Goal: Task Accomplishment & Management: Manage account settings

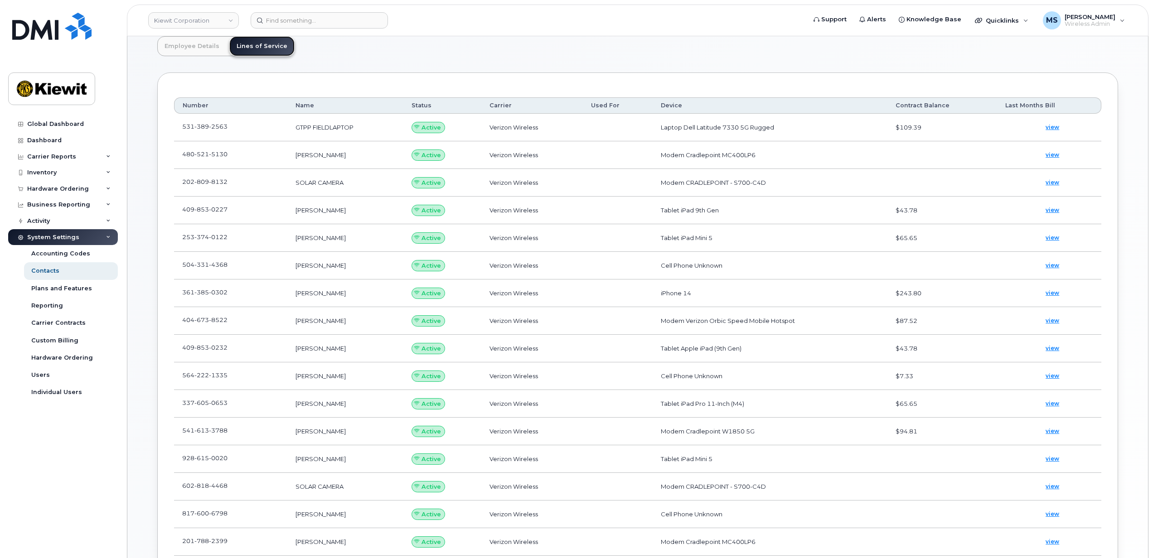
scroll to position [28, 0]
click at [49, 33] on img at bounding box center [51, 26] width 79 height 27
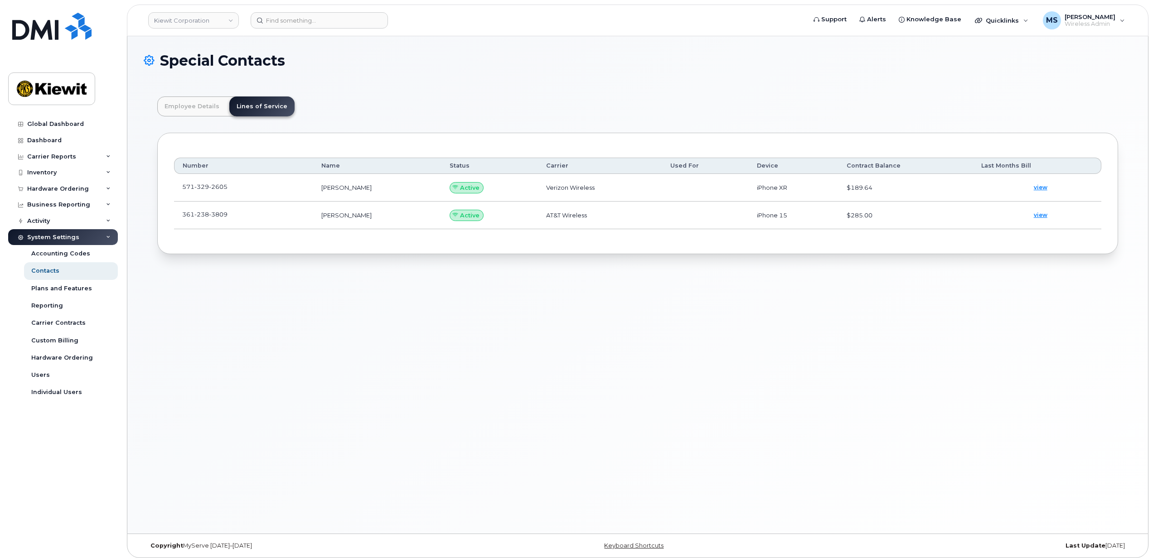
scroll to position [28, 0]
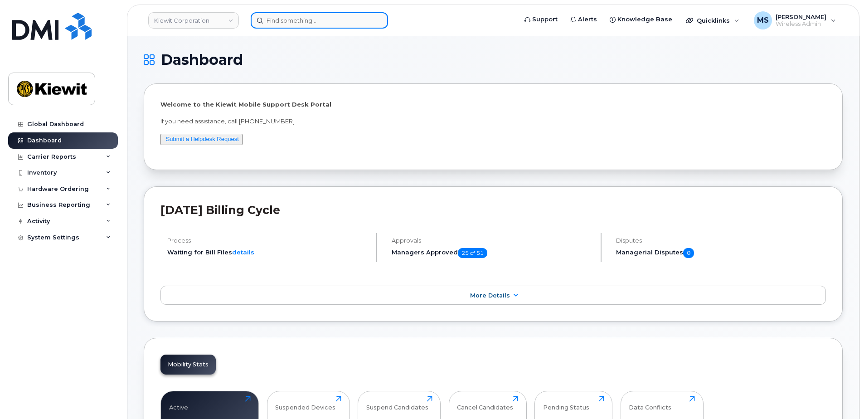
click at [329, 21] on input at bounding box center [319, 20] width 137 height 16
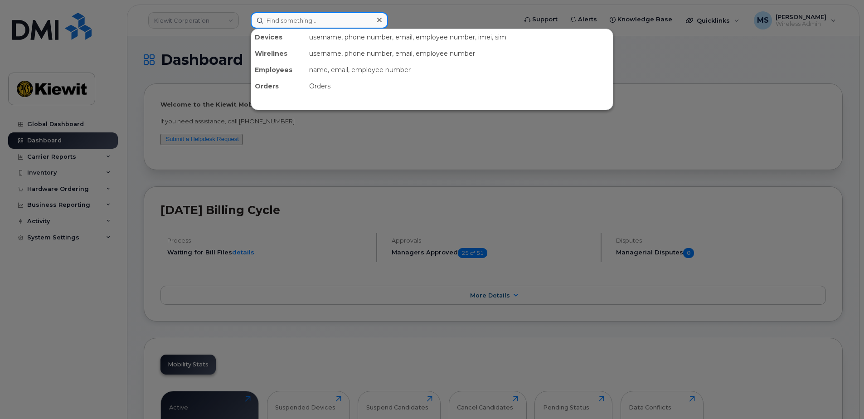
paste input "349010"
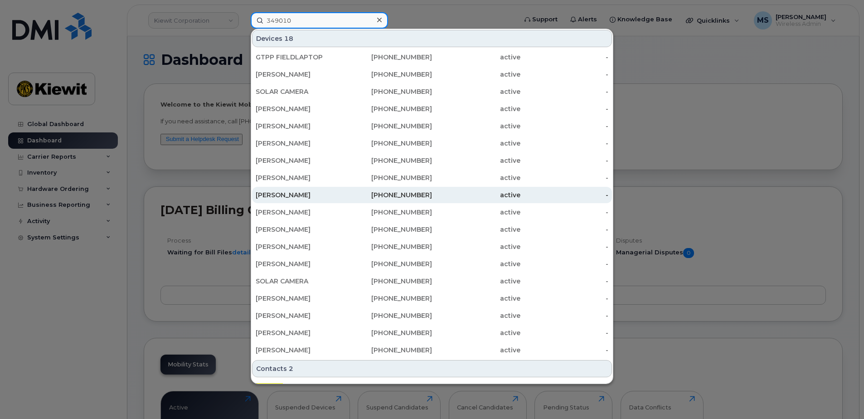
scroll to position [30, 0]
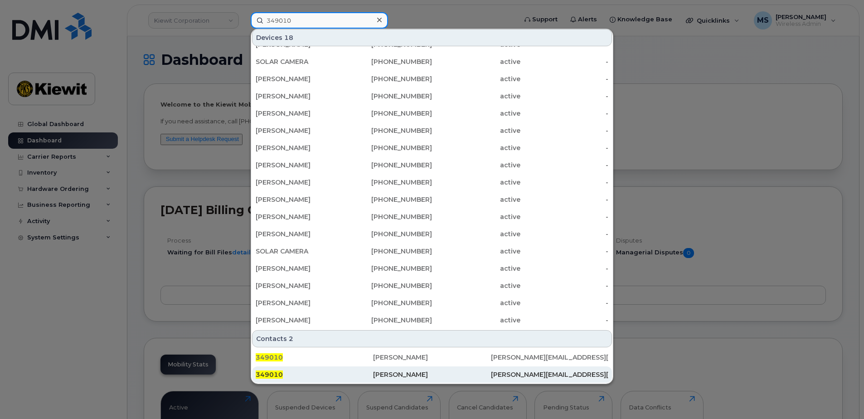
type input "349010"
click at [401, 371] on div "Richard Vogler" at bounding box center [431, 374] width 117 height 9
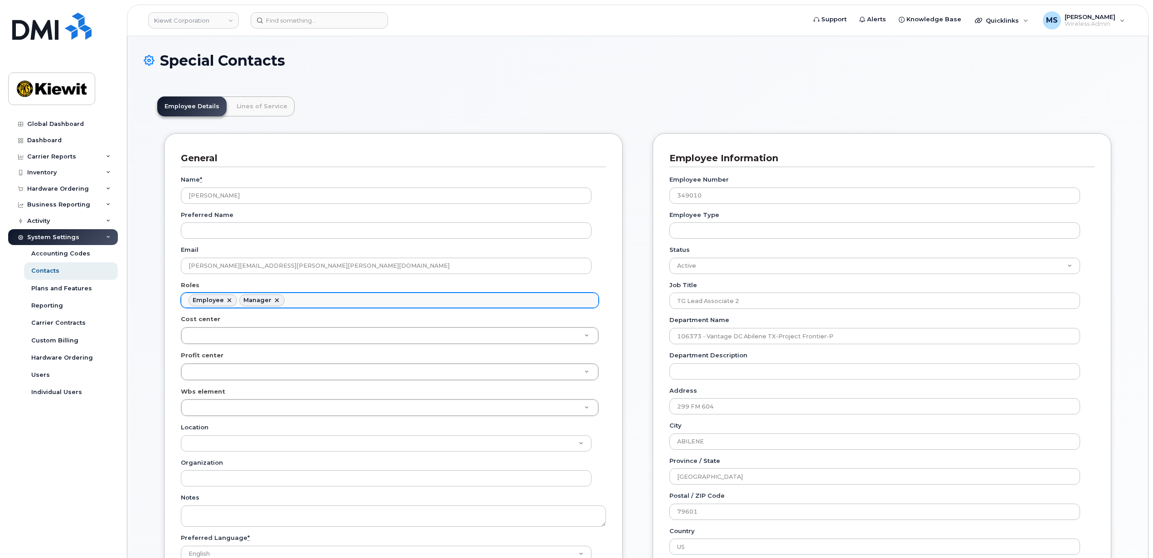
scroll to position [26, 0]
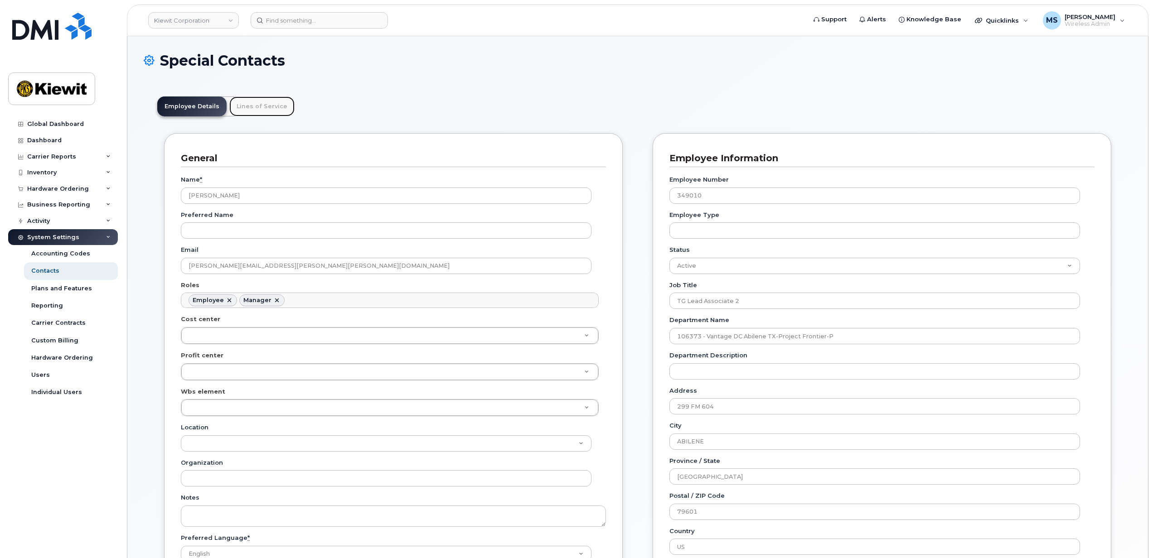
click at [262, 110] on link "Lines of Service" at bounding box center [261, 107] width 65 height 20
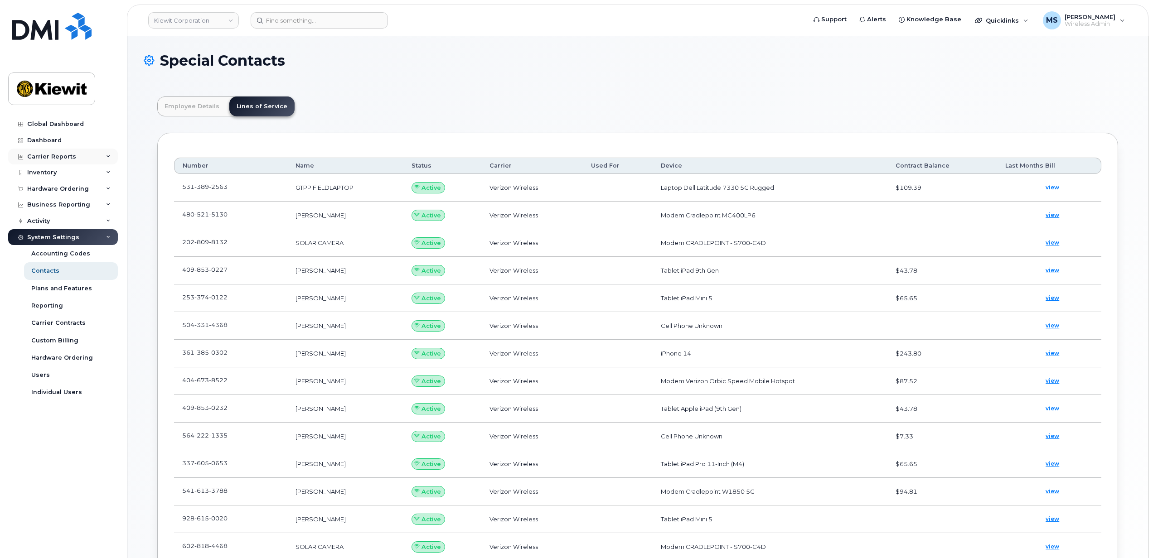
click at [48, 160] on div "Carrier Reports" at bounding box center [51, 156] width 49 height 7
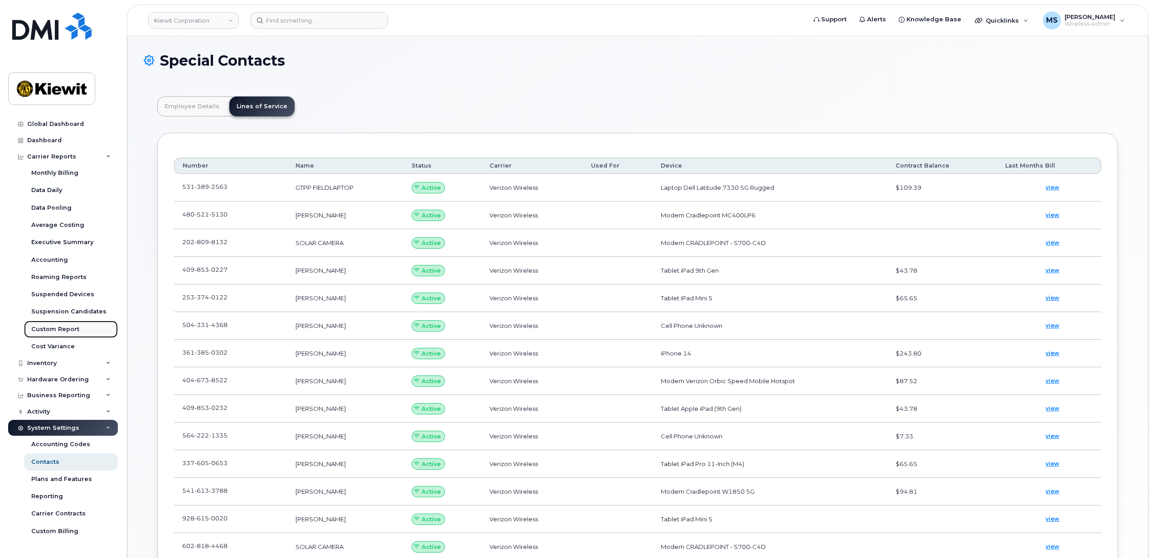
click at [53, 330] on div "Custom Report" at bounding box center [55, 329] width 48 height 8
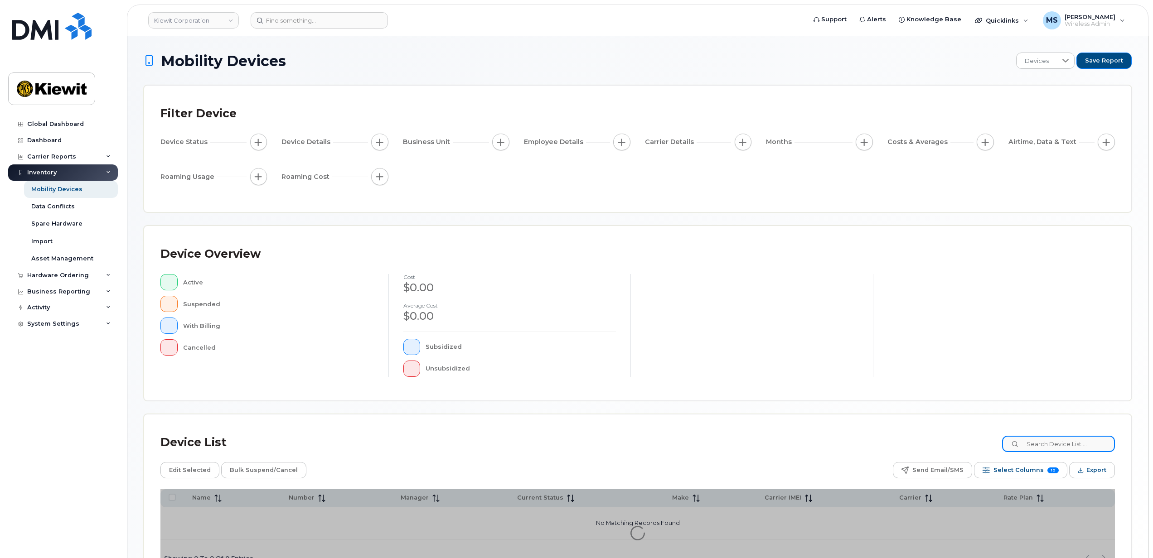
click at [1092, 445] on input at bounding box center [1058, 444] width 113 height 16
type input "105186"
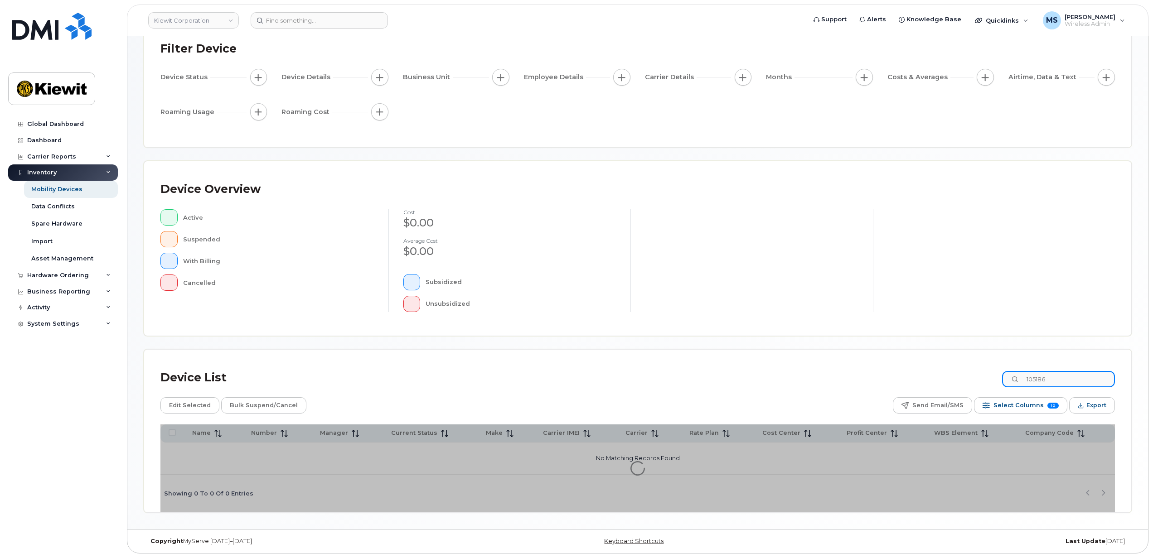
scroll to position [66, 0]
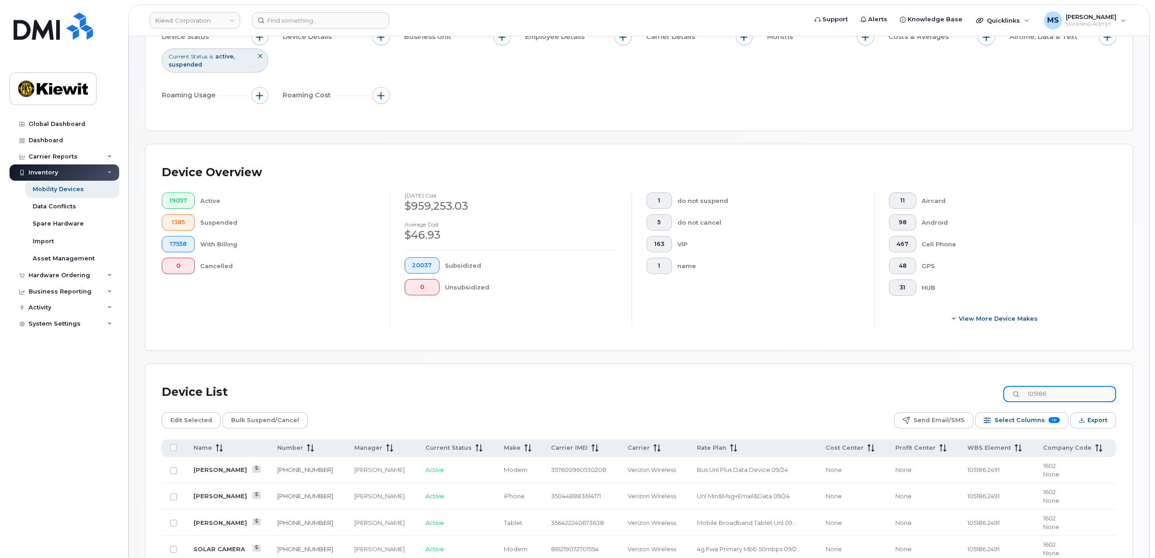
scroll to position [126, 0]
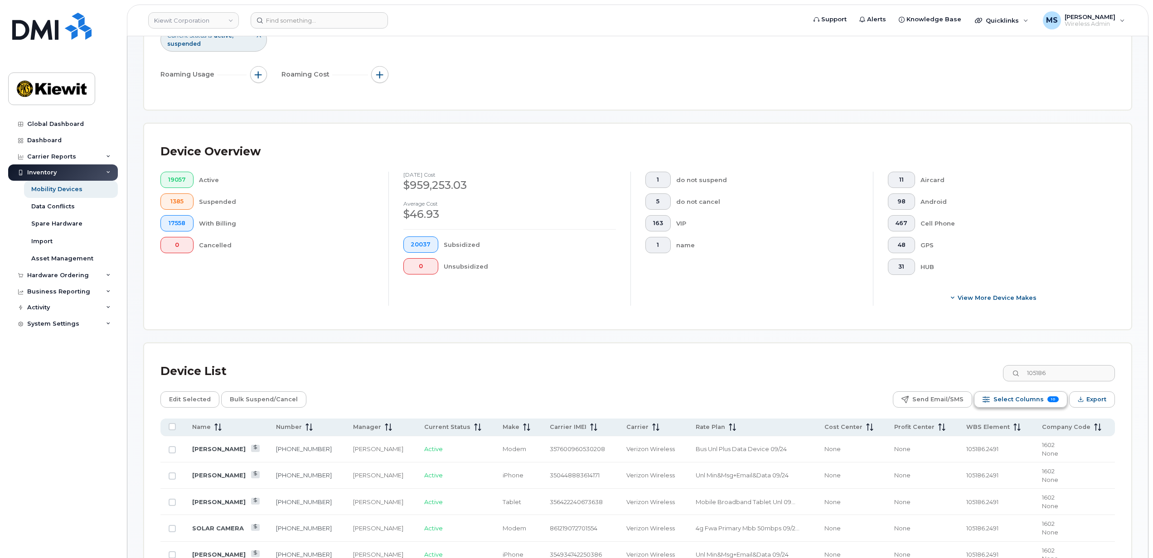
click at [1030, 398] on span "Select Columns" at bounding box center [1019, 400] width 50 height 14
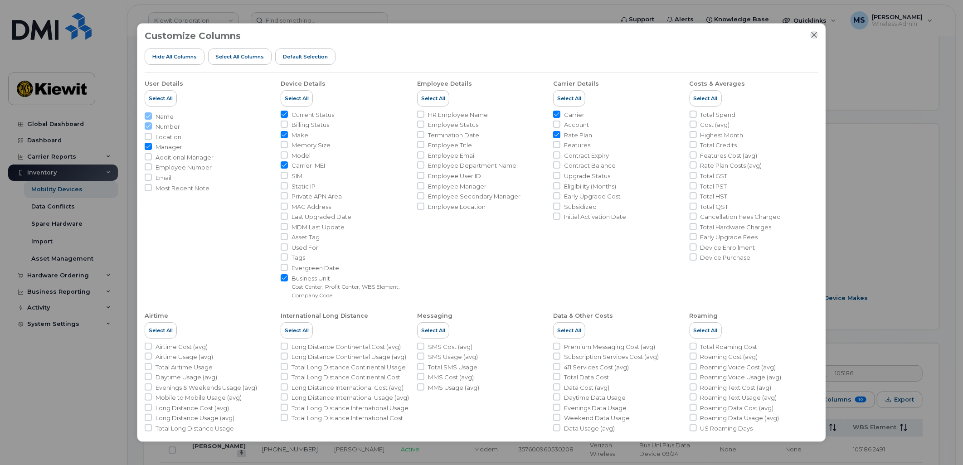
click at [815, 34] on icon "Close" at bounding box center [814, 35] width 6 height 6
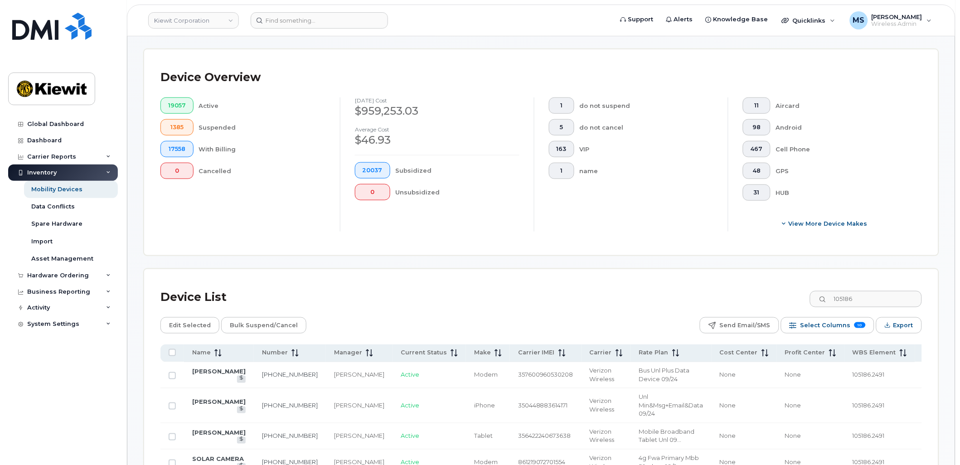
scroll to position [328, 0]
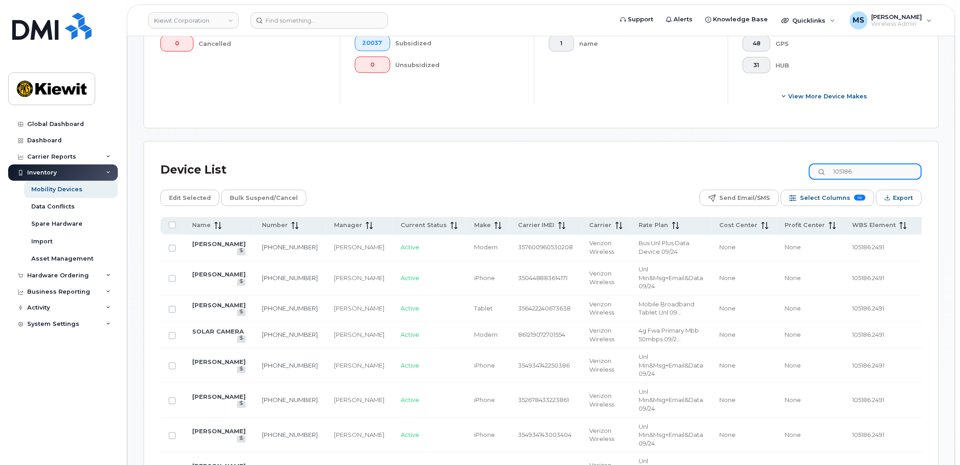
drag, startPoint x: 871, startPoint y: 169, endPoint x: 815, endPoint y: 170, distance: 55.8
click at [815, 170] on div "Device List 105186" at bounding box center [541, 170] width 762 height 24
type input "i"
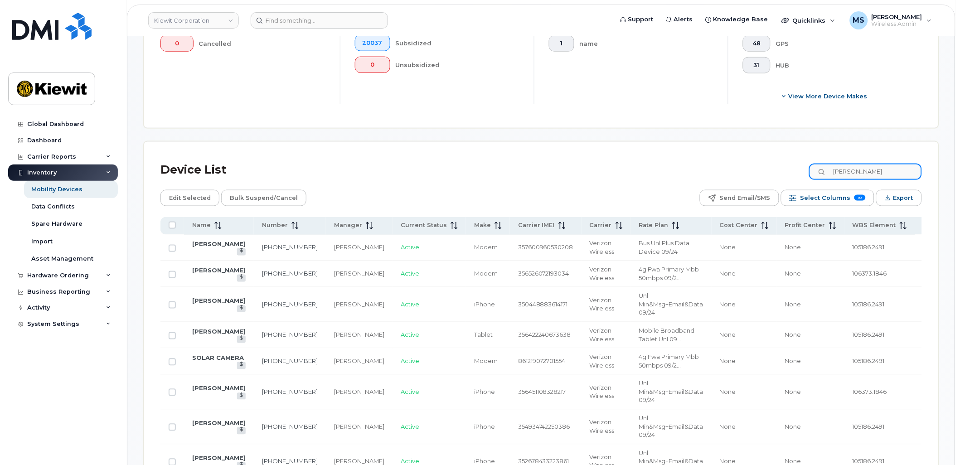
type input "richard vogler"
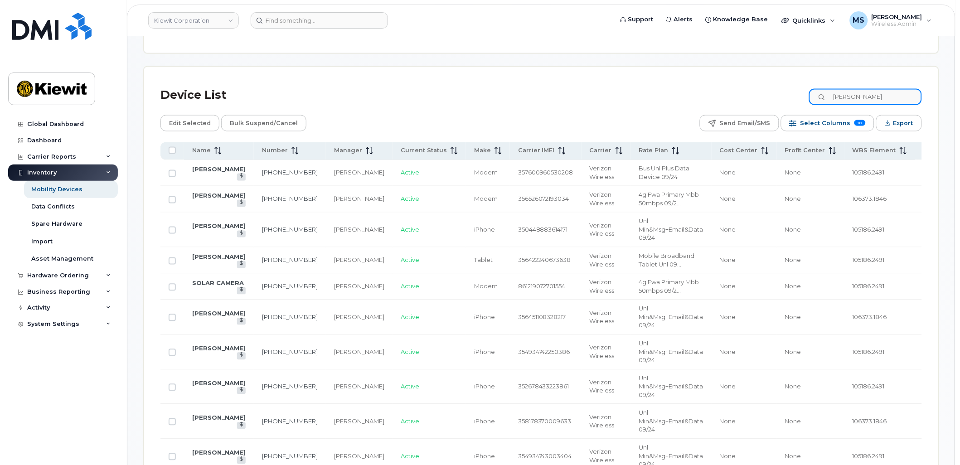
scroll to position [254, 0]
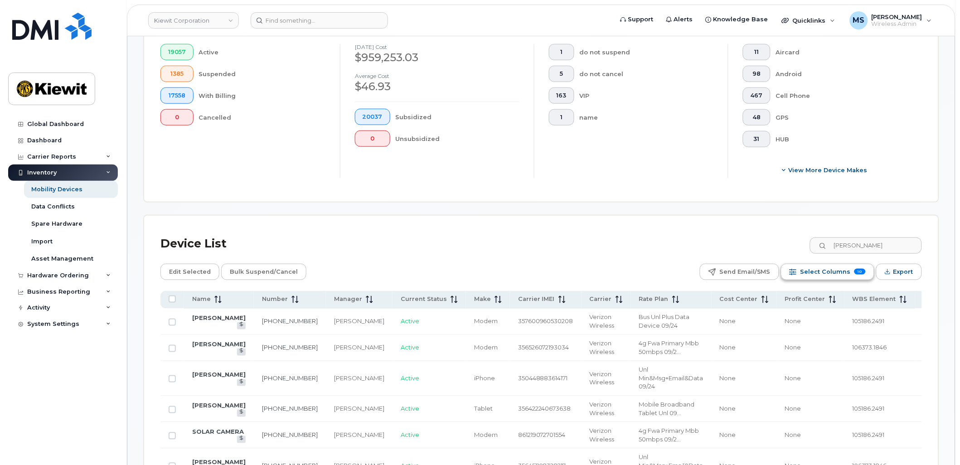
click at [804, 268] on button "Select Columns 10" at bounding box center [827, 272] width 93 height 16
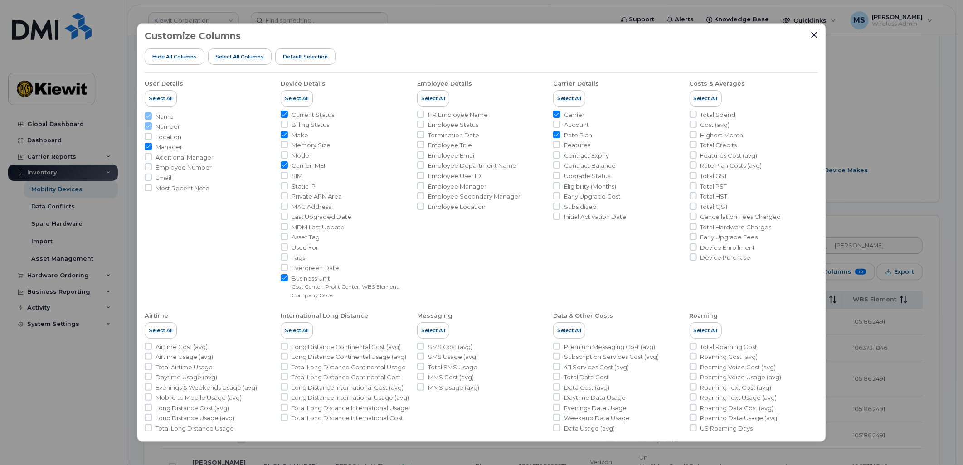
click at [307, 236] on span "Asset Tag" at bounding box center [305, 237] width 28 height 9
click at [288, 236] on input "Asset Tag" at bounding box center [284, 236] width 7 height 7
checkbox input "true"
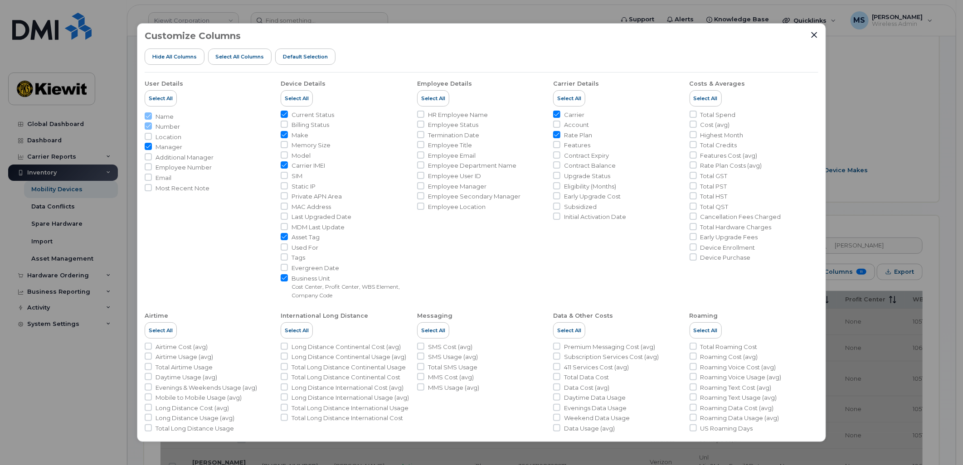
click at [554, 135] on input "Rate Plan" at bounding box center [556, 134] width 7 height 7
click at [553, 135] on input "Rate Plan" at bounding box center [556, 134] width 7 height 7
checkbox input "true"
click at [850, 57] on div "Customize Columns Hide All Columns Select all Columns Default Selection User De…" at bounding box center [481, 232] width 963 height 465
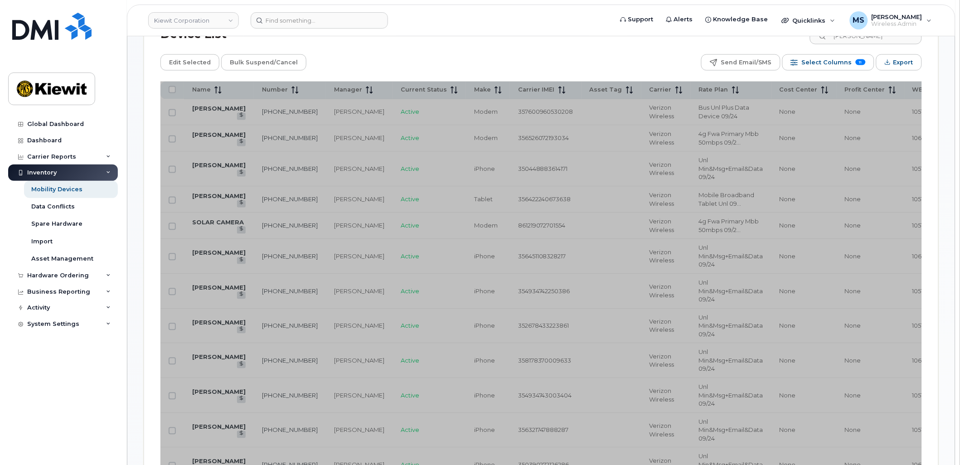
scroll to position [505, 0]
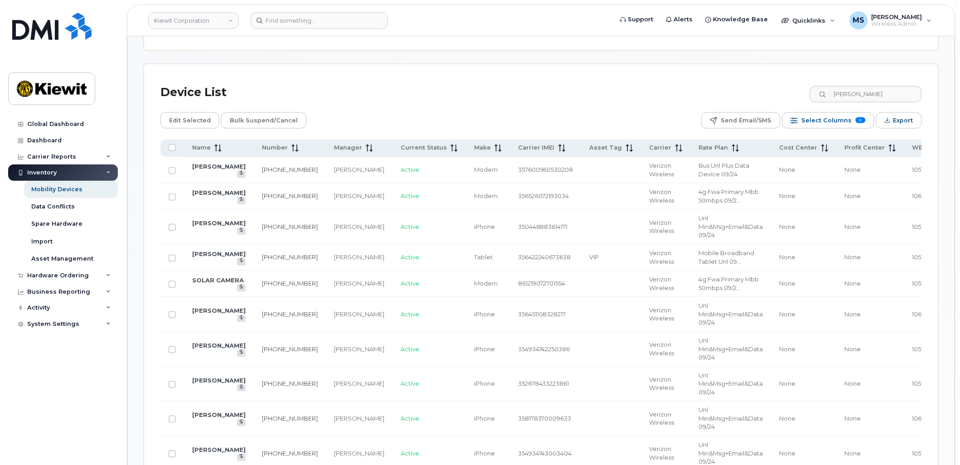
scroll to position [405, 0]
click at [346, 24] on input at bounding box center [319, 20] width 137 height 16
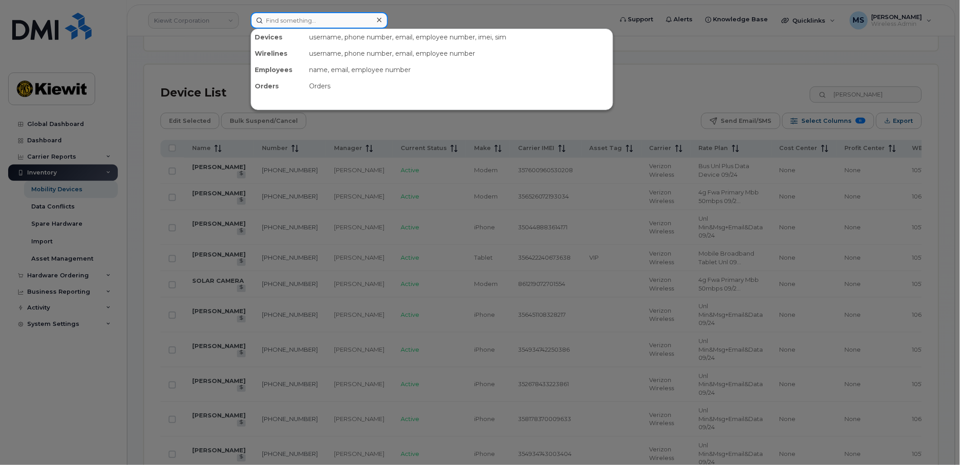
paste input "Brandin, Michael"
type input "Brandin, Michael"
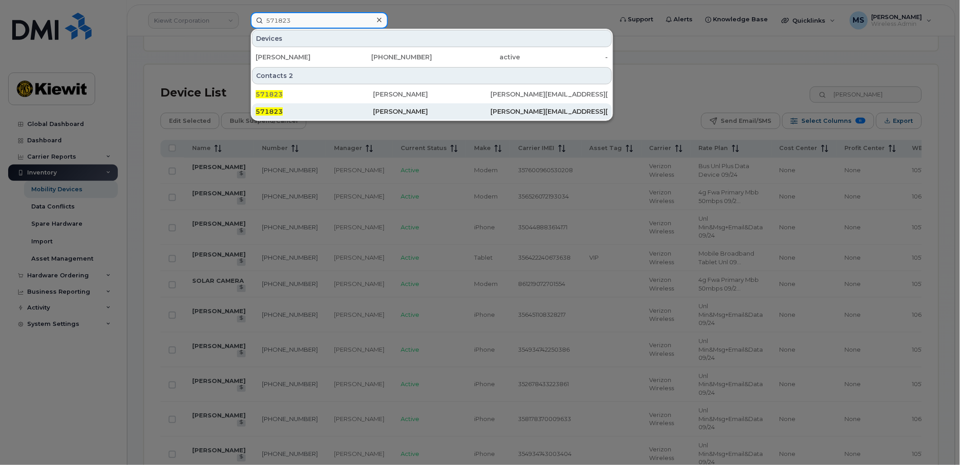
type input "571823"
click at [411, 110] on div "Michael Brandin" at bounding box center [431, 111] width 117 height 9
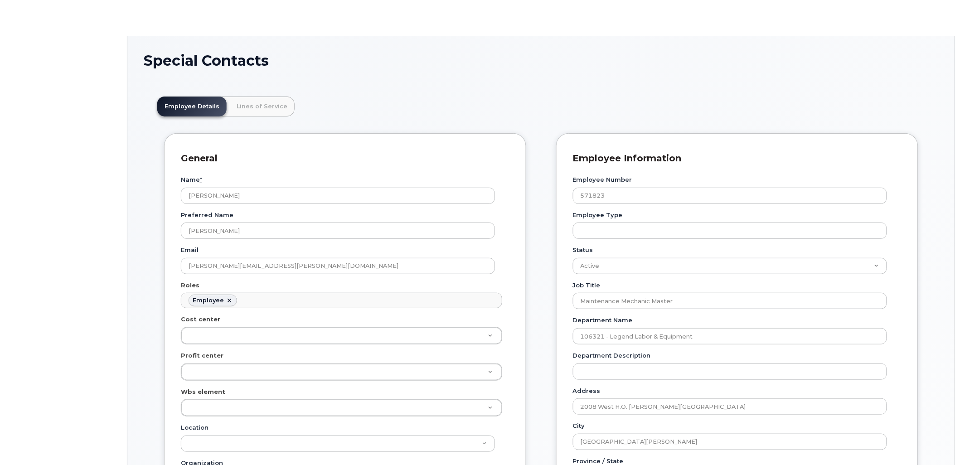
scroll to position [28, 0]
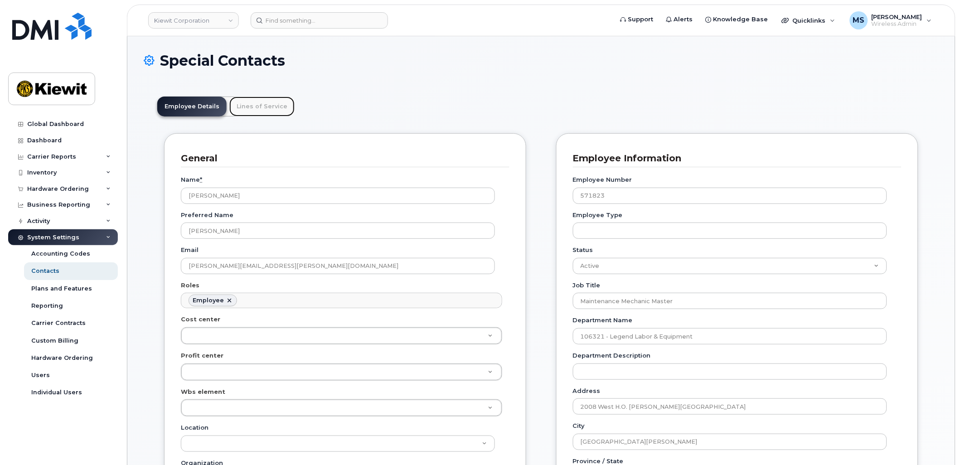
click at [273, 110] on link "Lines of Service" at bounding box center [261, 107] width 65 height 20
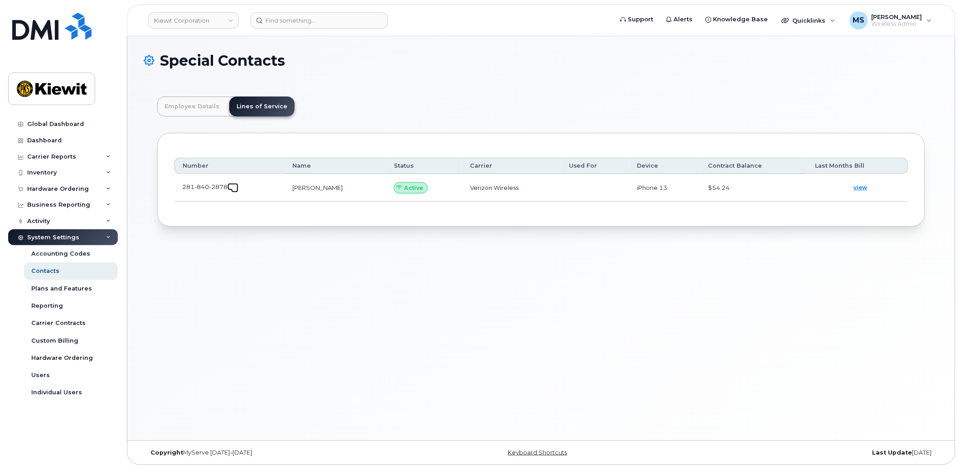
click at [232, 191] on span at bounding box center [234, 188] width 7 height 7
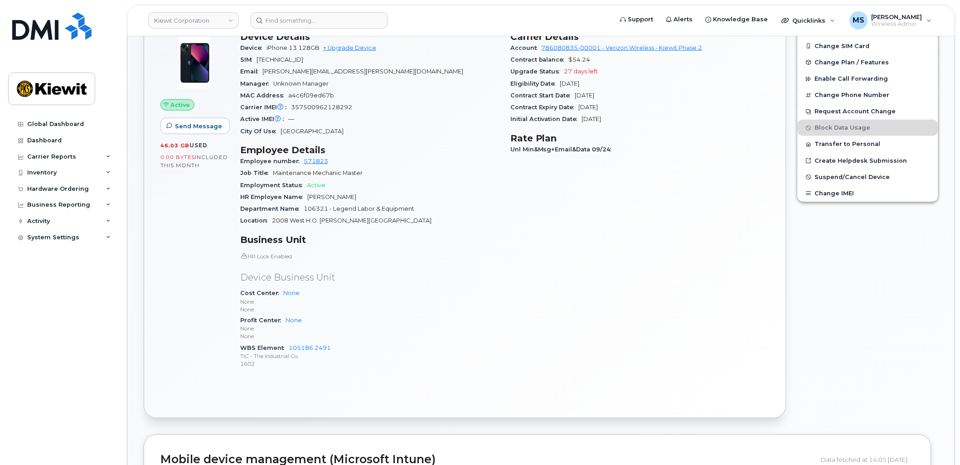
scroll to position [101, 0]
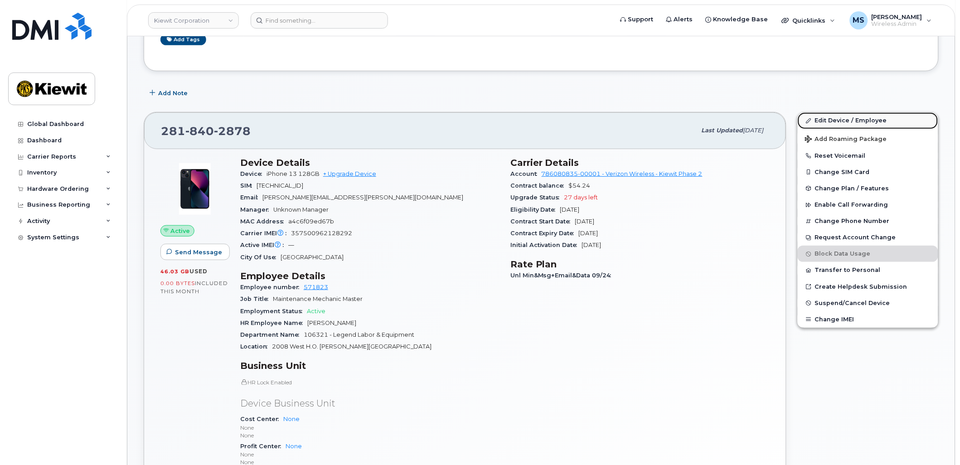
click at [849, 121] on link "Edit Device / Employee" at bounding box center [868, 120] width 141 height 16
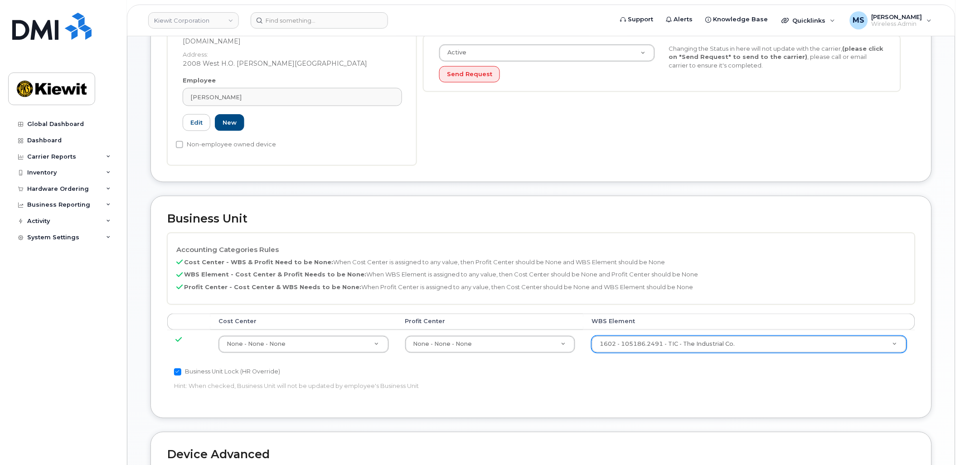
scroll to position [252, 0]
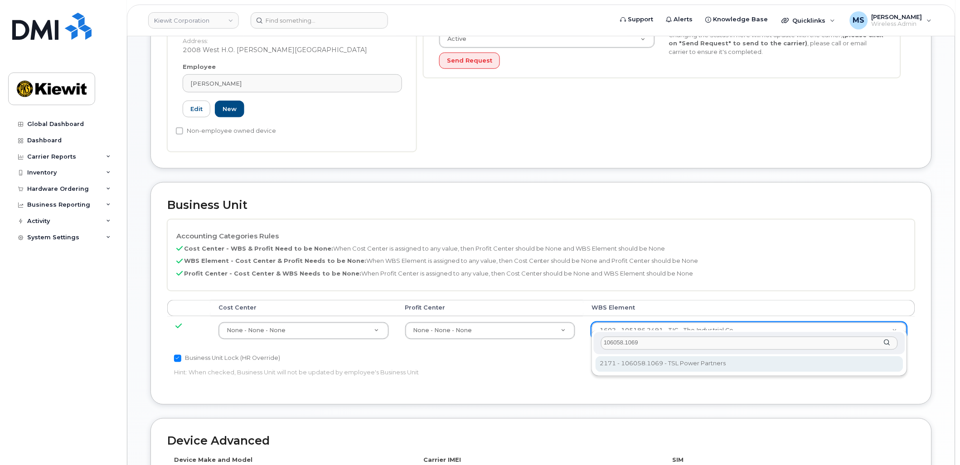
type input "106058.1069"
type input "33474431"
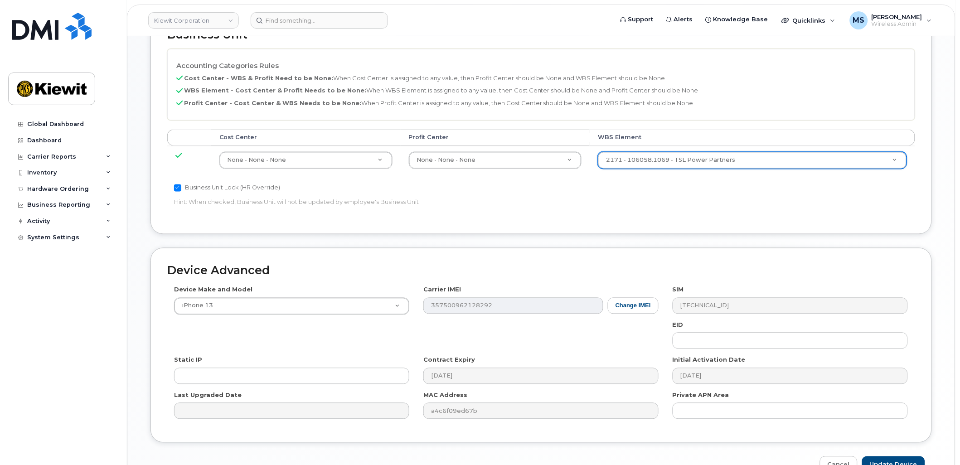
scroll to position [467, 0]
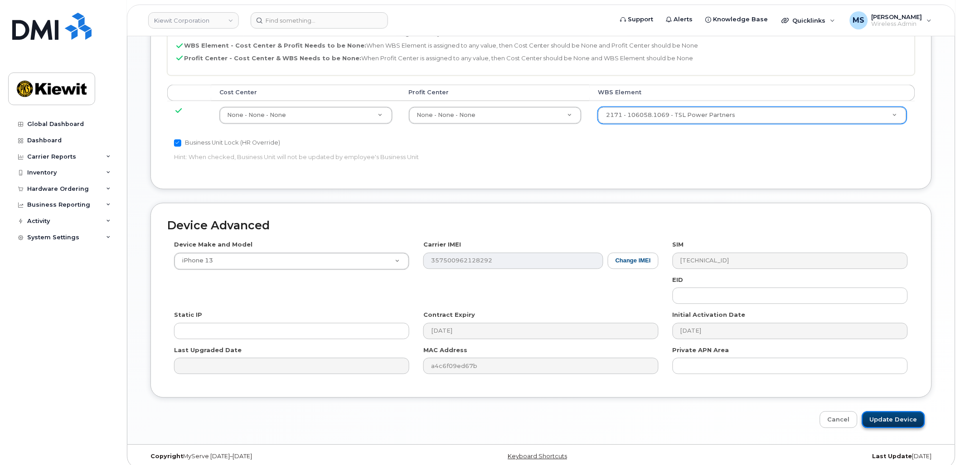
click at [894, 412] on input "Update Device" at bounding box center [893, 420] width 63 height 17
type input "Saving..."
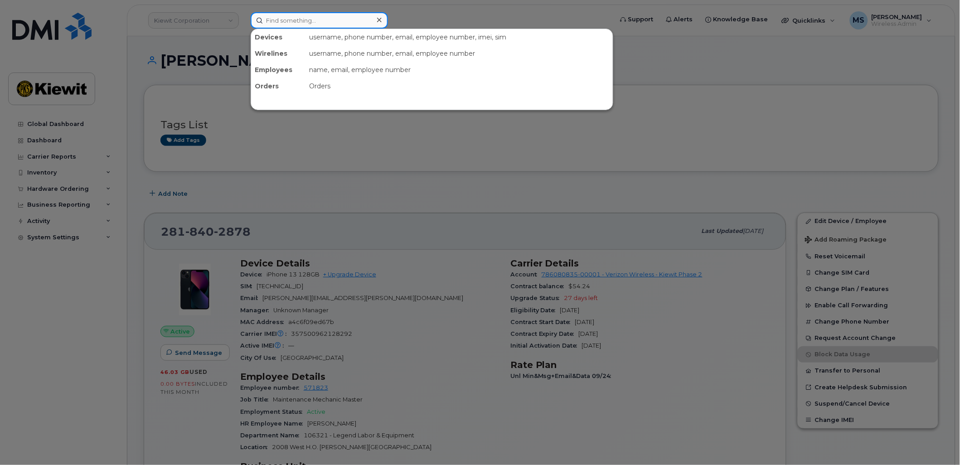
click at [313, 23] on input at bounding box center [319, 20] width 137 height 16
paste input "431770"
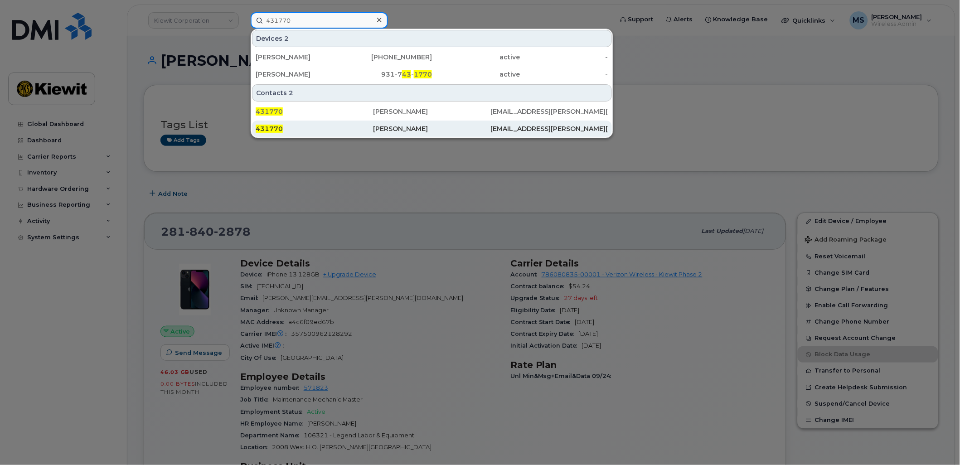
type input "431770"
click at [395, 123] on div "[PERSON_NAME]" at bounding box center [431, 129] width 117 height 16
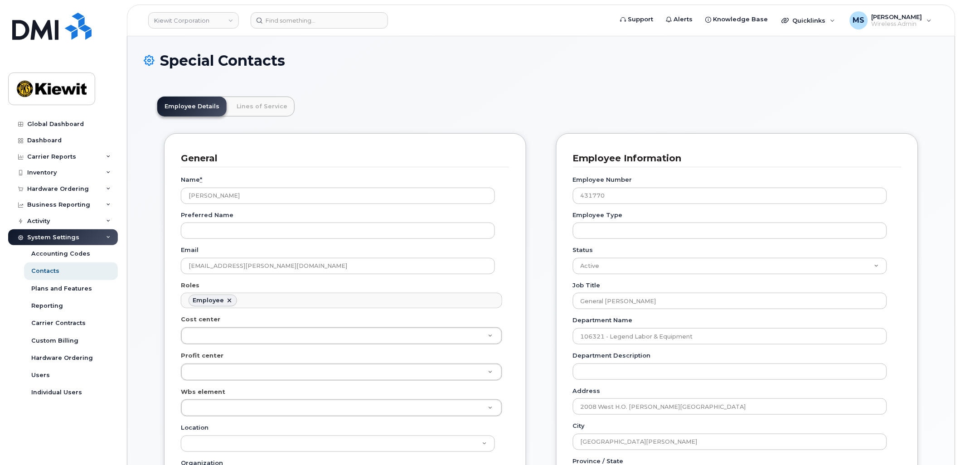
scroll to position [28, 0]
click at [270, 107] on link "Lines of Service" at bounding box center [261, 107] width 65 height 20
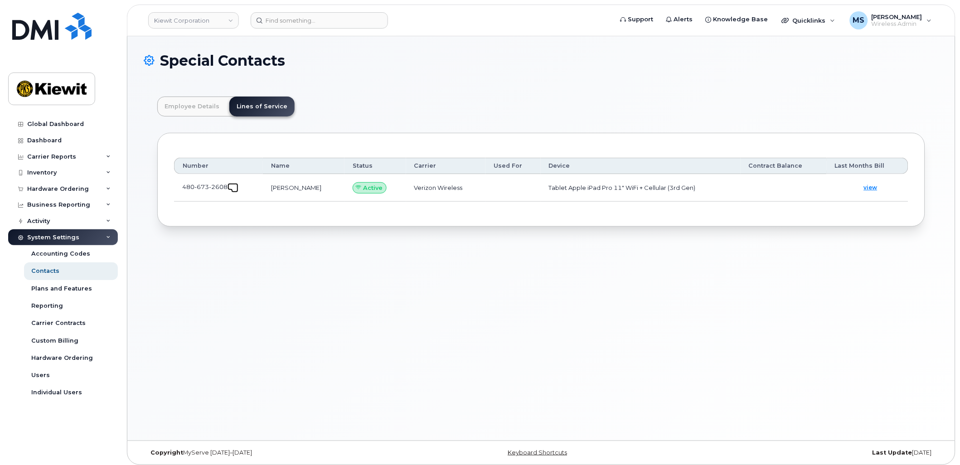
click at [236, 188] on span at bounding box center [234, 188] width 7 height 7
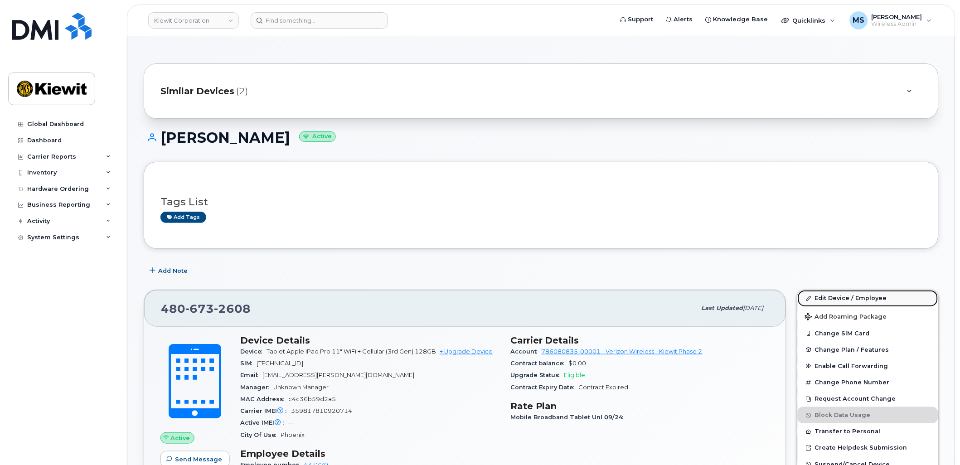
click at [878, 297] on link "Edit Device / Employee" at bounding box center [868, 298] width 141 height 16
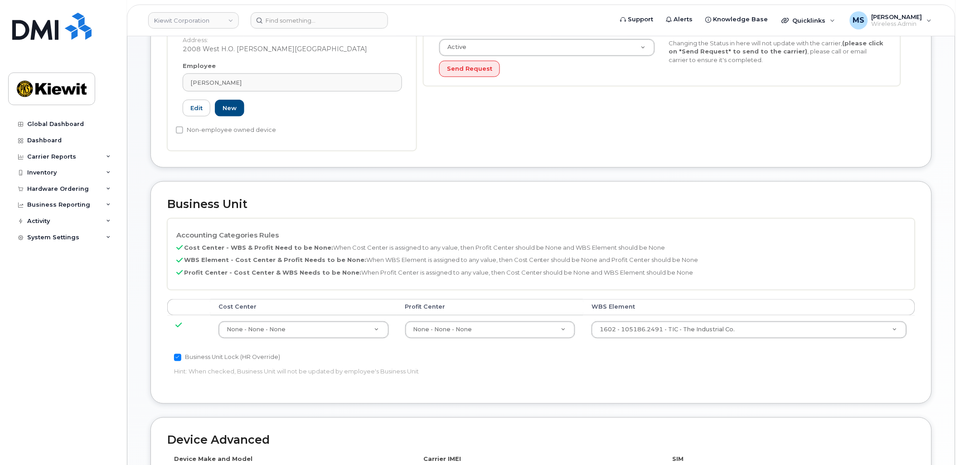
scroll to position [302, 0]
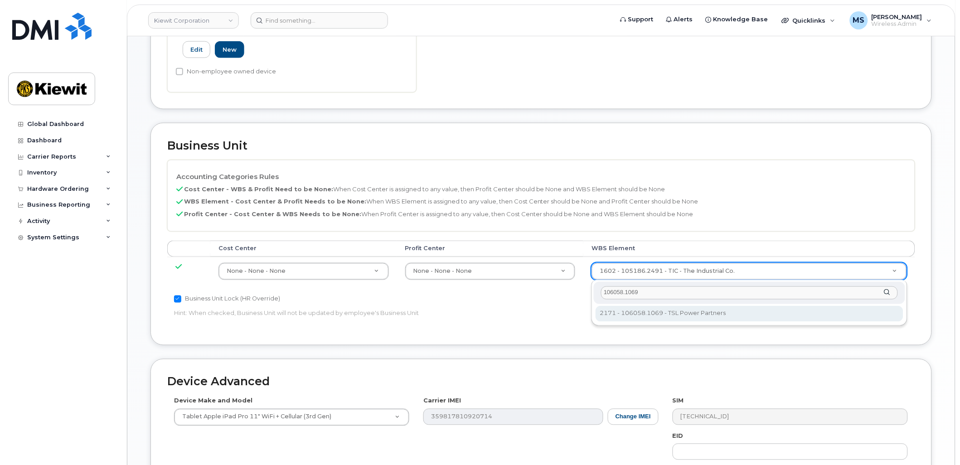
type input "106058.1069"
type input "33474431"
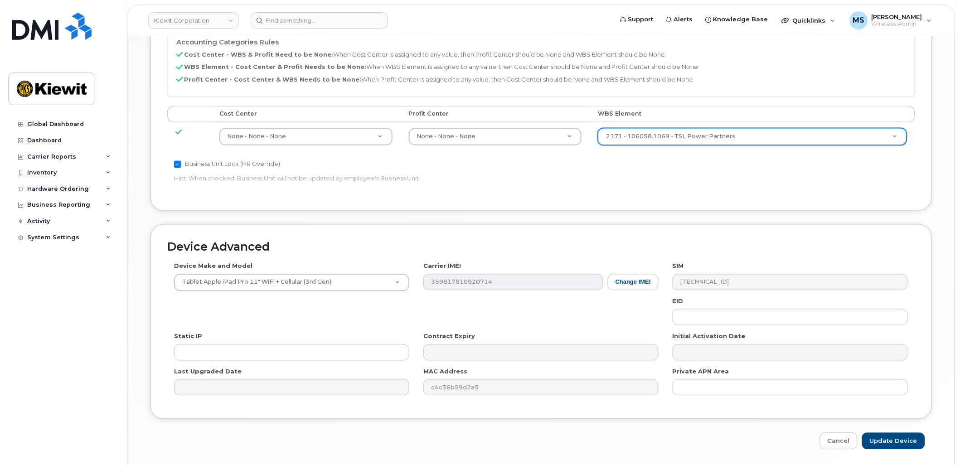
scroll to position [467, 0]
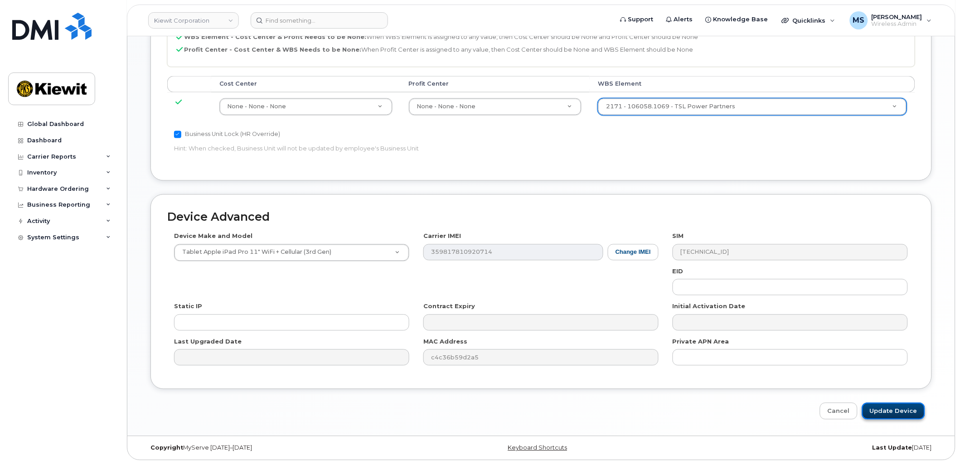
click at [900, 407] on input "Update Device" at bounding box center [893, 411] width 63 height 17
type input "Saving..."
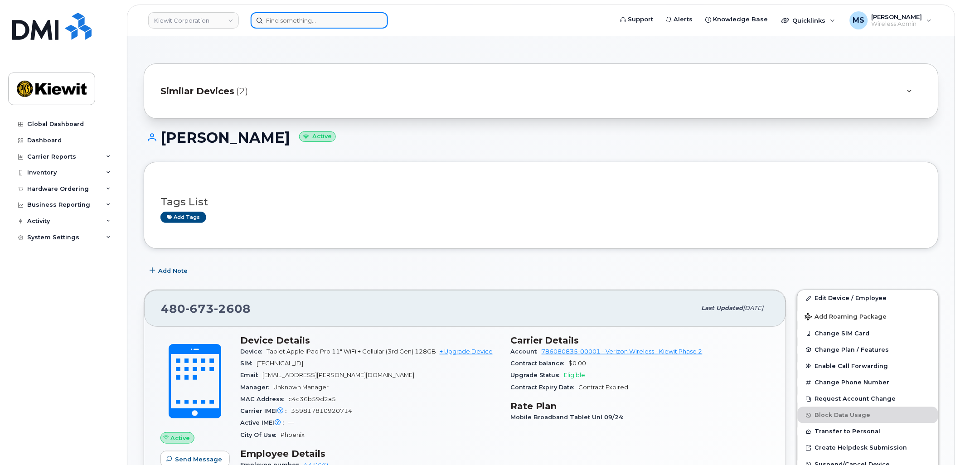
click at [318, 21] on input at bounding box center [319, 20] width 137 height 16
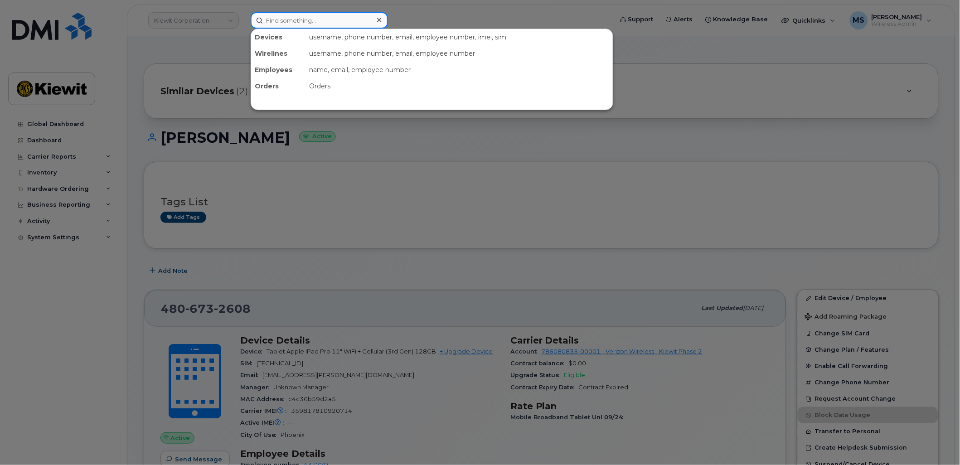
paste input "445214"
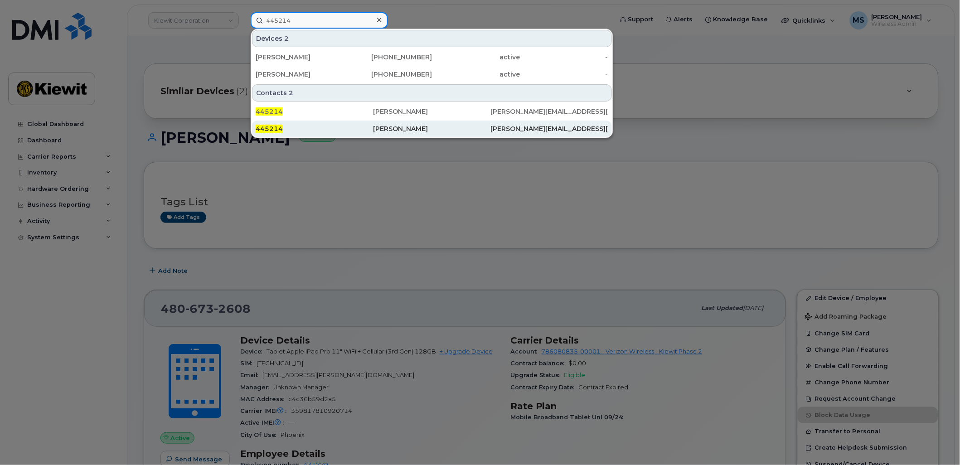
type input "445214"
click at [392, 128] on div "[PERSON_NAME]" at bounding box center [431, 128] width 117 height 9
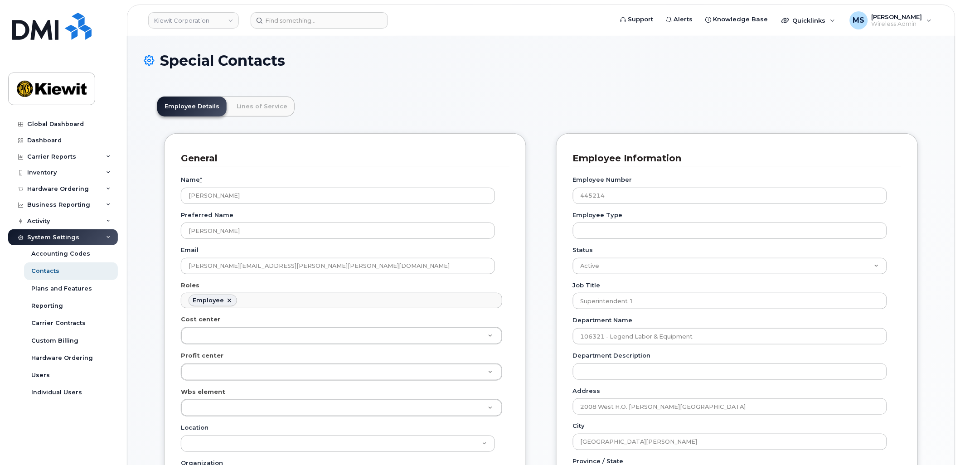
scroll to position [28, 0]
click at [265, 103] on link "Lines of Service" at bounding box center [261, 107] width 65 height 20
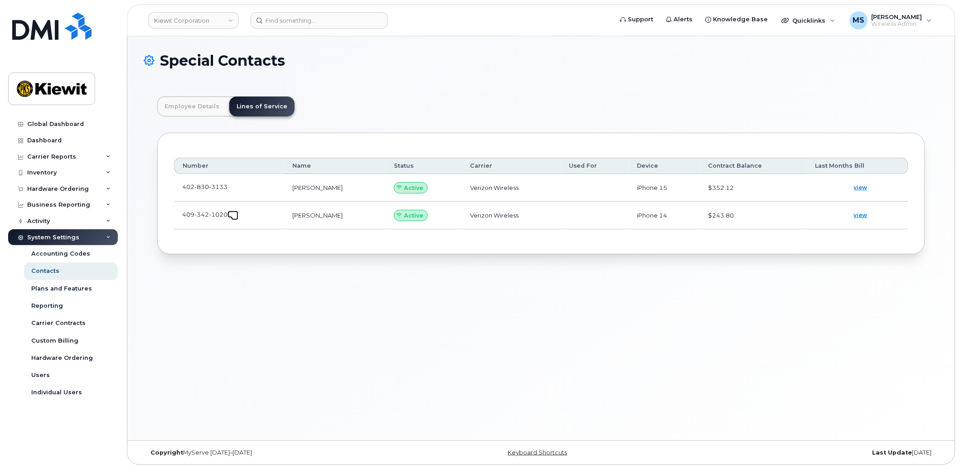
click at [233, 217] on span at bounding box center [234, 216] width 7 height 7
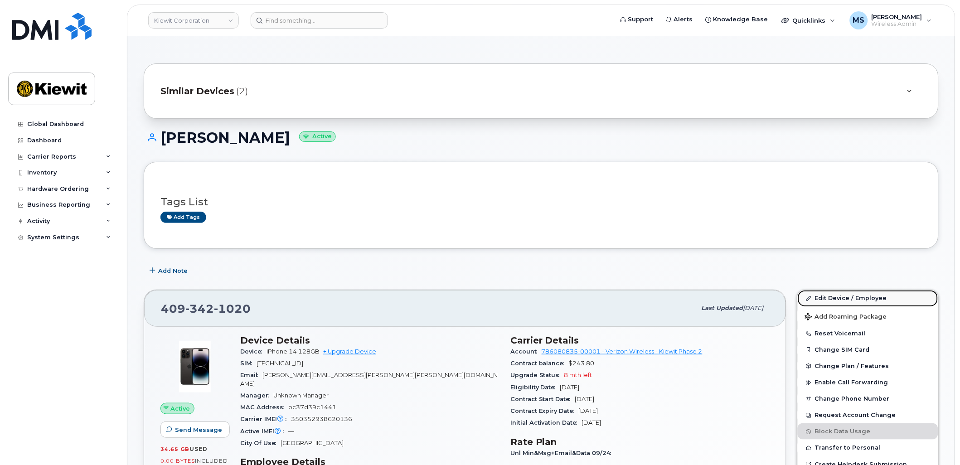
click at [869, 296] on link "Edit Device / Employee" at bounding box center [868, 298] width 141 height 16
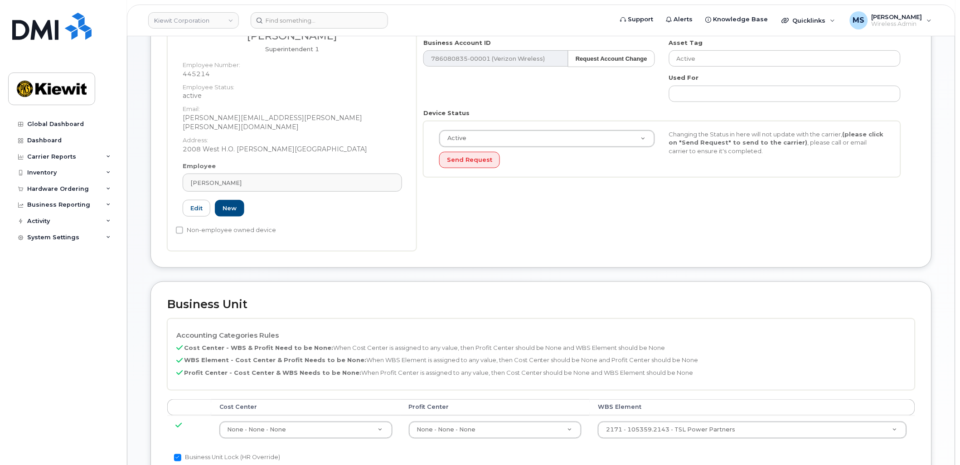
scroll to position [252, 0]
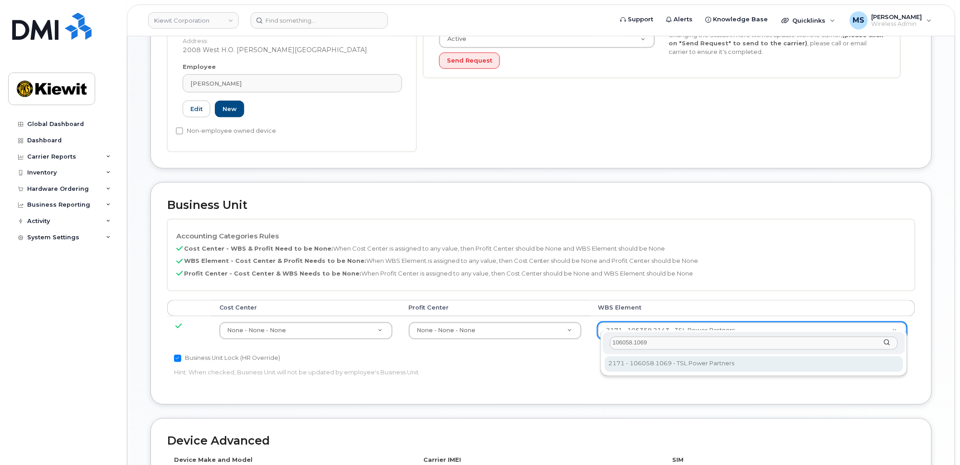
type input "106058.1069"
type input "33474431"
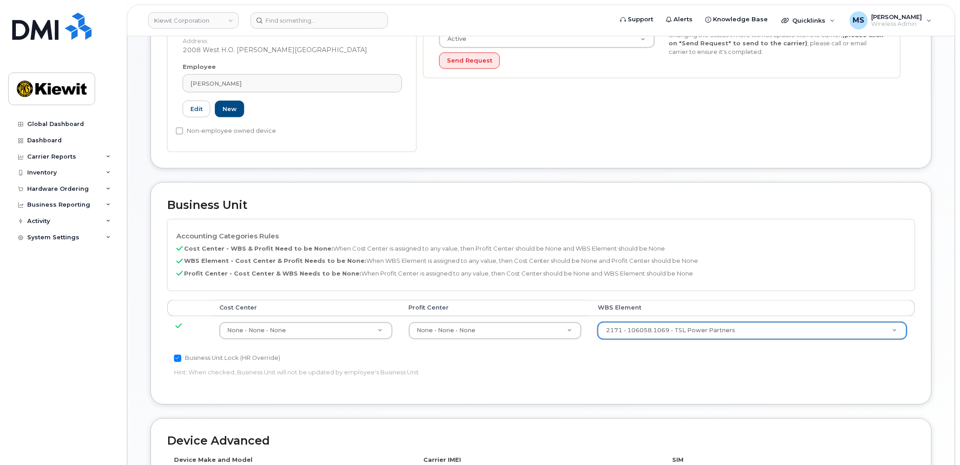
scroll to position [467, 0]
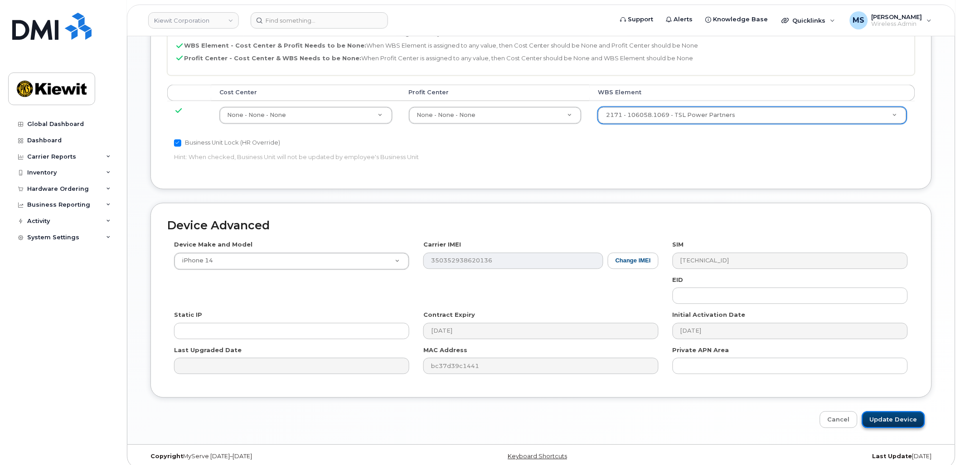
click at [891, 412] on input "Update Device" at bounding box center [893, 420] width 63 height 17
type input "Saving..."
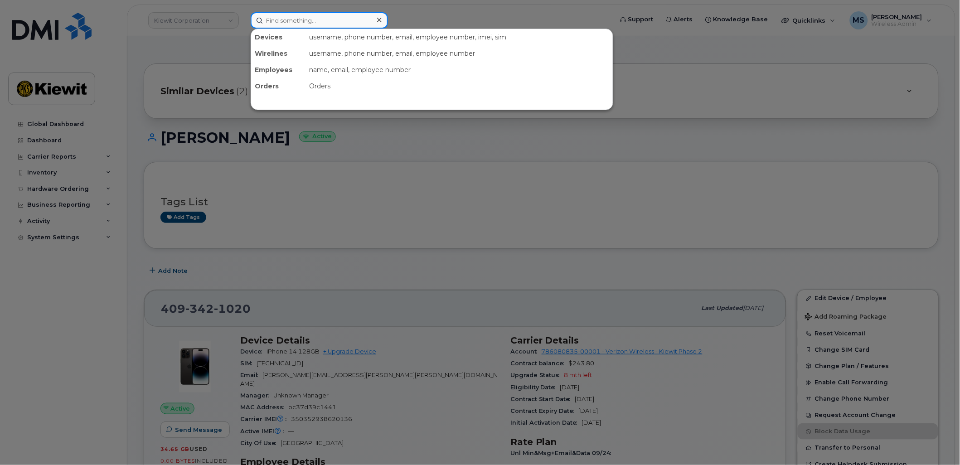
click at [311, 23] on input at bounding box center [319, 20] width 137 height 16
paste input "567579"
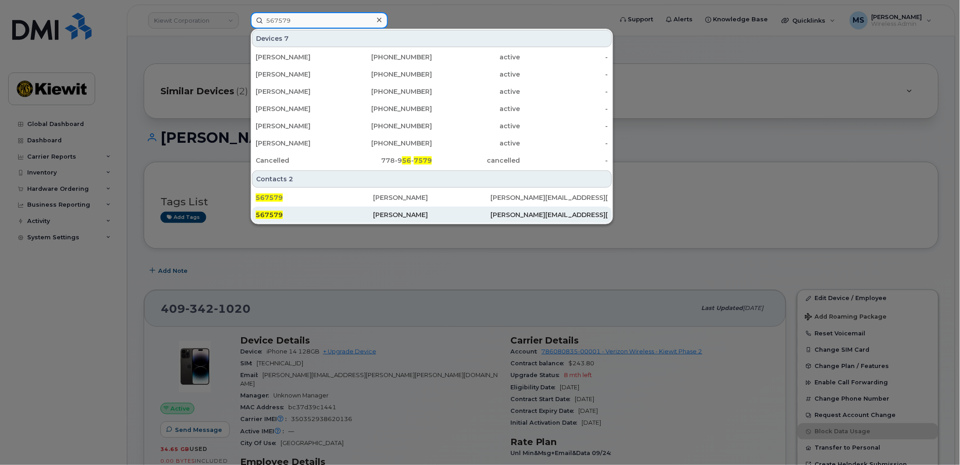
type input "567579"
click at [390, 211] on div "[PERSON_NAME]" at bounding box center [431, 214] width 117 height 9
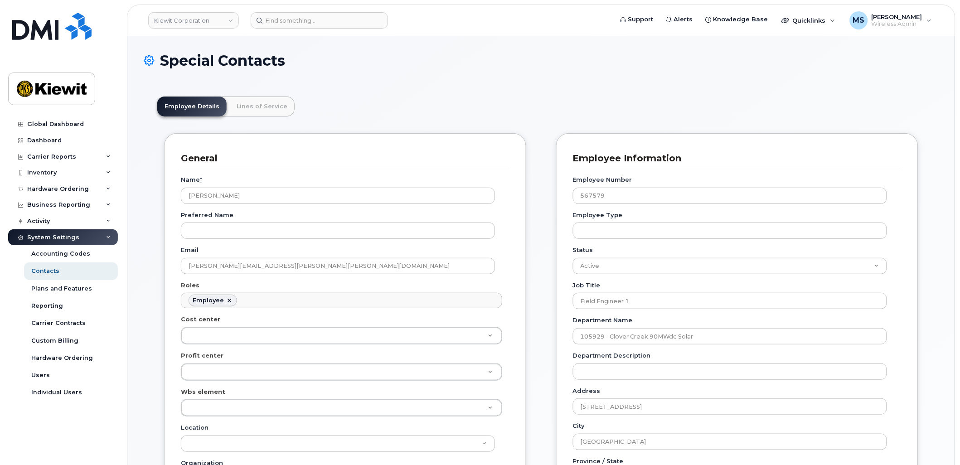
scroll to position [28, 0]
click at [248, 107] on link "Lines of Service" at bounding box center [261, 107] width 65 height 20
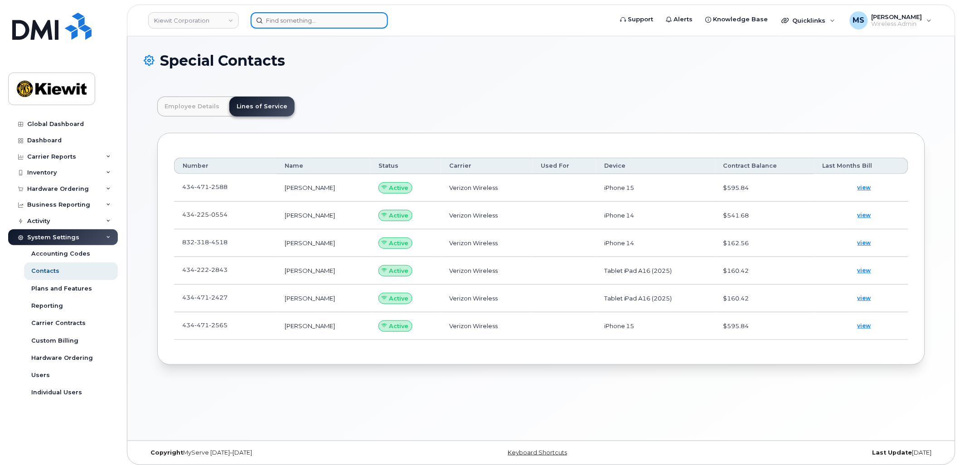
click at [345, 22] on input at bounding box center [319, 20] width 137 height 16
paste input "961509"
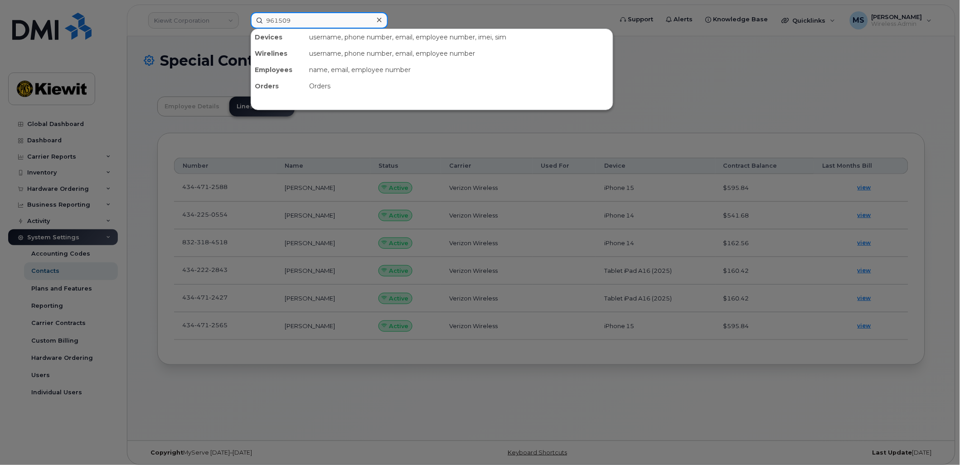
type input "961509"
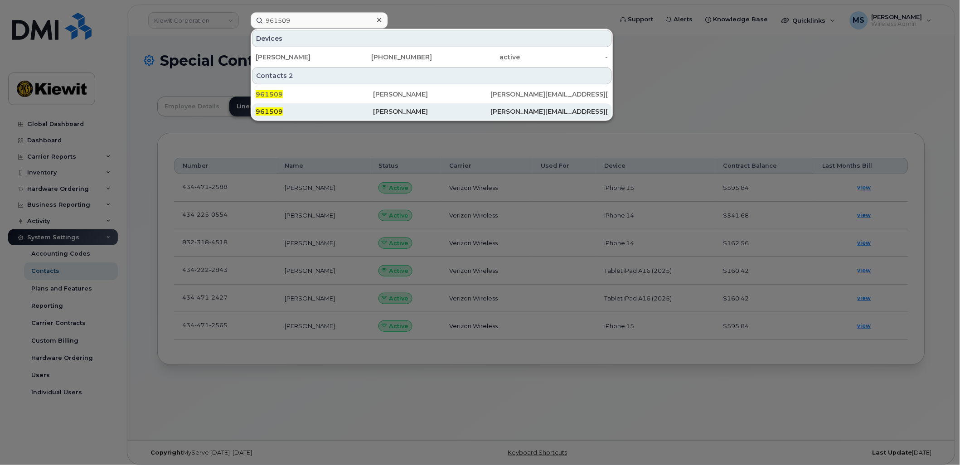
click at [393, 115] on div "[PERSON_NAME]" at bounding box center [431, 111] width 117 height 9
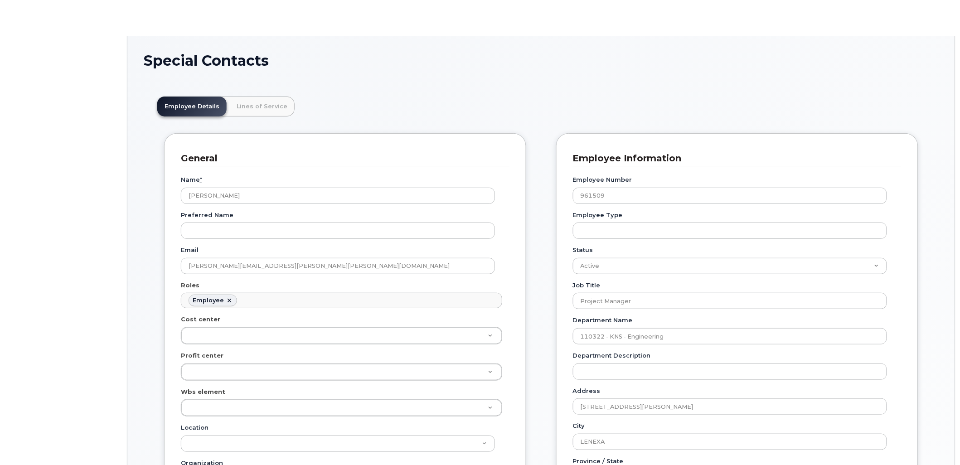
scroll to position [28, 0]
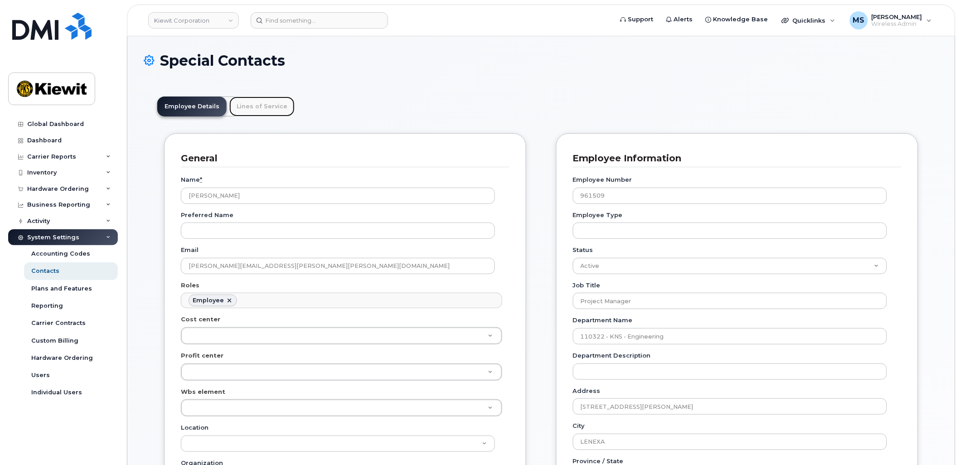
click at [253, 103] on link "Lines of Service" at bounding box center [261, 107] width 65 height 20
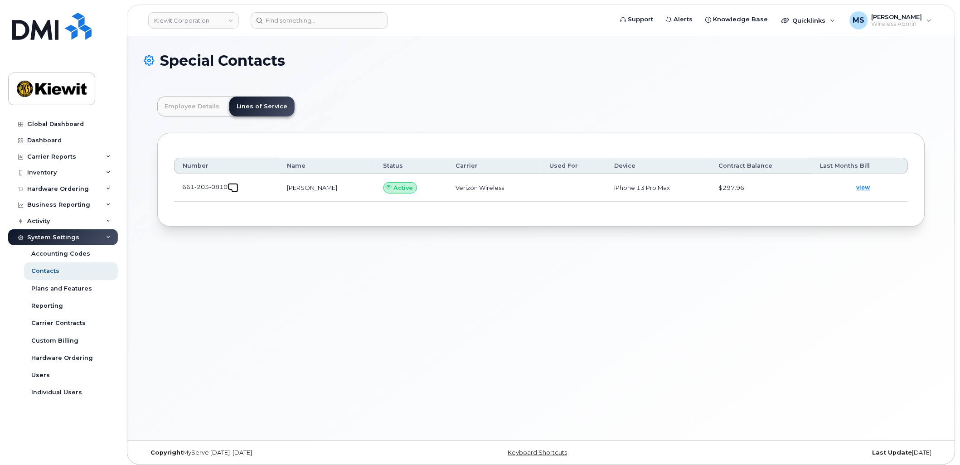
click at [232, 189] on span at bounding box center [234, 188] width 7 height 7
click at [318, 21] on input at bounding box center [319, 20] width 137 height 16
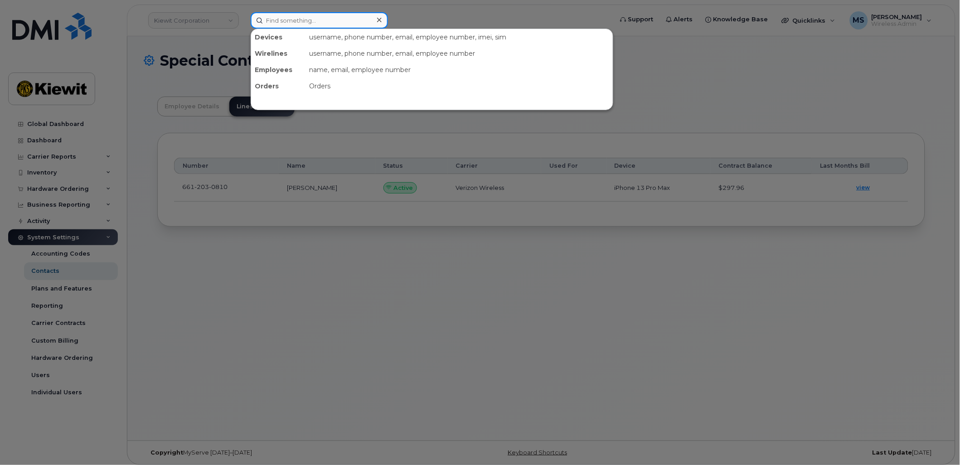
paste input "549367"
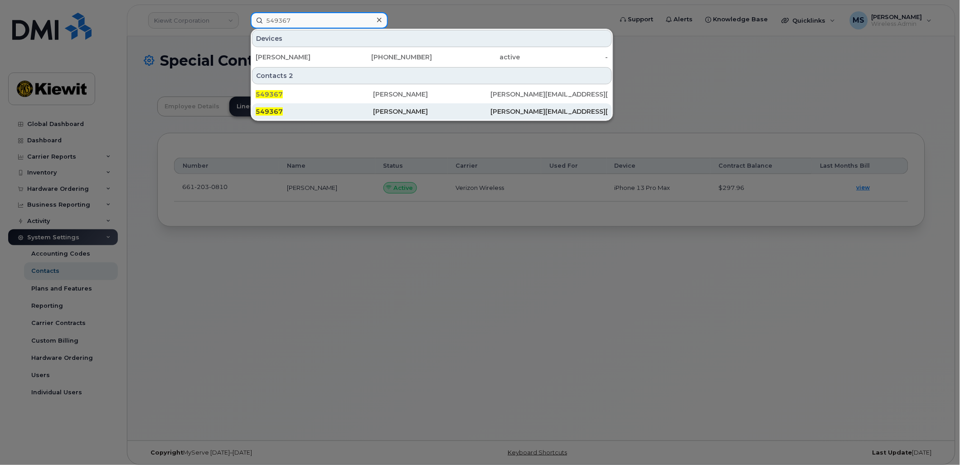
type input "549367"
click at [390, 112] on div "[PERSON_NAME]" at bounding box center [431, 111] width 117 height 9
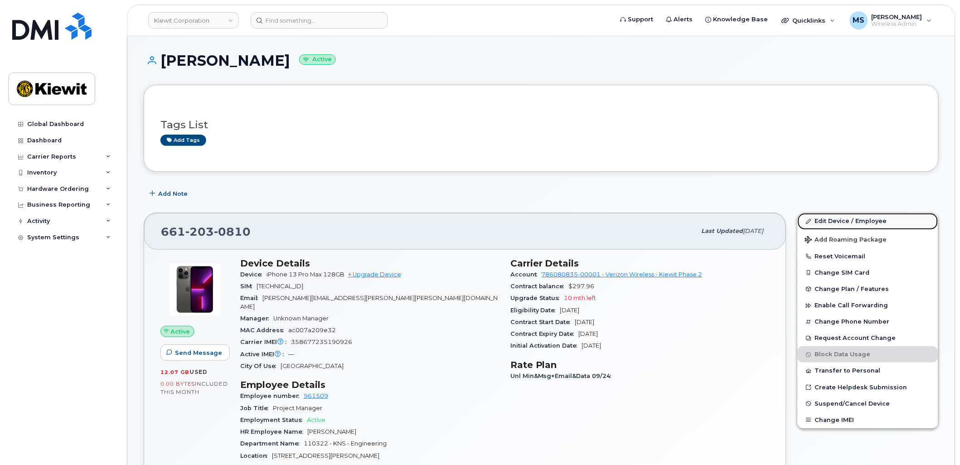
click at [865, 218] on link "Edit Device / Employee" at bounding box center [868, 221] width 141 height 16
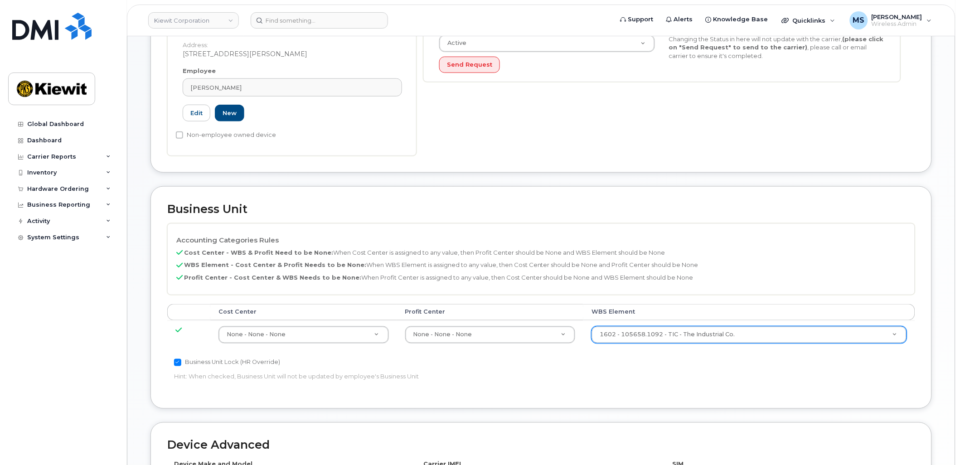
scroll to position [252, 0]
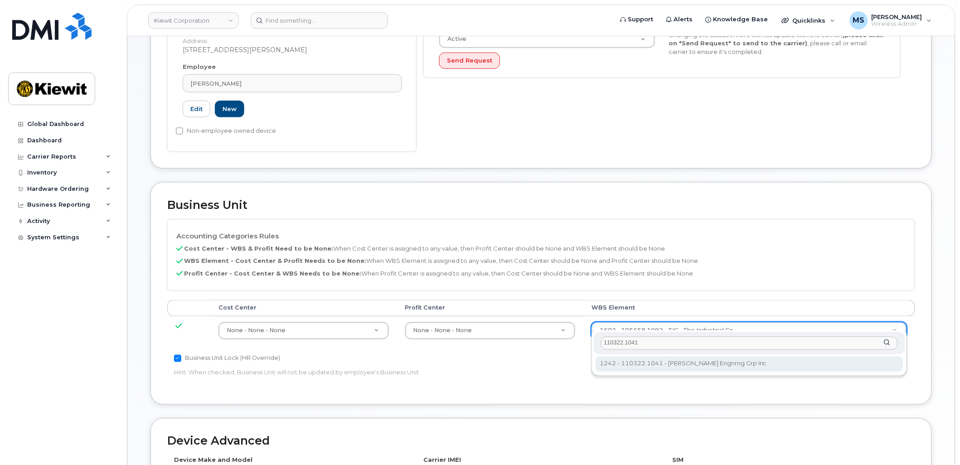
type input "110322.1041"
type input "34079671"
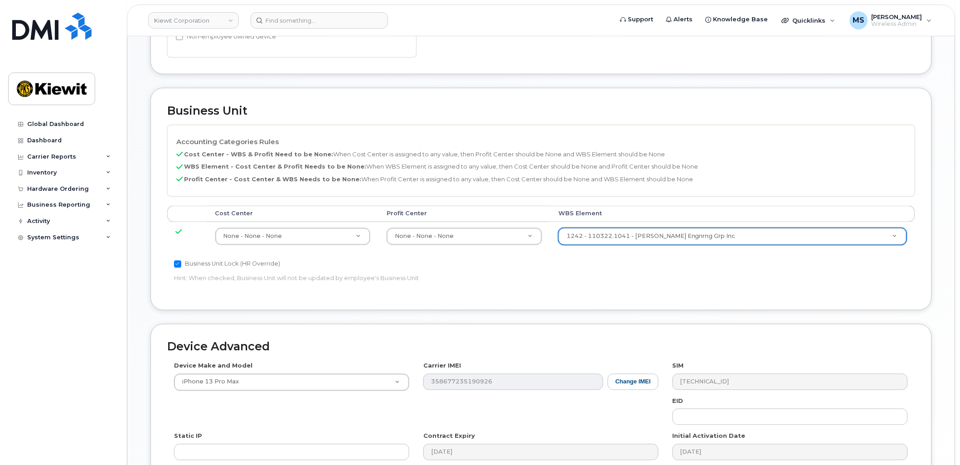
scroll to position [467, 0]
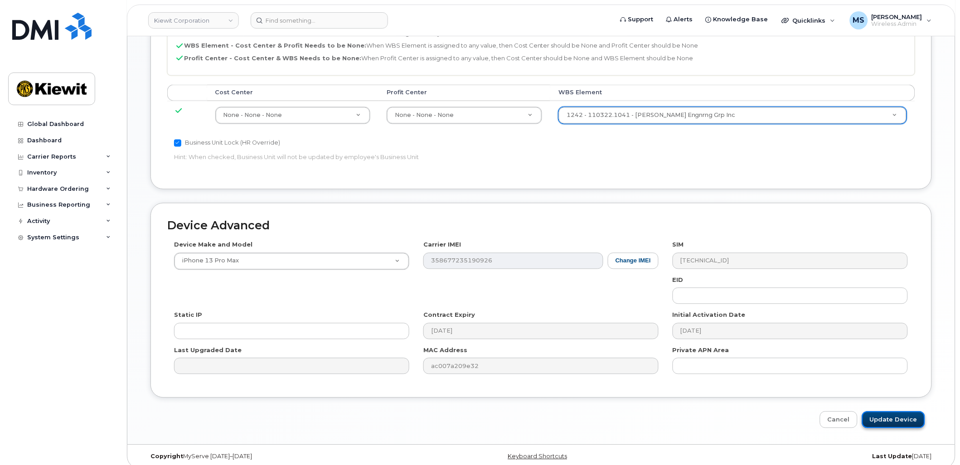
click at [904, 412] on input "Update Device" at bounding box center [893, 420] width 63 height 17
type input "Saving..."
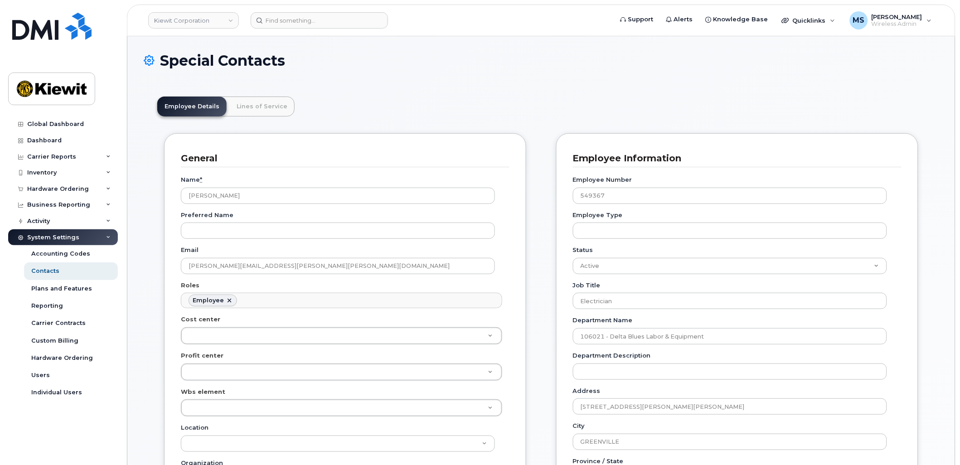
scroll to position [28, 0]
click at [247, 100] on link "Lines of Service" at bounding box center [261, 107] width 65 height 20
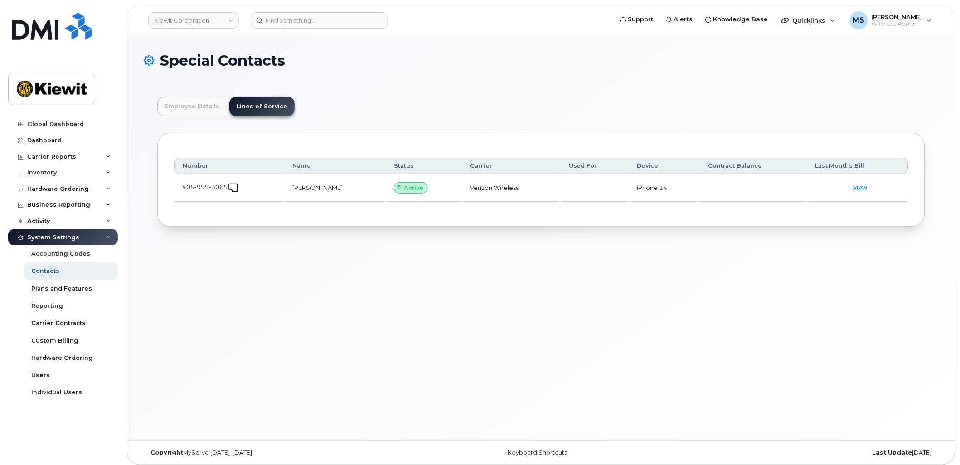
click at [231, 186] on link at bounding box center [233, 186] width 11 height 7
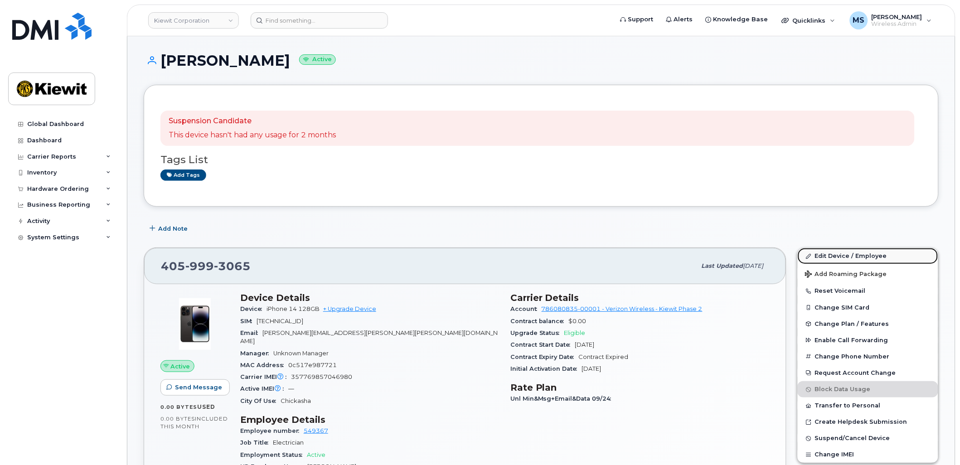
click at [854, 253] on link "Edit Device / Employee" at bounding box center [868, 256] width 141 height 16
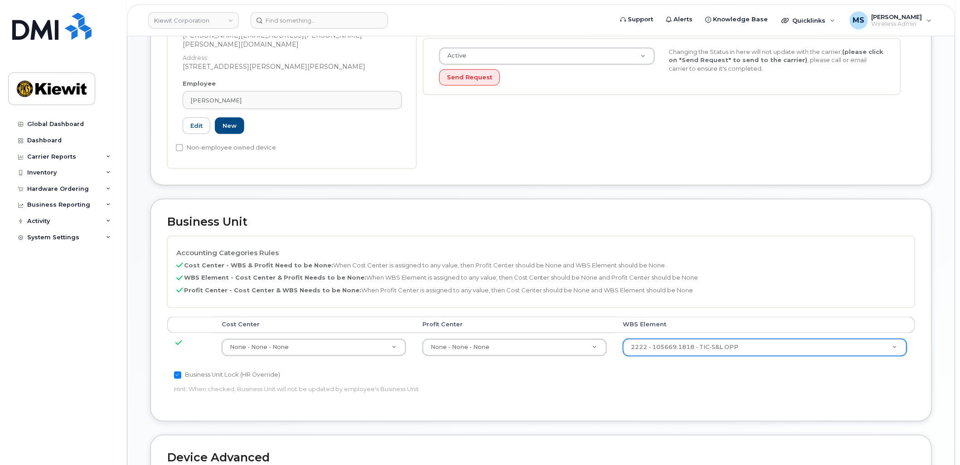
scroll to position [252, 0]
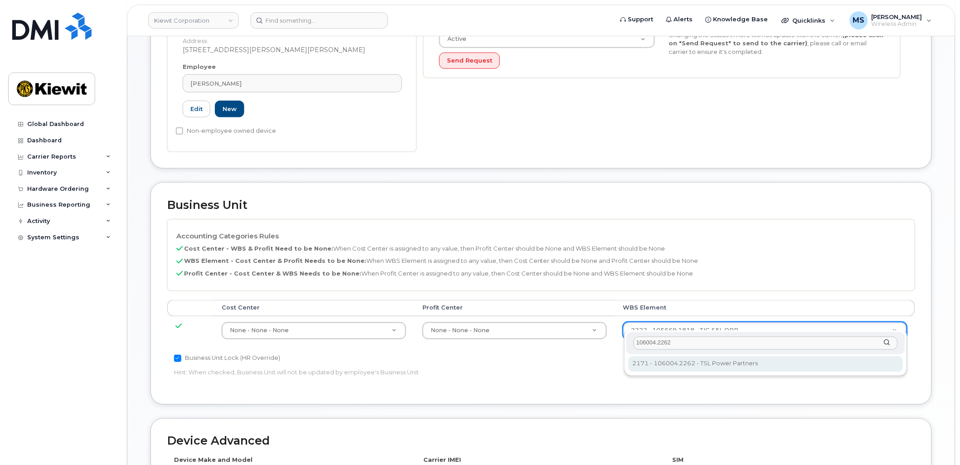
type input "106004.2262"
type input "30249370"
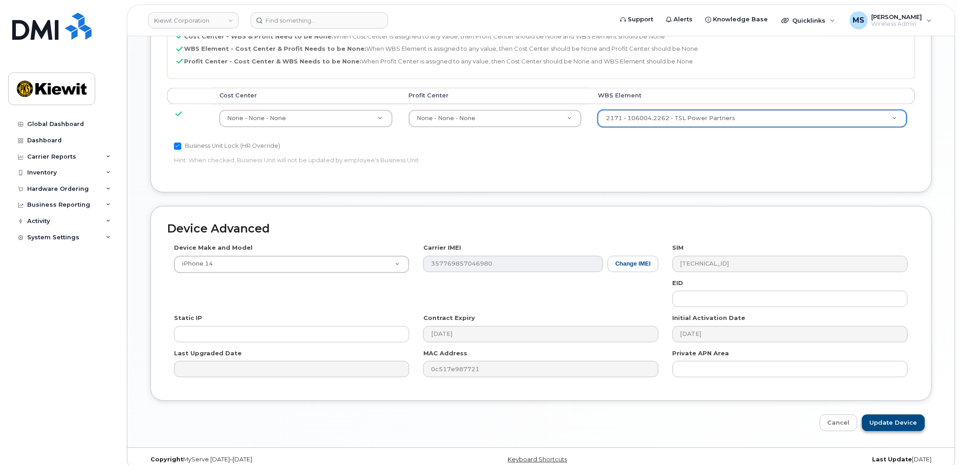
scroll to position [467, 0]
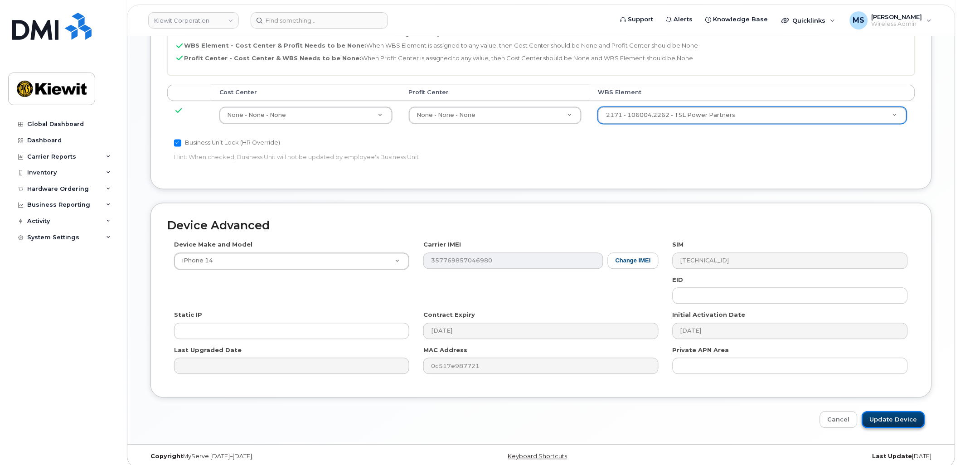
click at [894, 412] on input "Update Device" at bounding box center [893, 420] width 63 height 17
type input "Saving..."
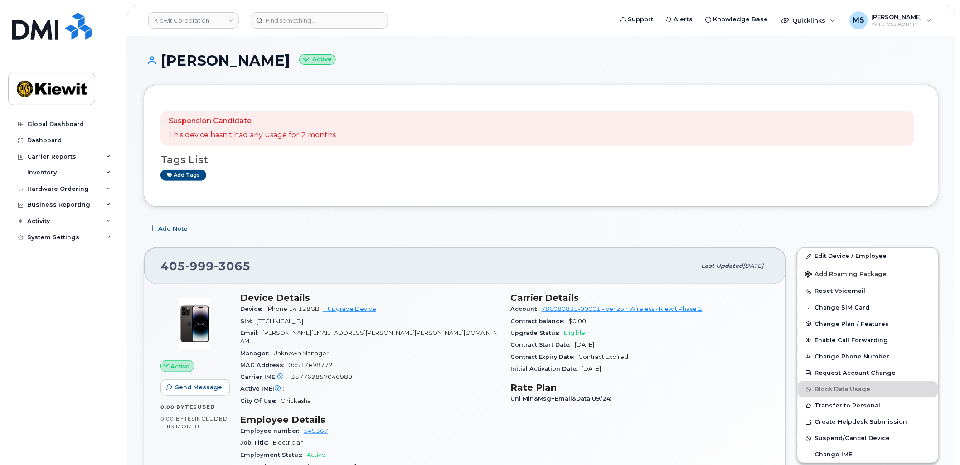
click at [349, 29] on header "[PERSON_NAME] Corporation Support Alerts Knowledge Base Quicklinks Suspend / Ca…" at bounding box center [541, 21] width 829 height 32
click at [352, 28] on header "Kiewit Corporation Support Alerts Knowledge Base Quicklinks Suspend / Cancel De…" at bounding box center [541, 21] width 829 height 32
click at [363, 16] on input at bounding box center [319, 20] width 137 height 16
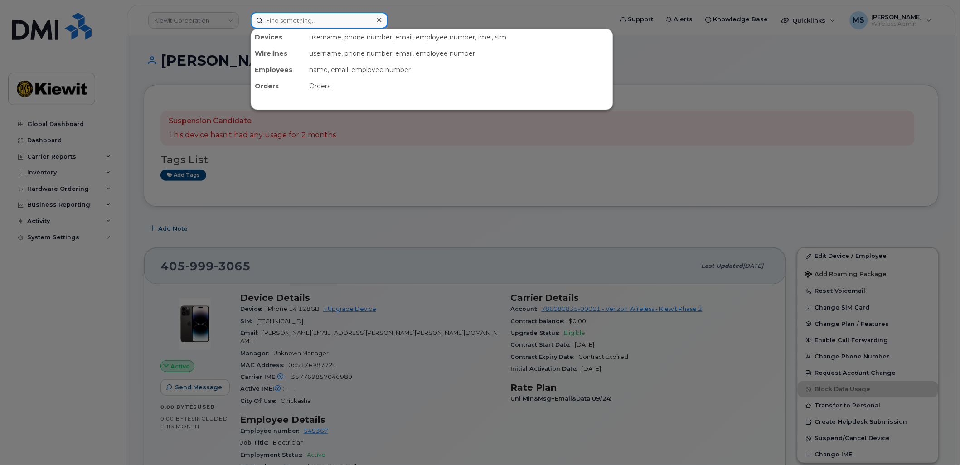
paste input "451124"
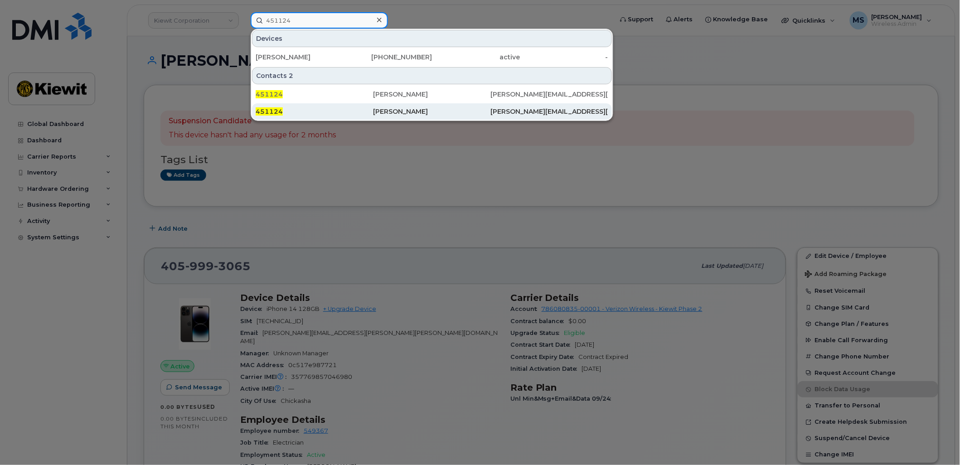
type input "451124"
click at [407, 114] on div "[PERSON_NAME]" at bounding box center [431, 111] width 117 height 9
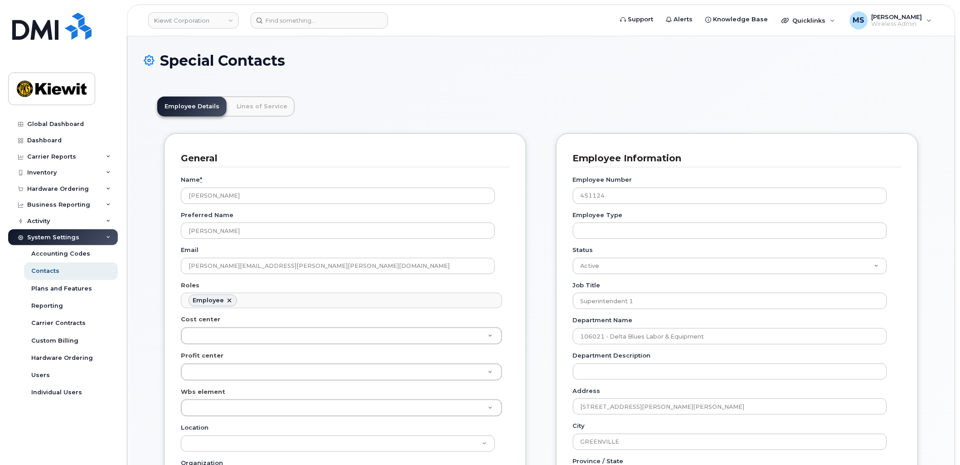
scroll to position [28, 0]
click at [279, 98] on link "Lines of Service" at bounding box center [261, 107] width 65 height 20
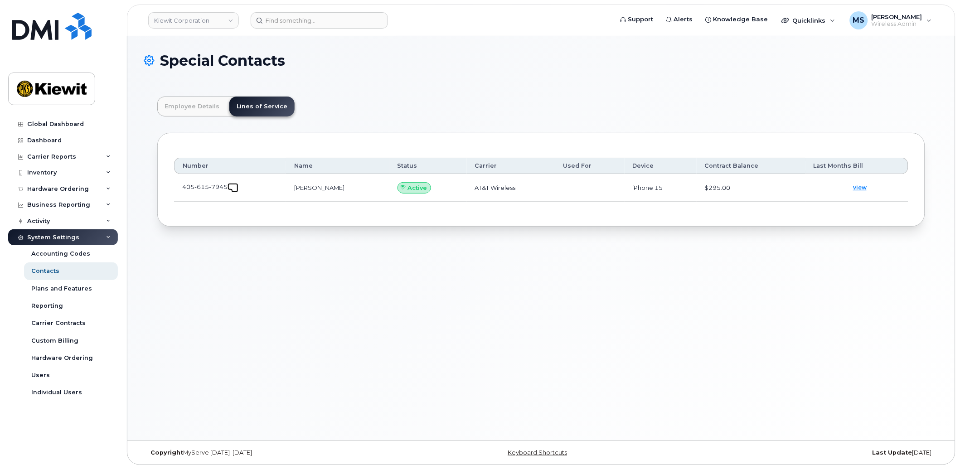
click at [235, 187] on span at bounding box center [234, 188] width 7 height 7
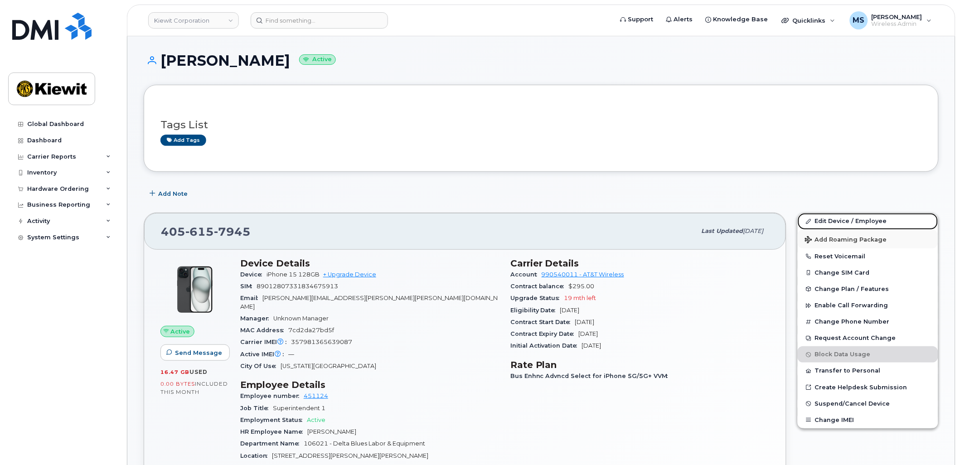
drag, startPoint x: 842, startPoint y: 223, endPoint x: 876, endPoint y: 239, distance: 37.1
click at [842, 223] on link "Edit Device / Employee" at bounding box center [868, 221] width 141 height 16
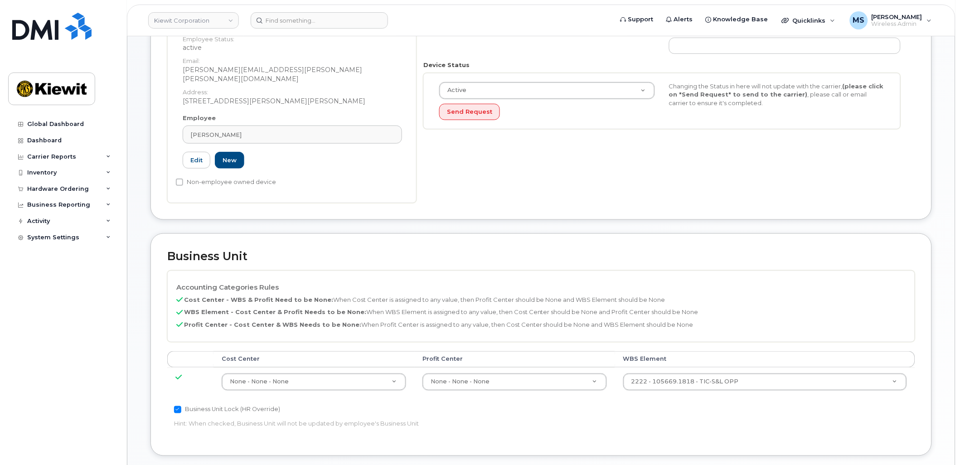
scroll to position [201, 0]
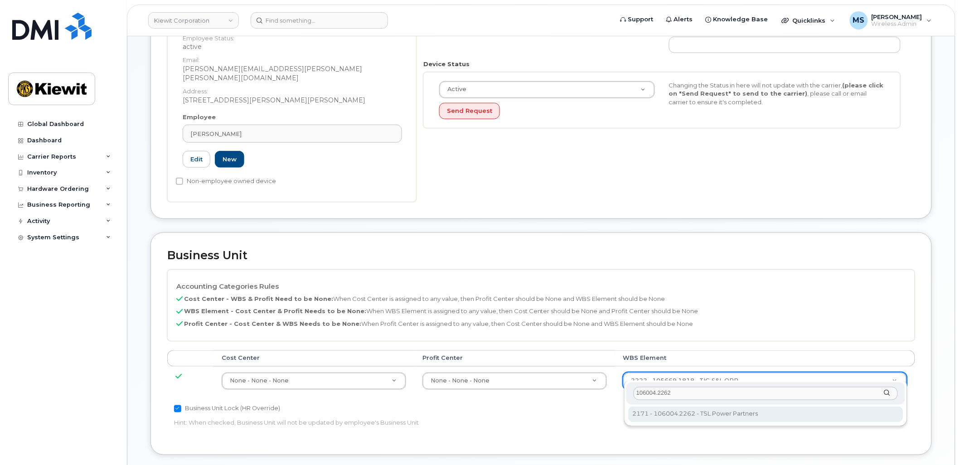
type input "106004.2262"
type input "30249370"
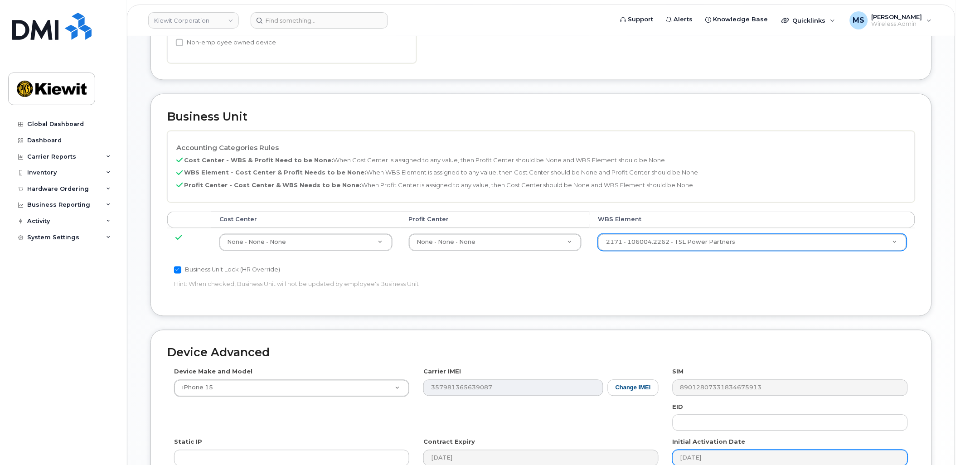
scroll to position [453, 0]
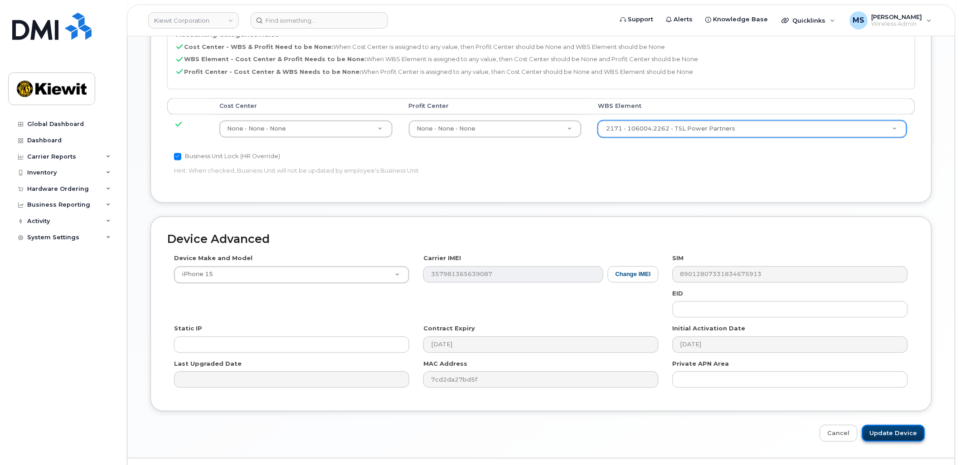
click at [884, 425] on input "Update Device" at bounding box center [893, 433] width 63 height 17
type input "Saving..."
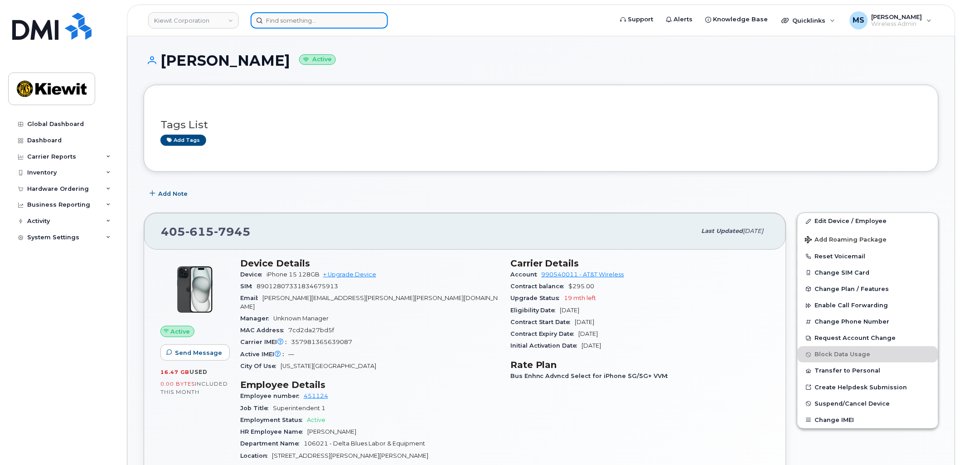
click at [325, 28] on div at bounding box center [429, 20] width 356 height 16
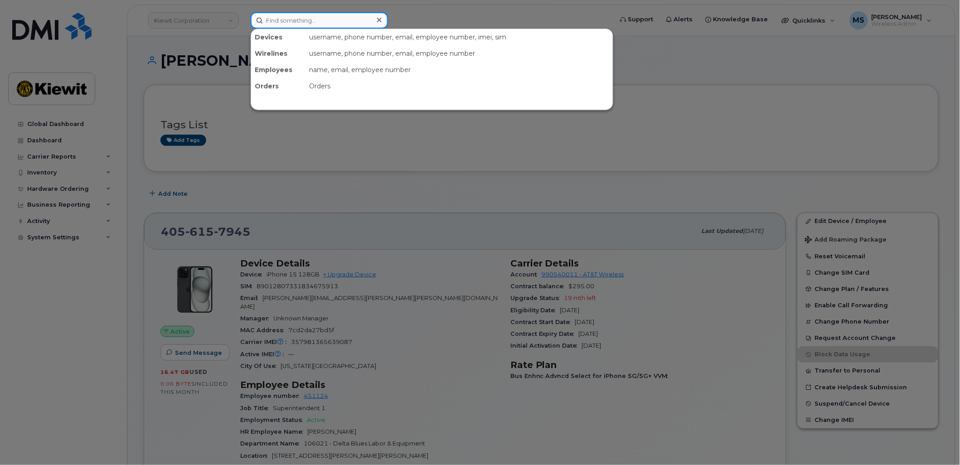
paste input "961439"
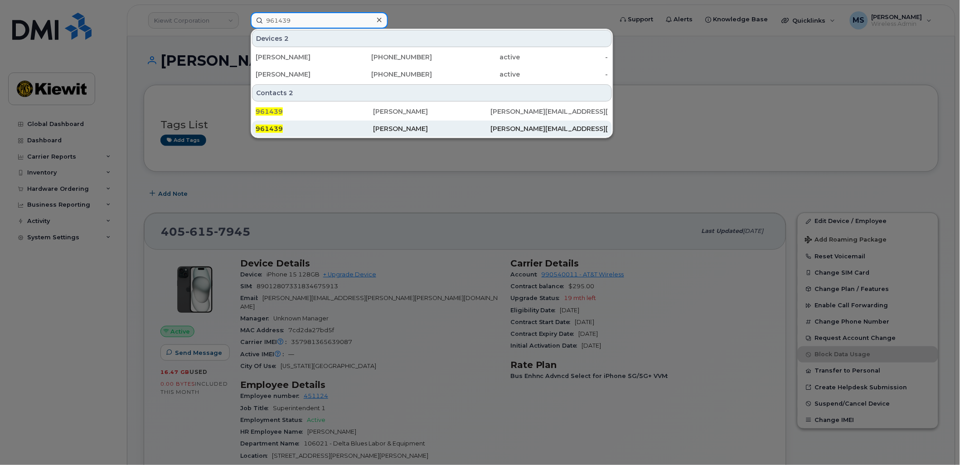
type input "961439"
click at [379, 129] on div "Clint Delwisch" at bounding box center [431, 128] width 117 height 9
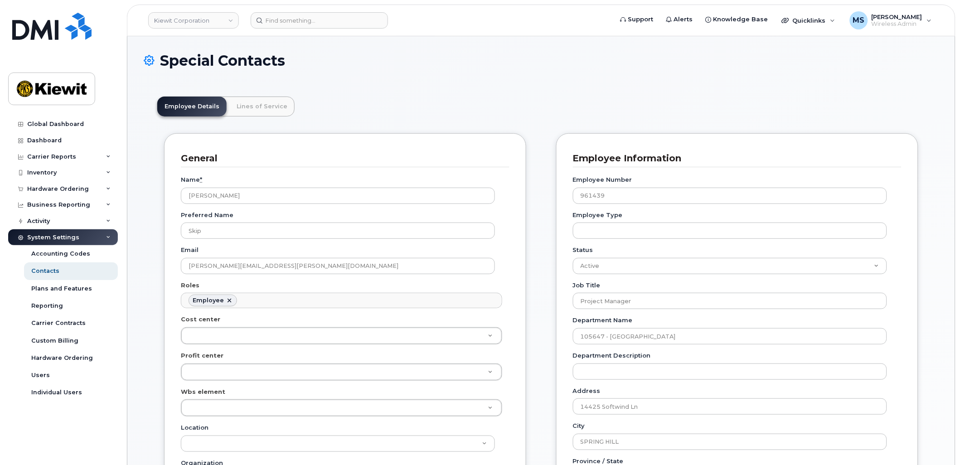
scroll to position [28, 0]
click at [279, 104] on link "Lines of Service" at bounding box center [261, 107] width 65 height 20
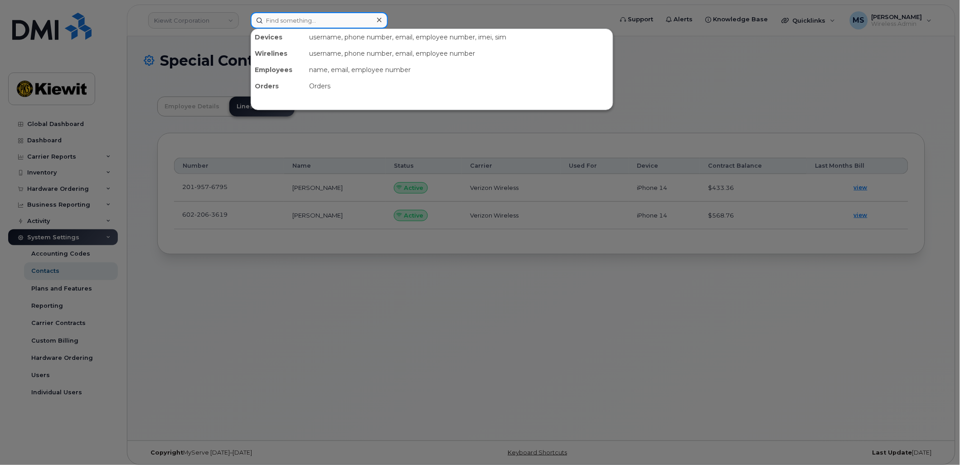
click at [322, 19] on input at bounding box center [319, 20] width 137 height 16
paste input "369011"
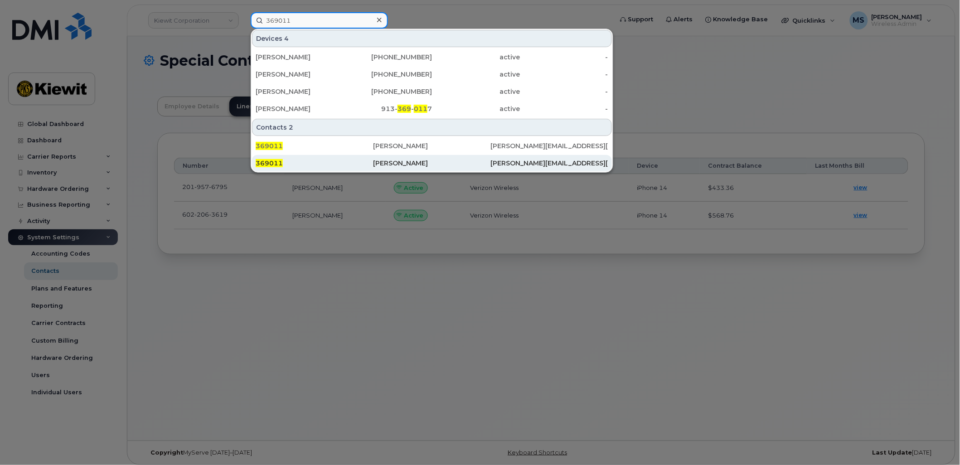
type input "369011"
click at [415, 160] on div "[PERSON_NAME]" at bounding box center [431, 163] width 117 height 9
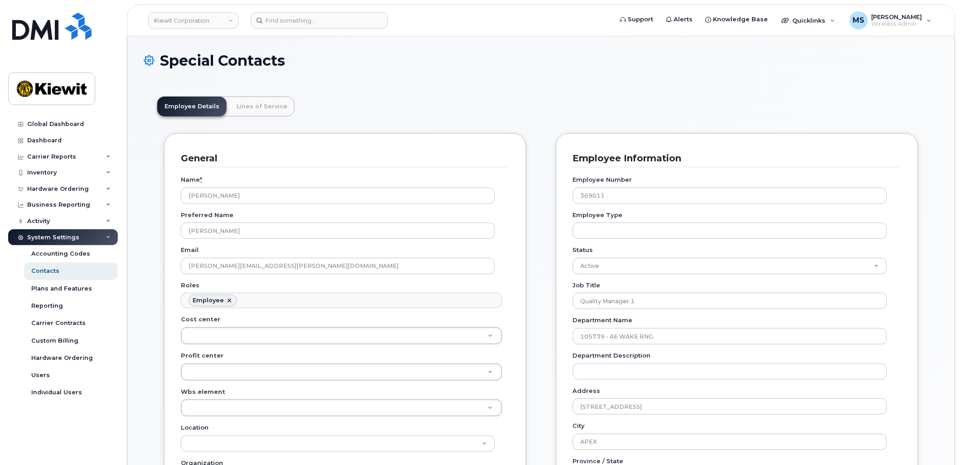
scroll to position [28, 0]
click at [257, 100] on link "Lines of Service" at bounding box center [261, 107] width 65 height 20
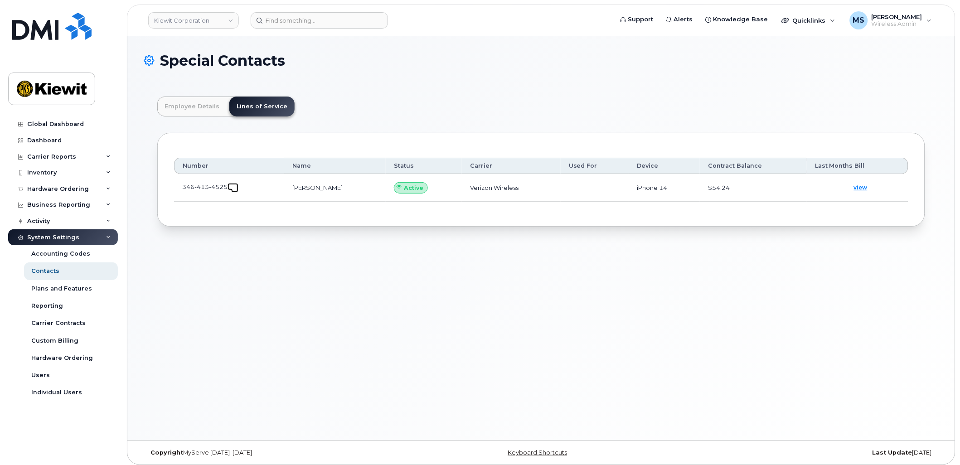
click at [233, 187] on span at bounding box center [234, 188] width 7 height 7
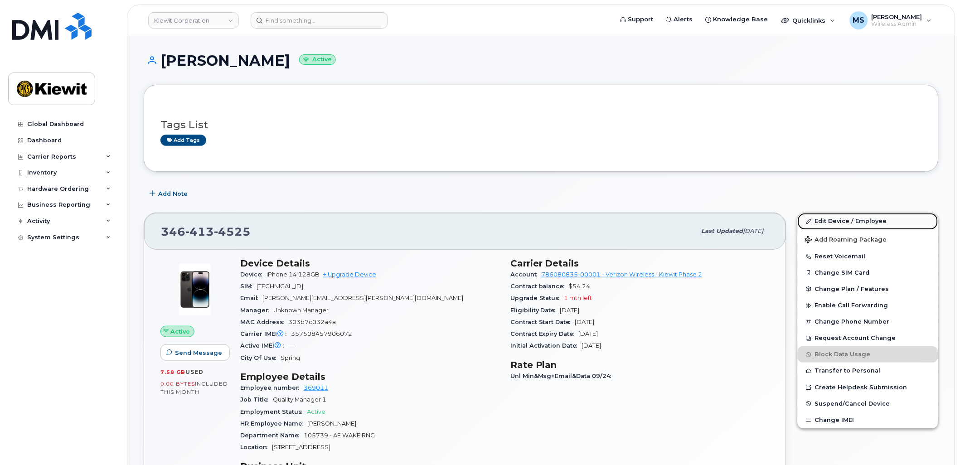
click at [849, 225] on link "Edit Device / Employee" at bounding box center [868, 221] width 141 height 16
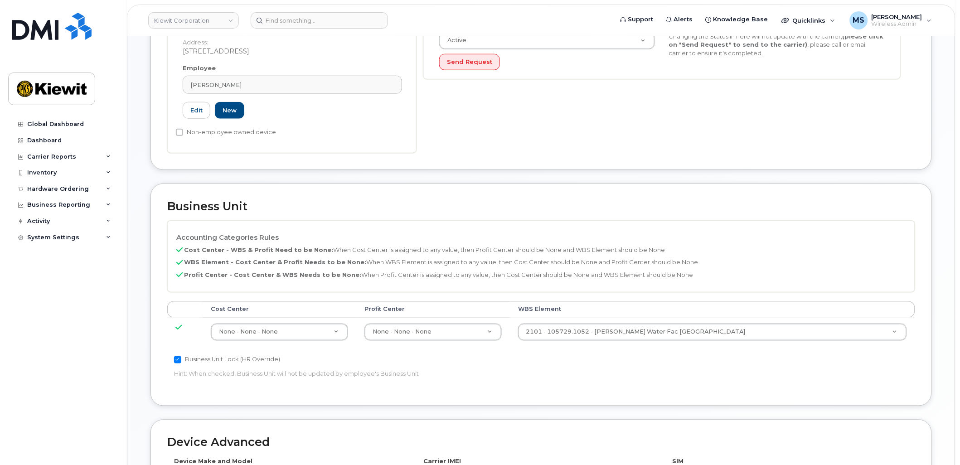
scroll to position [252, 0]
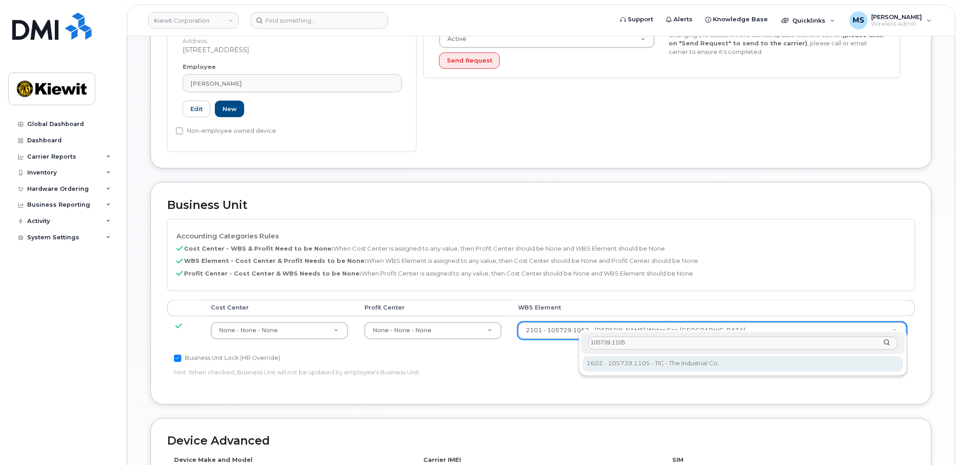
type input "105739.1105"
type input "30123122"
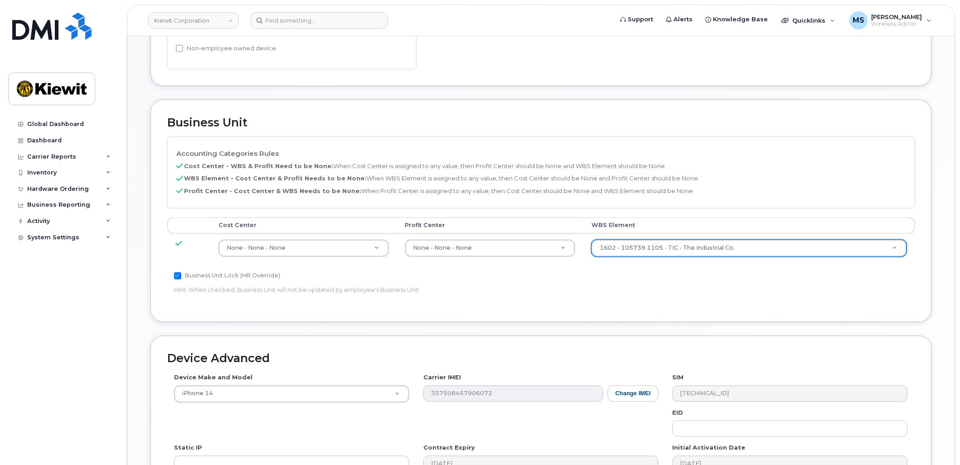
scroll to position [467, 0]
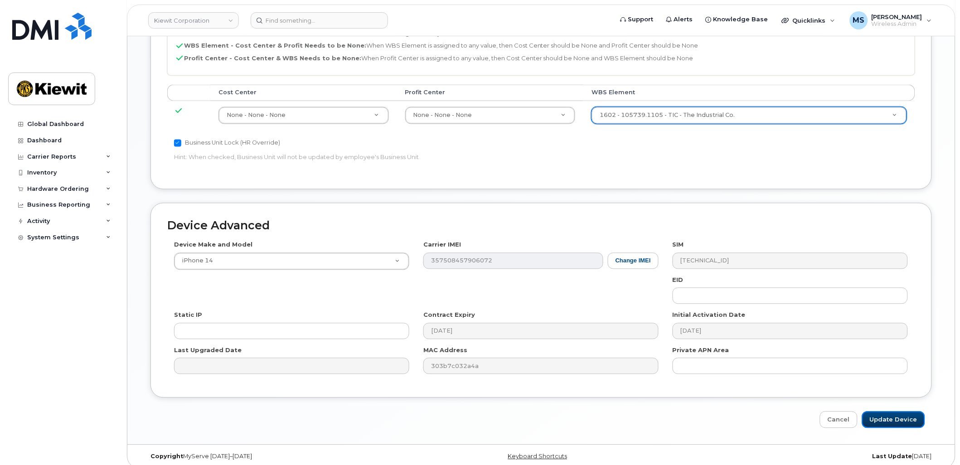
click at [883, 412] on input "Update Device" at bounding box center [893, 420] width 63 height 17
type input "Saving..."
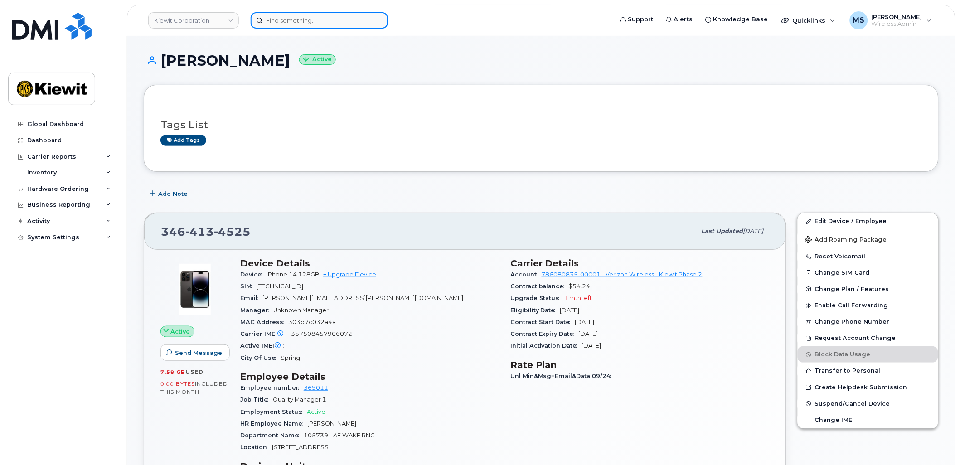
click at [335, 24] on input at bounding box center [319, 20] width 137 height 16
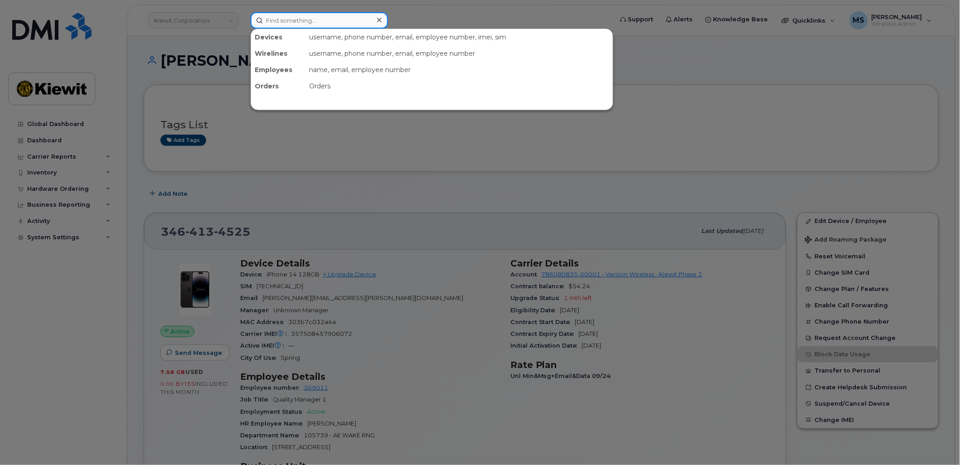
paste input "576288"
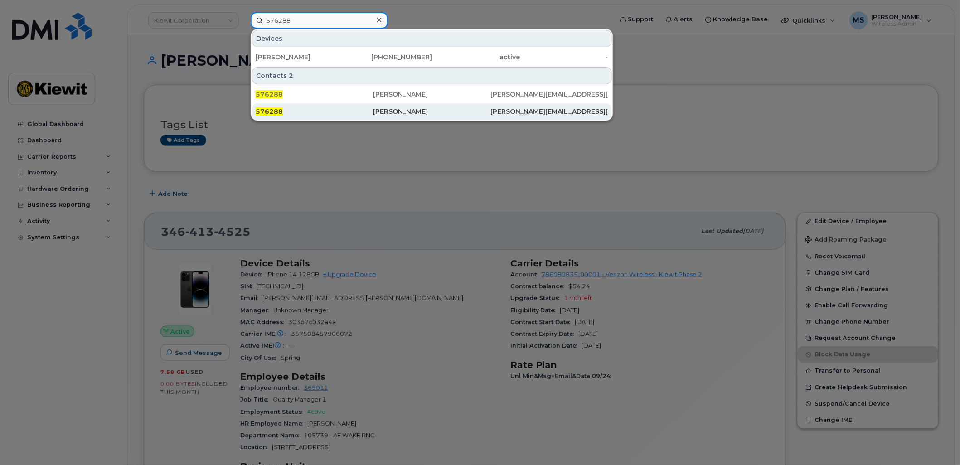
type input "576288"
click at [383, 103] on div "[PERSON_NAME]" at bounding box center [431, 111] width 117 height 16
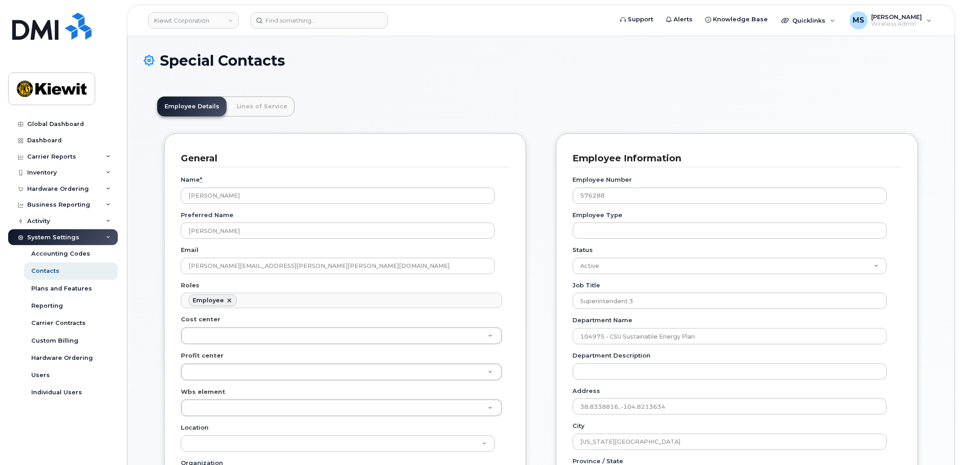
scroll to position [28, 0]
click at [273, 98] on link "Lines of Service" at bounding box center [261, 107] width 65 height 20
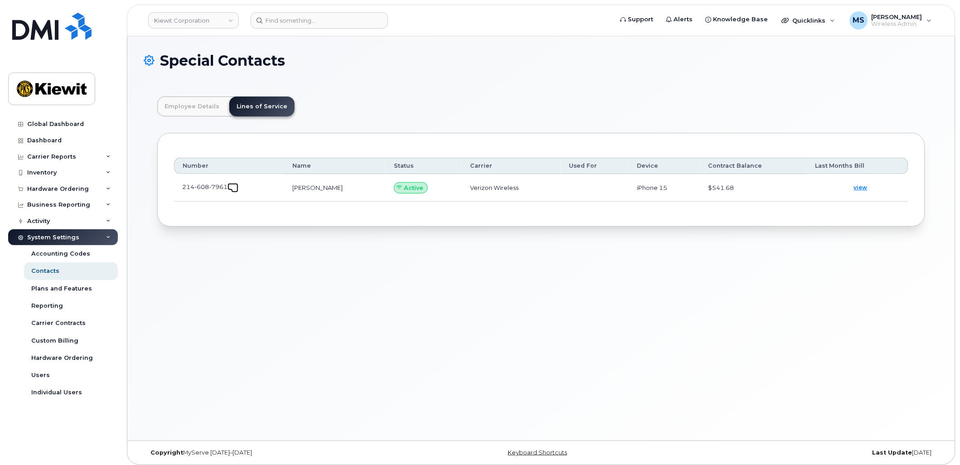
click at [233, 192] on span at bounding box center [234, 188] width 7 height 7
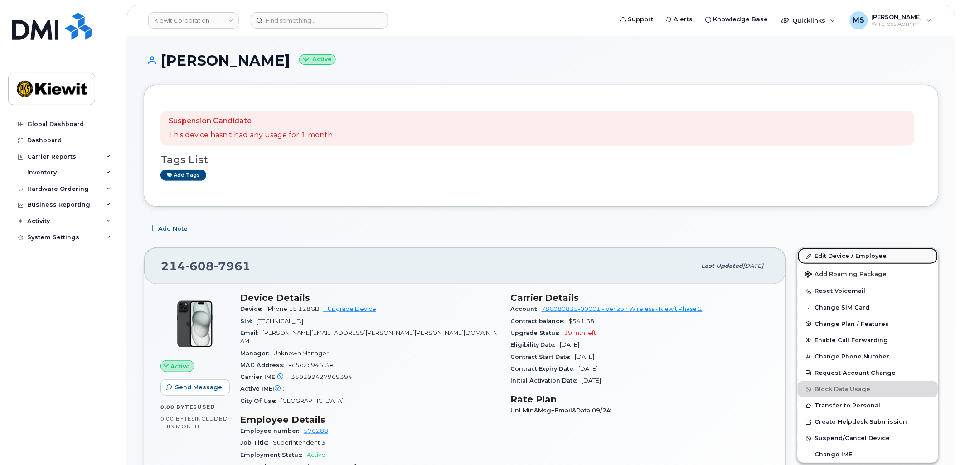
click at [849, 251] on link "Edit Device / Employee" at bounding box center [868, 256] width 141 height 16
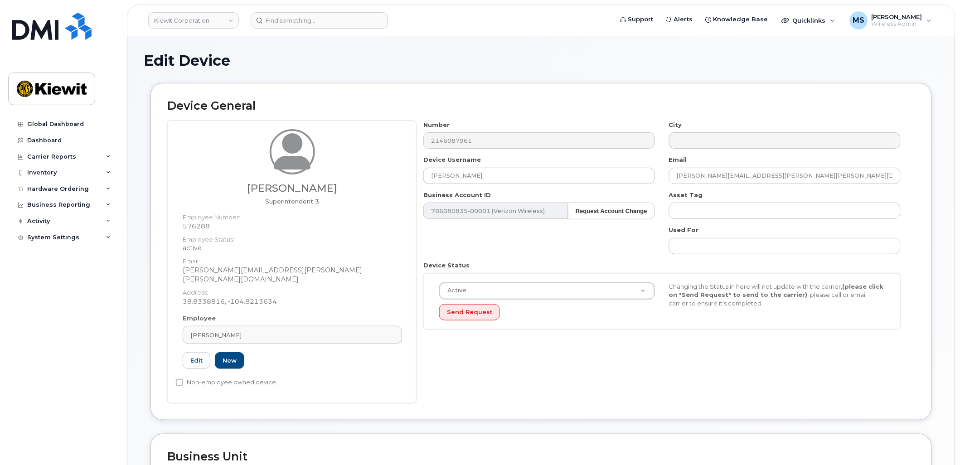
scroll to position [252, 0]
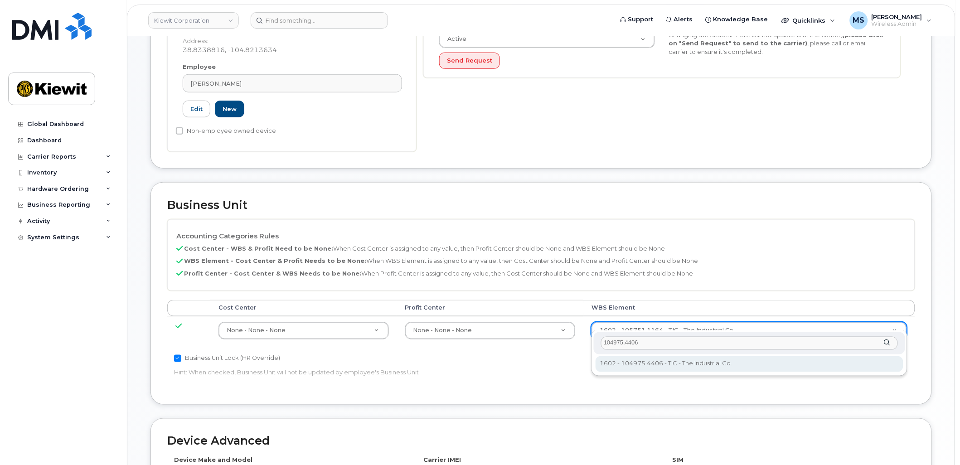
type input "104975.4406"
type input "30137073"
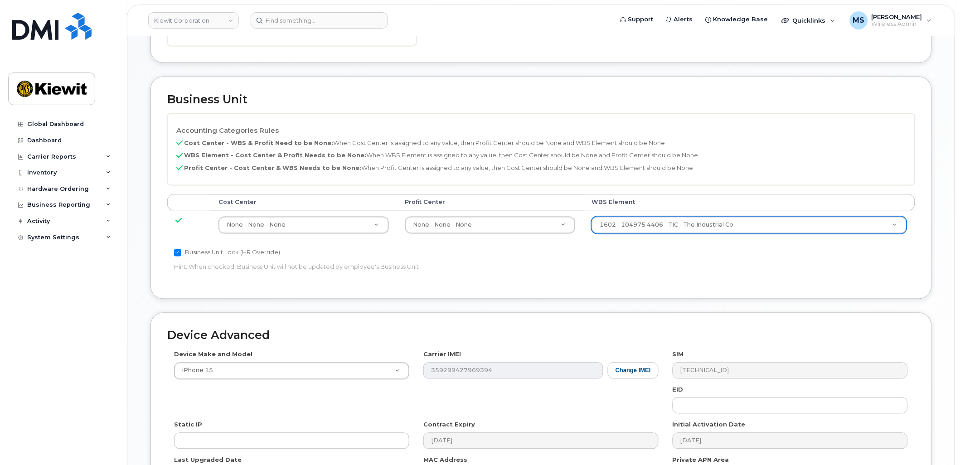
scroll to position [467, 0]
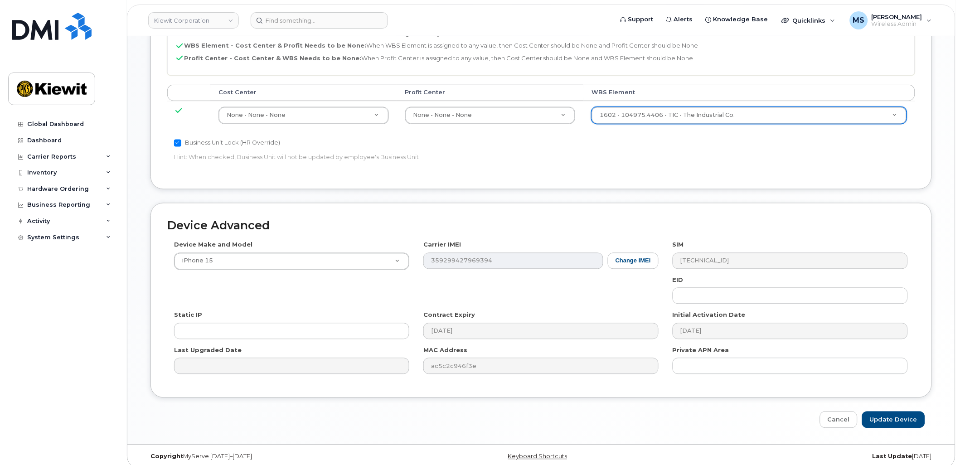
click at [893, 402] on div "Device Advanced Device Make and Model iPhone 15 Android TCL 502 Watch Apple Wat…" at bounding box center [541, 315] width 795 height 225
click at [898, 412] on input "Update Device" at bounding box center [893, 420] width 63 height 17
type input "Saving..."
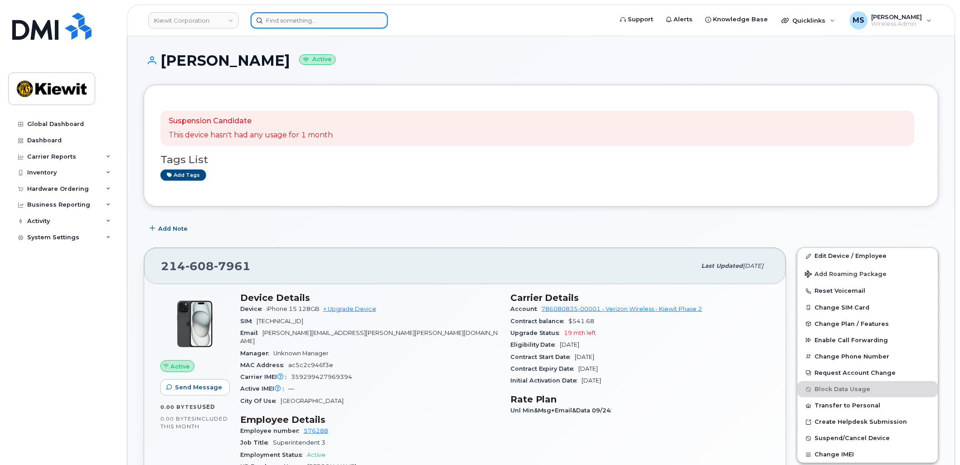
click at [290, 22] on input at bounding box center [319, 20] width 137 height 16
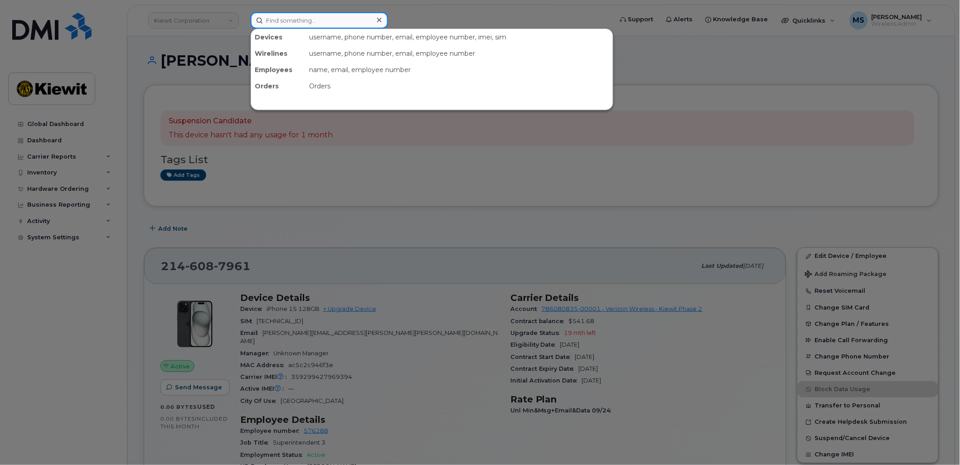
paste input "538310"
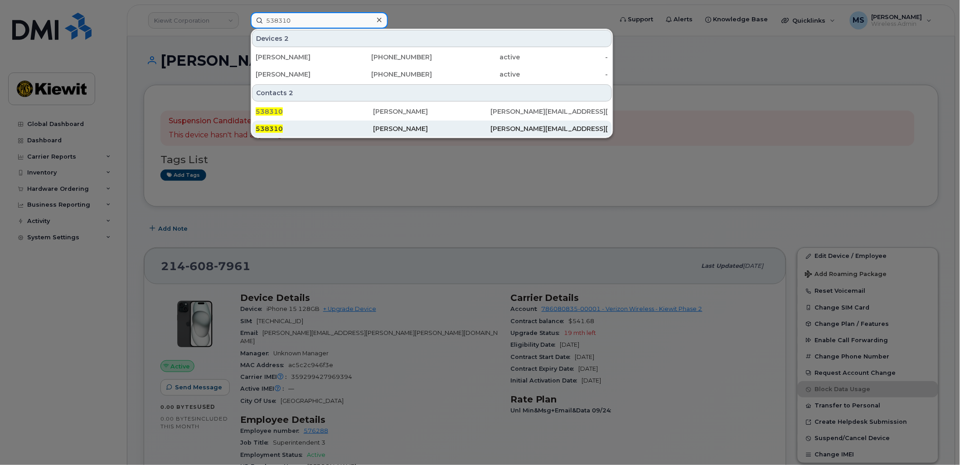
type input "538310"
click at [381, 129] on div "[PERSON_NAME]" at bounding box center [431, 128] width 117 height 9
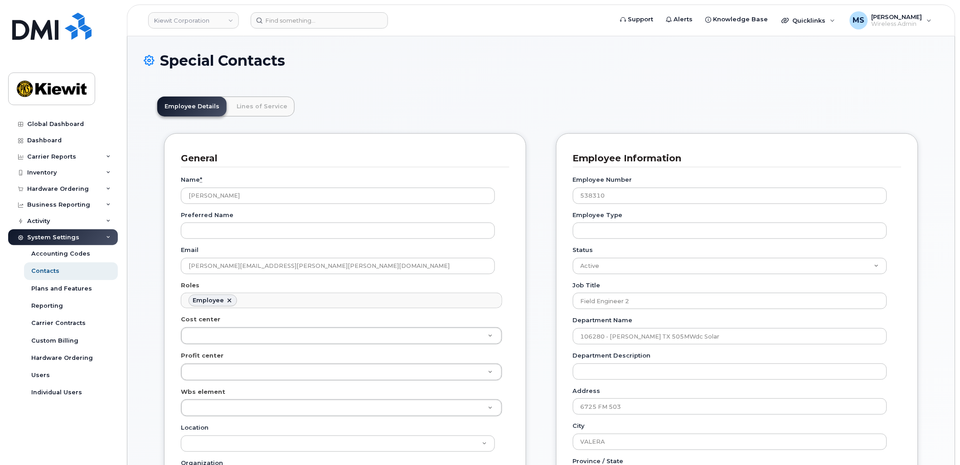
scroll to position [28, 0]
click at [251, 101] on link "Lines of Service" at bounding box center [261, 107] width 65 height 20
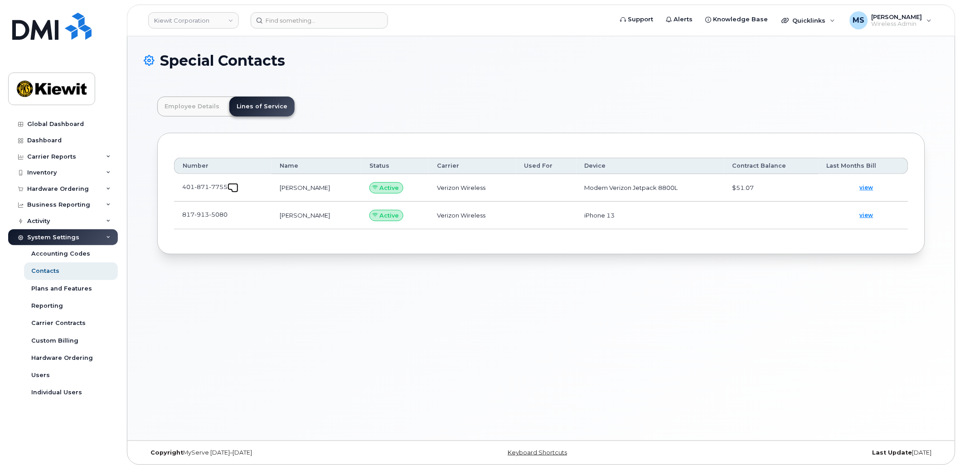
click at [231, 188] on link at bounding box center [233, 186] width 11 height 7
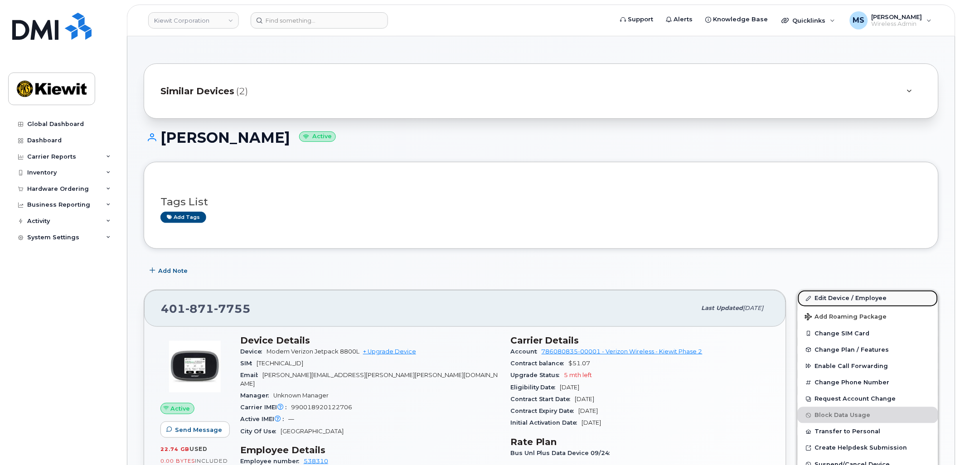
click at [828, 301] on link "Edit Device / Employee" at bounding box center [868, 298] width 141 height 16
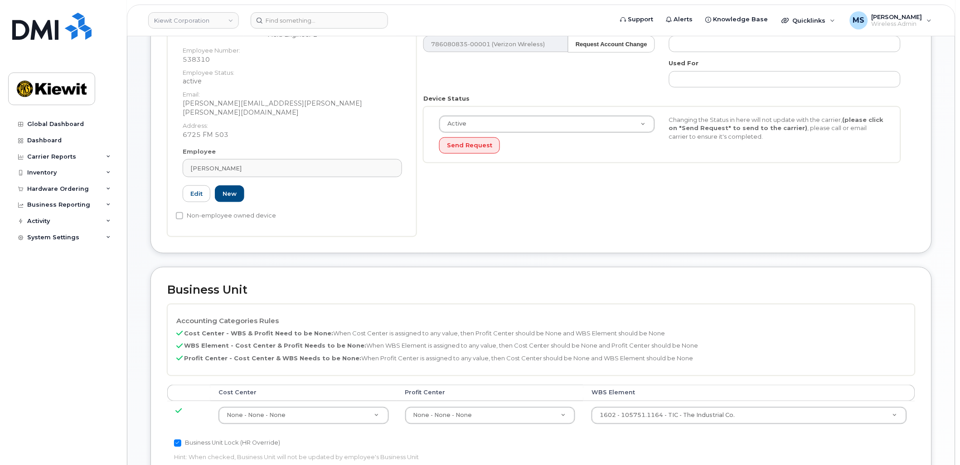
scroll to position [252, 0]
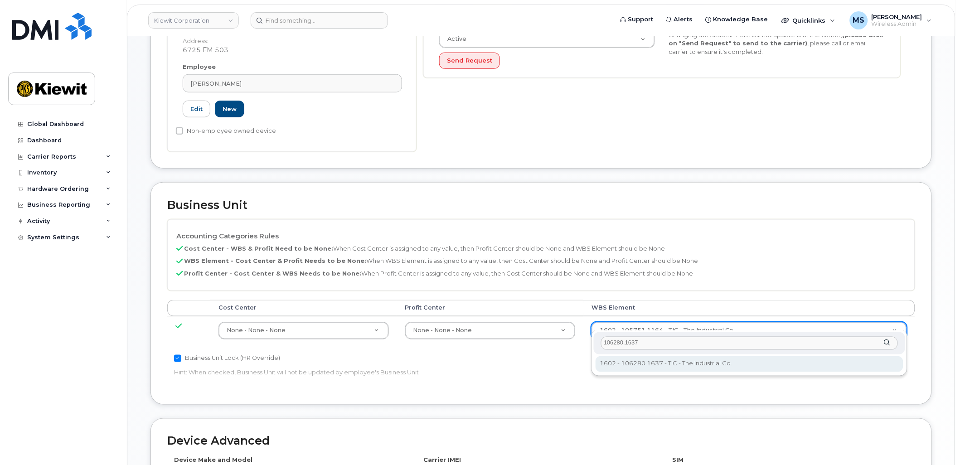
type input "106280.1637"
type input "34047556"
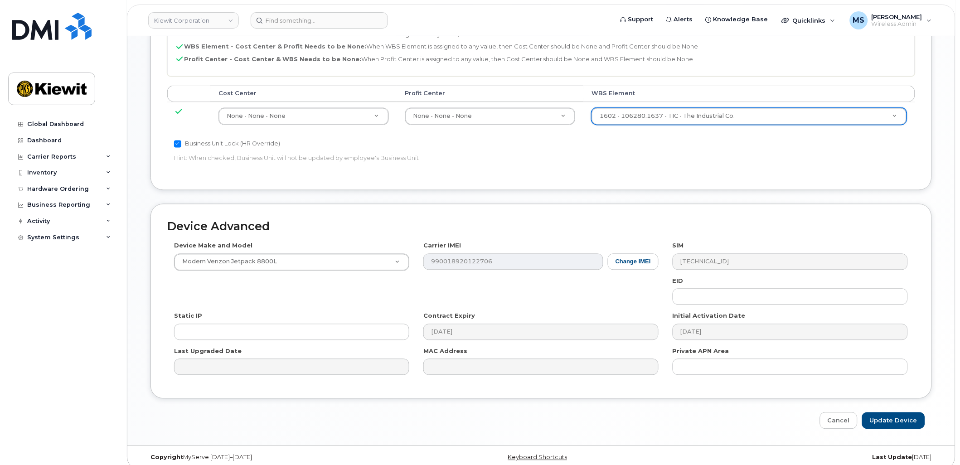
scroll to position [467, 0]
click at [884, 412] on input "Update Device" at bounding box center [893, 420] width 63 height 17
type input "Saving..."
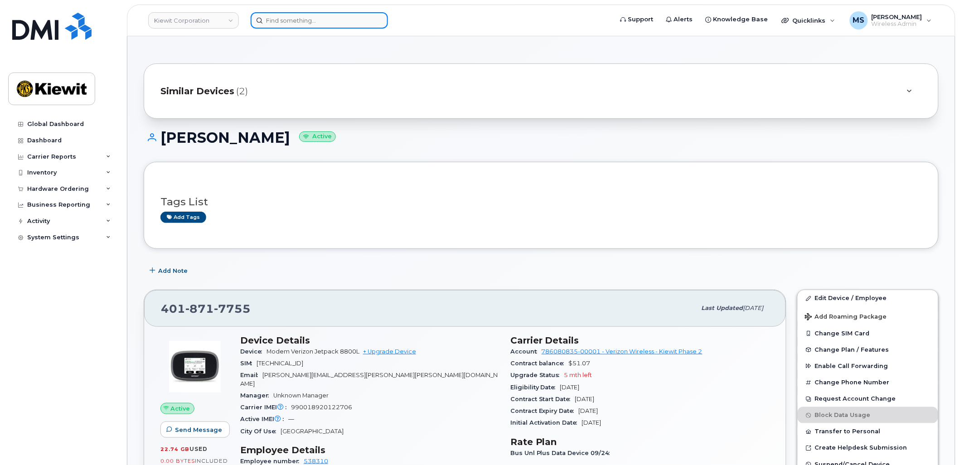
click at [325, 23] on input at bounding box center [319, 20] width 137 height 16
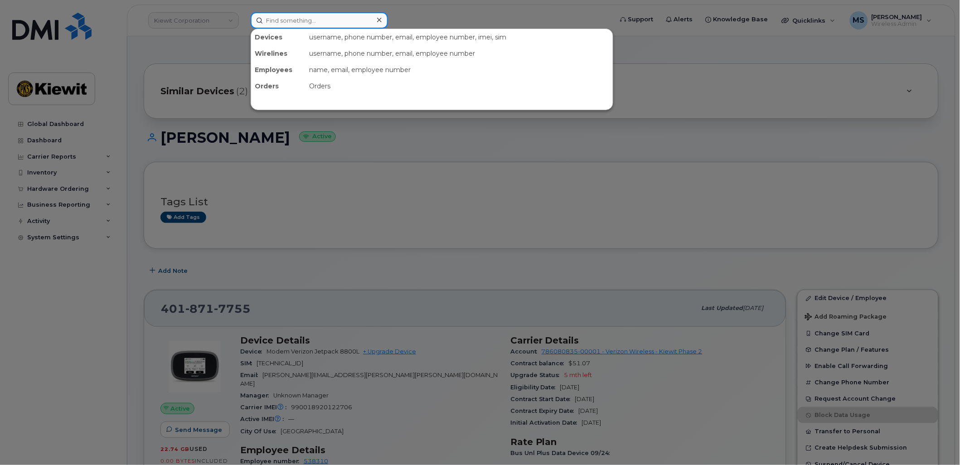
paste input "186795"
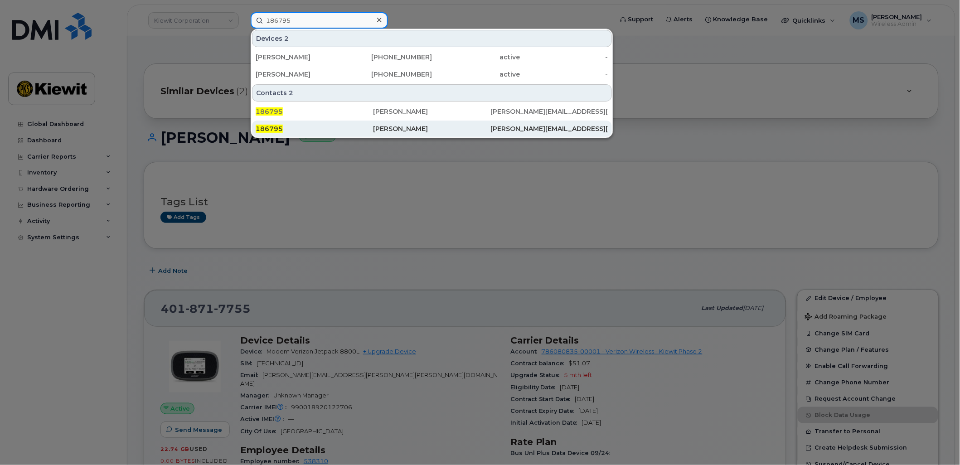
type input "186795"
click at [381, 127] on div "[PERSON_NAME]" at bounding box center [431, 128] width 117 height 9
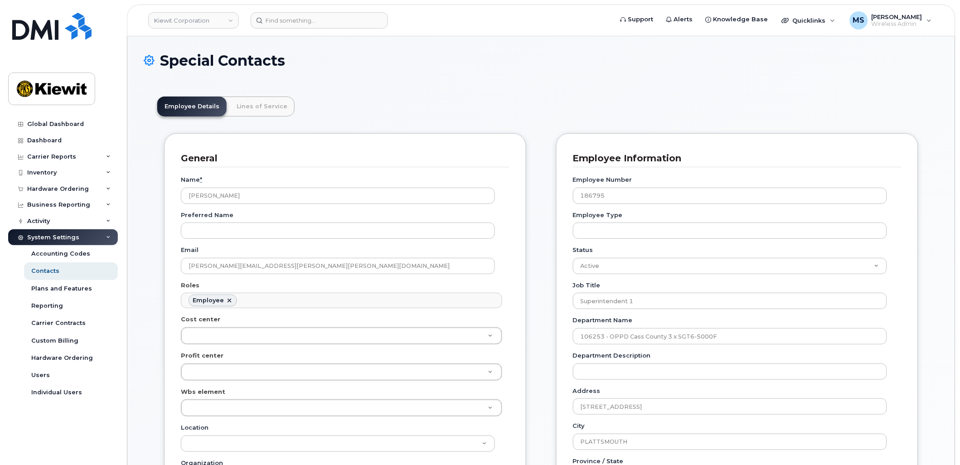
scroll to position [28, 0]
click at [264, 100] on link "Lines of Service" at bounding box center [261, 107] width 65 height 20
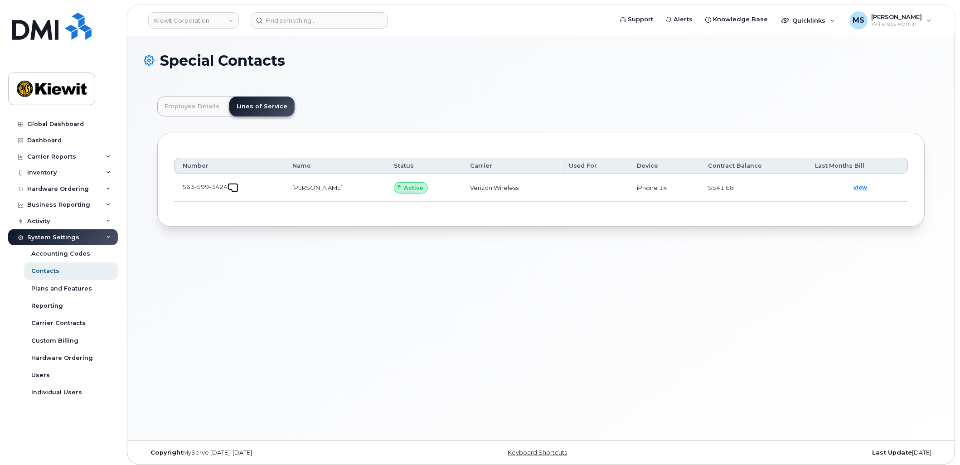
click at [236, 189] on span at bounding box center [234, 188] width 7 height 7
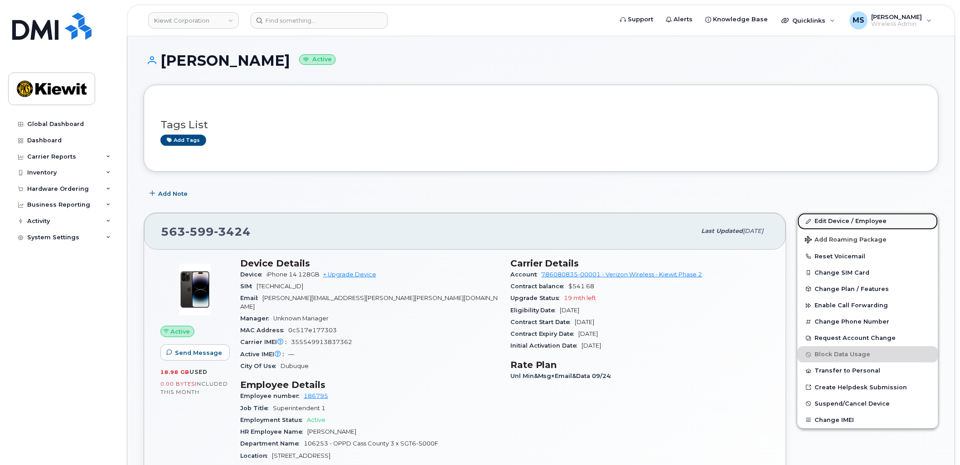
click at [843, 223] on link "Edit Device / Employee" at bounding box center [868, 221] width 141 height 16
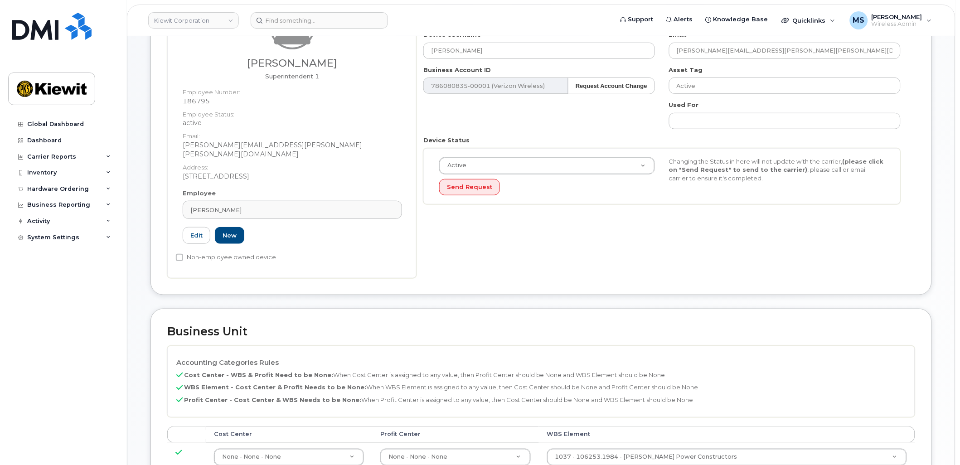
scroll to position [201, 0]
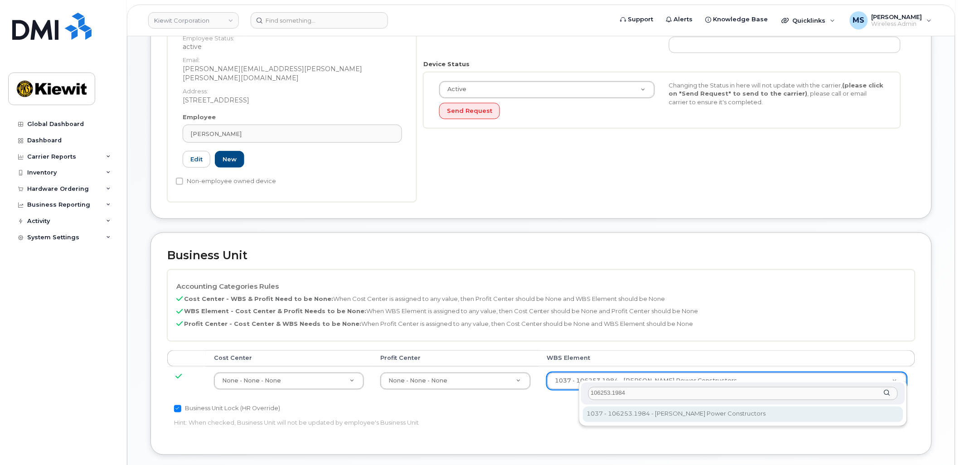
type input "106253.1984"
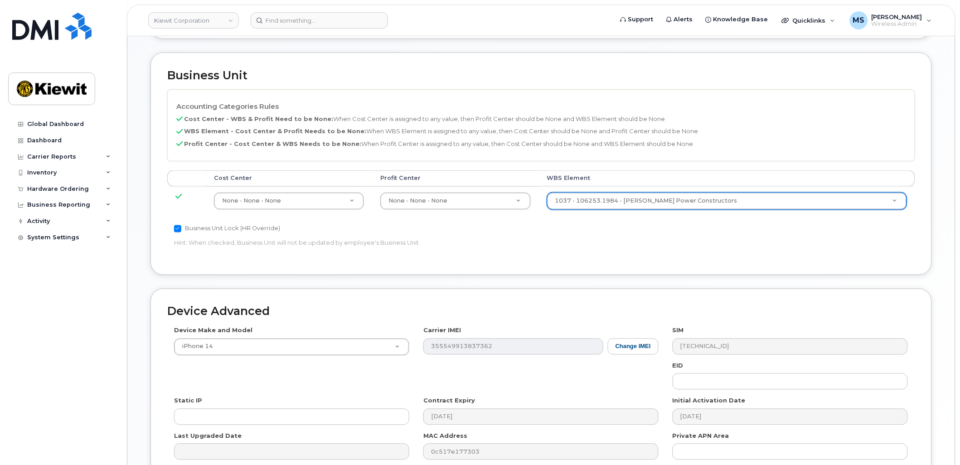
scroll to position [467, 0]
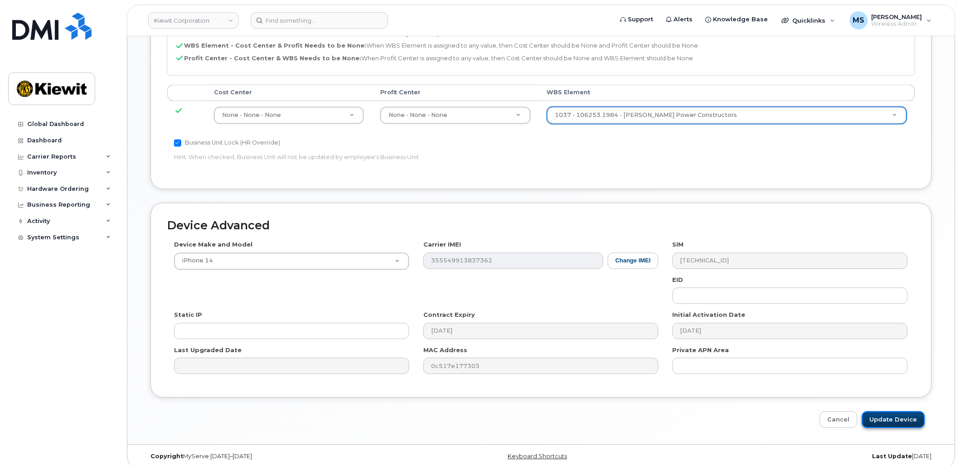
click at [886, 412] on input "Update Device" at bounding box center [893, 420] width 63 height 17
type input "Saving..."
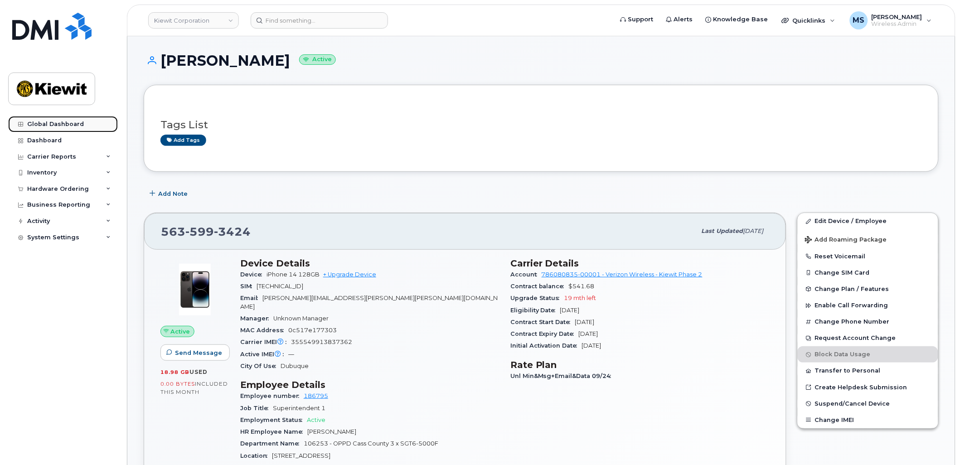
click at [48, 127] on div "Global Dashboard" at bounding box center [55, 124] width 57 height 7
click at [48, 154] on div "Carrier Reports" at bounding box center [51, 156] width 49 height 7
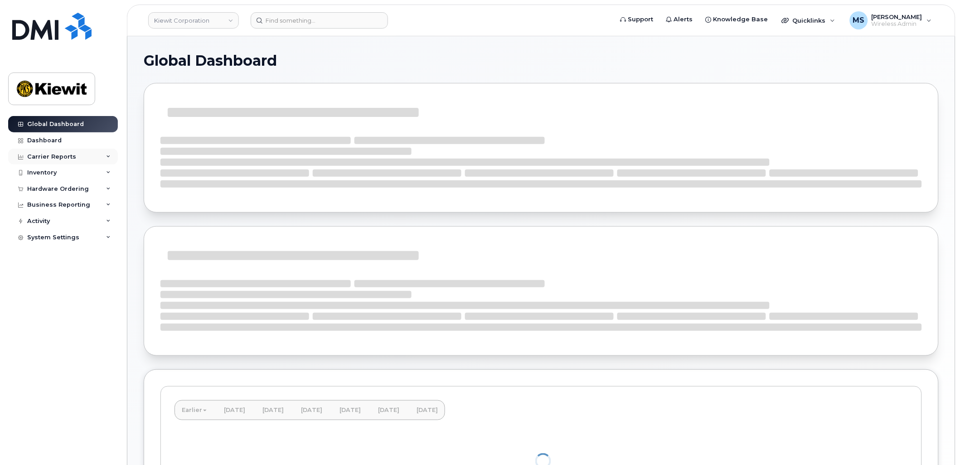
click at [54, 155] on div "Carrier Reports" at bounding box center [51, 156] width 49 height 7
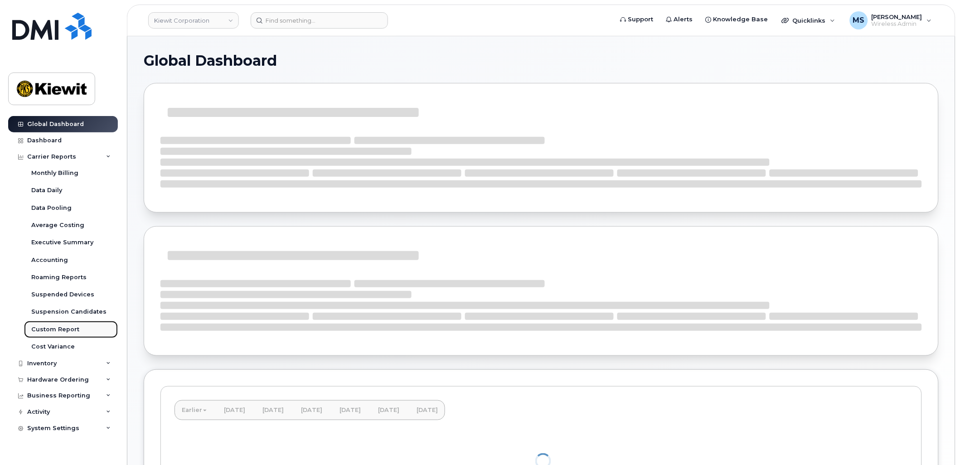
click at [73, 327] on div "Custom Report" at bounding box center [55, 329] width 48 height 8
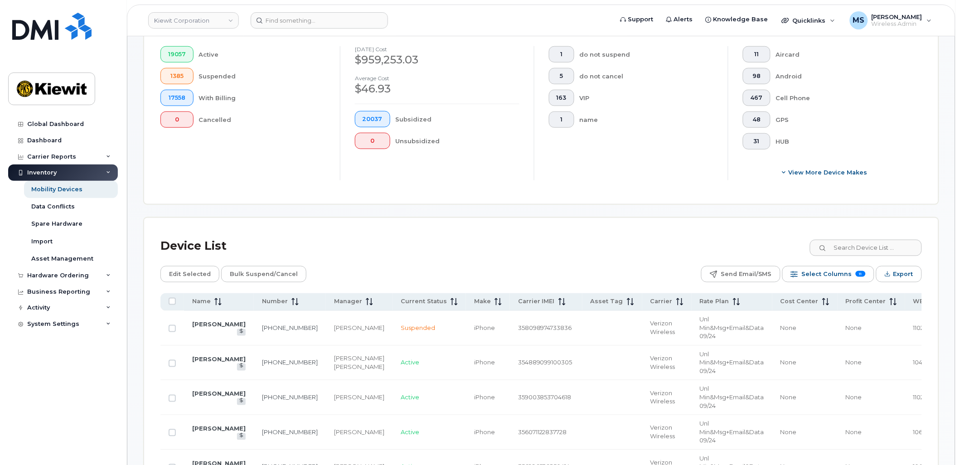
scroll to position [302, 0]
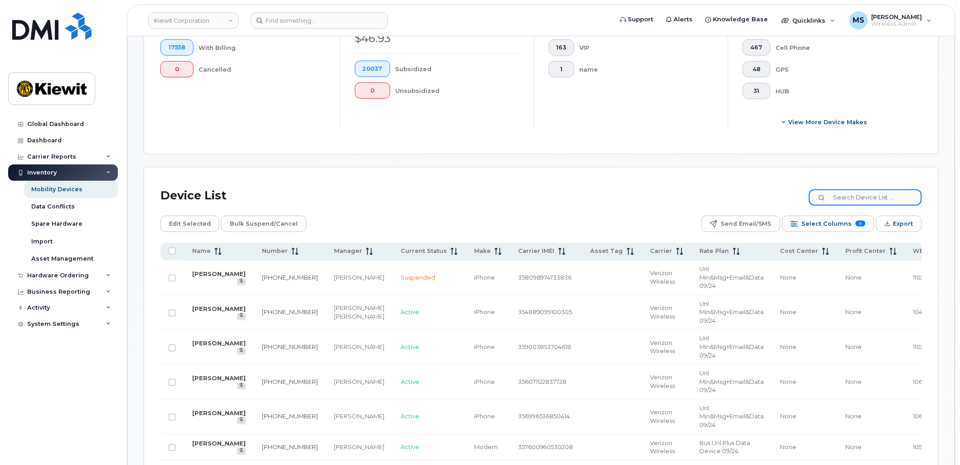
click at [859, 199] on input at bounding box center [865, 197] width 113 height 16
paste input "105836"
type input "105836"
click at [204, 252] on span "Name" at bounding box center [201, 252] width 19 height 8
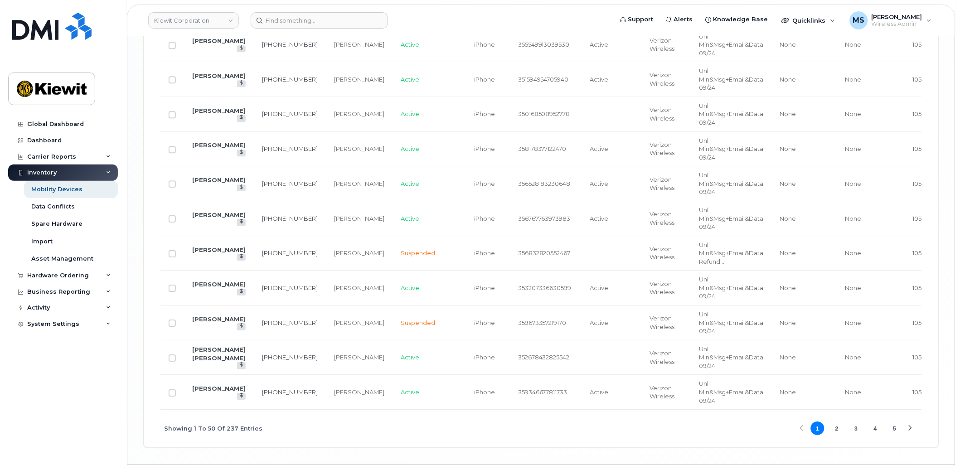
scroll to position [1864, 0]
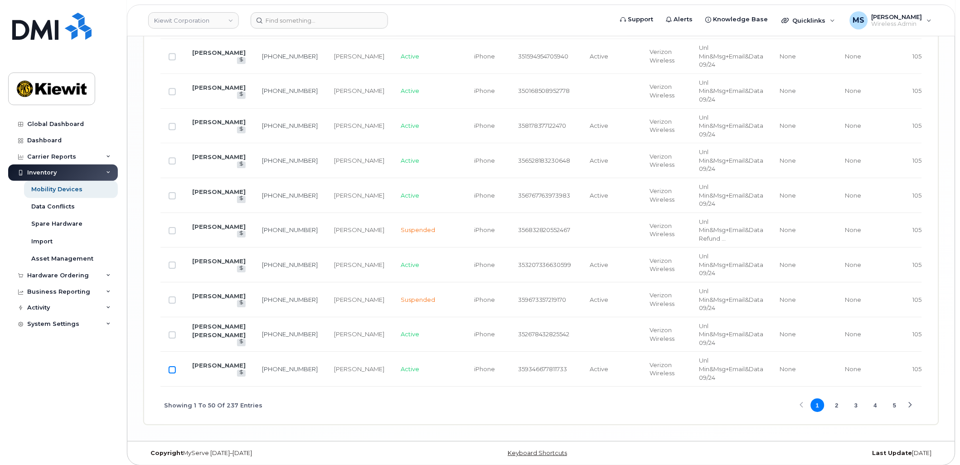
click at [173, 373] on input "Row Unselected" at bounding box center [172, 369] width 7 height 7
checkbox input "true"
click at [840, 410] on button "2" at bounding box center [837, 405] width 14 height 14
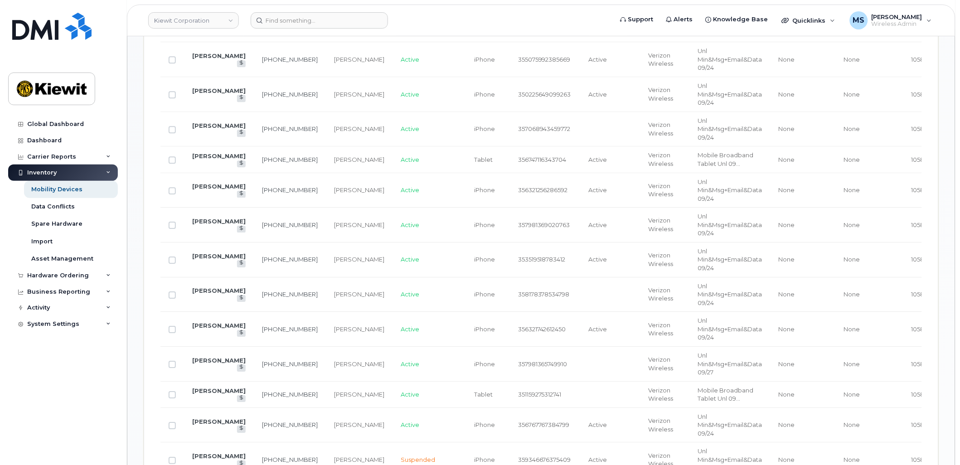
scroll to position [504, 0]
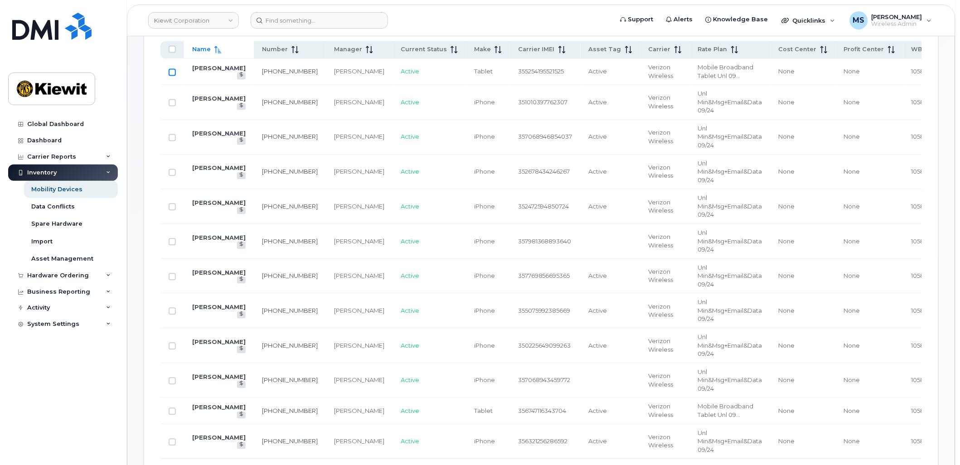
click at [171, 71] on input "Row Unselected" at bounding box center [172, 72] width 7 height 7
checkbox input "true"
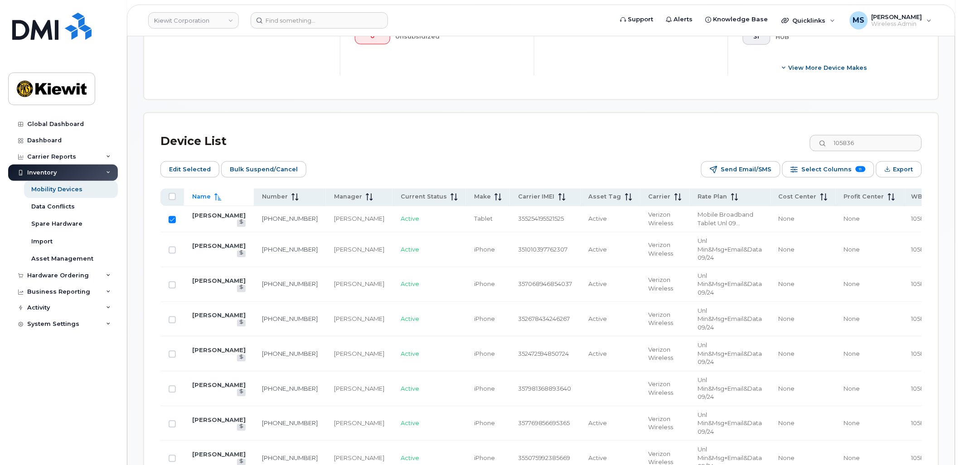
scroll to position [352, 0]
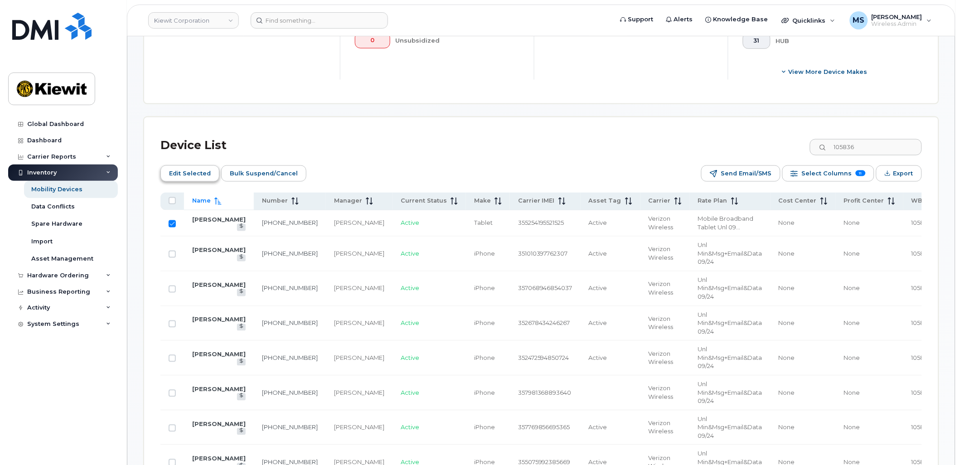
click at [194, 170] on span "Edit Selected" at bounding box center [190, 174] width 42 height 14
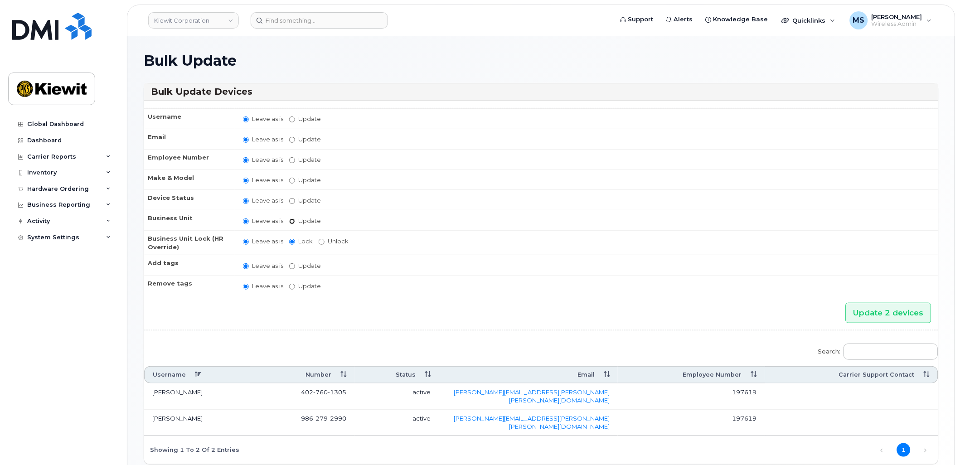
click at [293, 218] on input "Update" at bounding box center [292, 221] width 6 height 6
radio input "true"
radio input "false"
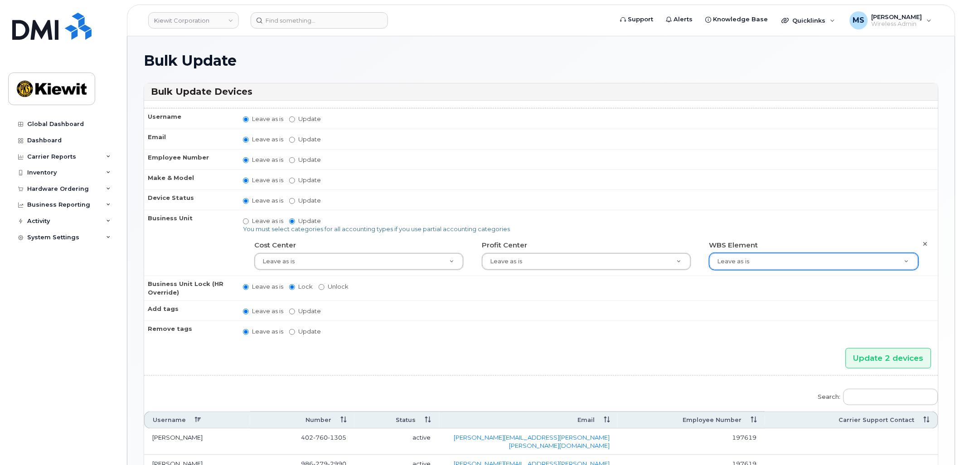
paste input "106373.1846"
type input "106373.1846"
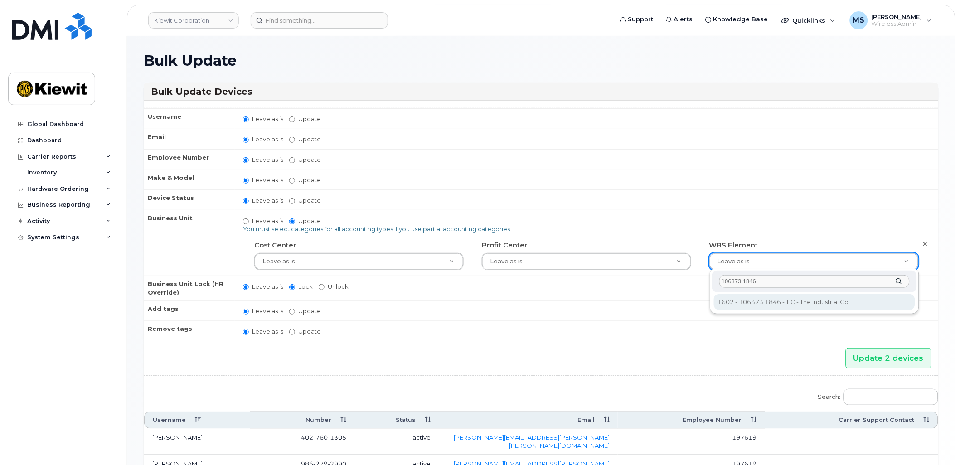
type input "106373.1846"
type input "36082678"
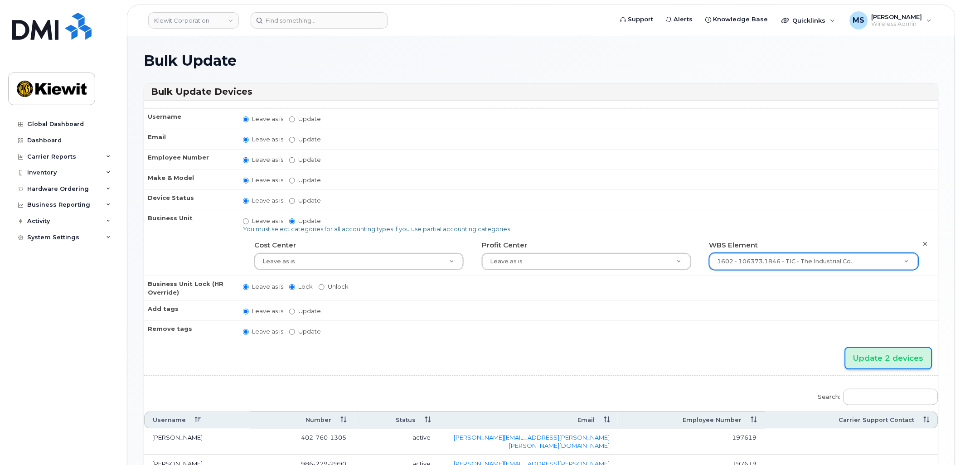
click at [905, 353] on input "Update 2 devices" at bounding box center [889, 358] width 86 height 20
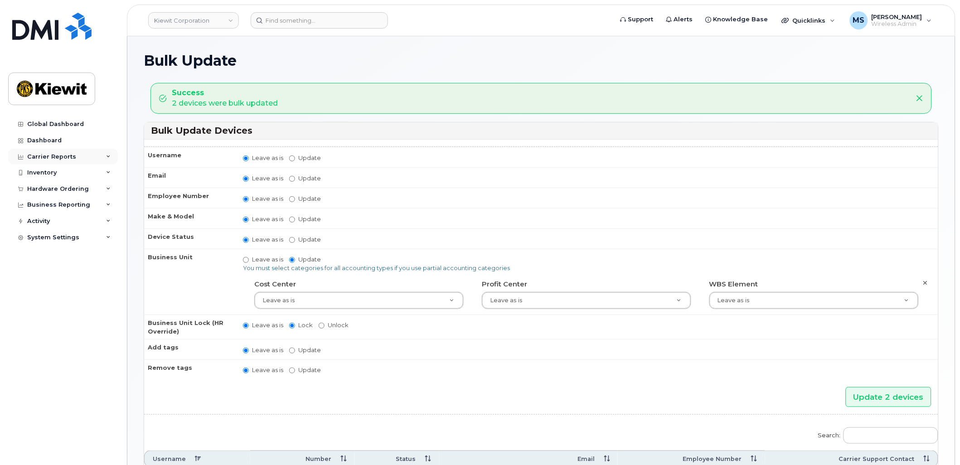
click at [64, 153] on div "Carrier Reports" at bounding box center [51, 156] width 49 height 7
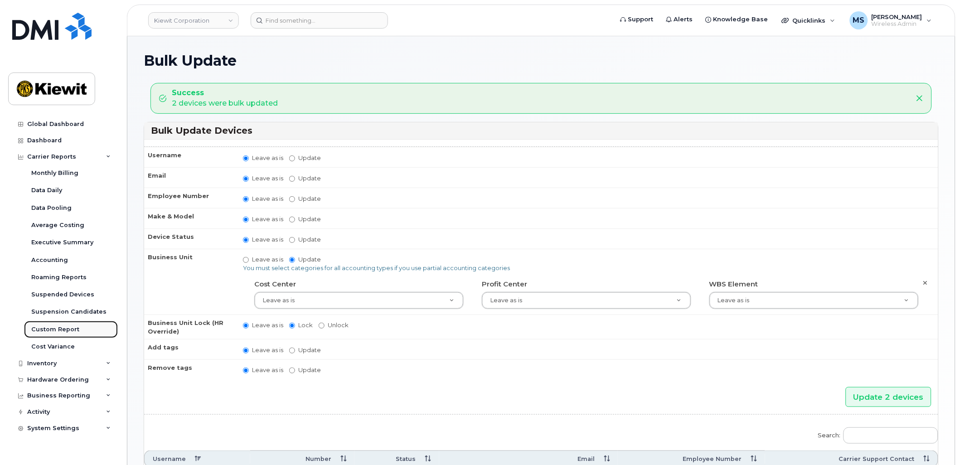
click at [60, 330] on div "Custom Report" at bounding box center [55, 329] width 48 height 8
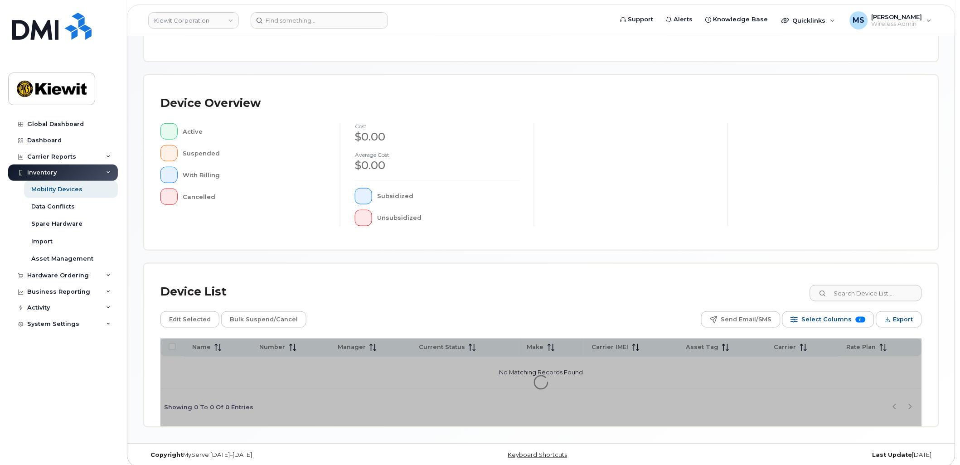
scroll to position [158, 0]
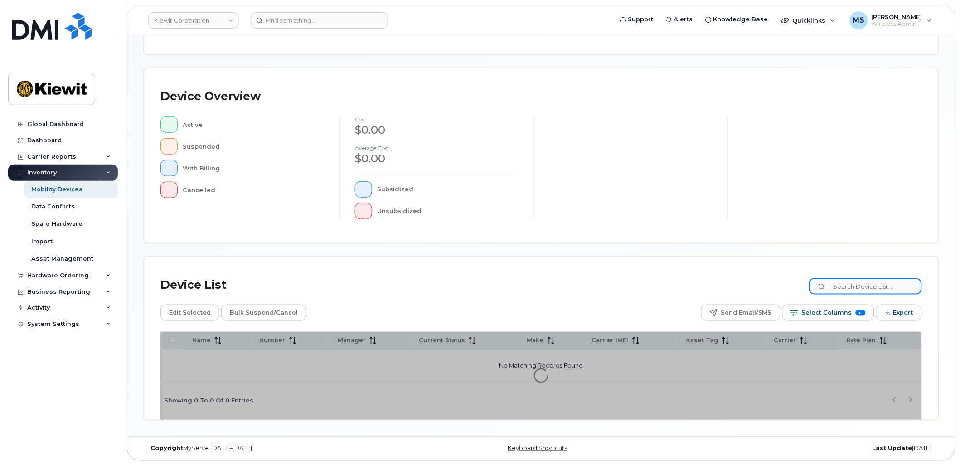
click at [860, 291] on input at bounding box center [865, 286] width 113 height 16
type input "105928"
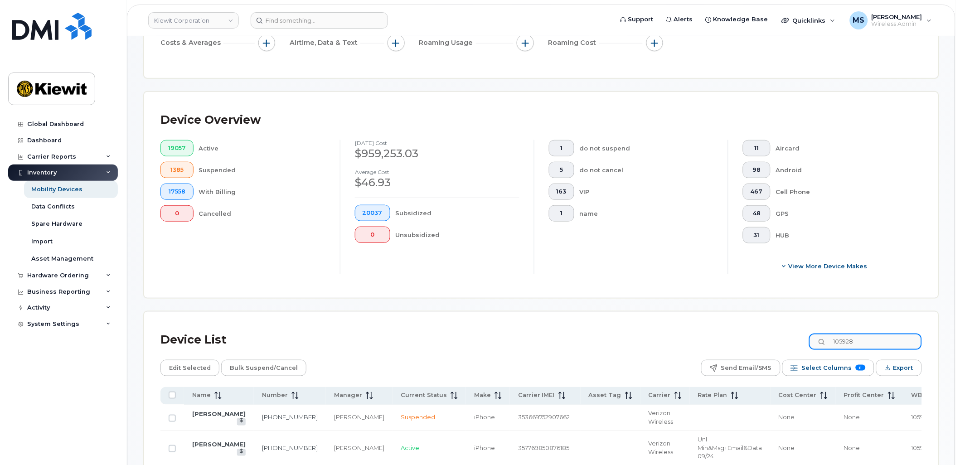
scroll to position [182, 0]
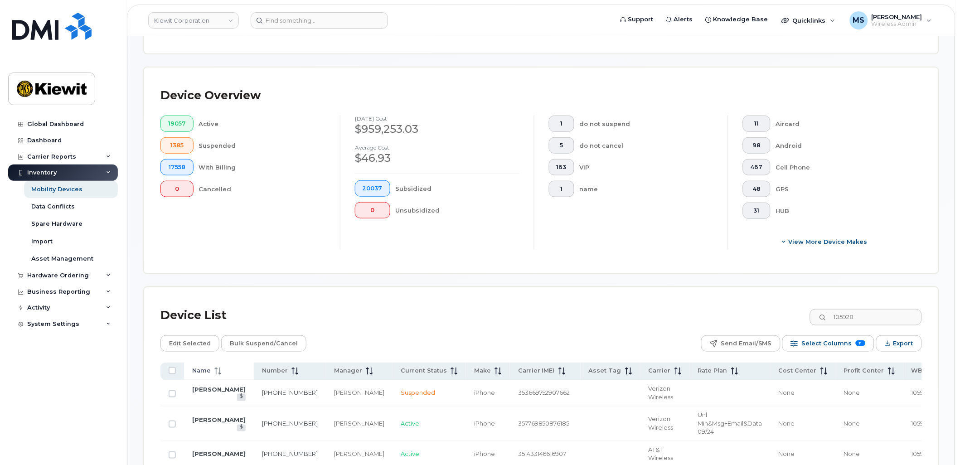
click at [200, 367] on span "Name" at bounding box center [201, 371] width 19 height 8
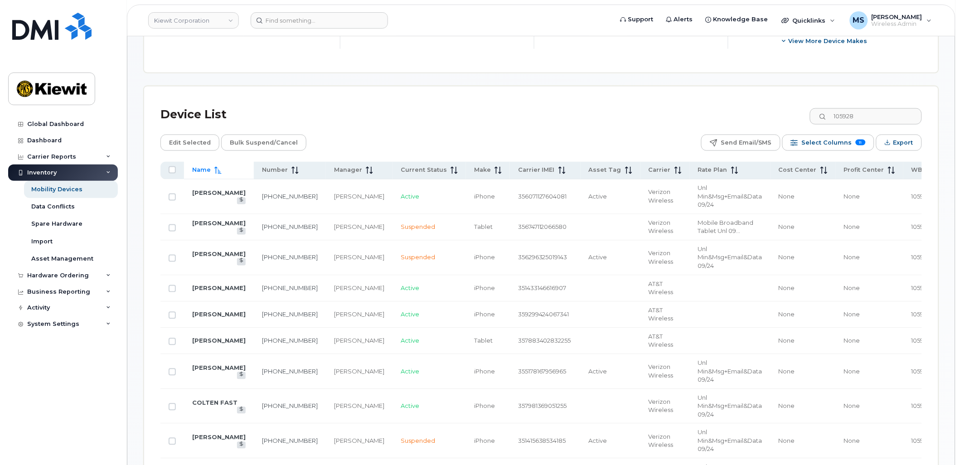
scroll to position [383, 0]
click at [173, 197] on input "Row Unselected" at bounding box center [172, 196] width 7 height 7
checkbox input "true"
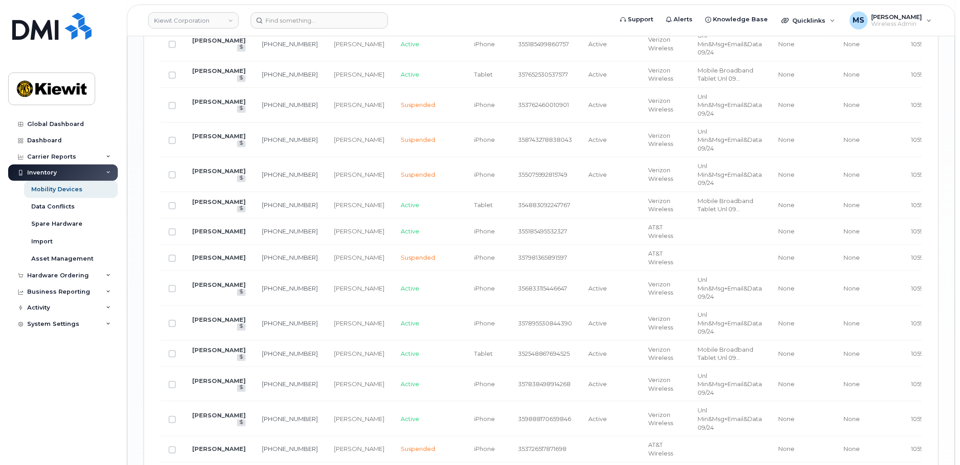
scroll to position [1189, 0]
click at [172, 235] on input "Row Unselected" at bounding box center [172, 231] width 7 height 7
checkbox input "true"
click at [171, 209] on input "Row Unselected" at bounding box center [172, 205] width 7 height 7
checkbox input "true"
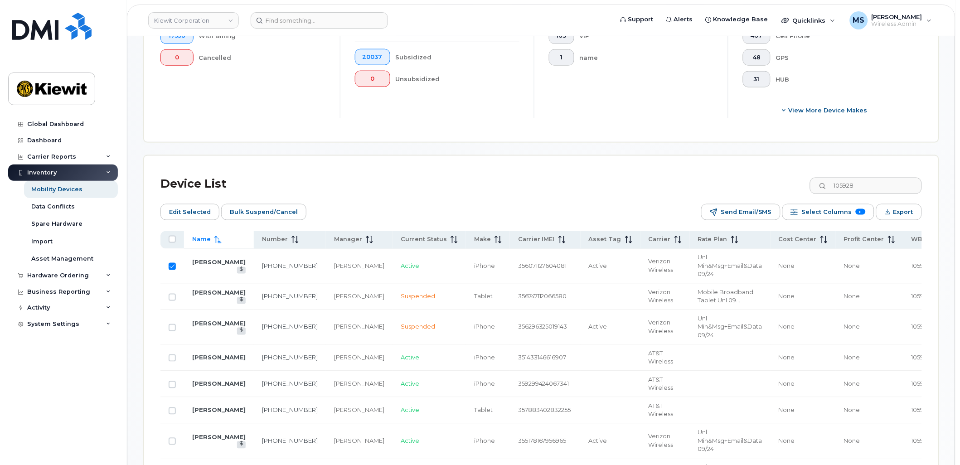
scroll to position [283, 0]
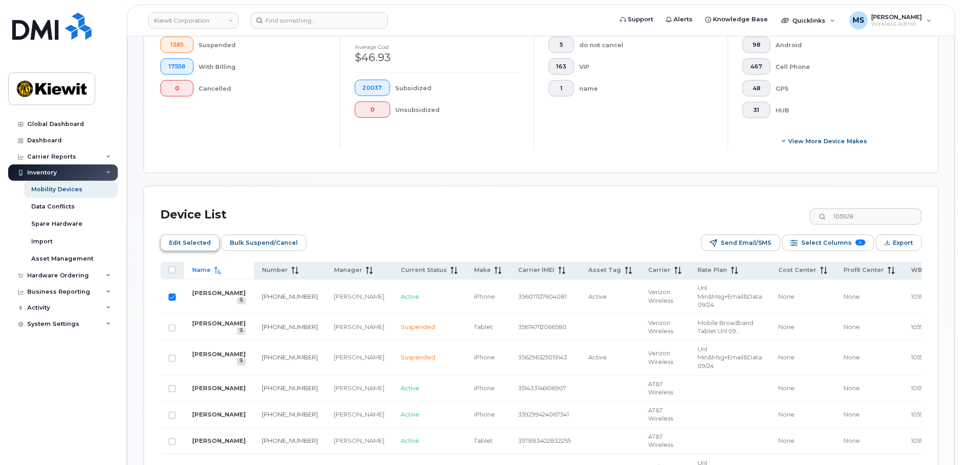
click at [188, 243] on span "Edit Selected" at bounding box center [190, 243] width 42 height 14
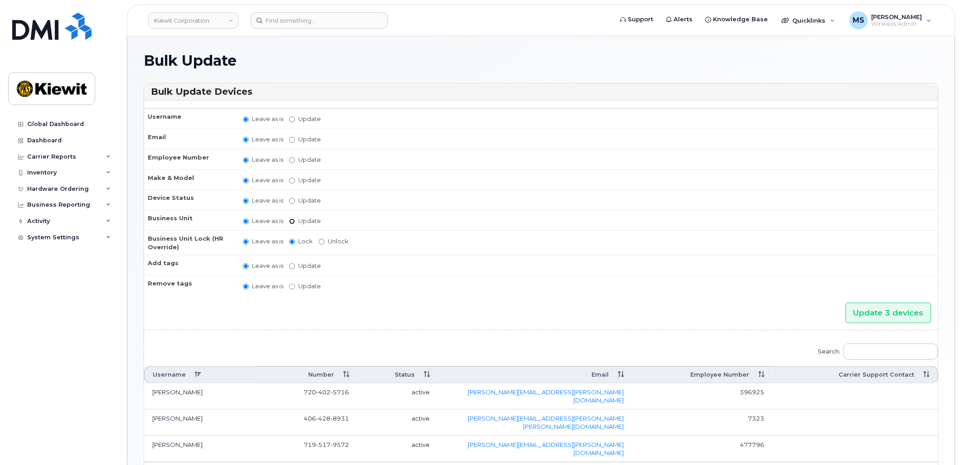
drag, startPoint x: 293, startPoint y: 220, endPoint x: 348, endPoint y: 229, distance: 56.0
click at [293, 220] on input "Update" at bounding box center [292, 221] width 6 height 6
radio input "true"
radio input "false"
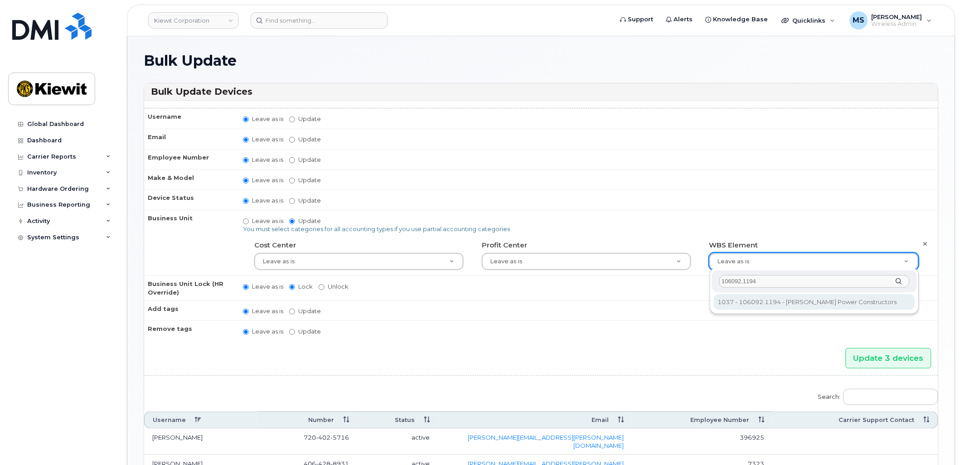
type input "106092.1194"
type input "33375768"
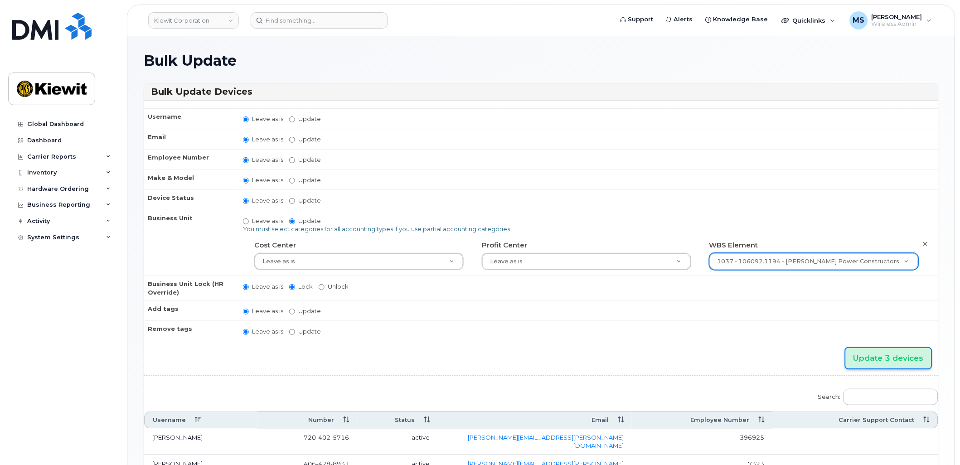
click at [885, 357] on input "Update 3 devices" at bounding box center [889, 358] width 86 height 20
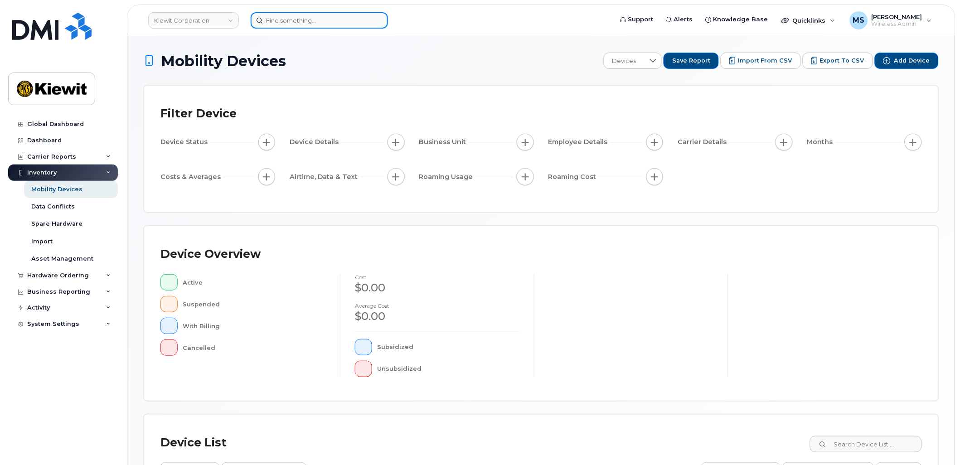
click at [325, 17] on input at bounding box center [319, 20] width 137 height 16
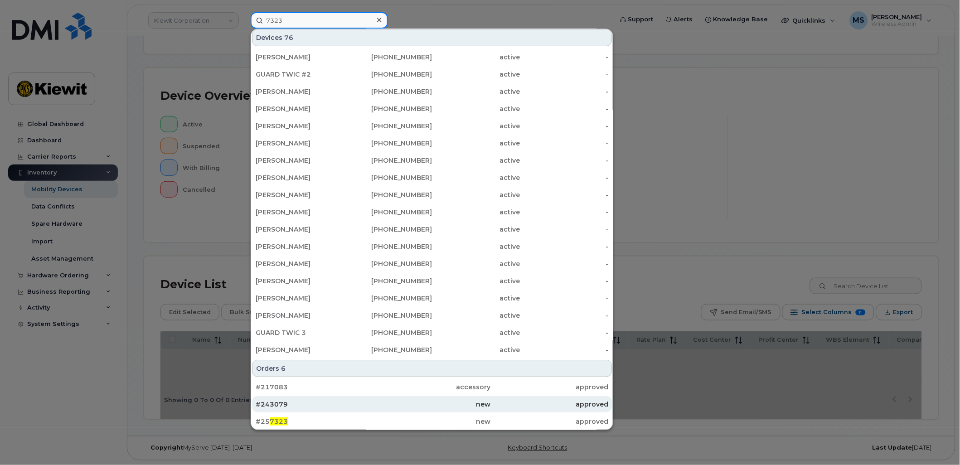
scroll to position [160, 0]
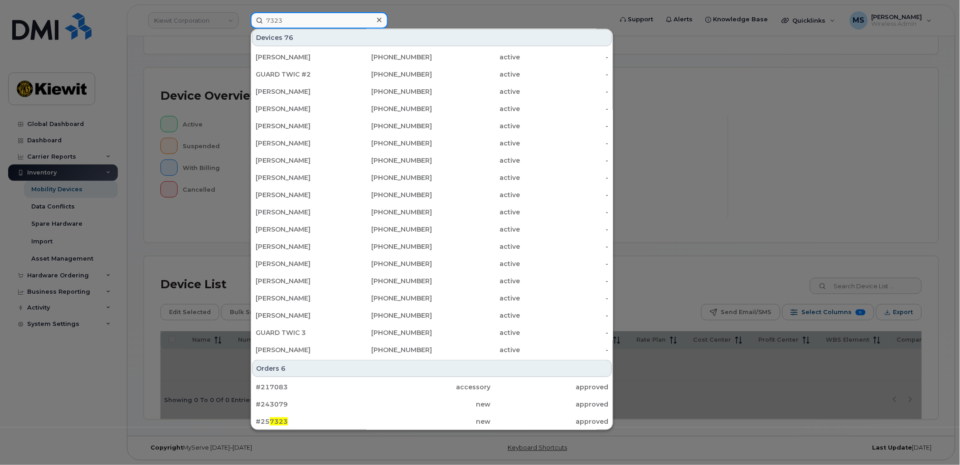
click at [267, 19] on input "7323" at bounding box center [319, 20] width 137 height 16
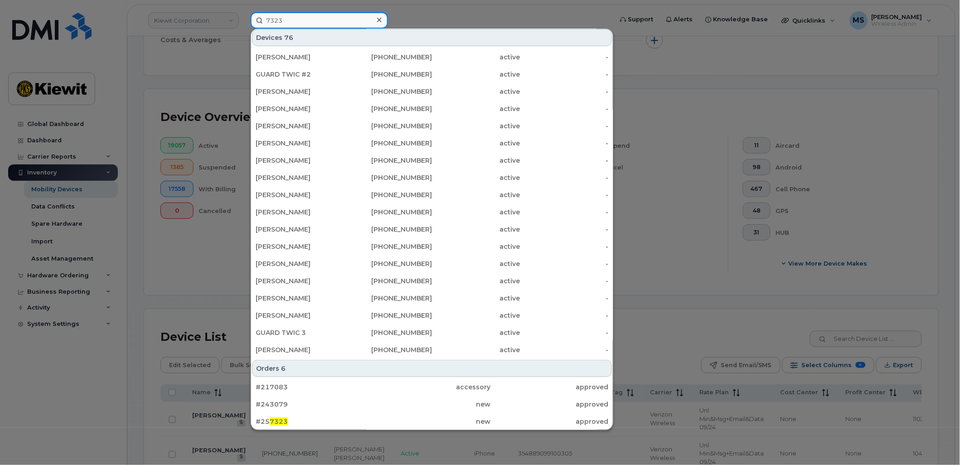
scroll to position [184, 0]
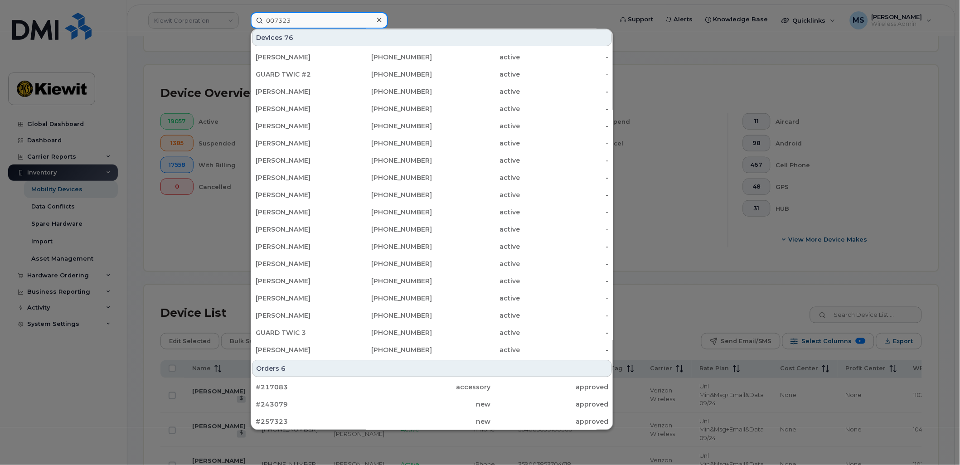
type input "007323"
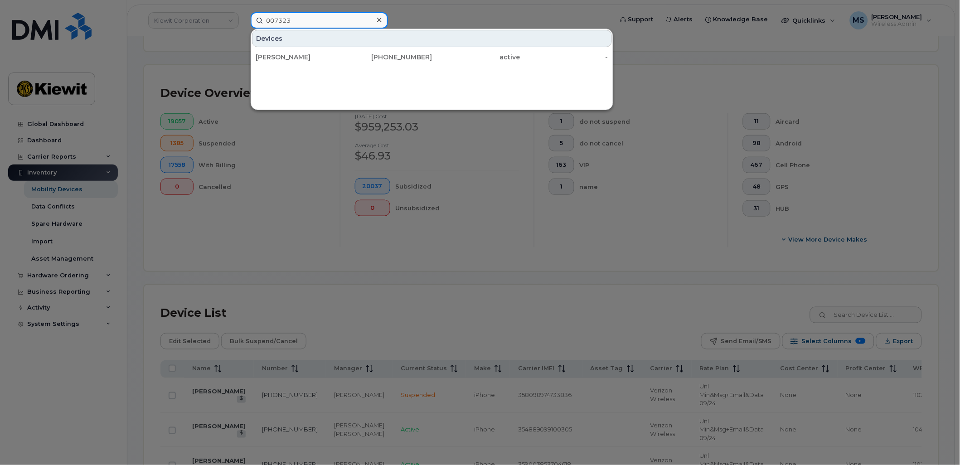
drag, startPoint x: 310, startPoint y: 19, endPoint x: 246, endPoint y: 17, distance: 63.9
click at [246, 17] on div "007323 Devices Michael Bruns 812-840-0377 active -" at bounding box center [428, 20] width 371 height 16
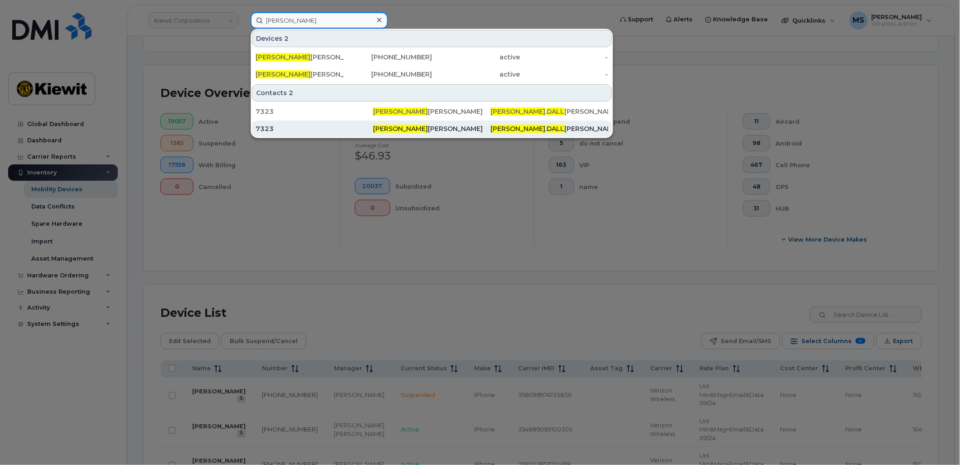
type input "Joseph Dall"
click at [414, 126] on div "Joseph Dall mann" at bounding box center [431, 128] width 117 height 9
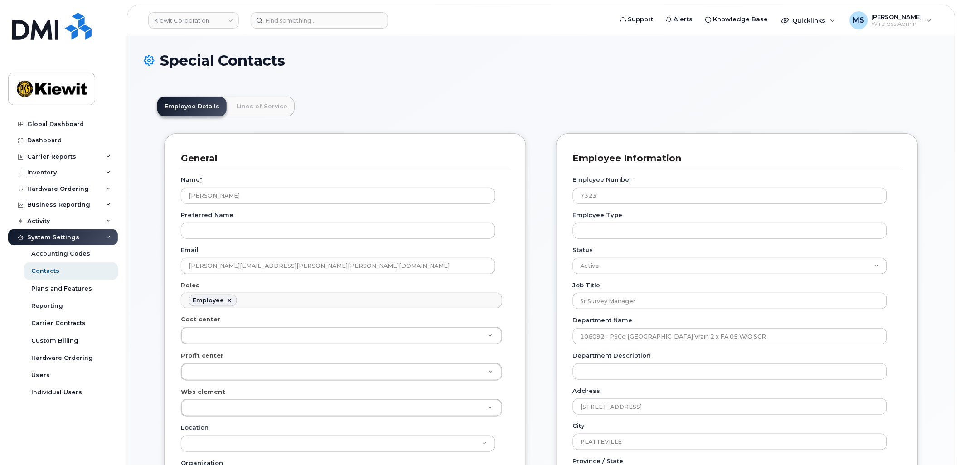
scroll to position [28, 0]
click at [252, 97] on link "Lines of Service" at bounding box center [261, 107] width 65 height 20
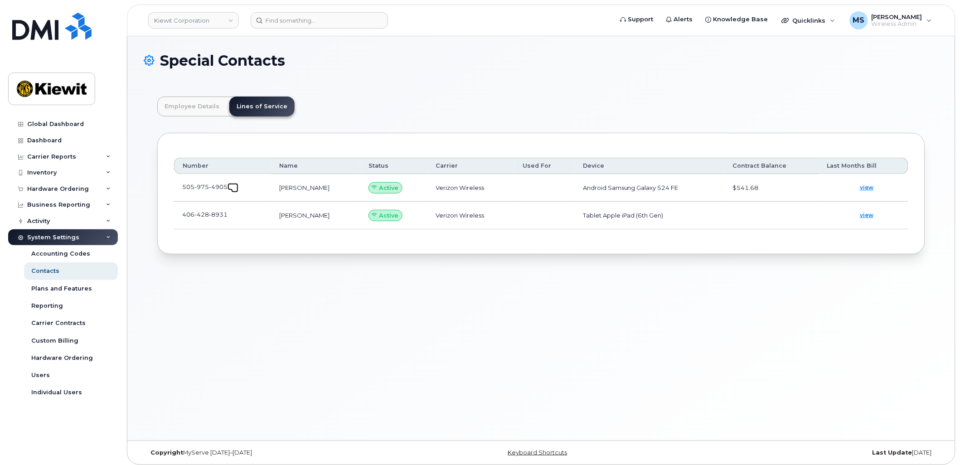
click at [233, 186] on span at bounding box center [234, 188] width 7 height 7
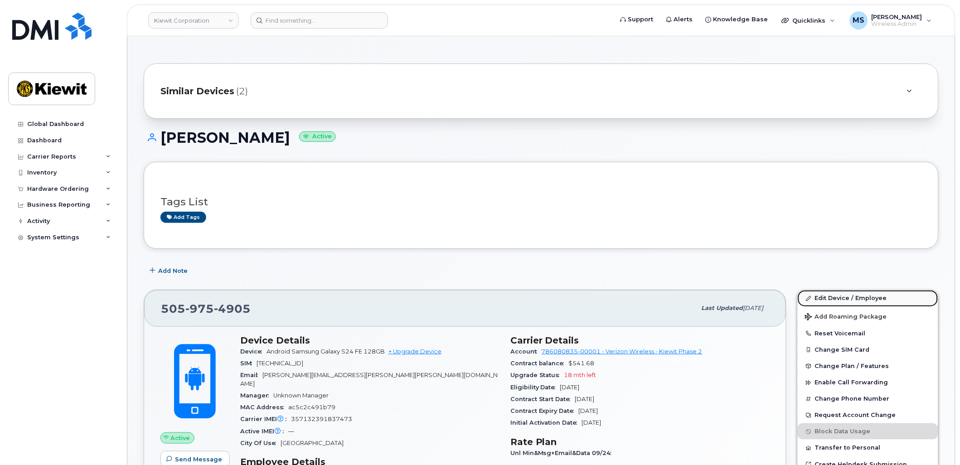
click at [849, 296] on link "Edit Device / Employee" at bounding box center [868, 298] width 141 height 16
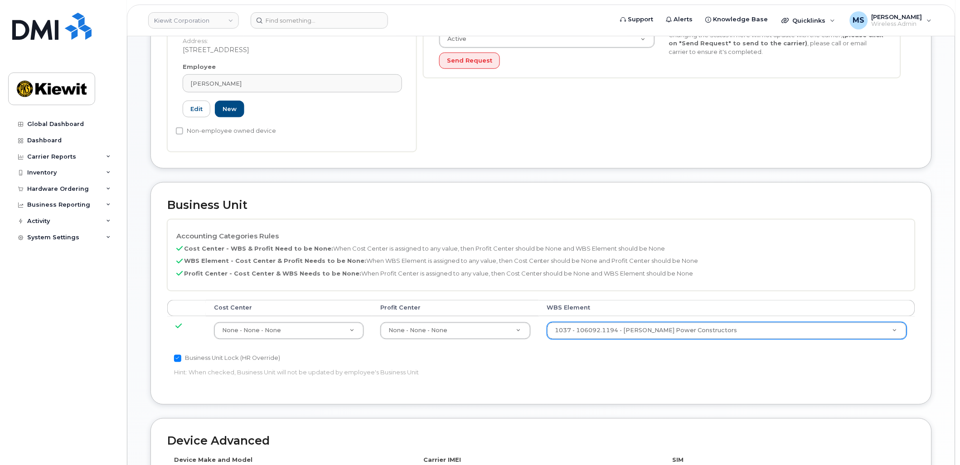
scroll to position [352, 0]
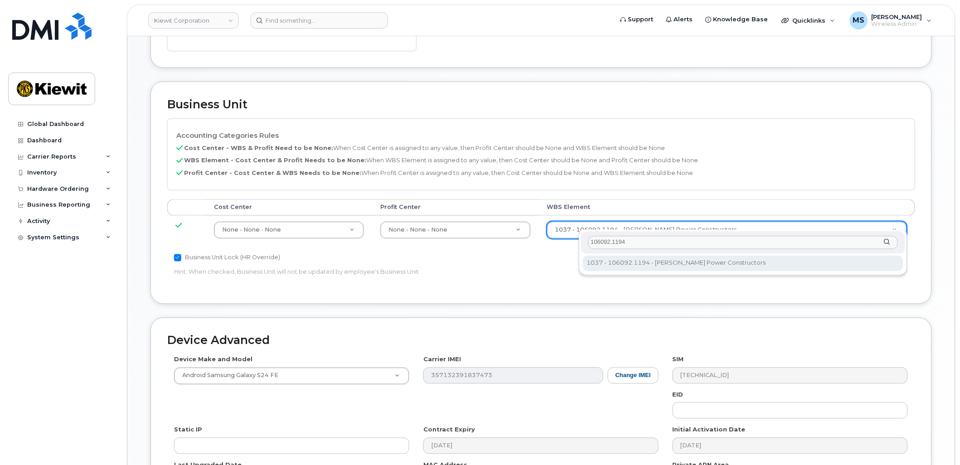
type input "106092.1194"
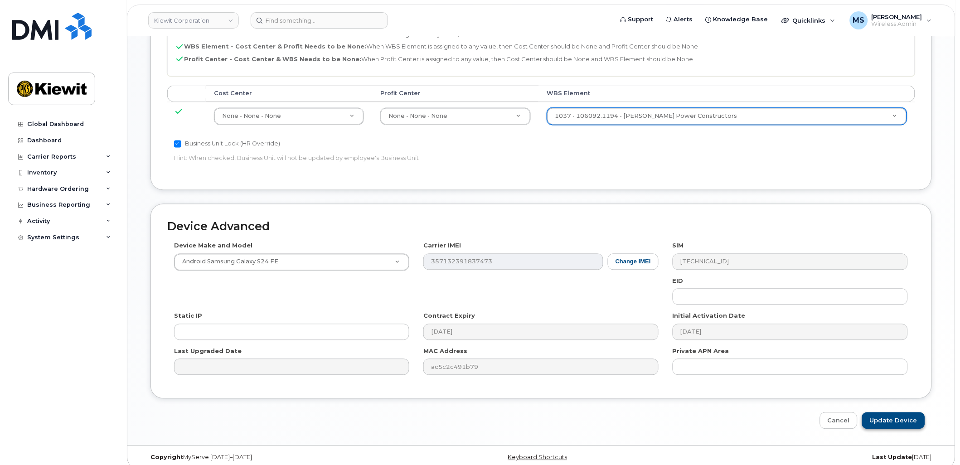
scroll to position [467, 0]
click at [889, 412] on input "Update Device" at bounding box center [893, 420] width 63 height 17
type input "Saving..."
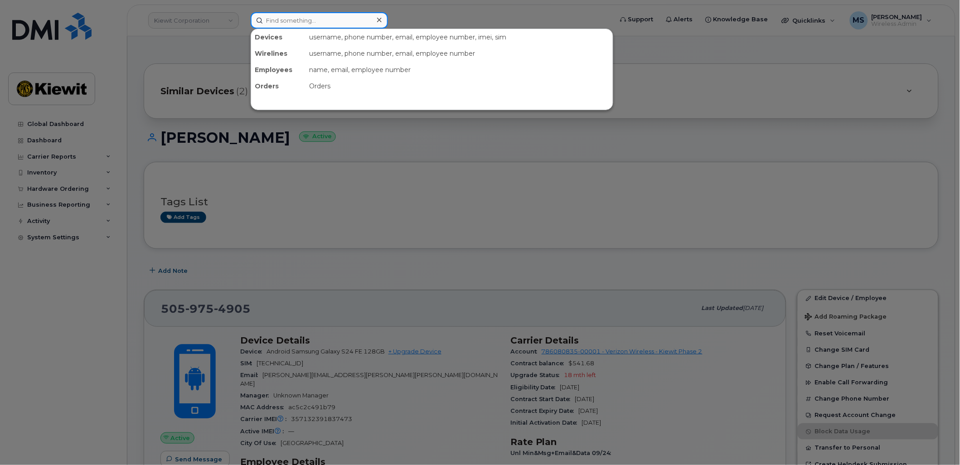
click at [318, 19] on input at bounding box center [319, 20] width 137 height 16
paste input "447550"
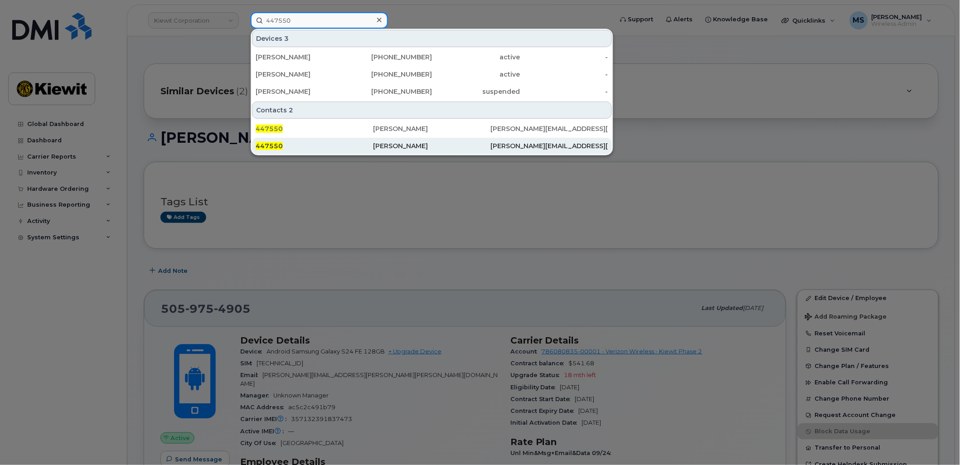
type input "447550"
click at [409, 146] on div "[PERSON_NAME]" at bounding box center [431, 145] width 117 height 9
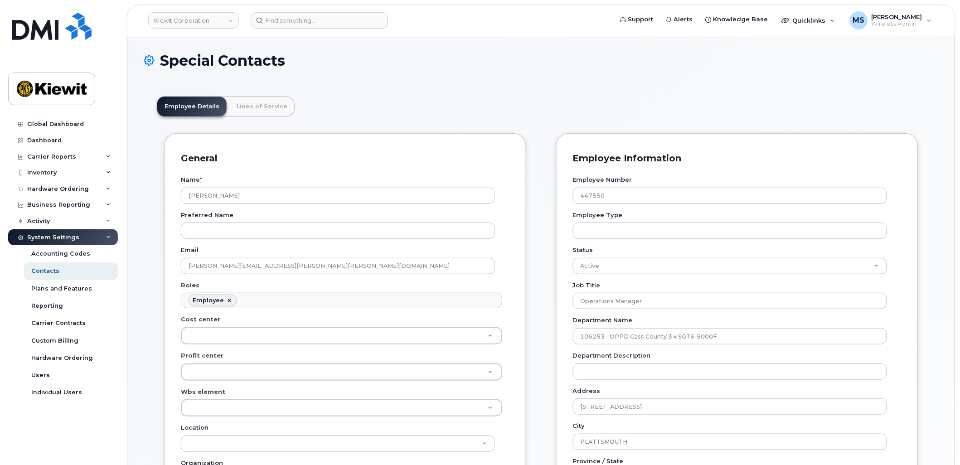
scroll to position [28, 0]
click at [257, 105] on link "Lines of Service" at bounding box center [261, 107] width 65 height 20
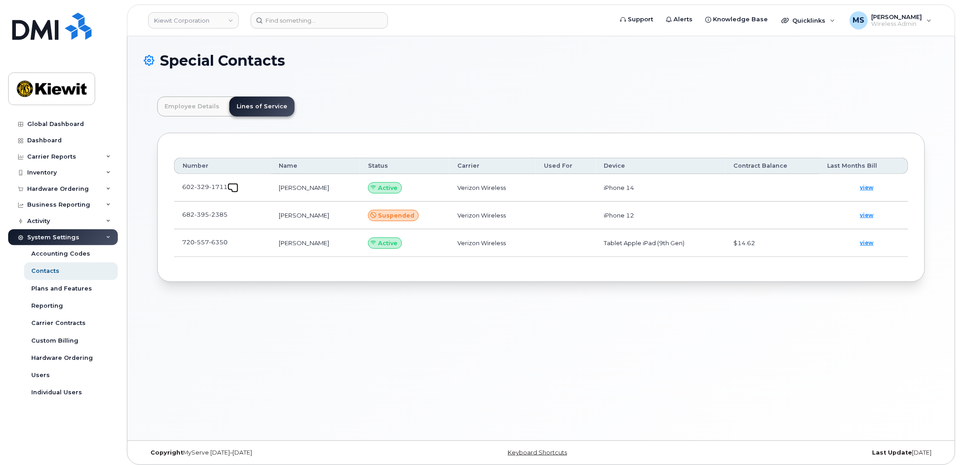
click at [229, 189] on link at bounding box center [233, 186] width 11 height 7
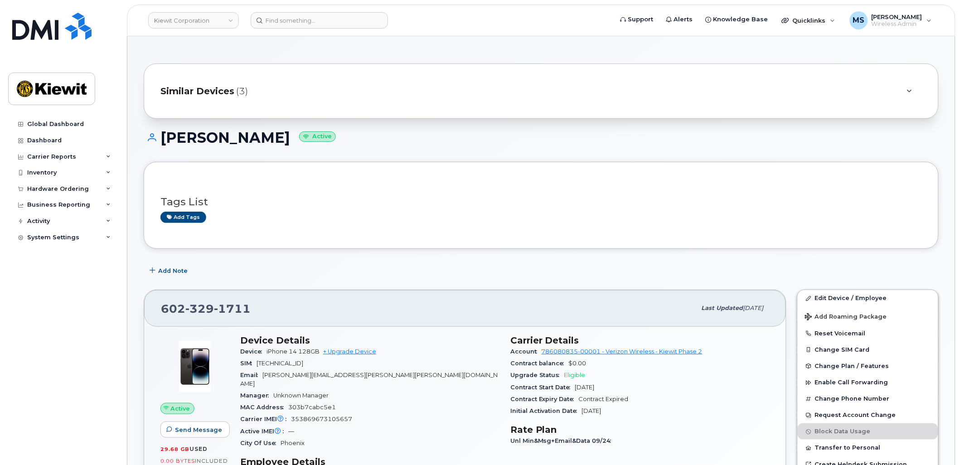
scroll to position [50, 0]
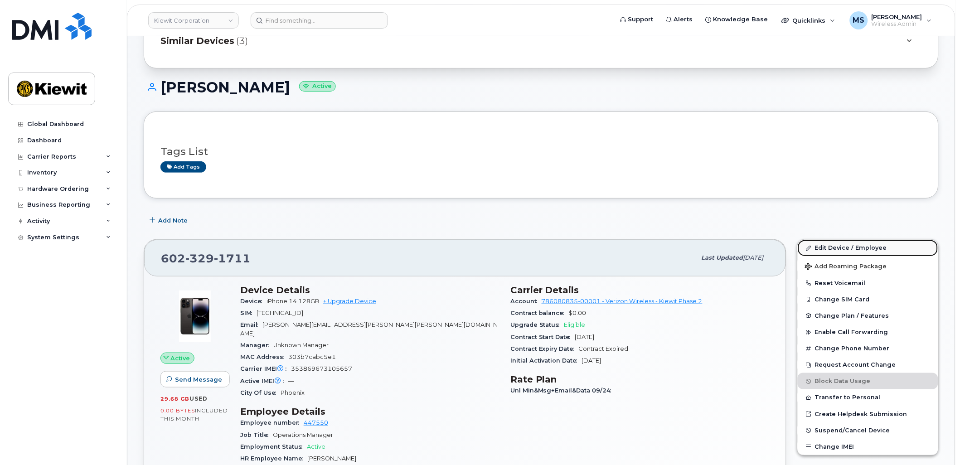
click at [841, 245] on link "Edit Device / Employee" at bounding box center [868, 248] width 141 height 16
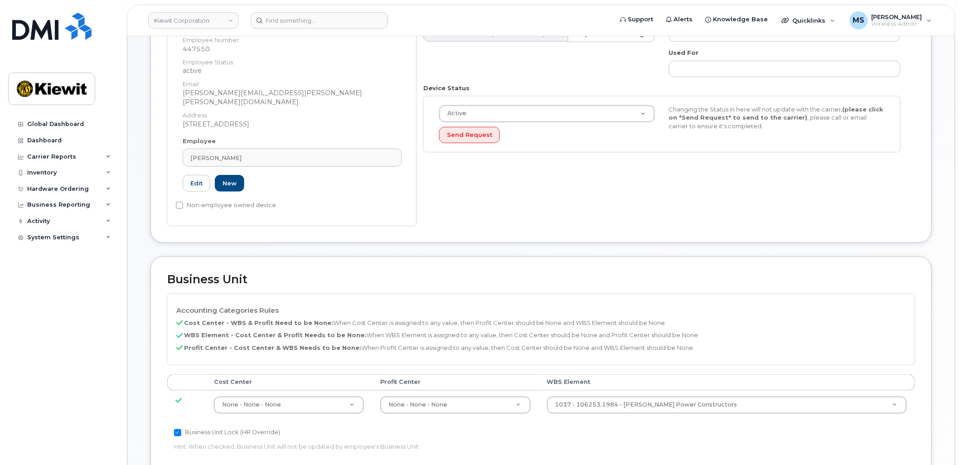
scroll to position [252, 0]
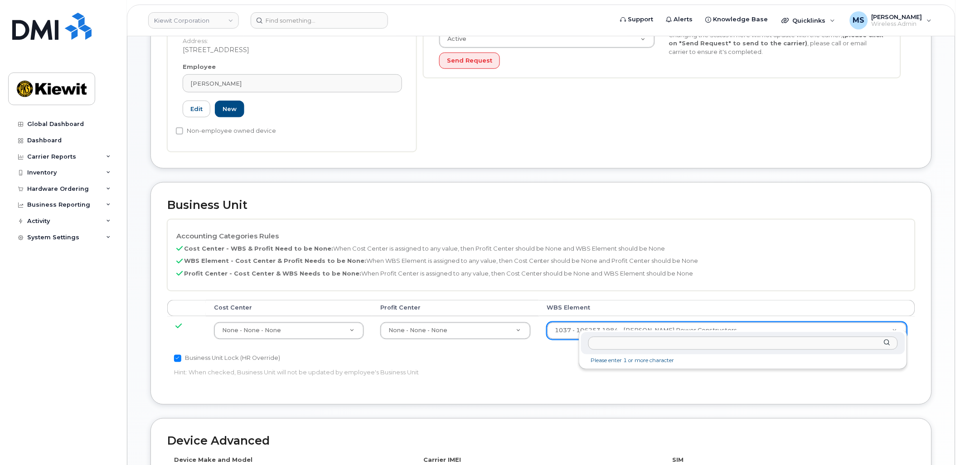
click at [691, 350] on div at bounding box center [743, 343] width 324 height 22
paste input "106253.1984"
type input "106253.1984"
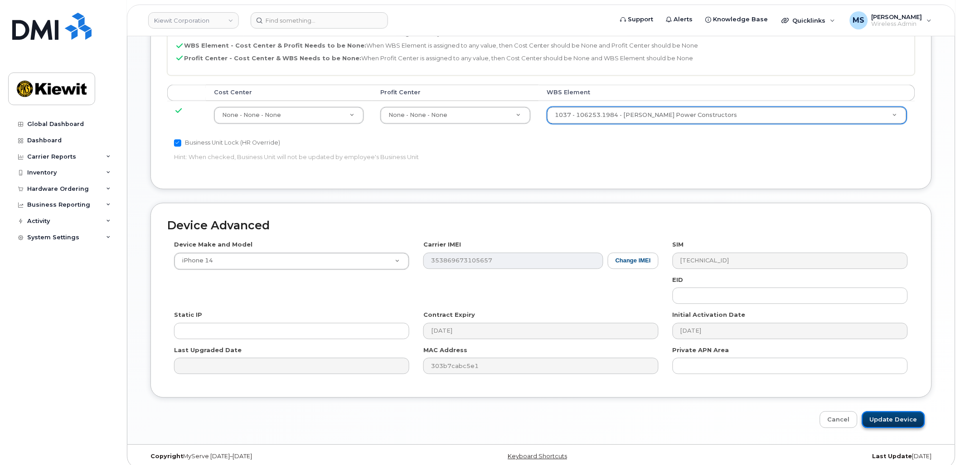
click at [887, 413] on input "Update Device" at bounding box center [893, 420] width 63 height 17
type input "Saving..."
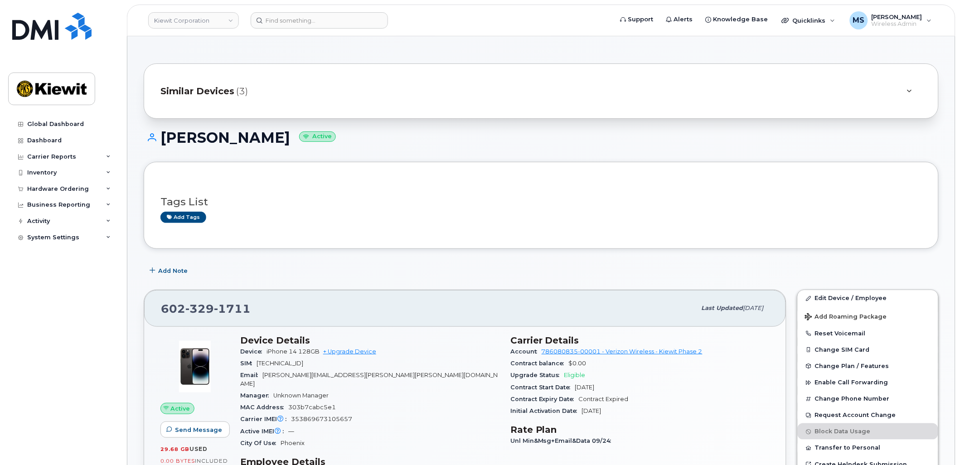
click at [224, 89] on span "Similar Devices" at bounding box center [197, 91] width 74 height 13
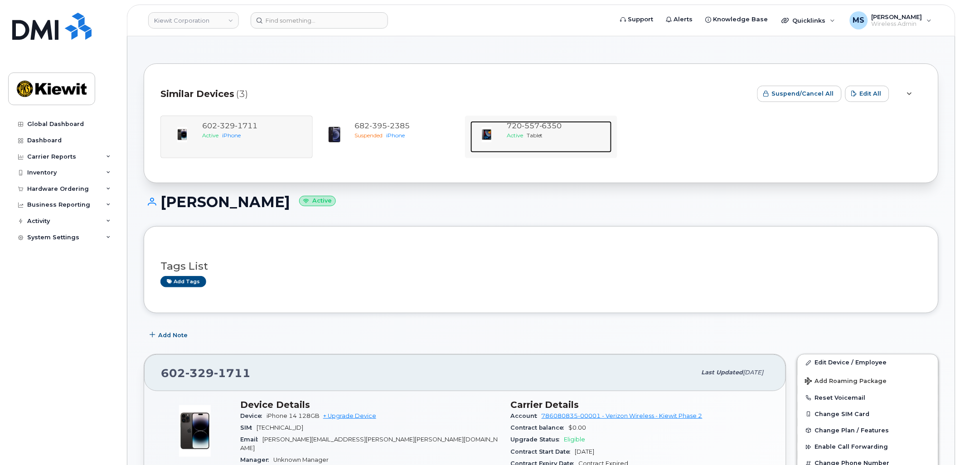
click at [544, 129] on span "6350" at bounding box center [550, 125] width 23 height 9
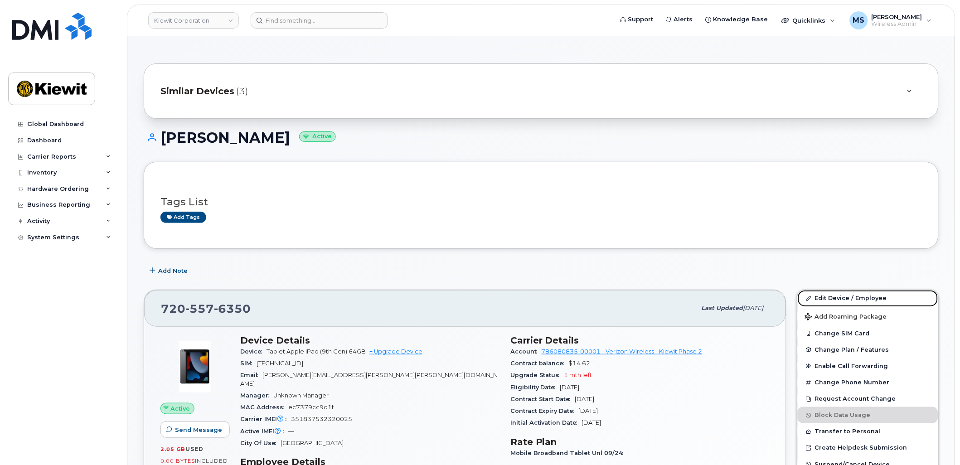
drag, startPoint x: 831, startPoint y: 293, endPoint x: 735, endPoint y: 280, distance: 96.5
click at [831, 293] on link "Edit Device / Employee" at bounding box center [868, 298] width 141 height 16
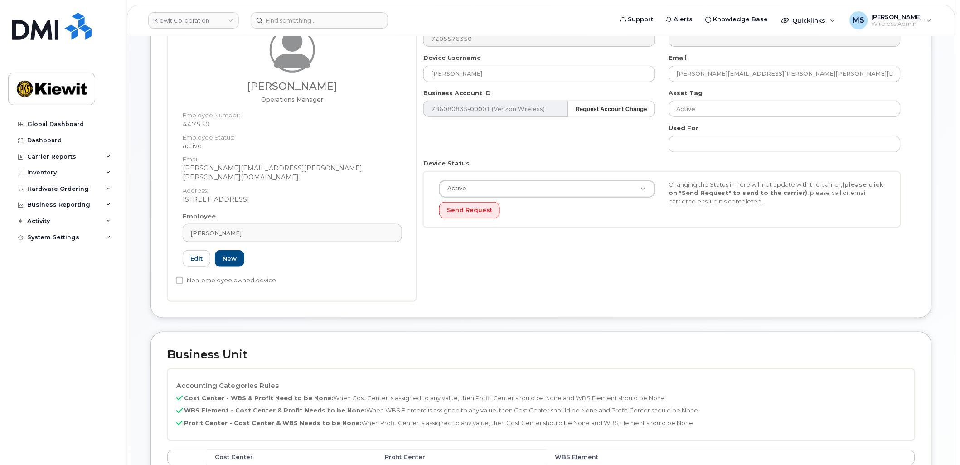
scroll to position [302, 0]
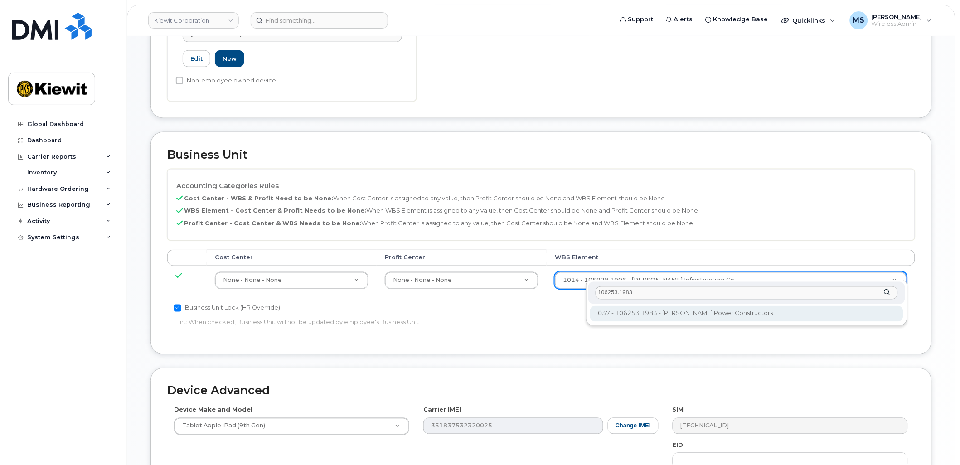
type input "106253.1983"
type input "34121114"
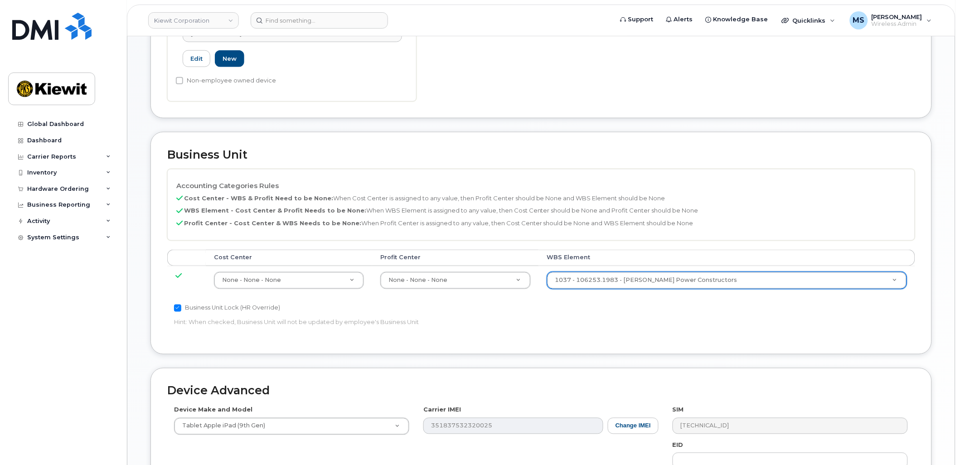
scroll to position [467, 0]
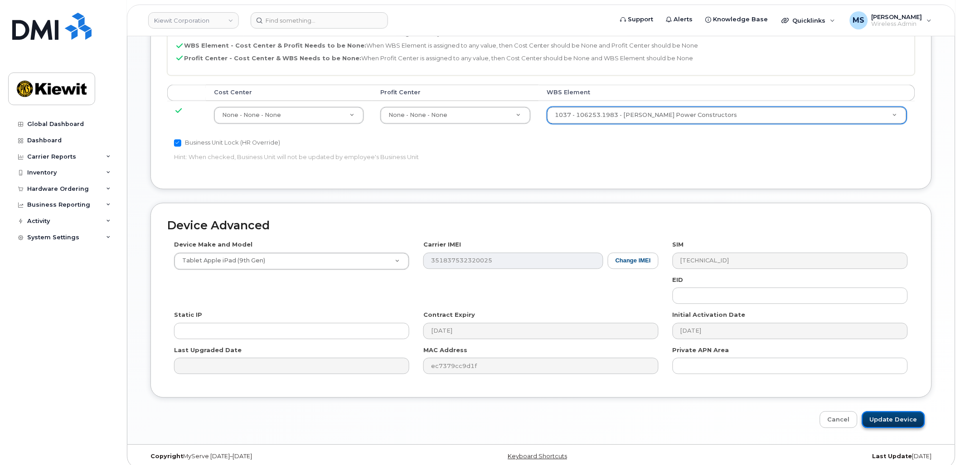
click at [890, 412] on input "Update Device" at bounding box center [893, 420] width 63 height 17
type input "Saving..."
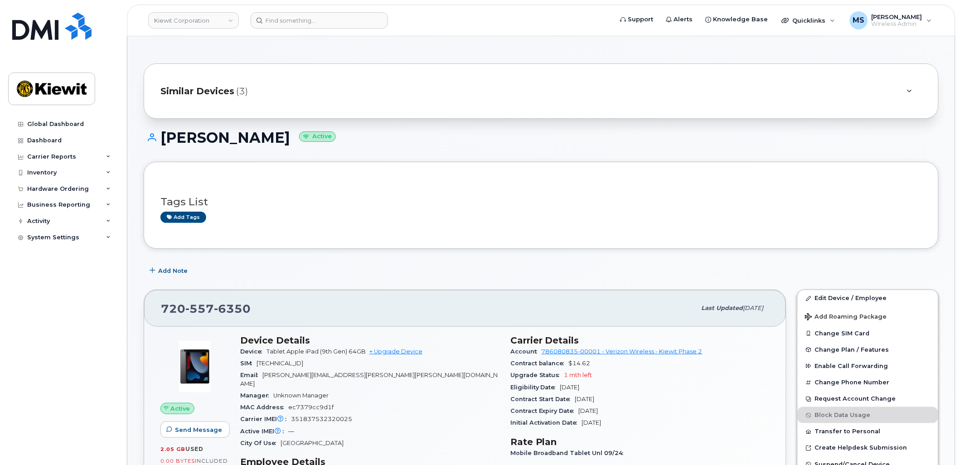
drag, startPoint x: 137, startPoint y: 5, endPoint x: 124, endPoint y: 128, distance: 124.0
click at [75, 155] on div "Carrier Reports" at bounding box center [63, 157] width 110 height 16
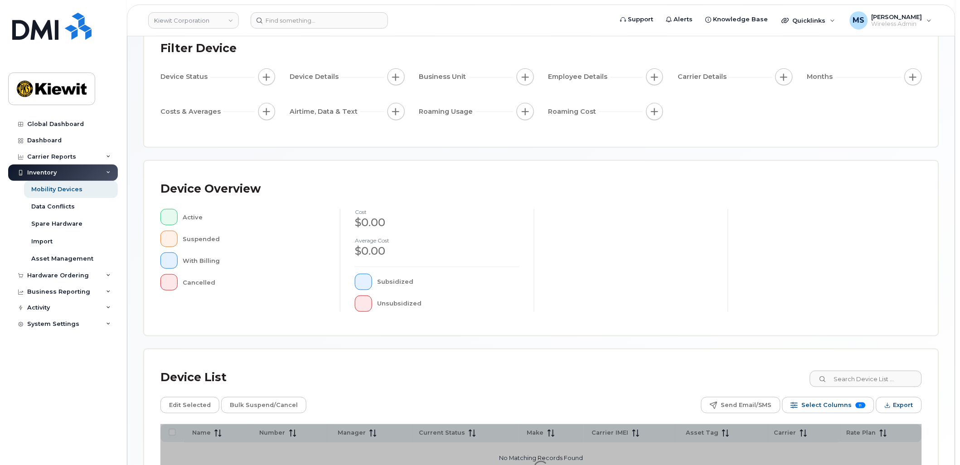
scroll to position [158, 0]
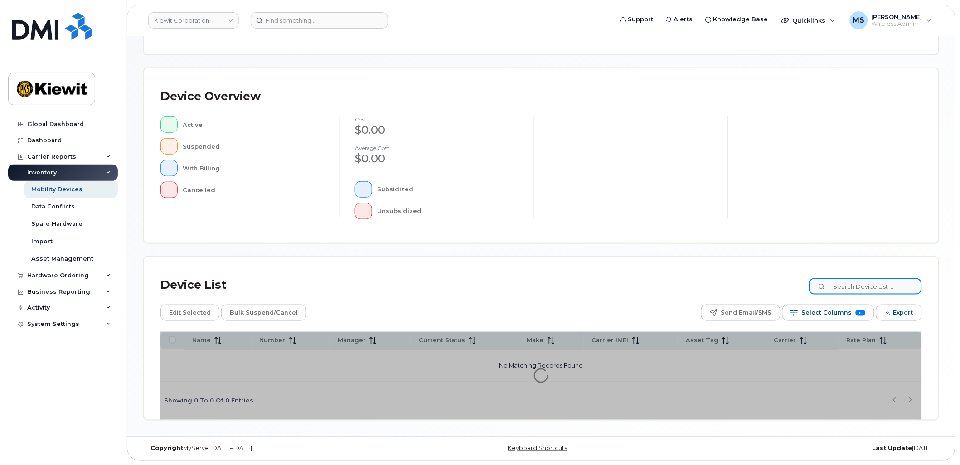
click at [868, 281] on input at bounding box center [865, 286] width 113 height 16
paste input "106147"
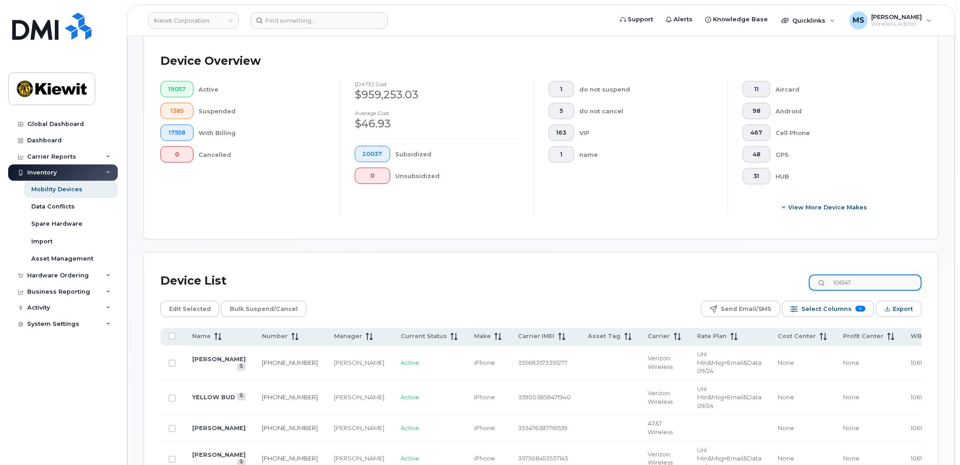
scroll to position [233, 0]
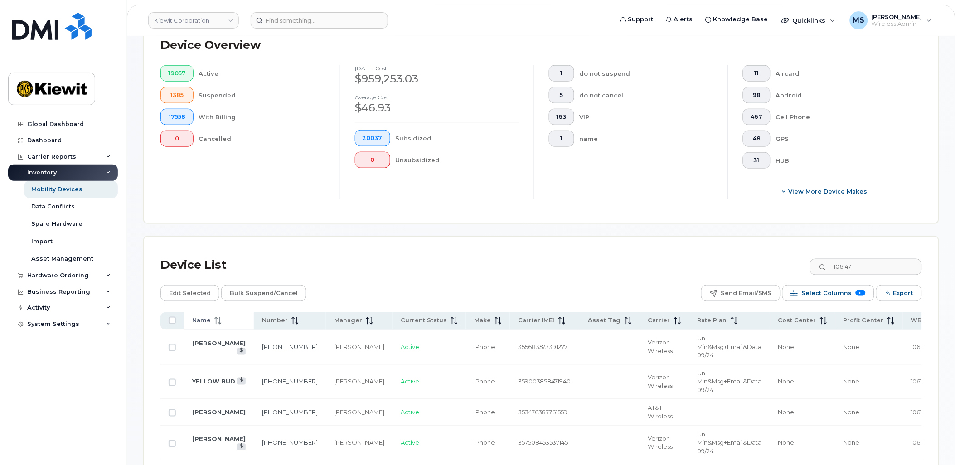
click at [216, 320] on icon at bounding box center [216, 320] width 1 height 7
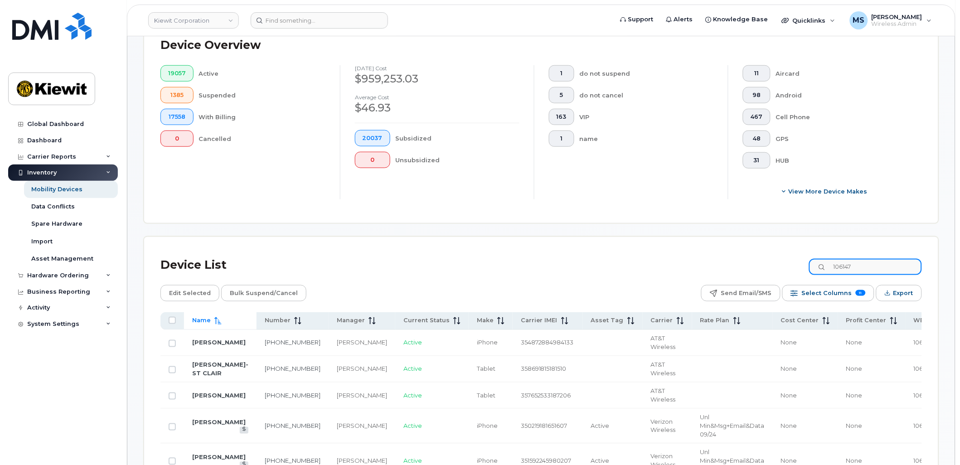
drag, startPoint x: 864, startPoint y: 267, endPoint x: 787, endPoint y: 268, distance: 77.1
click at [806, 273] on div "Device List 106147" at bounding box center [541, 265] width 762 height 24
type input "ryan wheeler"
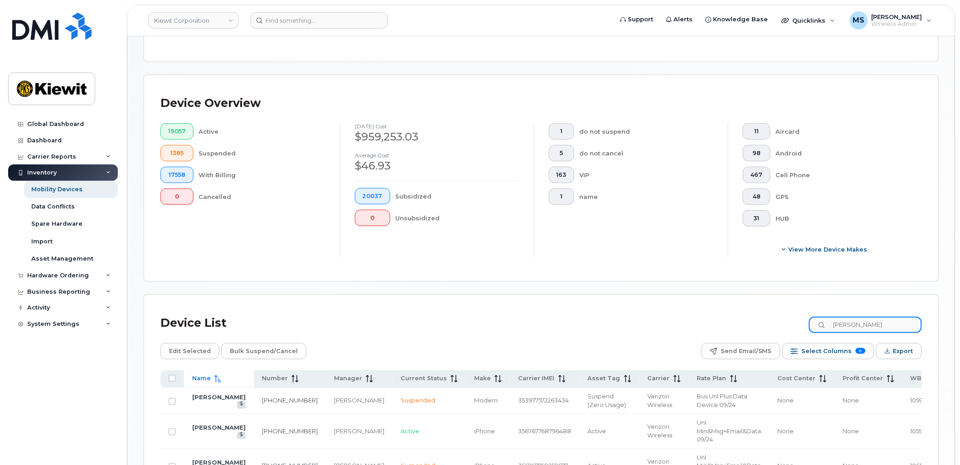
scroll to position [74, 0]
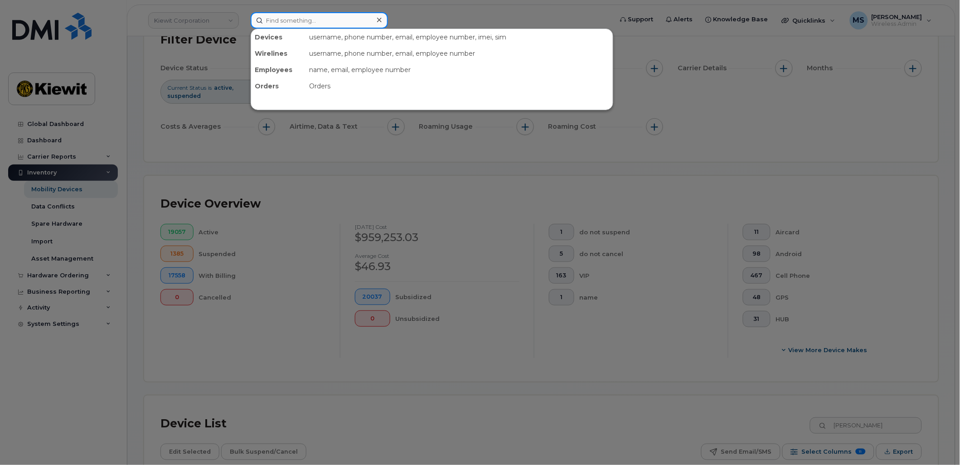
drag, startPoint x: 341, startPoint y: 19, endPoint x: 345, endPoint y: 17, distance: 4.9
click at [341, 19] on input at bounding box center [319, 20] width 137 height 16
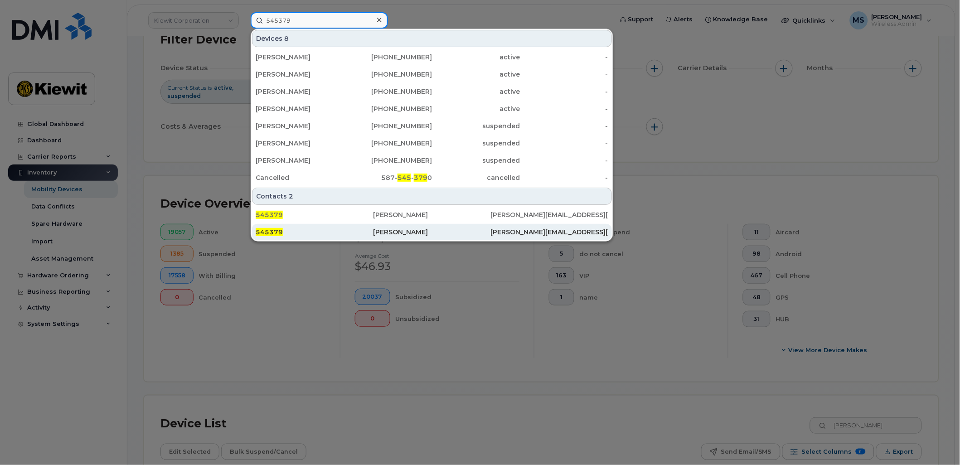
type input "545379"
click at [408, 228] on div "[PERSON_NAME]" at bounding box center [431, 232] width 117 height 9
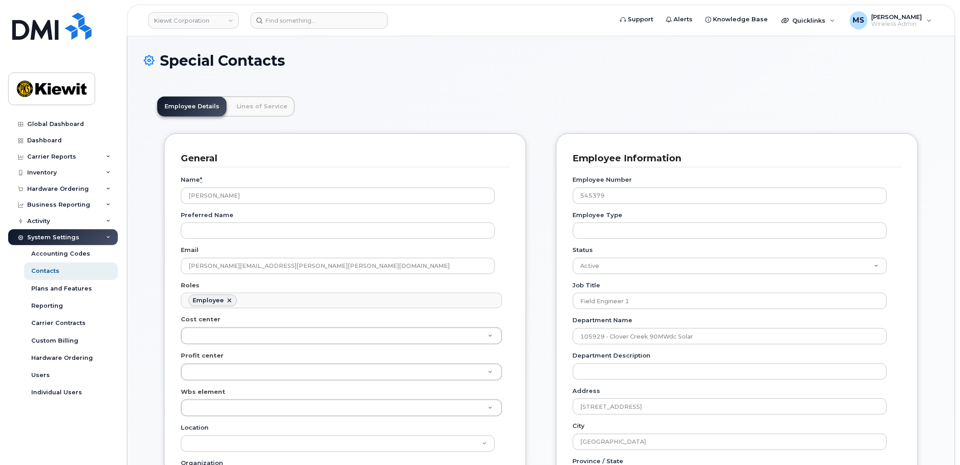
scroll to position [28, 0]
click at [249, 107] on link "Lines of Service" at bounding box center [261, 107] width 65 height 20
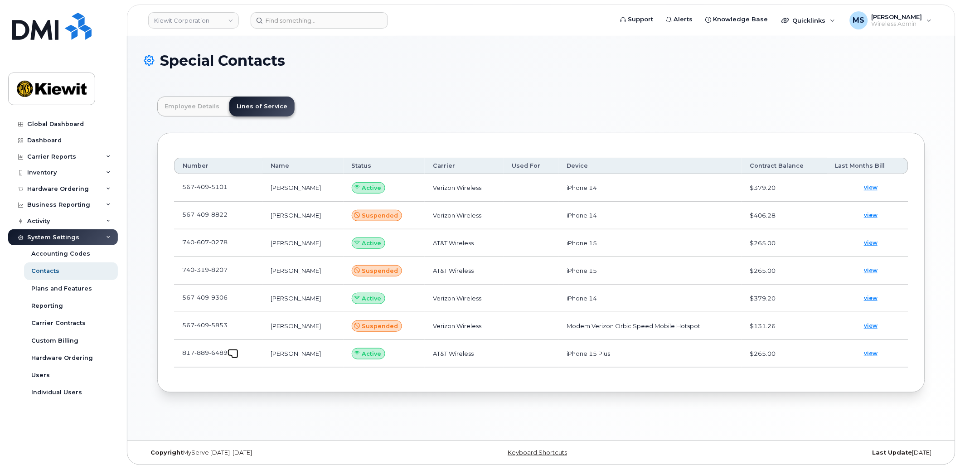
click at [234, 350] on link at bounding box center [233, 352] width 11 height 7
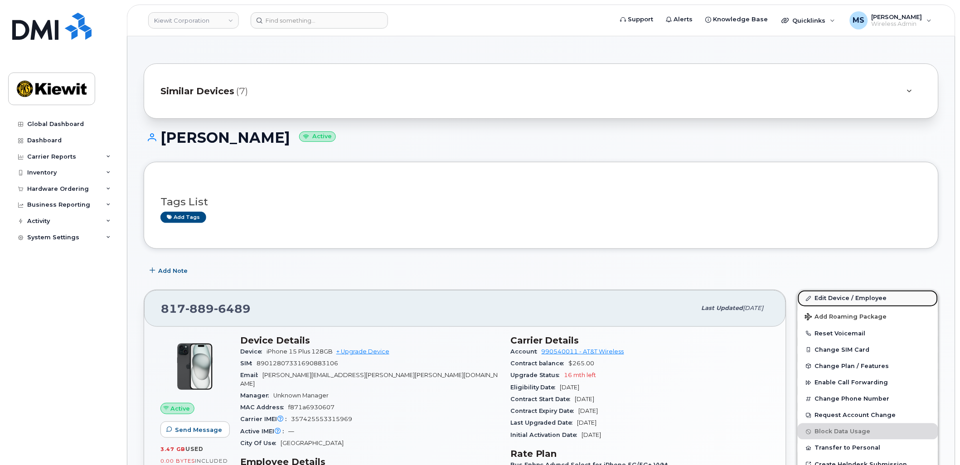
click at [816, 294] on link "Edit Device / Employee" at bounding box center [868, 298] width 141 height 16
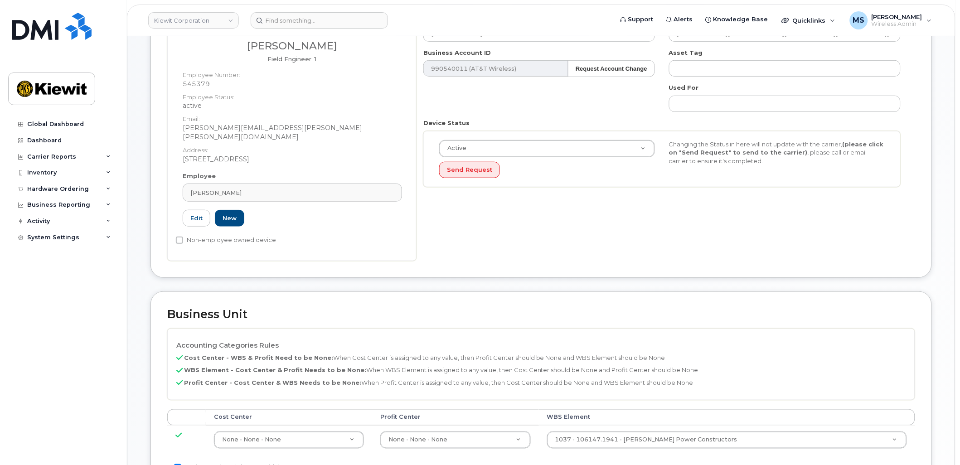
scroll to position [302, 0]
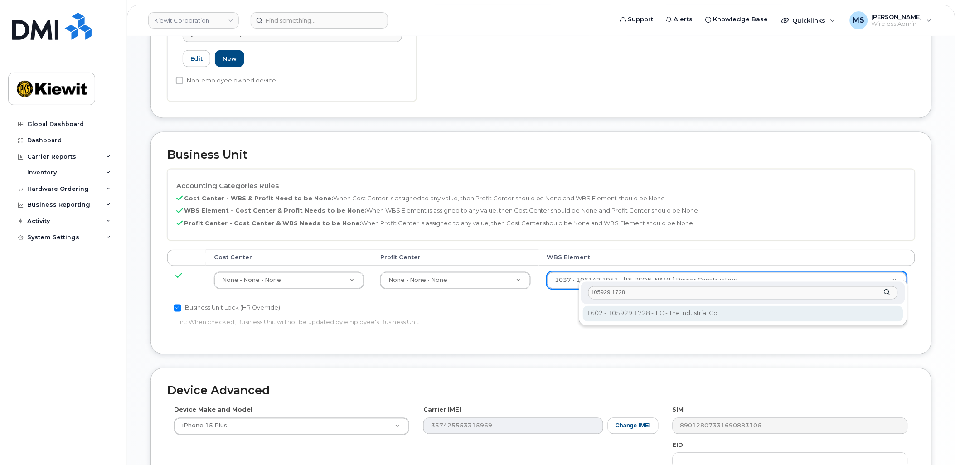
type input "105929.1728"
type input "30137767"
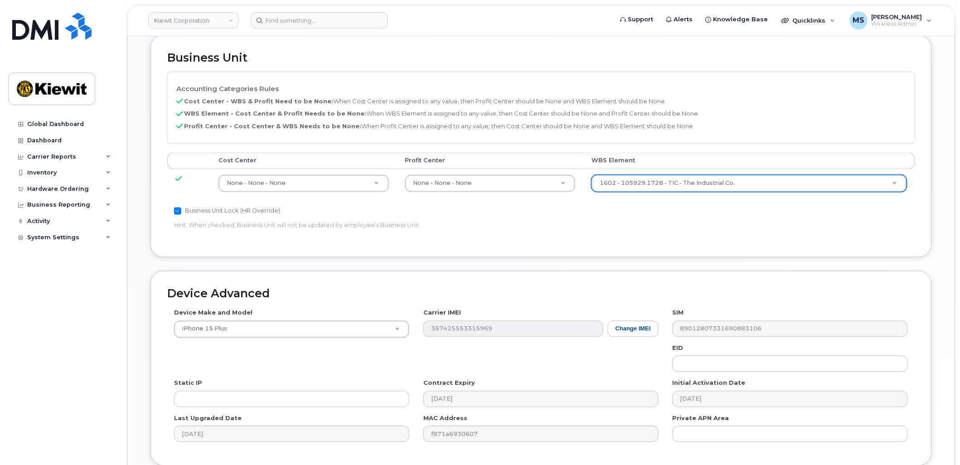
scroll to position [467, 0]
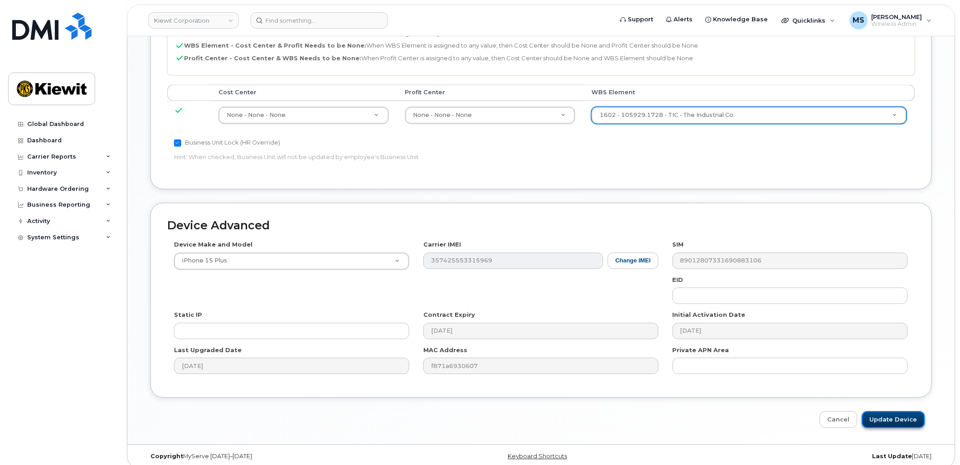
click at [887, 412] on input "Update Device" at bounding box center [893, 420] width 63 height 17
type input "Saving..."
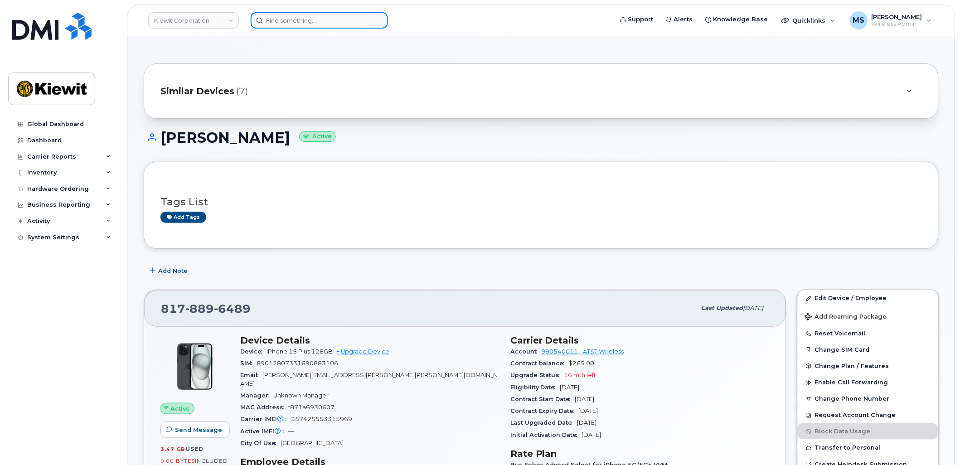
click at [328, 19] on input at bounding box center [319, 20] width 137 height 16
paste input "542496"
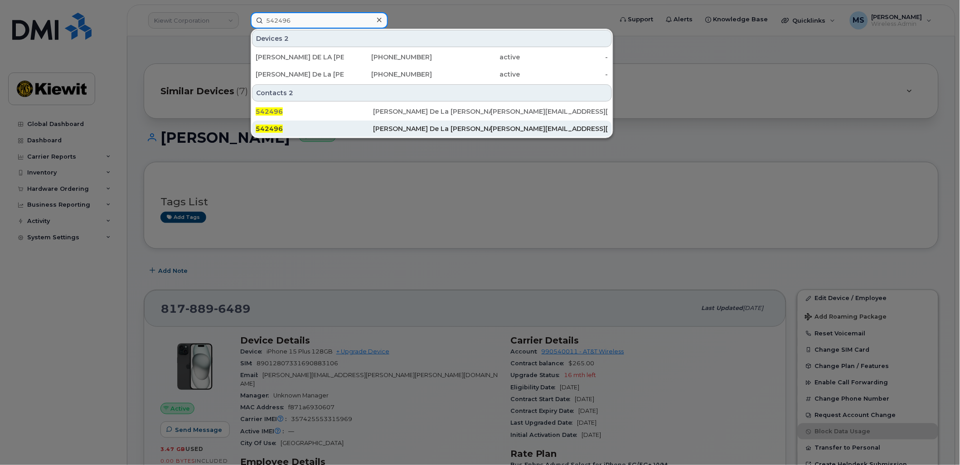
type input "542496"
click at [405, 132] on div "John De La Cruz" at bounding box center [431, 128] width 117 height 9
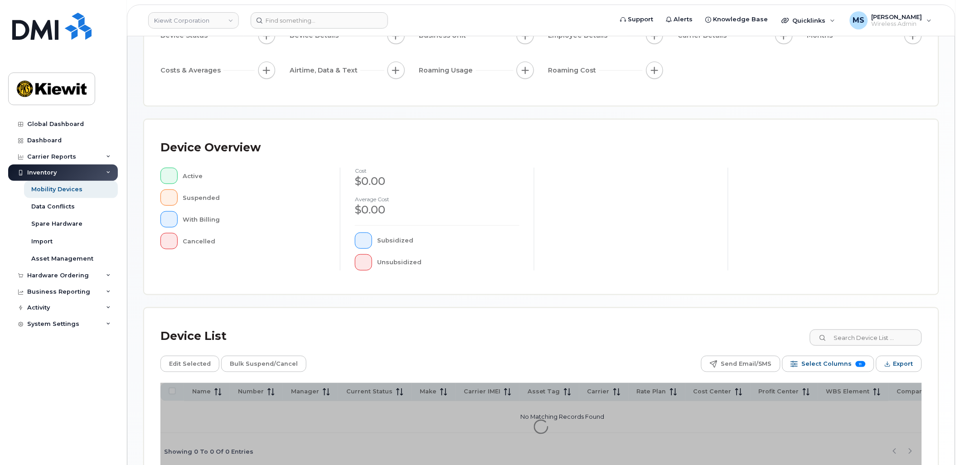
scroll to position [160, 0]
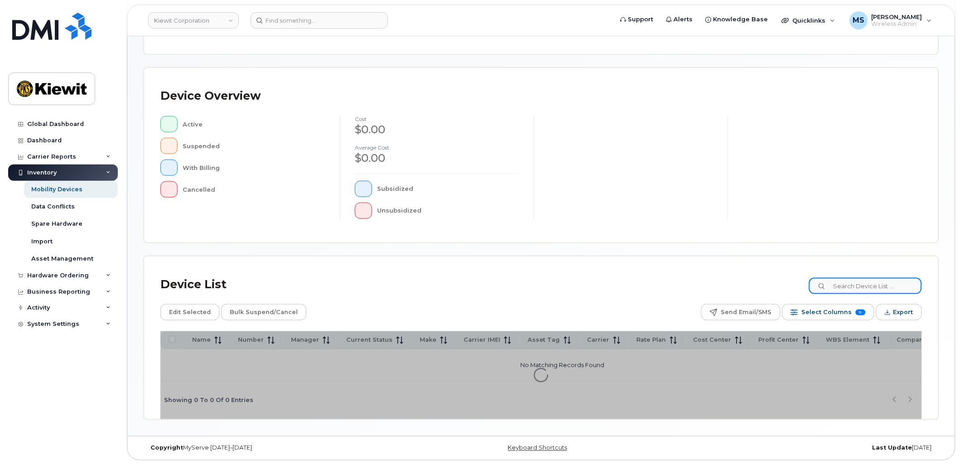
drag, startPoint x: 859, startPoint y: 280, endPoint x: 835, endPoint y: 272, distance: 26.0
click at [859, 280] on input at bounding box center [865, 286] width 113 height 16
type input "106147"
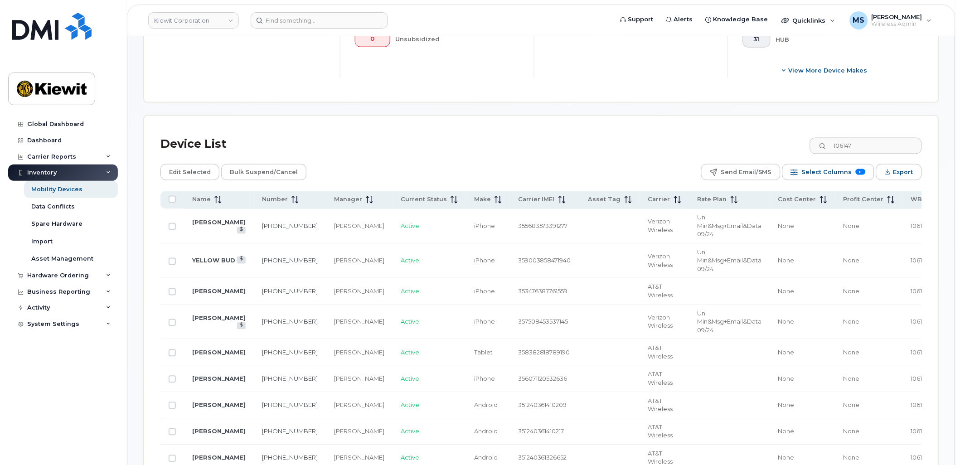
scroll to position [386, 0]
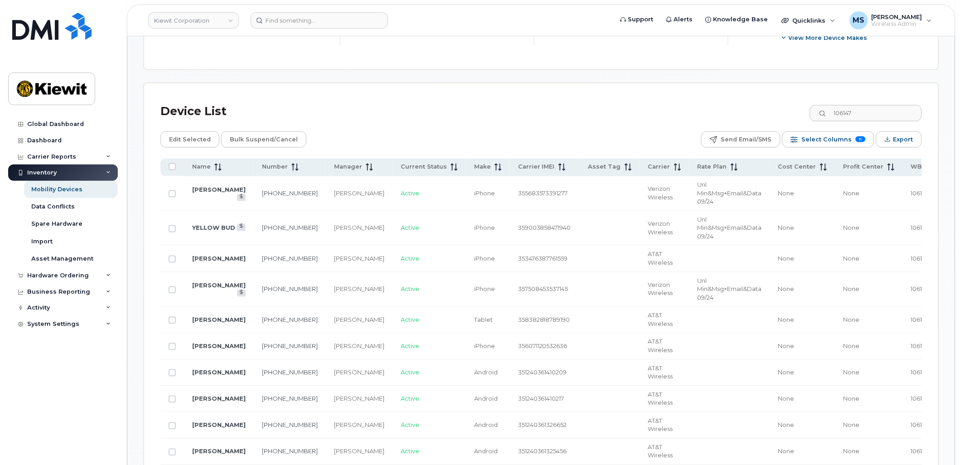
drag, startPoint x: 205, startPoint y: 162, endPoint x: 252, endPoint y: 266, distance: 114.4
click at [205, 162] on th "Name" at bounding box center [219, 168] width 70 height 18
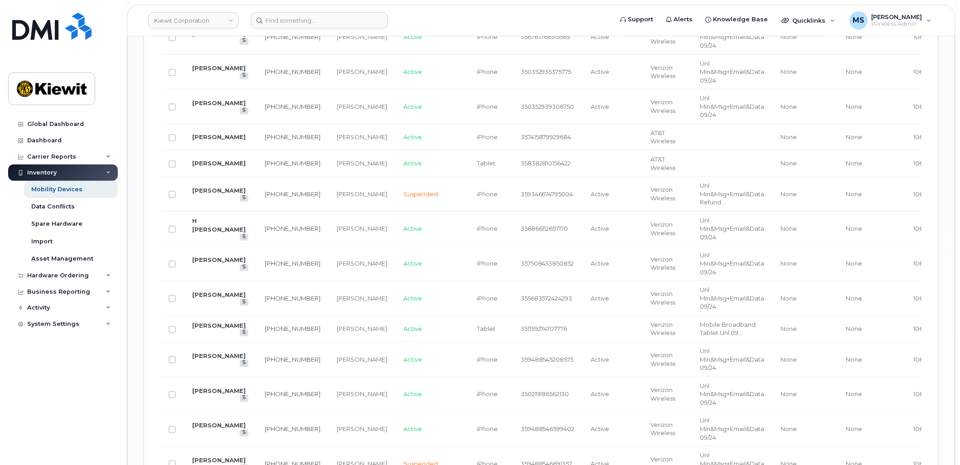
scroll to position [1091, 0]
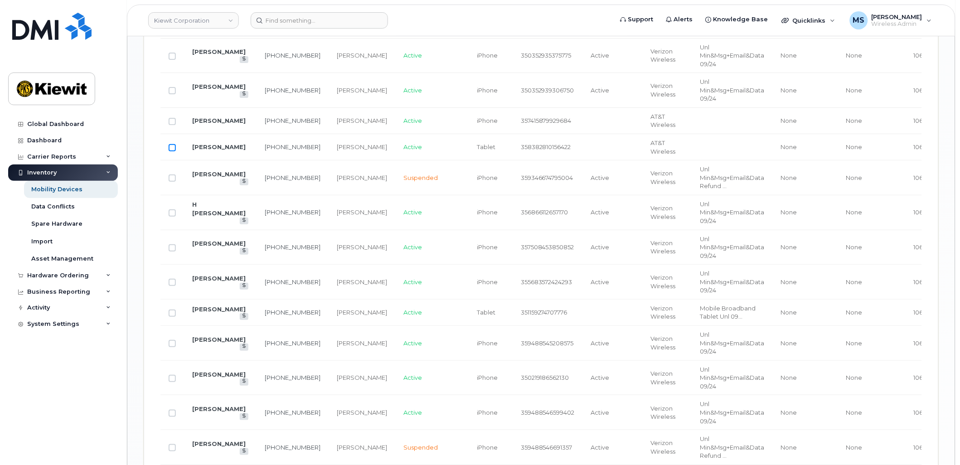
click at [173, 151] on input "Row Unselected" at bounding box center [172, 147] width 7 height 7
checkbox input "true"
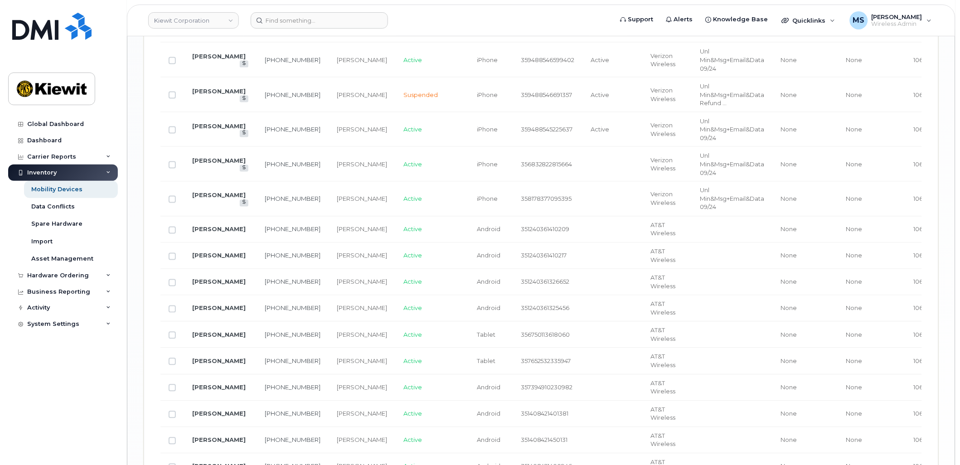
scroll to position [1762, 0]
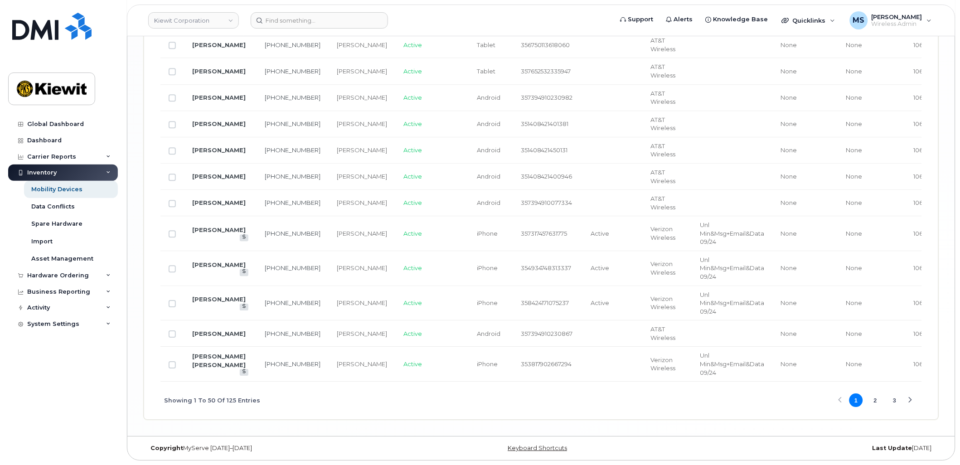
click at [893, 397] on button "3" at bounding box center [895, 400] width 14 height 14
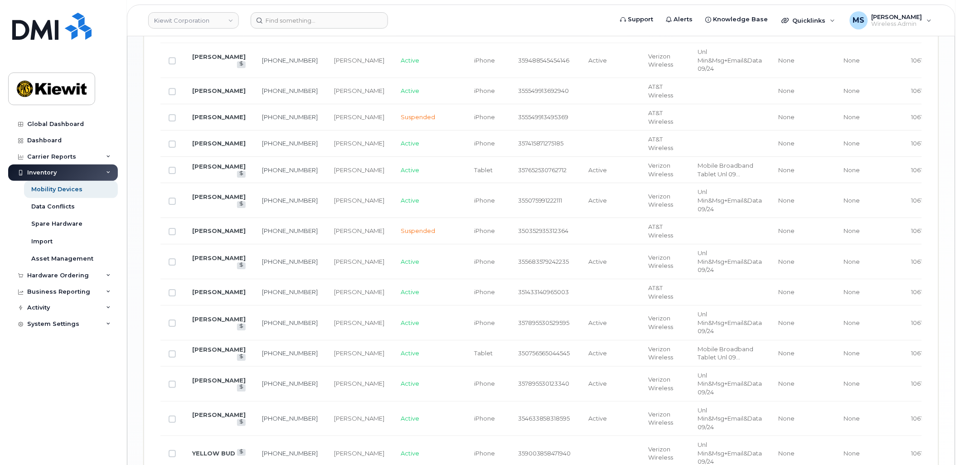
scroll to position [894, 0]
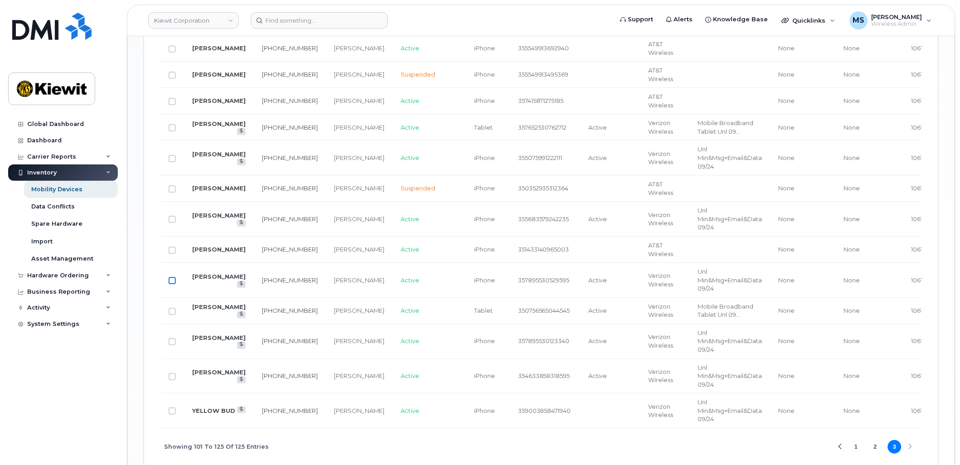
click at [171, 282] on input "Row Unselected" at bounding box center [172, 280] width 7 height 7
checkbox input "true"
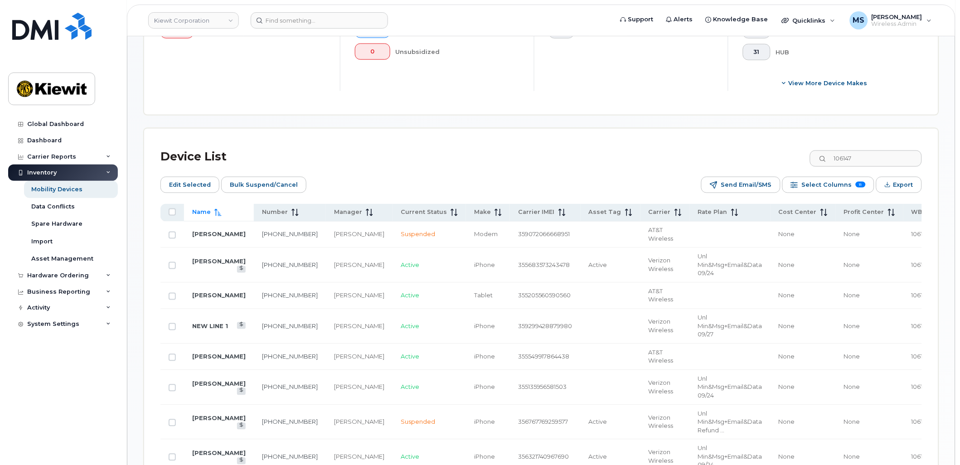
scroll to position [138, 0]
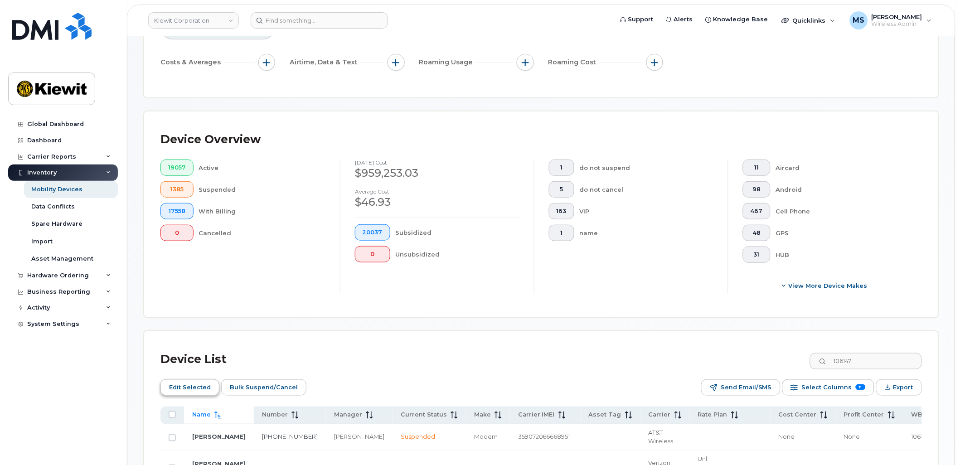
drag, startPoint x: 199, startPoint y: 385, endPoint x: 919, endPoint y: 278, distance: 728.6
click at [200, 383] on span "Edit Selected" at bounding box center [190, 388] width 42 height 14
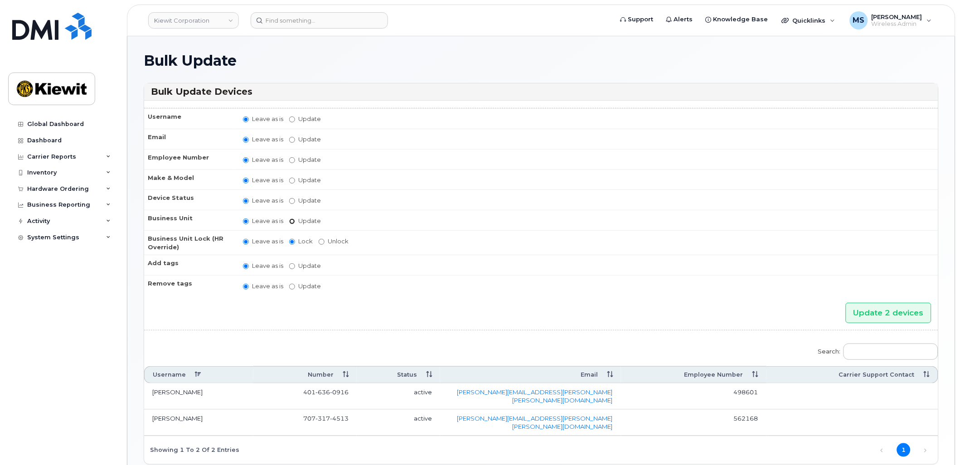
click at [293, 220] on input "Update" at bounding box center [292, 221] width 6 height 6
radio input "true"
radio input "false"
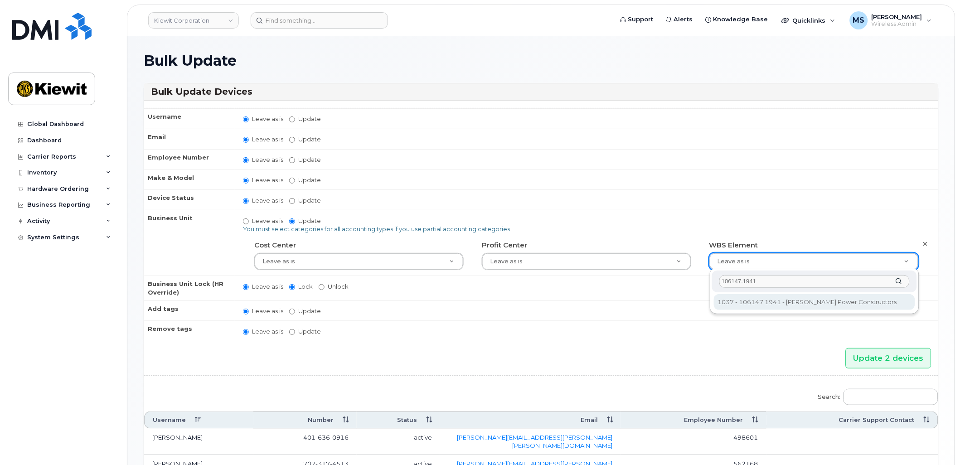
type input "106147.1941"
type input "33421275"
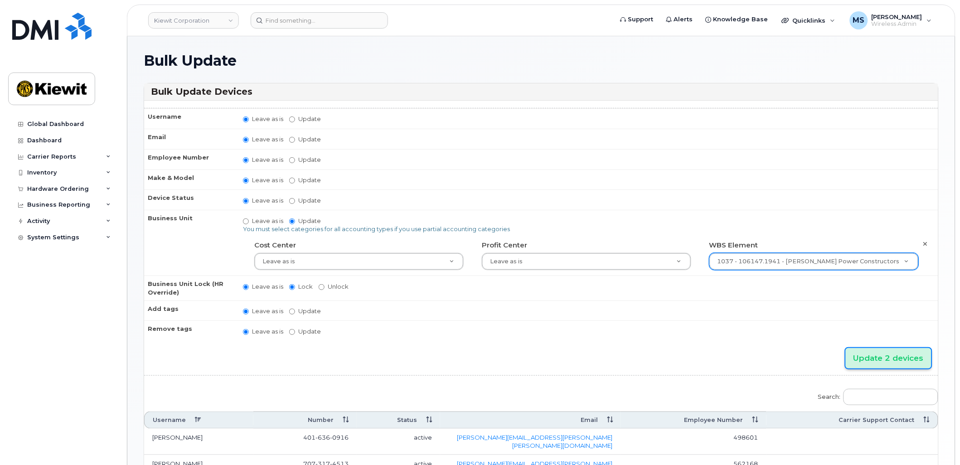
click at [874, 354] on input "Update 2 devices" at bounding box center [889, 358] width 86 height 20
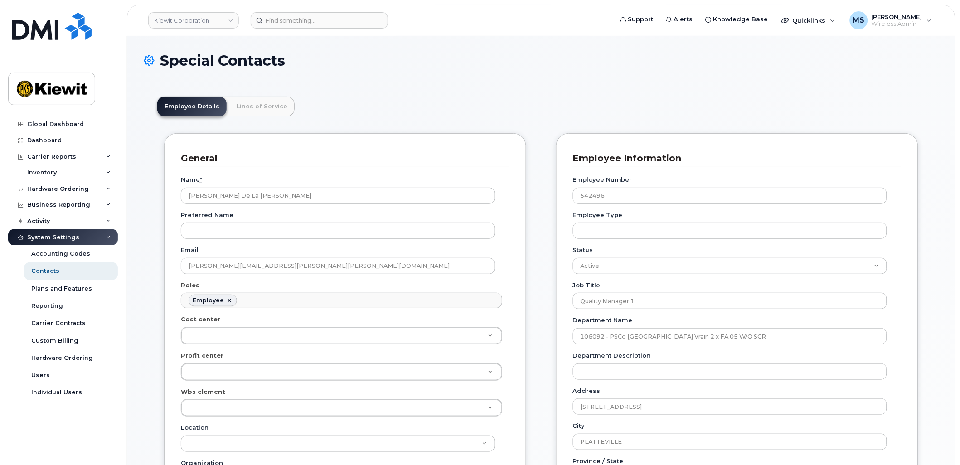
scroll to position [28, 0]
click at [260, 102] on link "Lines of Service" at bounding box center [261, 107] width 65 height 20
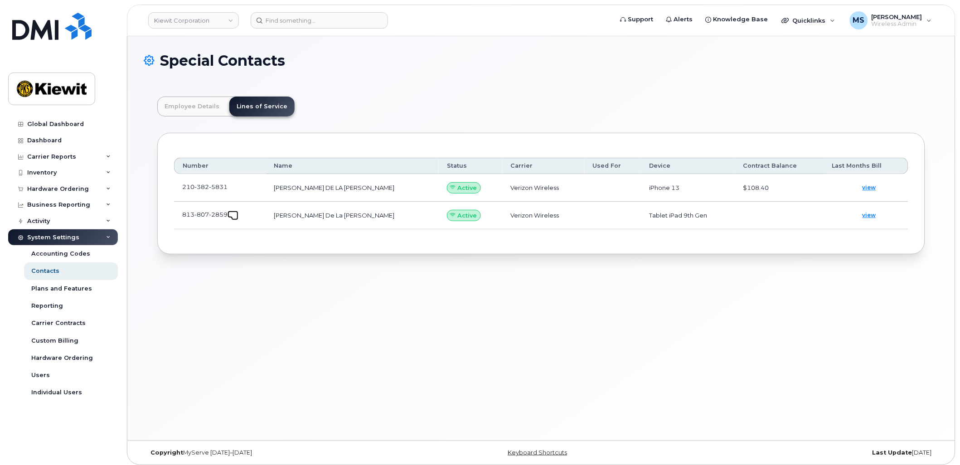
click at [232, 215] on span at bounding box center [234, 216] width 7 height 7
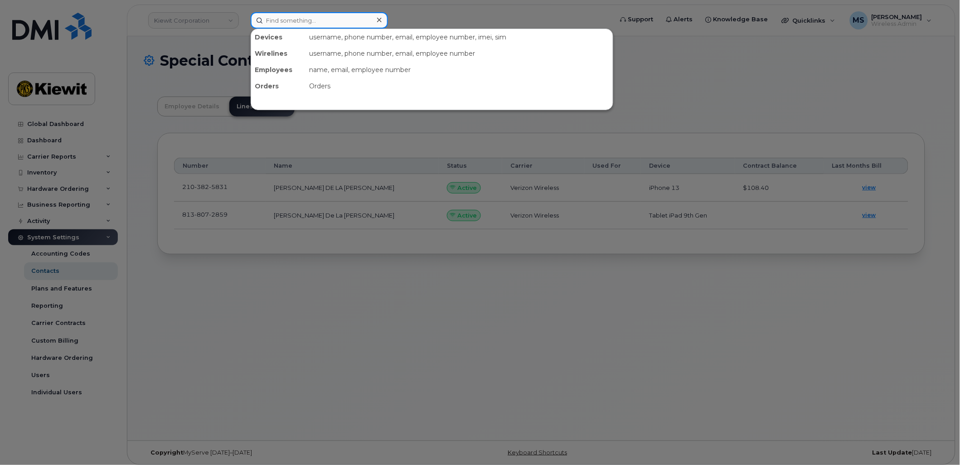
click at [329, 17] on input at bounding box center [319, 20] width 137 height 16
paste input "545379"
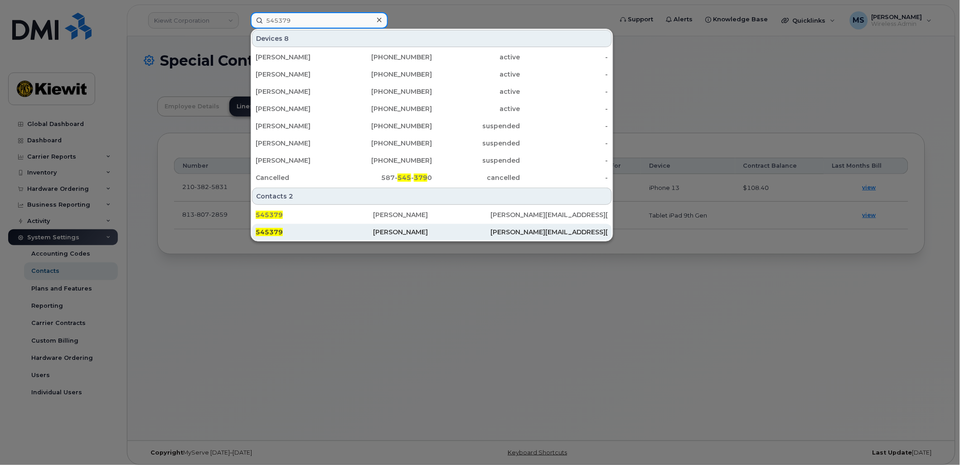
type input "545379"
click at [403, 224] on div "Ryan Wheeler" at bounding box center [431, 232] width 117 height 16
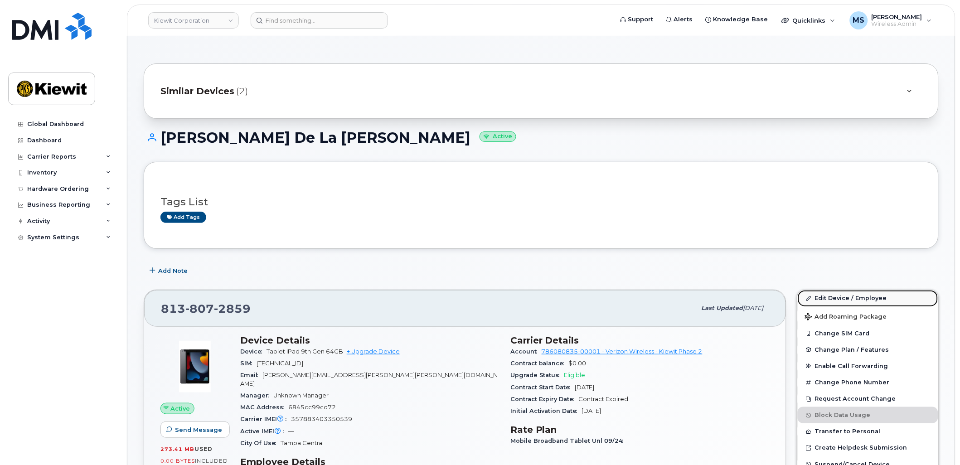
drag, startPoint x: 871, startPoint y: 297, endPoint x: 858, endPoint y: 295, distance: 12.9
click at [871, 297] on link "Edit Device / Employee" at bounding box center [868, 298] width 141 height 16
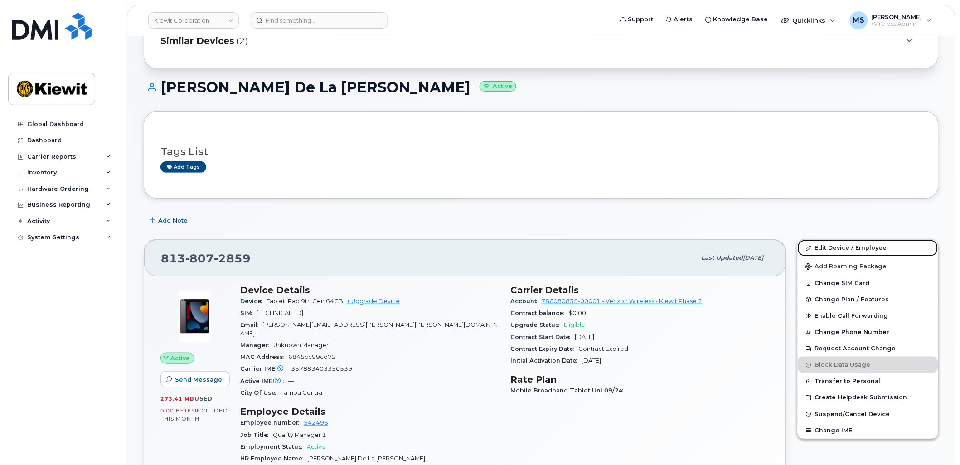
scroll to position [101, 0]
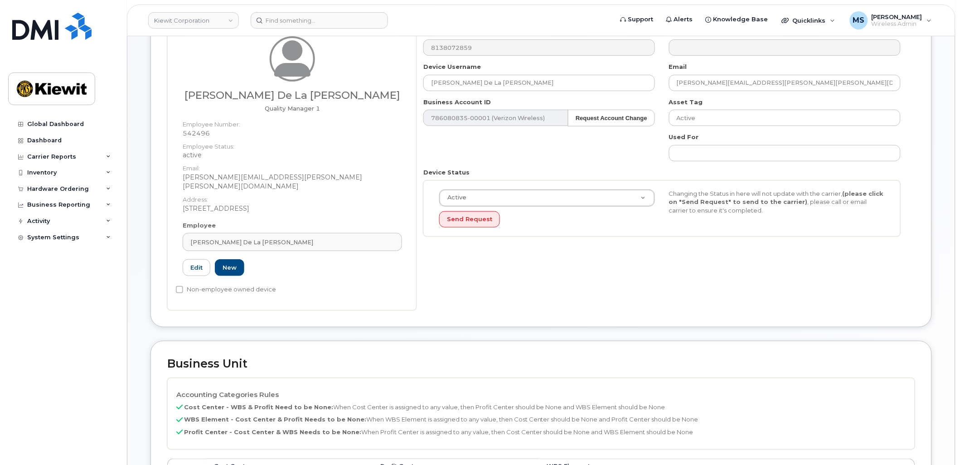
scroll to position [201, 0]
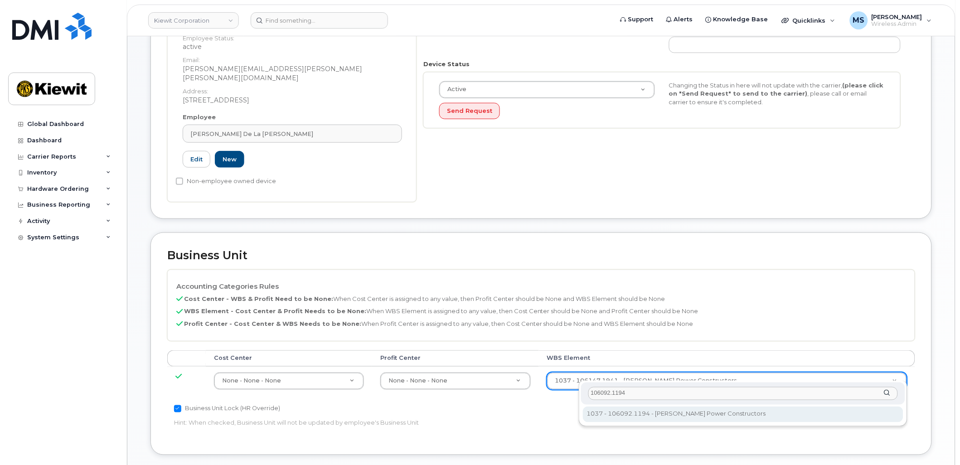
type input "106092.1194"
type input "33375768"
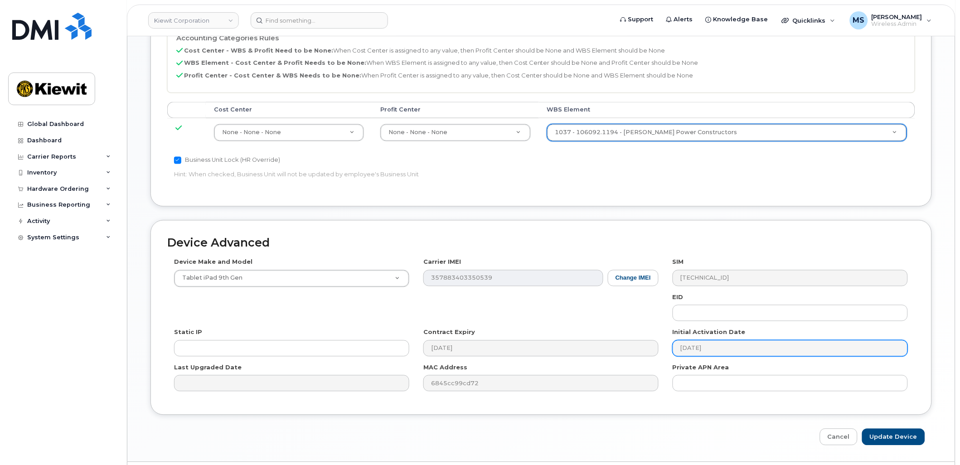
scroll to position [453, 0]
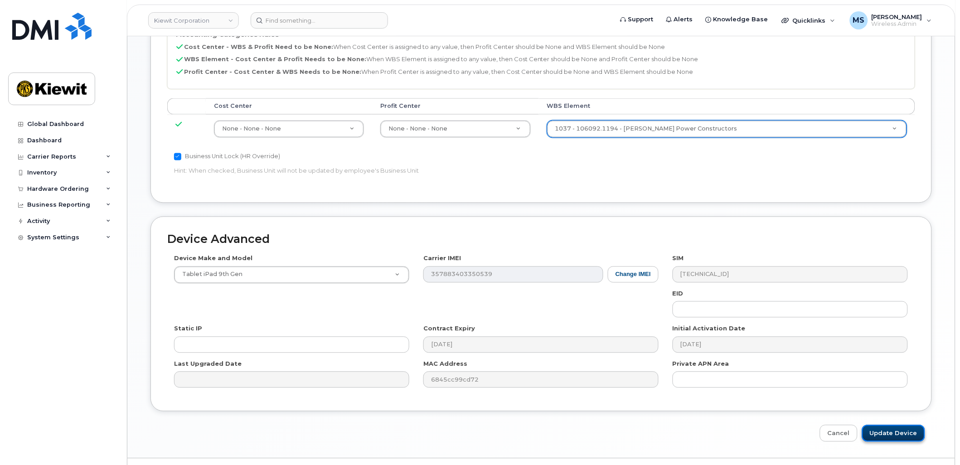
click at [885, 427] on input "Update Device" at bounding box center [893, 433] width 63 height 17
type input "Saving..."
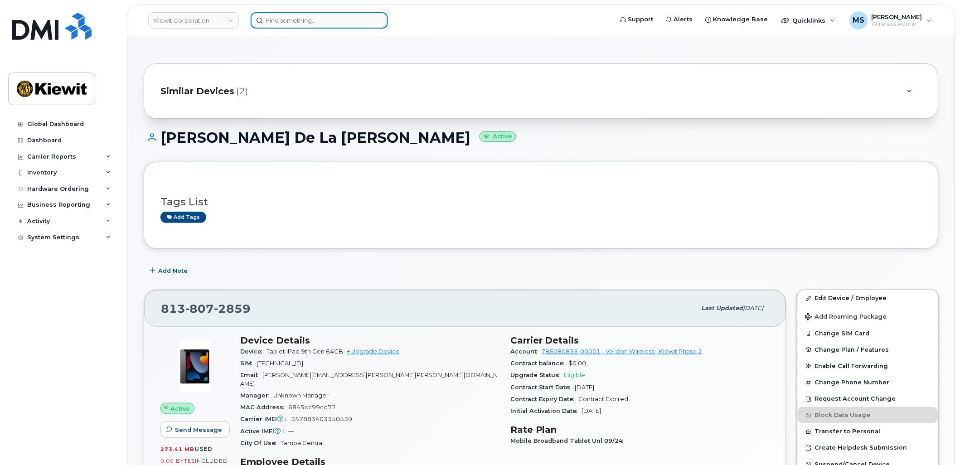
click at [338, 26] on input at bounding box center [319, 20] width 137 height 16
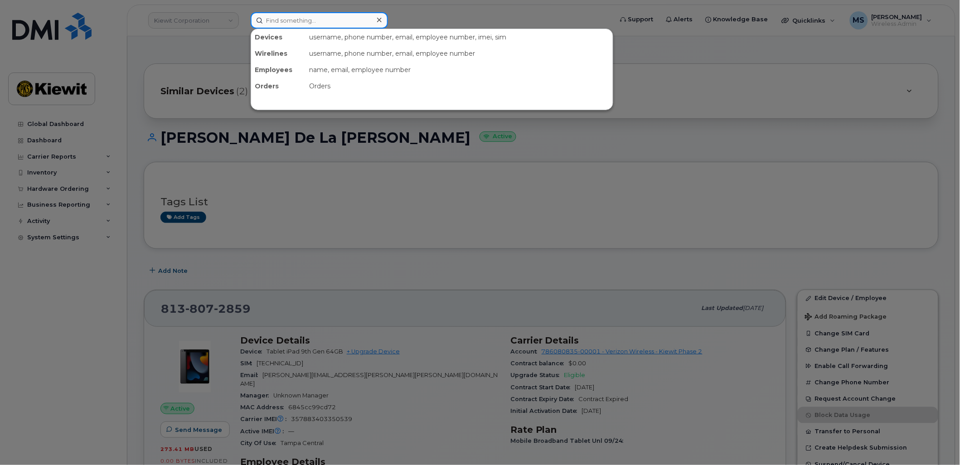
paste input "395855"
type input "395855"
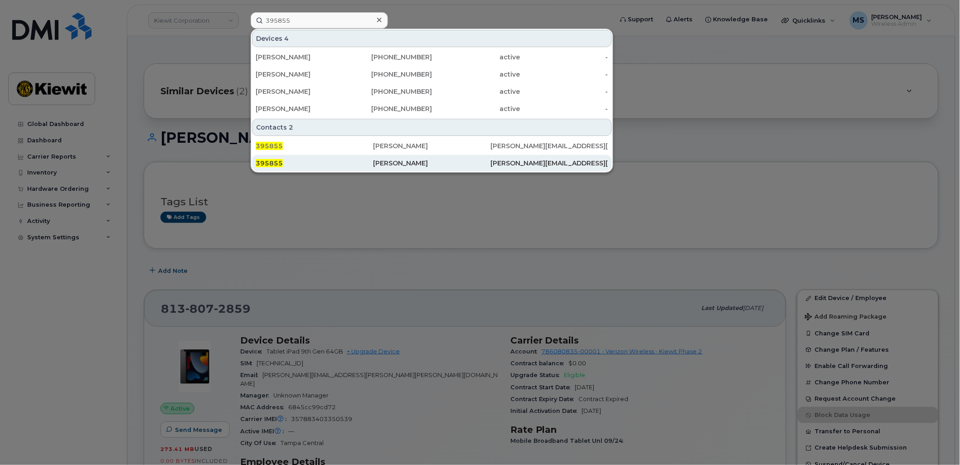
click at [399, 159] on div "[PERSON_NAME]" at bounding box center [431, 163] width 117 height 9
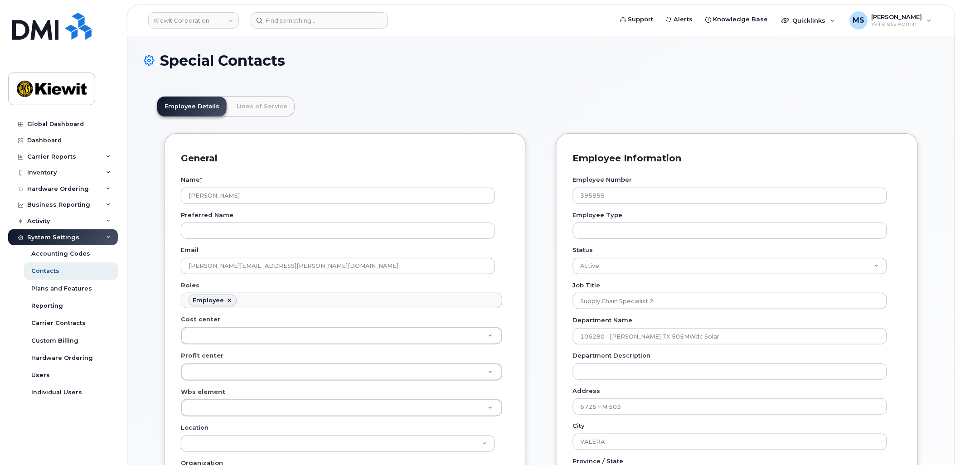
scroll to position [28, 0]
click at [261, 100] on link "Lines of Service" at bounding box center [261, 107] width 65 height 20
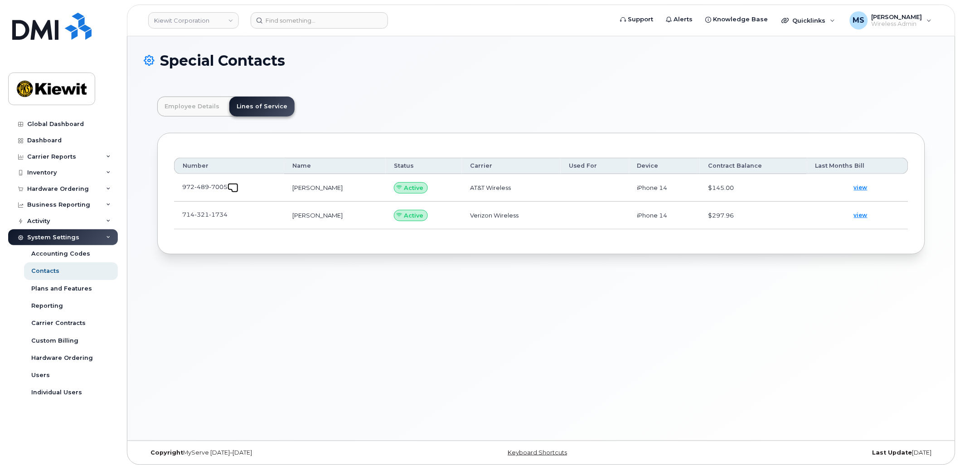
click at [236, 187] on span at bounding box center [234, 188] width 7 height 7
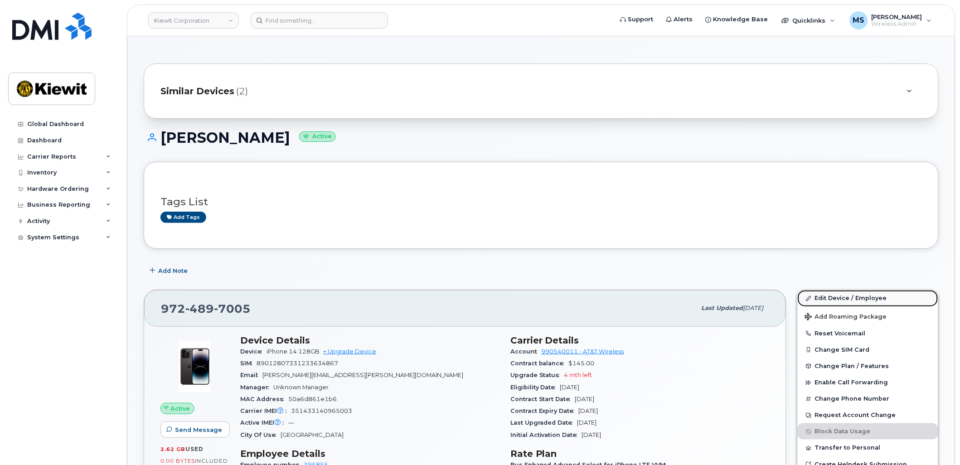
click at [840, 296] on link "Edit Device / Employee" at bounding box center [868, 298] width 141 height 16
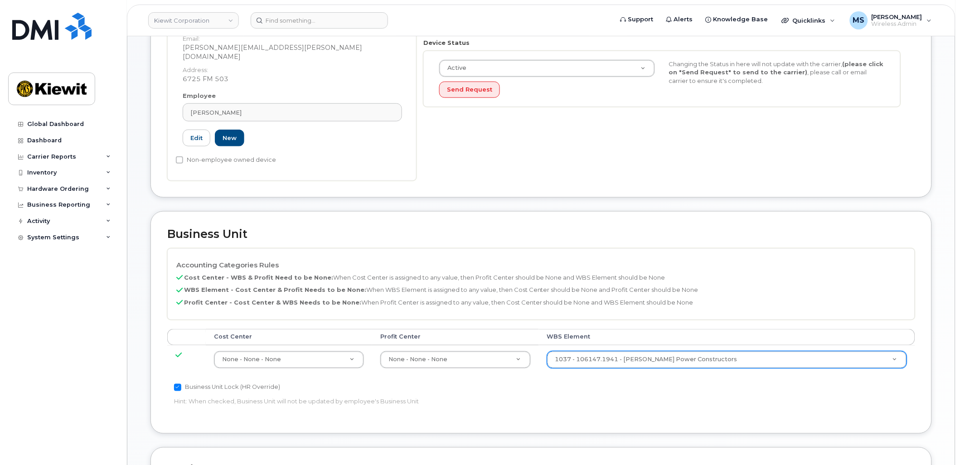
scroll to position [252, 0]
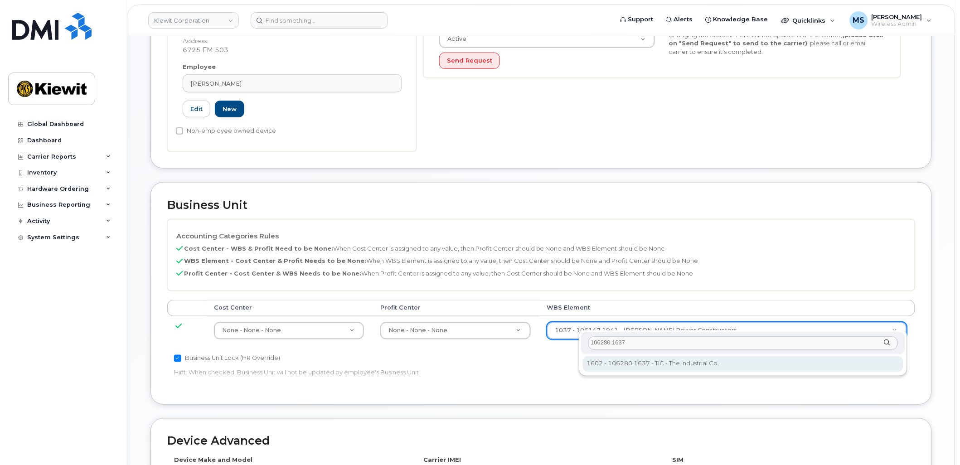
type input "106280.1637"
type input "34047556"
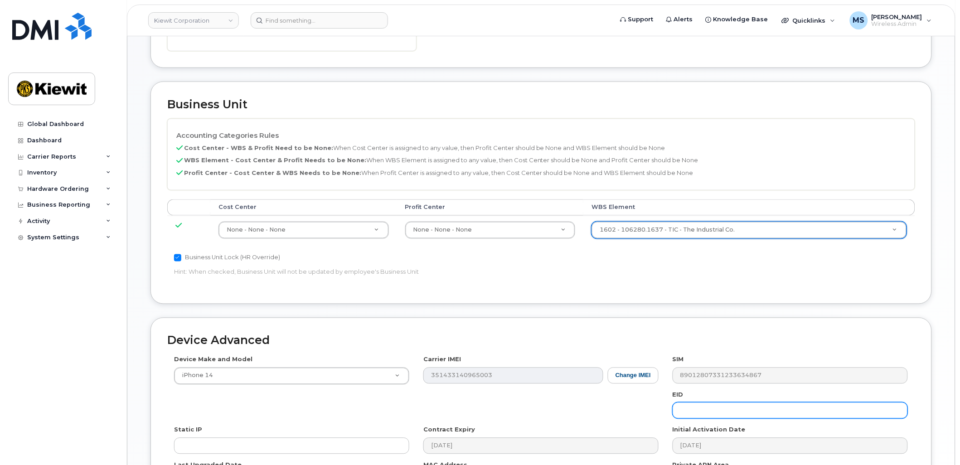
scroll to position [467, 0]
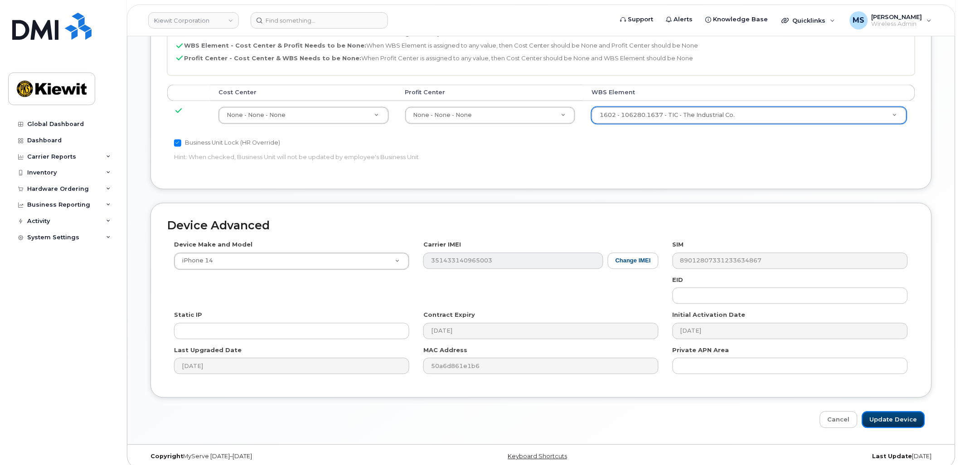
drag, startPoint x: 876, startPoint y: 410, endPoint x: 951, endPoint y: 341, distance: 101.1
click at [876, 412] on input "Update Device" at bounding box center [893, 420] width 63 height 17
type input "Saving..."
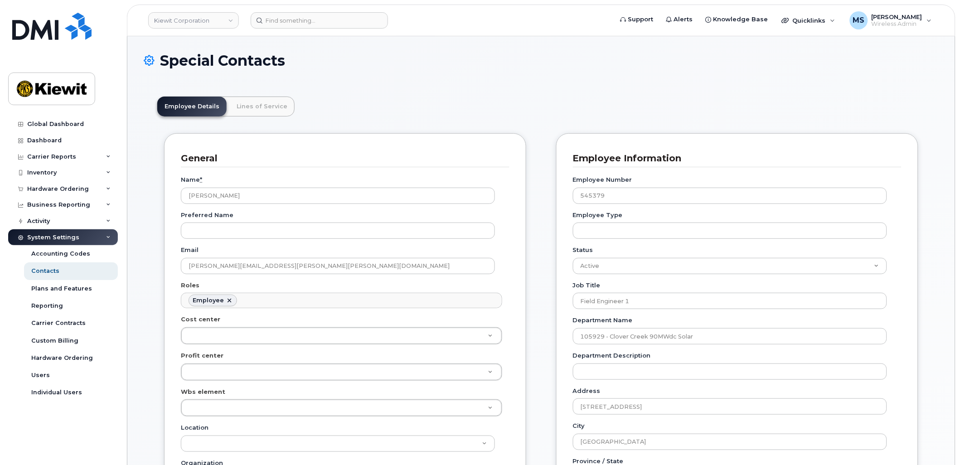
scroll to position [28, 0]
click at [252, 103] on link "Lines of Service" at bounding box center [261, 107] width 65 height 20
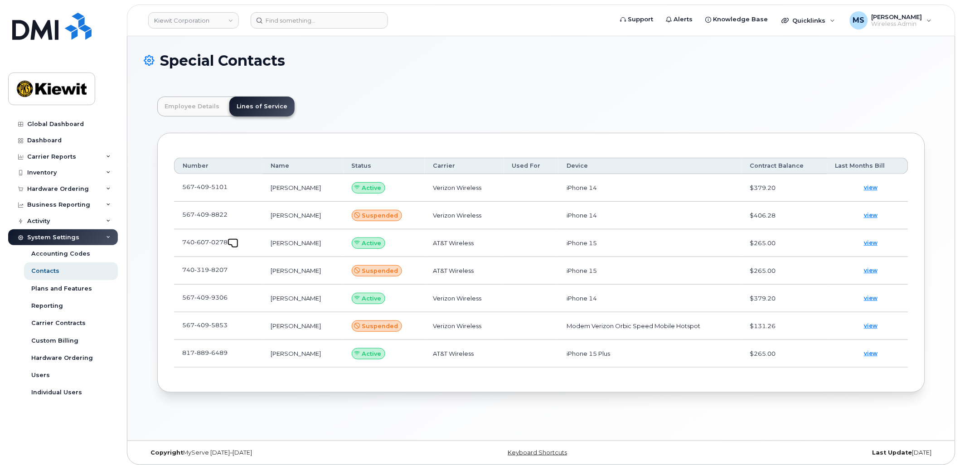
click at [232, 243] on span at bounding box center [234, 244] width 7 height 7
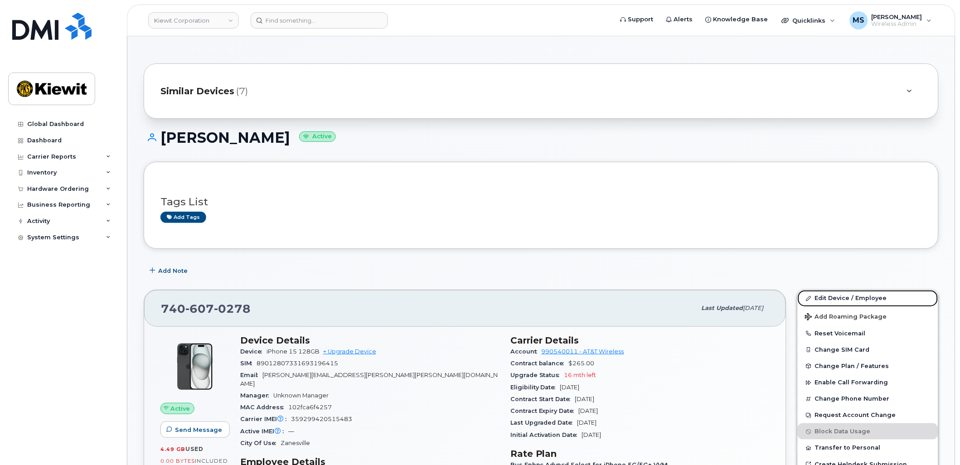
drag, startPoint x: 833, startPoint y: 298, endPoint x: 619, endPoint y: 311, distance: 214.8
click at [833, 298] on link "Edit Device / Employee" at bounding box center [868, 298] width 141 height 16
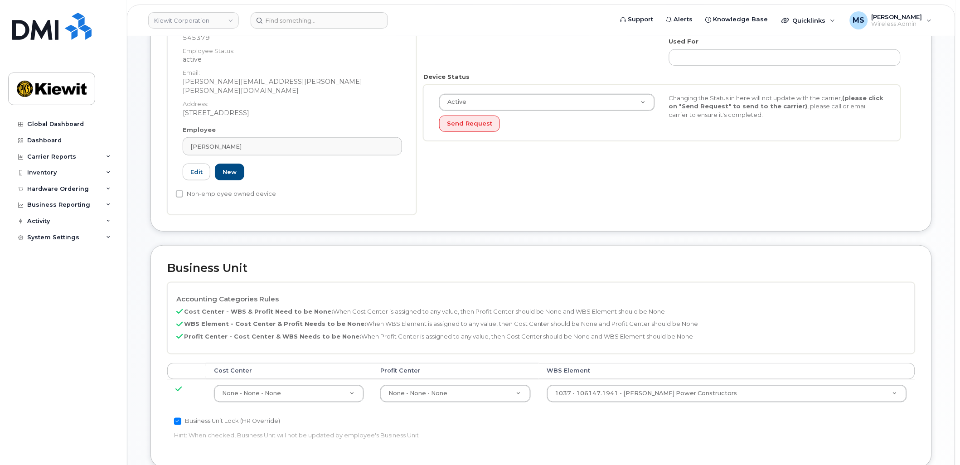
scroll to position [302, 0]
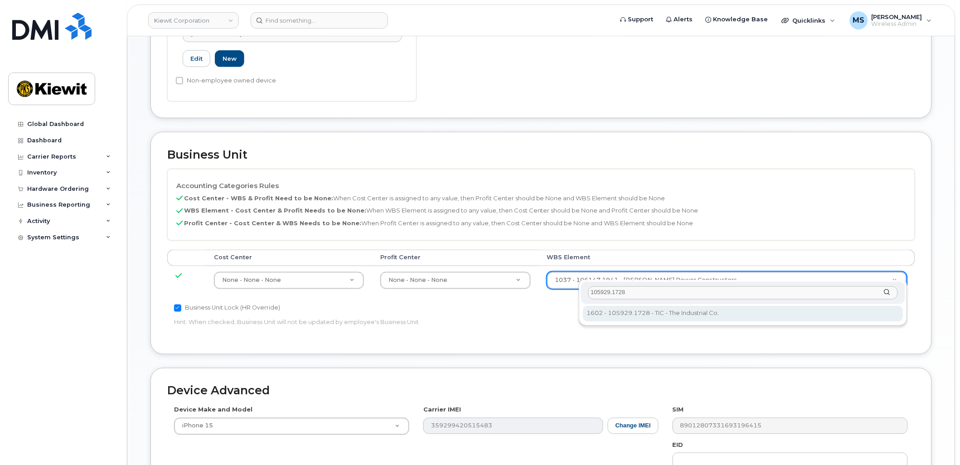
type input "105929.1728"
type input "30137767"
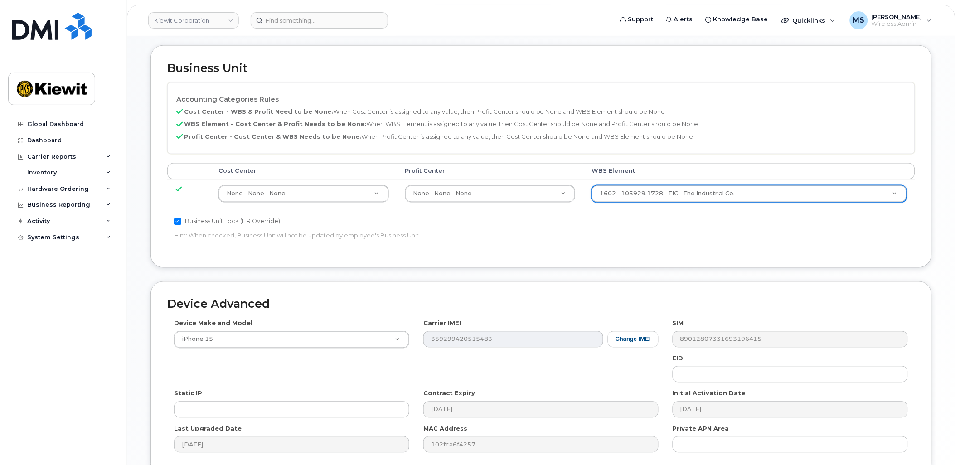
scroll to position [467, 0]
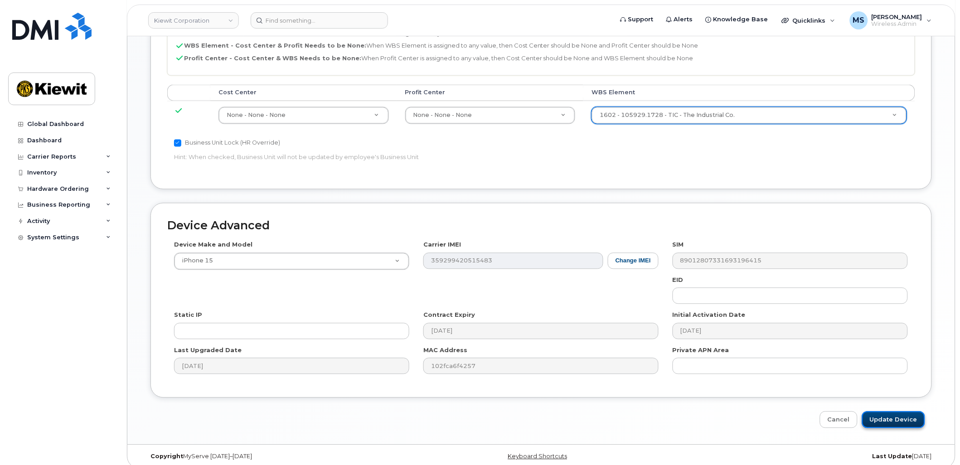
click at [894, 412] on input "Update Device" at bounding box center [893, 420] width 63 height 17
type input "Saving..."
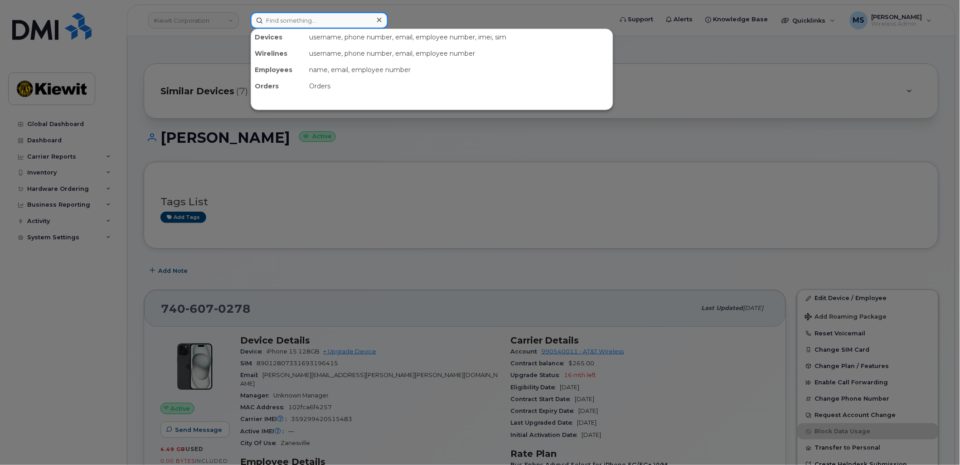
click at [338, 26] on input at bounding box center [319, 20] width 137 height 16
paste input "521377"
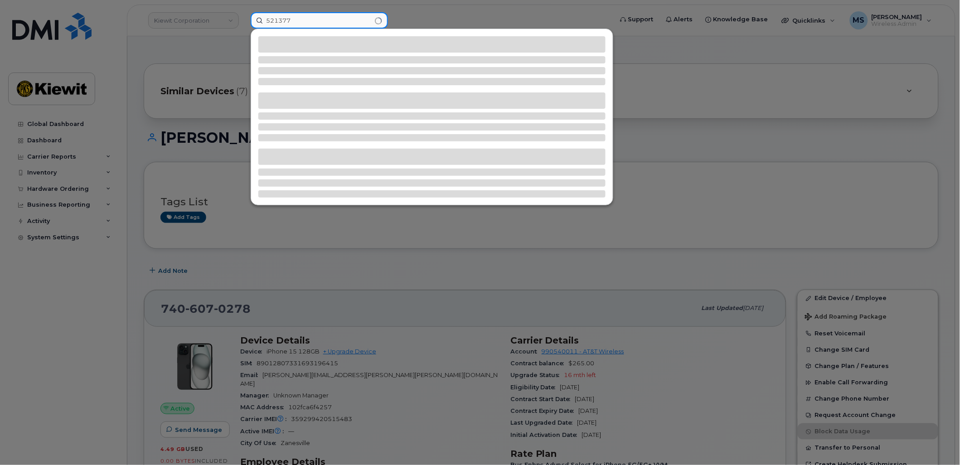
type input "521377"
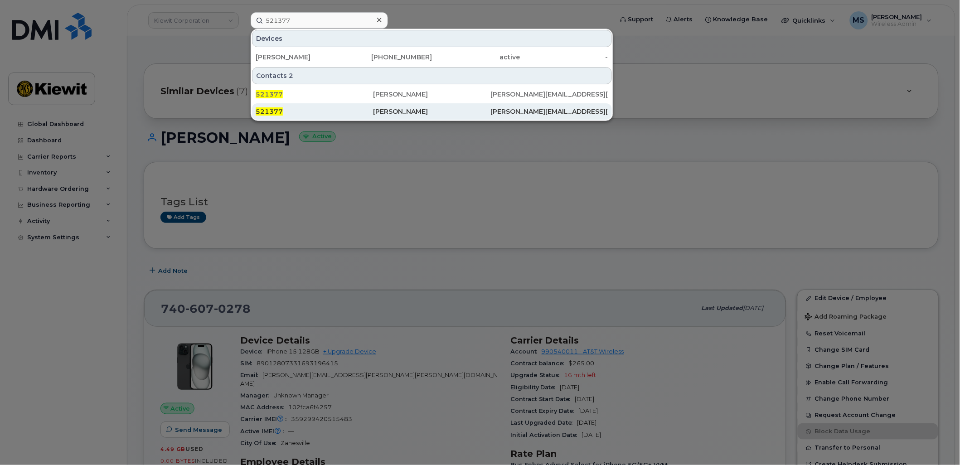
click at [379, 109] on div "[PERSON_NAME]" at bounding box center [431, 111] width 117 height 9
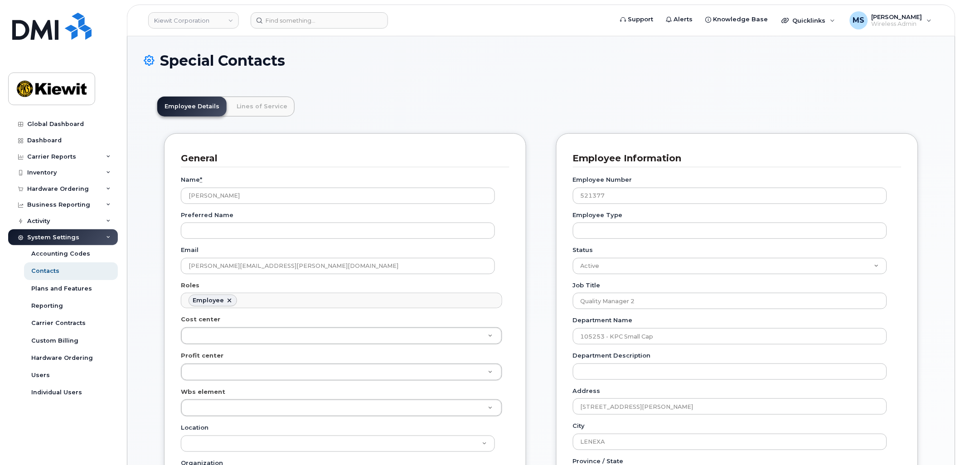
scroll to position [28, 0]
click at [258, 106] on link "Lines of Service" at bounding box center [261, 107] width 65 height 20
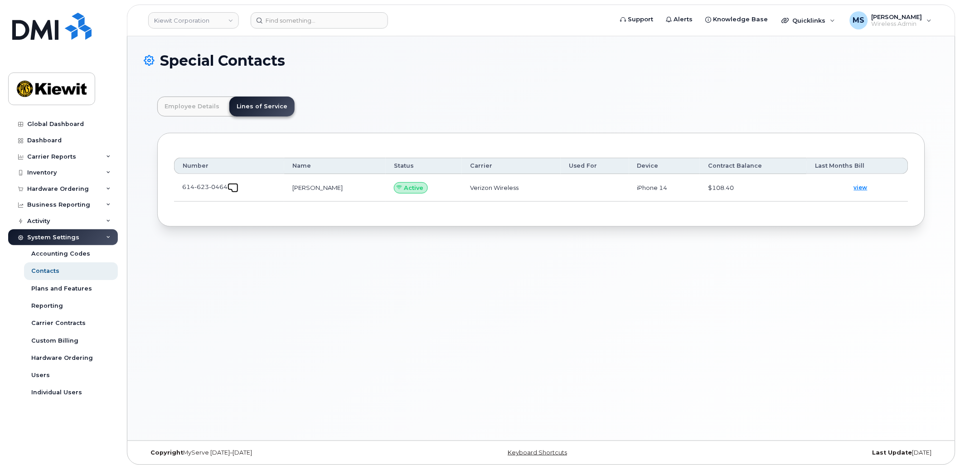
click at [233, 188] on span at bounding box center [234, 188] width 7 height 7
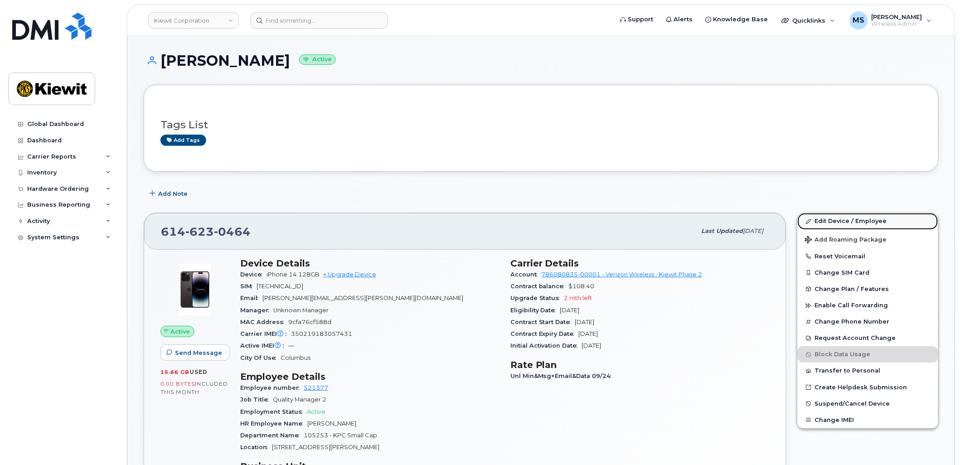
click at [827, 226] on link "Edit Device / Employee" at bounding box center [868, 221] width 141 height 16
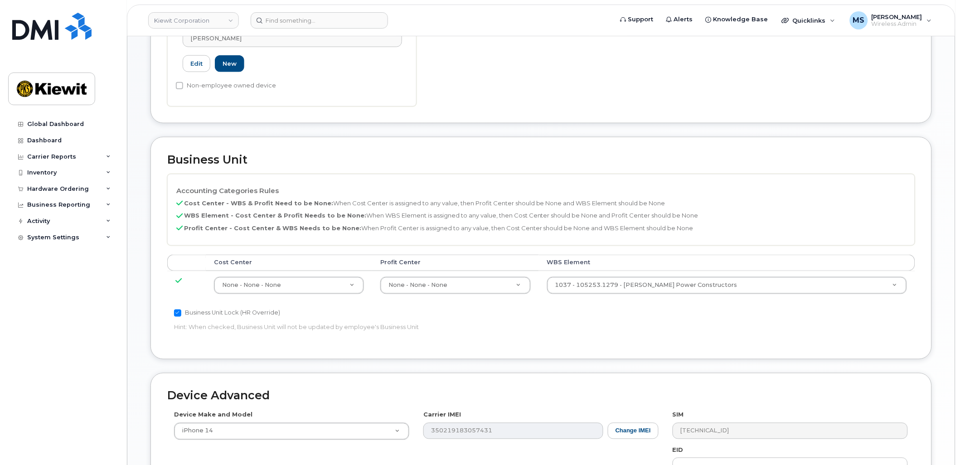
scroll to position [302, 0]
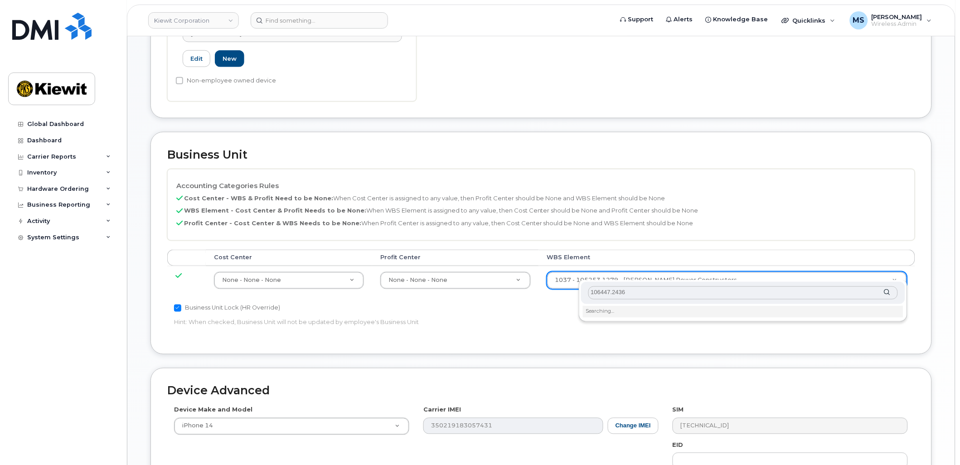
type input "106447.2436"
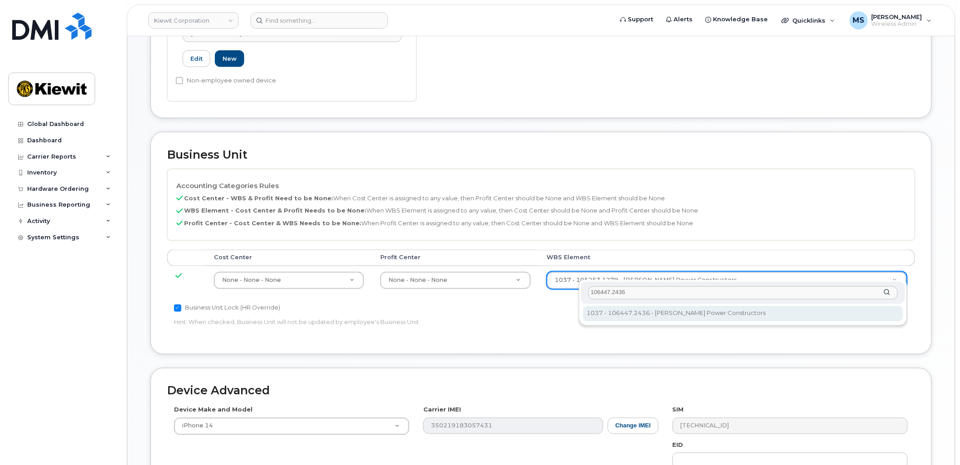
type input "36174137"
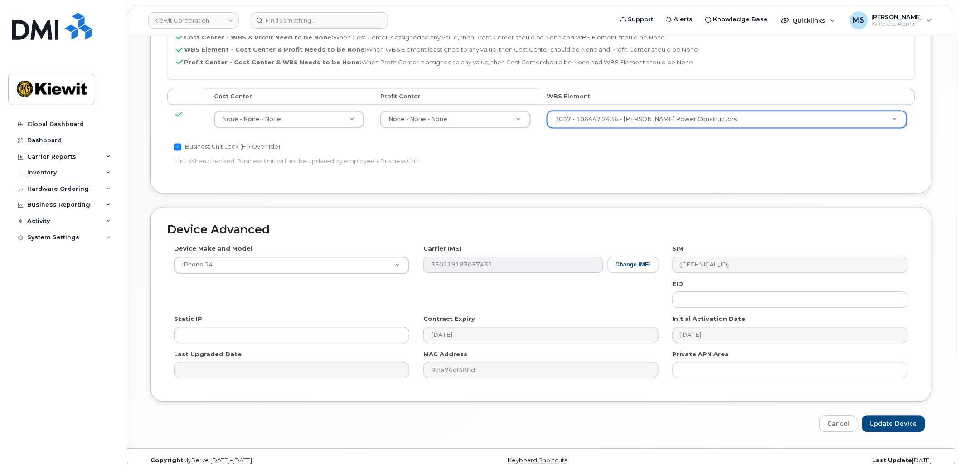
scroll to position [467, 0]
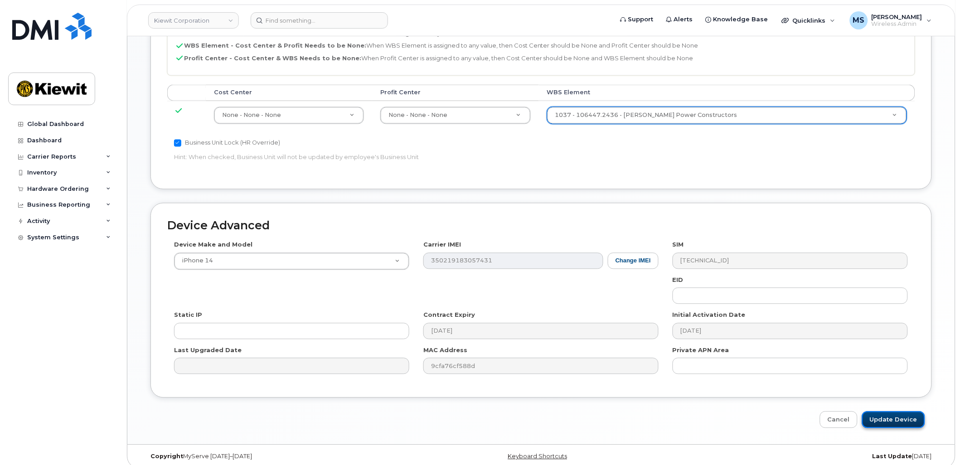
click at [883, 413] on input "Update Device" at bounding box center [893, 420] width 63 height 17
type input "Saving..."
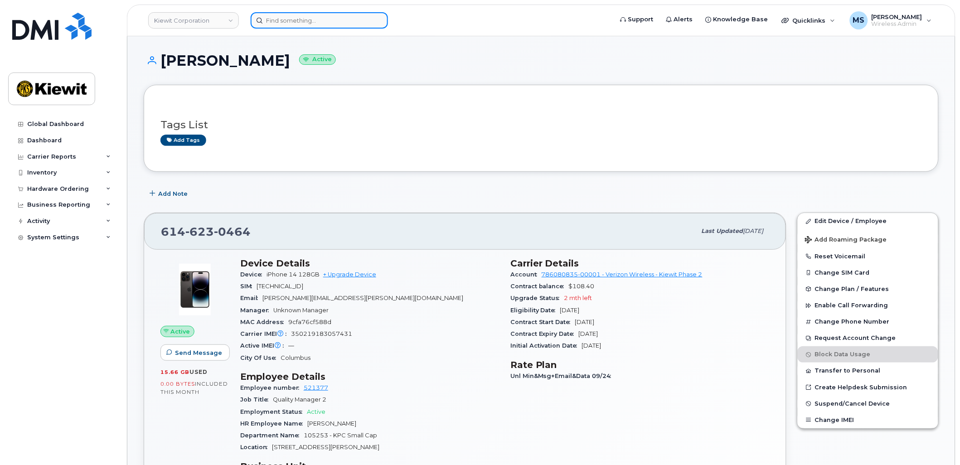
click at [310, 14] on input at bounding box center [319, 20] width 137 height 16
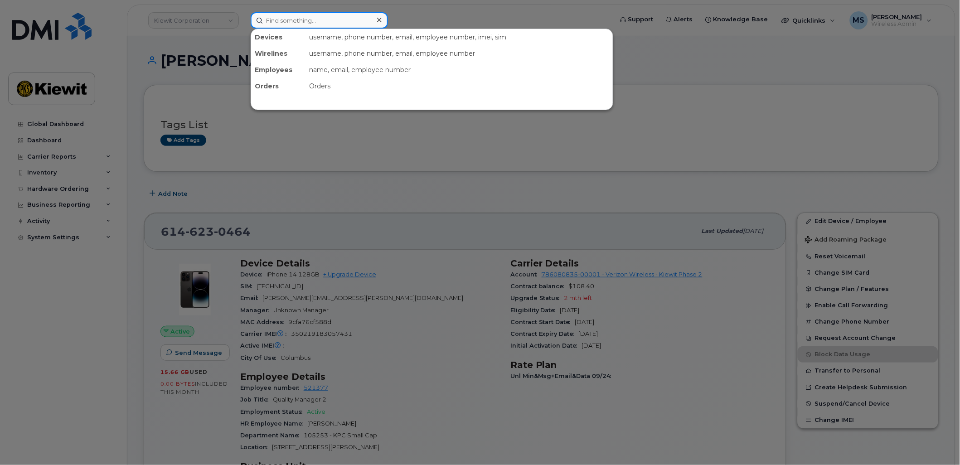
paste input "428452"
type input "428452"
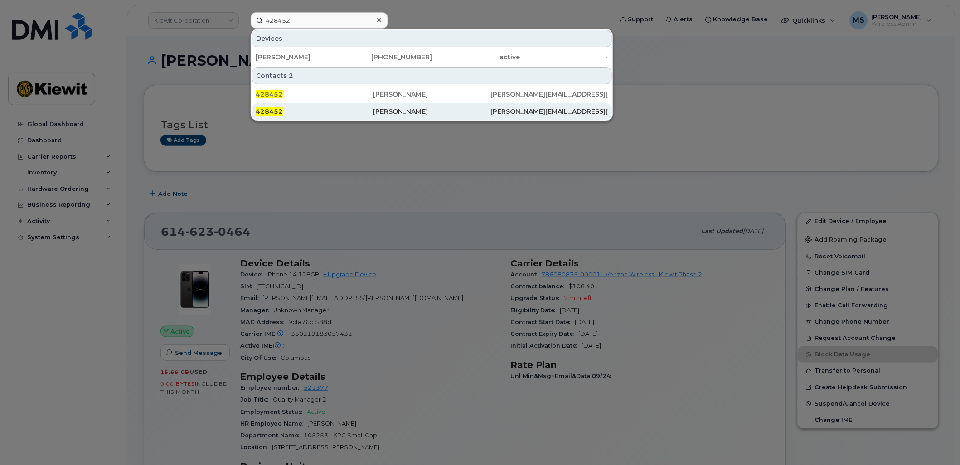
click at [416, 112] on div "Jose Bustamante Jr" at bounding box center [431, 111] width 117 height 9
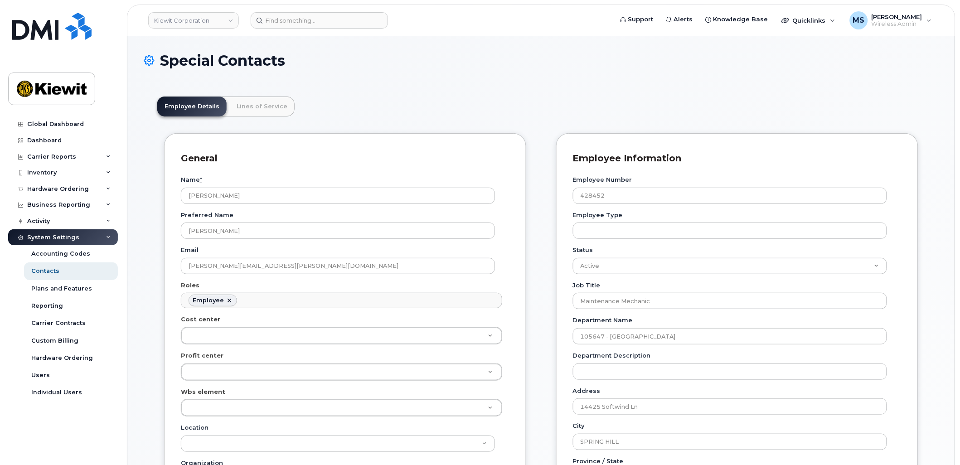
scroll to position [28, 0]
click at [256, 110] on link "Lines of Service" at bounding box center [261, 107] width 65 height 20
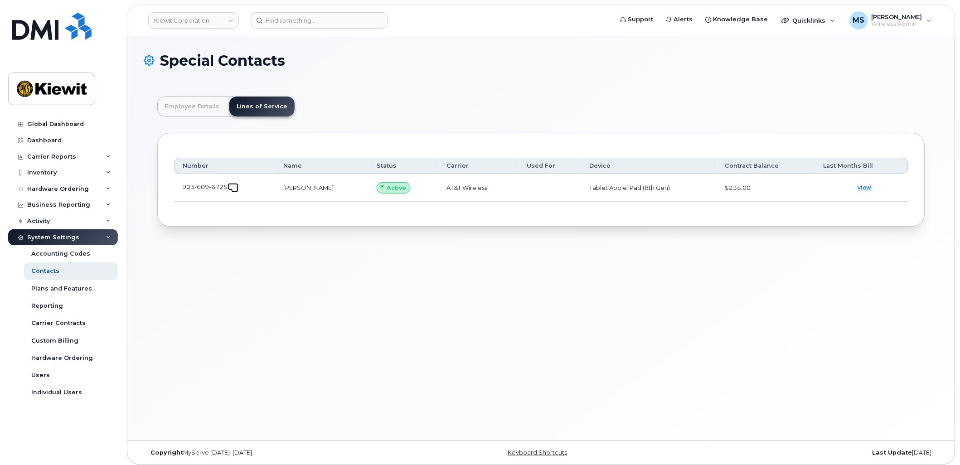
click at [236, 188] on span at bounding box center [234, 188] width 7 height 7
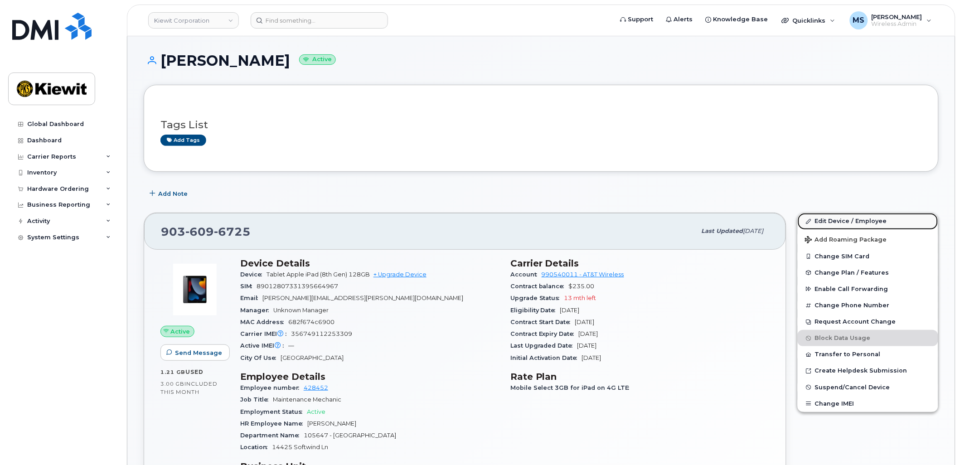
click at [832, 218] on link "Edit Device / Employee" at bounding box center [868, 221] width 141 height 16
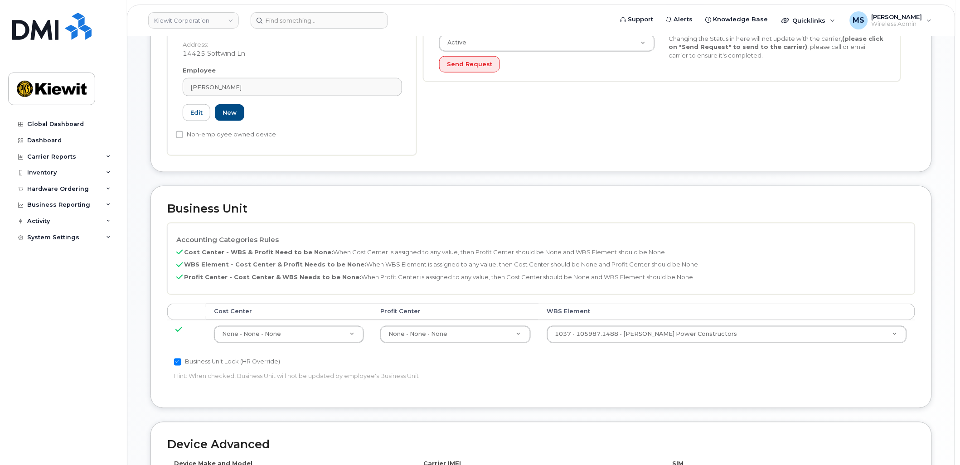
scroll to position [252, 0]
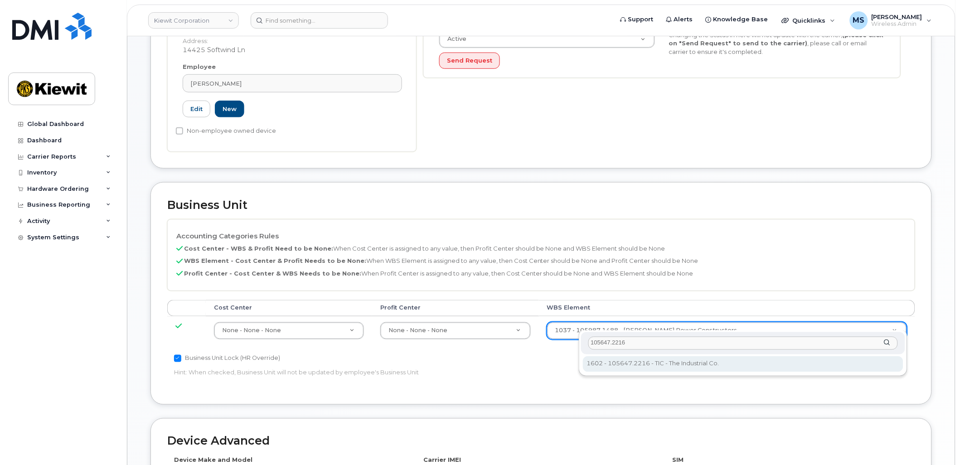
type input "105647.2216"
type input "30182177"
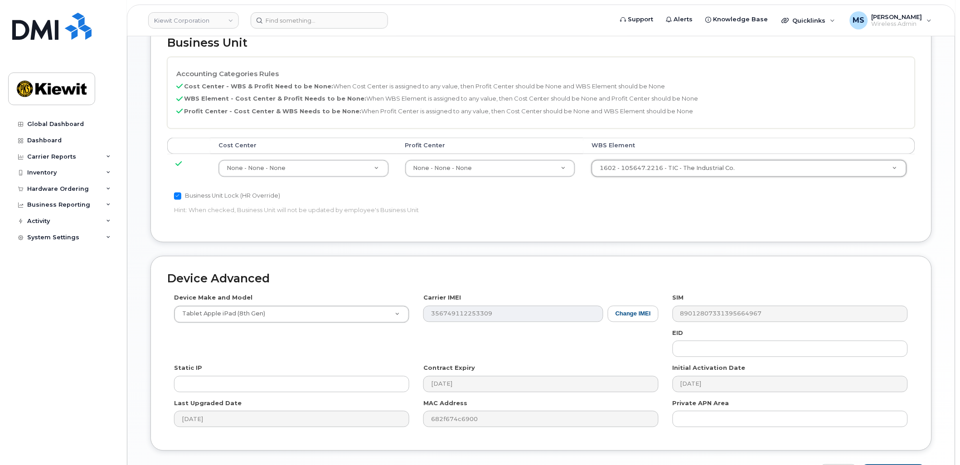
scroll to position [467, 0]
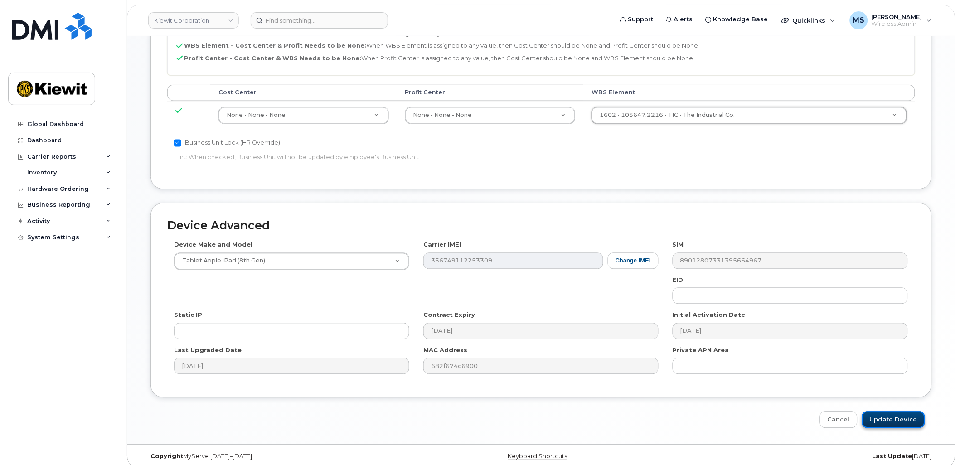
click at [871, 412] on input "Update Device" at bounding box center [893, 420] width 63 height 17
type input "Saving..."
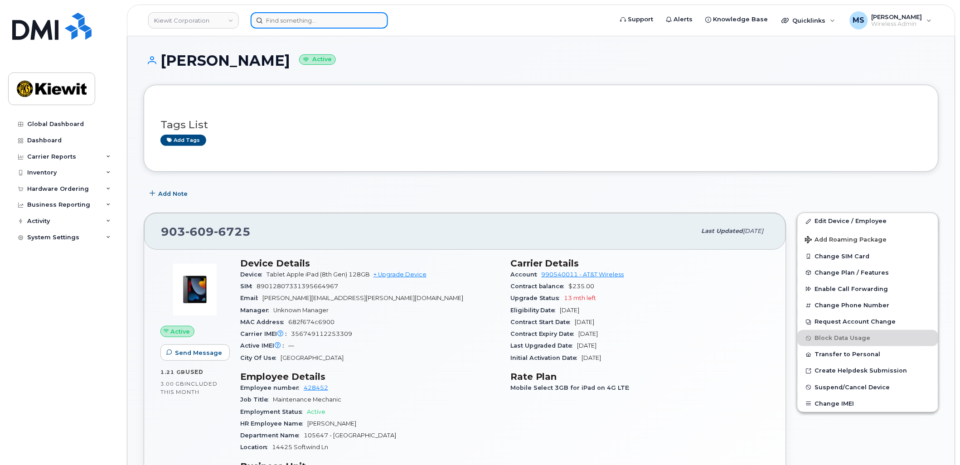
click at [332, 20] on input at bounding box center [319, 20] width 137 height 16
paste input "555657"
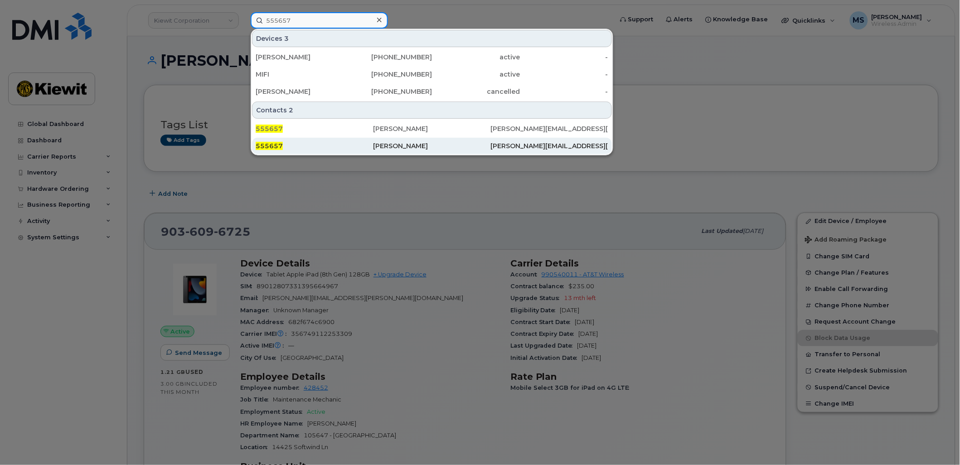
type input "555657"
click at [395, 146] on div "Jeremy Heath" at bounding box center [431, 145] width 117 height 9
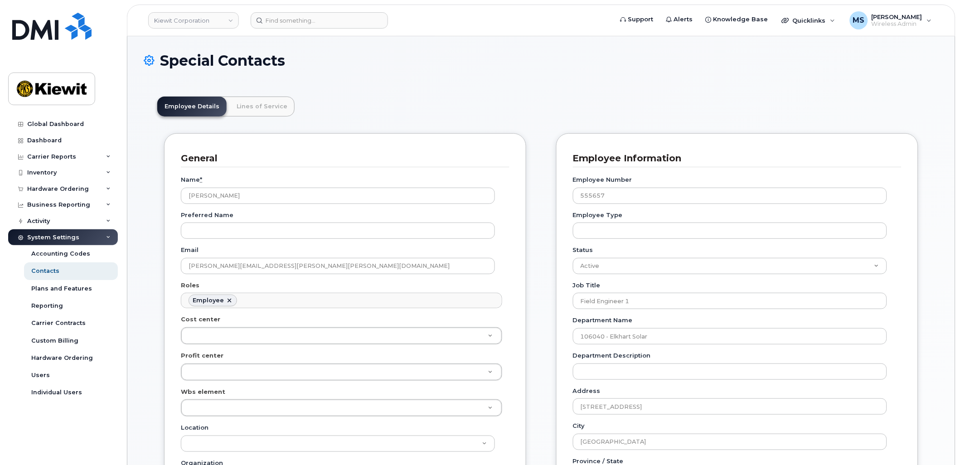
scroll to position [28, 0]
click at [268, 110] on link "Lines of Service" at bounding box center [261, 107] width 65 height 20
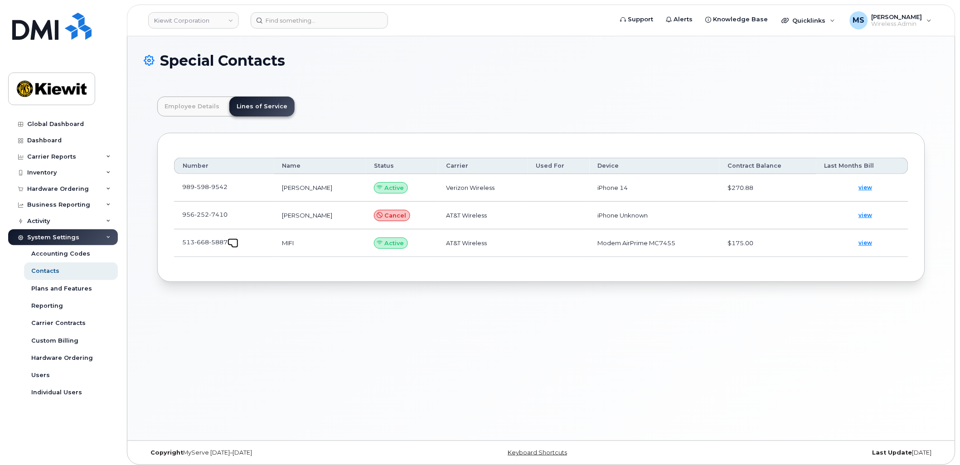
click at [232, 243] on span at bounding box center [234, 244] width 7 height 7
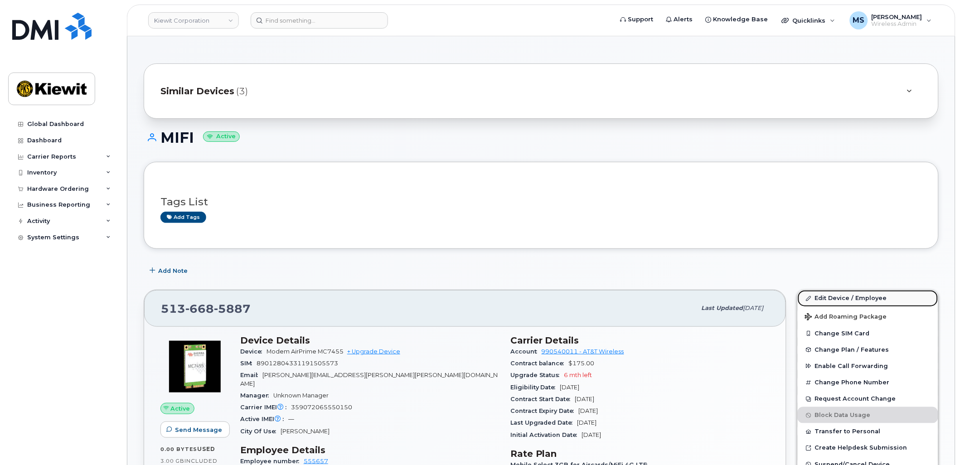
click at [837, 296] on link "Edit Device / Employee" at bounding box center [868, 298] width 141 height 16
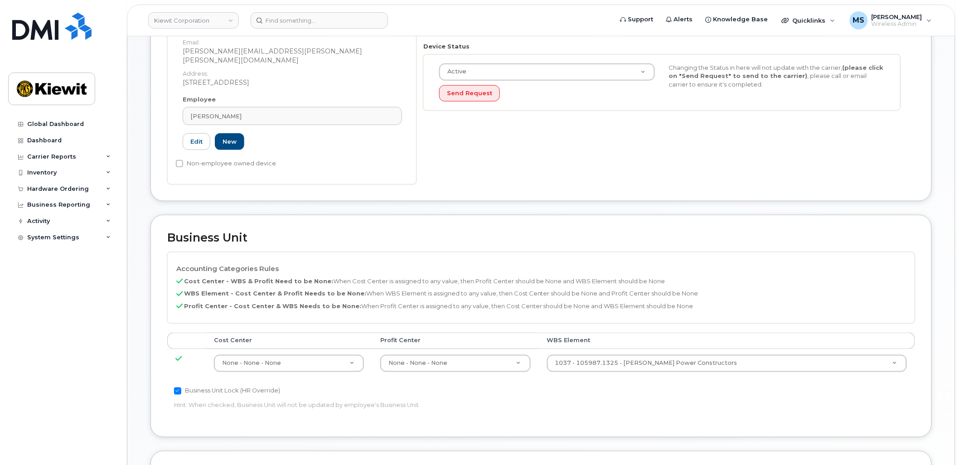
scroll to position [302, 0]
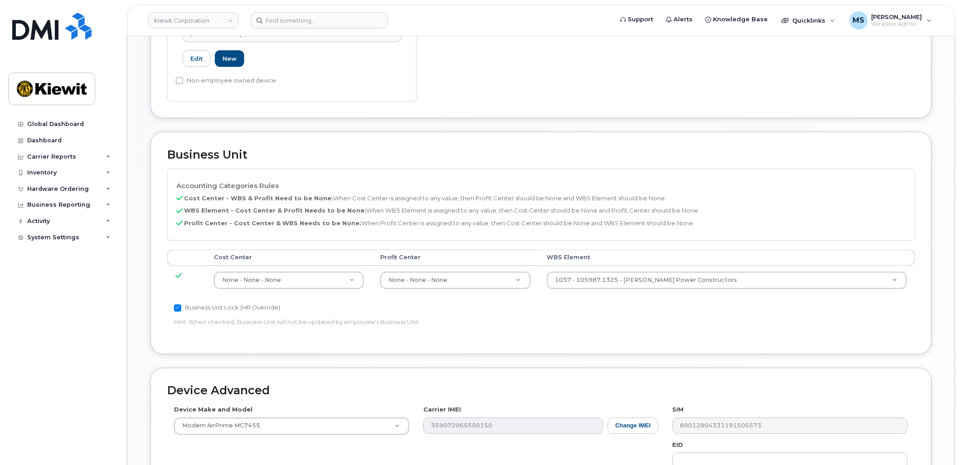
click at [694, 280] on td "1037 - 105987.1325 - [PERSON_NAME] Power Constructors 29889082" at bounding box center [727, 280] width 376 height 29
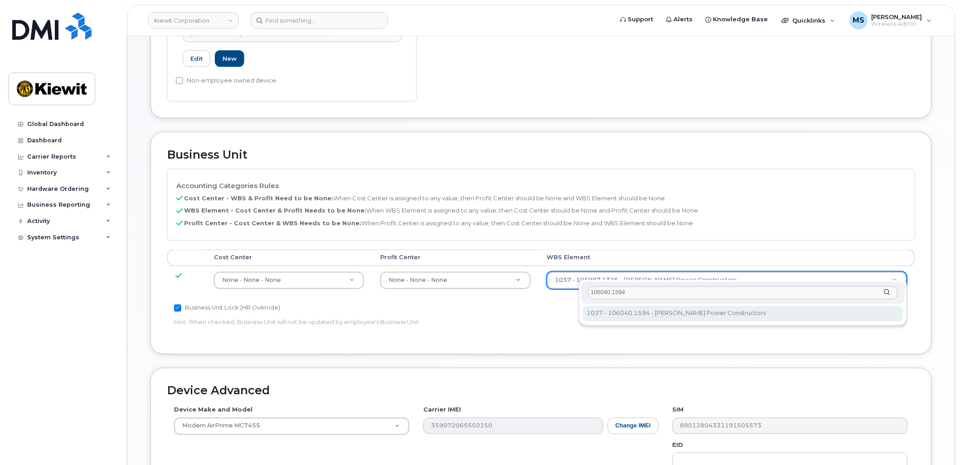
type input "106040.1594"
type input "29948772"
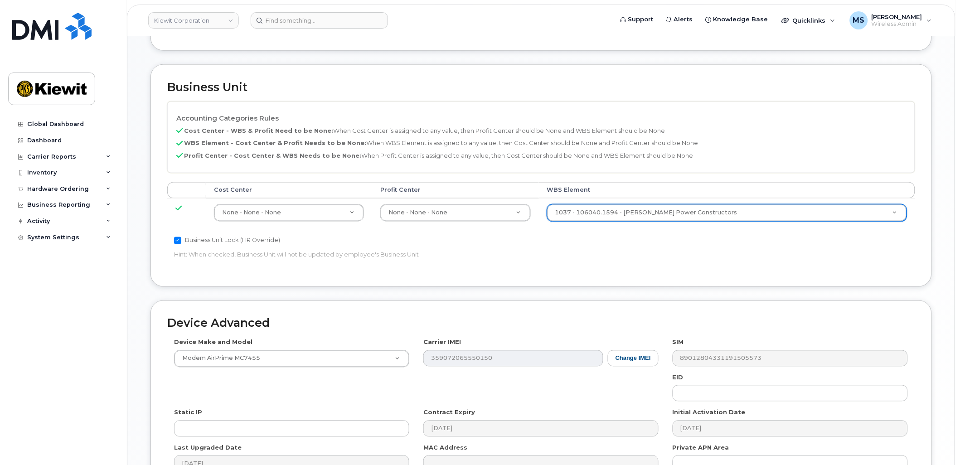
scroll to position [467, 0]
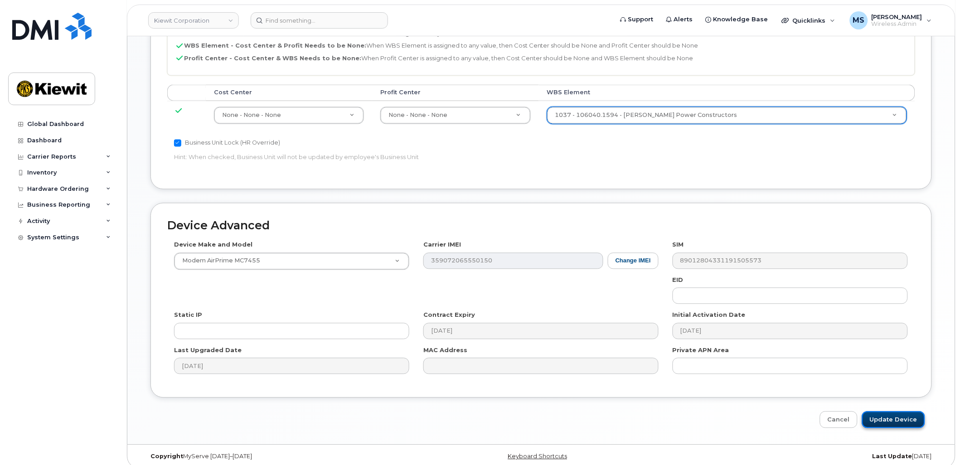
click at [910, 412] on input "Update Device" at bounding box center [893, 420] width 63 height 17
type input "Saving..."
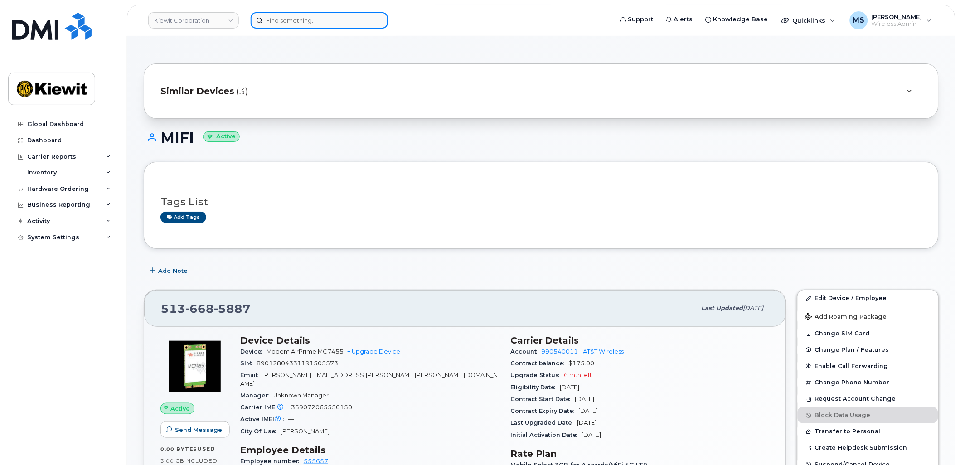
click at [313, 26] on input at bounding box center [319, 20] width 137 height 16
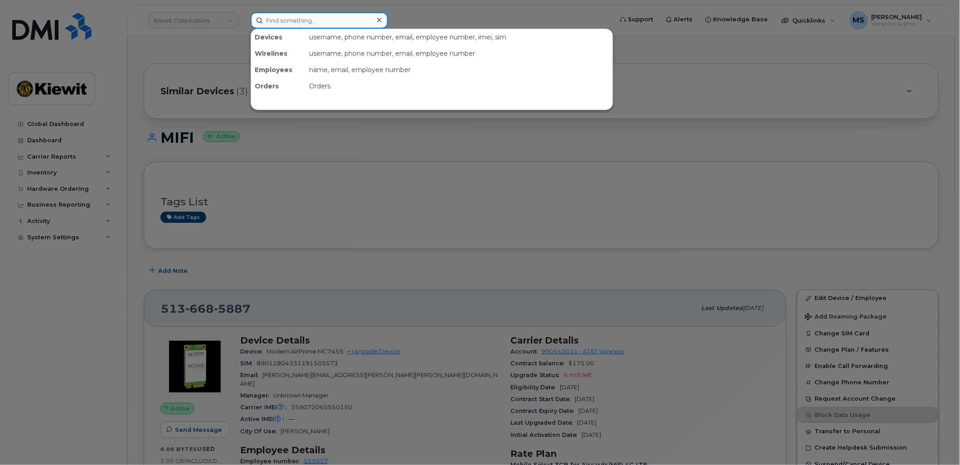
paste input "395855"
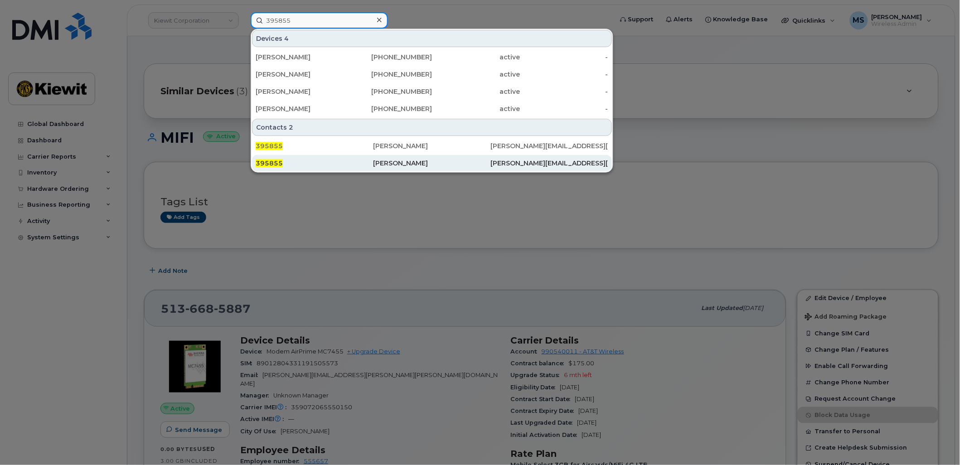
type input "395855"
click at [362, 162] on div "395855" at bounding box center [314, 163] width 117 height 9
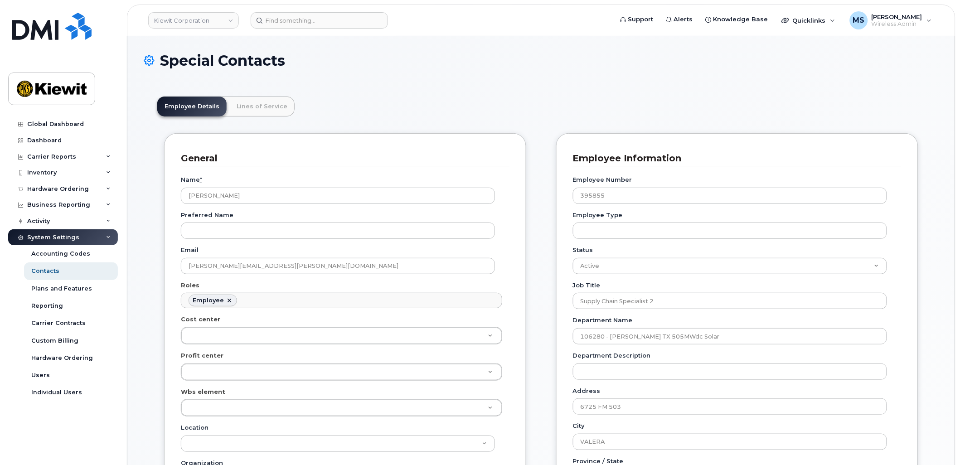
scroll to position [28, 0]
click at [272, 101] on link "Lines of Service" at bounding box center [261, 107] width 65 height 20
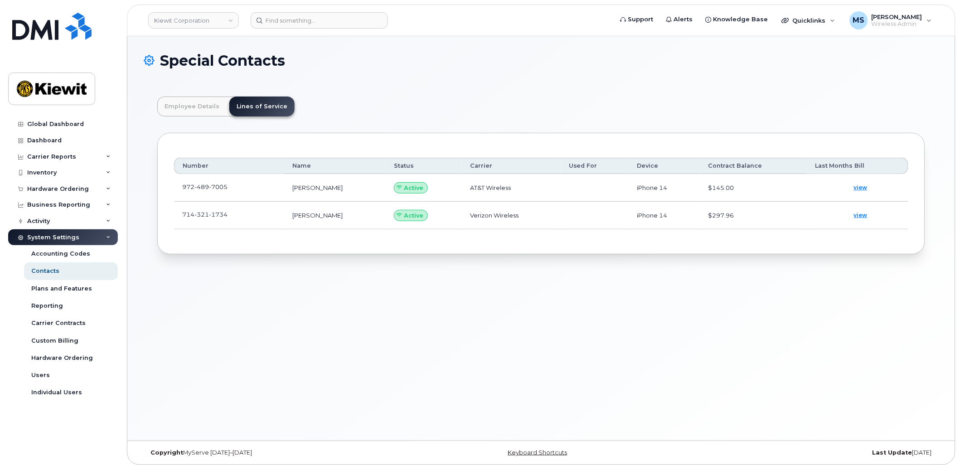
drag, startPoint x: 231, startPoint y: 218, endPoint x: 238, endPoint y: 218, distance: 6.4
click at [231, 218] on td "714 321 1734" at bounding box center [229, 216] width 110 height 28
click at [233, 212] on link at bounding box center [233, 214] width 11 height 7
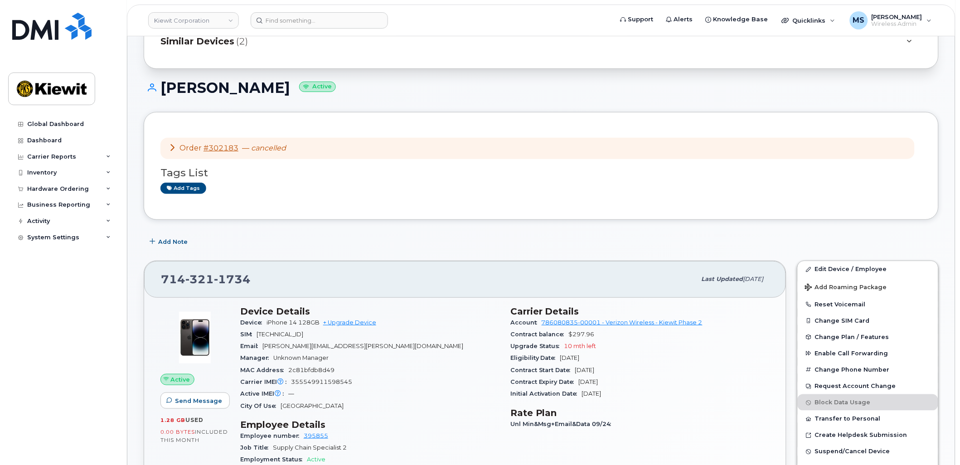
scroll to position [50, 0]
click at [824, 272] on link "Edit Device / Employee" at bounding box center [868, 269] width 141 height 16
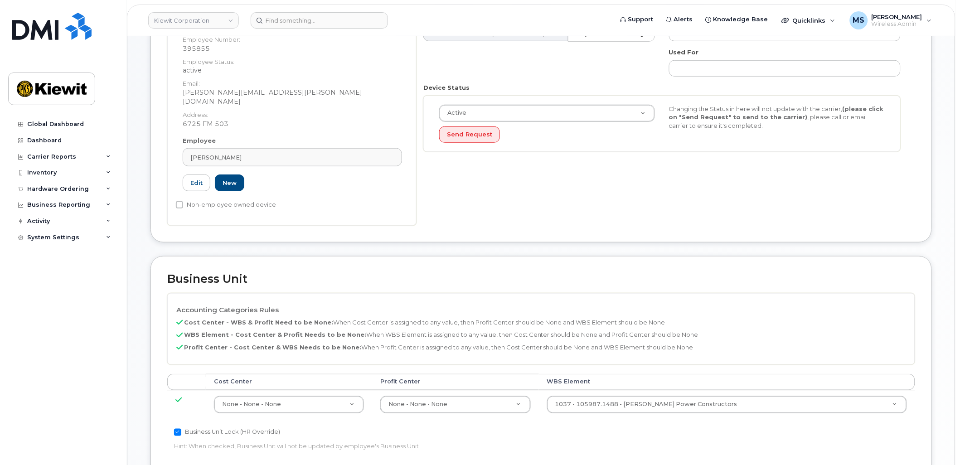
scroll to position [252, 0]
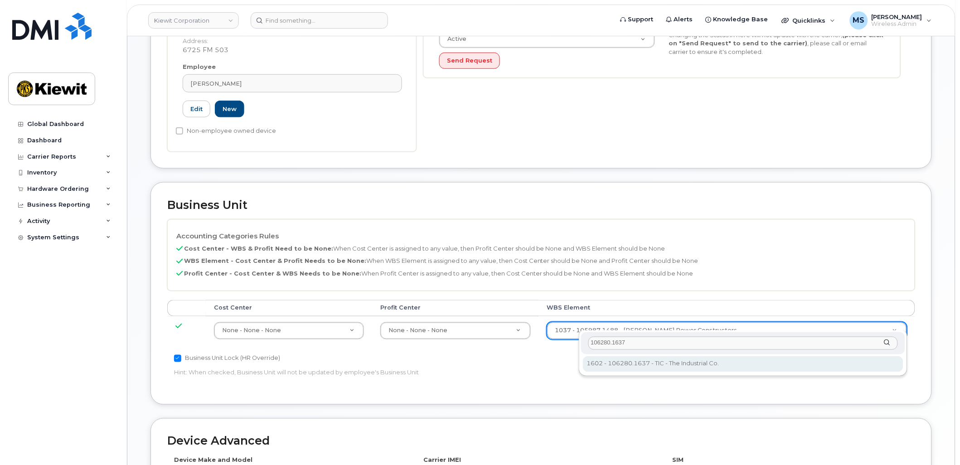
type input "106280.1637"
type input "34047556"
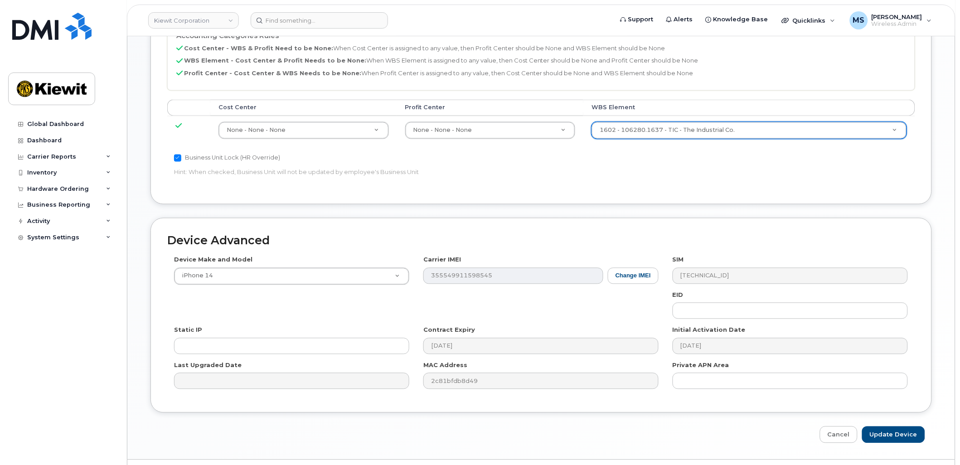
scroll to position [453, 0]
click at [888, 427] on input "Update Device" at bounding box center [893, 433] width 63 height 17
type input "Saving..."
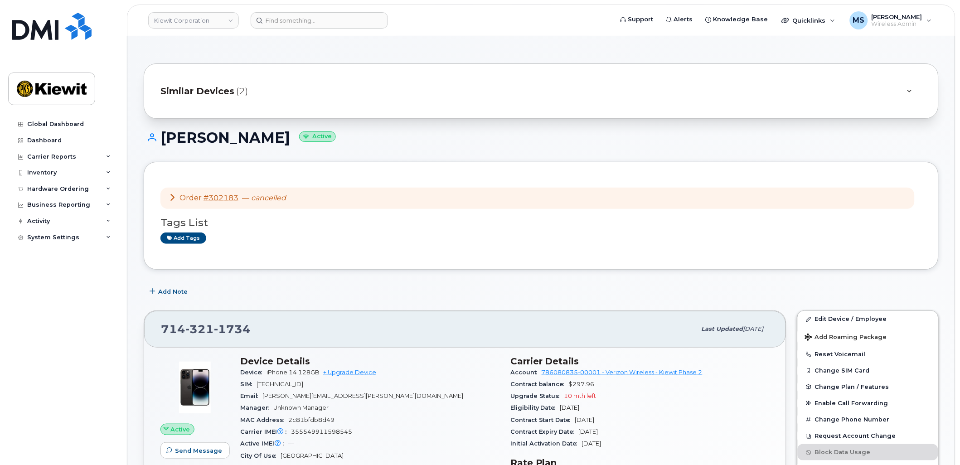
click at [172, 198] on icon at bounding box center [172, 197] width 7 height 7
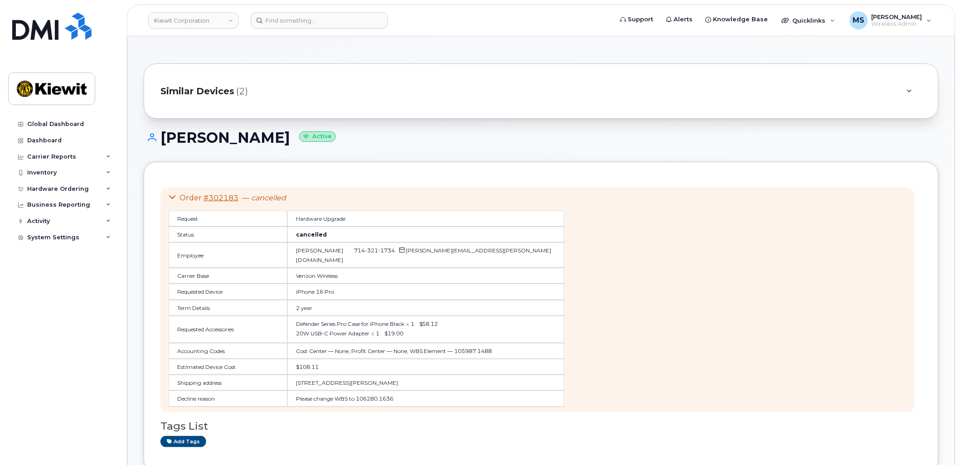
click at [172, 198] on icon at bounding box center [172, 197] width 7 height 7
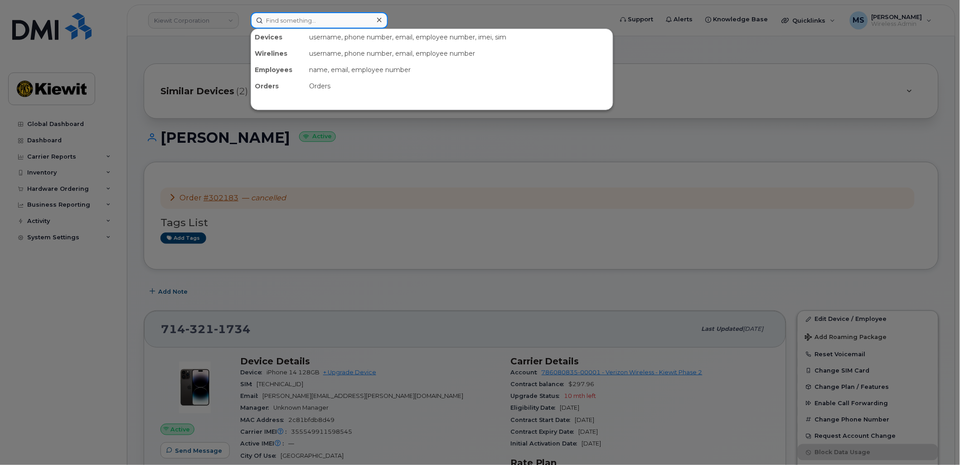
click at [310, 17] on input at bounding box center [319, 20] width 137 height 16
paste input "556810"
type input "556810"
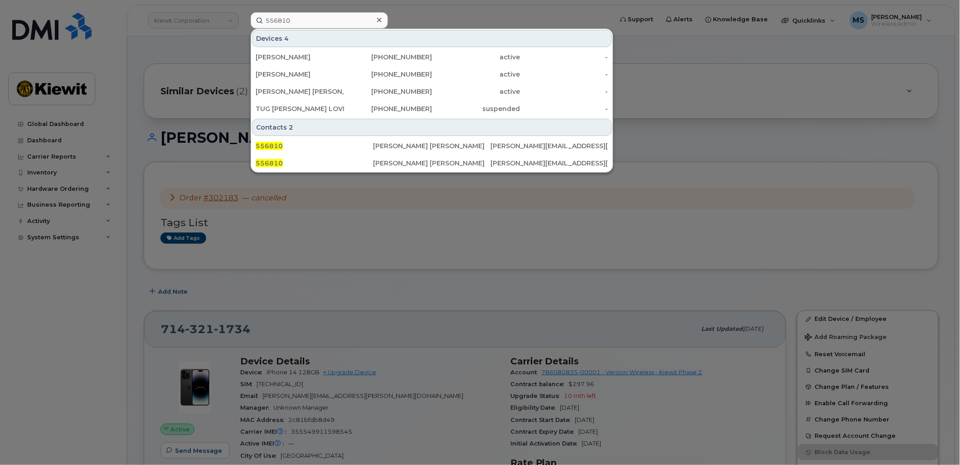
drag, startPoint x: 409, startPoint y: 161, endPoint x: 410, endPoint y: 154, distance: 7.3
click at [409, 161] on div "[PERSON_NAME] [PERSON_NAME]" at bounding box center [431, 163] width 117 height 9
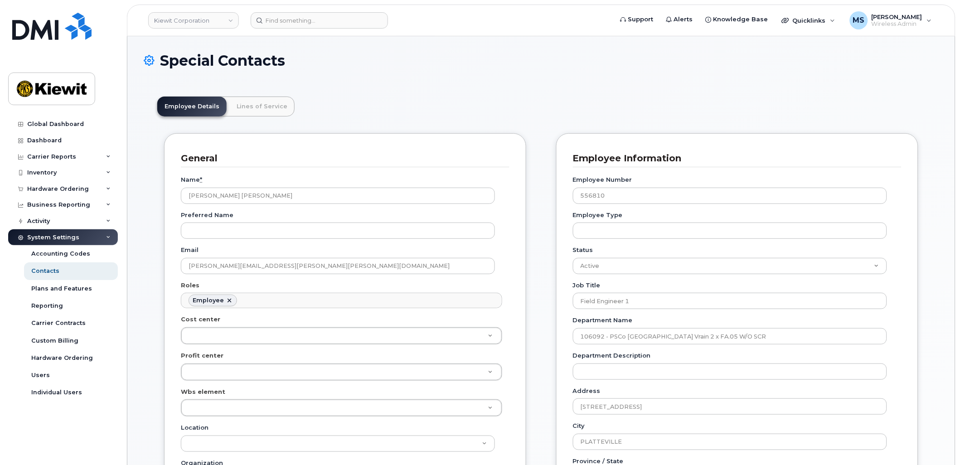
scroll to position [28, 0]
click at [259, 113] on link "Lines of Service" at bounding box center [261, 107] width 65 height 20
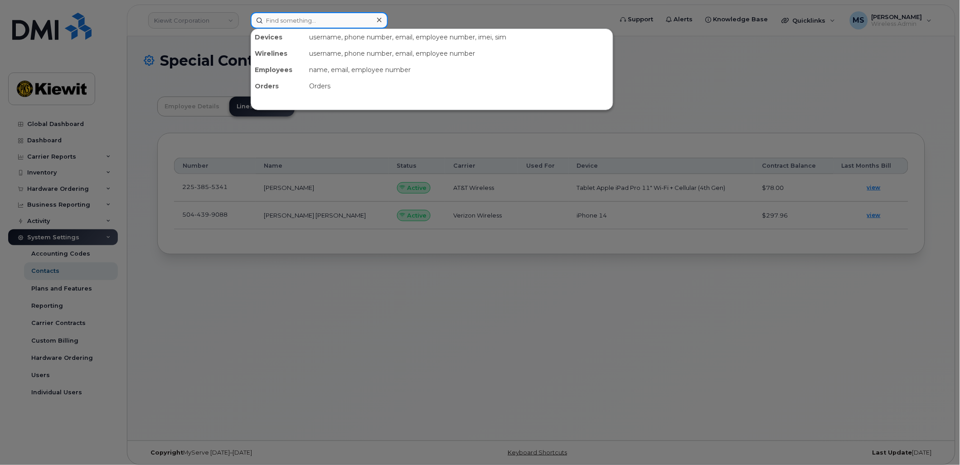
click at [325, 23] on input at bounding box center [319, 20] width 137 height 16
paste input "556810"
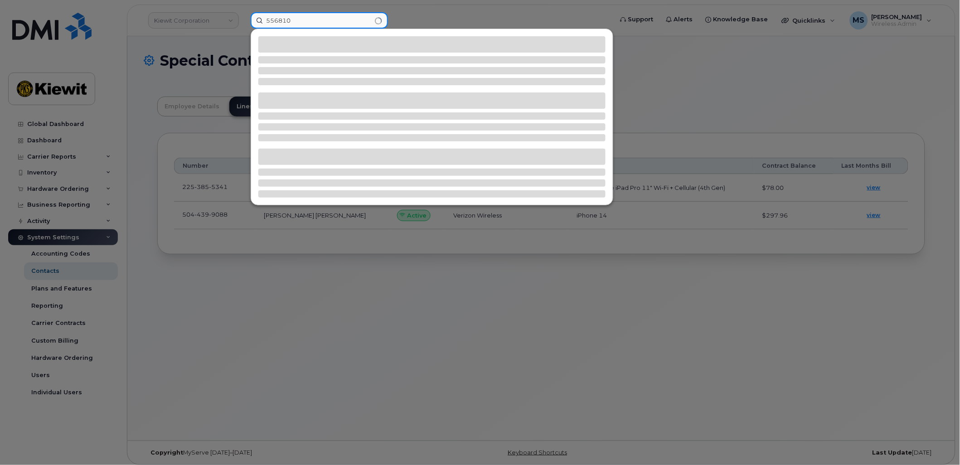
type input "556810"
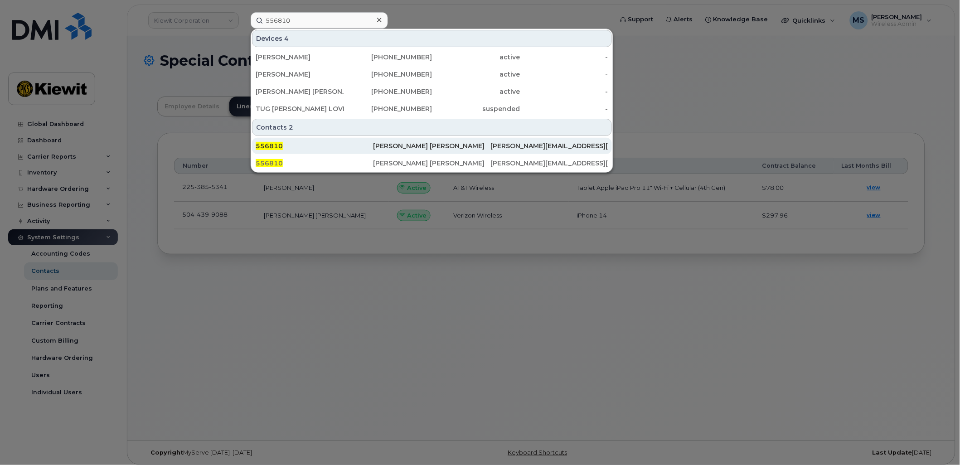
click at [427, 152] on div "[PERSON_NAME] [PERSON_NAME]" at bounding box center [431, 146] width 117 height 16
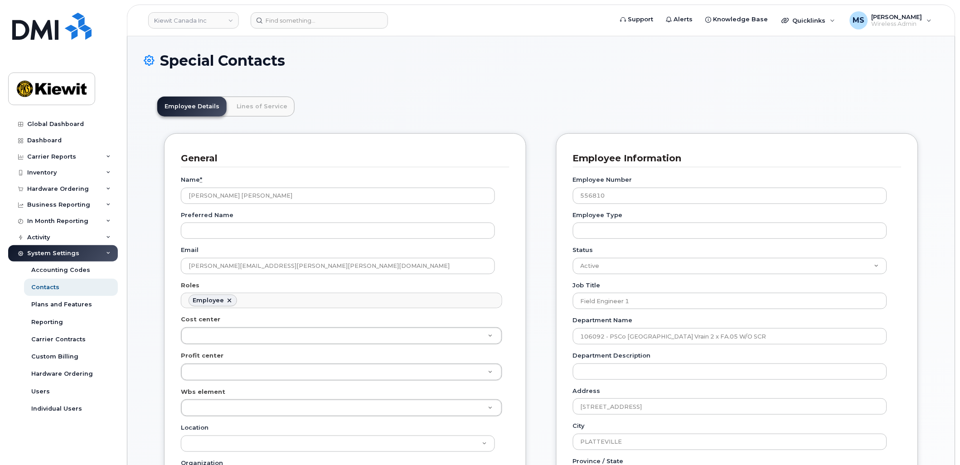
scroll to position [28, 0]
click at [246, 112] on link "Lines of Service" at bounding box center [261, 107] width 65 height 20
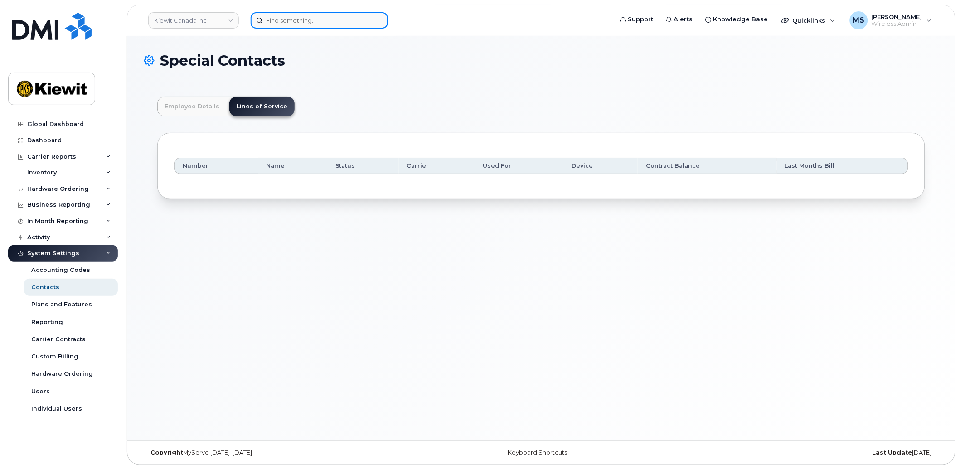
click at [304, 15] on input at bounding box center [319, 20] width 137 height 16
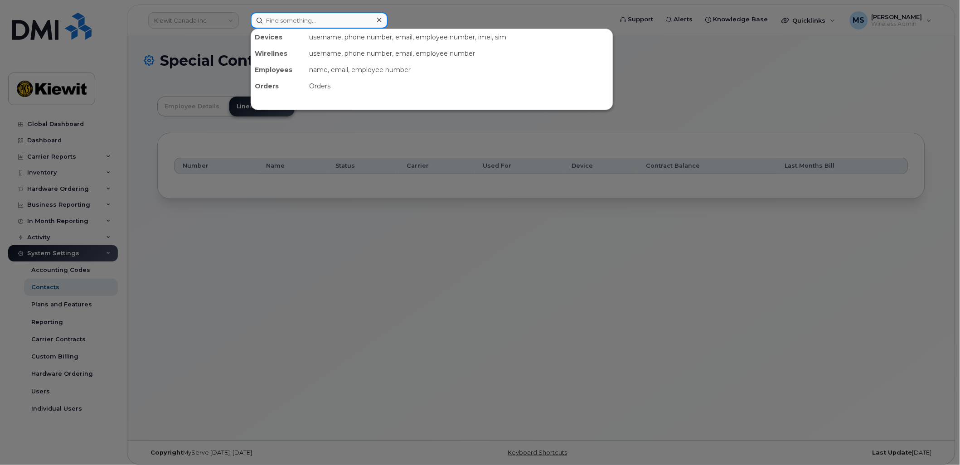
paste input "556810"
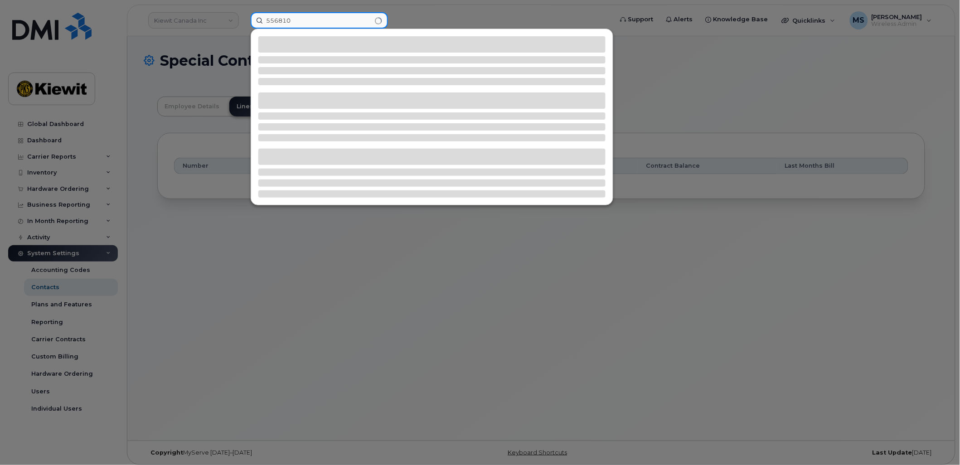
type input "556810"
click at [219, 25] on div at bounding box center [480, 232] width 960 height 465
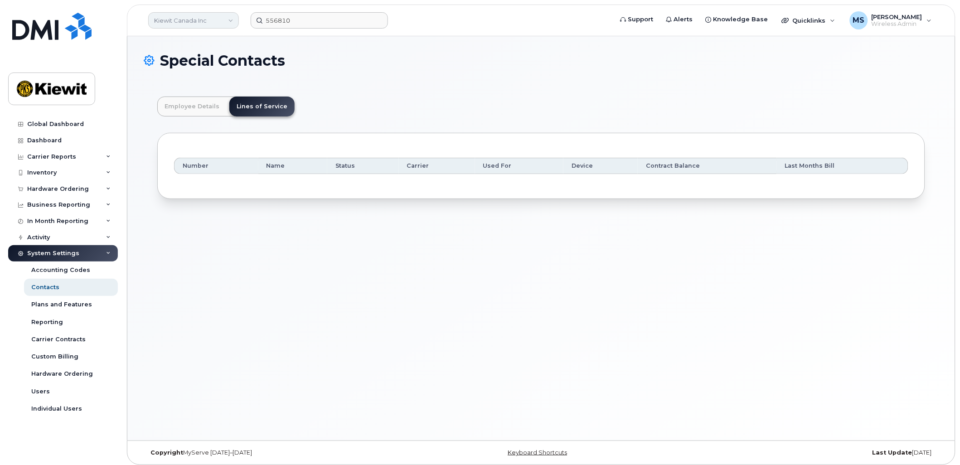
click at [217, 18] on link "Kiewit Canada Inc" at bounding box center [193, 20] width 91 height 16
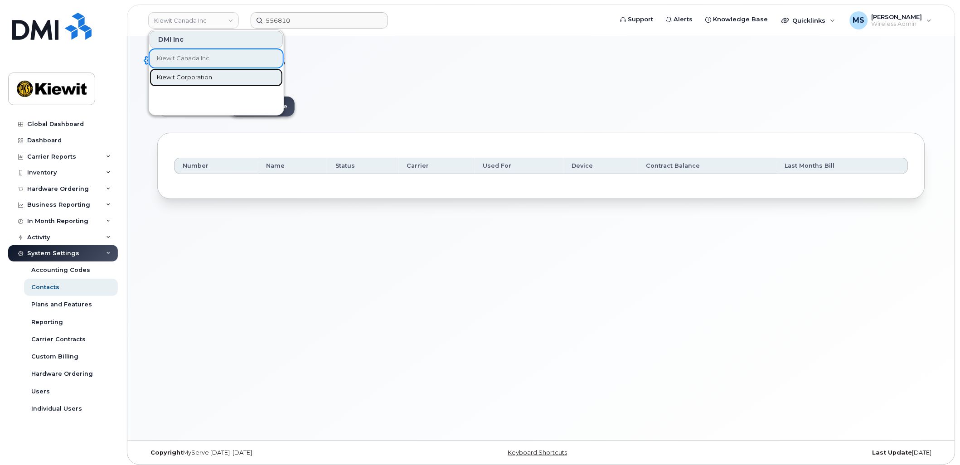
click at [202, 80] on span "Kiewit Corporation" at bounding box center [184, 77] width 55 height 9
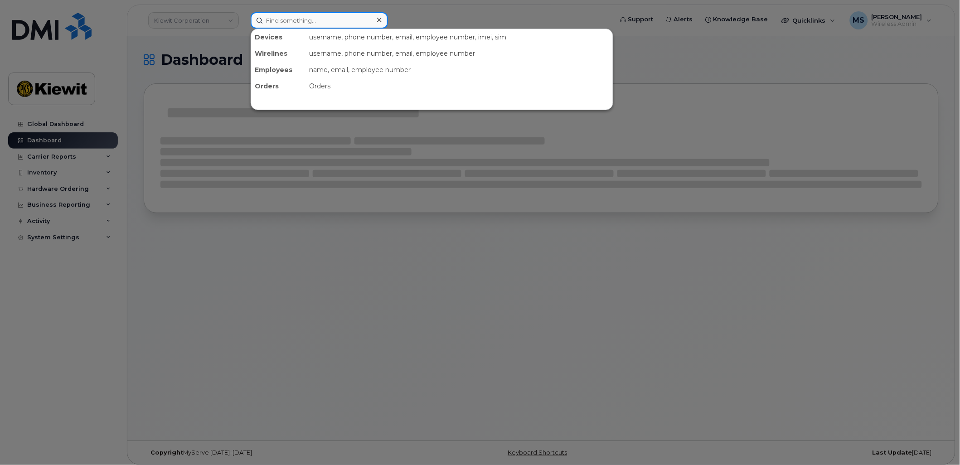
drag, startPoint x: 0, startPoint y: 0, endPoint x: 255, endPoint y: 19, distance: 255.9
click at [255, 19] on input at bounding box center [319, 20] width 137 height 16
paste input "556810"
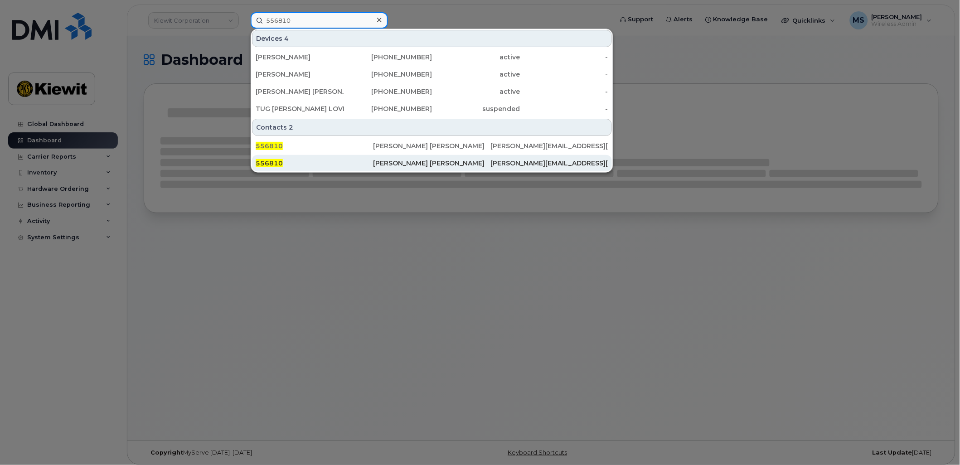
type input "556810"
click at [399, 168] on div "[PERSON_NAME] [PERSON_NAME]" at bounding box center [431, 163] width 117 height 16
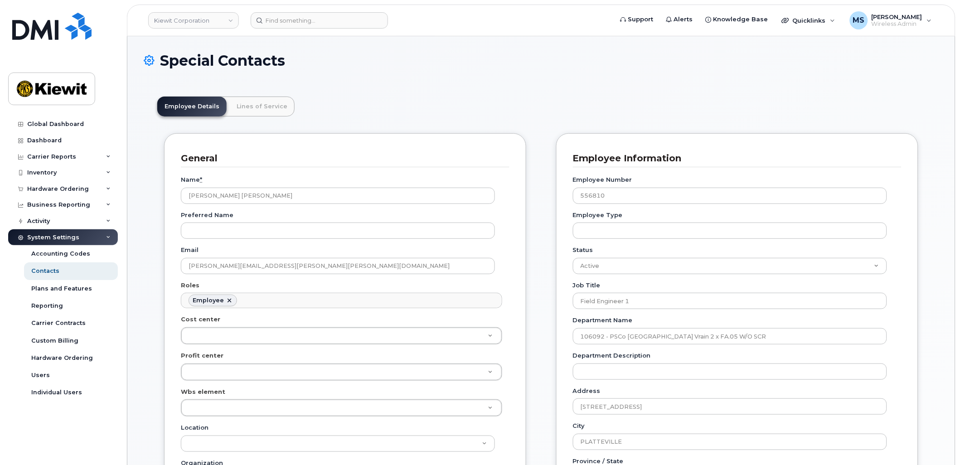
scroll to position [28, 0]
click at [264, 100] on link "Lines of Service" at bounding box center [261, 107] width 65 height 20
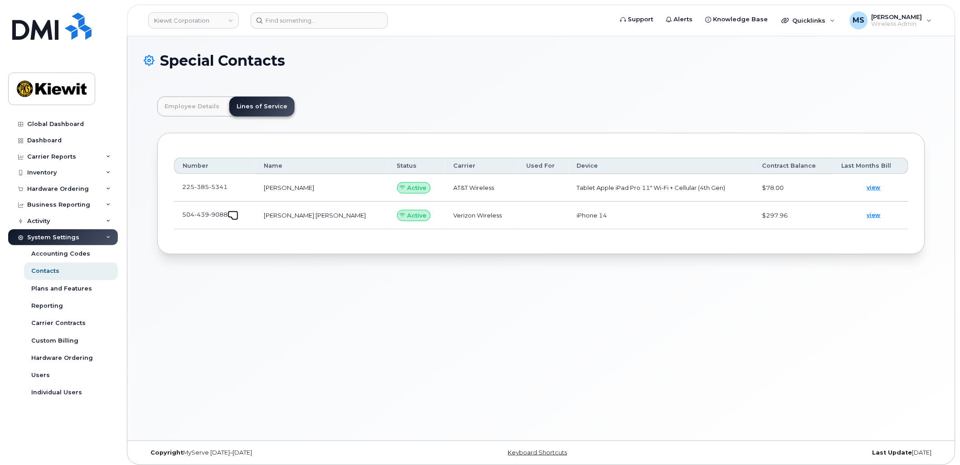
click at [238, 215] on span at bounding box center [234, 216] width 7 height 7
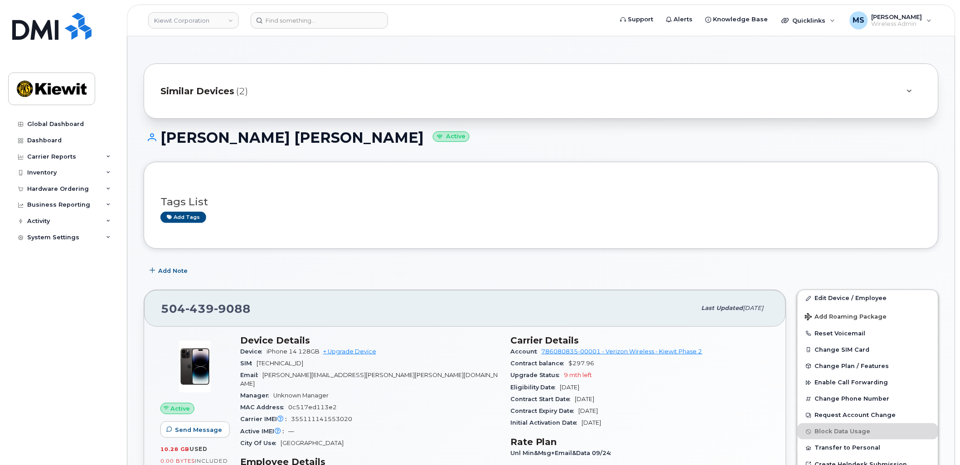
click at [242, 91] on span "(2)" at bounding box center [242, 91] width 12 height 13
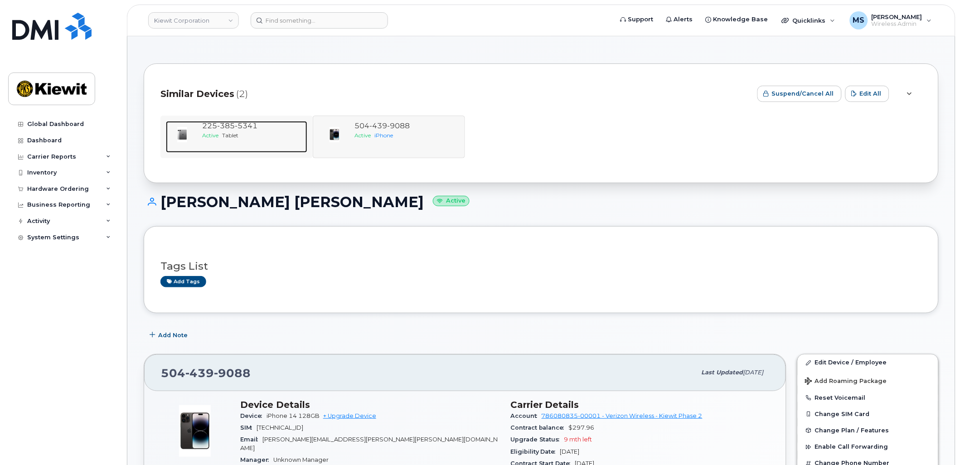
click at [238, 132] on span "Tablet" at bounding box center [230, 135] width 16 height 7
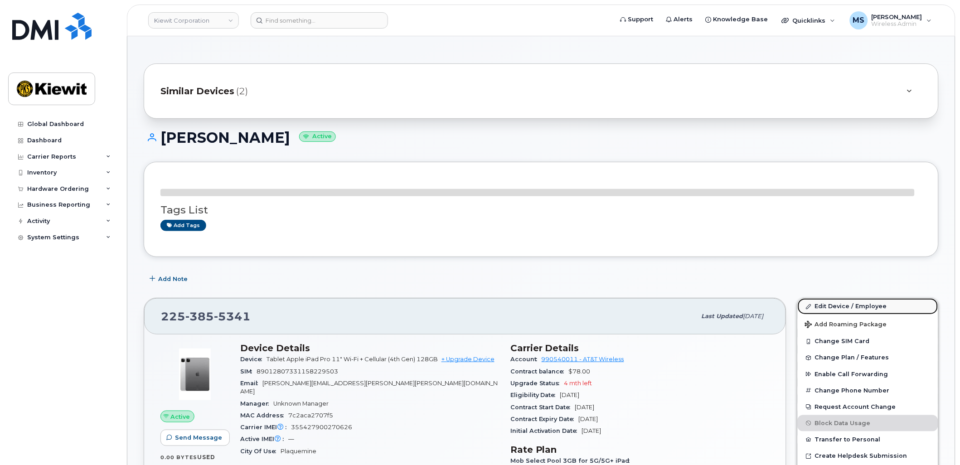
click at [857, 302] on link "Edit Device / Employee" at bounding box center [868, 306] width 141 height 16
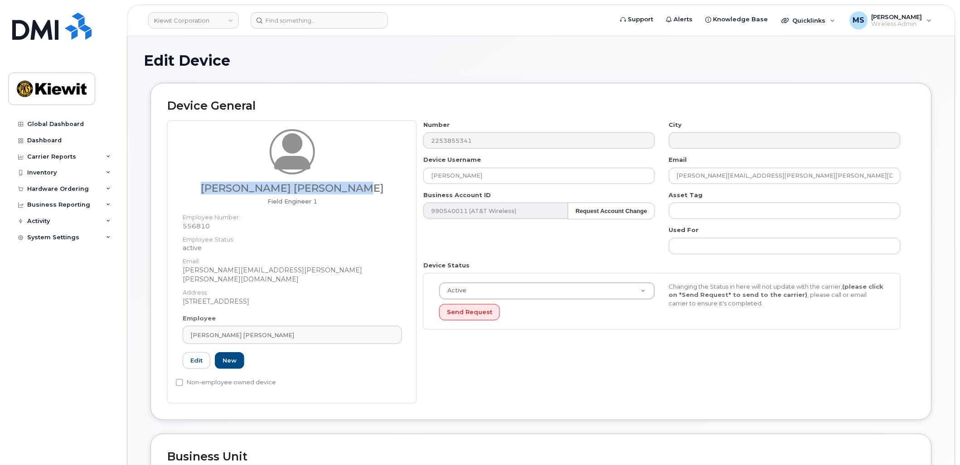
drag, startPoint x: 365, startPoint y: 184, endPoint x: 227, endPoint y: 189, distance: 138.3
click at [227, 189] on h3 "[PERSON_NAME] [PERSON_NAME]" at bounding box center [292, 188] width 219 height 11
copy h3 "[PERSON_NAME] [PERSON_NAME]"
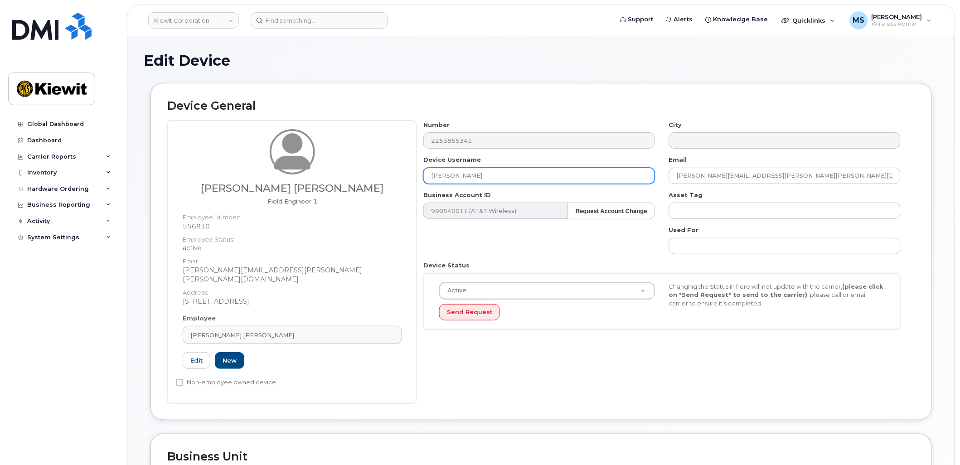
drag, startPoint x: 484, startPoint y: 171, endPoint x: 394, endPoint y: 173, distance: 89.8
click at [394, 173] on div "[PERSON_NAME] [PERSON_NAME] Field Engineer 1 Employee Number: 556810 Employee S…" at bounding box center [541, 262] width 748 height 283
paste input "[PERSON_NAME] [PERSON_NAME]"
type input "[PERSON_NAME] [PERSON_NAME]"
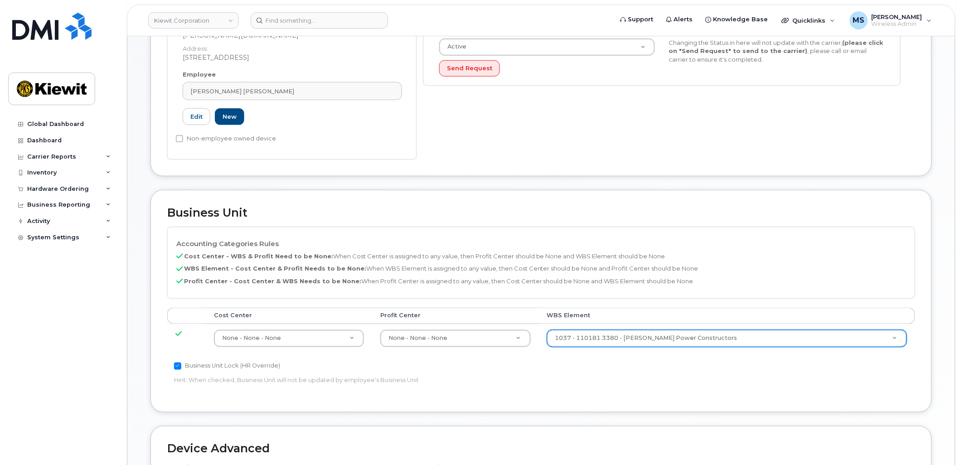
scroll to position [252, 0]
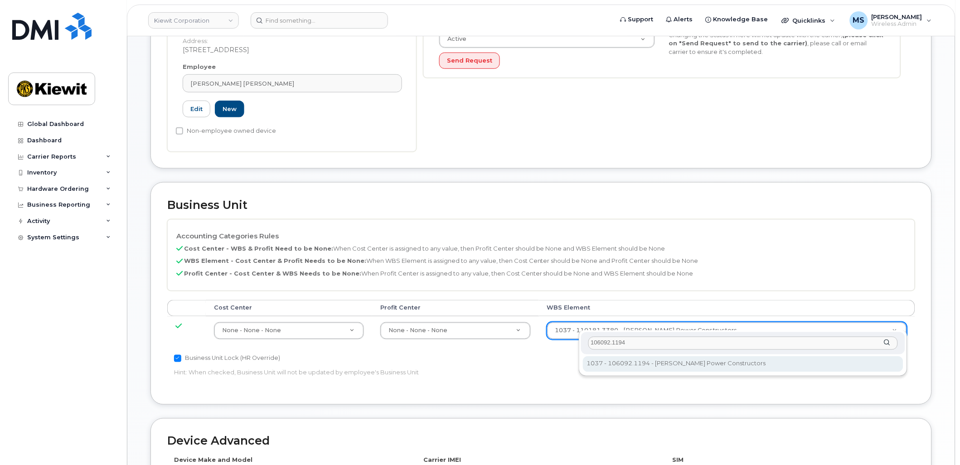
type input "106092.1194"
type input "33375768"
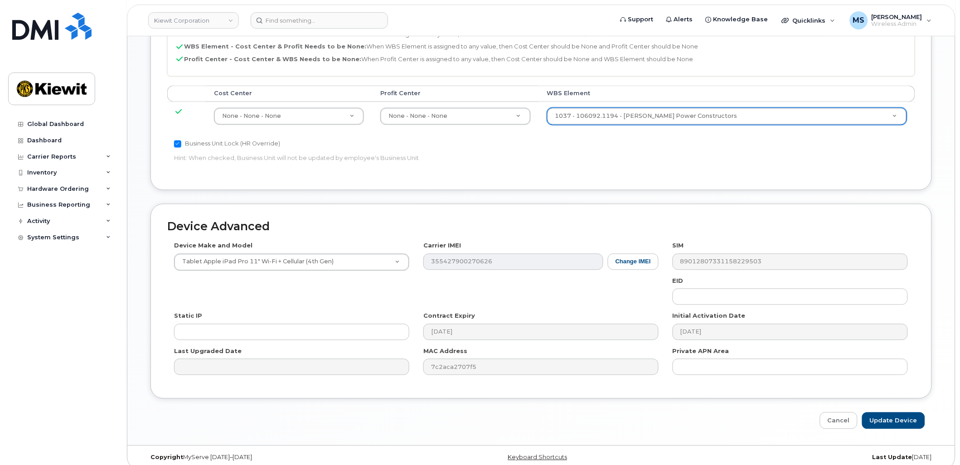
scroll to position [467, 0]
click at [904, 414] on input "Update Device" at bounding box center [893, 420] width 63 height 17
type input "Saving..."
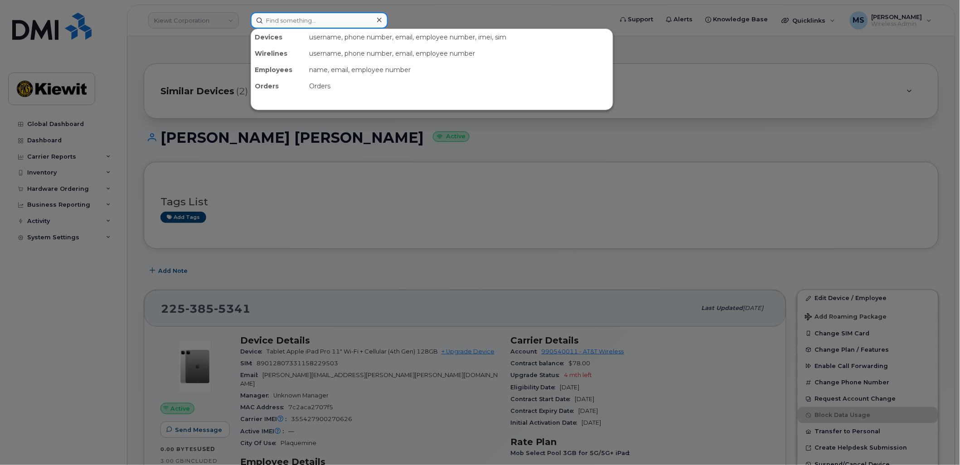
click at [329, 14] on input at bounding box center [319, 20] width 137 height 16
paste input "382842"
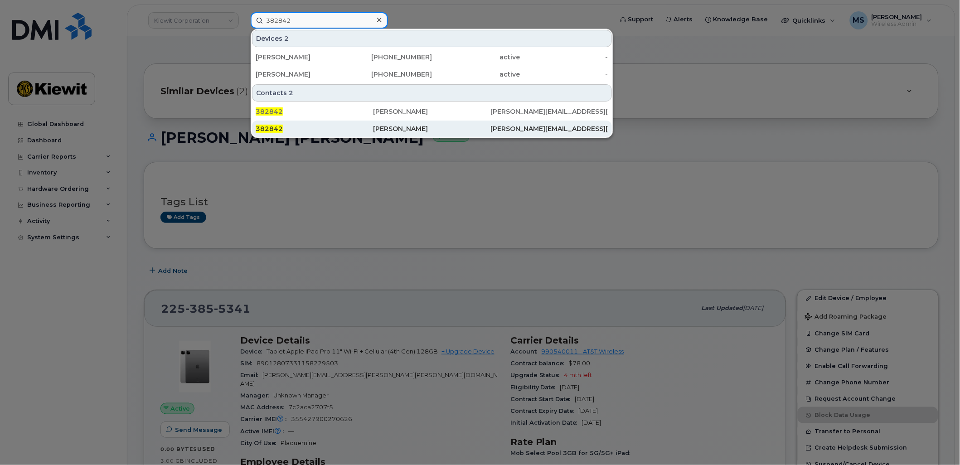
type input "382842"
click at [403, 132] on div "Aaron Froese" at bounding box center [431, 128] width 117 height 9
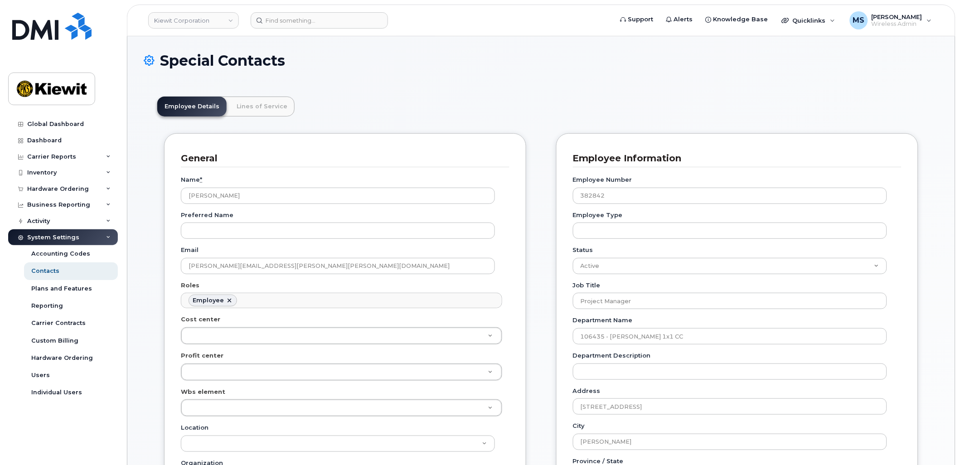
scroll to position [28, 0]
click at [254, 114] on link "Lines of Service" at bounding box center [261, 107] width 65 height 20
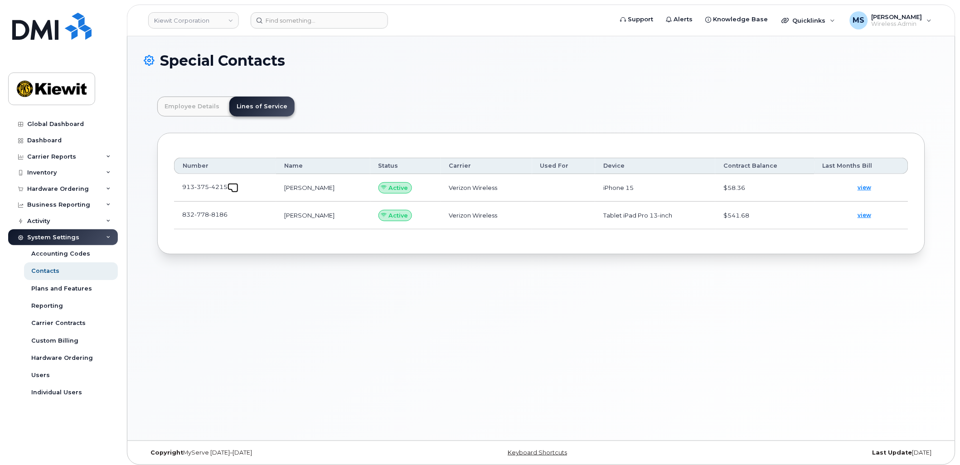
click at [233, 184] on link at bounding box center [233, 186] width 11 height 7
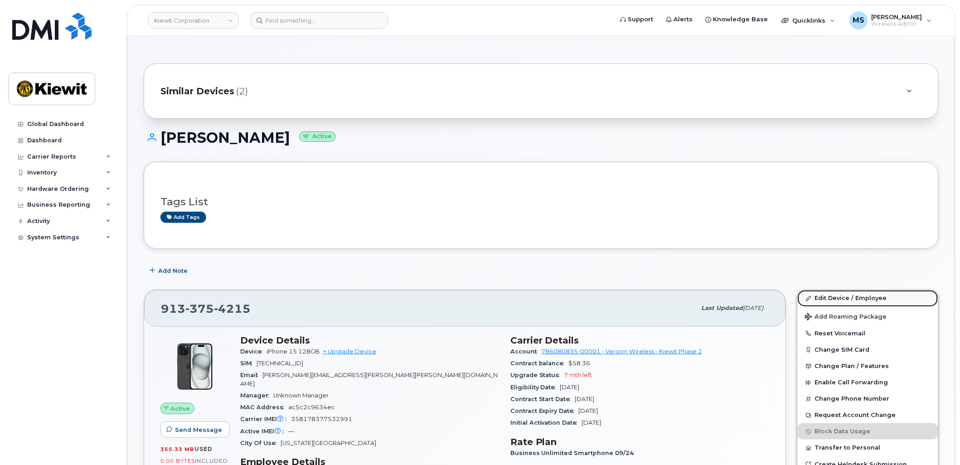
click at [835, 297] on link "Edit Device / Employee" at bounding box center [868, 298] width 141 height 16
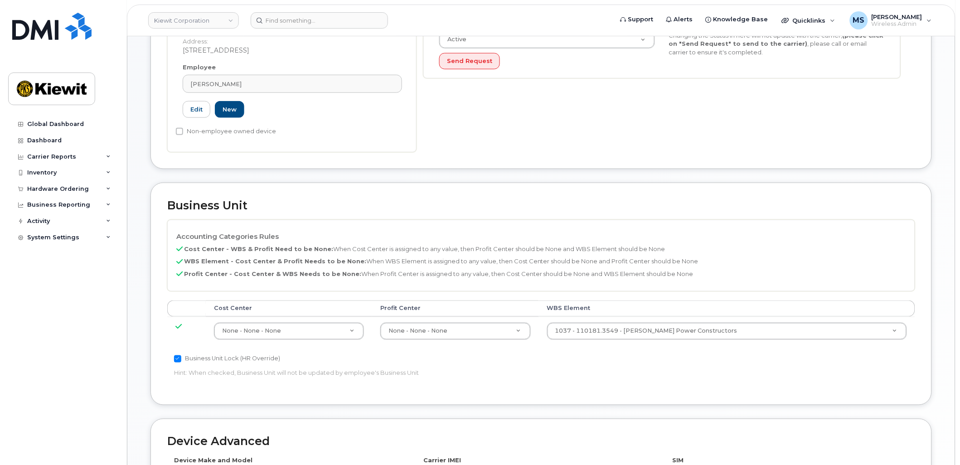
scroll to position [252, 0]
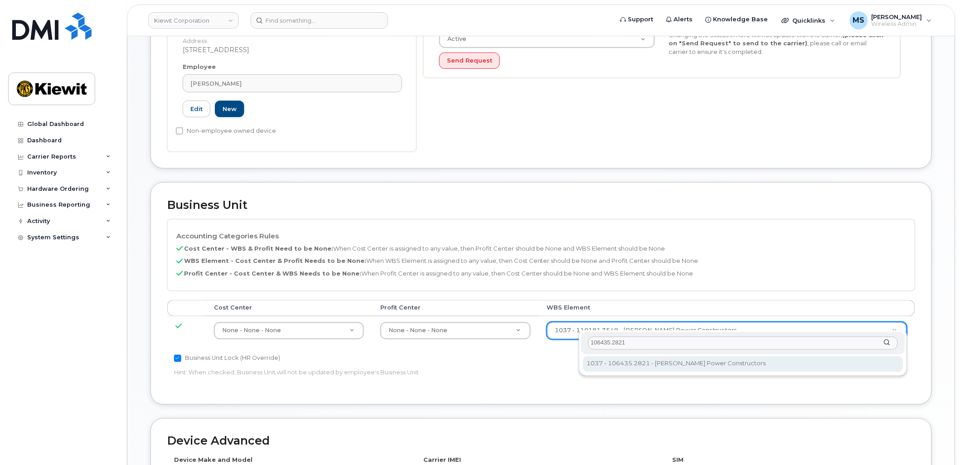
type input "106435.2821"
type input "36021428"
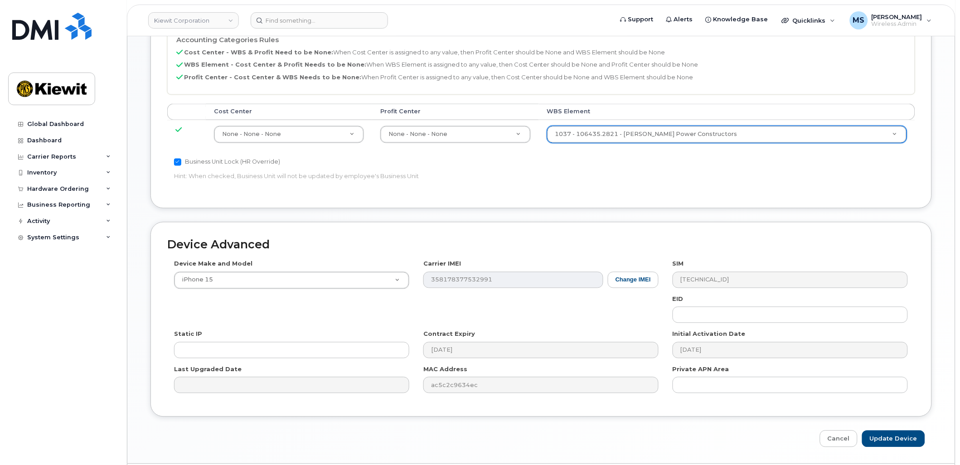
scroll to position [467, 0]
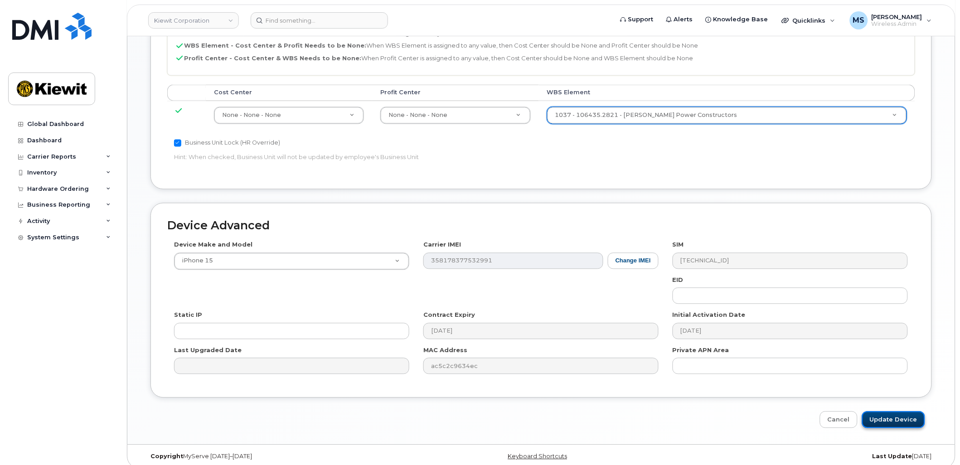
click at [890, 412] on input "Update Device" at bounding box center [893, 420] width 63 height 17
type input "Saving..."
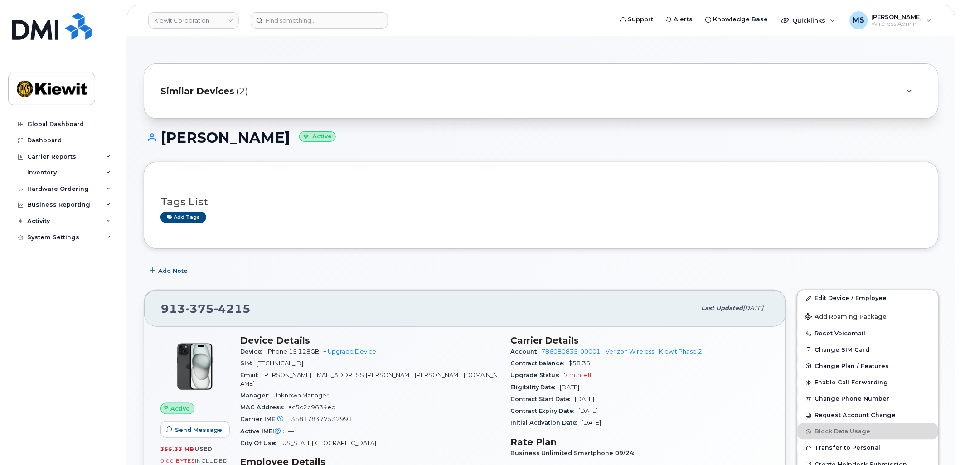
click at [242, 93] on span "(2)" at bounding box center [242, 91] width 12 height 13
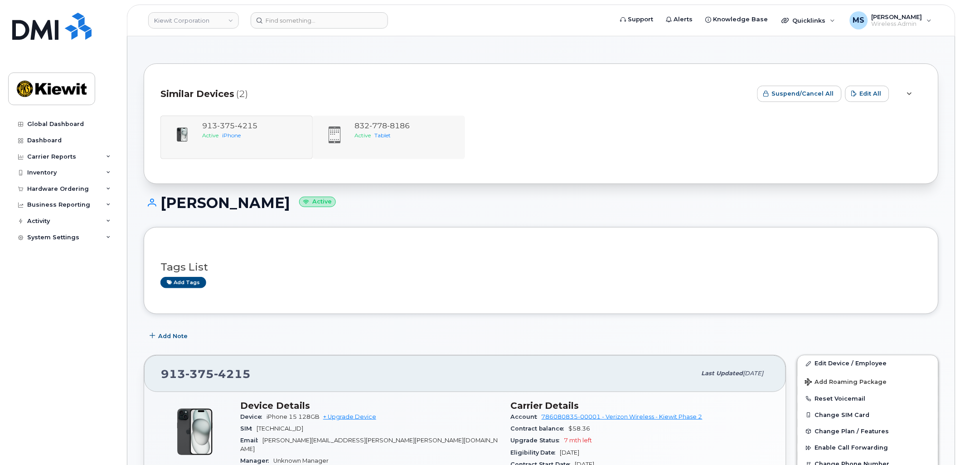
click at [372, 120] on div "[PHONE_NUMBER] Active Tablet" at bounding box center [389, 138] width 152 height 44
click at [378, 126] on span "778" at bounding box center [378, 125] width 18 height 9
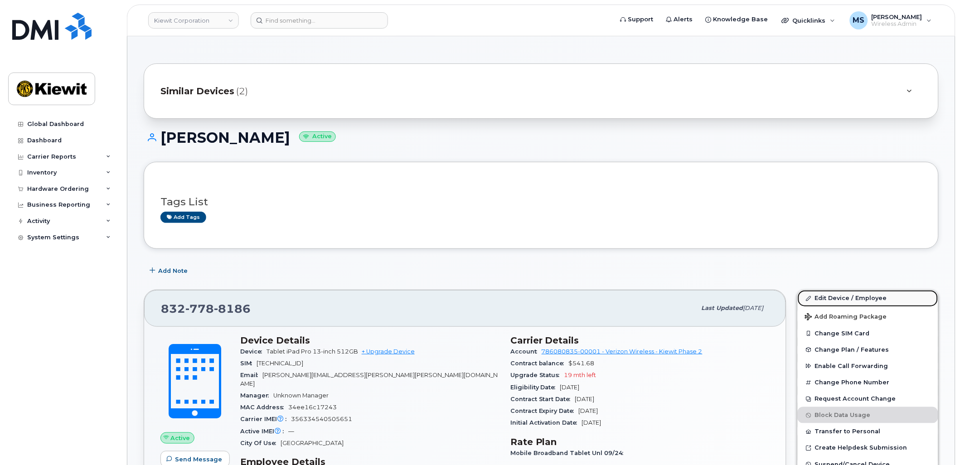
click at [835, 294] on link "Edit Device / Employee" at bounding box center [868, 298] width 141 height 16
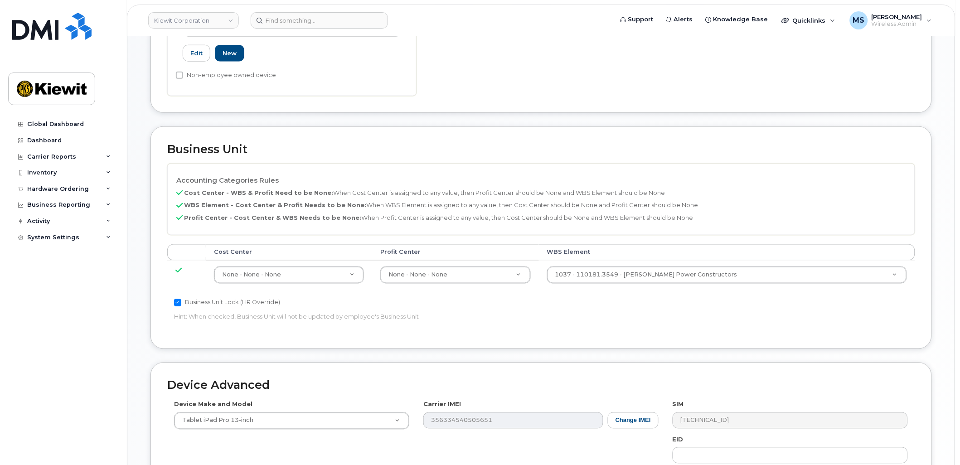
scroll to position [403, 0]
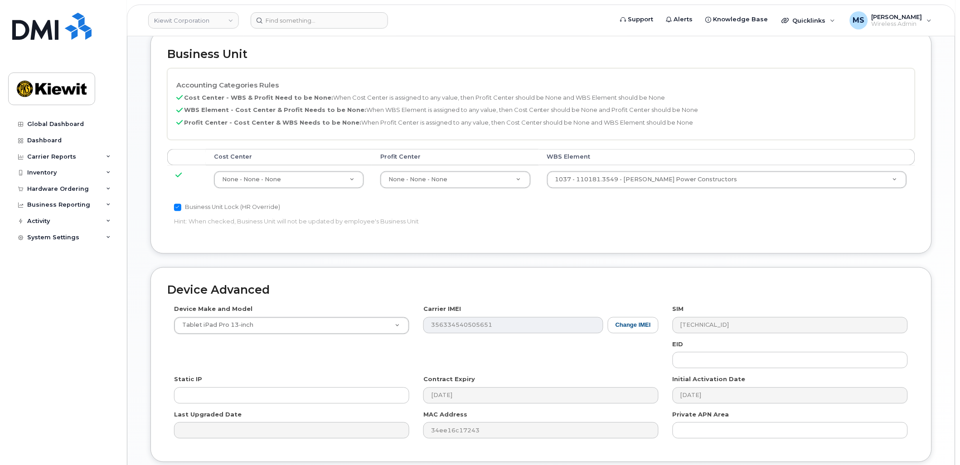
click at [682, 180] on td "1037 - 110181.3549 - Kiewit Power Constructors 34599272" at bounding box center [727, 179] width 376 height 29
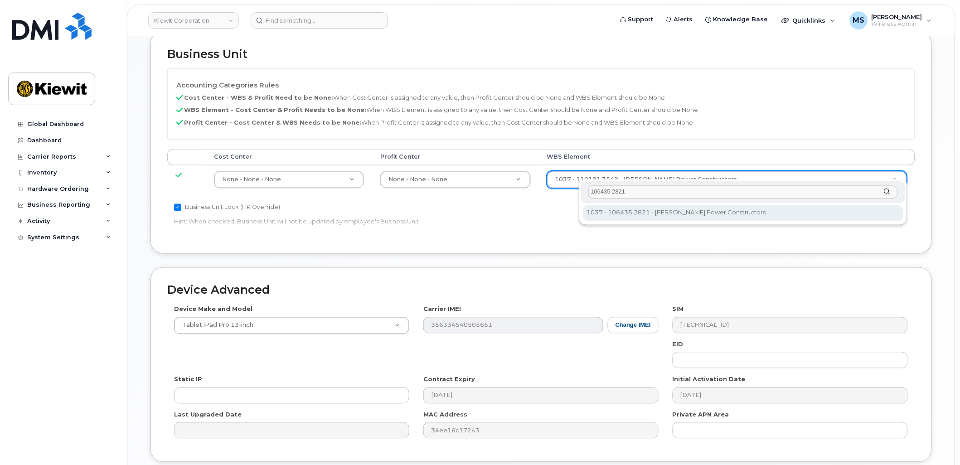
type input "106435.2821"
type input "36021428"
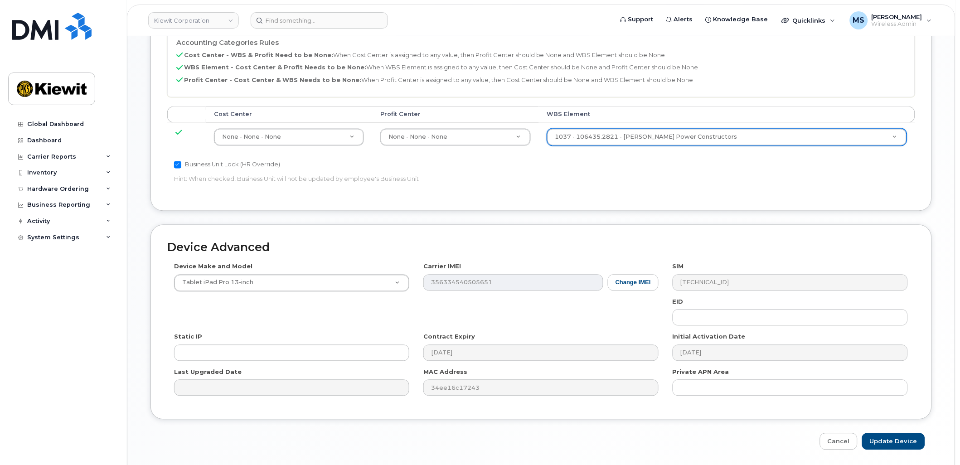
scroll to position [467, 0]
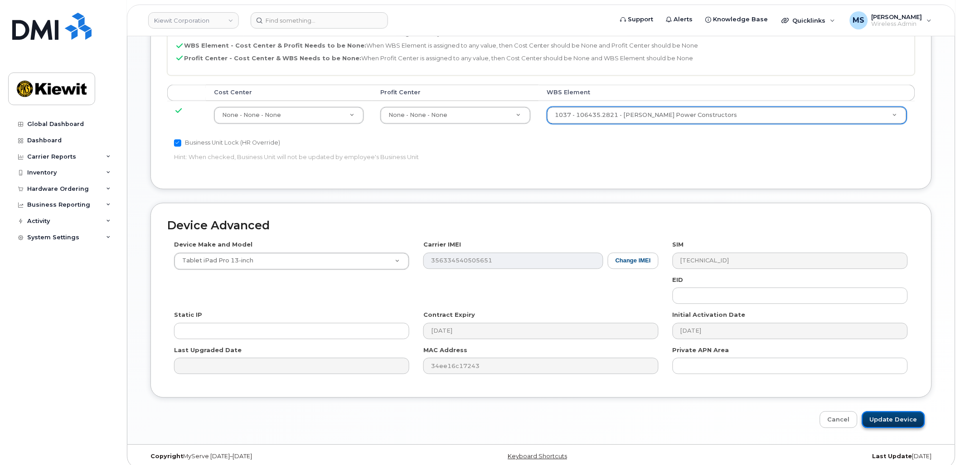
click at [909, 412] on input "Update Device" at bounding box center [893, 420] width 63 height 17
type input "Saving..."
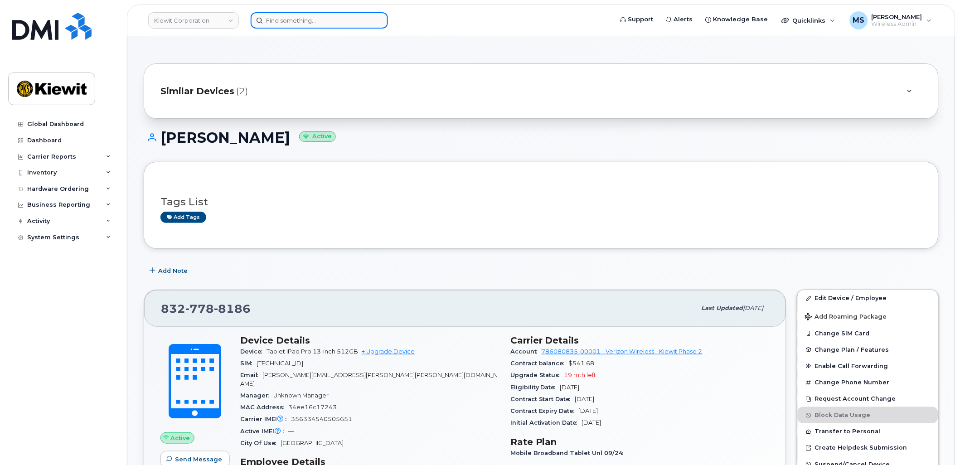
click at [370, 16] on input at bounding box center [319, 20] width 137 height 16
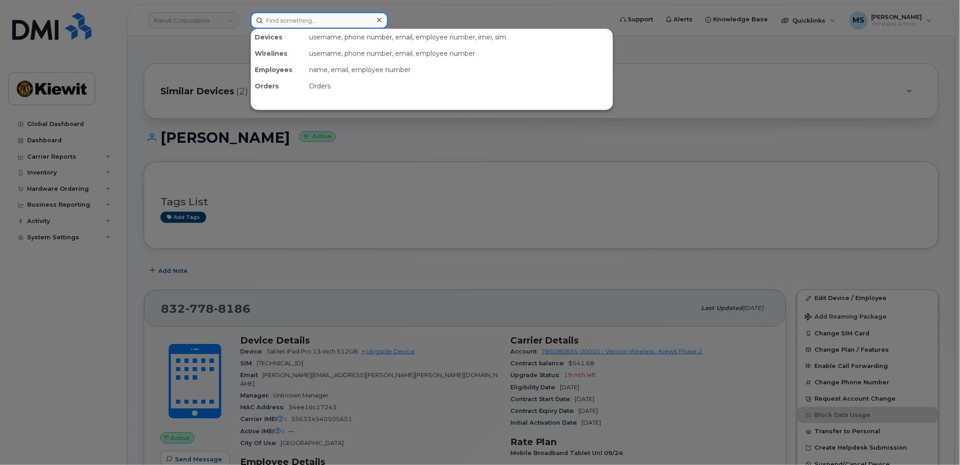
paste input "903491"
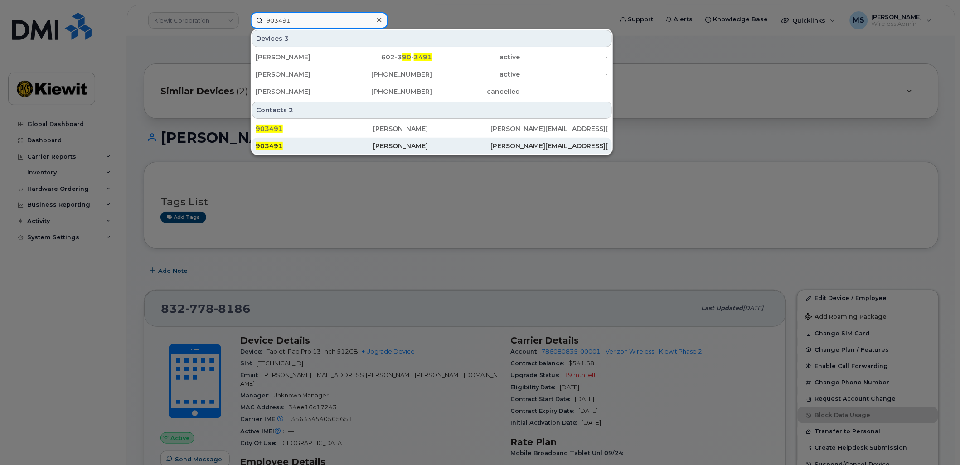
type input "903491"
click at [398, 146] on div "Roberto Garcia" at bounding box center [431, 145] width 117 height 9
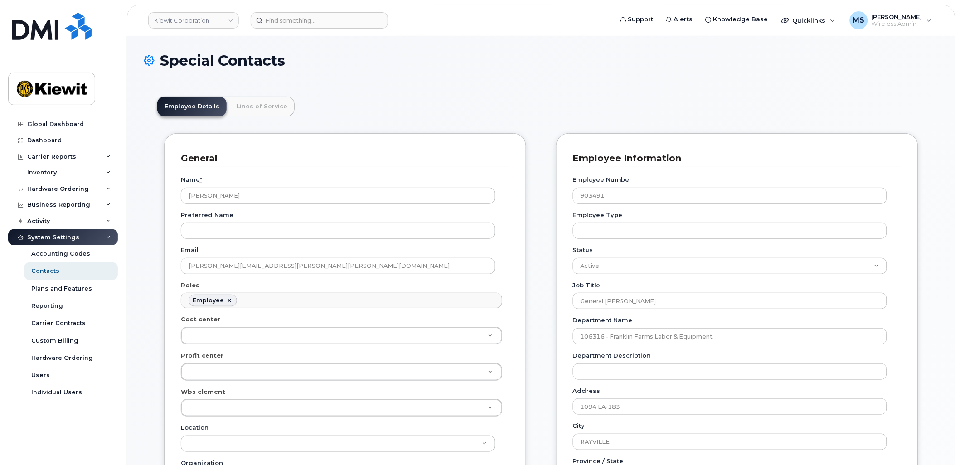
scroll to position [28, 0]
click at [264, 102] on link "Lines of Service" at bounding box center [261, 107] width 65 height 20
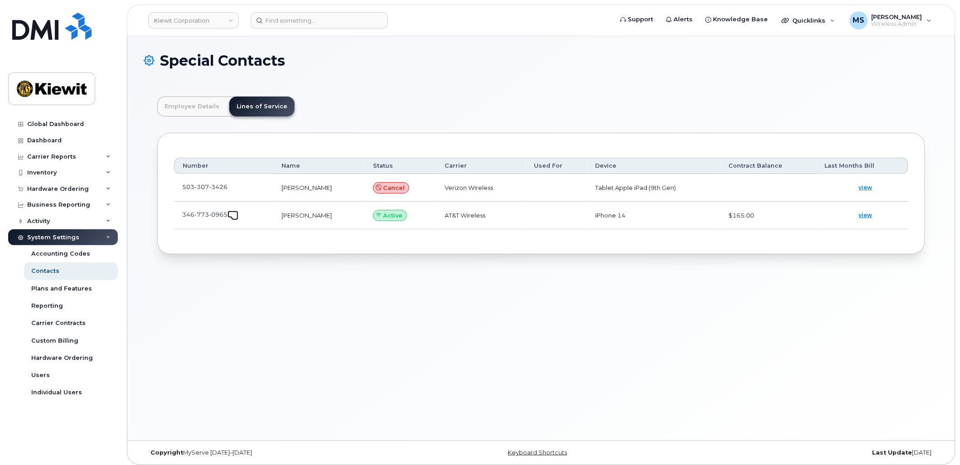
click at [232, 214] on span at bounding box center [234, 216] width 7 height 7
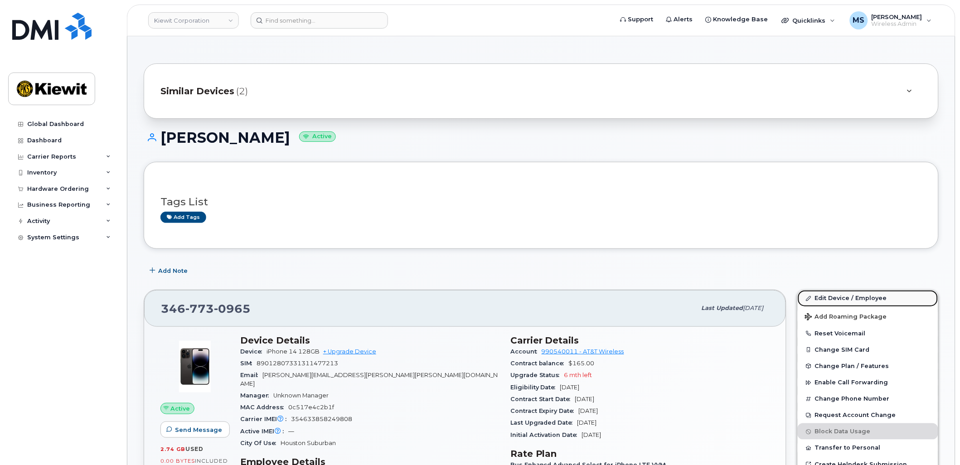
click at [829, 295] on link "Edit Device / Employee" at bounding box center [868, 298] width 141 height 16
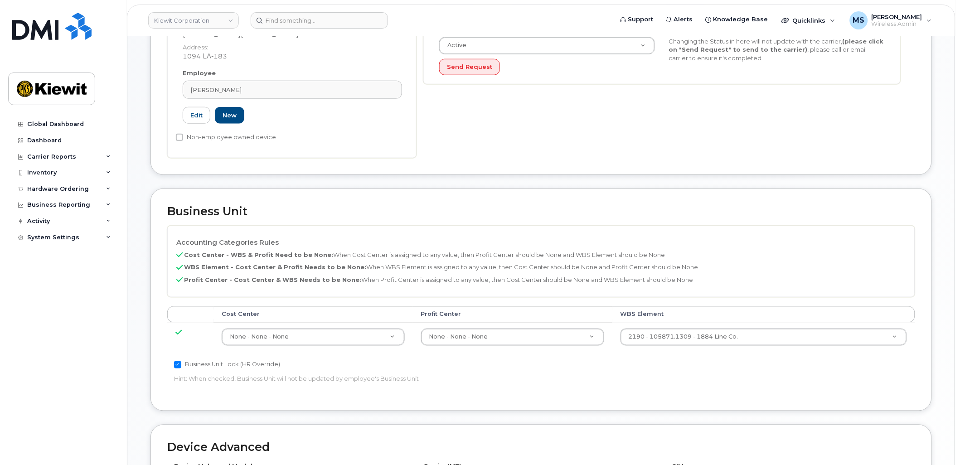
scroll to position [302, 0]
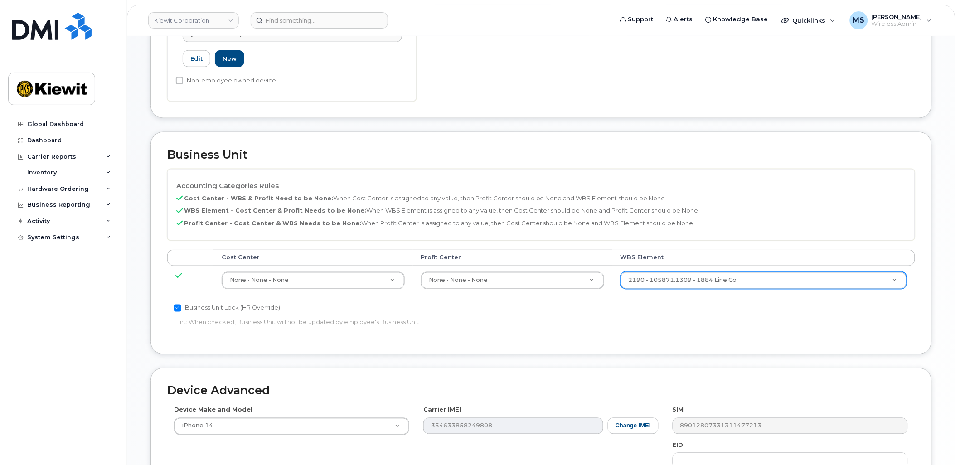
paste input "106256.2393"
type input "106256.2393"
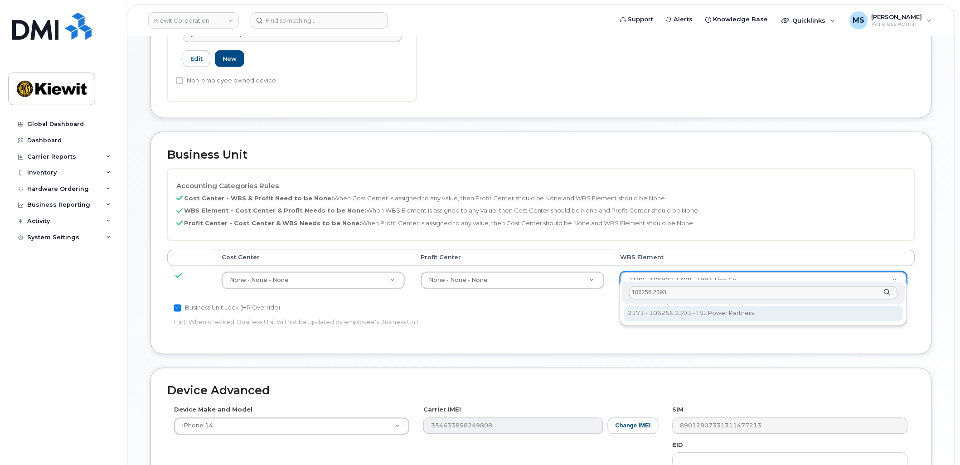
type input "106256.2393"
type input "33924559"
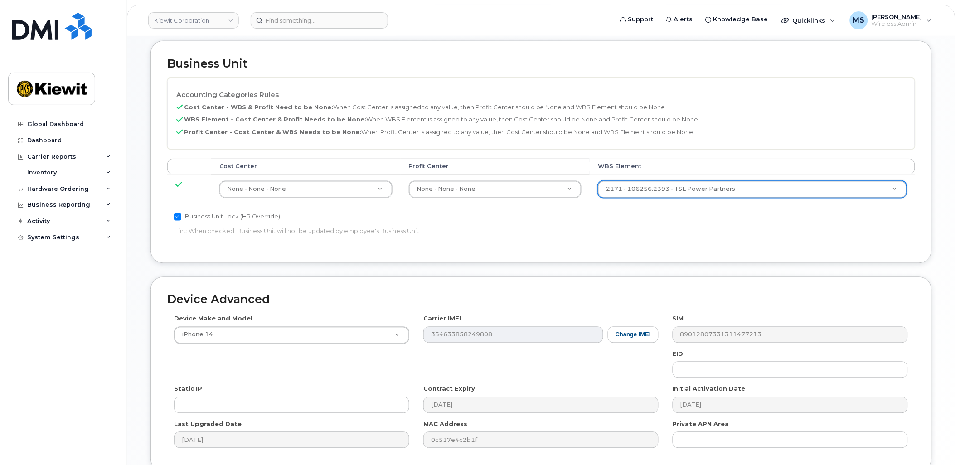
scroll to position [467, 0]
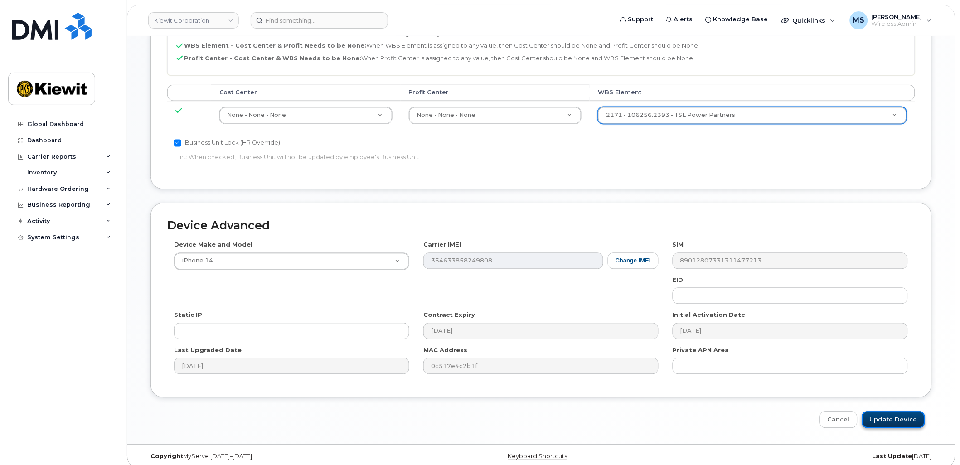
click at [880, 412] on input "Update Device" at bounding box center [893, 420] width 63 height 17
type input "Saving..."
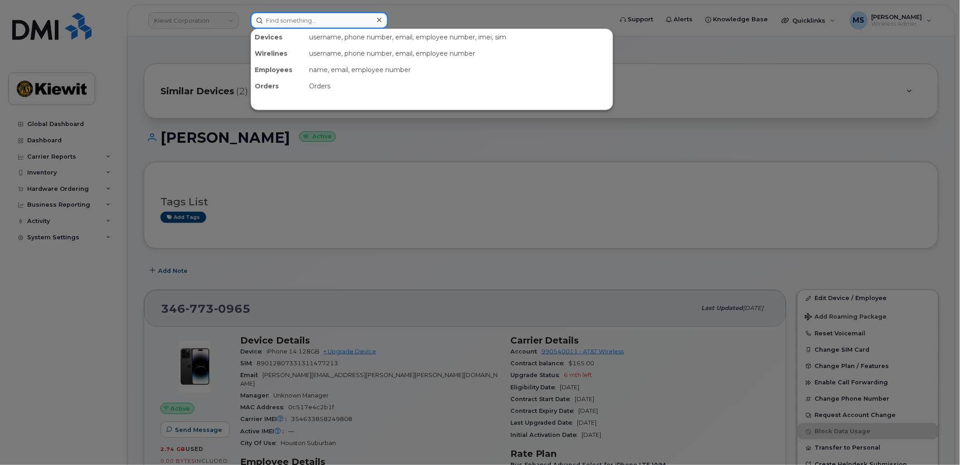
click at [287, 16] on input at bounding box center [319, 20] width 137 height 16
paste input "495813"
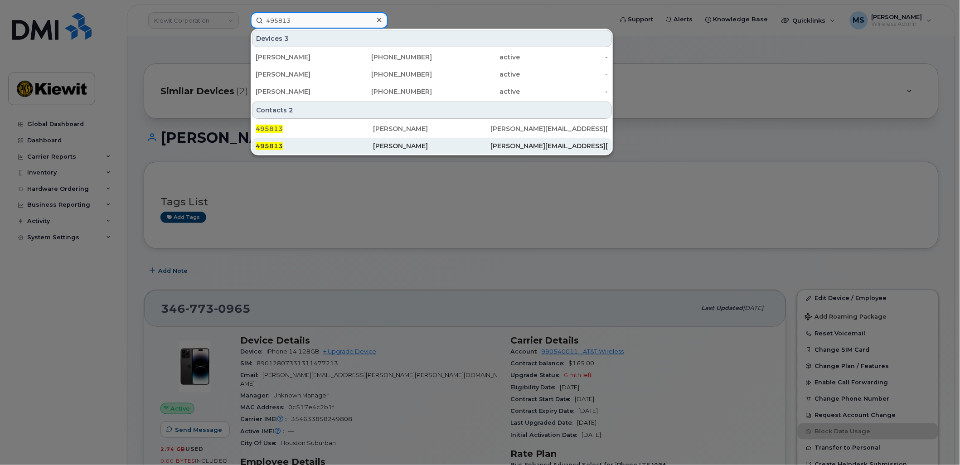
type input "495813"
click at [346, 141] on div "495813" at bounding box center [314, 146] width 117 height 16
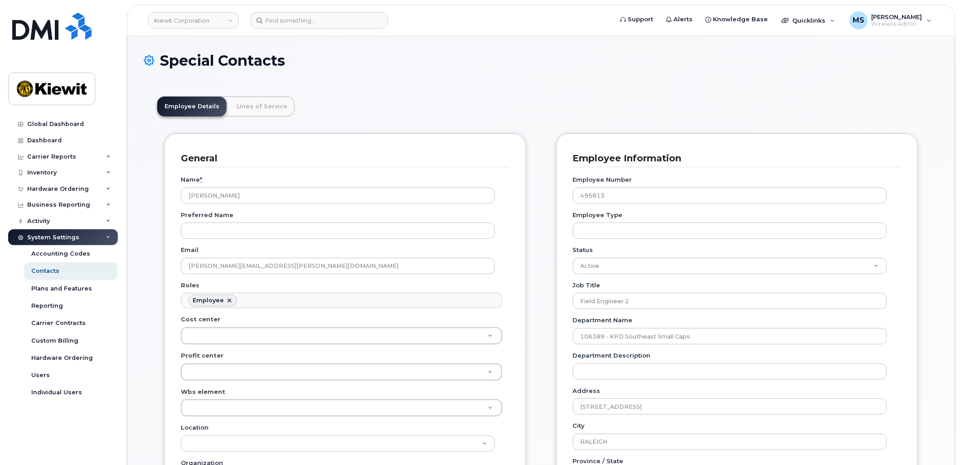
scroll to position [28, 0]
click at [275, 113] on link "Lines of Service" at bounding box center [261, 107] width 65 height 20
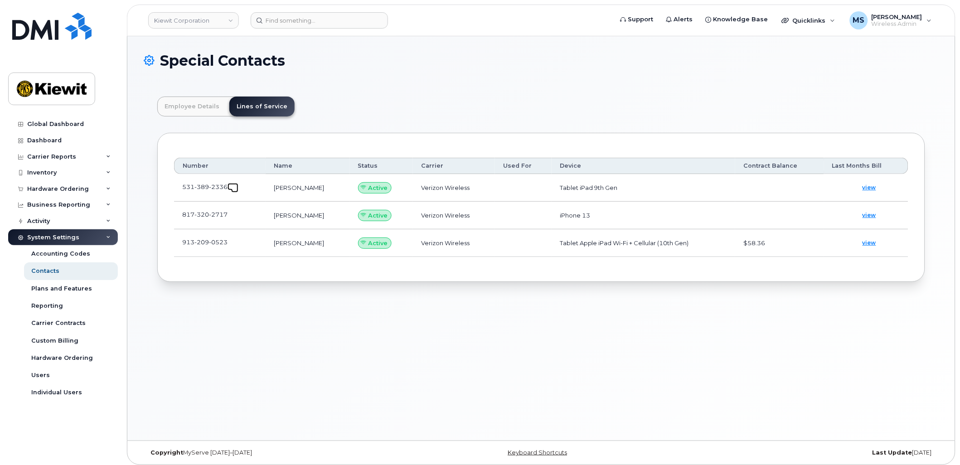
click at [233, 186] on span at bounding box center [234, 188] width 7 height 7
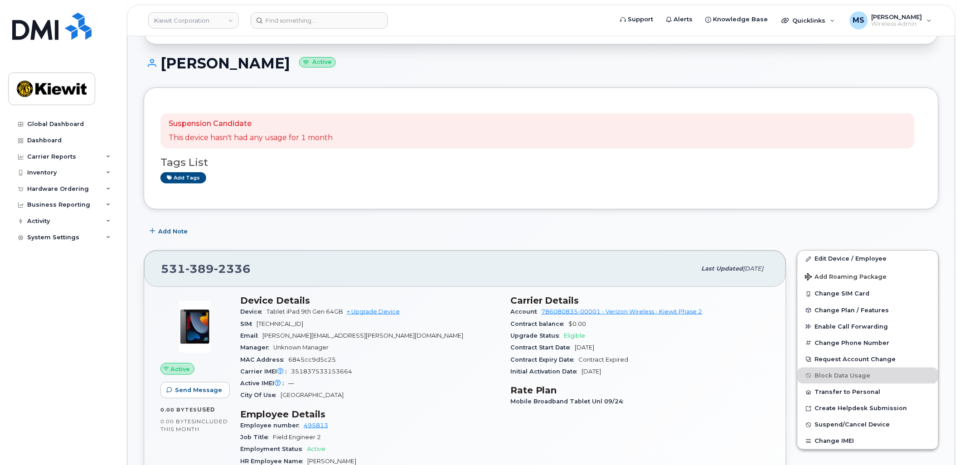
scroll to position [101, 0]
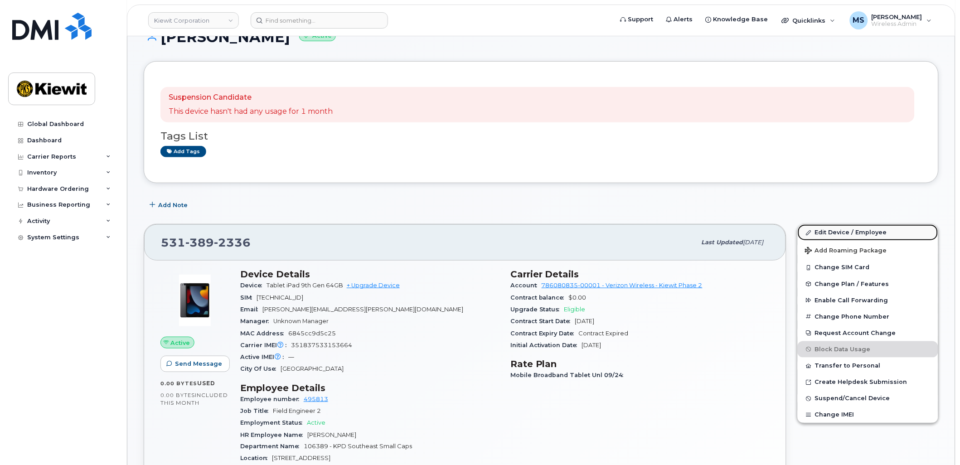
click at [819, 233] on link "Edit Device / Employee" at bounding box center [868, 232] width 141 height 16
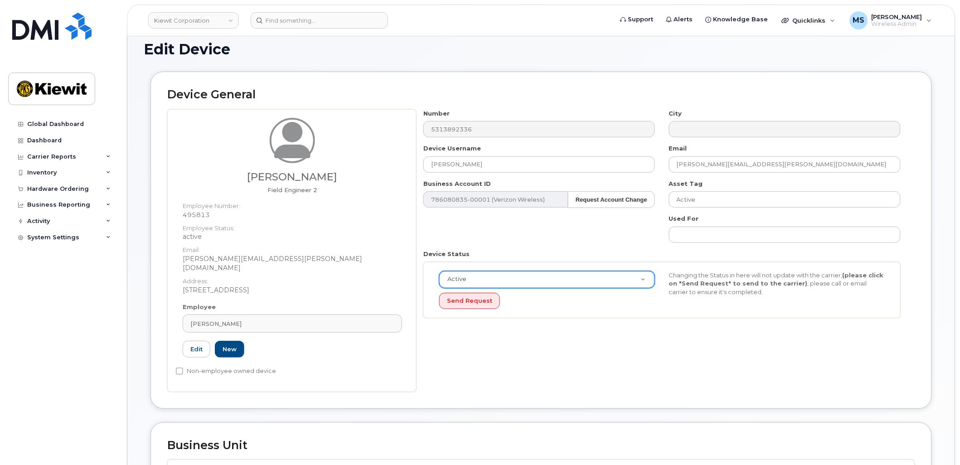
scroll to position [252, 0]
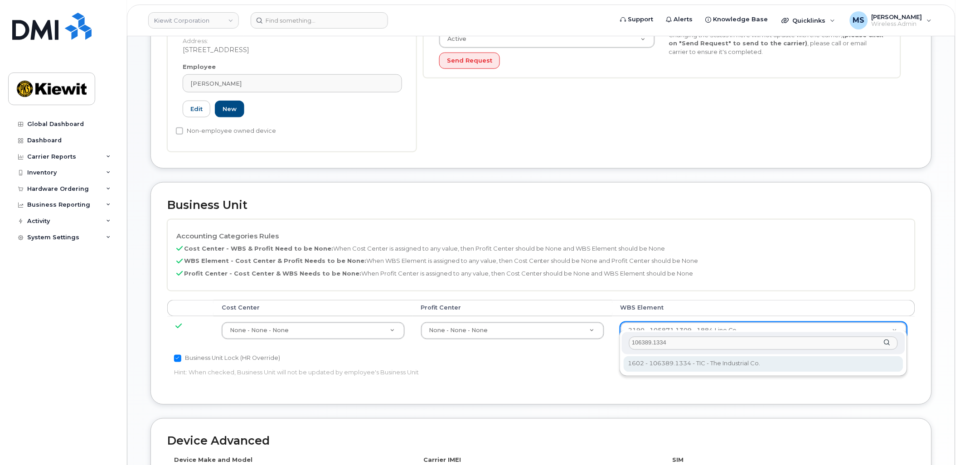
type input "106389.1334"
type input "35123254"
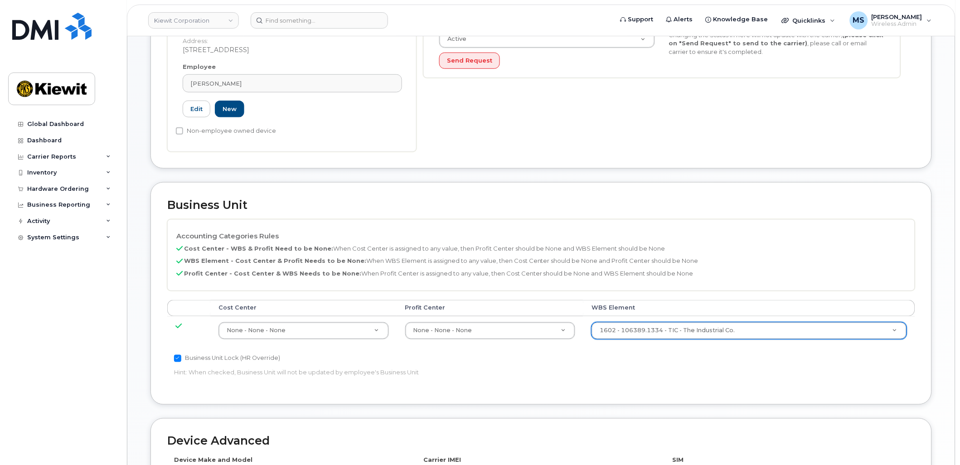
scroll to position [467, 0]
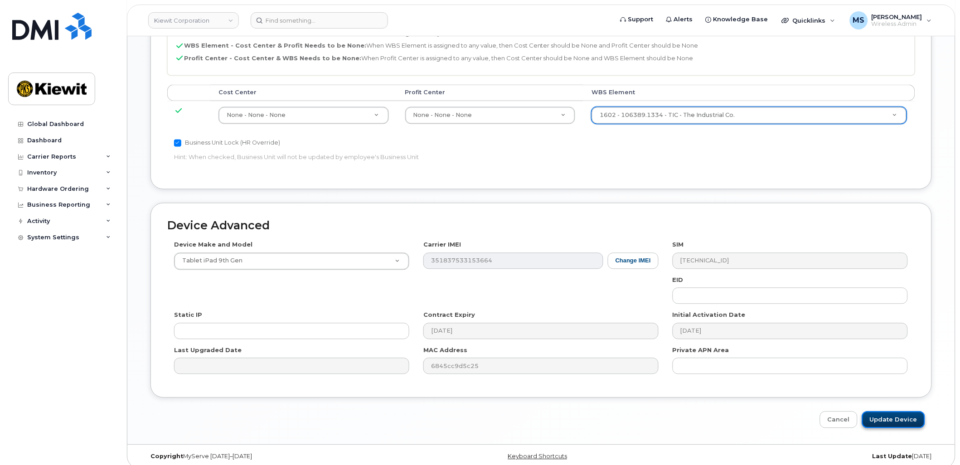
click at [884, 412] on input "Update Device" at bounding box center [893, 420] width 63 height 17
type input "Saving..."
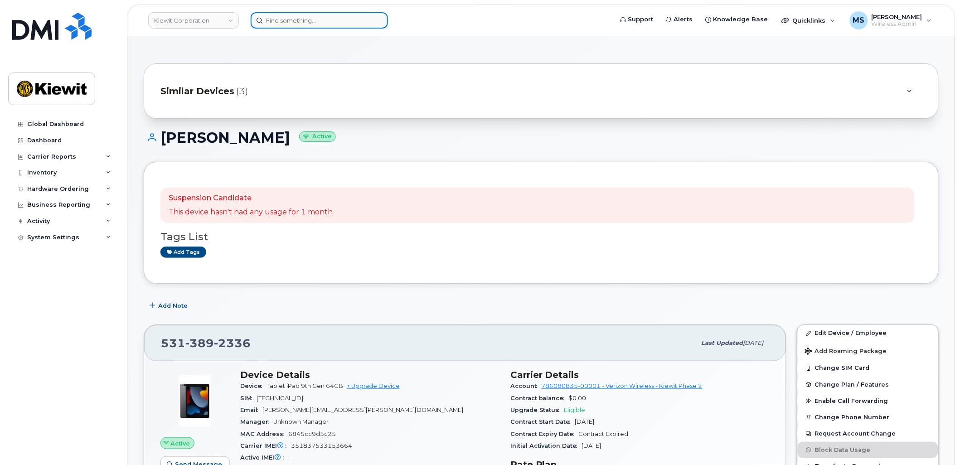
click at [301, 20] on input at bounding box center [319, 20] width 137 height 16
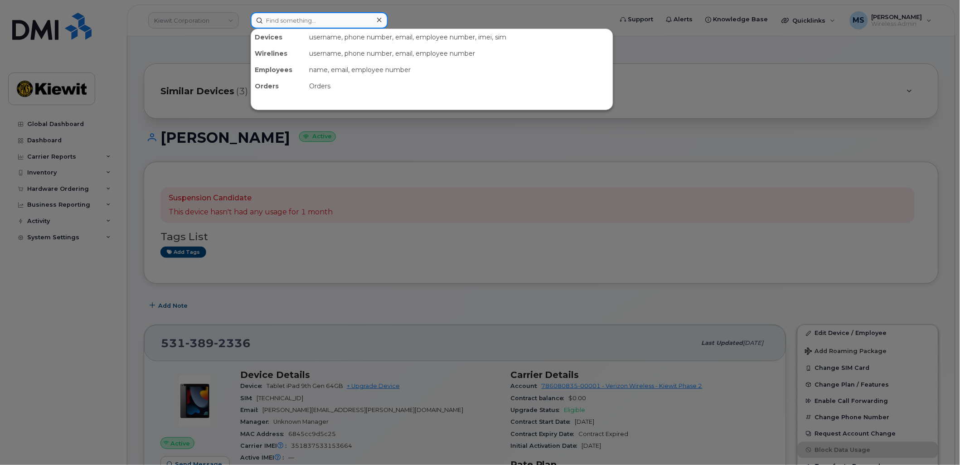
paste input "6628"
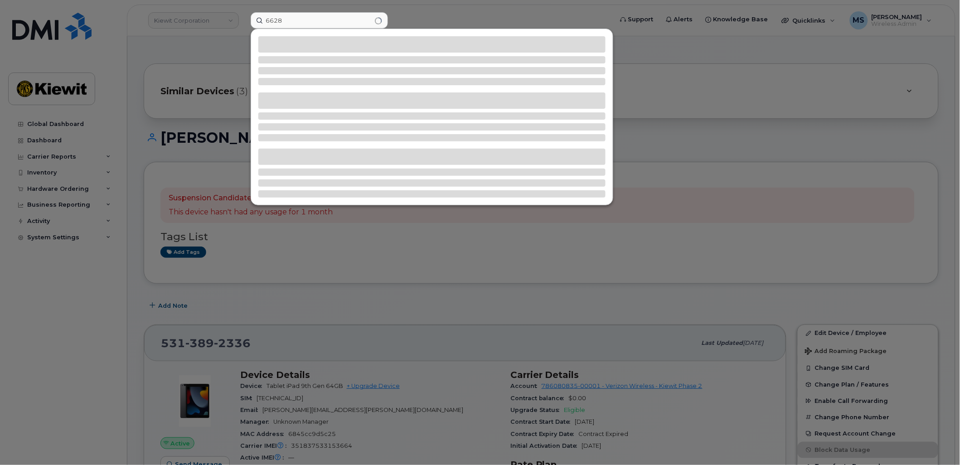
click at [373, 132] on div at bounding box center [431, 126] width 347 height 29
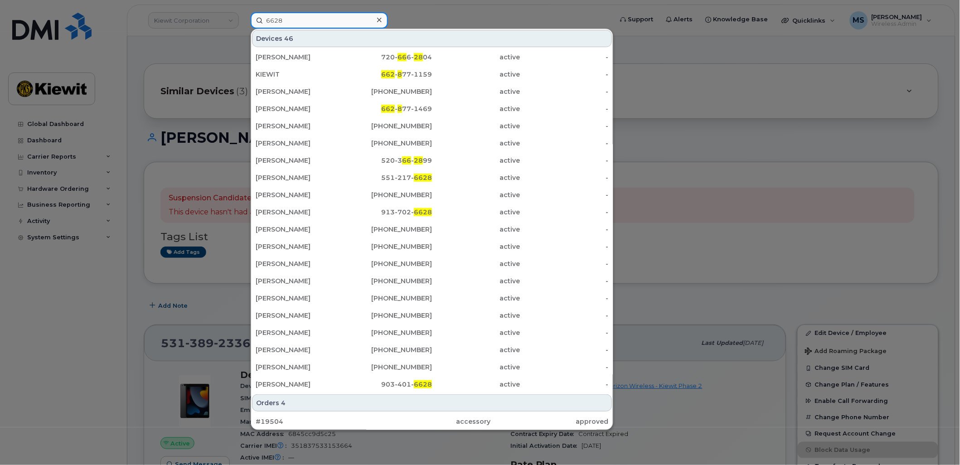
drag, startPoint x: 237, startPoint y: 20, endPoint x: 233, endPoint y: 15, distance: 6.4
click at [243, 20] on div "6628 Devices 46 TYLER DIEDRICH 720- 66 6- 28 04 active - KIEWIT 662 - 8 77-1159…" at bounding box center [428, 20] width 371 height 16
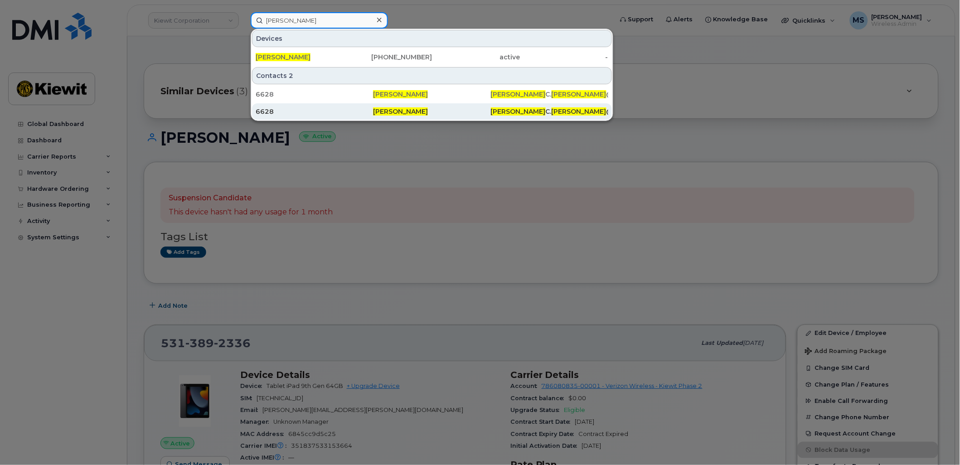
type input "timothy wright"
click at [422, 110] on span "[PERSON_NAME]" at bounding box center [400, 111] width 55 height 8
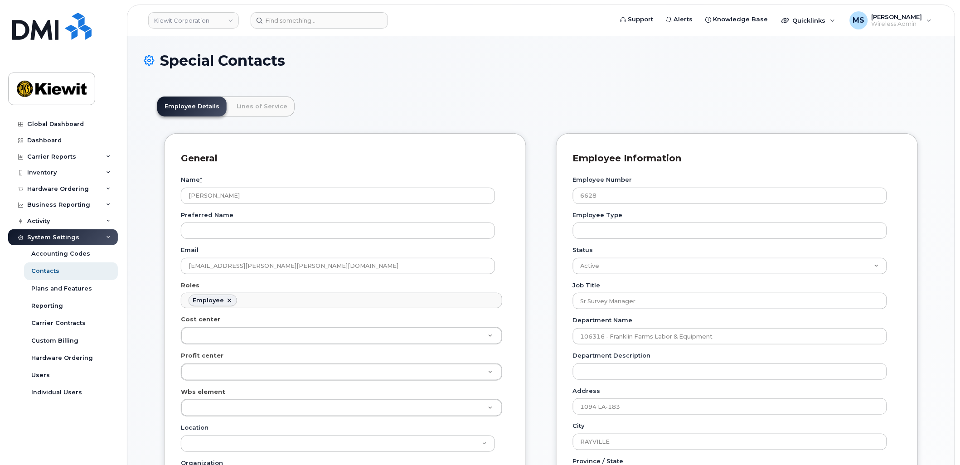
scroll to position [28, 0]
click at [261, 111] on link "Lines of Service" at bounding box center [261, 107] width 65 height 20
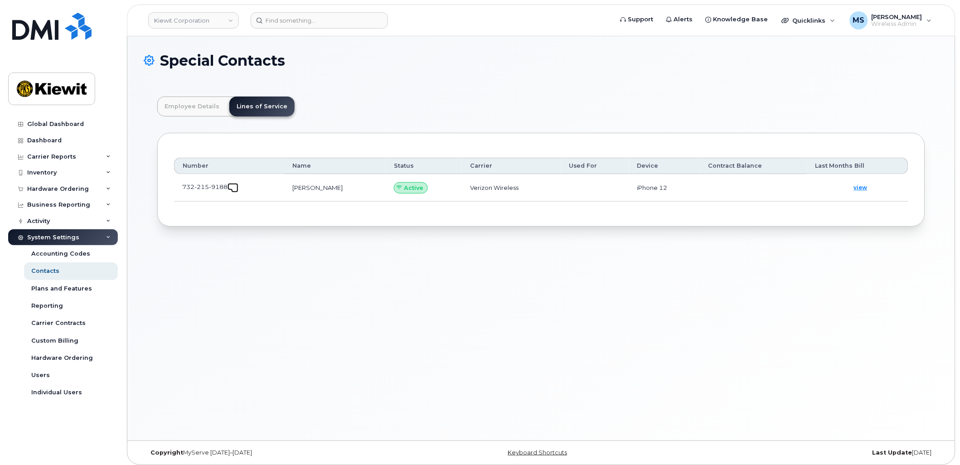
click at [233, 187] on span at bounding box center [234, 188] width 7 height 7
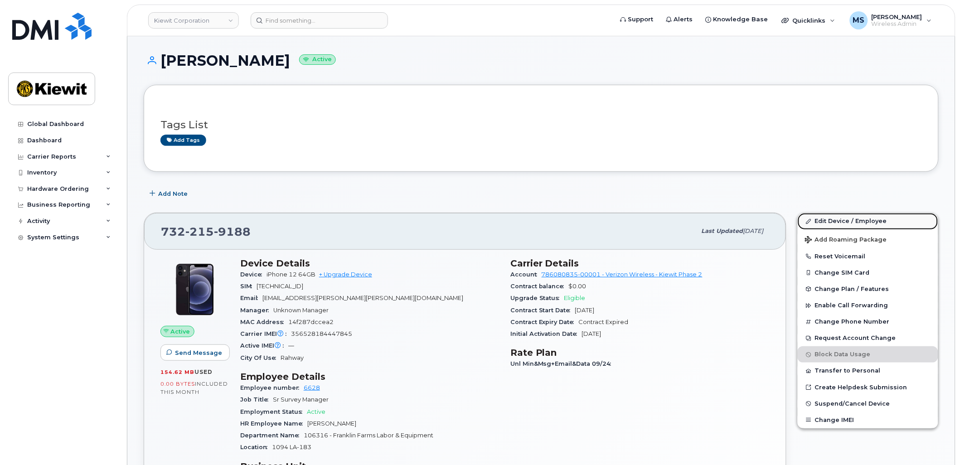
click at [844, 220] on link "Edit Device / Employee" at bounding box center [868, 221] width 141 height 16
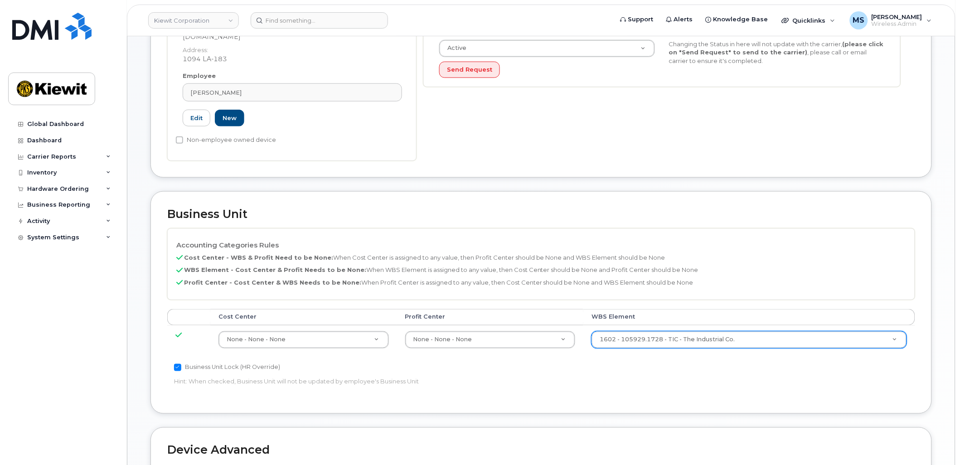
scroll to position [302, 0]
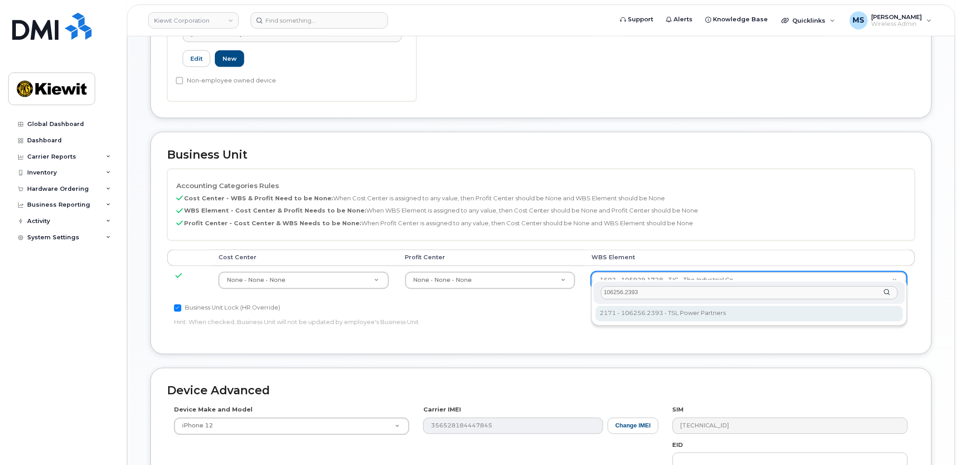
type input "106256.2393"
type input "33924559"
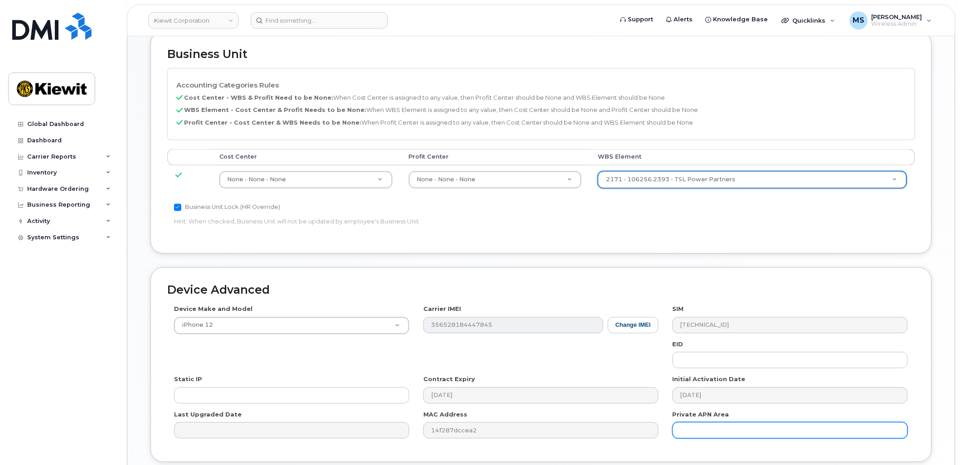
scroll to position [467, 0]
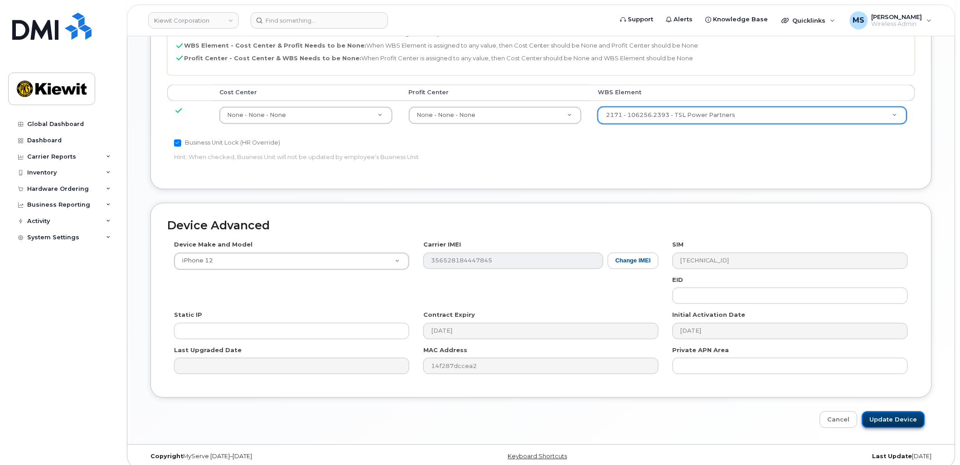
click at [882, 412] on input "Update Device" at bounding box center [893, 420] width 63 height 17
type input "Saving..."
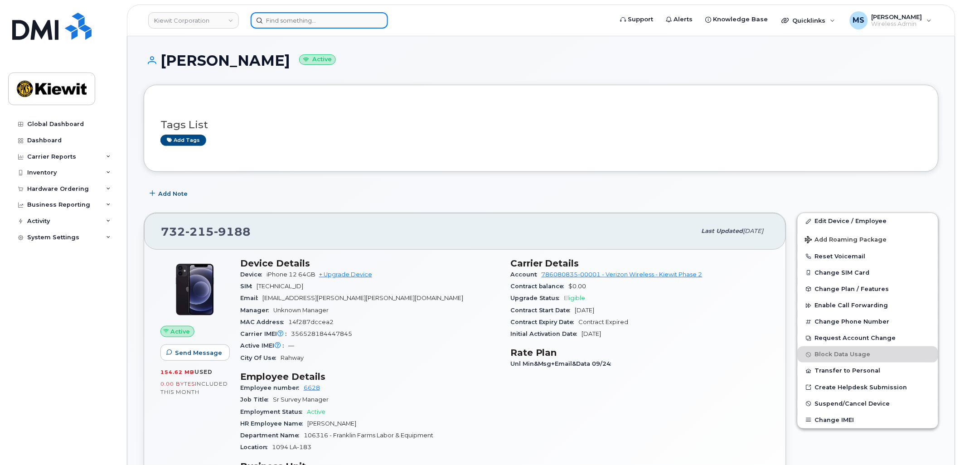
click at [332, 27] on input at bounding box center [319, 20] width 137 height 16
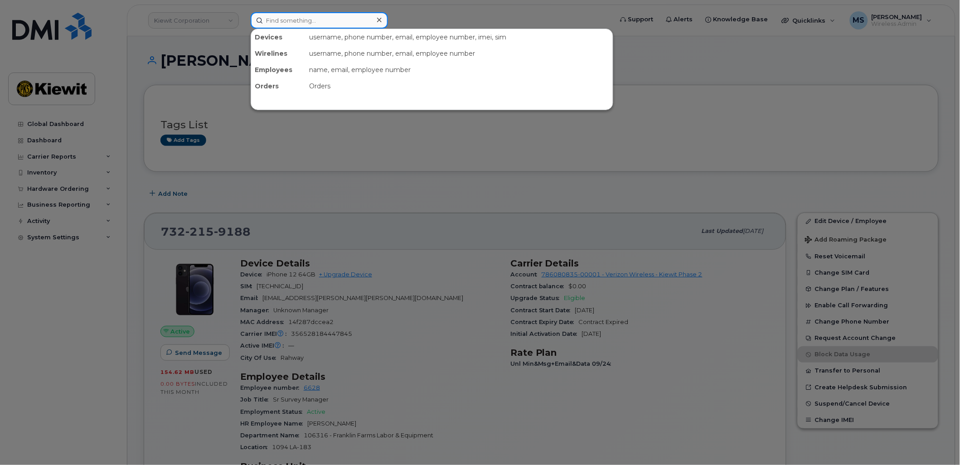
paste input "155466"
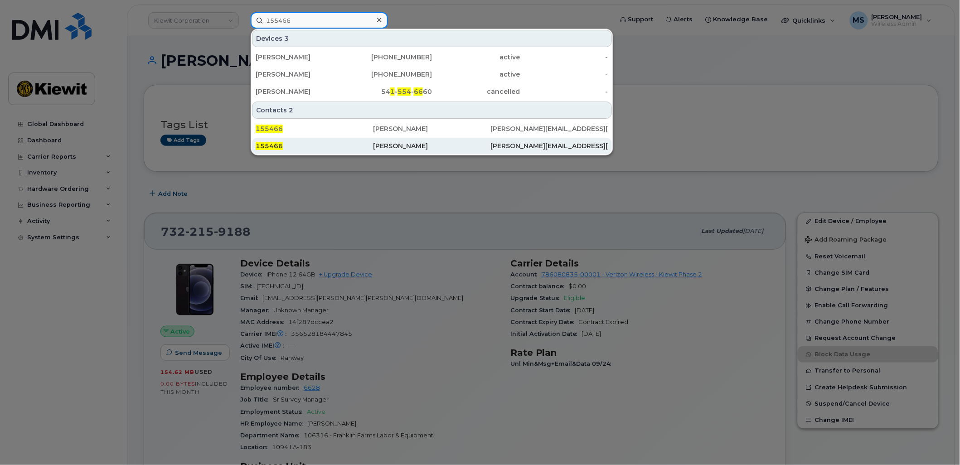
type input "155466"
click at [379, 146] on div "[PERSON_NAME]" at bounding box center [431, 145] width 117 height 9
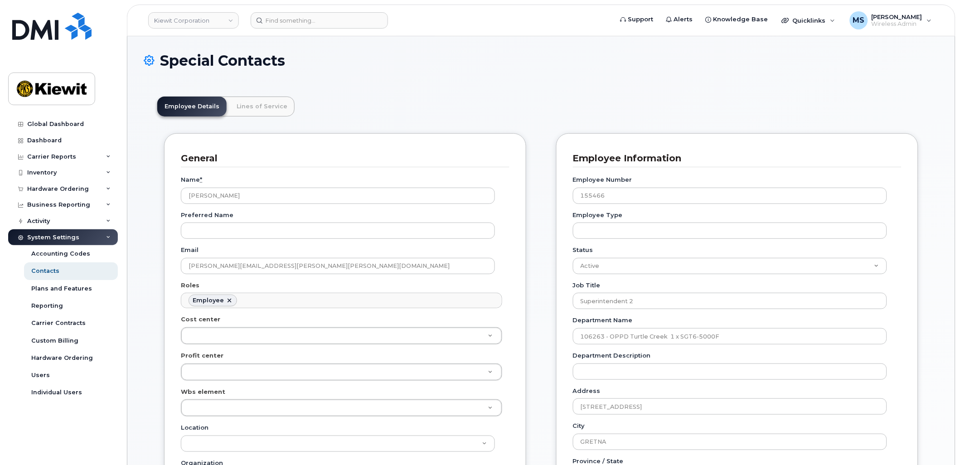
scroll to position [28, 0]
click at [242, 112] on link "Lines of Service" at bounding box center [261, 107] width 65 height 20
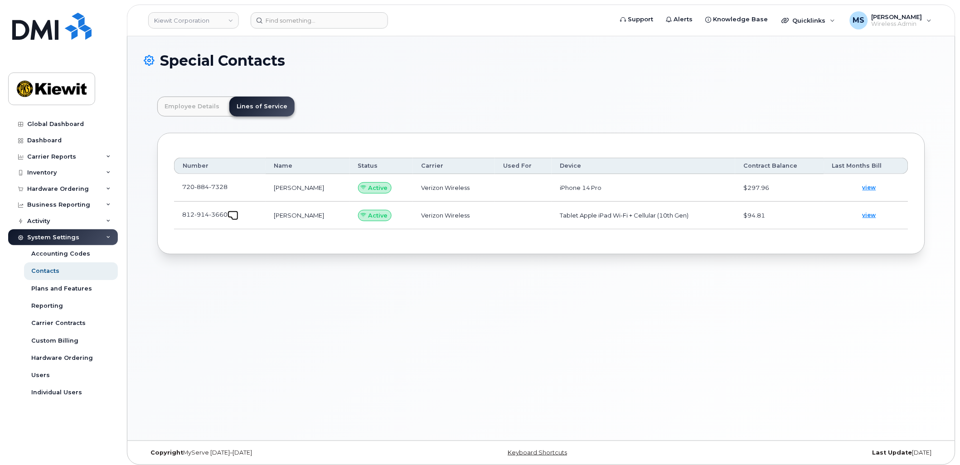
click at [233, 214] on span at bounding box center [234, 216] width 7 height 7
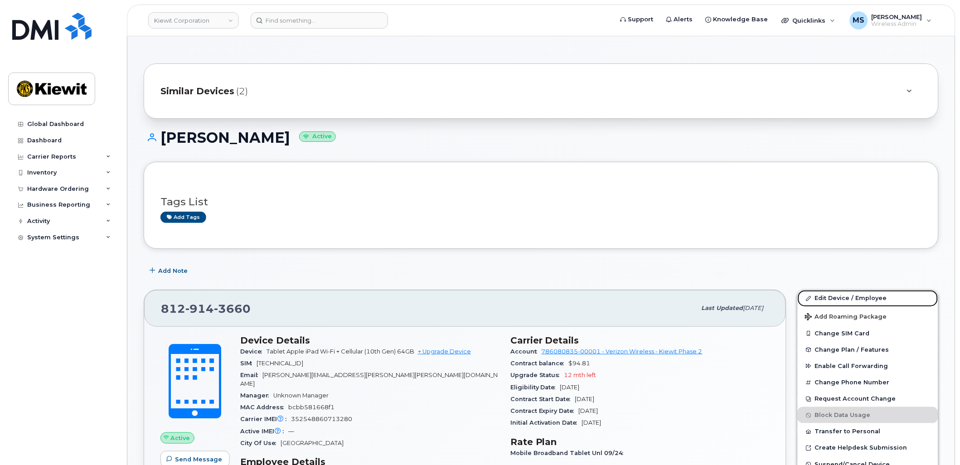
drag, startPoint x: 819, startPoint y: 293, endPoint x: 952, endPoint y: 293, distance: 133.3
click at [819, 293] on link "Edit Device / Employee" at bounding box center [868, 298] width 141 height 16
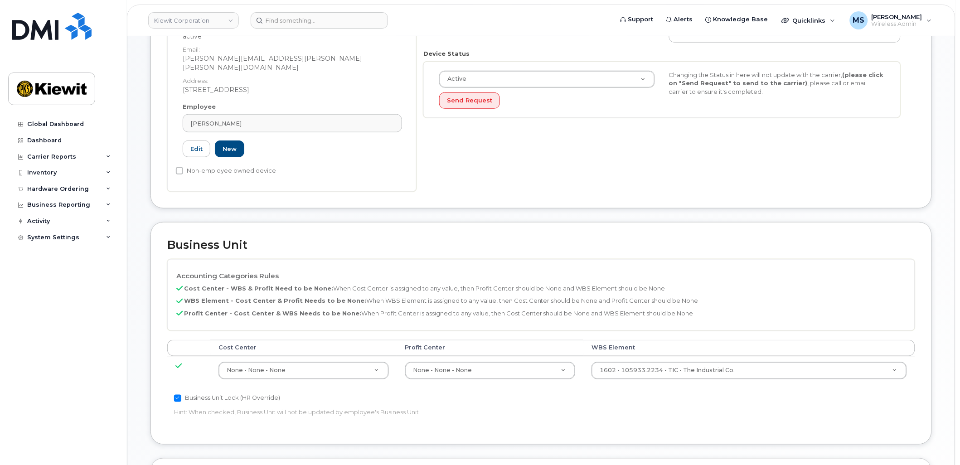
scroll to position [302, 0]
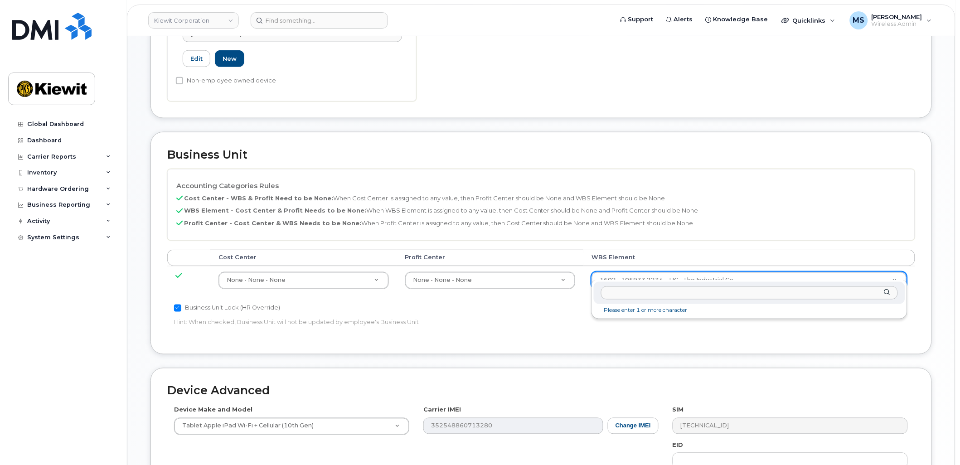
drag, startPoint x: 730, startPoint y: 274, endPoint x: 730, endPoint y: 282, distance: 8.2
type input "106263.1860"
type input "34521805"
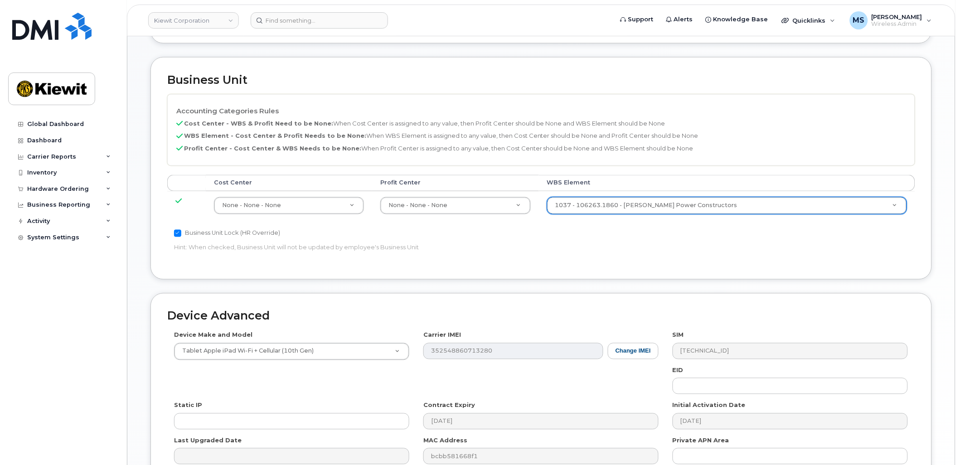
scroll to position [467, 0]
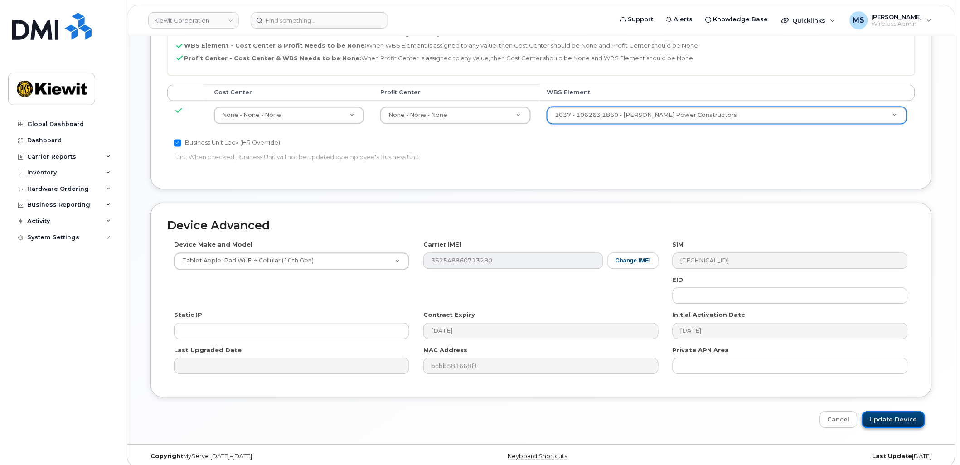
click at [898, 413] on input "Update Device" at bounding box center [893, 420] width 63 height 17
type input "Saving..."
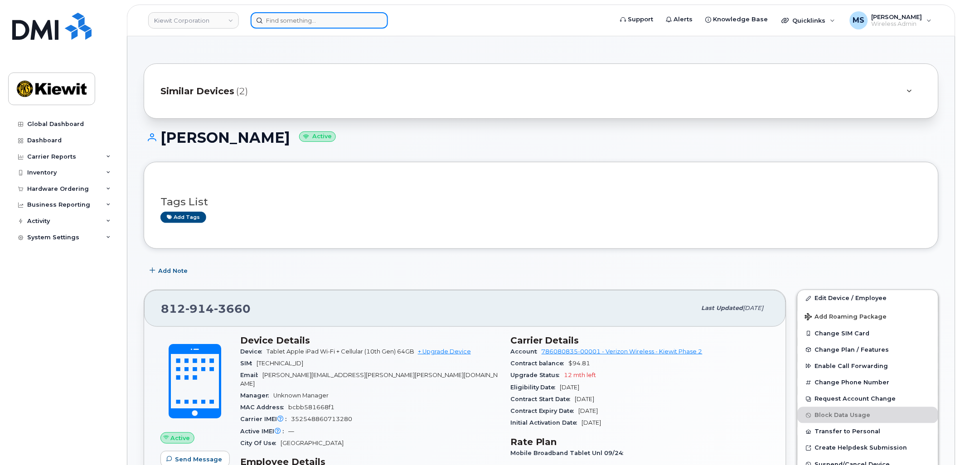
click at [324, 17] on input at bounding box center [319, 20] width 137 height 16
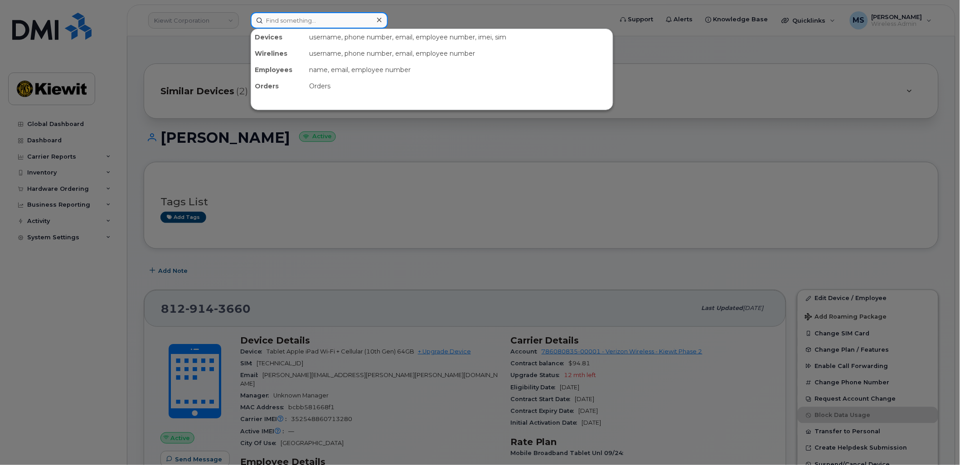
paste input "484694"
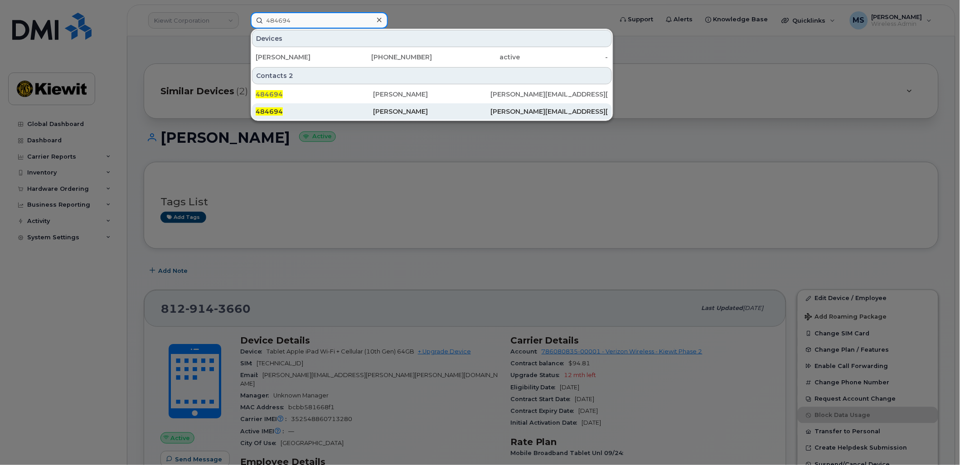
type input "484694"
click at [397, 110] on div "[PERSON_NAME]" at bounding box center [431, 111] width 117 height 9
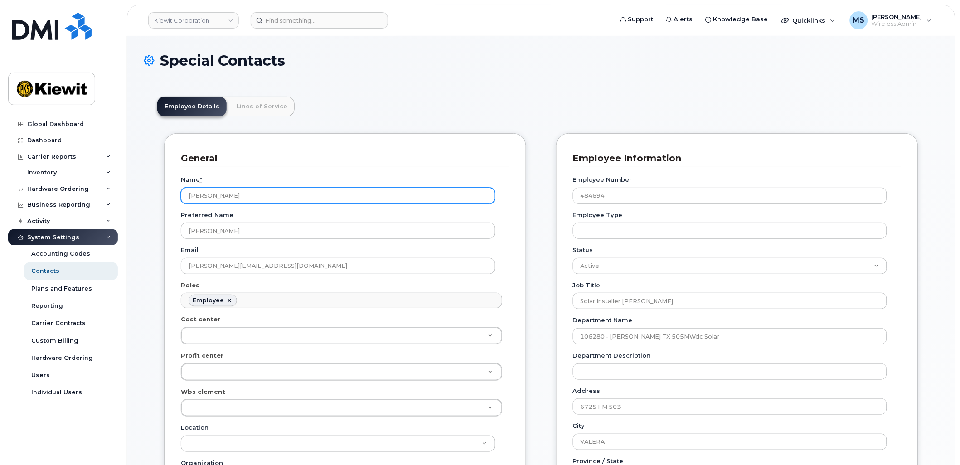
scroll to position [28, 0]
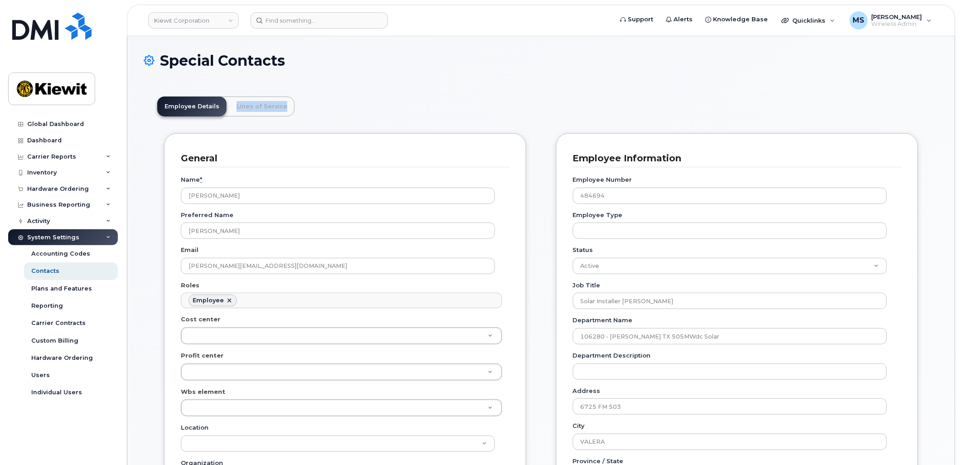
drag, startPoint x: 226, startPoint y: 116, endPoint x: 247, endPoint y: 110, distance: 22.2
click at [247, 110] on link "Lines of Service" at bounding box center [261, 107] width 65 height 20
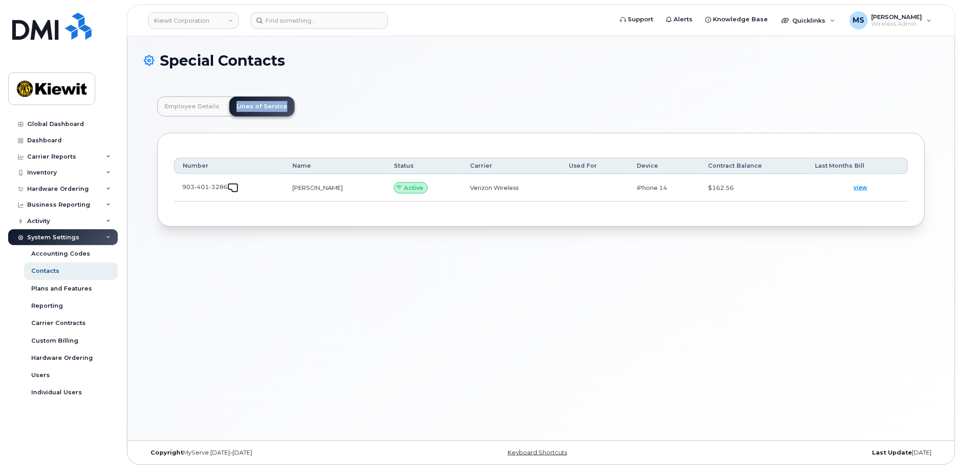
click at [230, 184] on link at bounding box center [233, 186] width 11 height 7
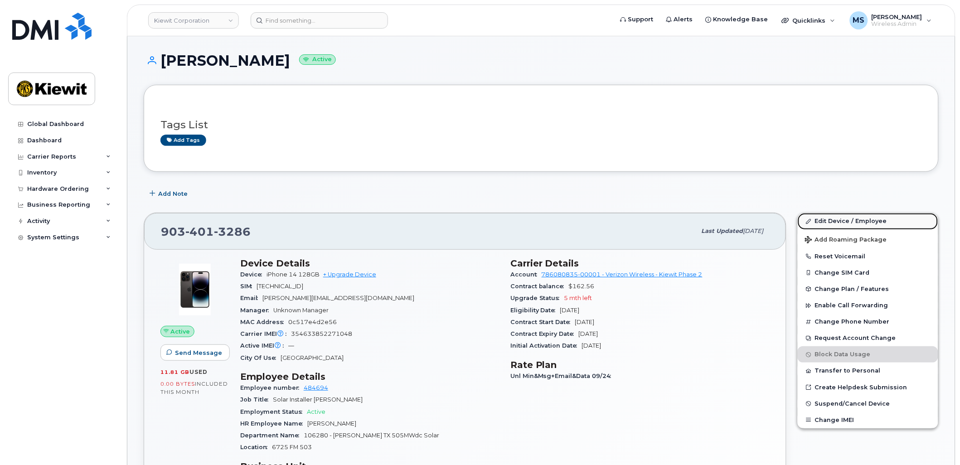
click at [849, 223] on link "Edit Device / Employee" at bounding box center [868, 221] width 141 height 16
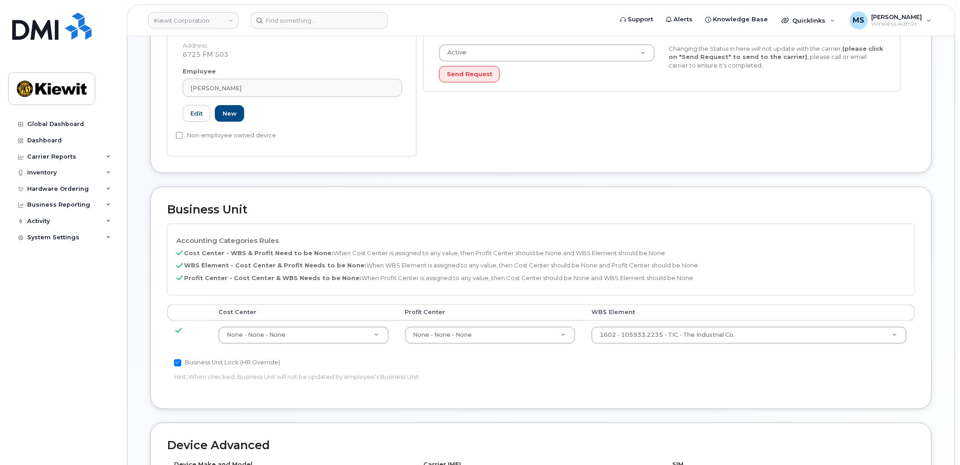
scroll to position [252, 0]
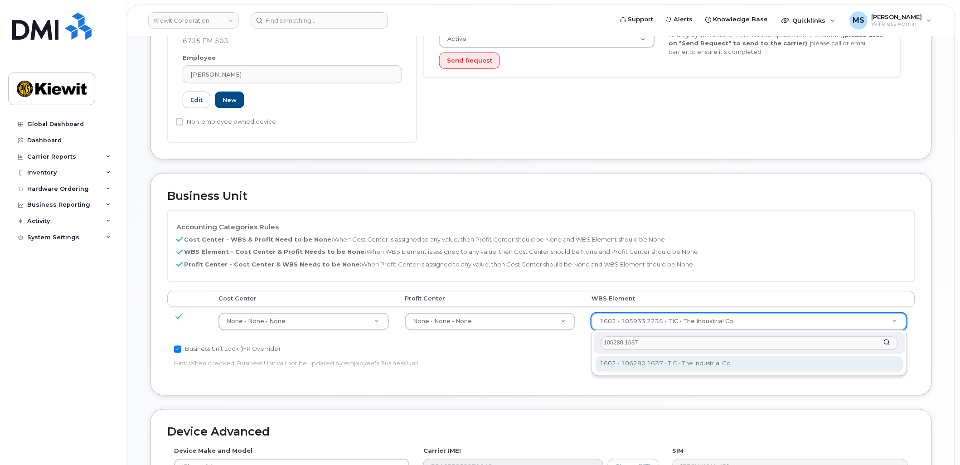
type input "106280.1637"
type input "34047556"
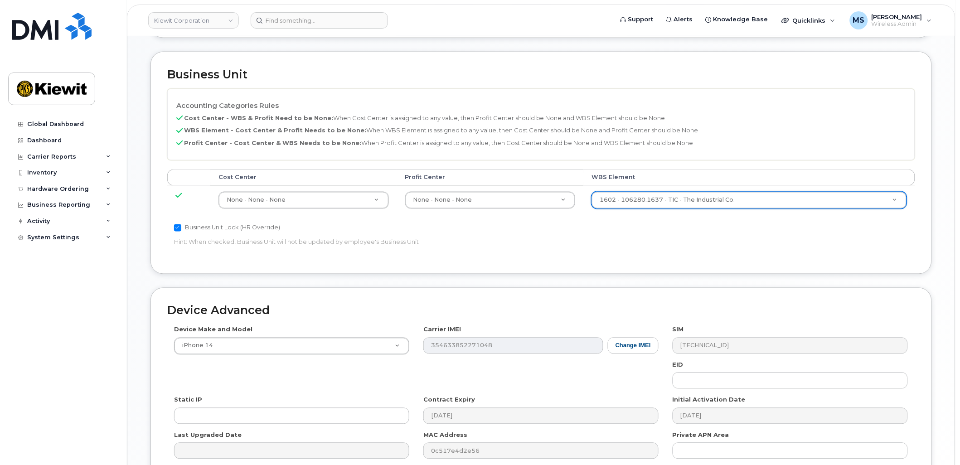
scroll to position [467, 0]
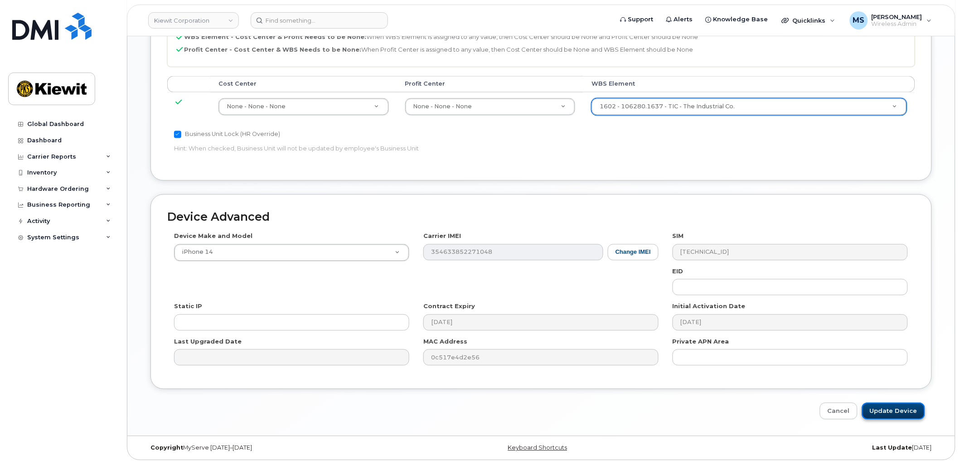
click at [893, 413] on input "Update Device" at bounding box center [893, 411] width 63 height 17
type input "Saving..."
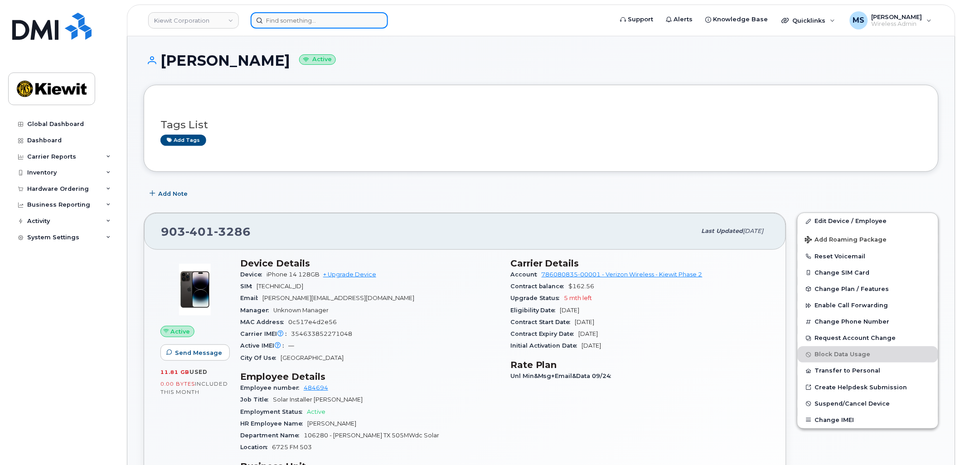
click at [341, 20] on input at bounding box center [319, 20] width 137 height 16
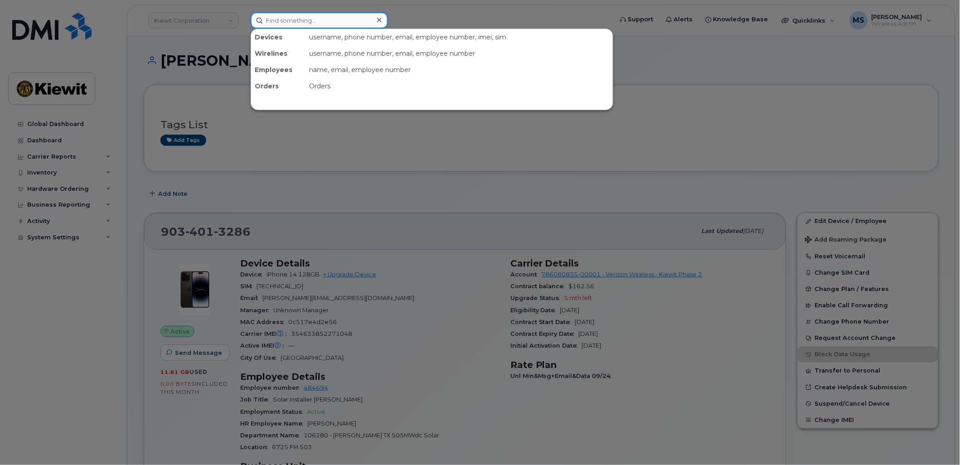
paste input "961439"
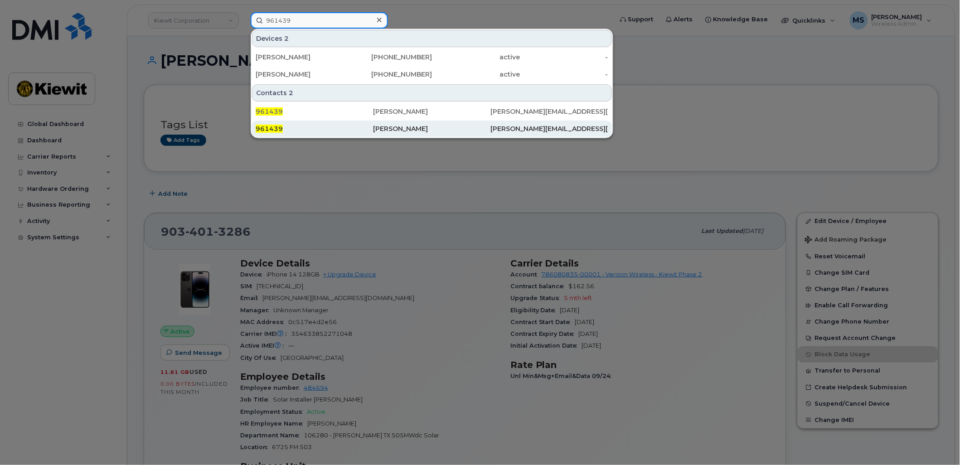
type input "961439"
click at [411, 128] on div "[PERSON_NAME]" at bounding box center [431, 128] width 117 height 9
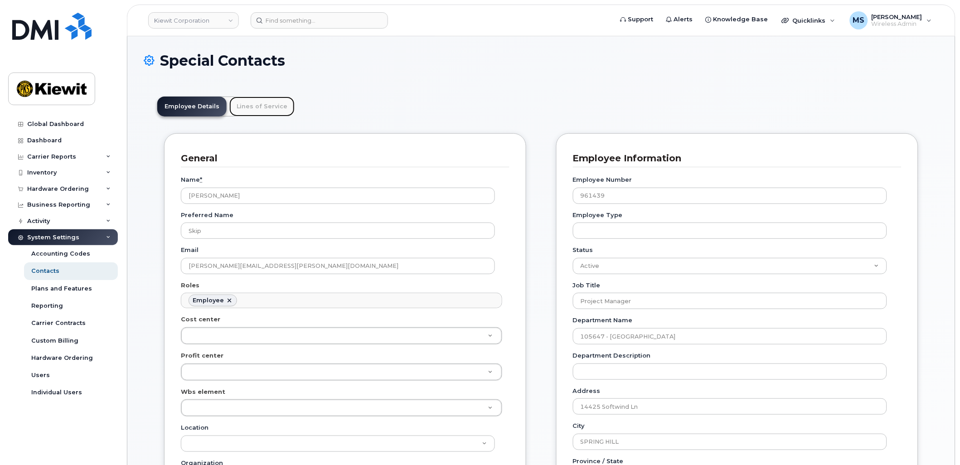
scroll to position [28, 0]
click at [254, 102] on link "Lines of Service" at bounding box center [261, 107] width 65 height 20
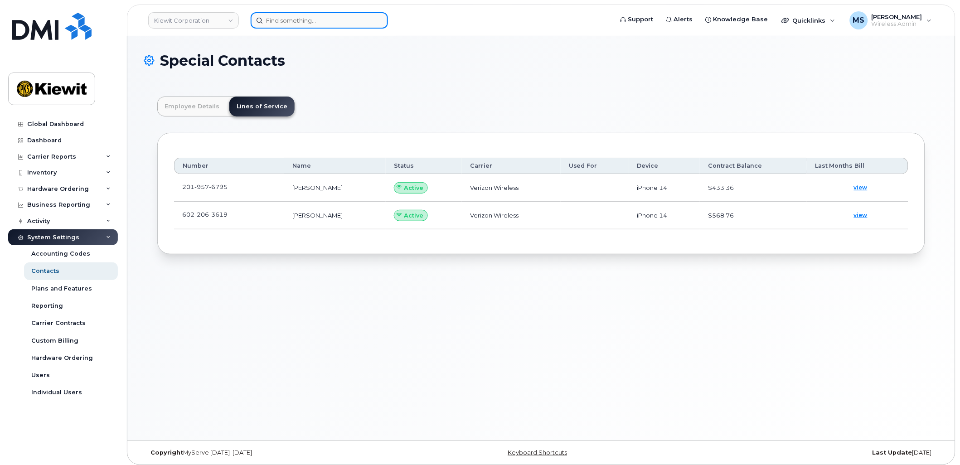
click at [342, 14] on input at bounding box center [319, 20] width 137 height 16
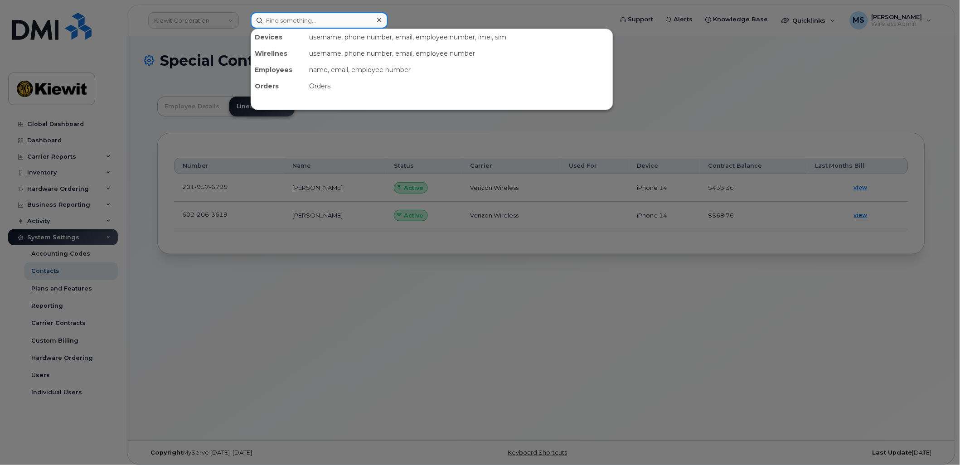
paste input "567579"
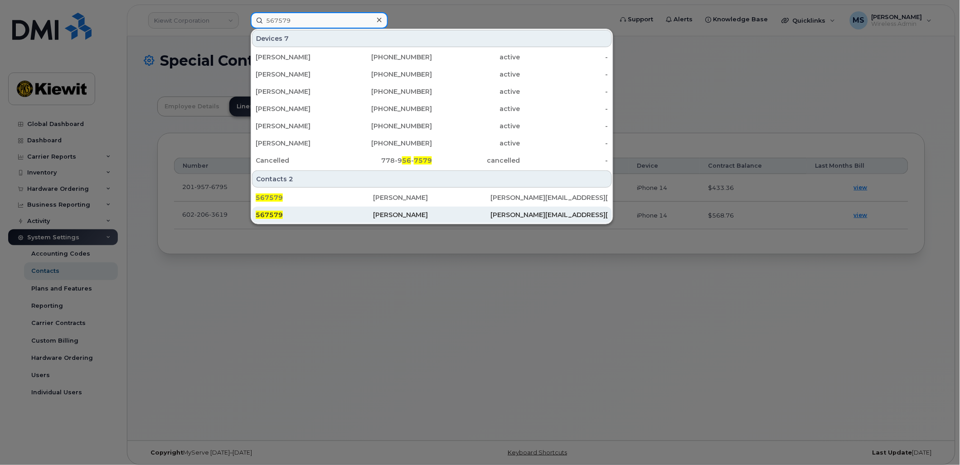
type input "567579"
click at [396, 214] on div "[PERSON_NAME]" at bounding box center [431, 214] width 117 height 9
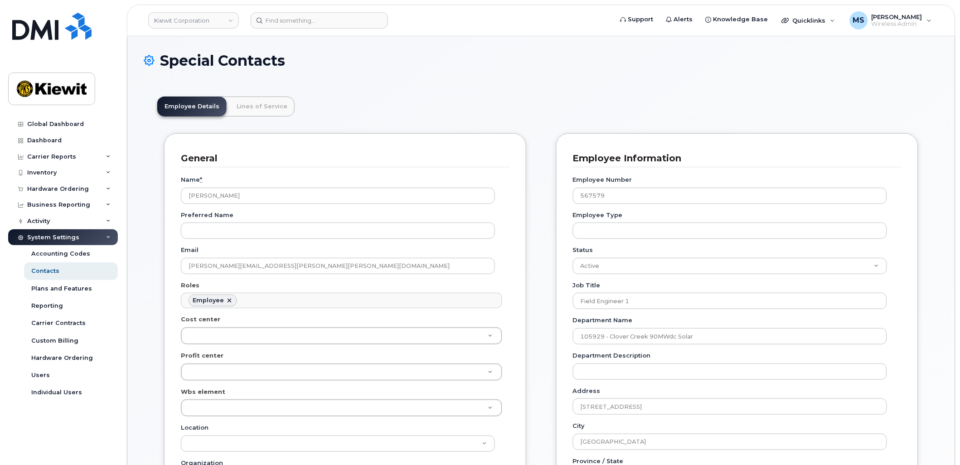
scroll to position [28, 0]
click at [264, 97] on link "Lines of Service" at bounding box center [261, 107] width 65 height 20
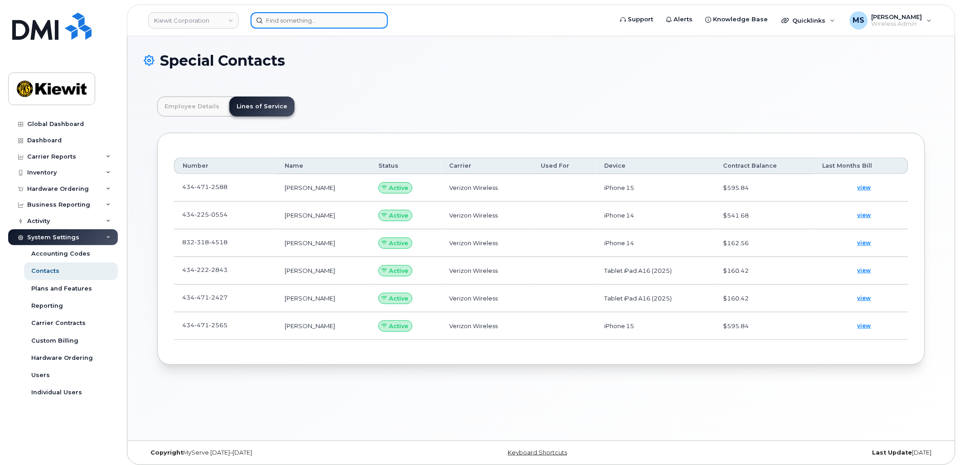
click at [354, 24] on input at bounding box center [319, 20] width 137 height 16
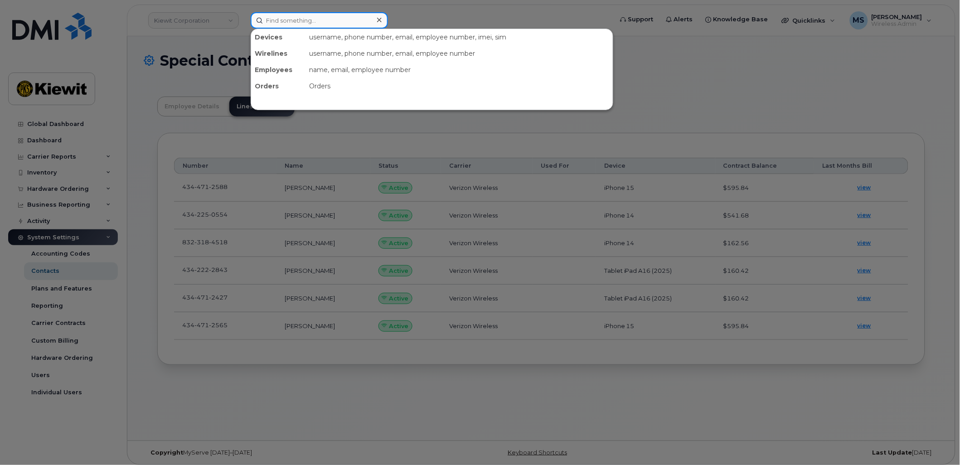
paste input "544931"
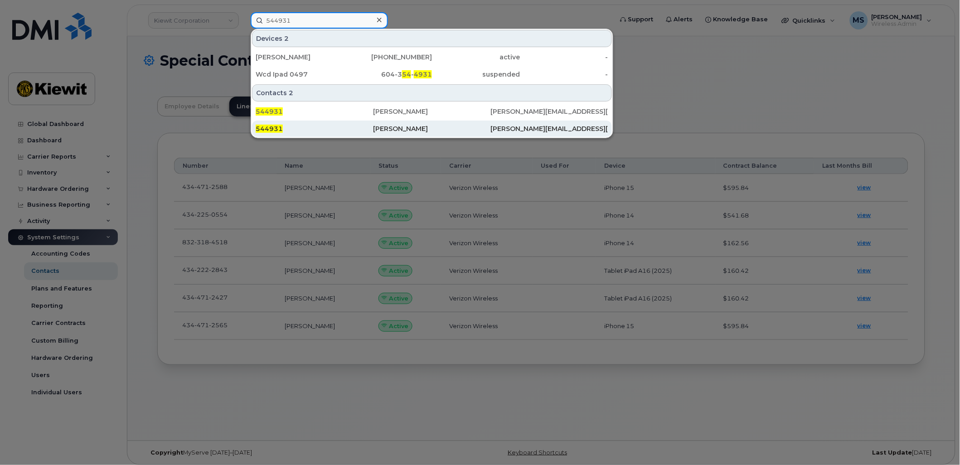
type input "544931"
click at [394, 130] on div "[PERSON_NAME]" at bounding box center [431, 128] width 117 height 9
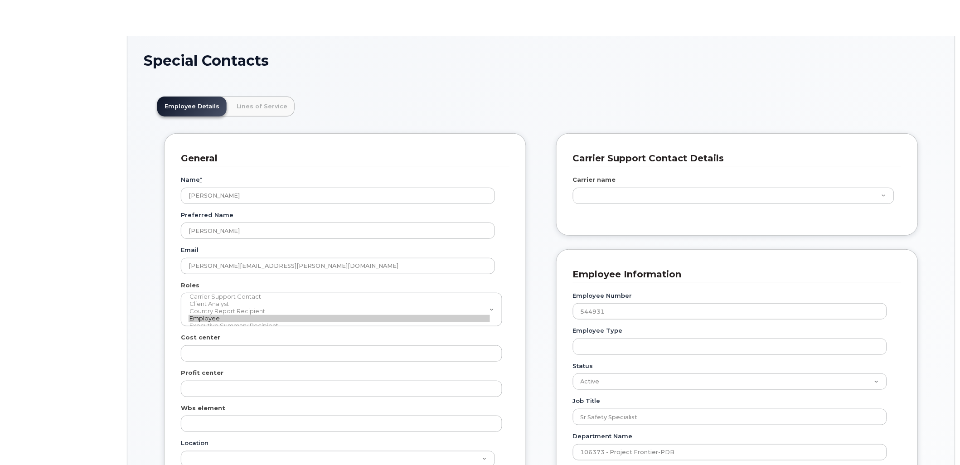
scroll to position [28, 0]
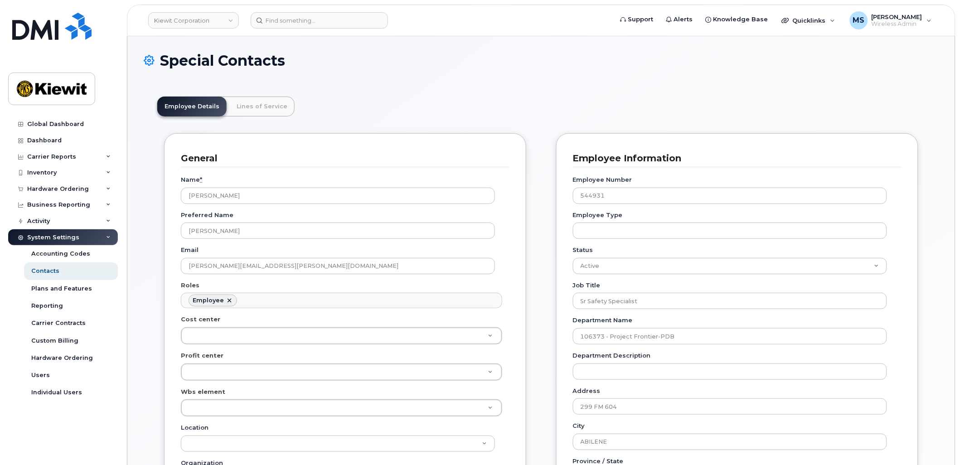
click at [278, 112] on link "Lines of Service" at bounding box center [261, 107] width 65 height 20
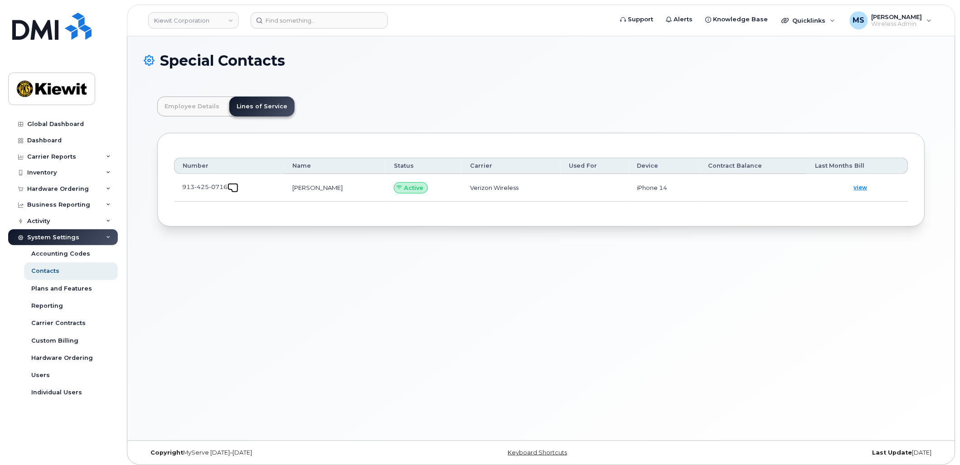
click at [232, 184] on link at bounding box center [233, 186] width 11 height 7
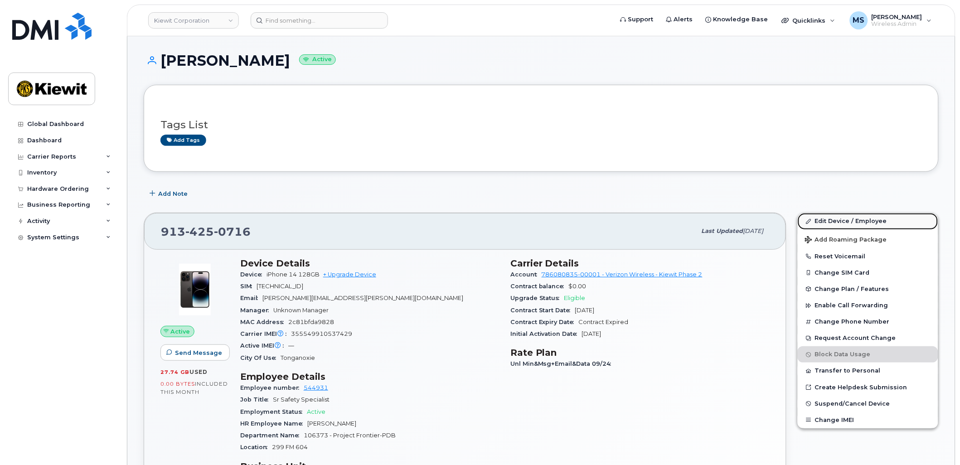
click at [845, 221] on link "Edit Device / Employee" at bounding box center [868, 221] width 141 height 16
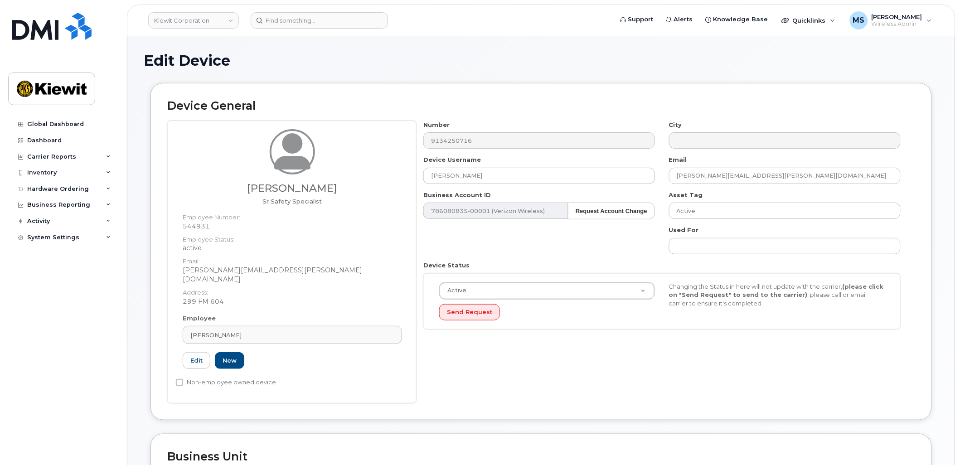
scroll to position [352, 0]
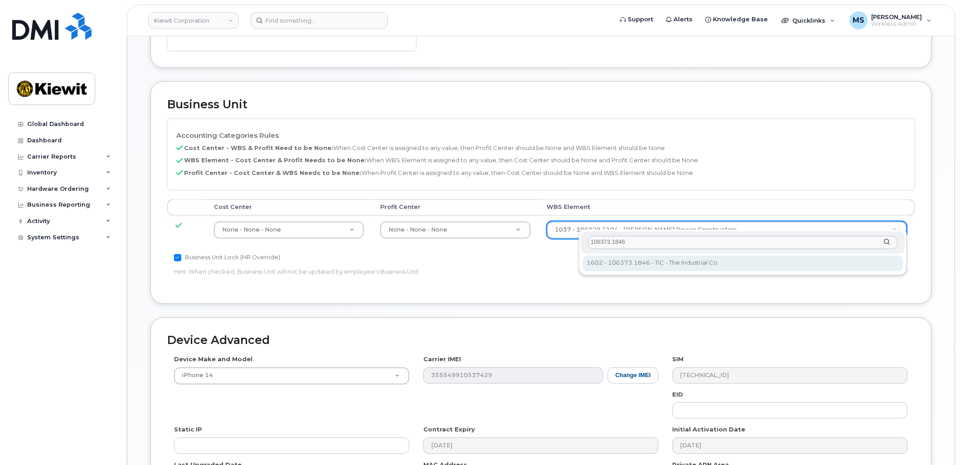
type input "106373.1846"
type input "36082678"
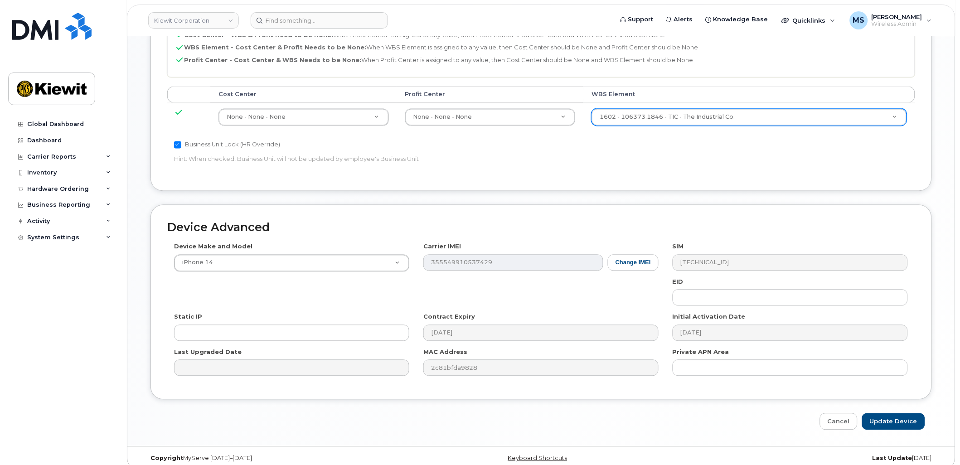
scroll to position [467, 0]
click at [885, 412] on input "Update Device" at bounding box center [893, 420] width 63 height 17
type input "Saving..."
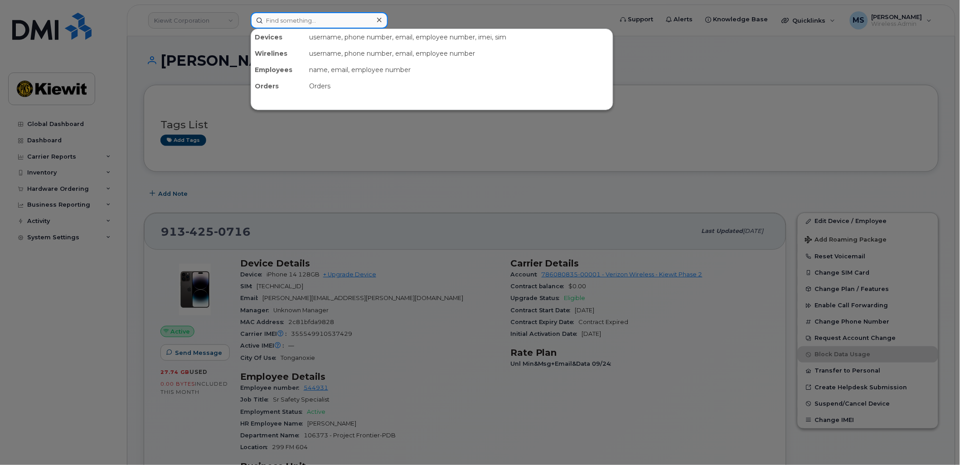
click at [309, 19] on input at bounding box center [319, 20] width 137 height 16
paste input "233077"
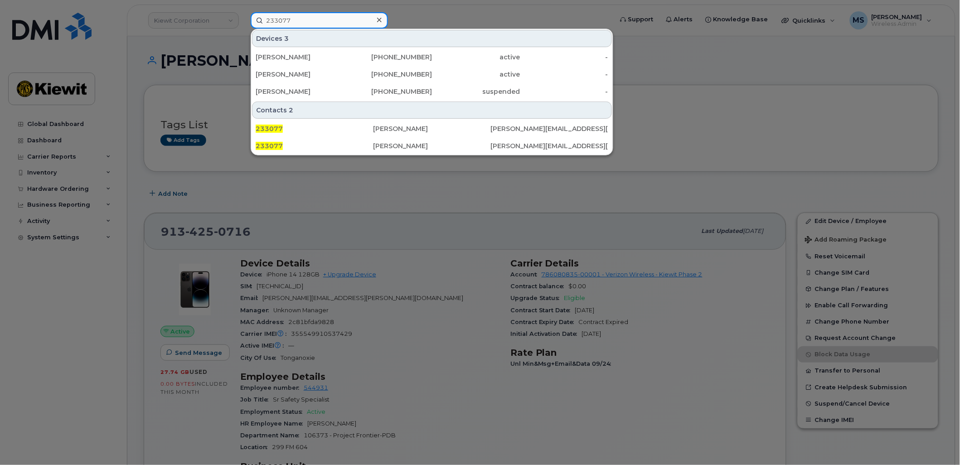
type input "233077"
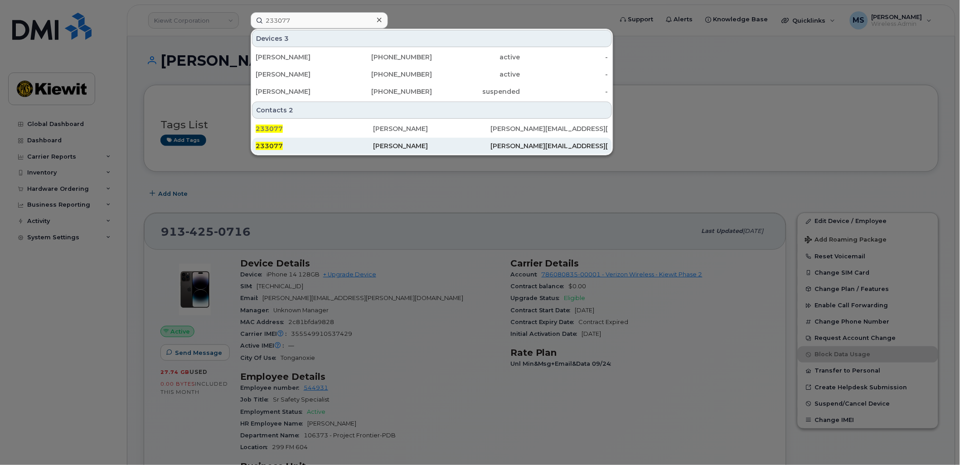
click at [395, 143] on div "[PERSON_NAME]" at bounding box center [431, 145] width 117 height 9
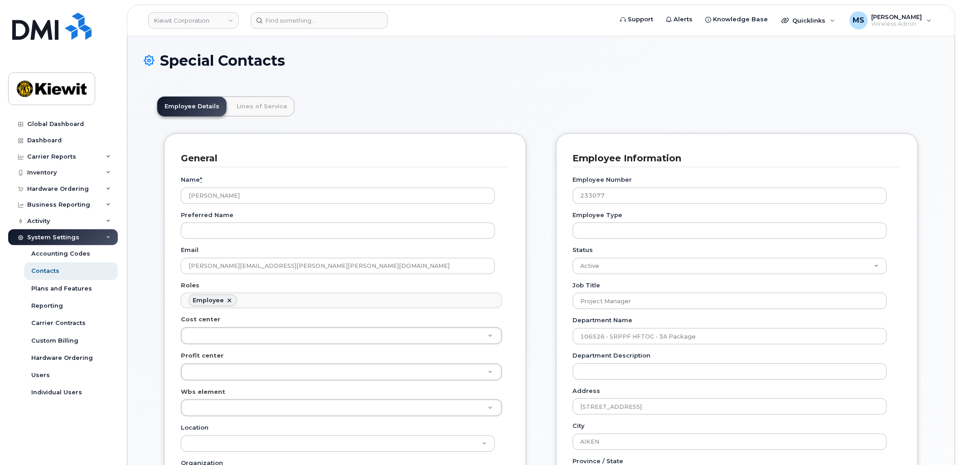
scroll to position [28, 0]
drag, startPoint x: 271, startPoint y: 116, endPoint x: 268, endPoint y: 107, distance: 9.5
click at [268, 107] on link "Lines of Service" at bounding box center [261, 107] width 65 height 20
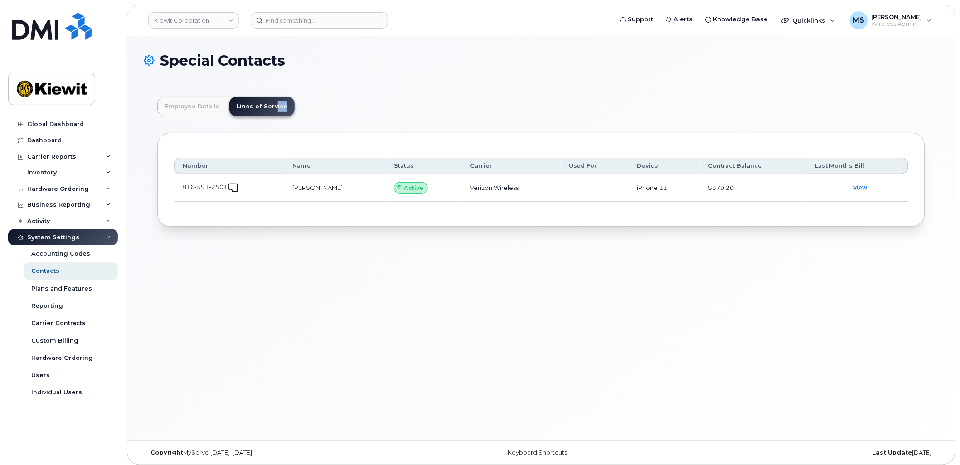
click at [233, 188] on span at bounding box center [234, 188] width 7 height 7
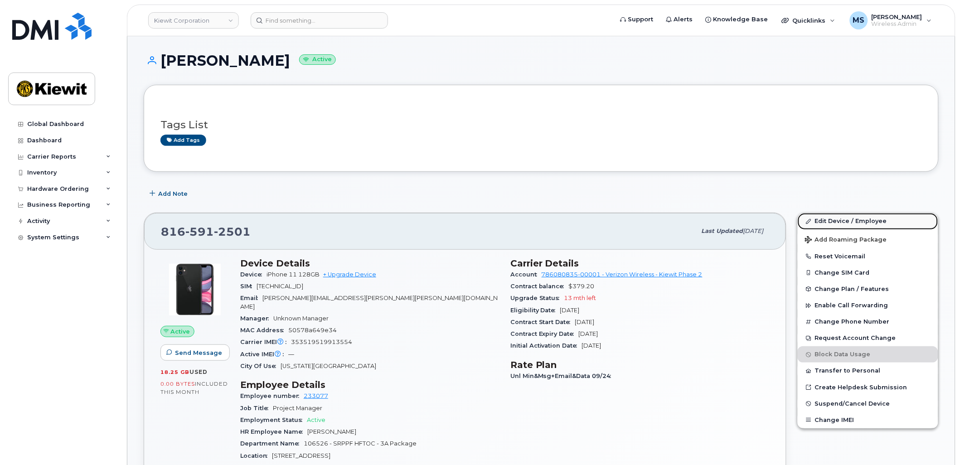
click at [851, 222] on link "Edit Device / Employee" at bounding box center [868, 221] width 141 height 16
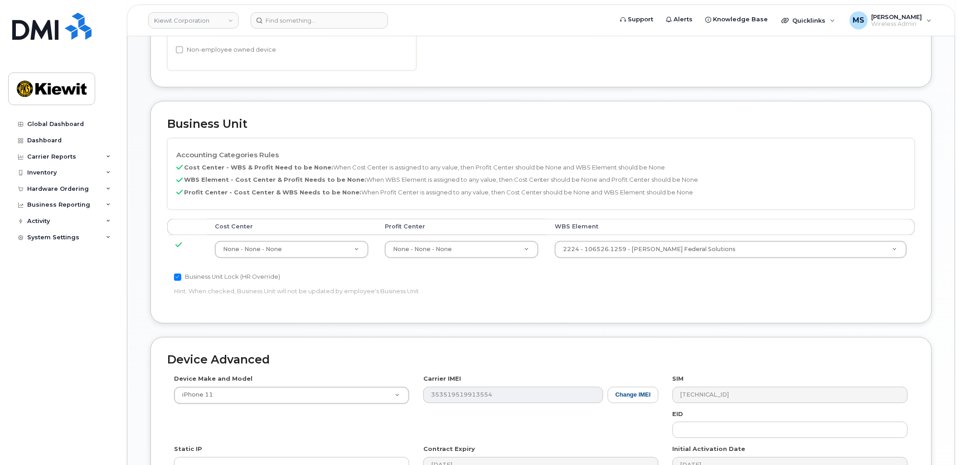
scroll to position [352, 0]
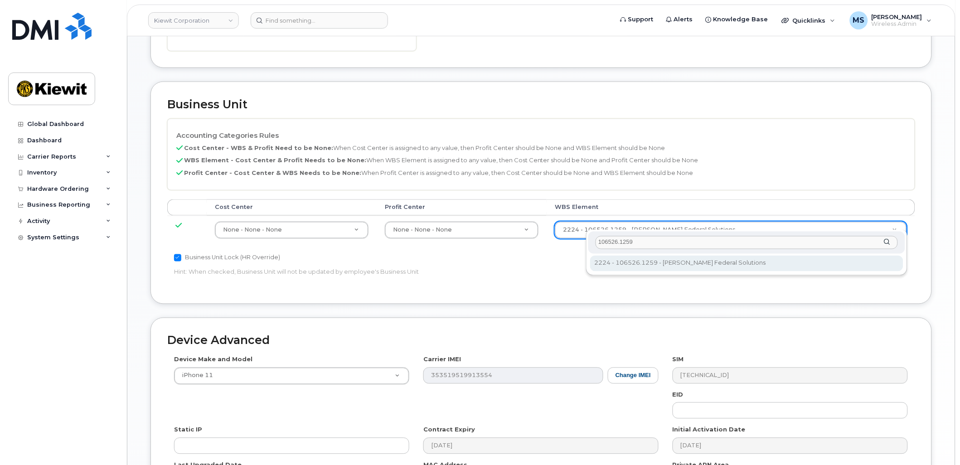
type input "106526.1259"
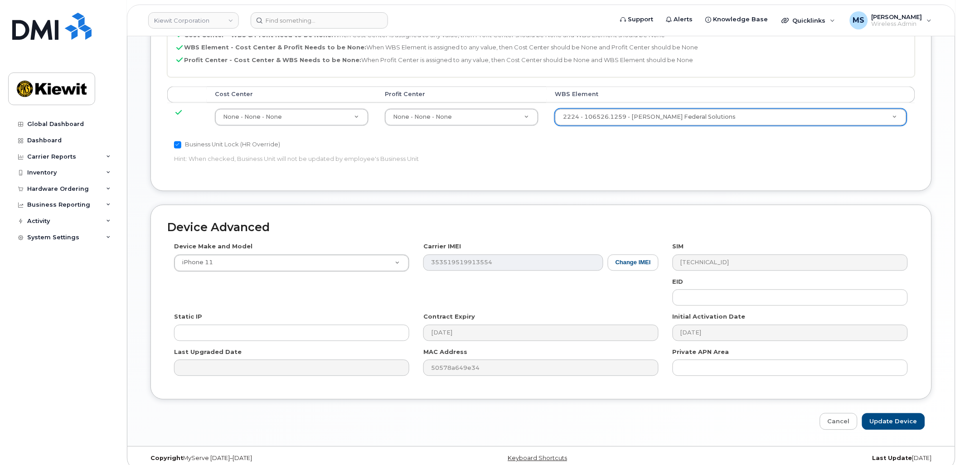
scroll to position [467, 0]
click at [899, 412] on input "Update Device" at bounding box center [893, 420] width 63 height 17
type input "Saving..."
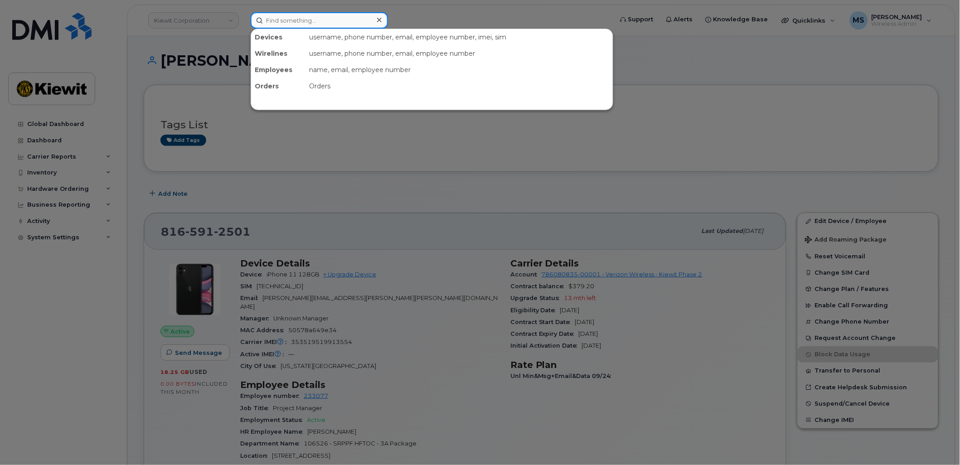
click at [352, 21] on input at bounding box center [319, 20] width 137 height 16
paste input "369351"
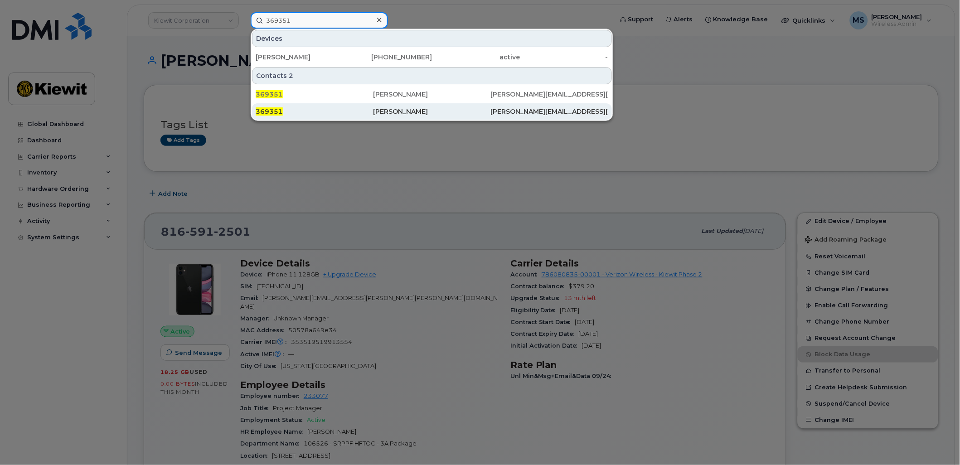
type input "369351"
click at [381, 109] on div "[PERSON_NAME]" at bounding box center [431, 111] width 117 height 9
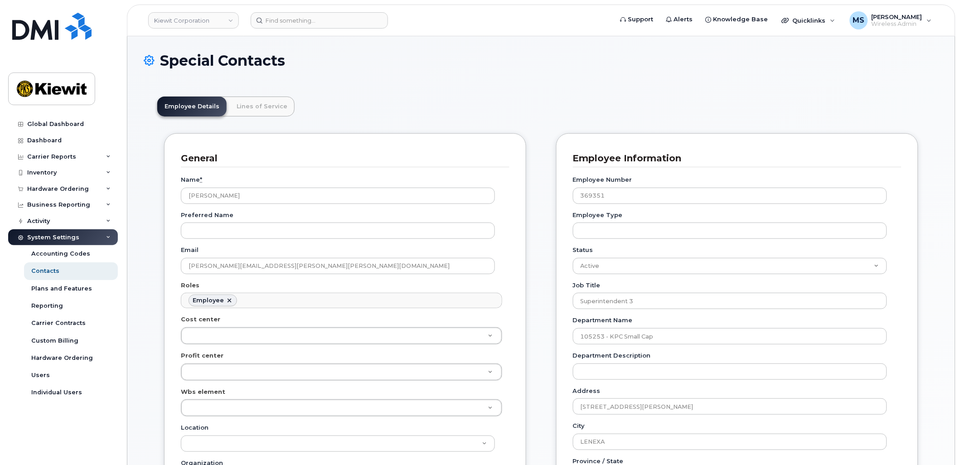
scroll to position [28, 0]
click at [267, 110] on link "Lines of Service" at bounding box center [261, 107] width 65 height 20
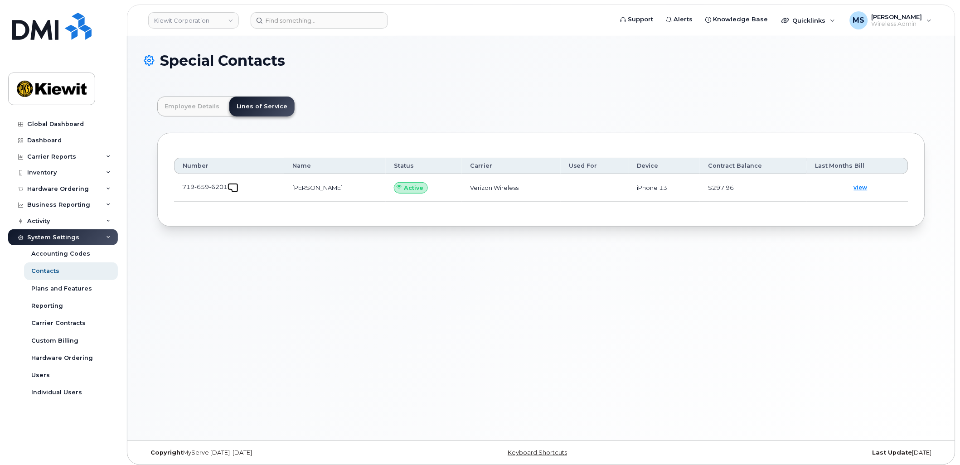
click at [234, 187] on span at bounding box center [234, 188] width 7 height 7
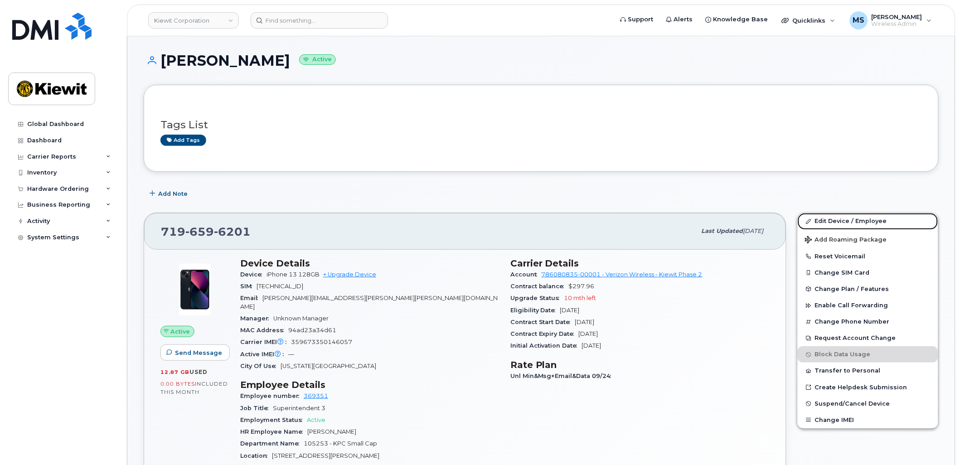
drag, startPoint x: 819, startPoint y: 220, endPoint x: 689, endPoint y: 229, distance: 130.0
click at [819, 220] on link "Edit Device / Employee" at bounding box center [868, 221] width 141 height 16
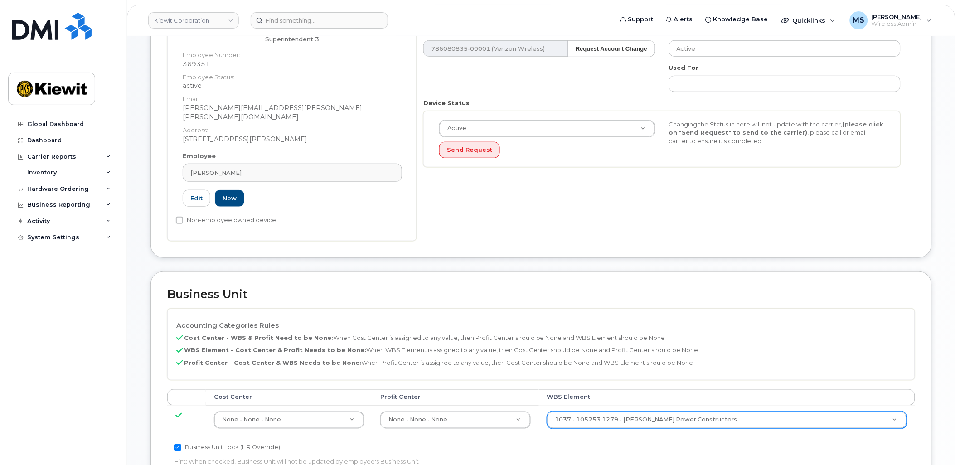
scroll to position [302, 0]
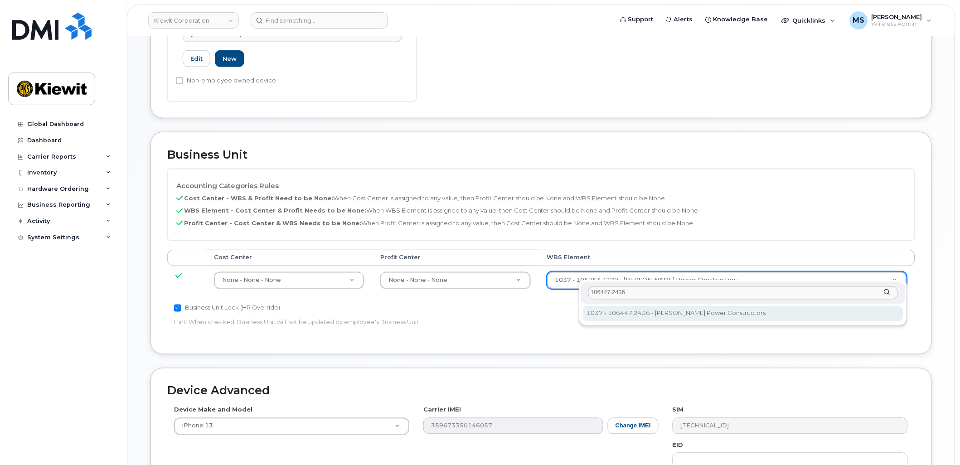
type input "106447.2436"
type input "36174137"
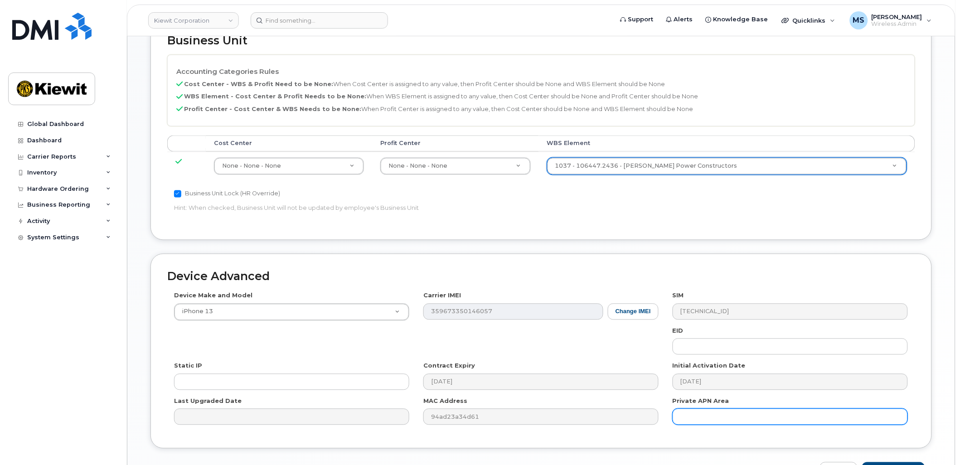
scroll to position [467, 0]
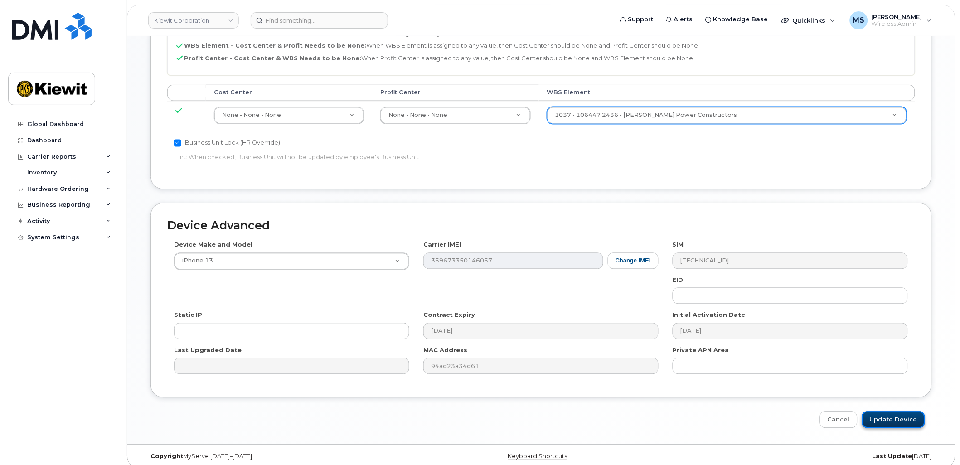
click at [904, 412] on input "Update Device" at bounding box center [893, 420] width 63 height 17
type input "Saving..."
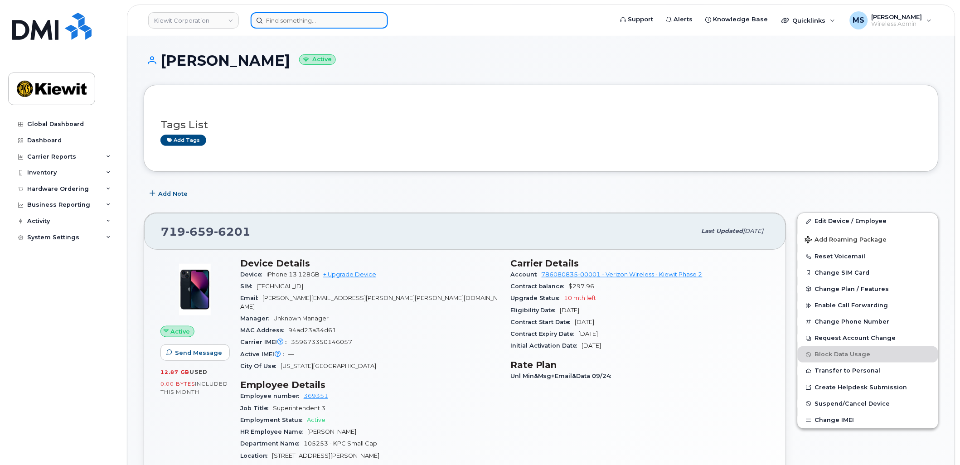
click at [298, 28] on div at bounding box center [429, 20] width 356 height 16
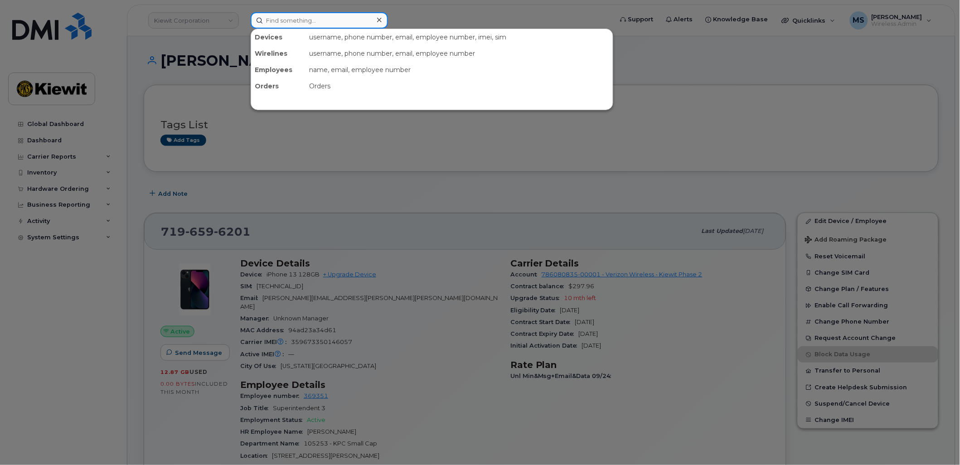
paste input "247085"
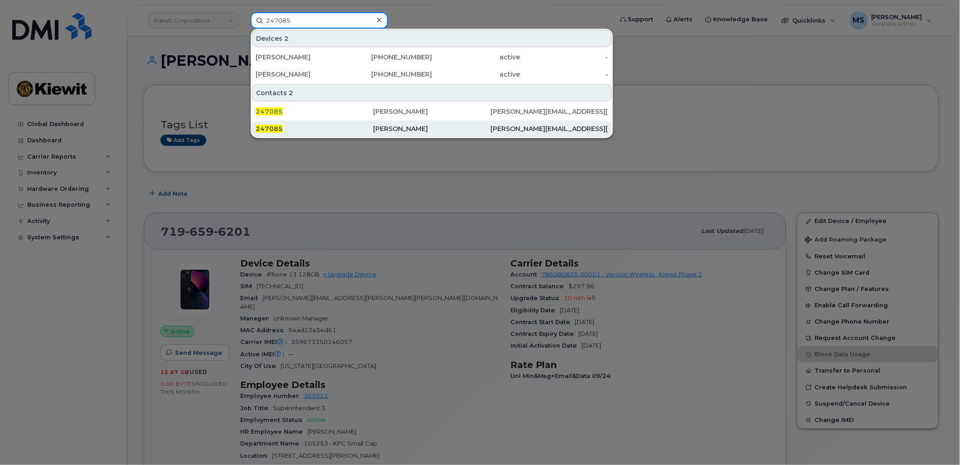
type input "247085"
click at [407, 124] on div "[PERSON_NAME]" at bounding box center [431, 129] width 117 height 16
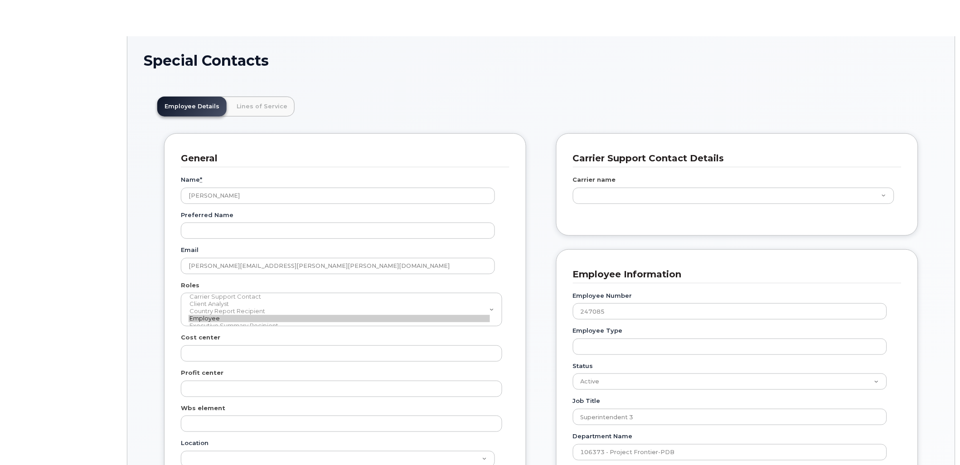
scroll to position [28, 0]
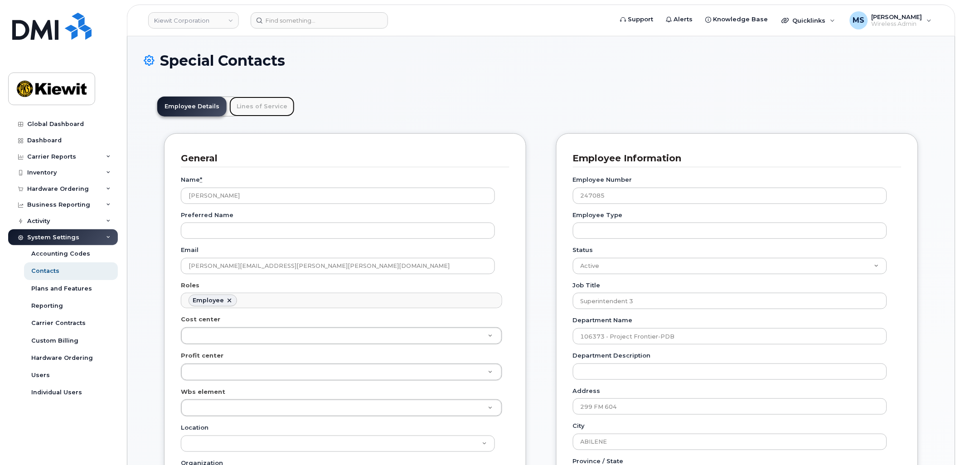
click at [257, 107] on link "Lines of Service" at bounding box center [261, 107] width 65 height 20
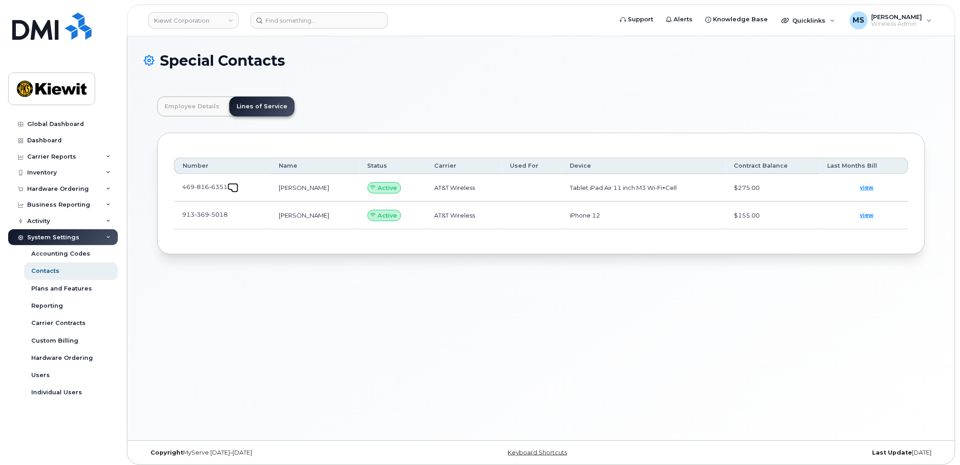
click at [237, 188] on span at bounding box center [234, 188] width 7 height 7
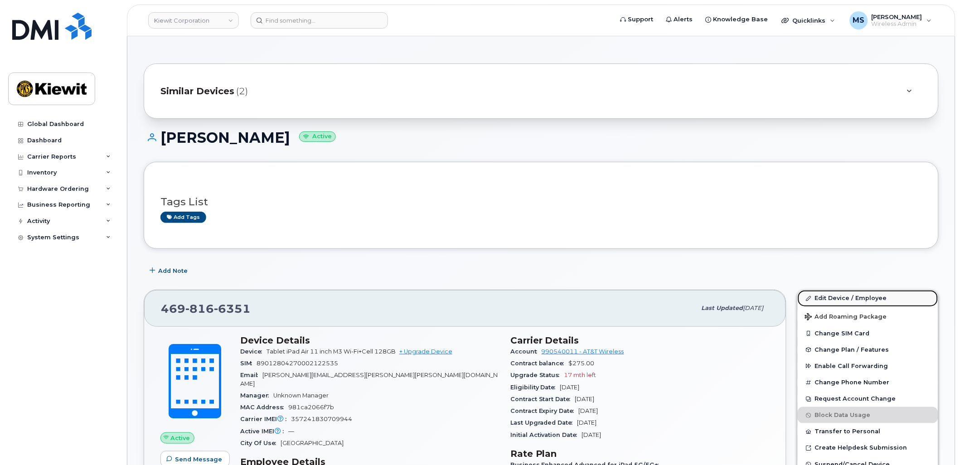
click at [845, 296] on link "Edit Device / Employee" at bounding box center [868, 298] width 141 height 16
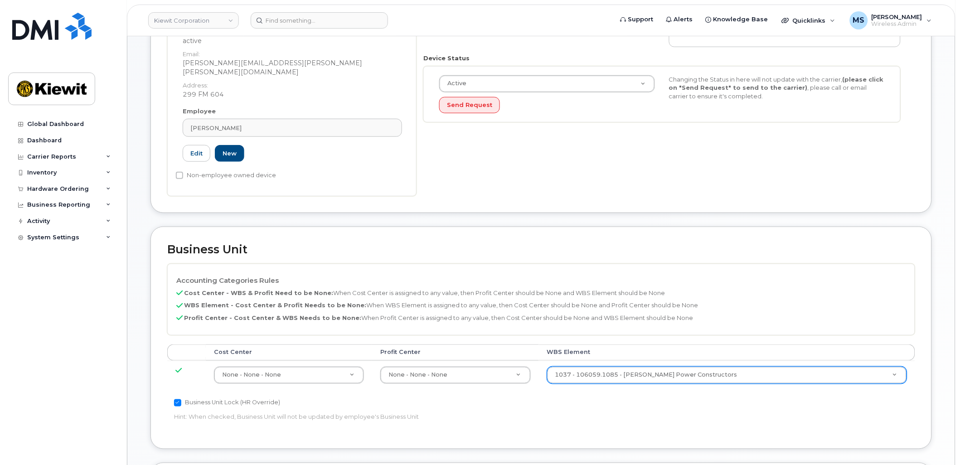
scroll to position [252, 0]
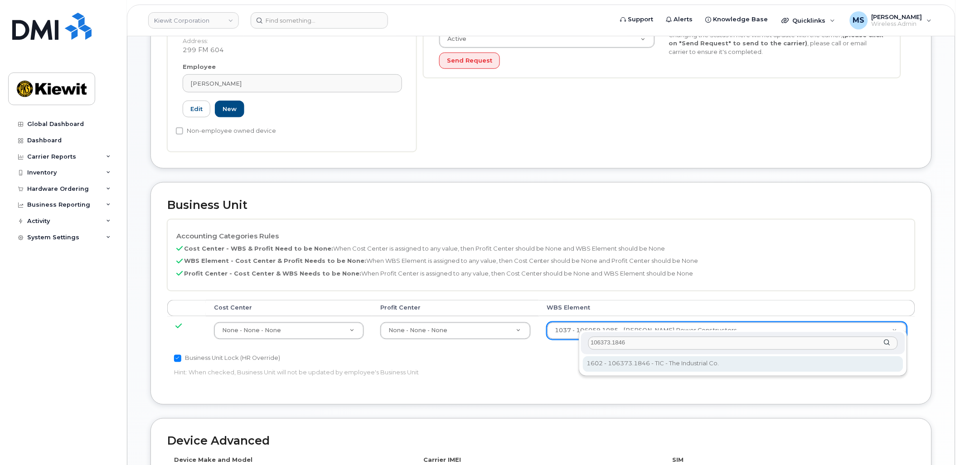
type input "106373.1846"
type input "36082678"
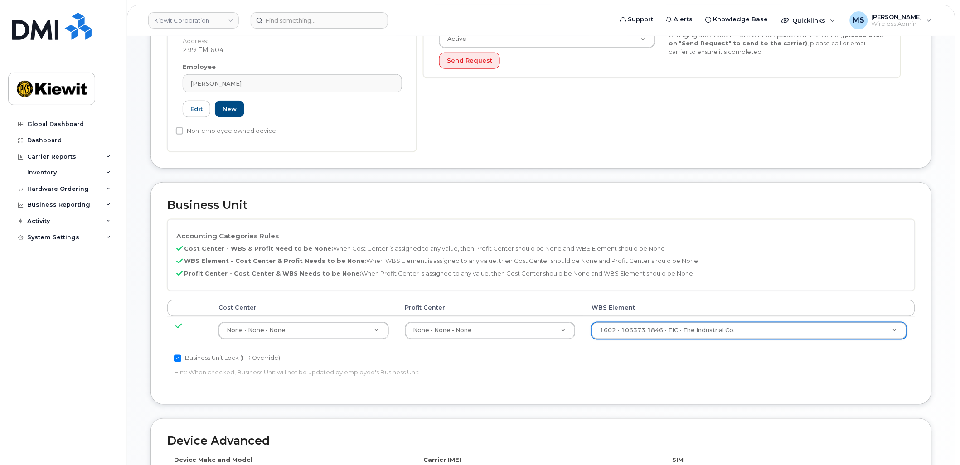
scroll to position [467, 0]
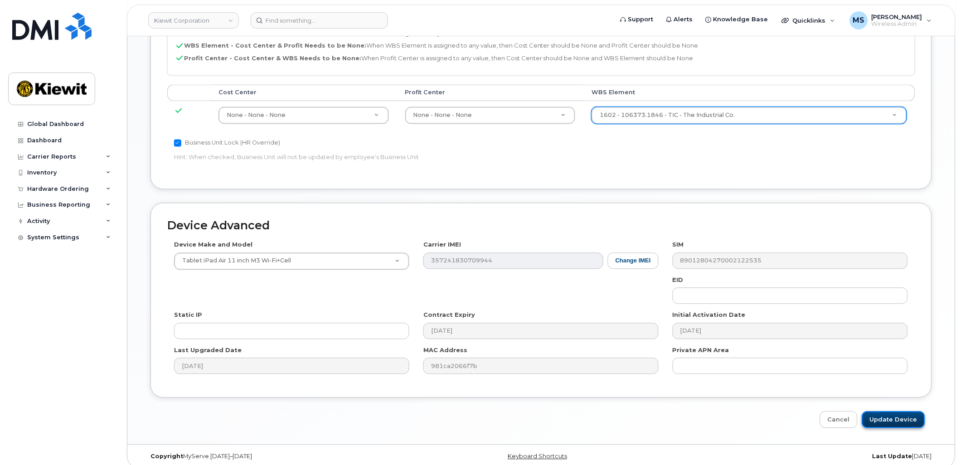
click at [895, 412] on input "Update Device" at bounding box center [893, 420] width 63 height 17
type input "Saving..."
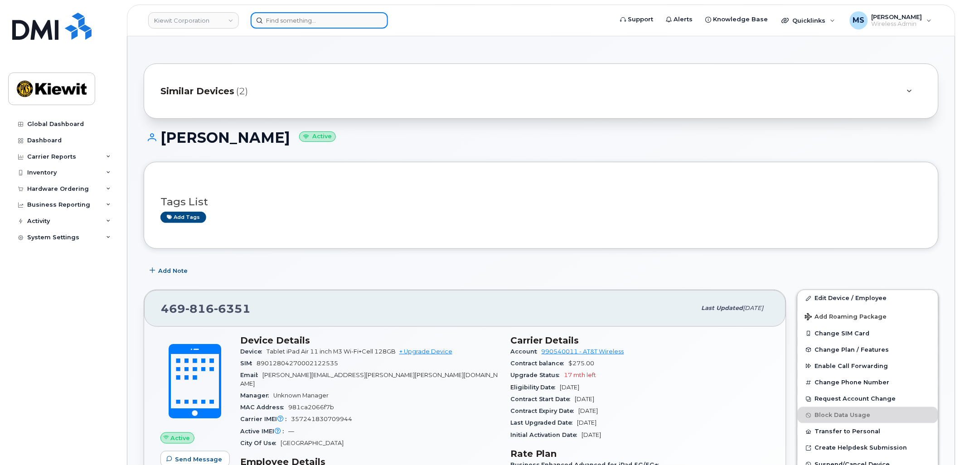
click at [374, 17] on div at bounding box center [319, 20] width 137 height 16
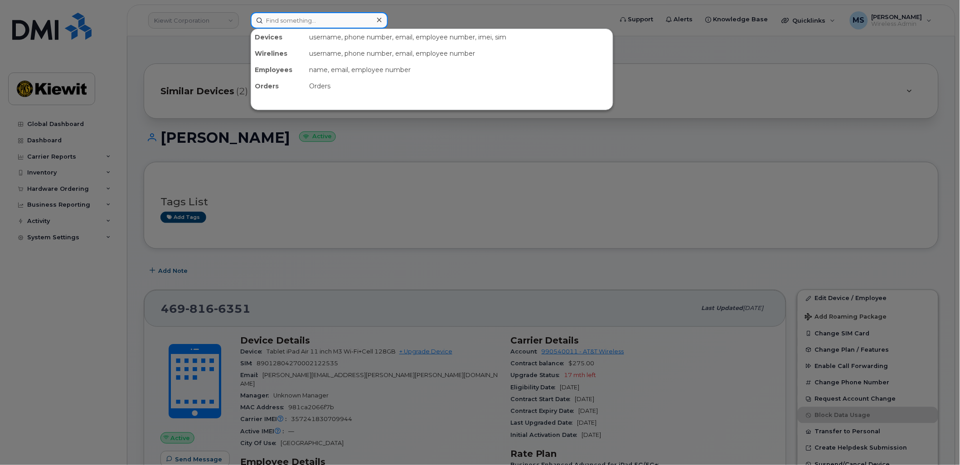
paste input "504642"
type input "504642"
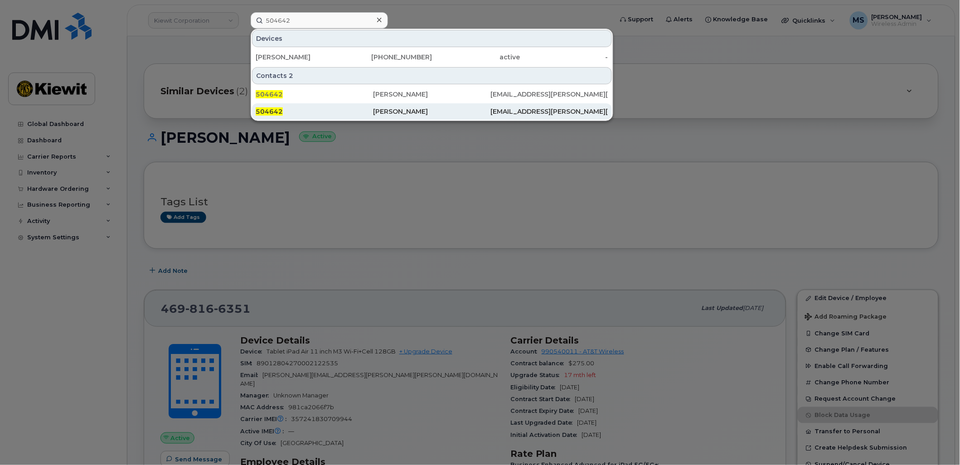
click at [419, 110] on div "[PERSON_NAME]" at bounding box center [431, 111] width 117 height 9
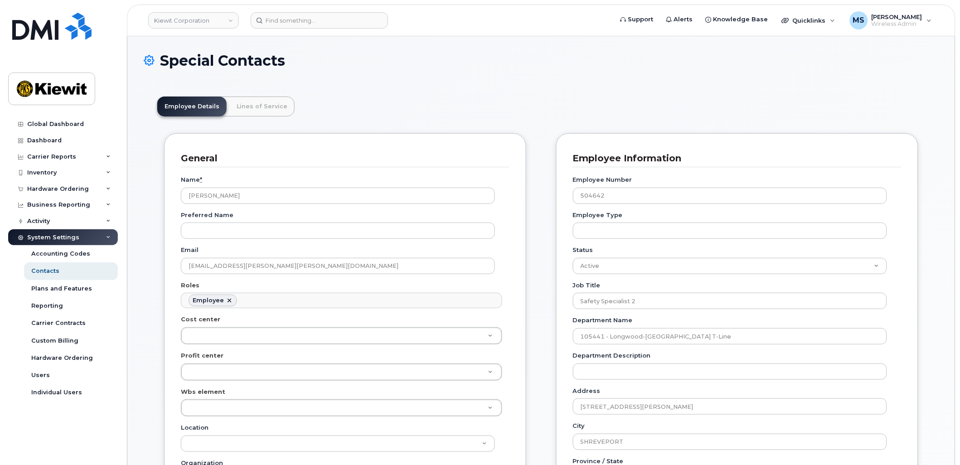
scroll to position [28, 0]
click at [253, 105] on link "Lines of Service" at bounding box center [261, 107] width 65 height 20
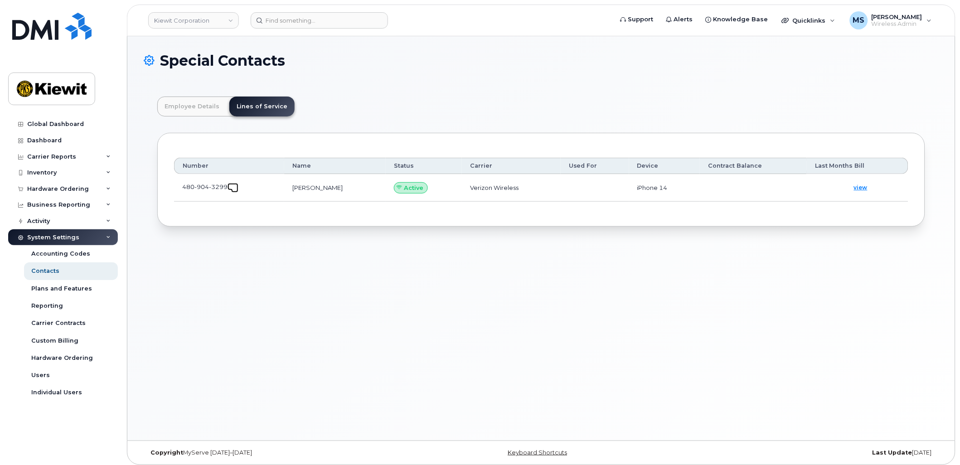
click at [231, 188] on link at bounding box center [233, 186] width 11 height 7
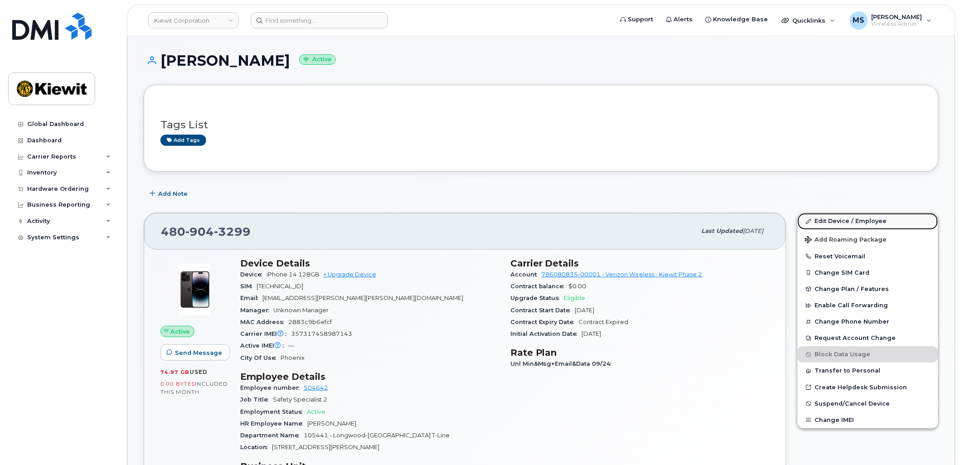
click at [844, 216] on link "Edit Device / Employee" at bounding box center [868, 221] width 141 height 16
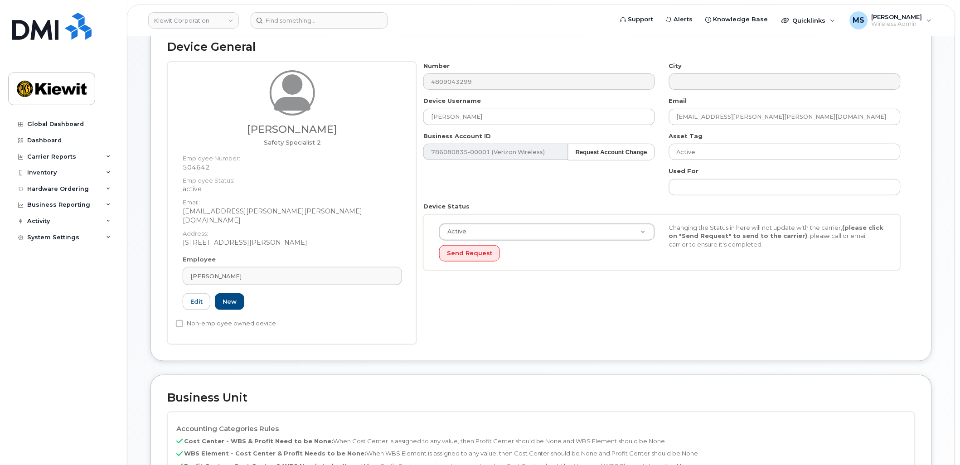
scroll to position [252, 0]
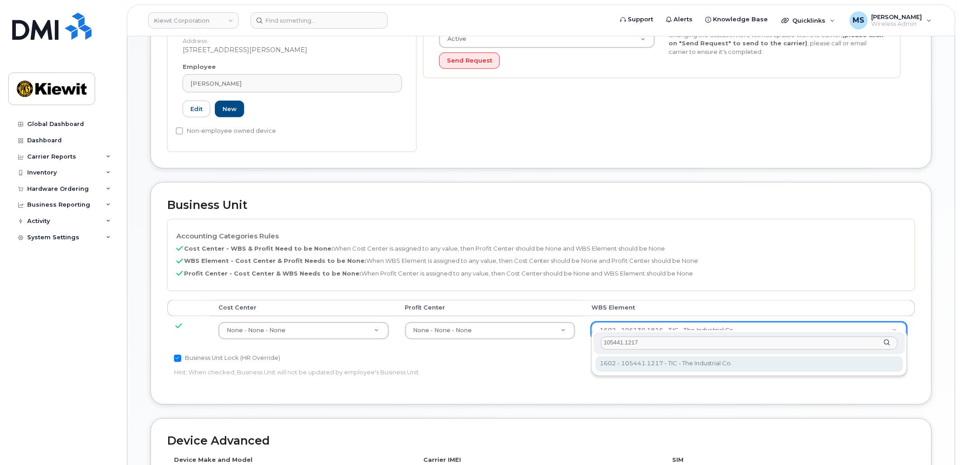
type input "105441.1217"
type input "30138096"
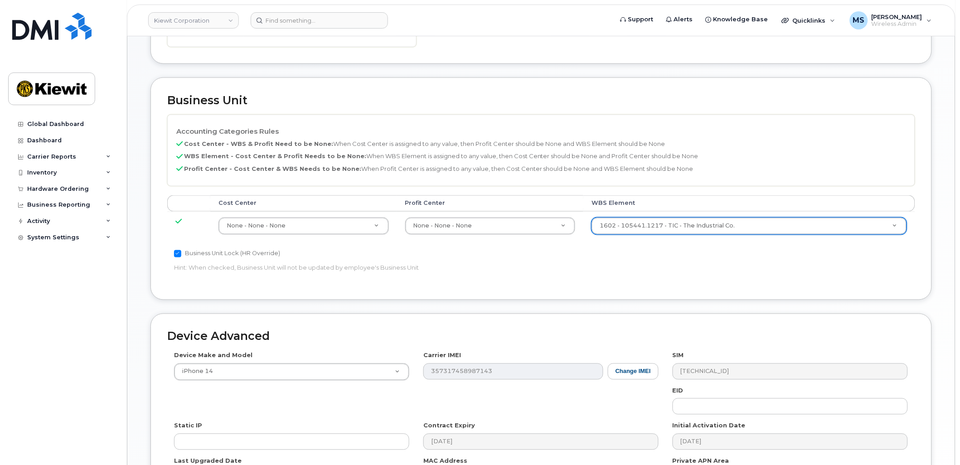
scroll to position [467, 0]
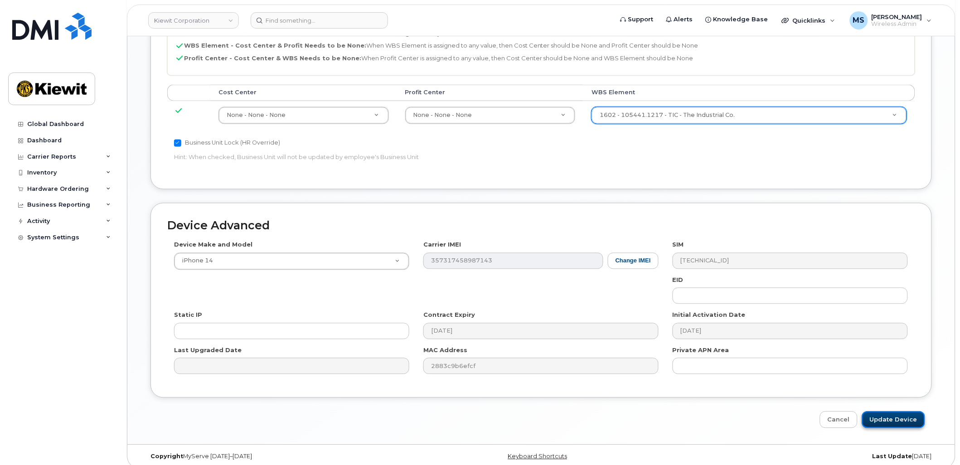
click at [893, 412] on input "Update Device" at bounding box center [893, 420] width 63 height 17
type input "Saving..."
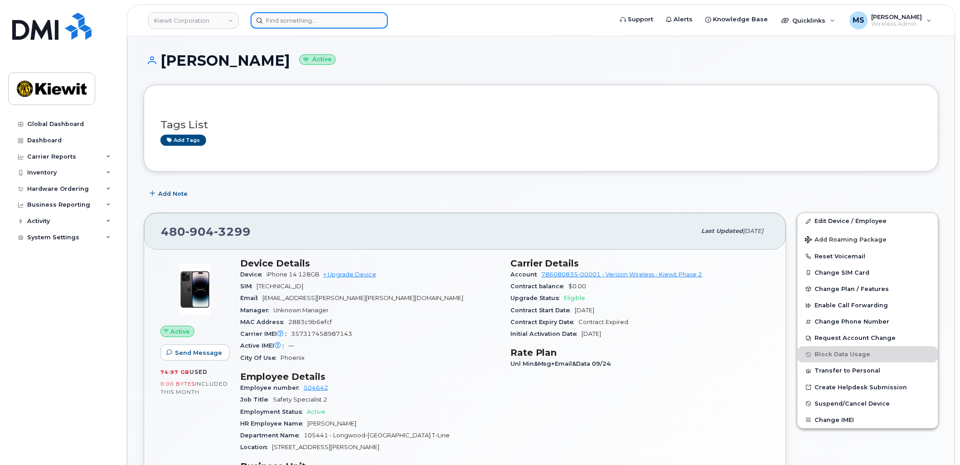
click at [304, 21] on input at bounding box center [319, 20] width 137 height 16
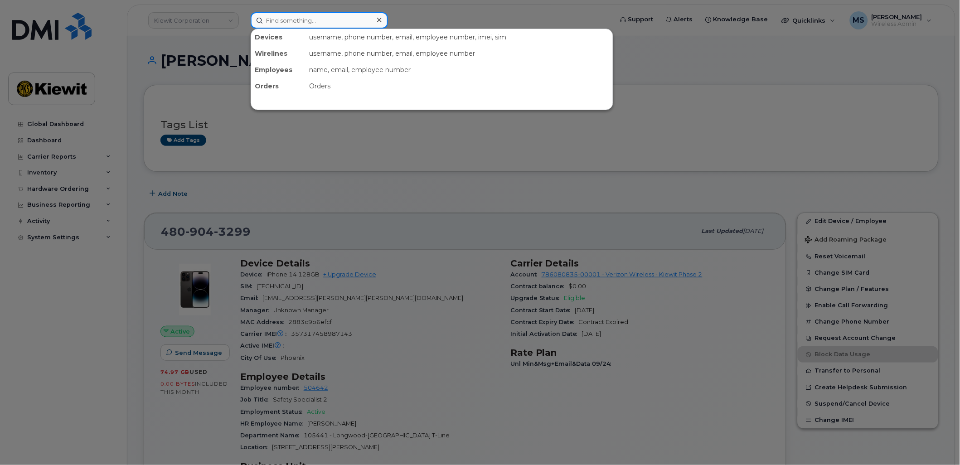
paste input "545379"
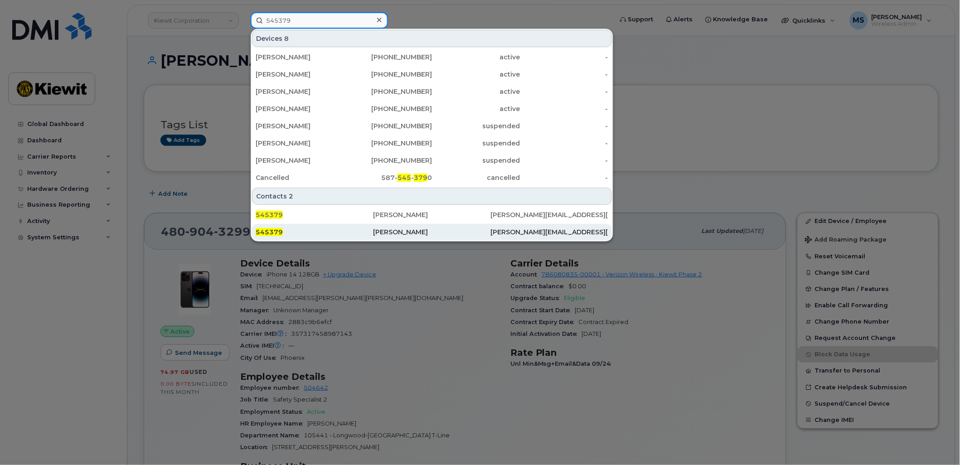
type input "545379"
click at [405, 230] on div "[PERSON_NAME]" at bounding box center [431, 232] width 117 height 9
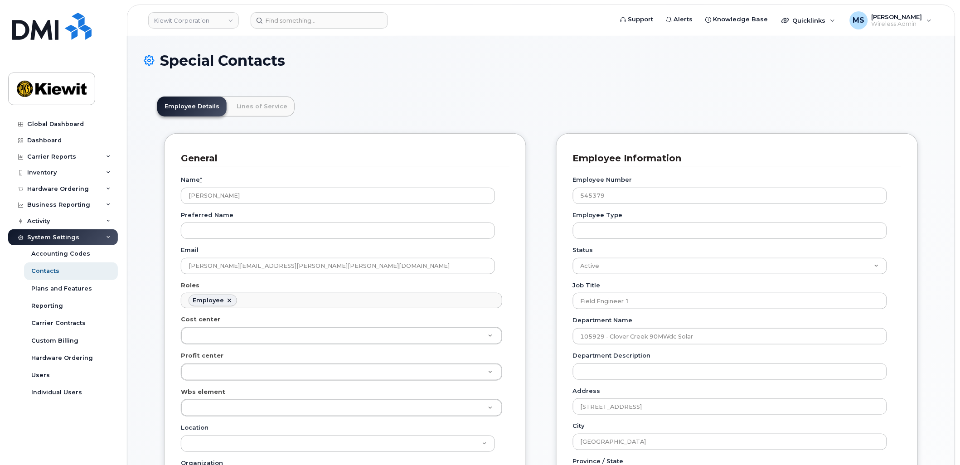
scroll to position [28, 0]
click at [258, 97] on link "Lines of Service" at bounding box center [261, 107] width 65 height 20
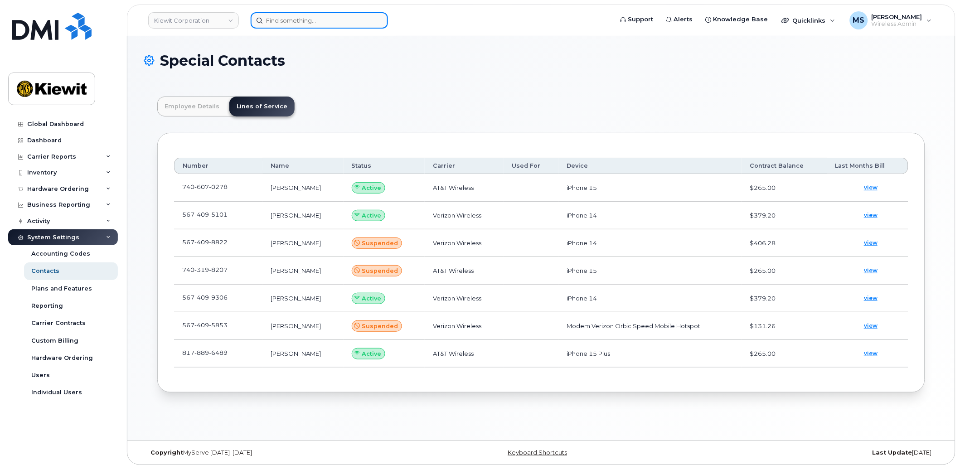
click at [339, 23] on input at bounding box center [319, 20] width 137 height 16
paste input "142823"
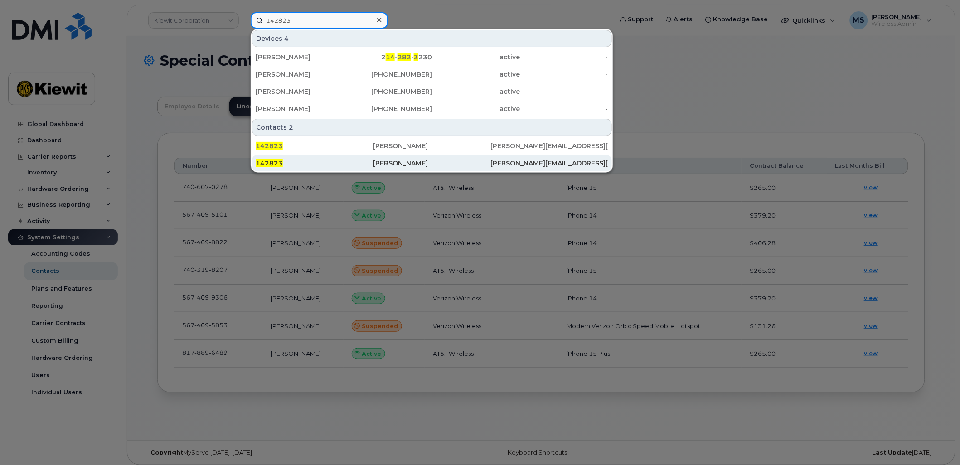
type input "142823"
click at [413, 159] on div "[PERSON_NAME]" at bounding box center [431, 163] width 117 height 9
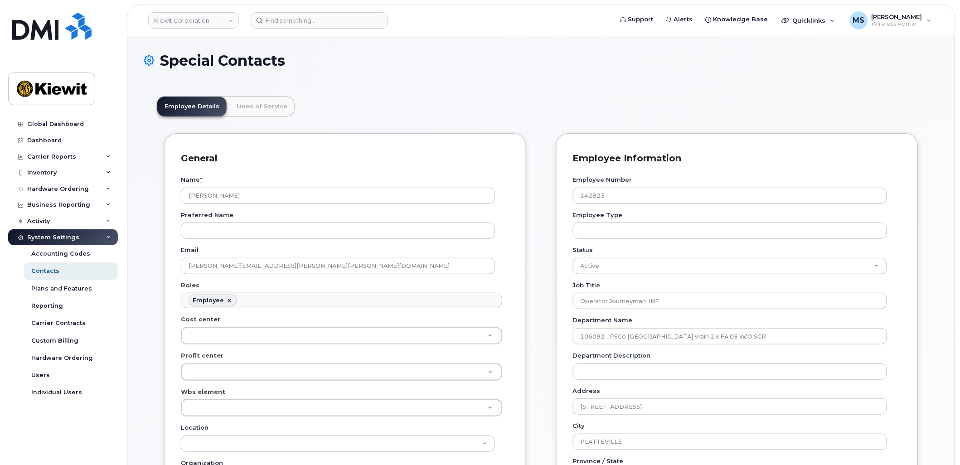
scroll to position [28, 0]
click at [265, 108] on link "Lines of Service" at bounding box center [261, 107] width 65 height 20
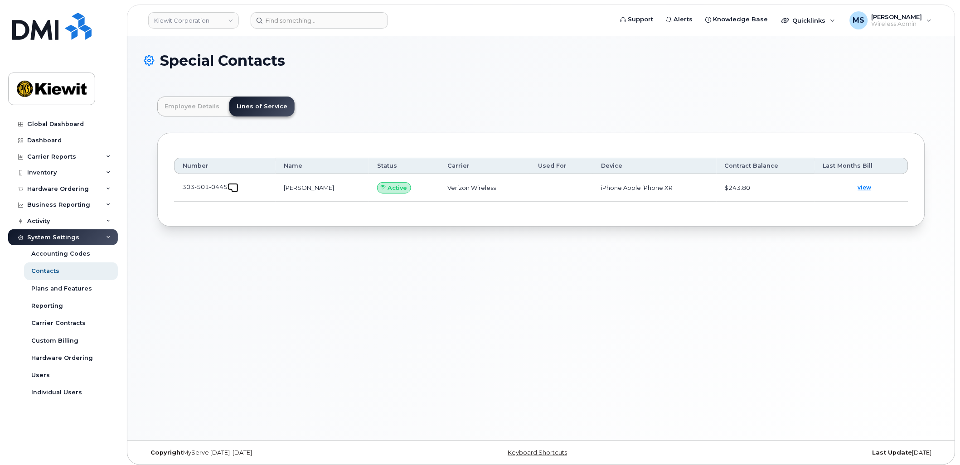
click at [234, 189] on span at bounding box center [234, 188] width 7 height 7
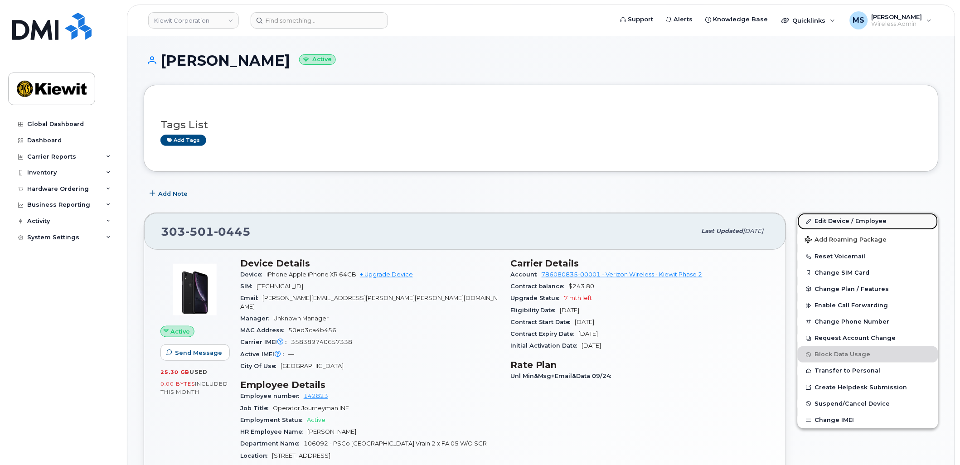
click at [853, 223] on link "Edit Device / Employee" at bounding box center [868, 221] width 141 height 16
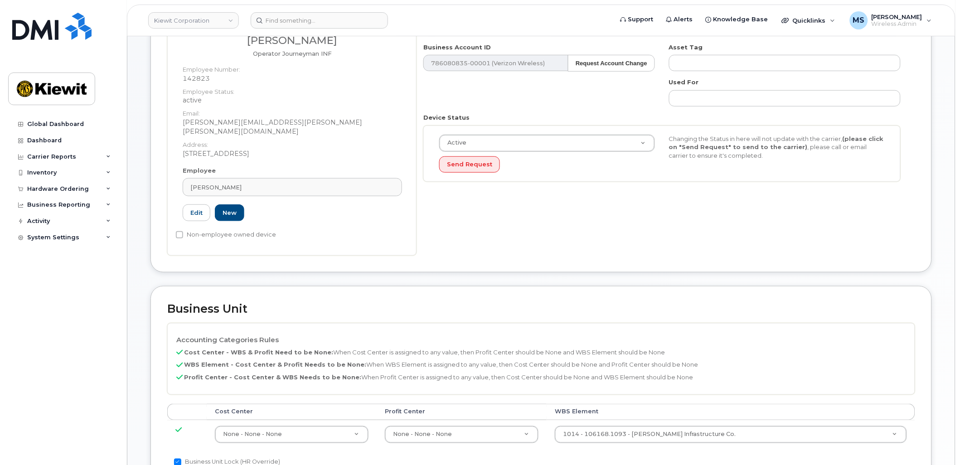
scroll to position [201, 0]
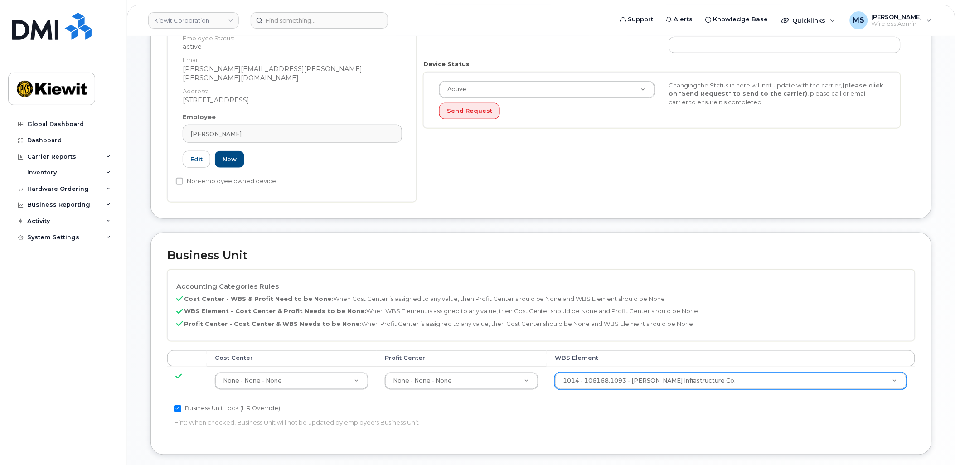
click at [752, 381] on div "1014 - 106168.1093 - [PERSON_NAME] Infrastructure Co." at bounding box center [731, 381] width 352 height 17
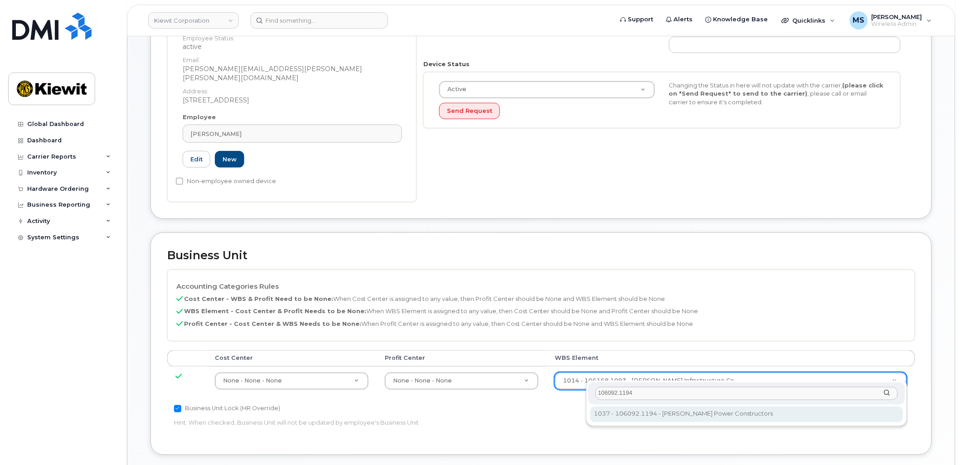
type input "106092.1194"
type input "33375768"
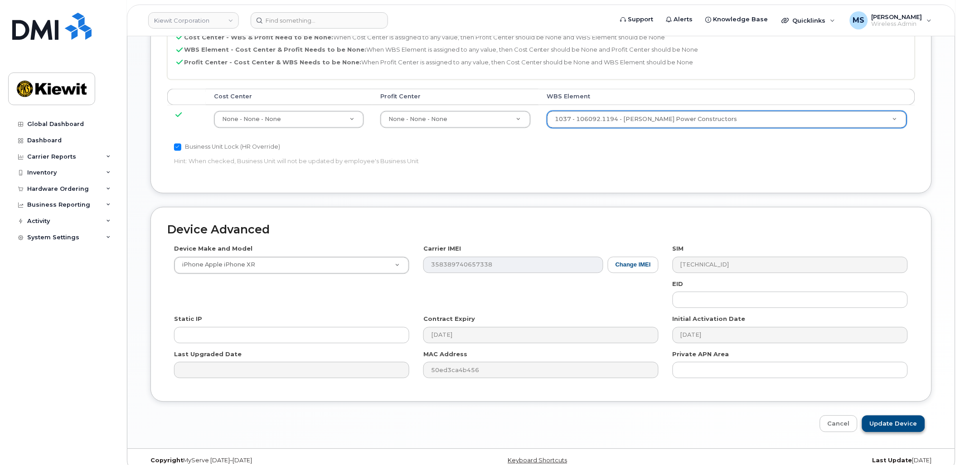
scroll to position [467, 0]
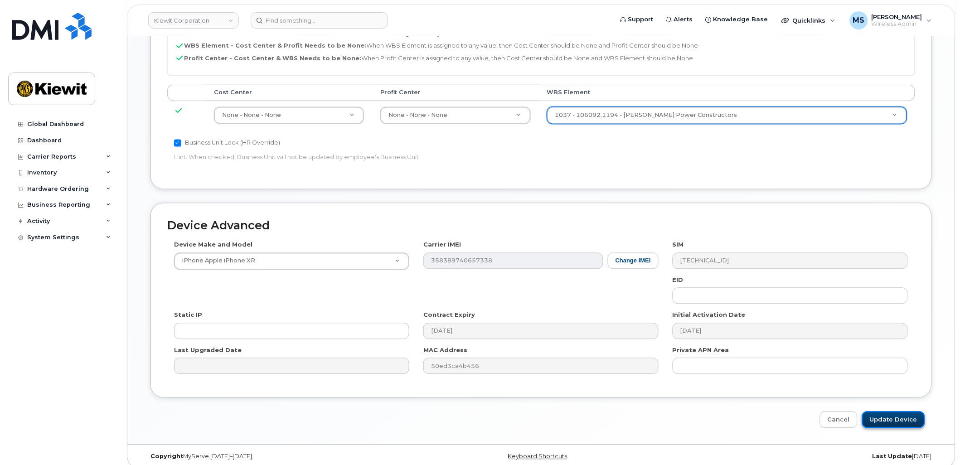
click at [891, 412] on input "Update Device" at bounding box center [893, 420] width 63 height 17
type input "Saving..."
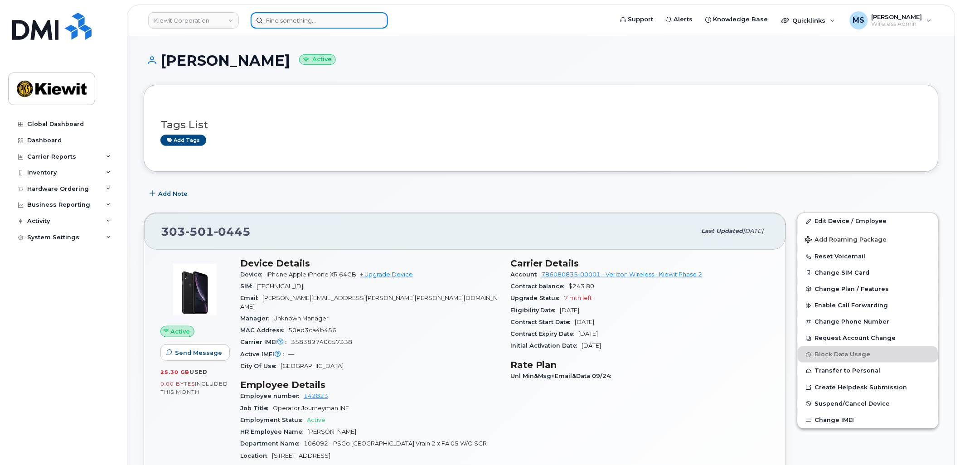
click at [334, 19] on input at bounding box center [319, 20] width 137 height 16
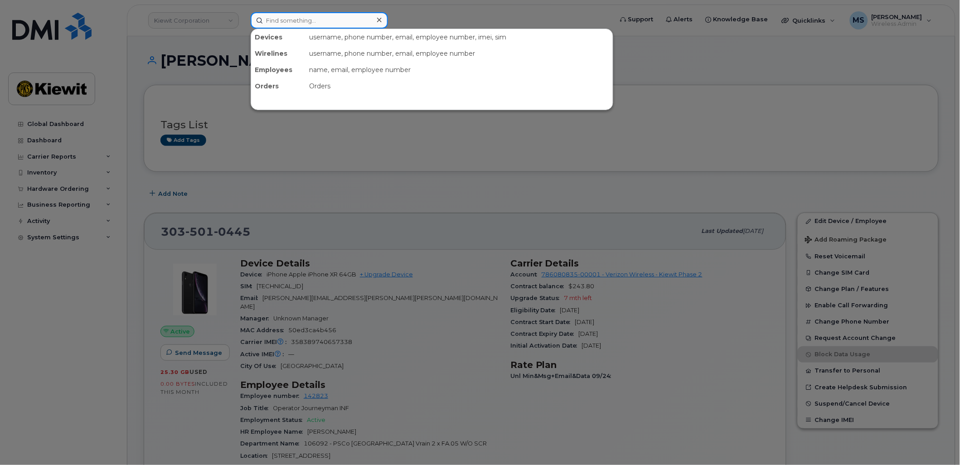
paste input "146220"
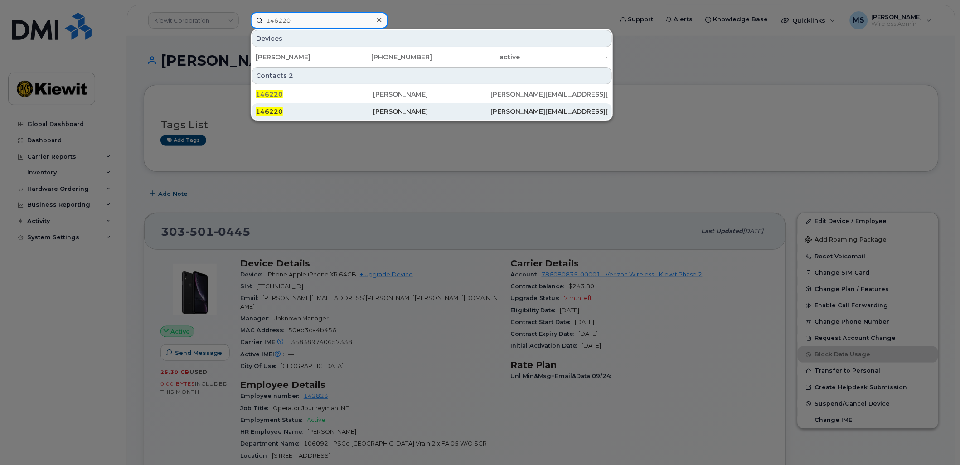
type input "146220"
click at [405, 109] on div "[PERSON_NAME]" at bounding box center [431, 111] width 117 height 9
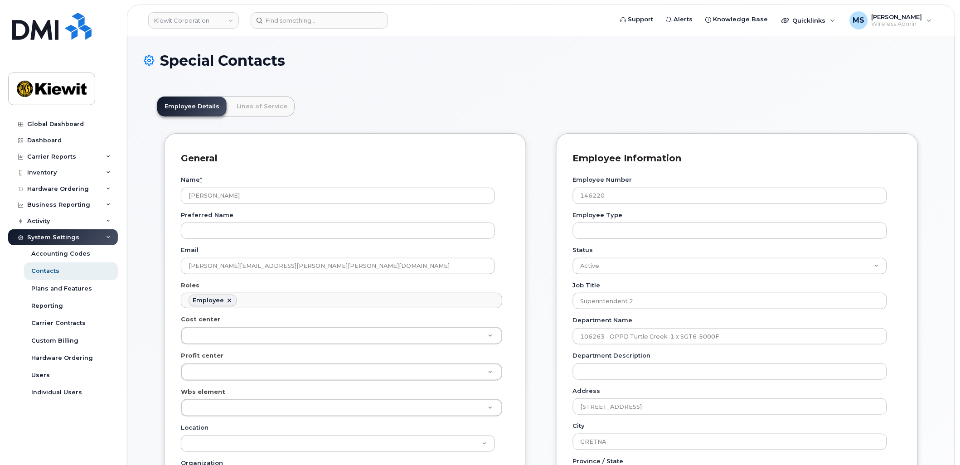
scroll to position [28, 0]
click at [280, 104] on link "Lines of Service" at bounding box center [261, 107] width 65 height 20
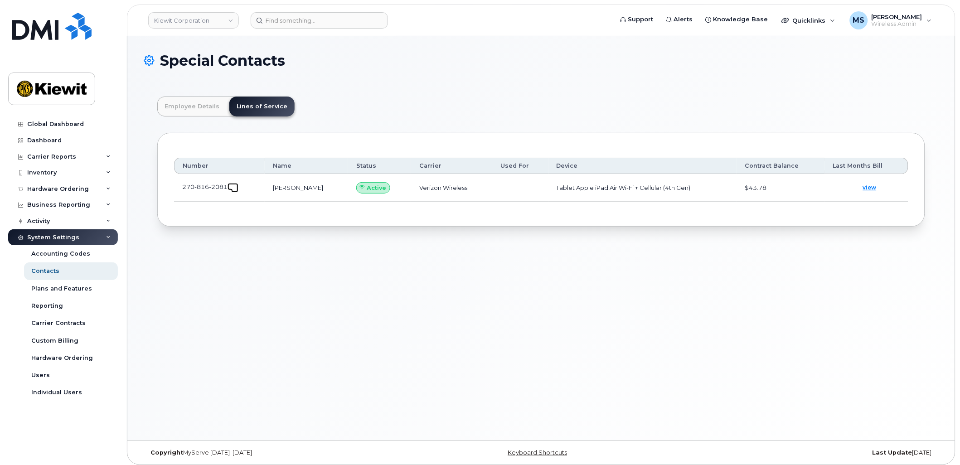
click at [232, 184] on link at bounding box center [233, 186] width 11 height 7
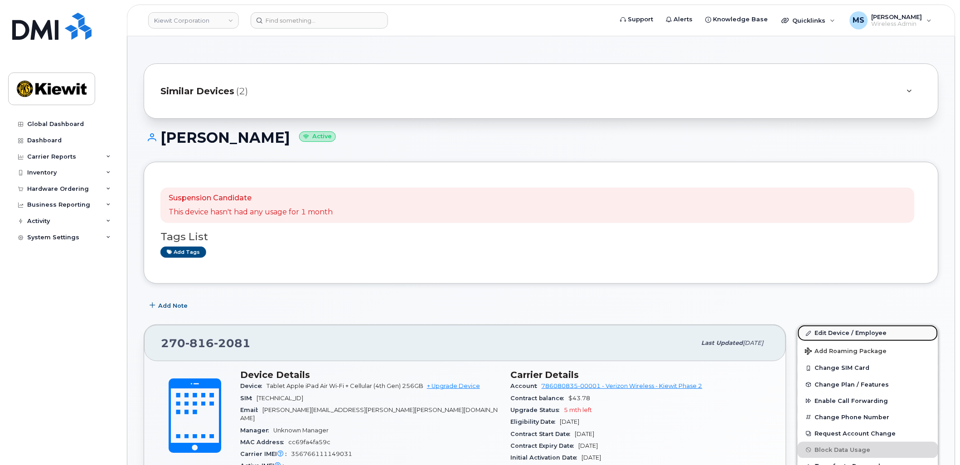
click at [869, 330] on link "Edit Device / Employee" at bounding box center [868, 333] width 141 height 16
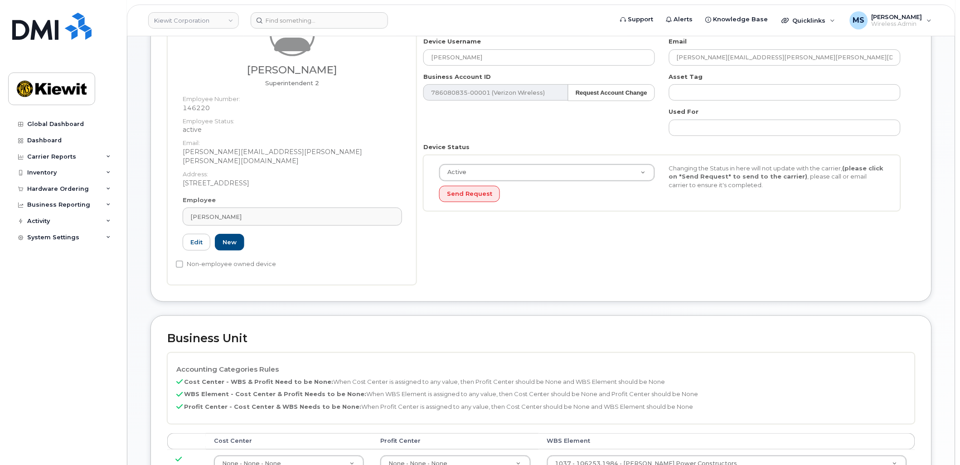
scroll to position [252, 0]
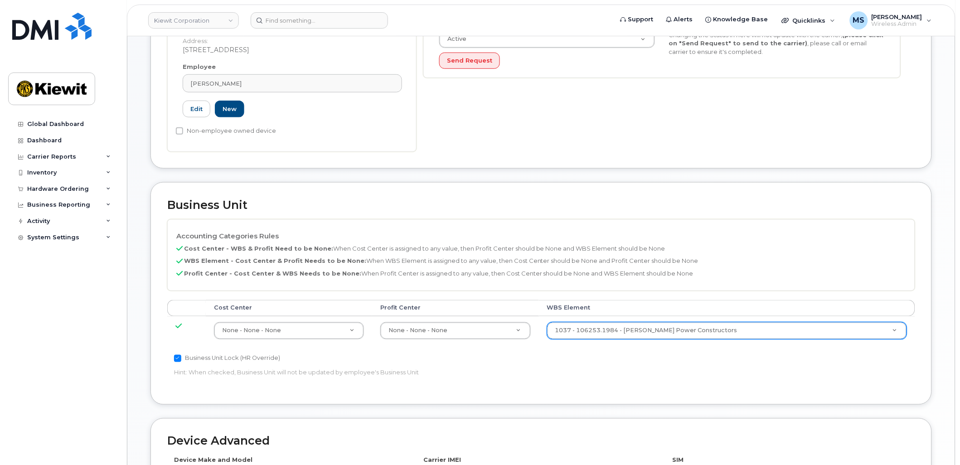
drag, startPoint x: 697, startPoint y: 334, endPoint x: 695, endPoint y: 328, distance: 6.2
click at [695, 332] on td "1037 - 106253.1984 - Kiewit Power Constructors 34121115" at bounding box center [727, 330] width 376 height 29
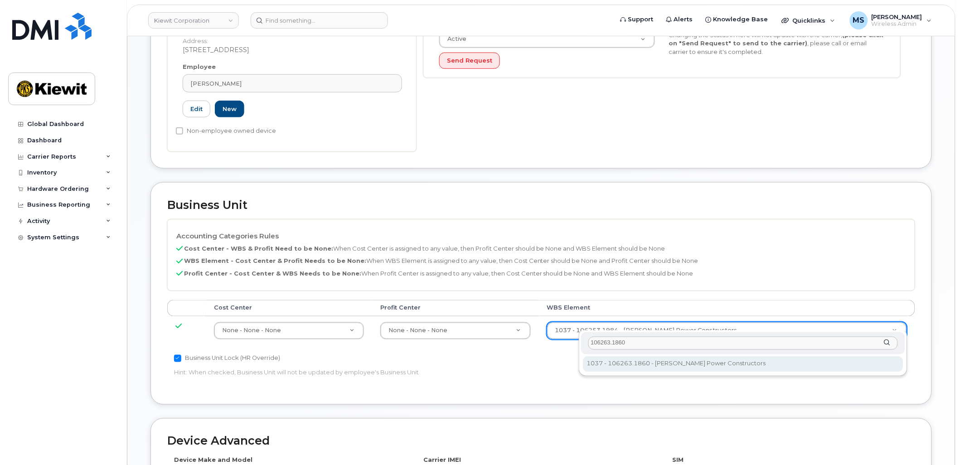
type input "106263.1860"
type input "34521805"
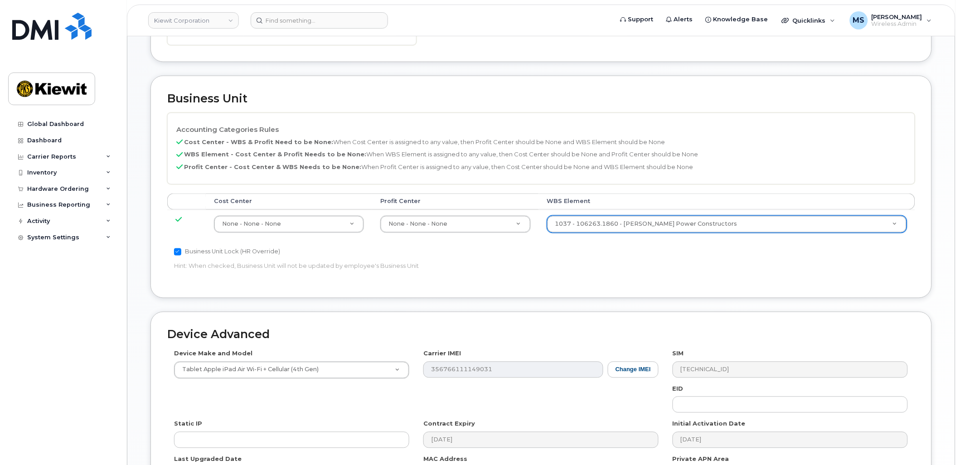
scroll to position [467, 0]
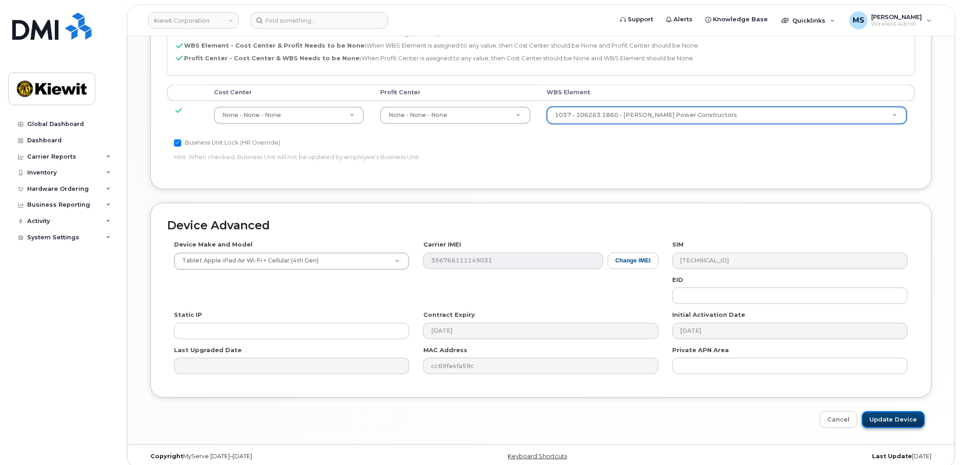
click at [878, 412] on input "Update Device" at bounding box center [893, 420] width 63 height 17
type input "Saving..."
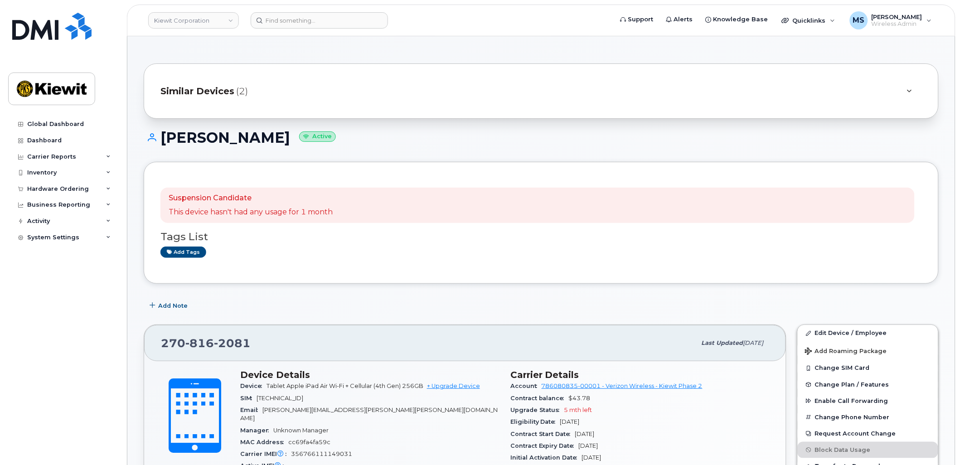
click at [210, 92] on span "Similar Devices" at bounding box center [197, 91] width 74 height 13
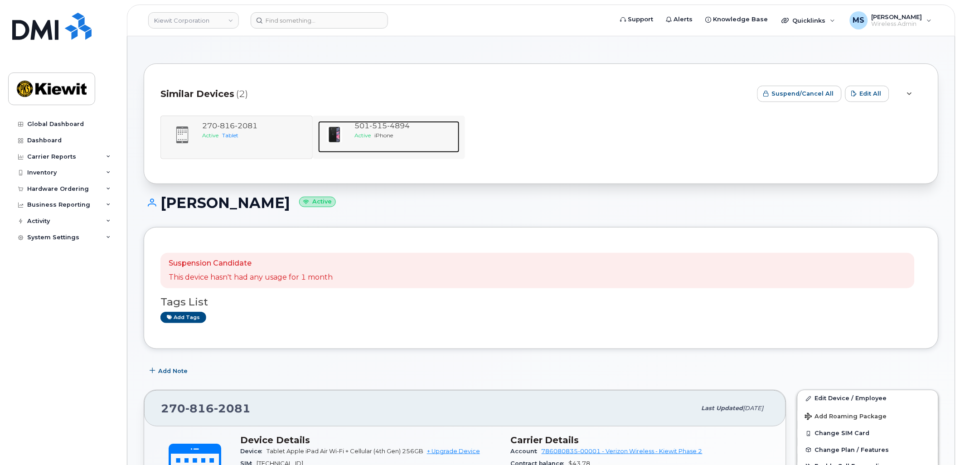
click at [393, 131] on div "Active iPhone" at bounding box center [405, 135] width 102 height 8
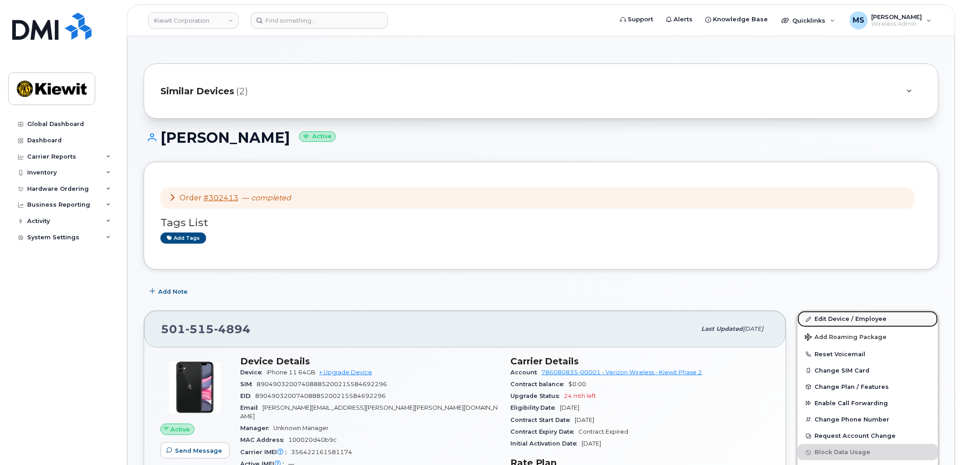
click at [834, 316] on link "Edit Device / Employee" at bounding box center [868, 319] width 141 height 16
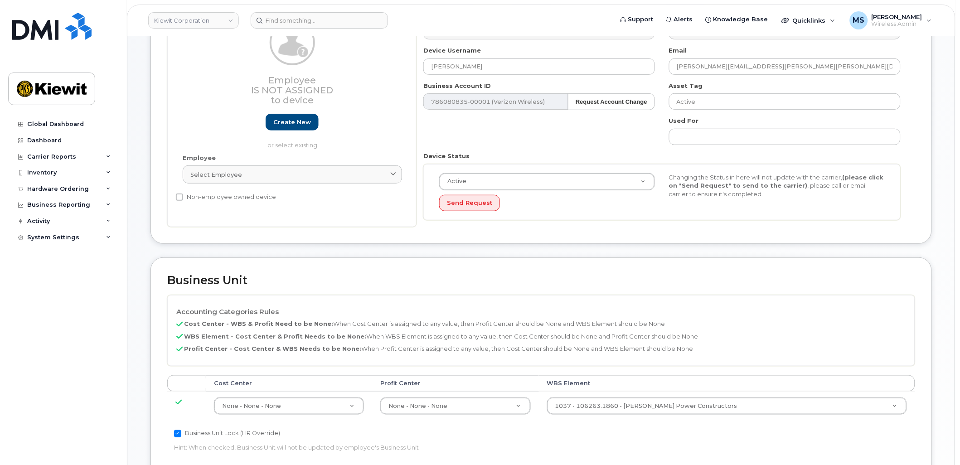
scroll to position [302, 0]
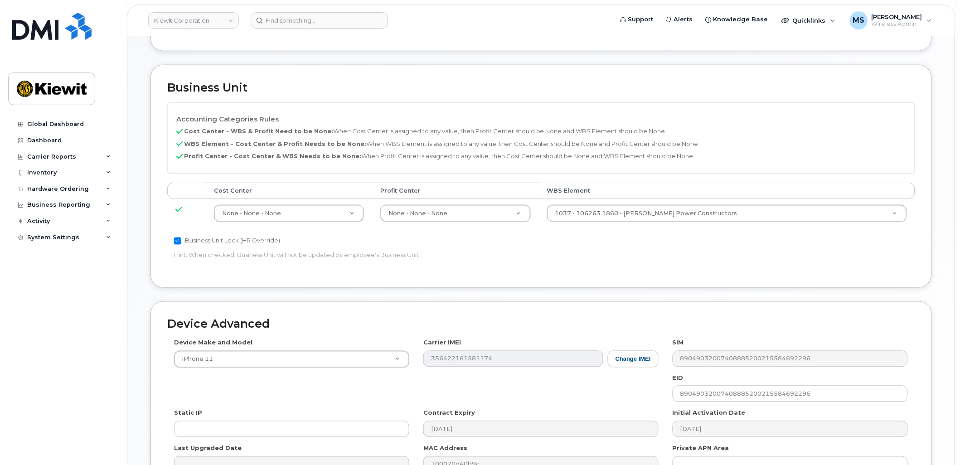
click at [674, 202] on td "1037 - 106263.1860 - Kiewit Power Constructors 34521805" at bounding box center [727, 213] width 376 height 29
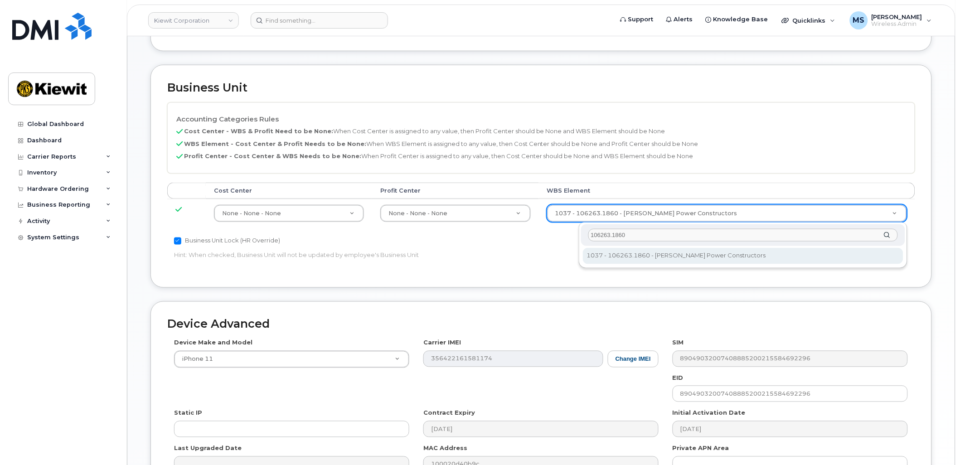
type input "106263.1860"
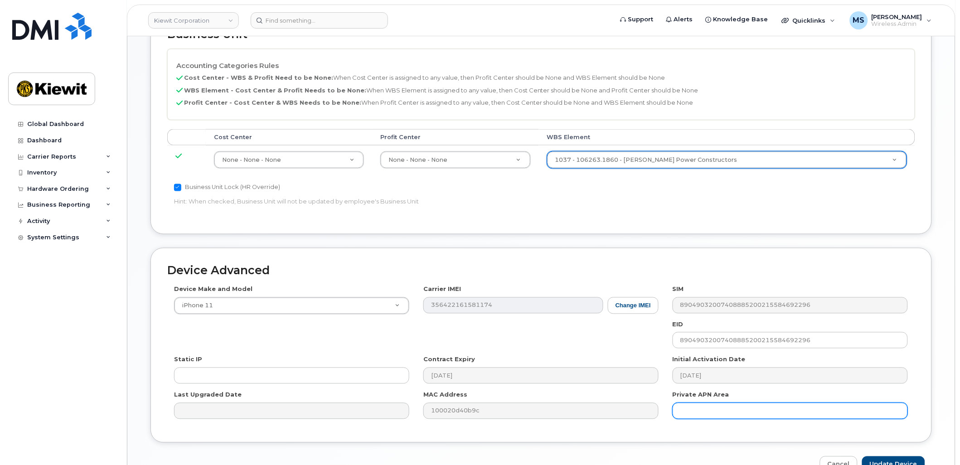
scroll to position [409, 0]
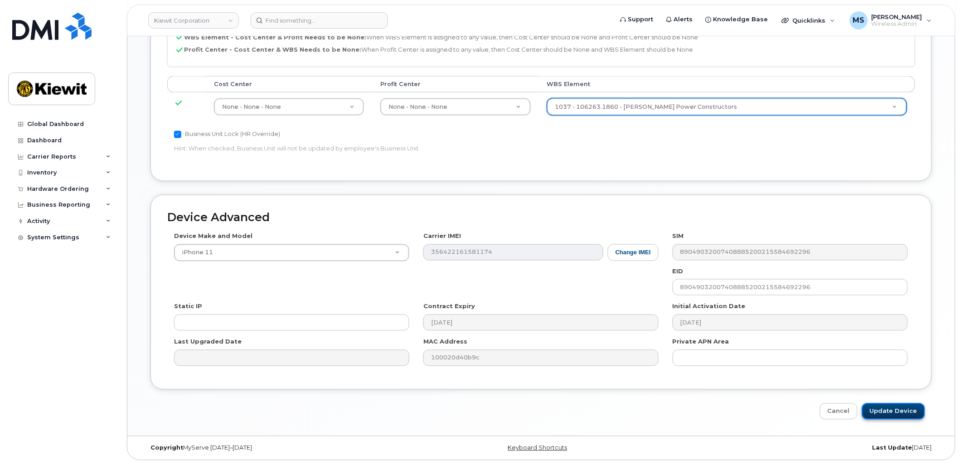
click at [891, 408] on input "Update Device" at bounding box center [893, 411] width 63 height 17
type input "Saving..."
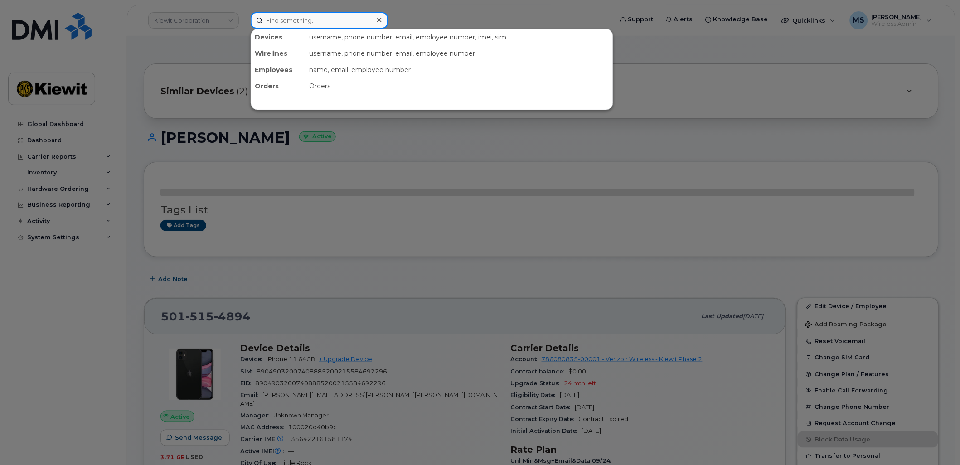
click at [325, 21] on input at bounding box center [319, 20] width 137 height 16
paste input "492640"
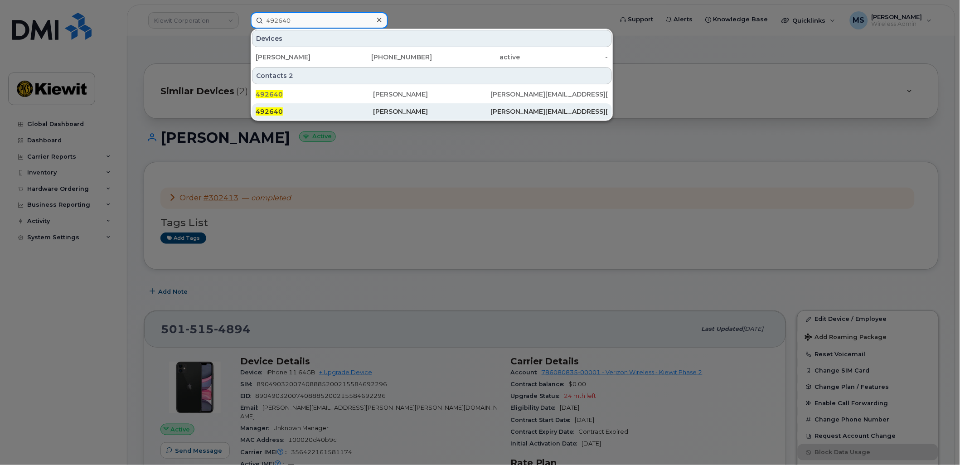
type input "492640"
click at [398, 112] on div "[PERSON_NAME]" at bounding box center [431, 111] width 117 height 9
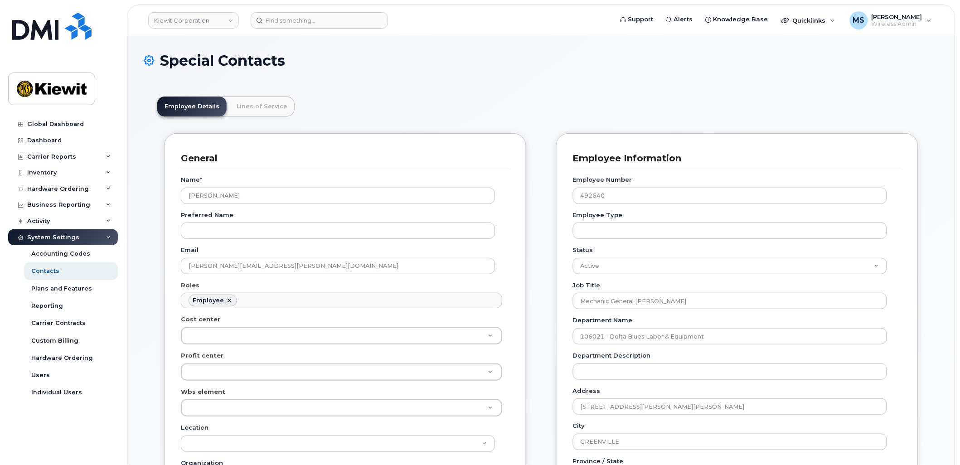
scroll to position [28, 0]
click at [247, 103] on link "Lines of Service" at bounding box center [261, 107] width 65 height 20
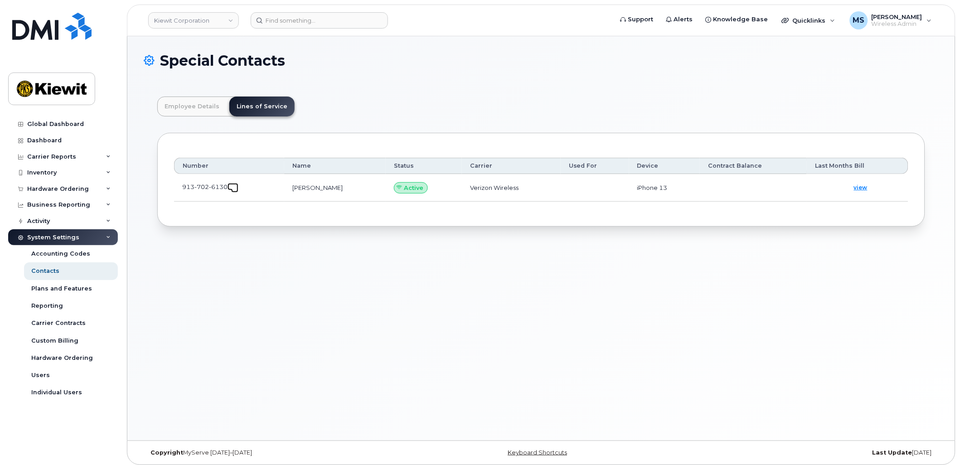
click at [233, 185] on span at bounding box center [234, 188] width 7 height 7
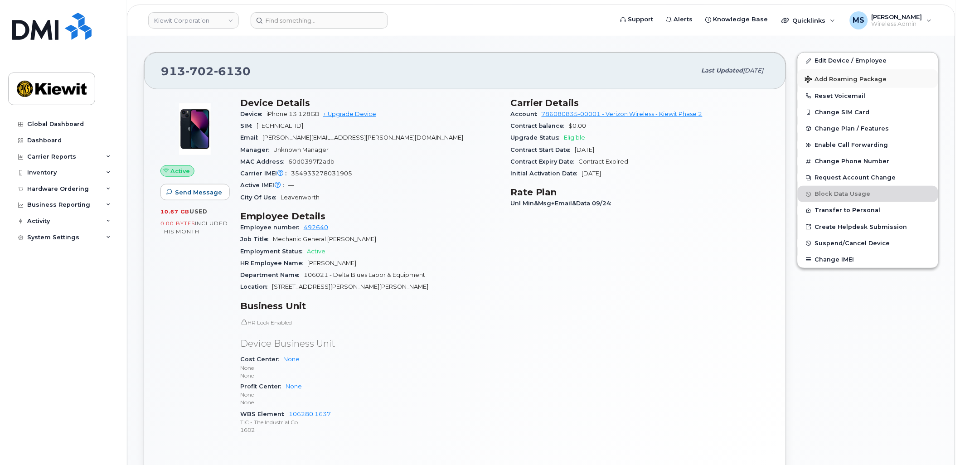
scroll to position [143, 0]
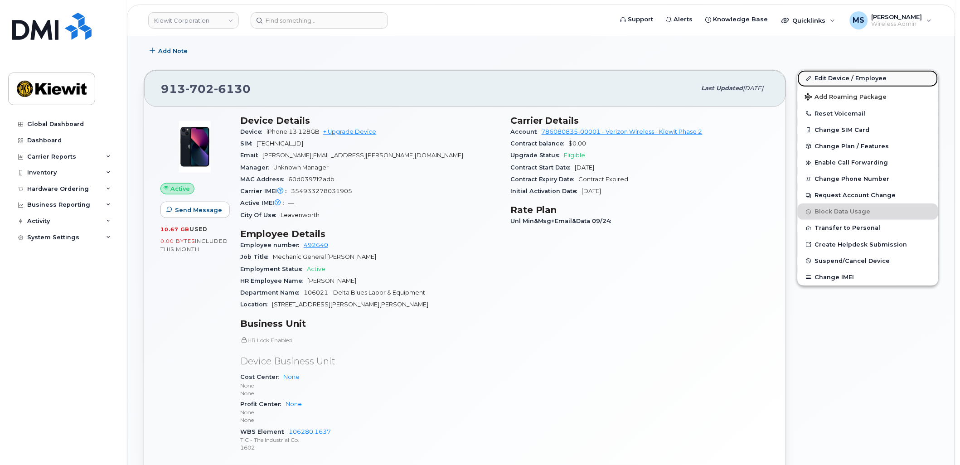
click at [836, 78] on link "Edit Device / Employee" at bounding box center [868, 78] width 141 height 16
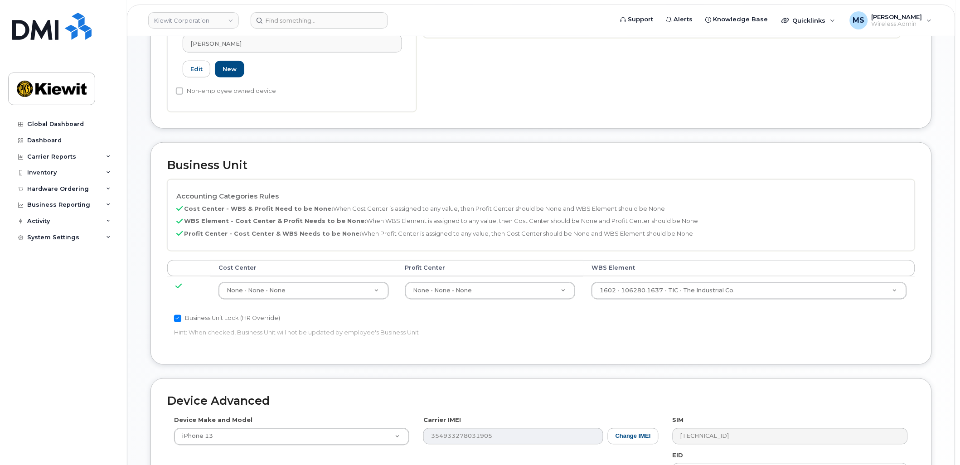
scroll to position [302, 0]
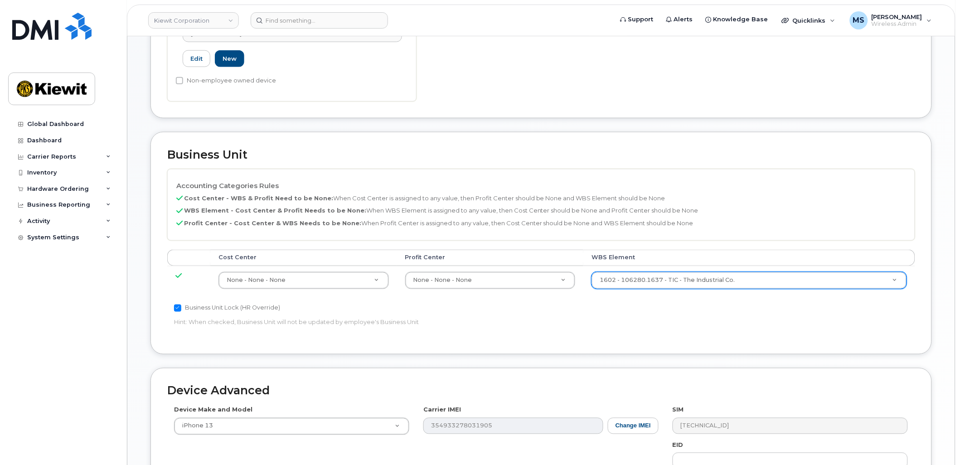
paste input "106004.2262"
type input "106004.2262"
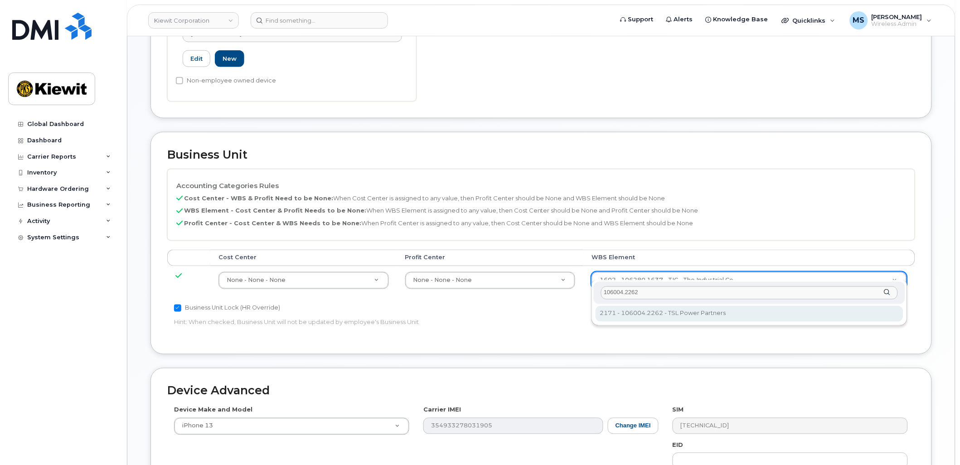
type input "106004.2262"
type input "30249370"
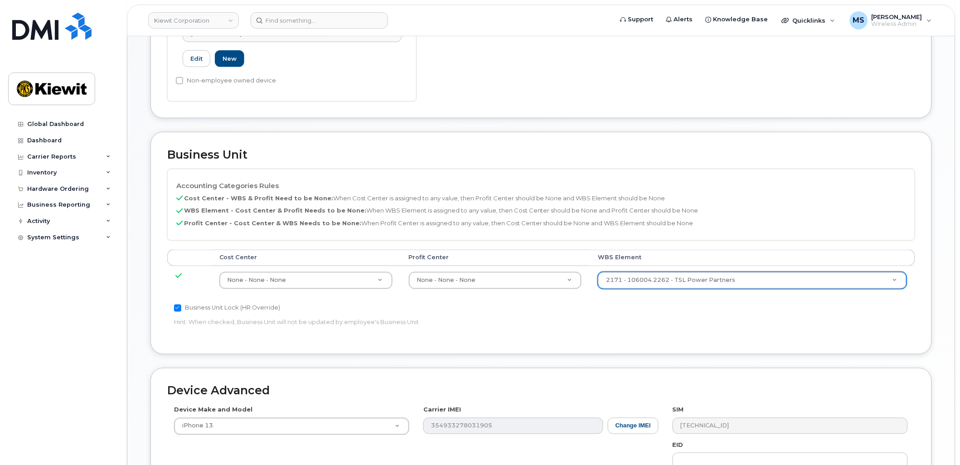
scroll to position [467, 0]
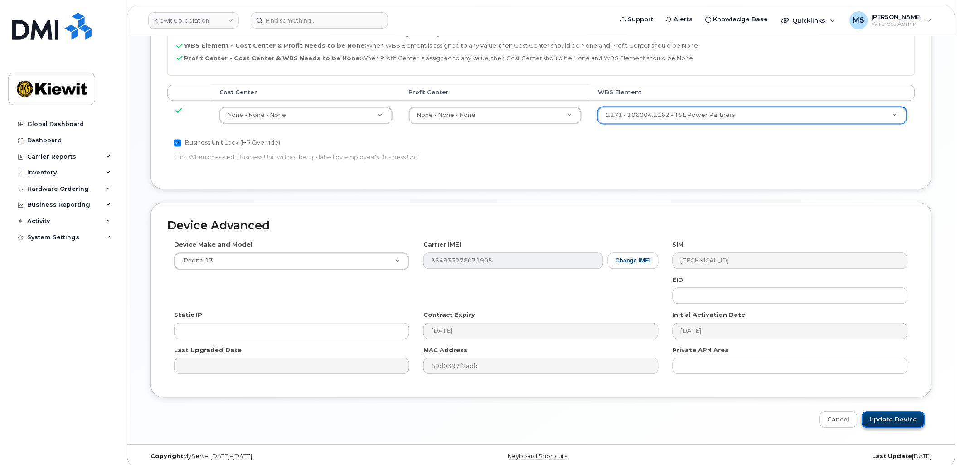
click at [892, 412] on input "Update Device" at bounding box center [893, 420] width 63 height 17
type input "Saving..."
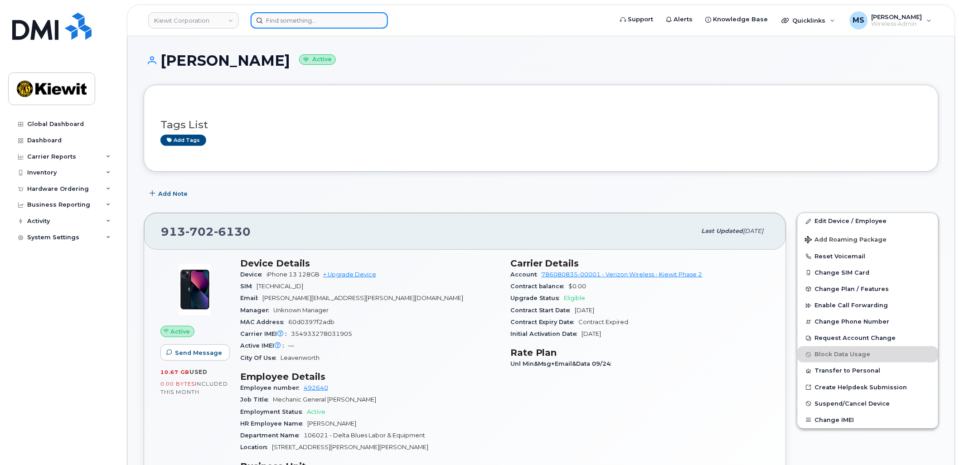
click at [348, 17] on input at bounding box center [319, 20] width 137 height 16
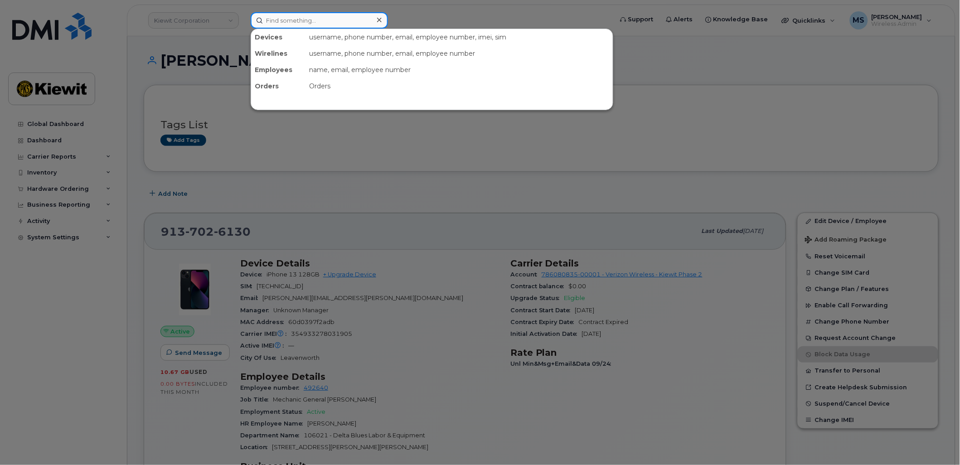
paste input "551732"
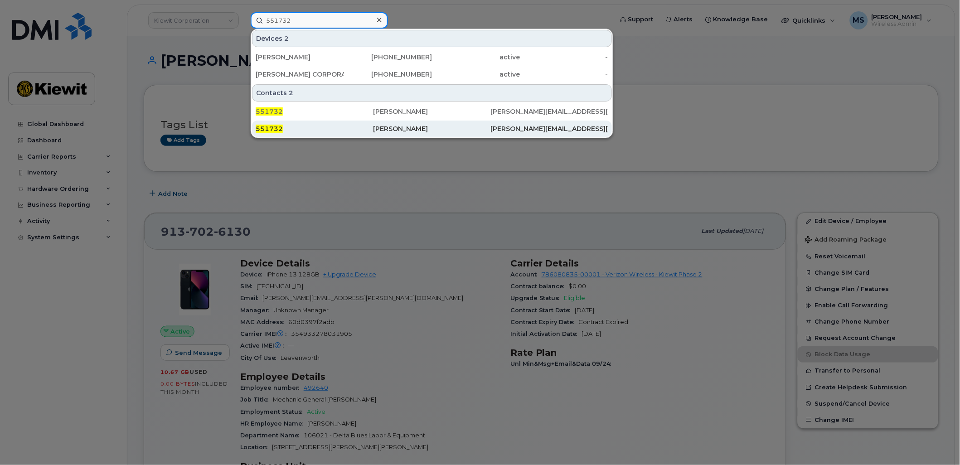
type input "551732"
click at [406, 125] on div "[PERSON_NAME]" at bounding box center [431, 128] width 117 height 9
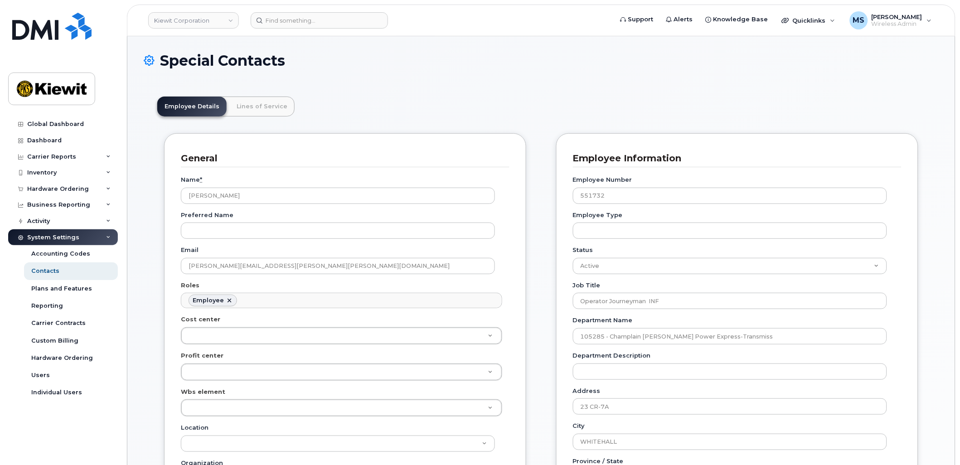
scroll to position [28, 0]
click at [267, 101] on link "Lines of Service" at bounding box center [261, 107] width 65 height 20
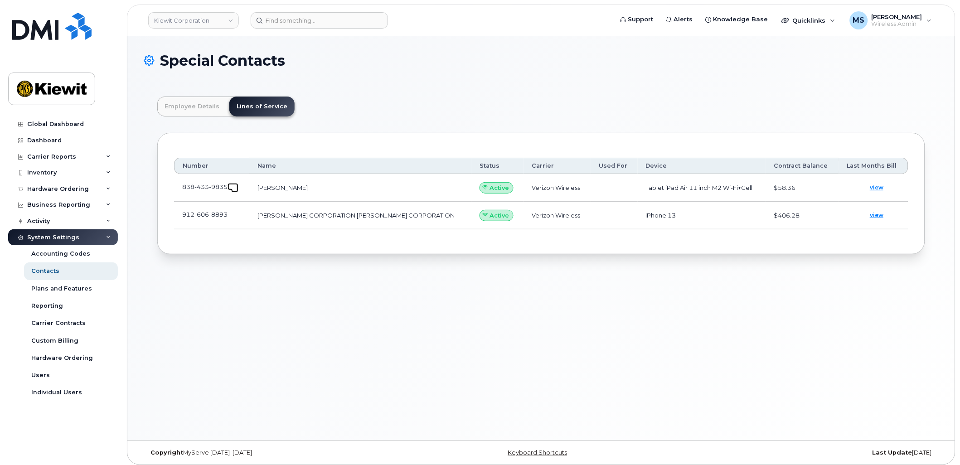
click at [230, 189] on link at bounding box center [233, 186] width 11 height 7
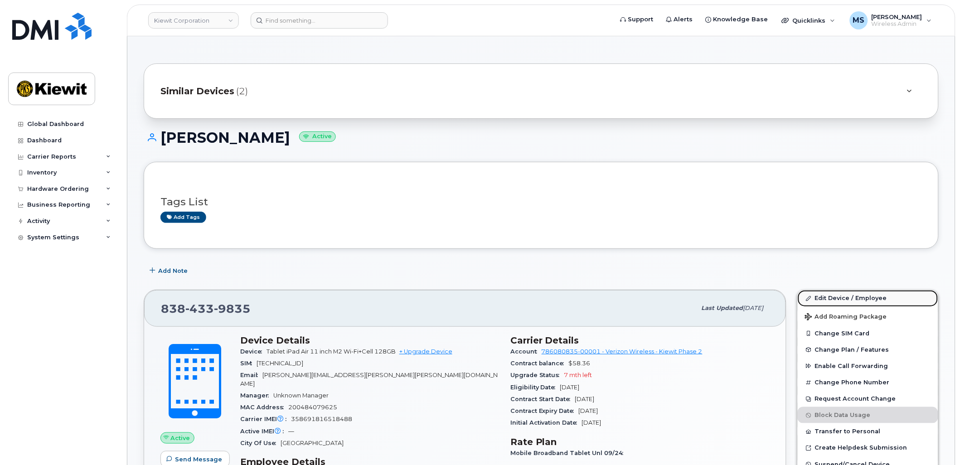
click at [836, 296] on link "Edit Device / Employee" at bounding box center [868, 298] width 141 height 16
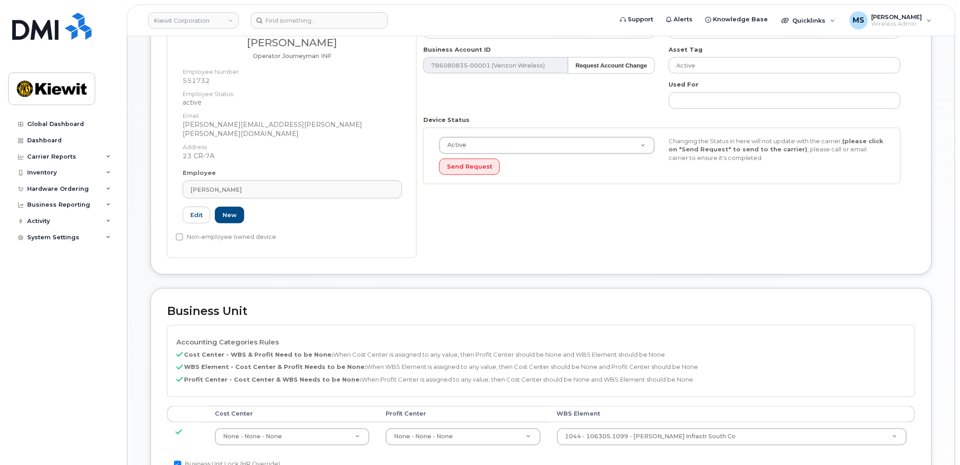
scroll to position [302, 0]
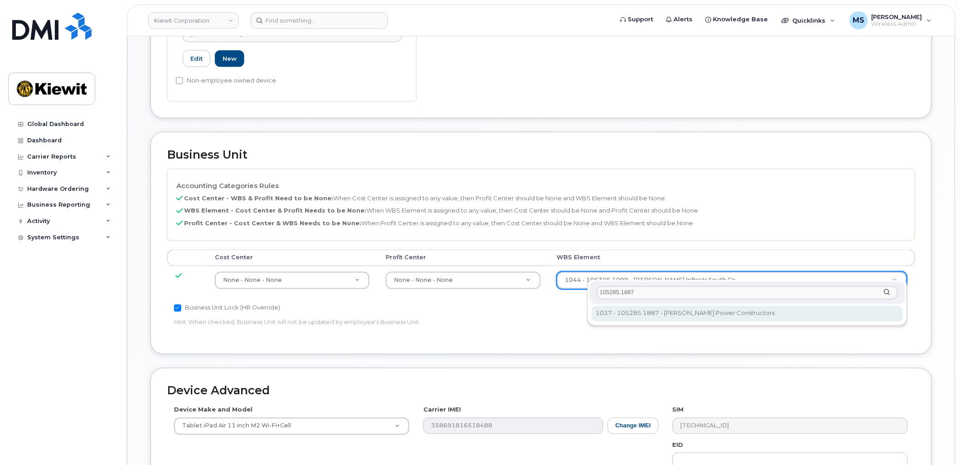
type input "105285.1887"
type input "29959505"
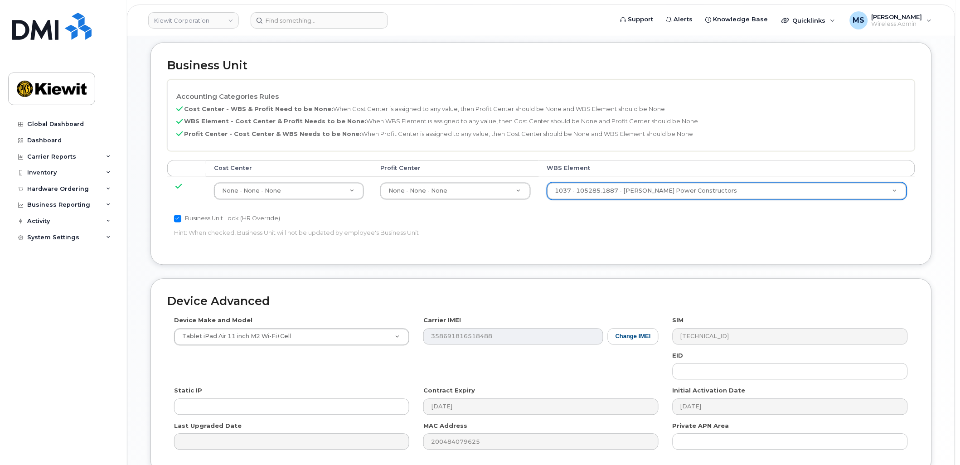
scroll to position [467, 0]
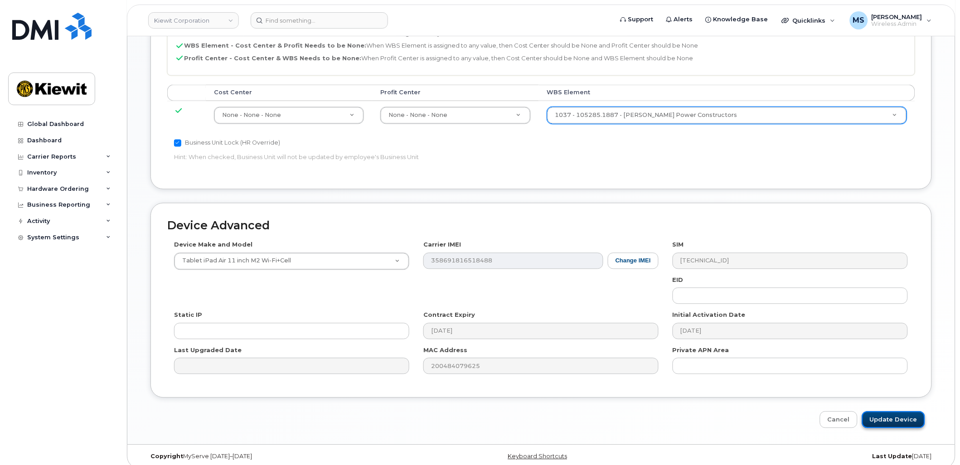
click at [880, 412] on input "Update Device" at bounding box center [893, 420] width 63 height 17
type input "Saving..."
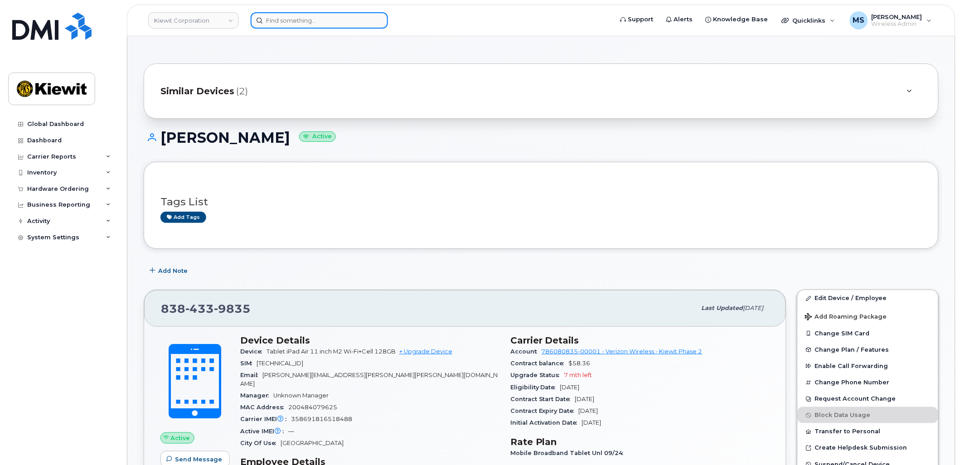
click at [343, 12] on input at bounding box center [319, 20] width 137 height 16
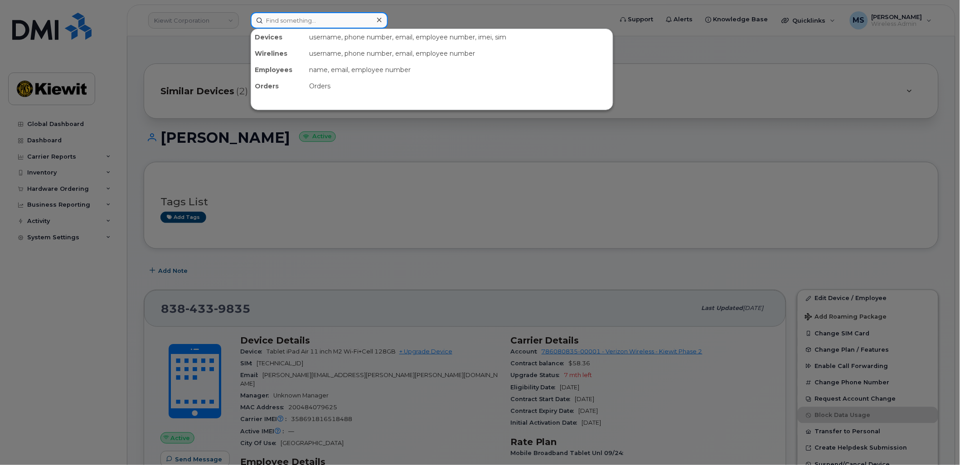
paste input "426146"
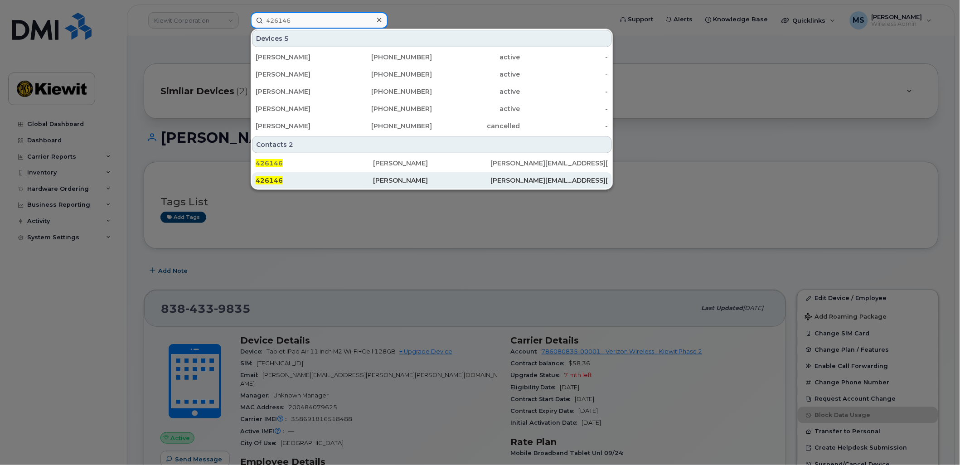
type input "426146"
click at [408, 177] on div "[PERSON_NAME]" at bounding box center [431, 180] width 117 height 9
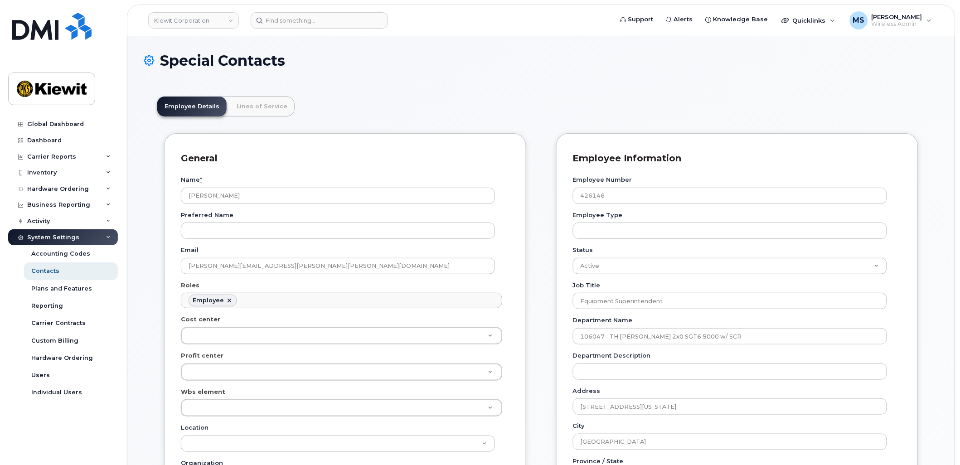
scroll to position [28, 0]
click at [277, 100] on link "Lines of Service" at bounding box center [261, 107] width 65 height 20
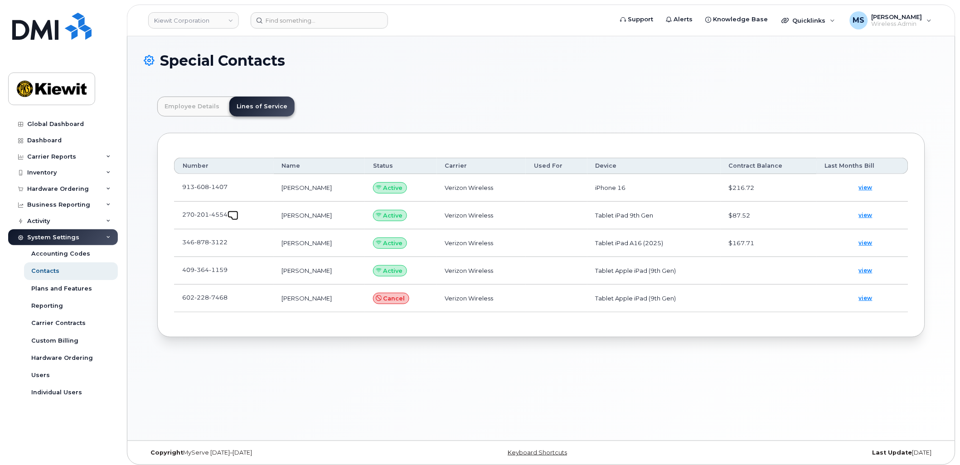
click at [234, 214] on span at bounding box center [234, 216] width 7 height 7
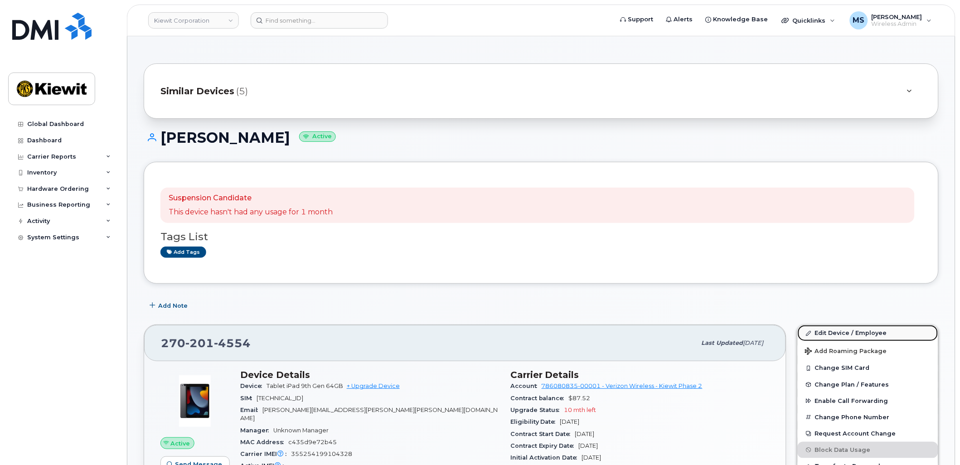
click at [858, 334] on link "Edit Device / Employee" at bounding box center [868, 333] width 141 height 16
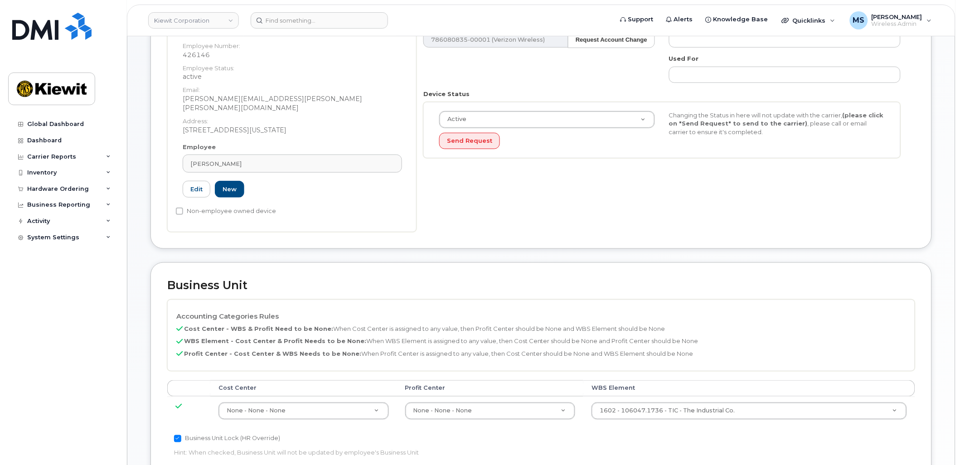
scroll to position [201, 0]
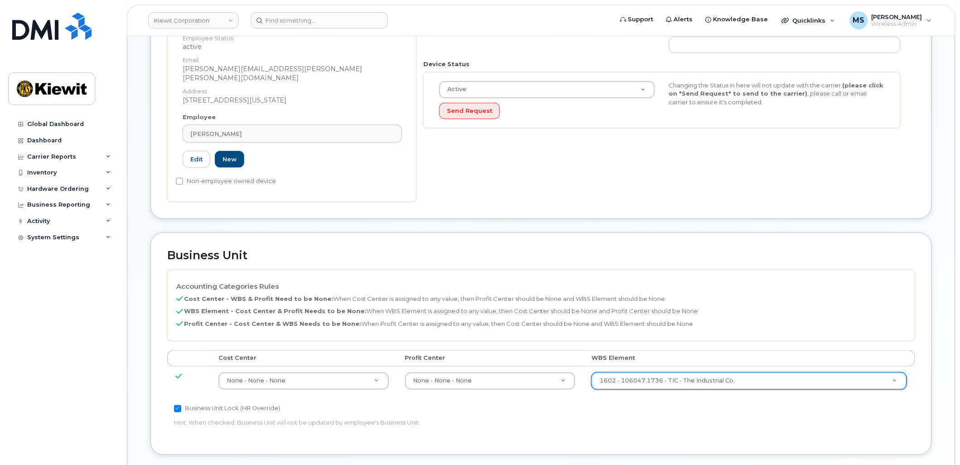
paste input "106047.1736"
type input "106047.1736"
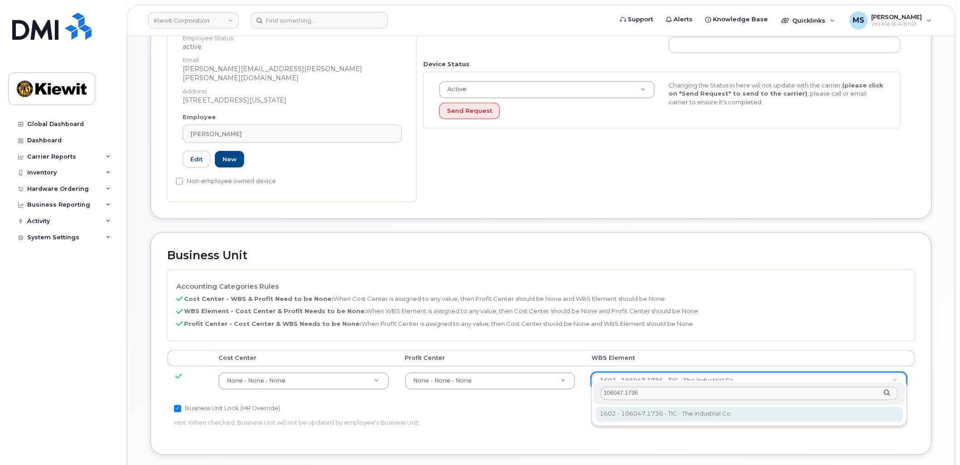
type input "106047.1736"
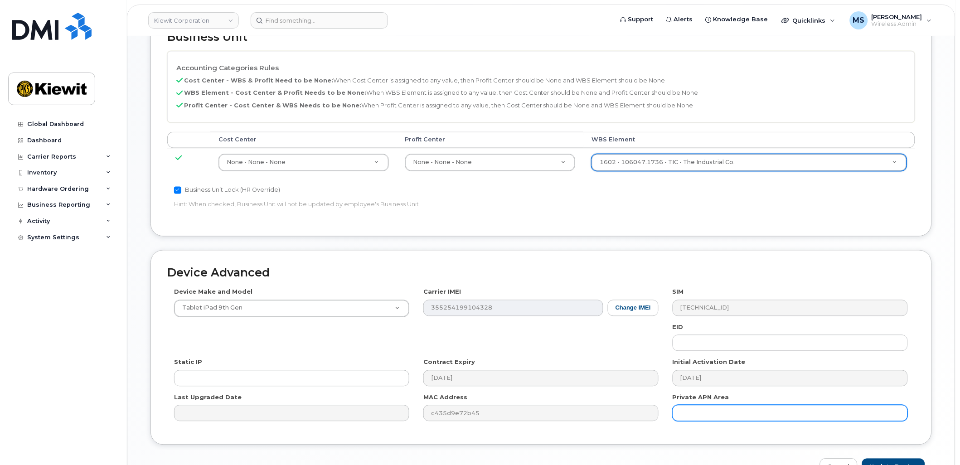
scroll to position [467, 0]
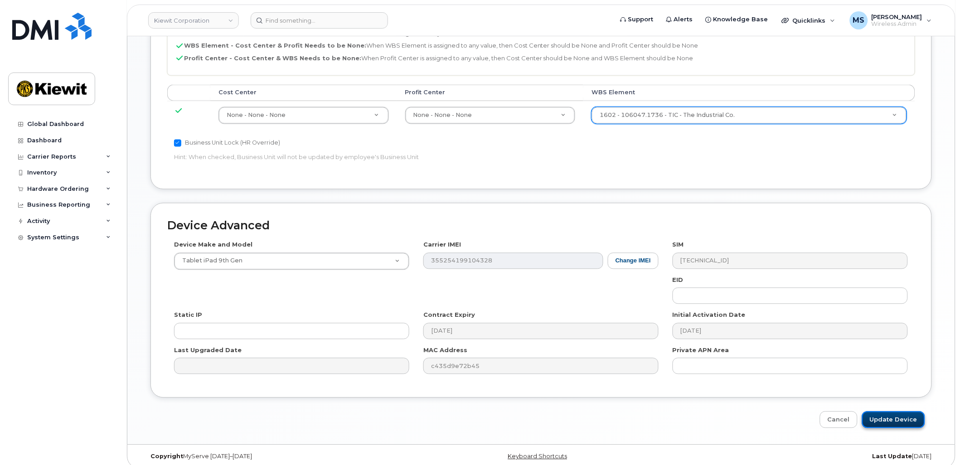
click at [907, 415] on input "Update Device" at bounding box center [893, 420] width 63 height 17
type input "Saving..."
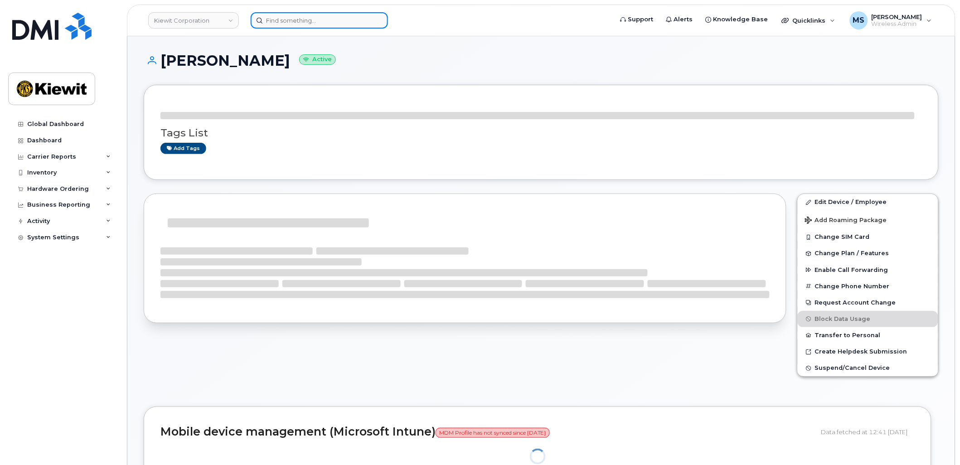
drag, startPoint x: 0, startPoint y: 0, endPoint x: 351, endPoint y: 19, distance: 351.8
click at [351, 19] on input at bounding box center [319, 20] width 137 height 16
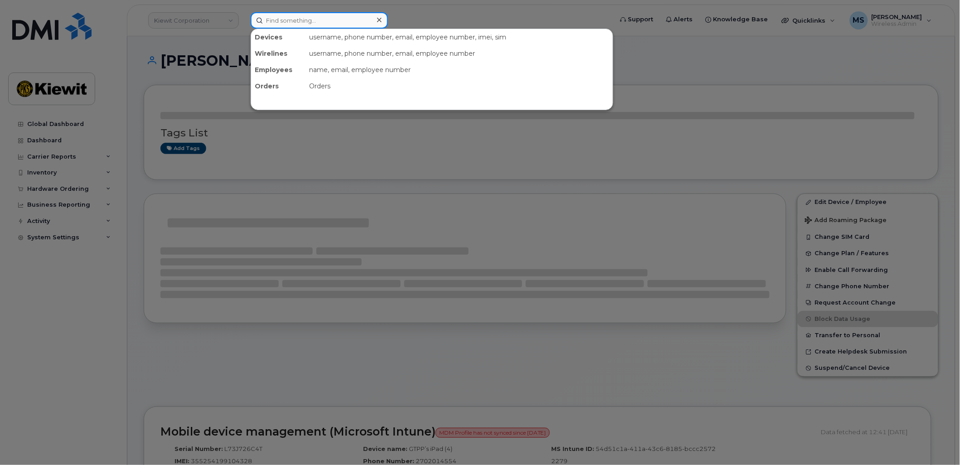
paste input "331099"
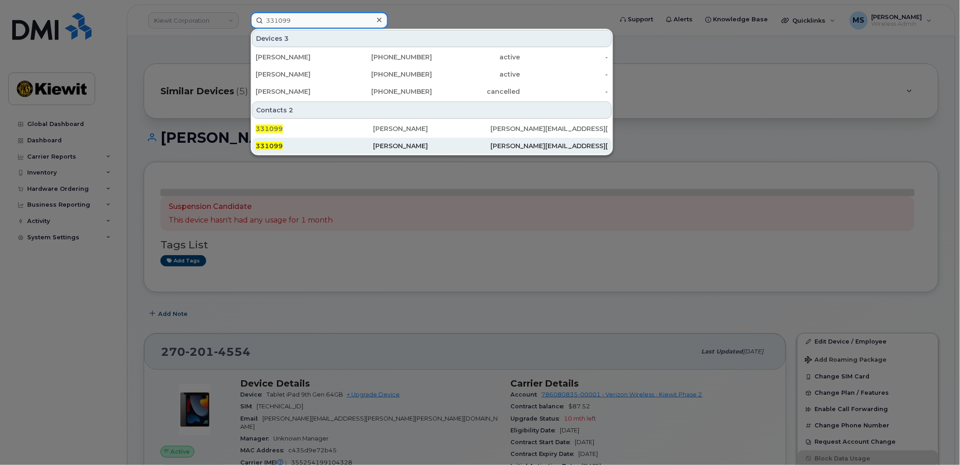
type input "331099"
click at [403, 144] on div "[PERSON_NAME]" at bounding box center [431, 145] width 117 height 9
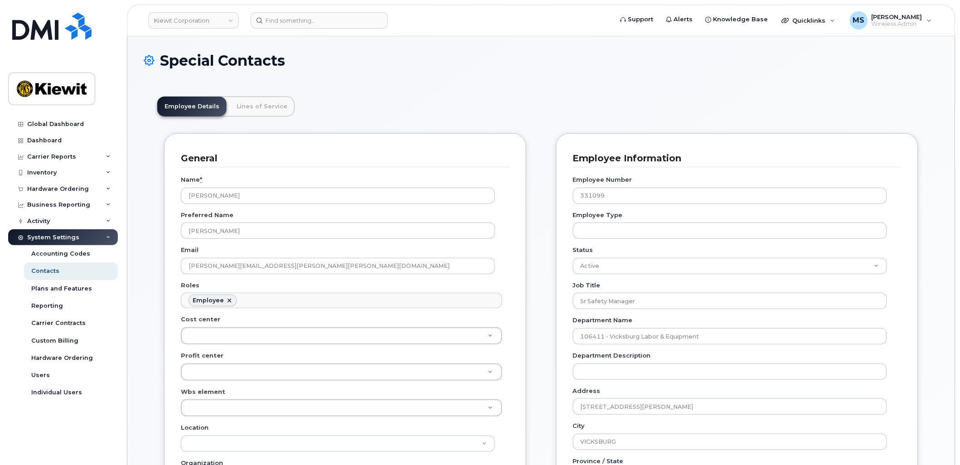
scroll to position [28, 0]
click at [263, 101] on link "Lines of Service" at bounding box center [261, 107] width 65 height 20
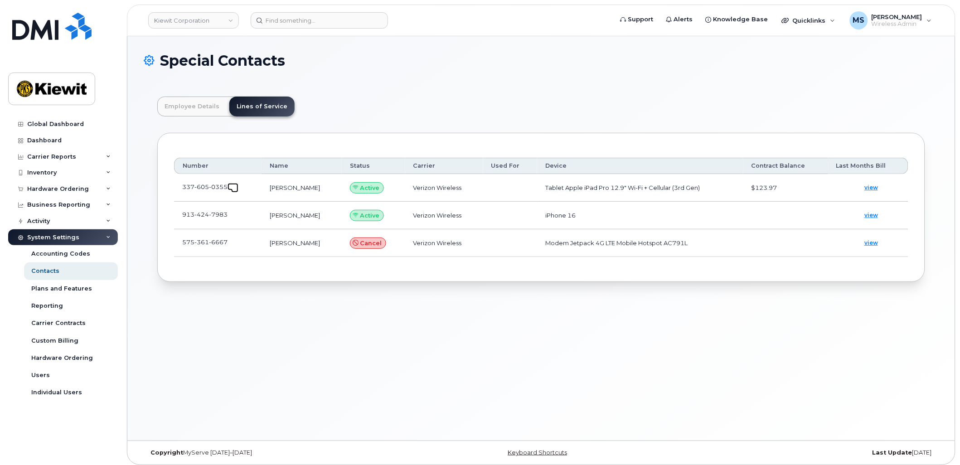
click at [235, 188] on span at bounding box center [234, 188] width 7 height 7
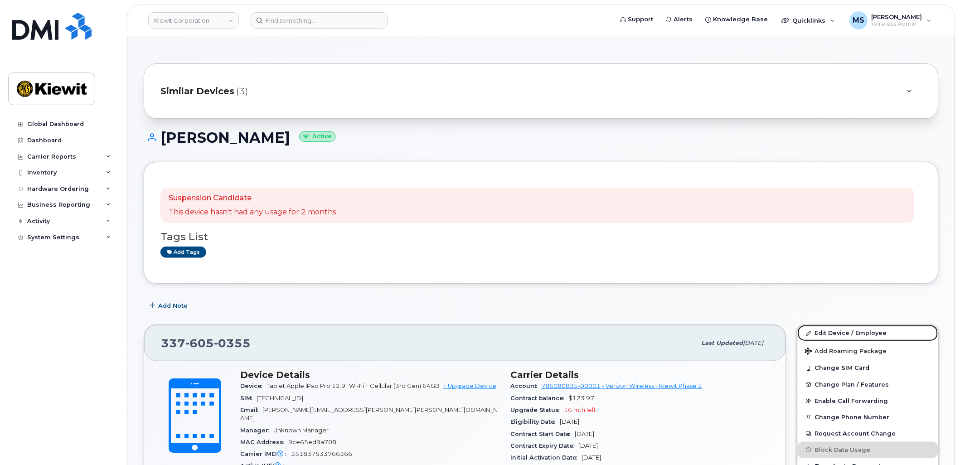
click at [855, 330] on link "Edit Device / Employee" at bounding box center [868, 333] width 141 height 16
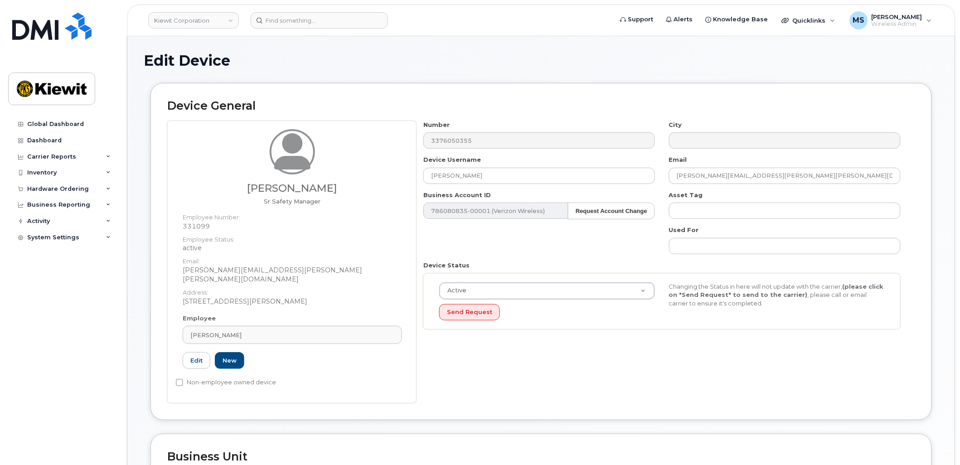
scroll to position [252, 0]
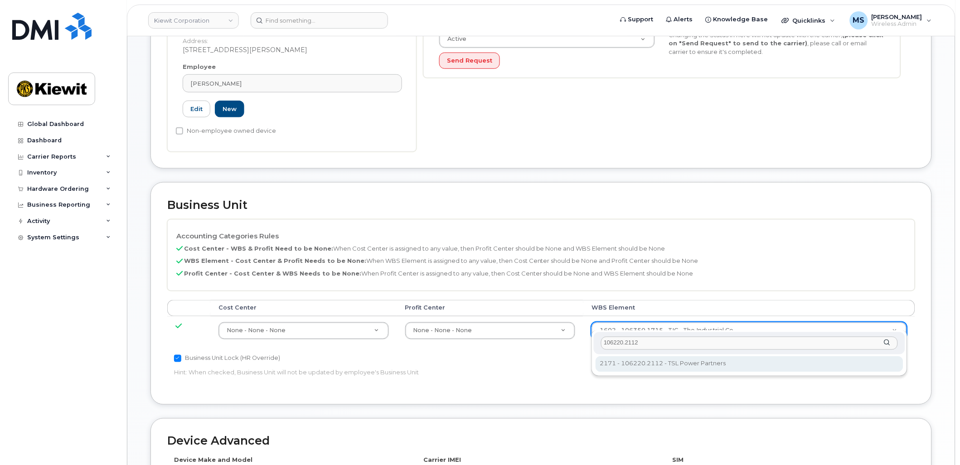
type input "106220.2112"
type input "33915203"
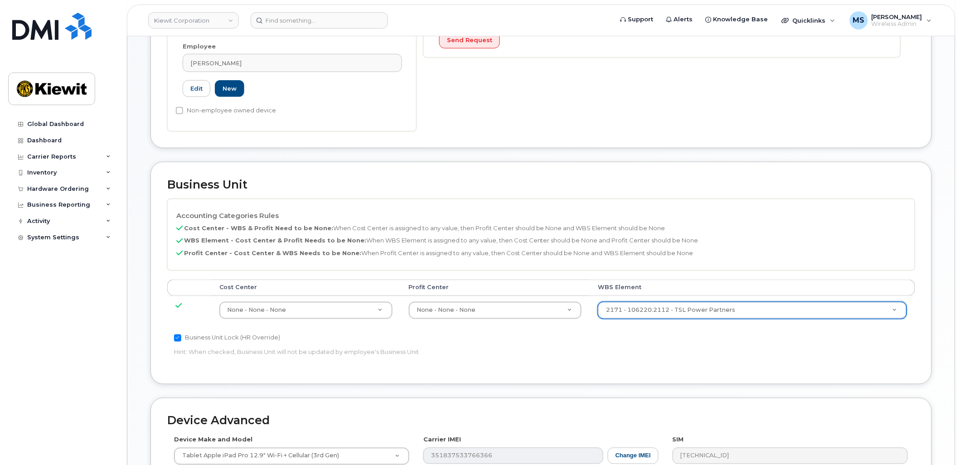
scroll to position [467, 0]
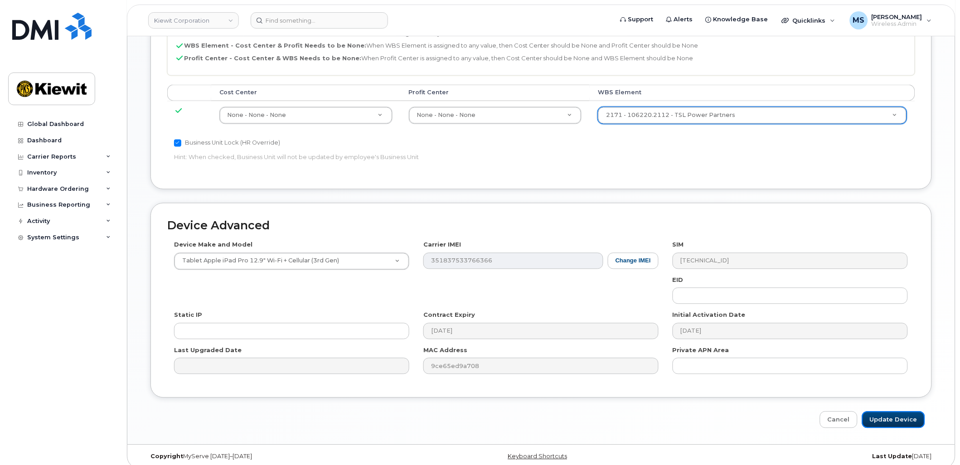
click at [869, 413] on input "Update Device" at bounding box center [893, 420] width 63 height 17
type input "Saving..."
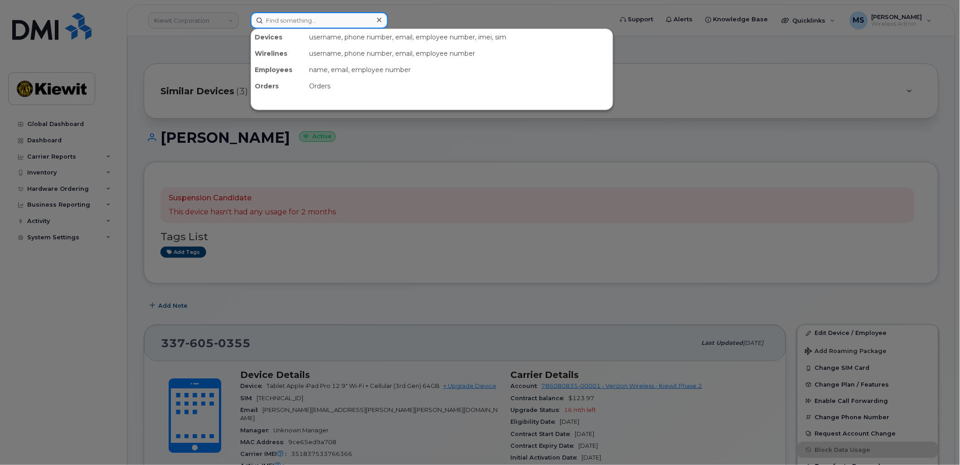
click at [323, 17] on input at bounding box center [319, 20] width 137 height 16
paste input "438626"
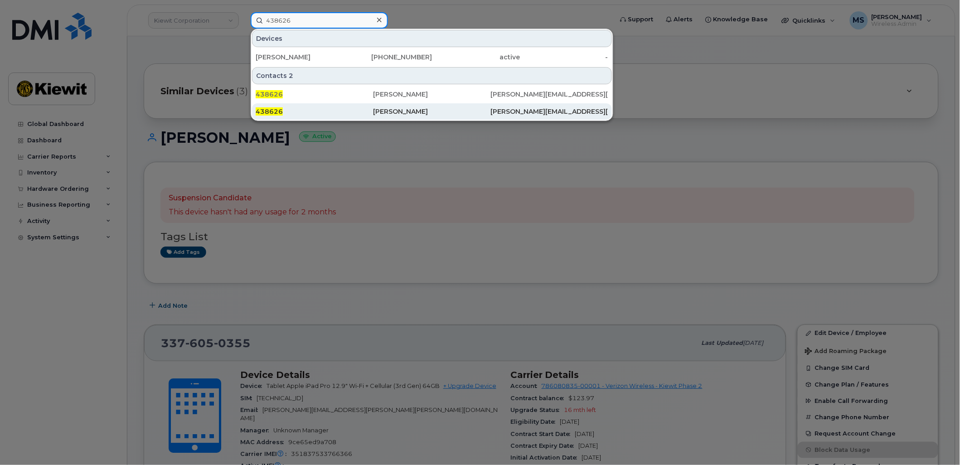
type input "438626"
click at [425, 108] on div "[PERSON_NAME]" at bounding box center [431, 111] width 117 height 9
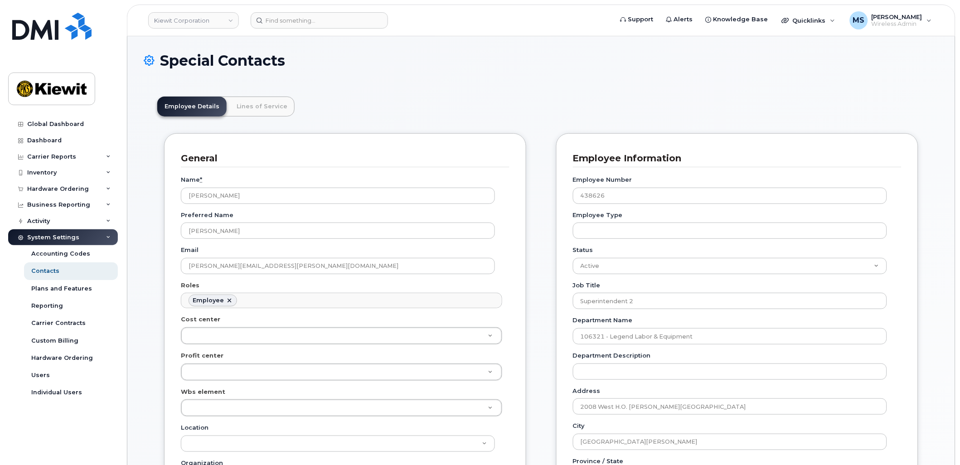
scroll to position [28, 0]
click at [276, 102] on link "Lines of Service" at bounding box center [261, 107] width 65 height 20
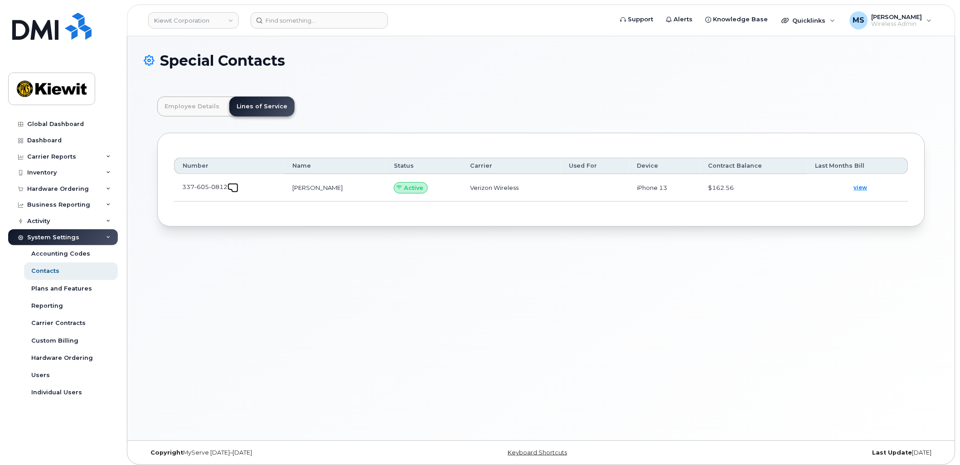
click at [234, 187] on span at bounding box center [234, 188] width 7 height 7
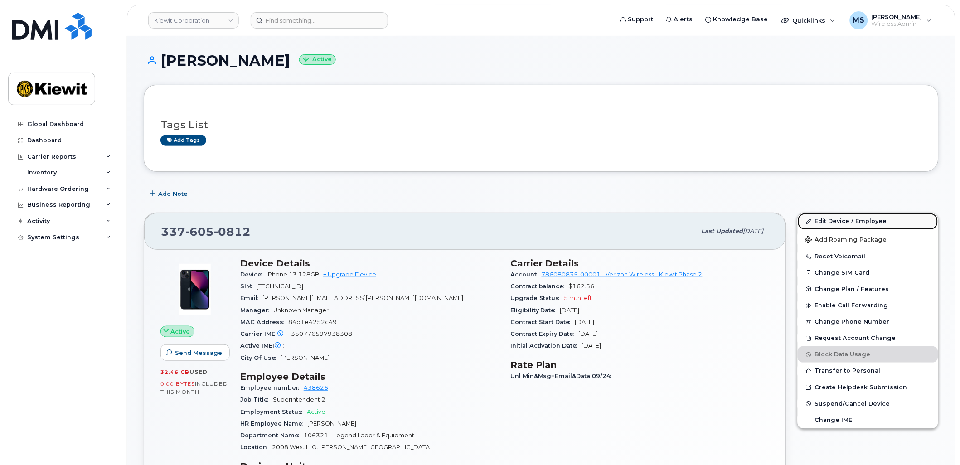
click at [842, 220] on link "Edit Device / Employee" at bounding box center [868, 221] width 141 height 16
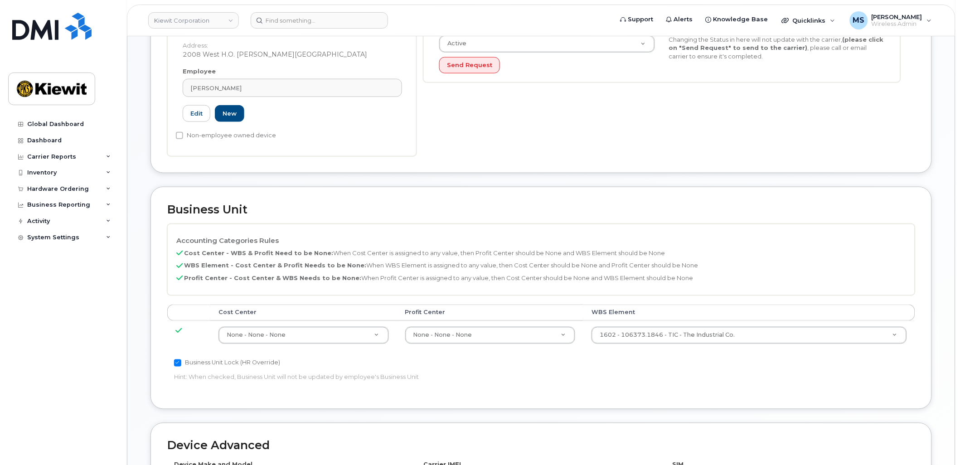
scroll to position [302, 0]
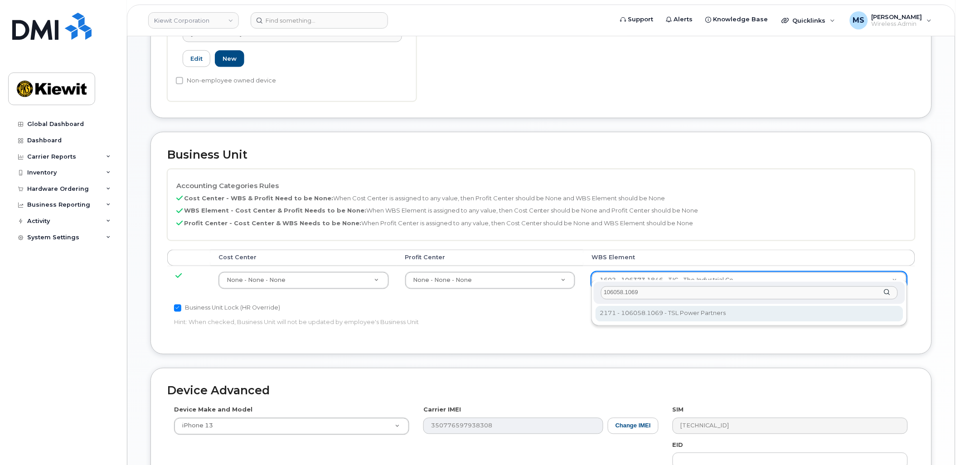
type input "106058.1069"
type input "33474431"
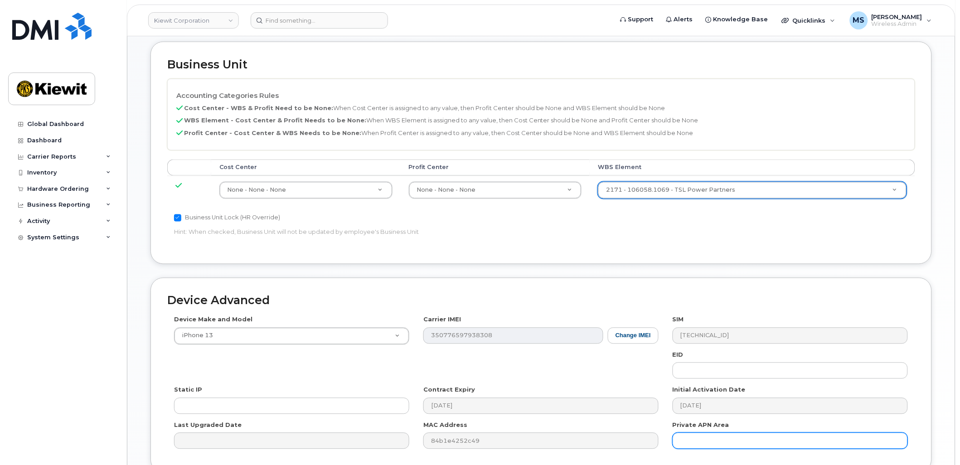
scroll to position [467, 0]
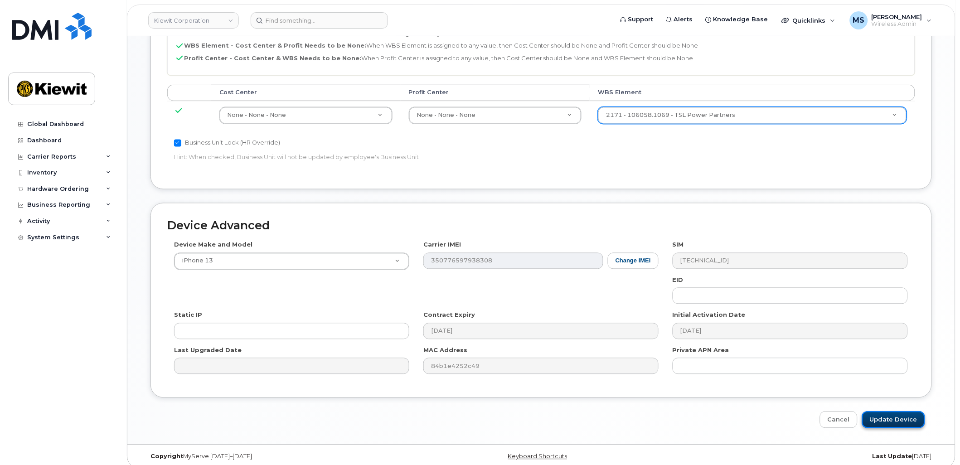
click at [901, 412] on input "Update Device" at bounding box center [893, 420] width 63 height 17
type input "Saving..."
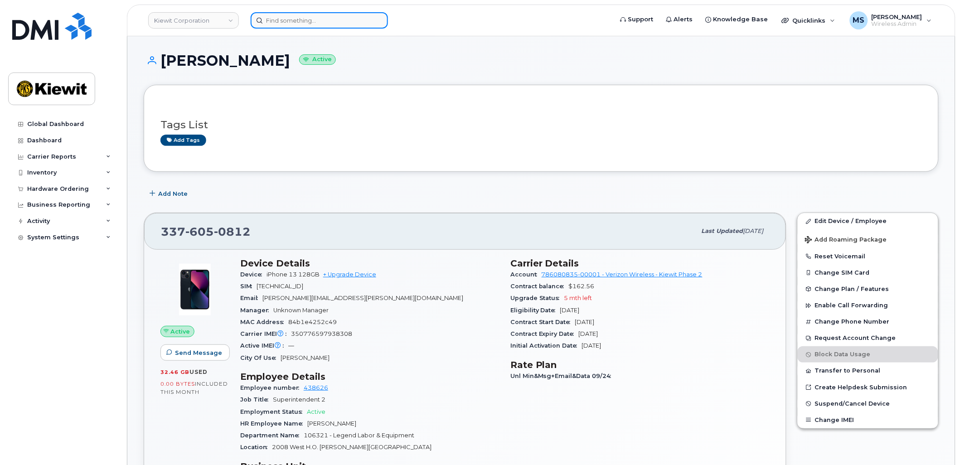
click at [356, 19] on input at bounding box center [319, 20] width 137 height 16
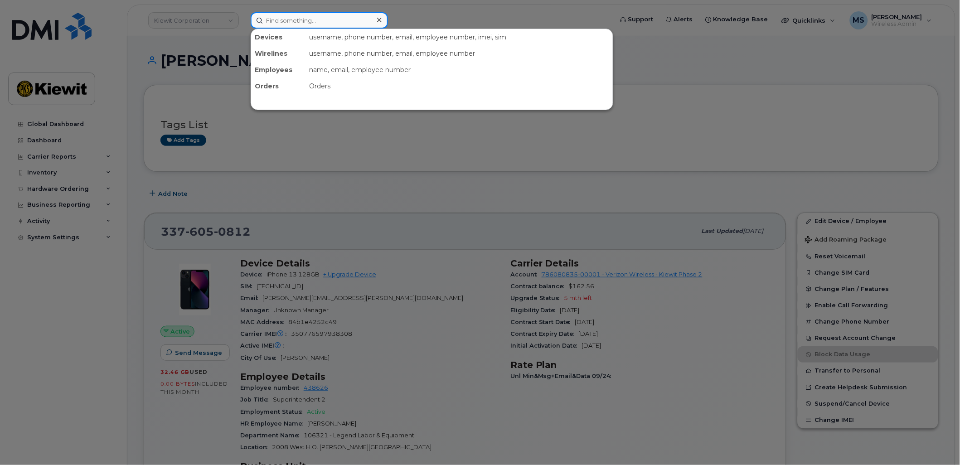
paste input "375270"
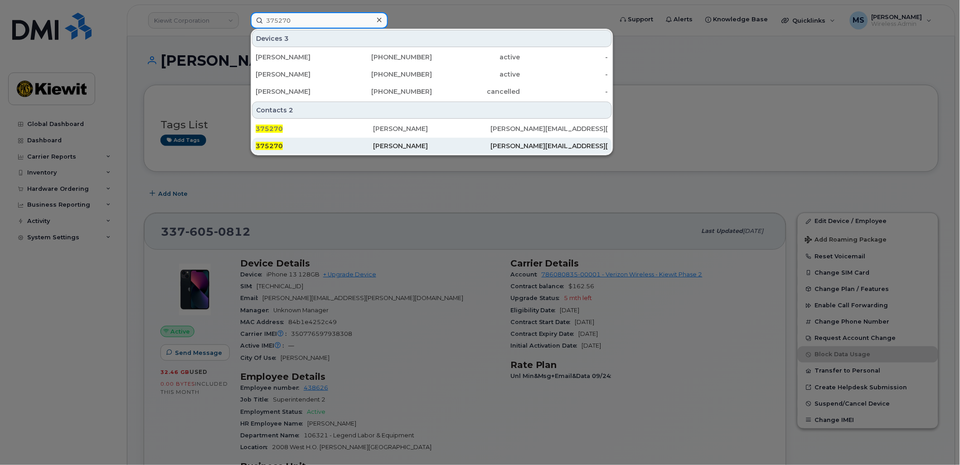
type input "375270"
click at [407, 143] on div "Matthew Cook" at bounding box center [431, 145] width 117 height 9
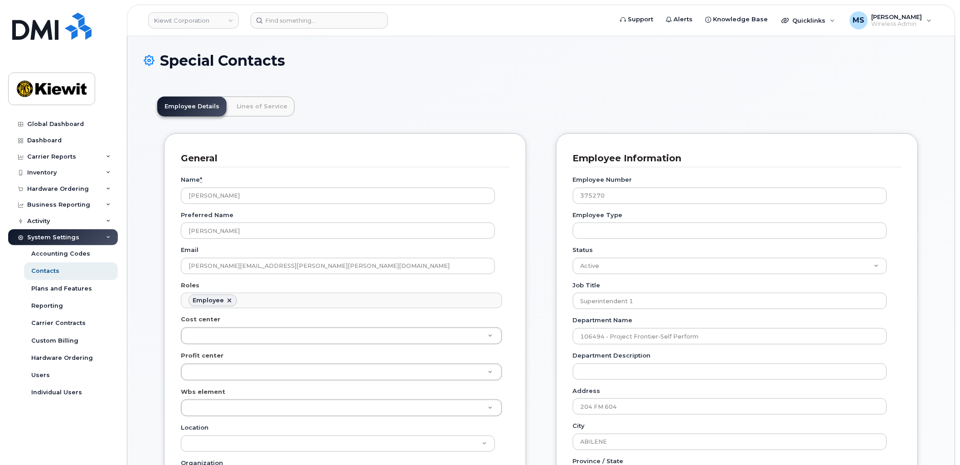
scroll to position [28, 0]
click at [252, 98] on link "Lines of Service" at bounding box center [261, 107] width 65 height 20
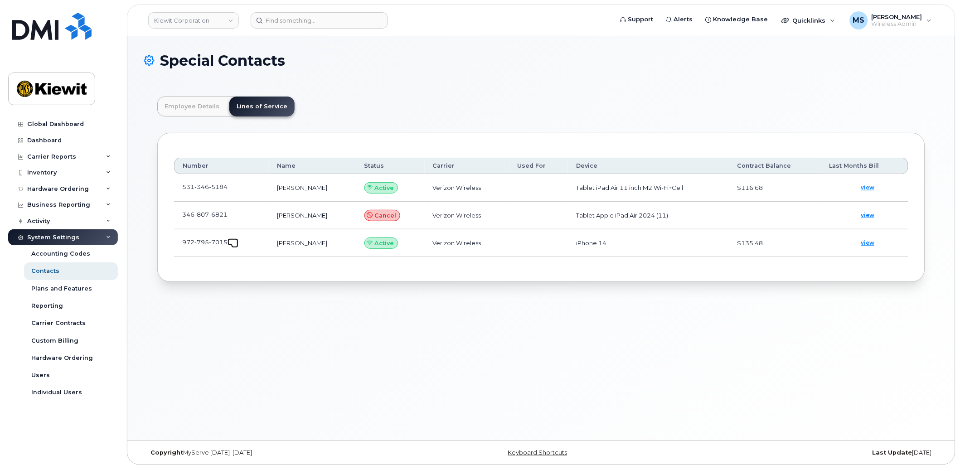
click at [233, 243] on span at bounding box center [234, 244] width 7 height 7
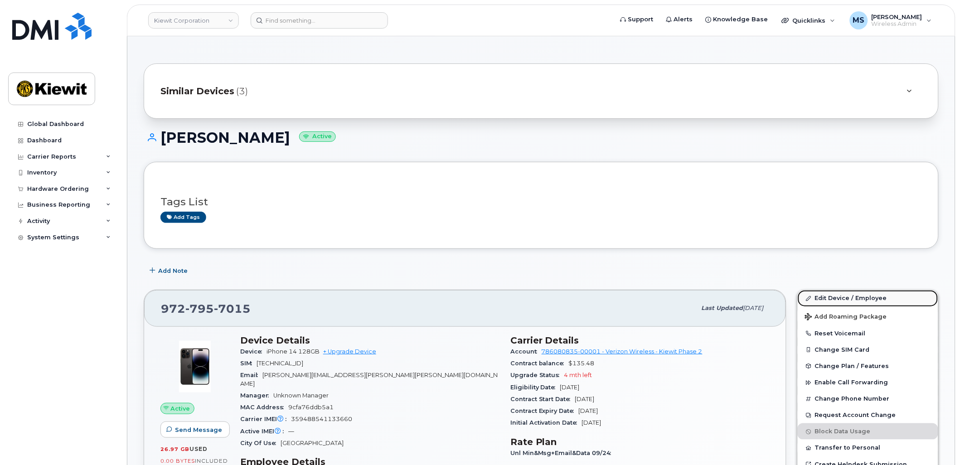
click at [864, 296] on link "Edit Device / Employee" at bounding box center [868, 298] width 141 height 16
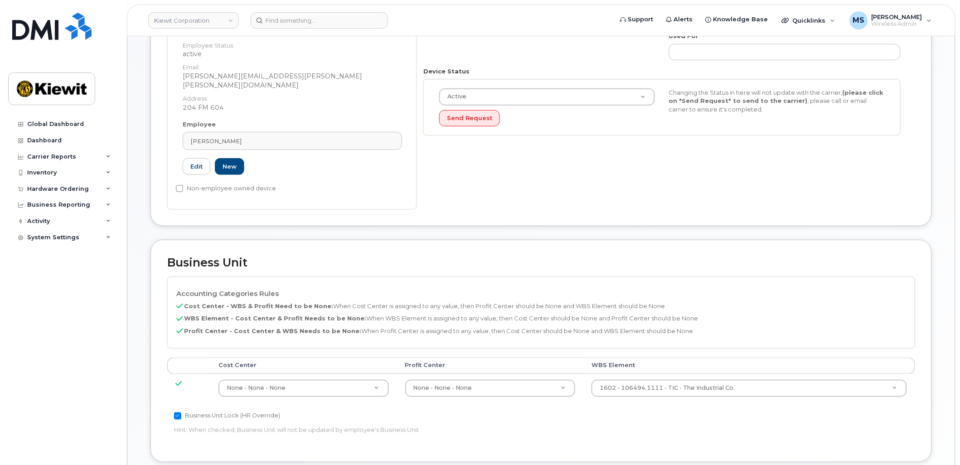
scroll to position [302, 0]
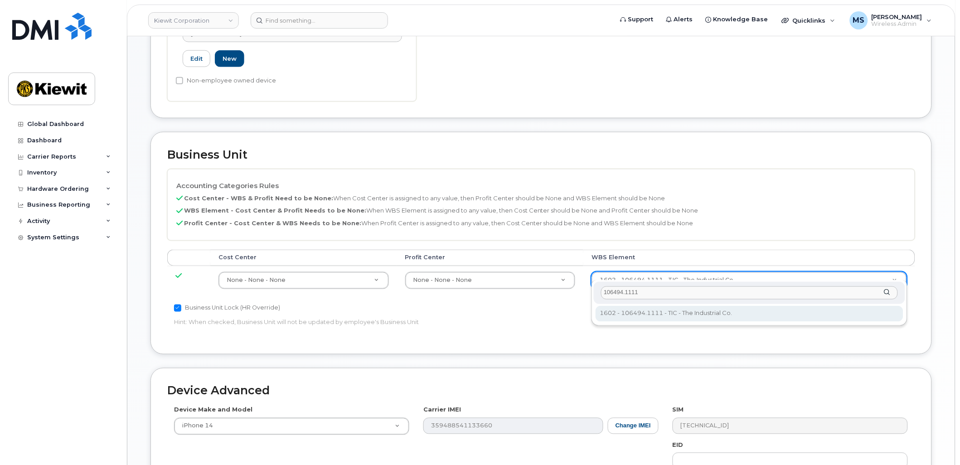
type input "106494.1111"
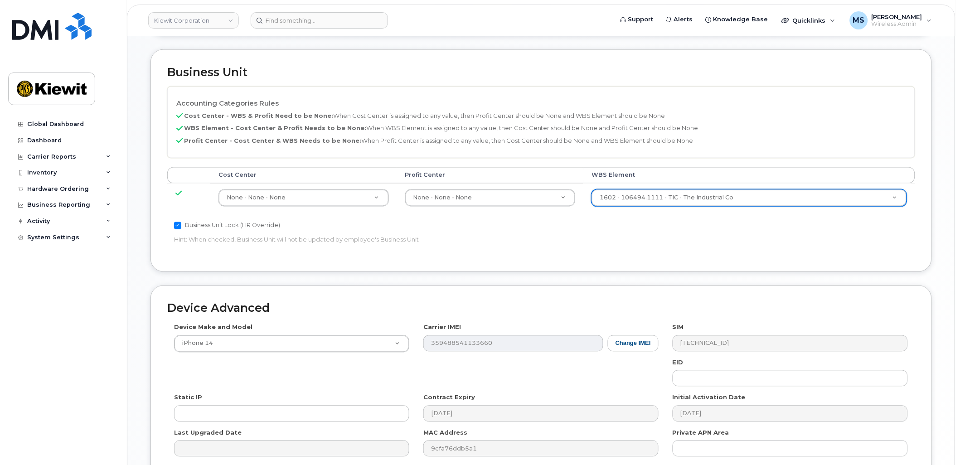
scroll to position [467, 0]
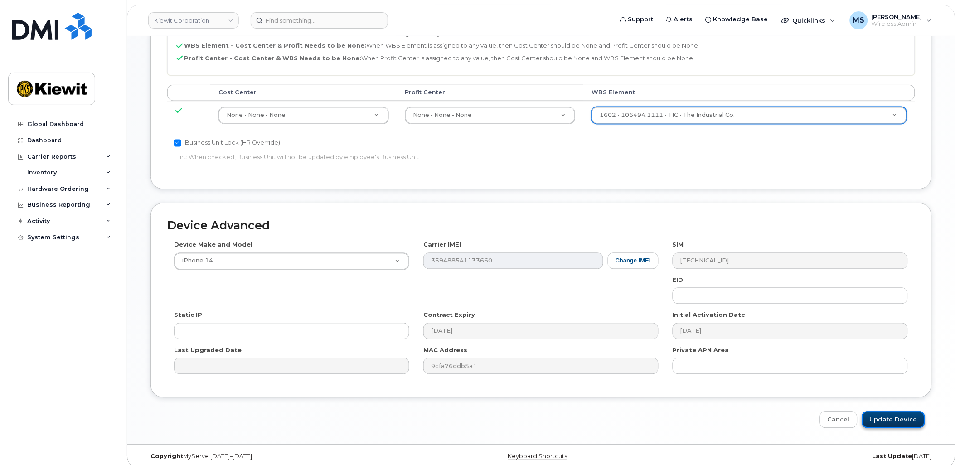
click at [889, 412] on input "Update Device" at bounding box center [893, 420] width 63 height 17
type input "Saving..."
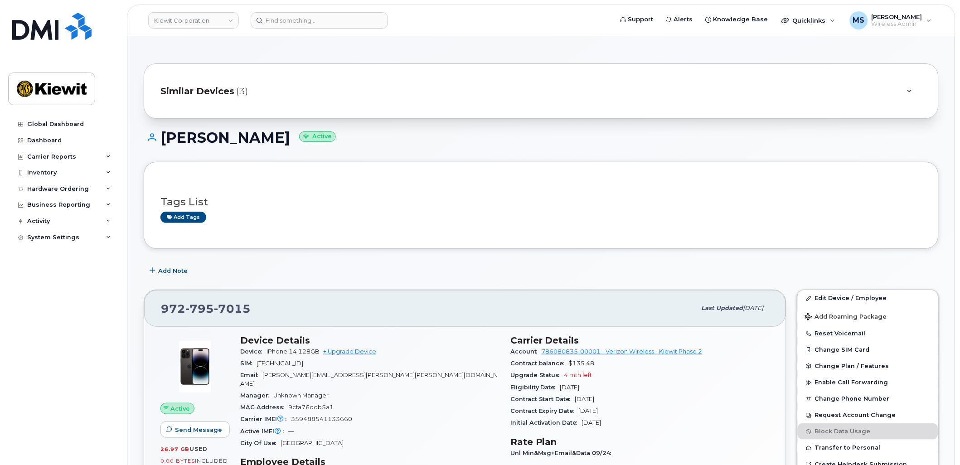
click at [219, 97] on div "Similar Devices (3)" at bounding box center [528, 91] width 736 height 22
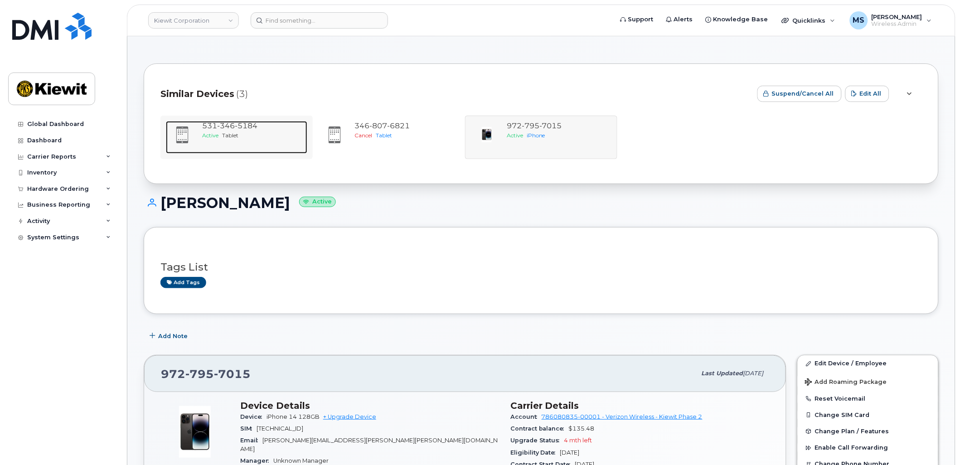
click at [216, 132] on span "Active" at bounding box center [210, 135] width 16 height 7
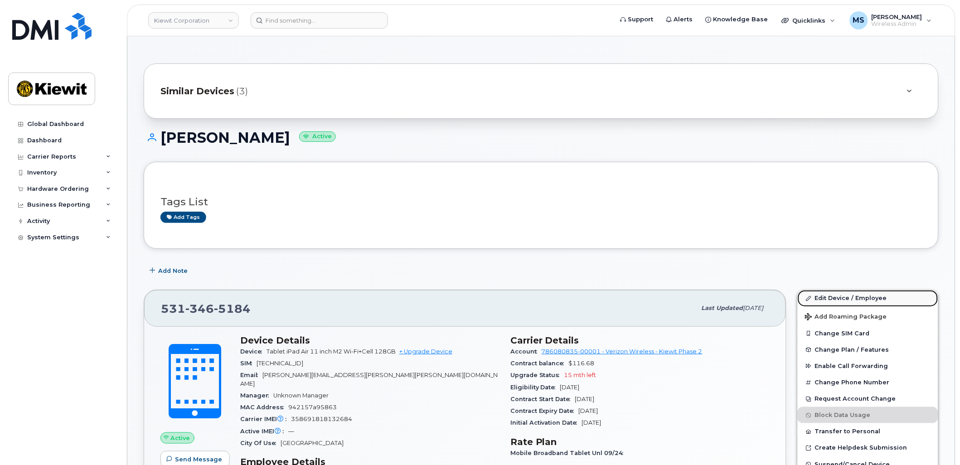
click at [818, 295] on link "Edit Device / Employee" at bounding box center [868, 298] width 141 height 16
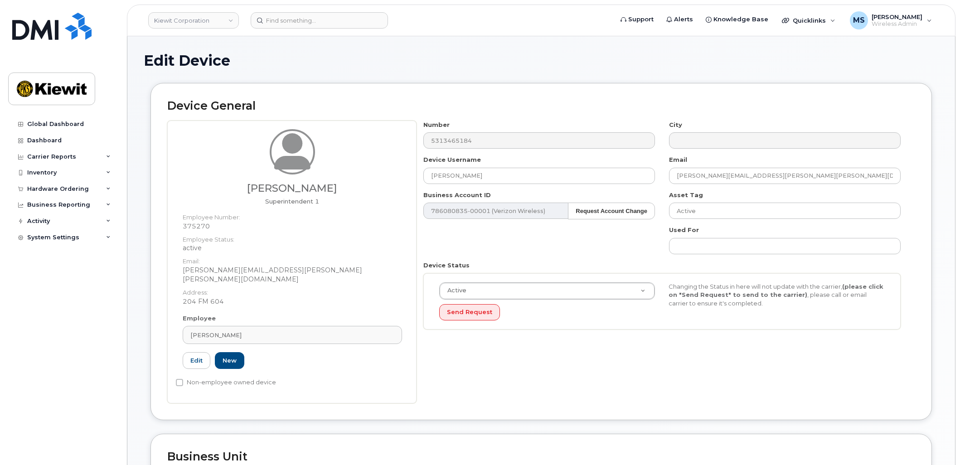
scroll to position [453, 0]
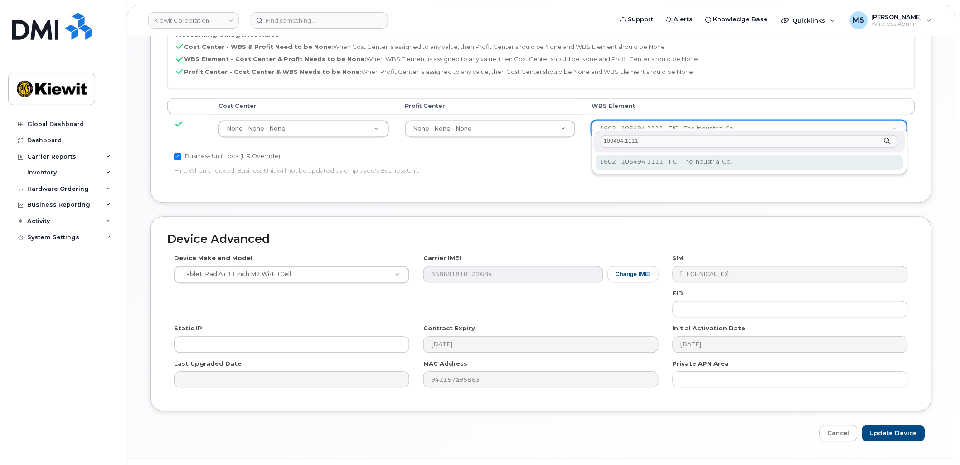
type input "106494.1111"
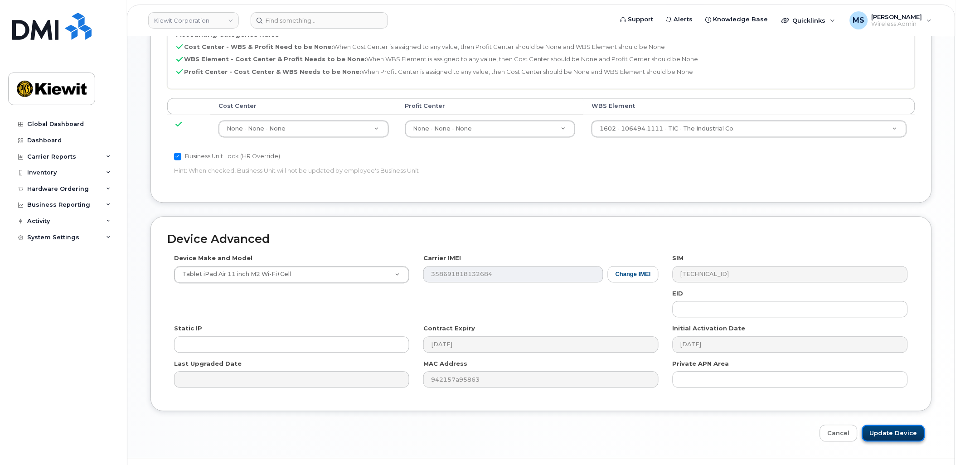
click at [882, 426] on input "Update Device" at bounding box center [893, 433] width 63 height 17
type input "Saving..."
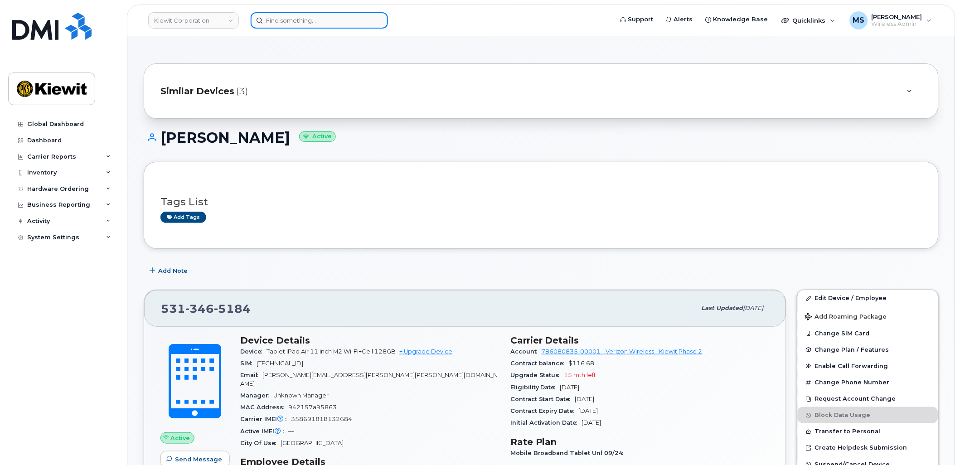
click at [297, 23] on input at bounding box center [319, 20] width 137 height 16
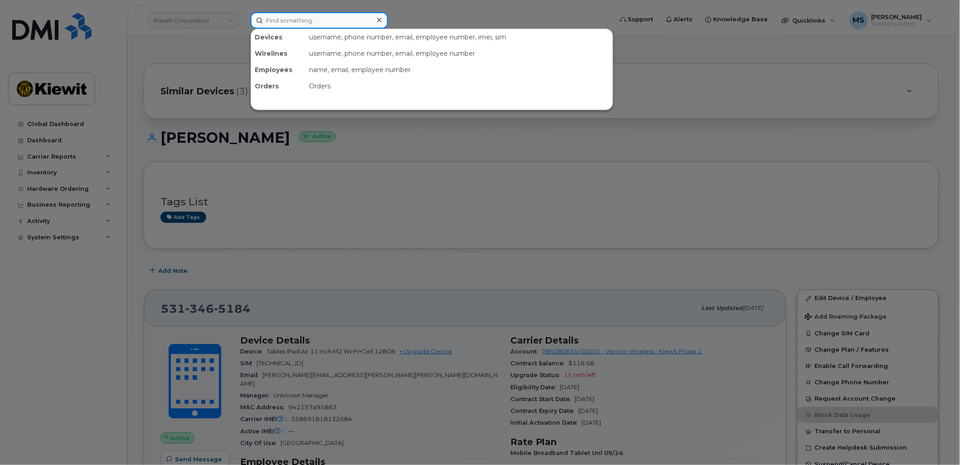
paste input "524122"
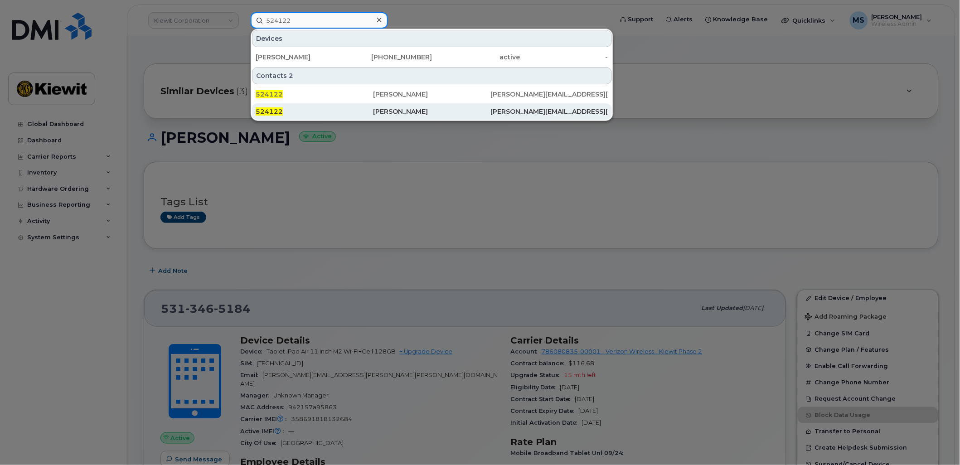
type input "524122"
click at [396, 116] on div "[PERSON_NAME]" at bounding box center [431, 111] width 117 height 16
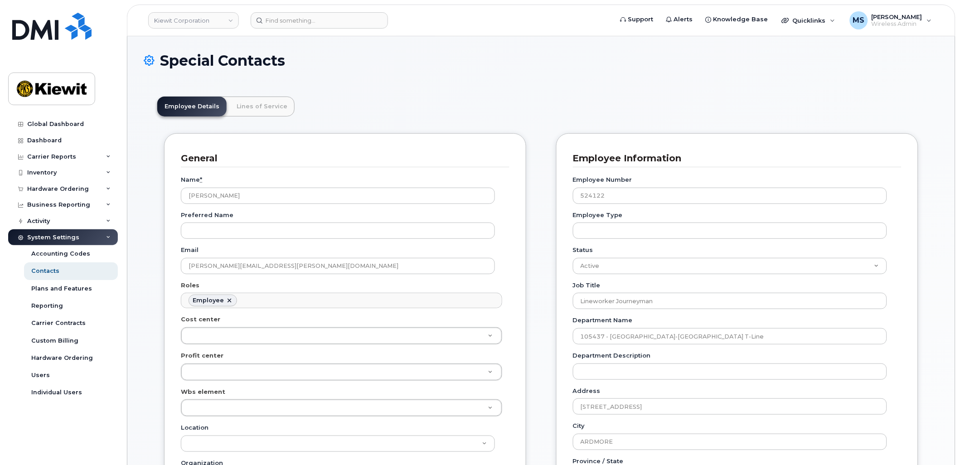
scroll to position [28, 0]
click at [268, 109] on link "Lines of Service" at bounding box center [261, 107] width 65 height 20
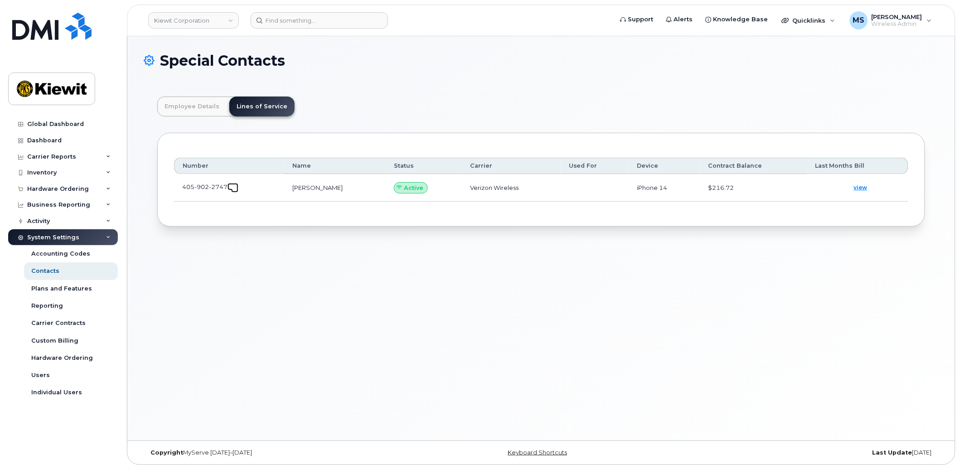
click at [235, 189] on span at bounding box center [234, 188] width 7 height 7
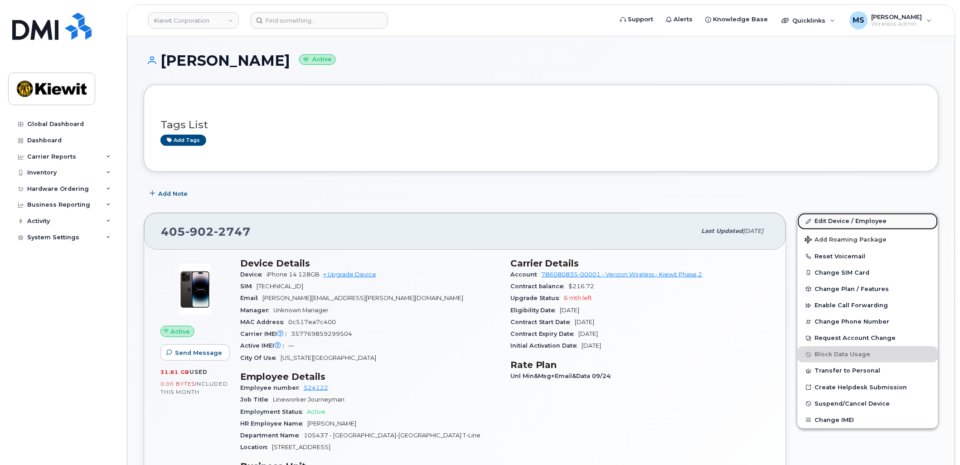
click at [812, 220] on span at bounding box center [808, 221] width 7 height 7
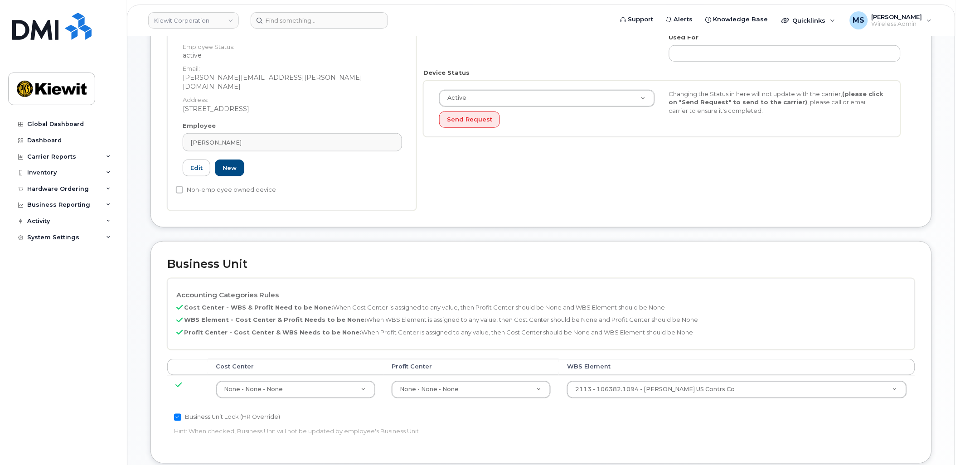
scroll to position [302, 0]
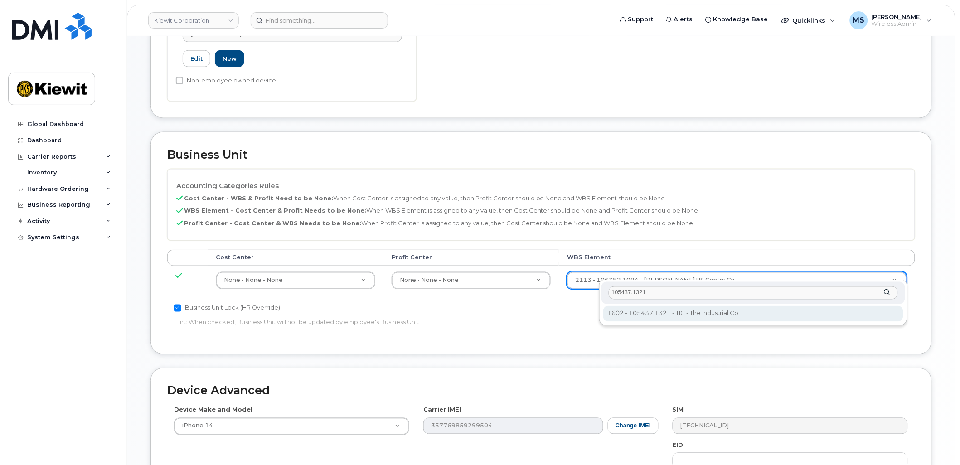
type input "105437.1321"
type input "30147613"
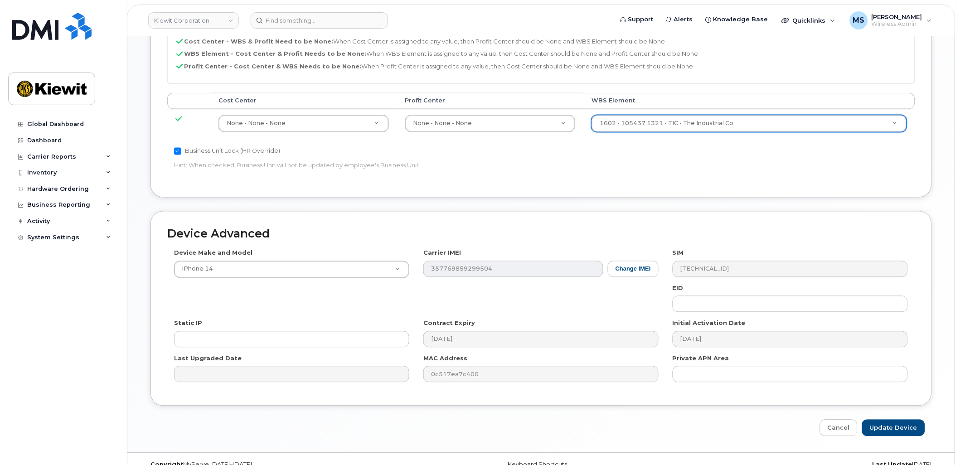
scroll to position [467, 0]
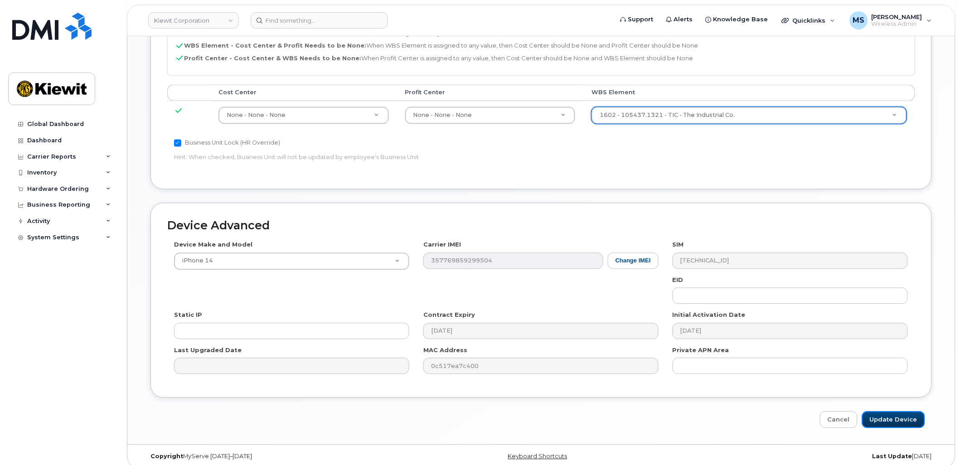
click at [903, 412] on input "Update Device" at bounding box center [893, 420] width 63 height 17
type input "Saving..."
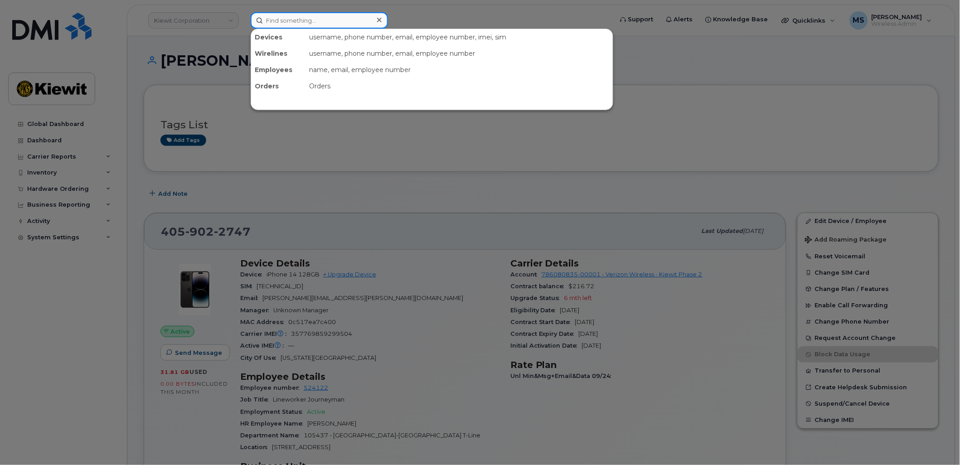
click at [345, 27] on input at bounding box center [319, 20] width 137 height 16
paste input "406981"
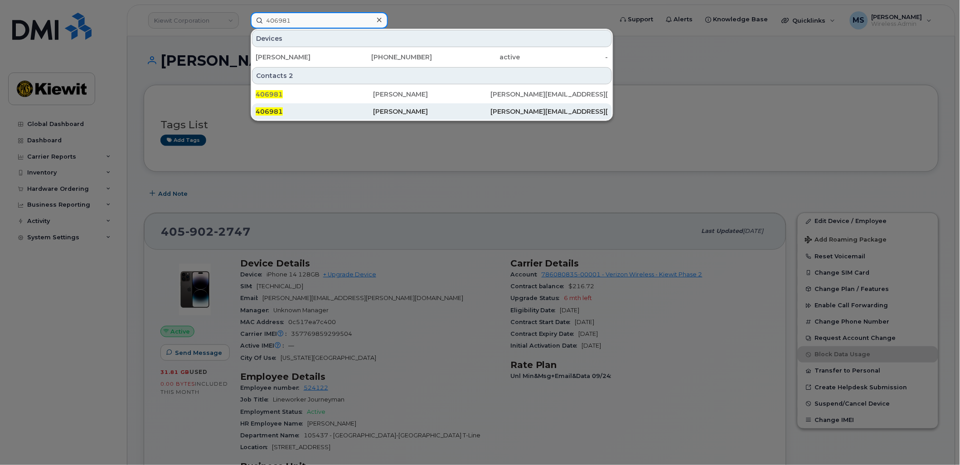
type input "406981"
click at [424, 111] on div "[PERSON_NAME]" at bounding box center [431, 111] width 117 height 9
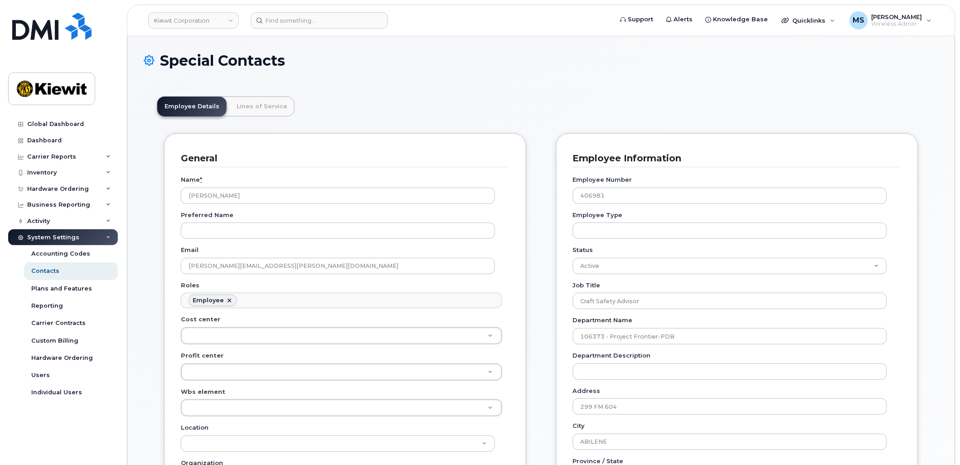
scroll to position [28, 0]
click at [259, 111] on link "Lines of Service" at bounding box center [261, 107] width 65 height 20
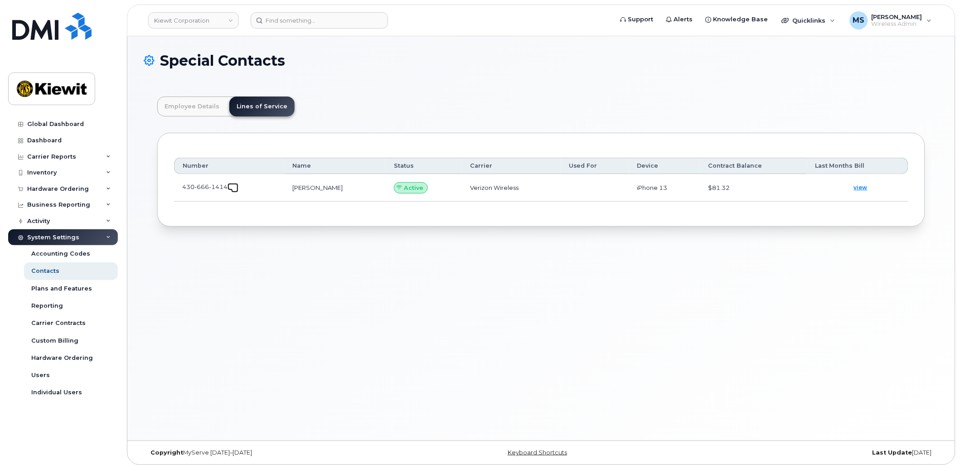
click at [232, 184] on link at bounding box center [233, 186] width 11 height 7
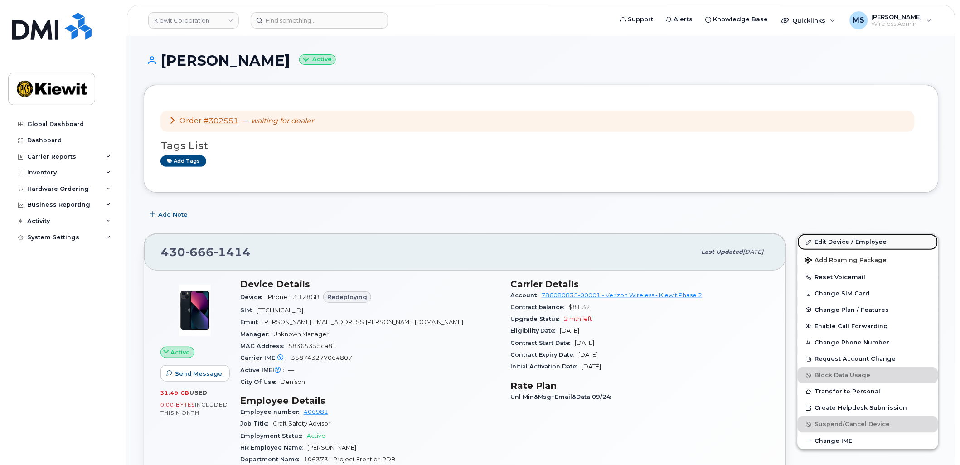
click at [840, 245] on link "Edit Device / Employee" at bounding box center [868, 242] width 141 height 16
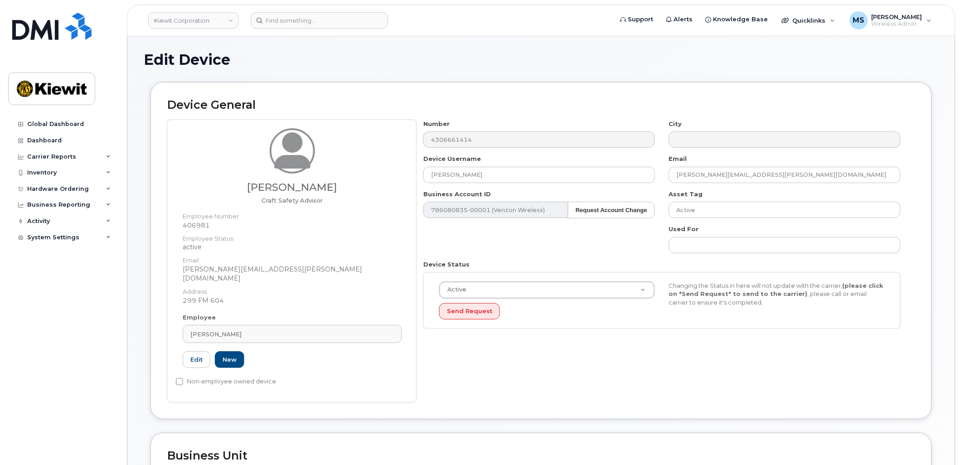
scroll to position [252, 0]
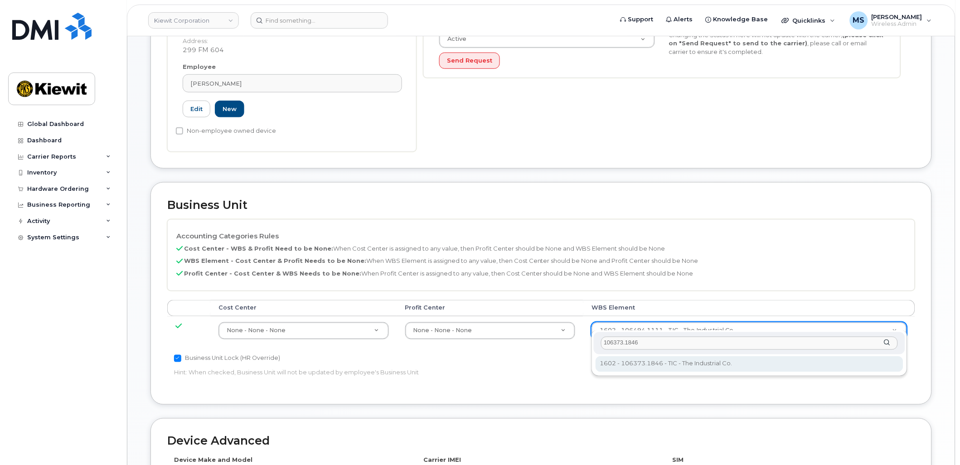
type input "106373.1846"
type input "36082678"
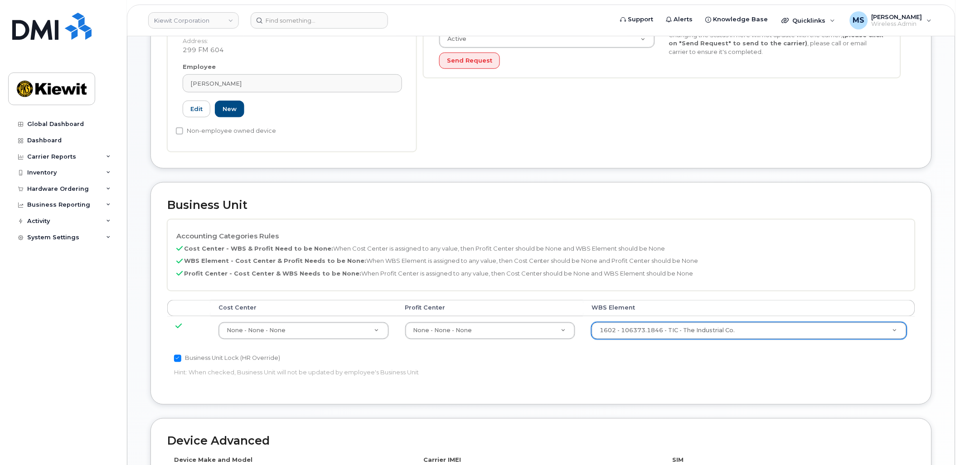
scroll to position [467, 0]
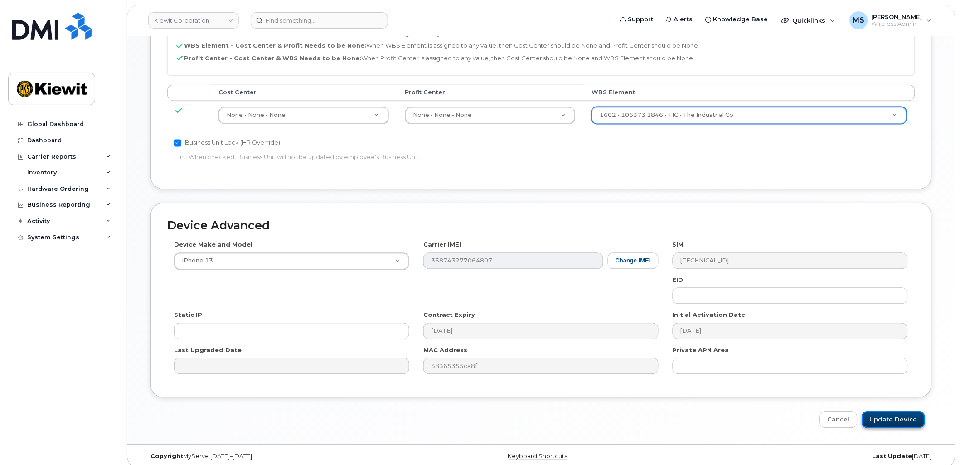
click at [881, 413] on input "Update Device" at bounding box center [893, 420] width 63 height 17
type input "Saving..."
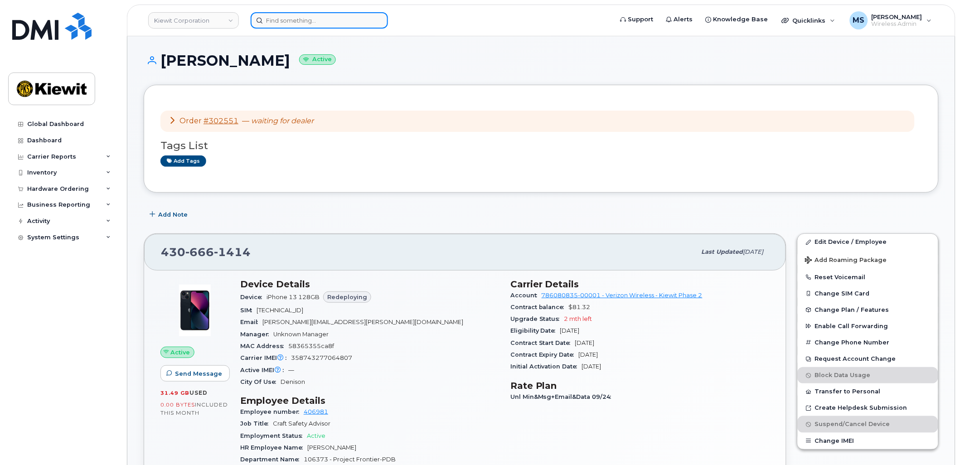
click at [360, 17] on input at bounding box center [319, 20] width 137 height 16
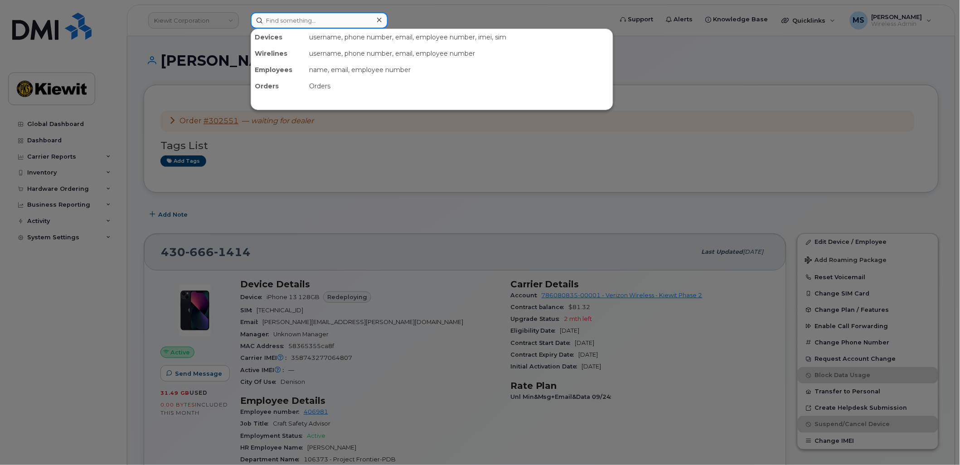
paste input "509270"
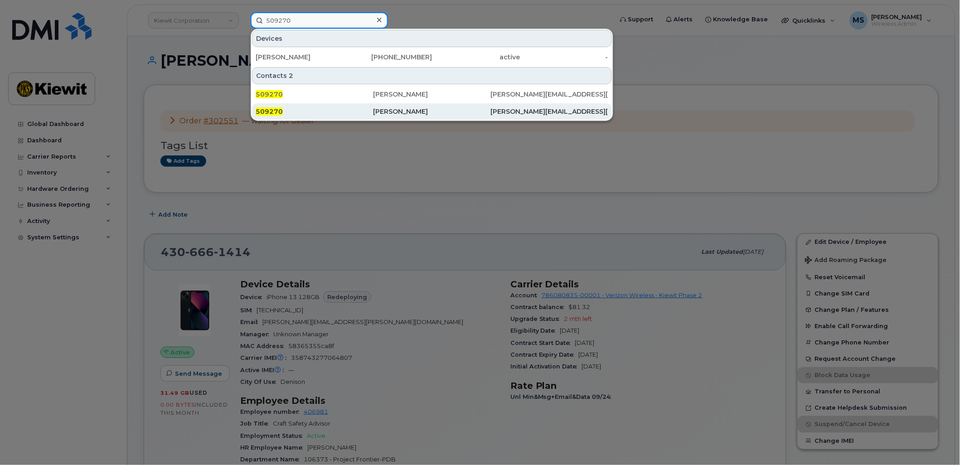
type input "509270"
click at [404, 110] on div "[PERSON_NAME]" at bounding box center [431, 111] width 117 height 9
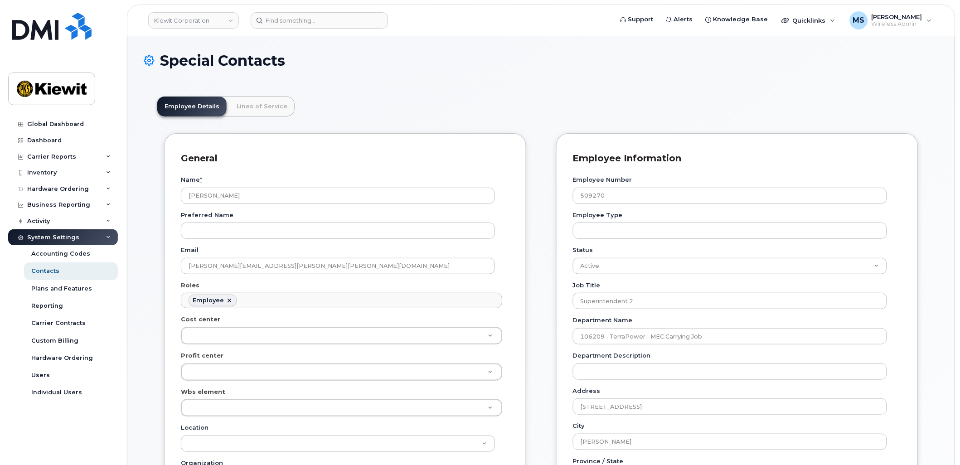
scroll to position [28, 0]
click at [257, 103] on link "Lines of Service" at bounding box center [261, 107] width 65 height 20
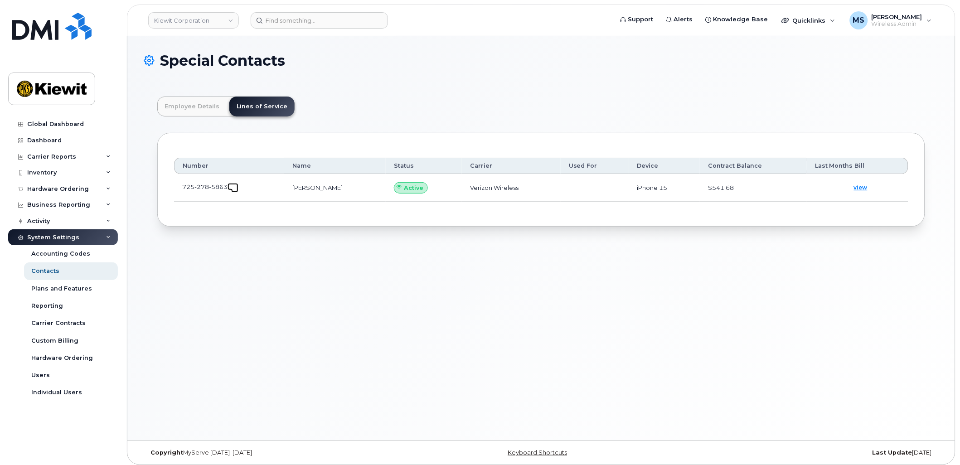
click at [233, 184] on link at bounding box center [233, 186] width 11 height 7
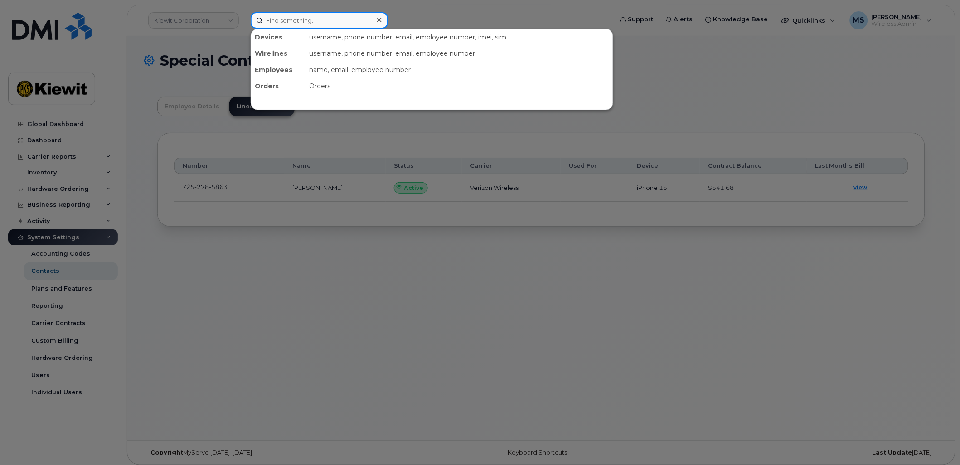
click at [304, 20] on input at bounding box center [319, 20] width 137 height 16
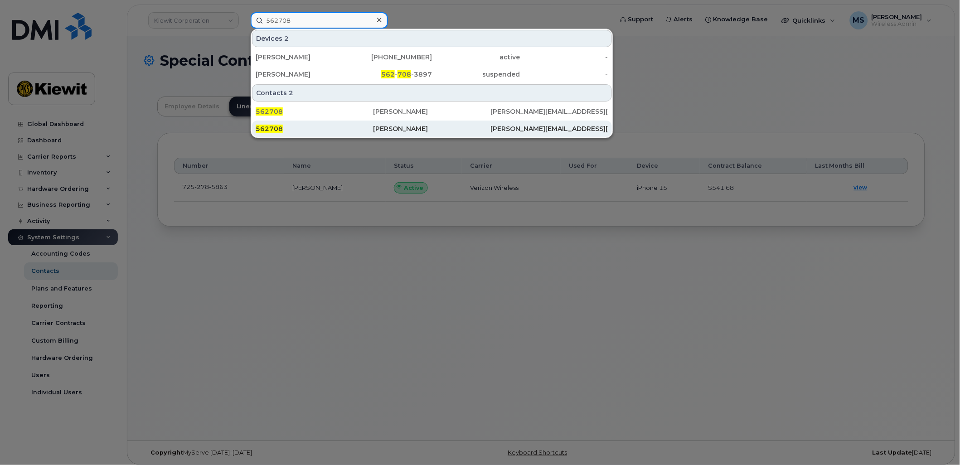
type input "562708"
drag, startPoint x: 372, startPoint y: 125, endPoint x: 575, endPoint y: 133, distance: 203.2
click at [372, 125] on div "562708" at bounding box center [314, 128] width 117 height 9
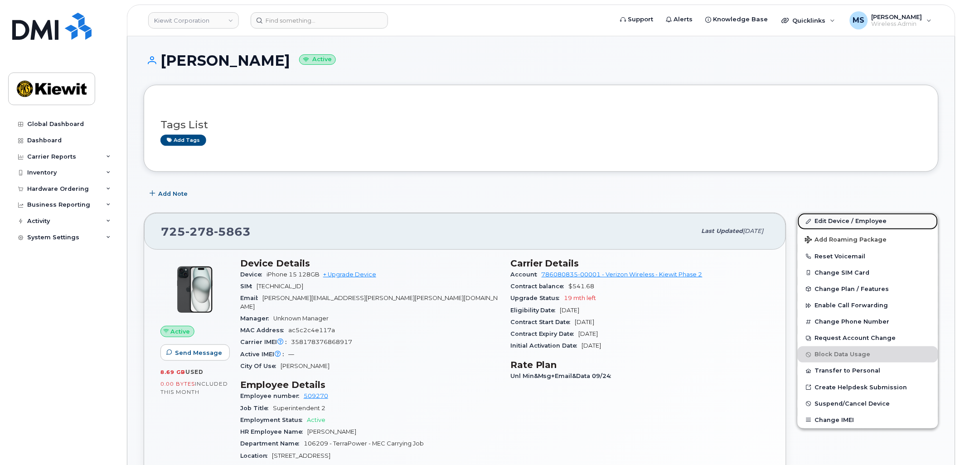
click at [835, 218] on link "Edit Device / Employee" at bounding box center [868, 221] width 141 height 16
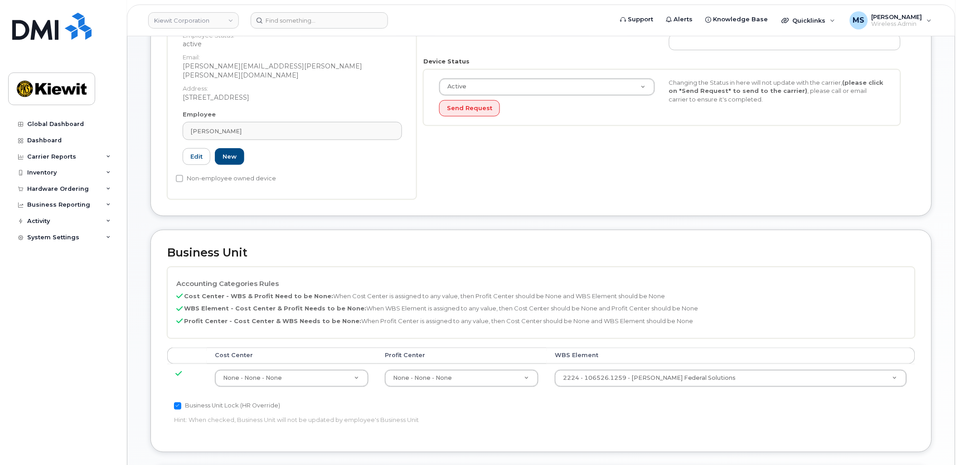
scroll to position [252, 0]
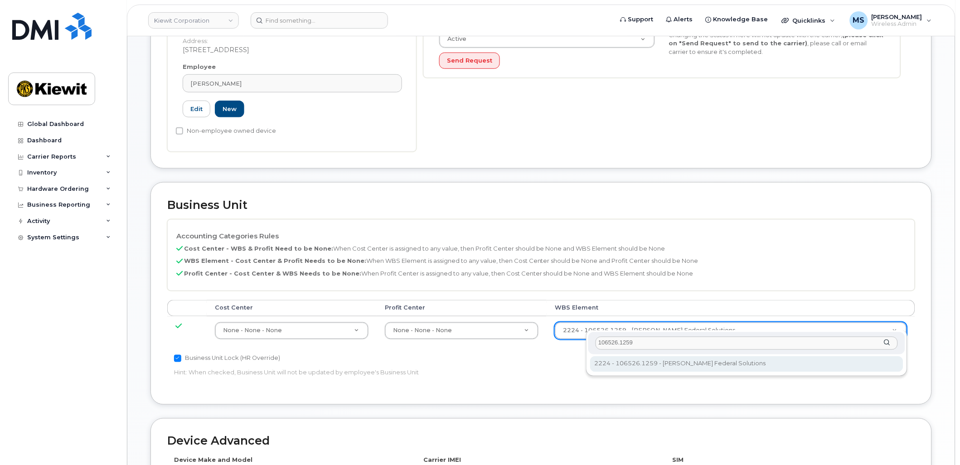
type input "106526.1259"
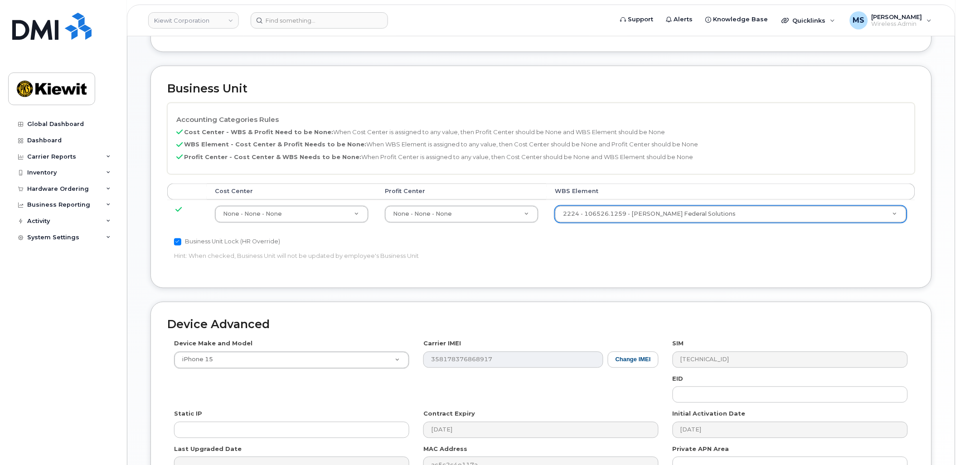
scroll to position [467, 0]
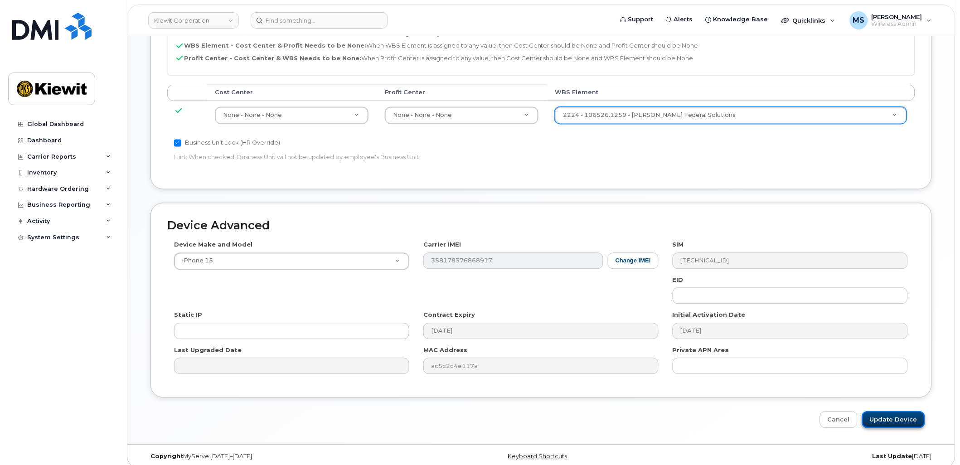
click at [895, 412] on input "Update Device" at bounding box center [893, 420] width 63 height 17
type input "Saving..."
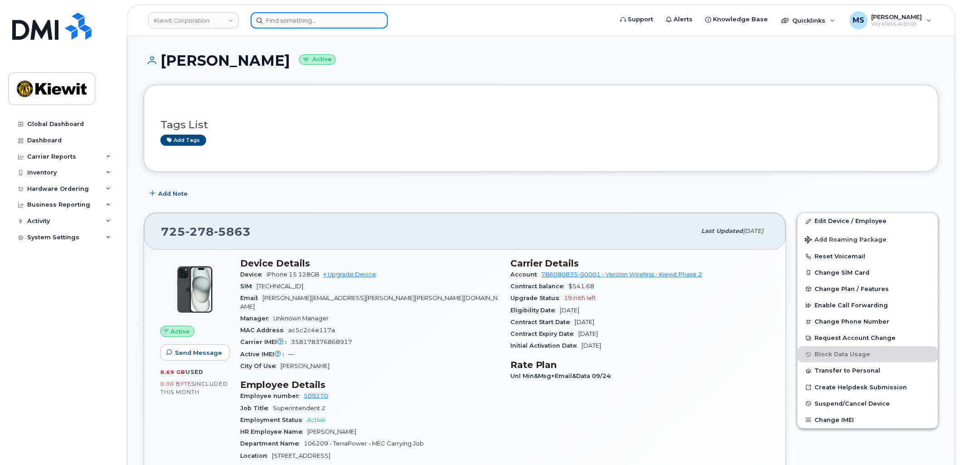
click at [305, 24] on input at bounding box center [319, 20] width 137 height 16
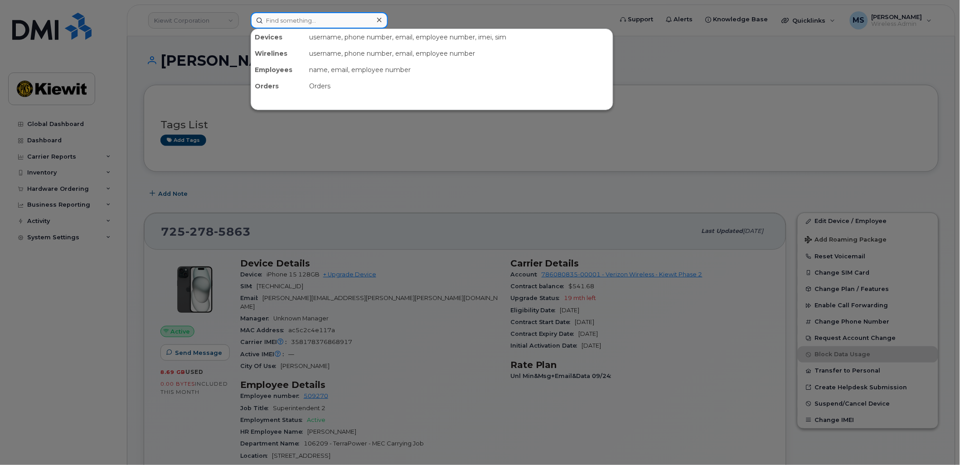
paste input "906480"
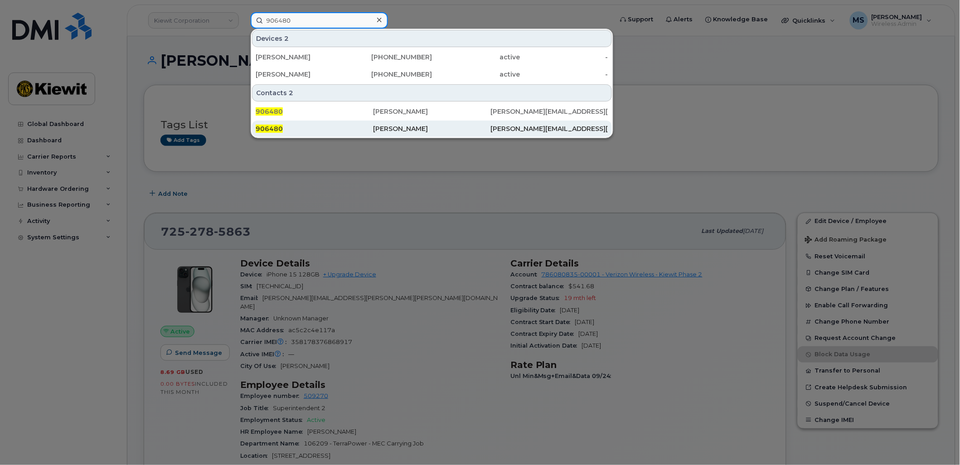
type input "906480"
click at [398, 126] on div "[PERSON_NAME]" at bounding box center [431, 128] width 117 height 9
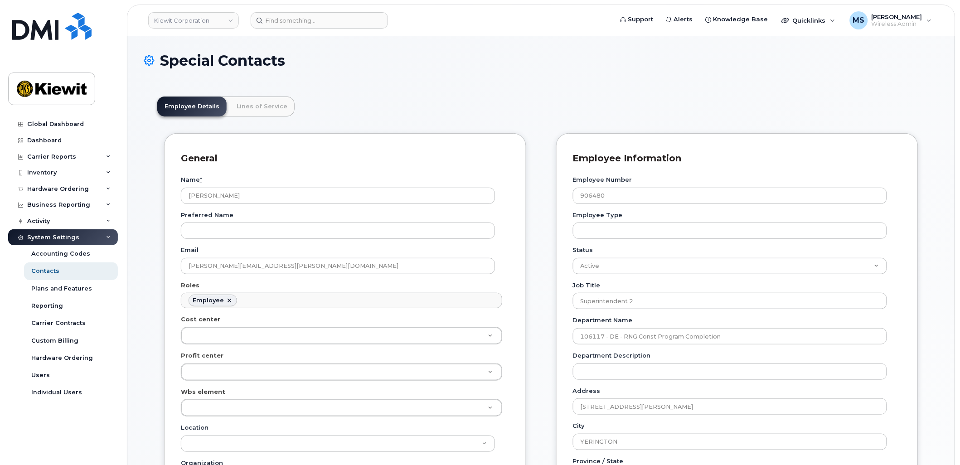
scroll to position [28, 0]
click at [263, 109] on link "Lines of Service" at bounding box center [261, 107] width 65 height 20
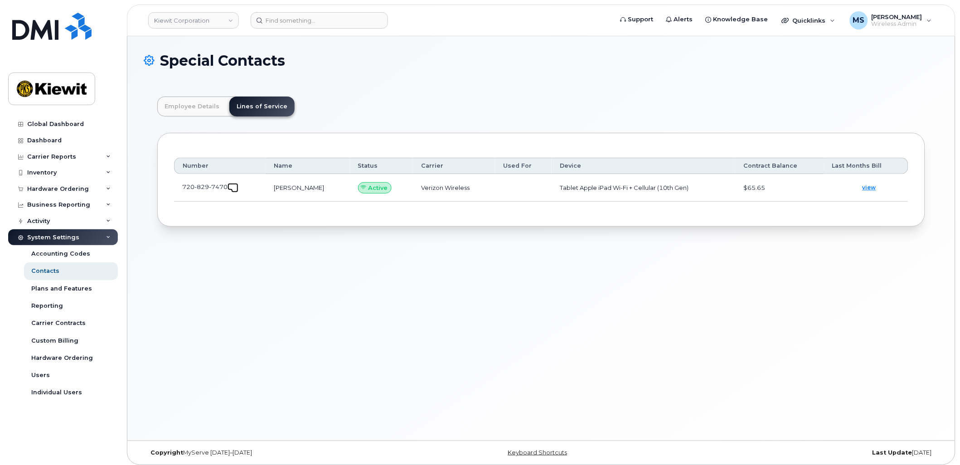
click at [233, 186] on span at bounding box center [234, 188] width 7 height 7
click at [234, 188] on span at bounding box center [234, 188] width 7 height 7
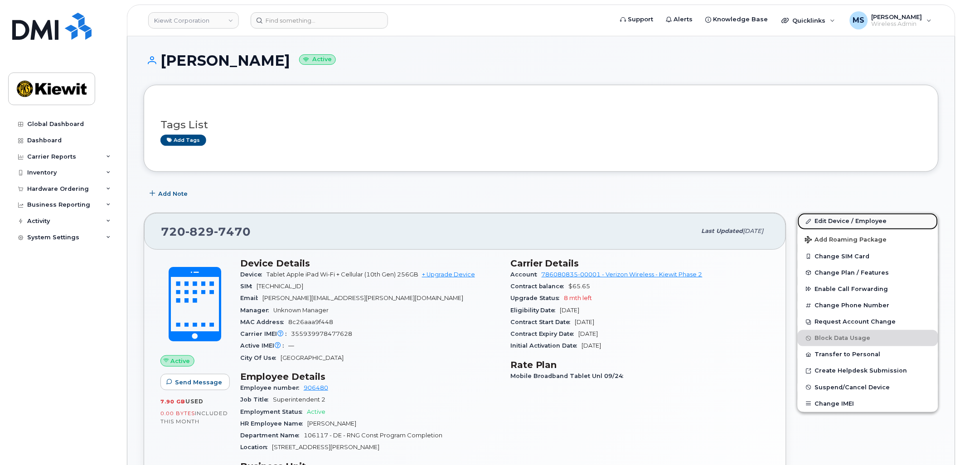
click at [848, 223] on link "Edit Device / Employee" at bounding box center [868, 221] width 141 height 16
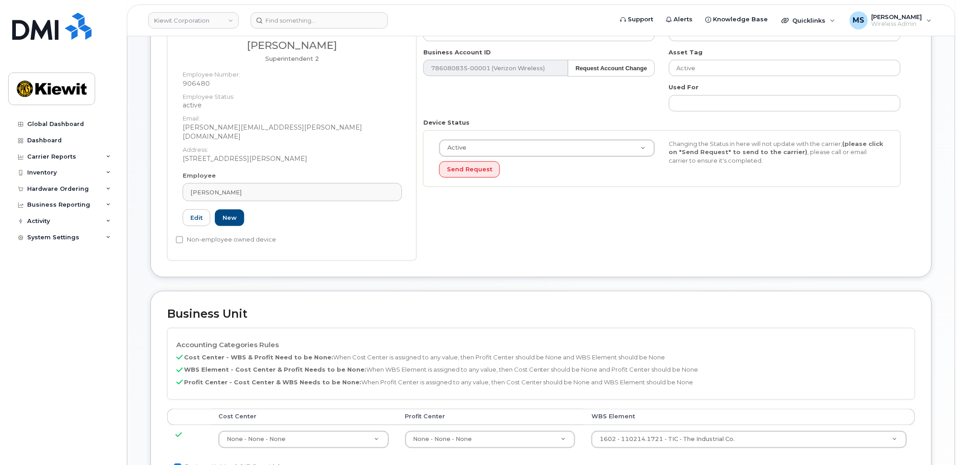
scroll to position [302, 0]
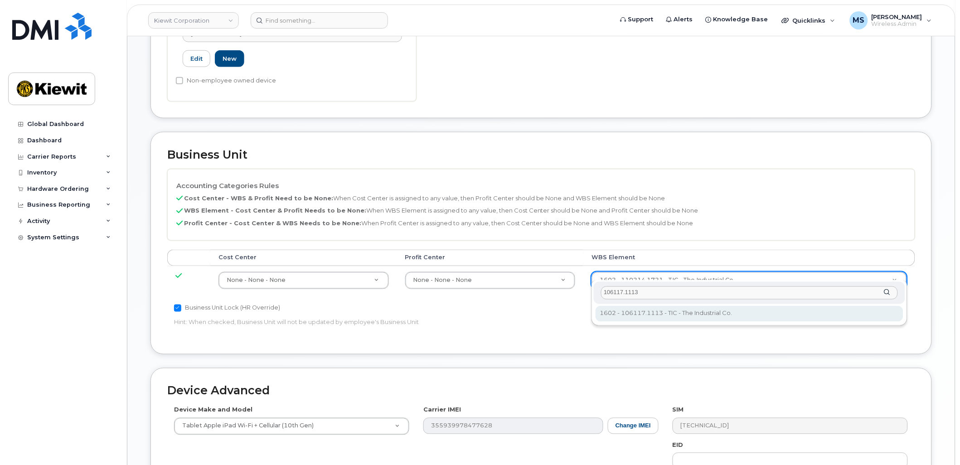
type input "106117.1113"
type input "30383876"
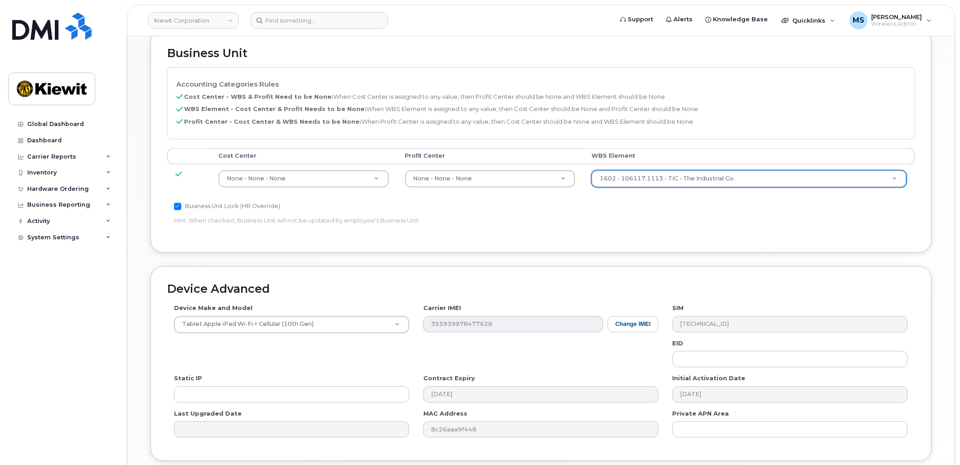
scroll to position [467, 0]
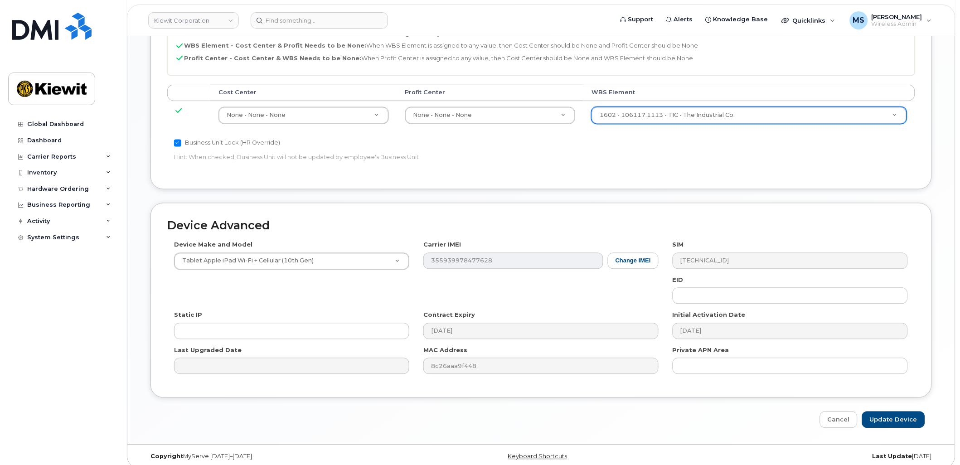
click at [892, 401] on div "Device Advanced Device Make and Model Tablet Apple iPad Wi-Fi + Cellular (10th …" at bounding box center [541, 315] width 795 height 225
click at [894, 412] on input "Update Device" at bounding box center [893, 420] width 63 height 17
type input "Saving..."
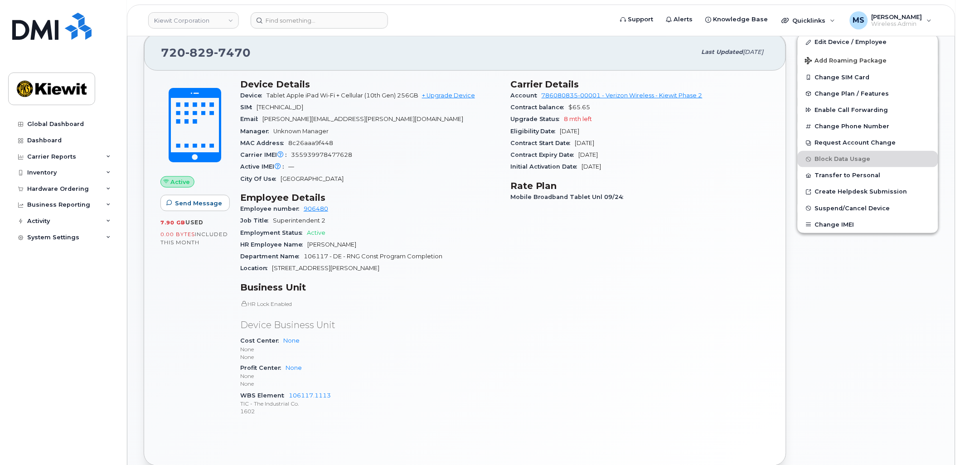
scroll to position [151, 0]
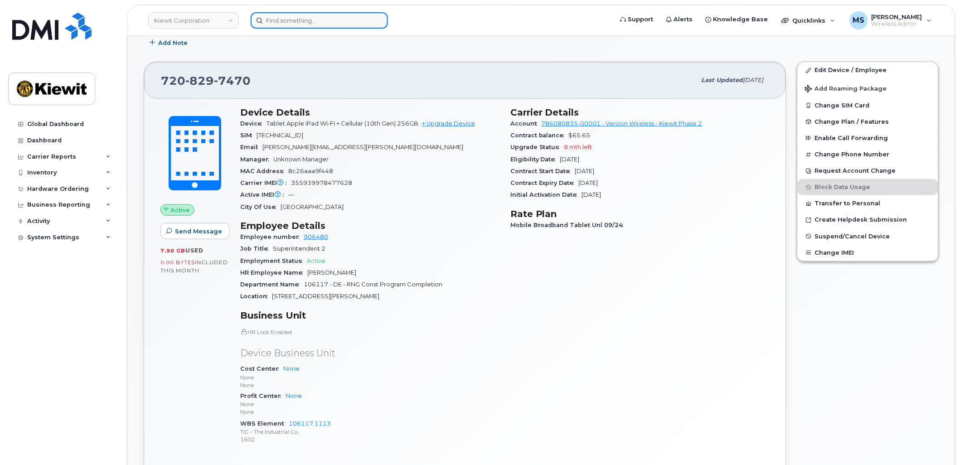
click at [297, 22] on input at bounding box center [319, 20] width 137 height 16
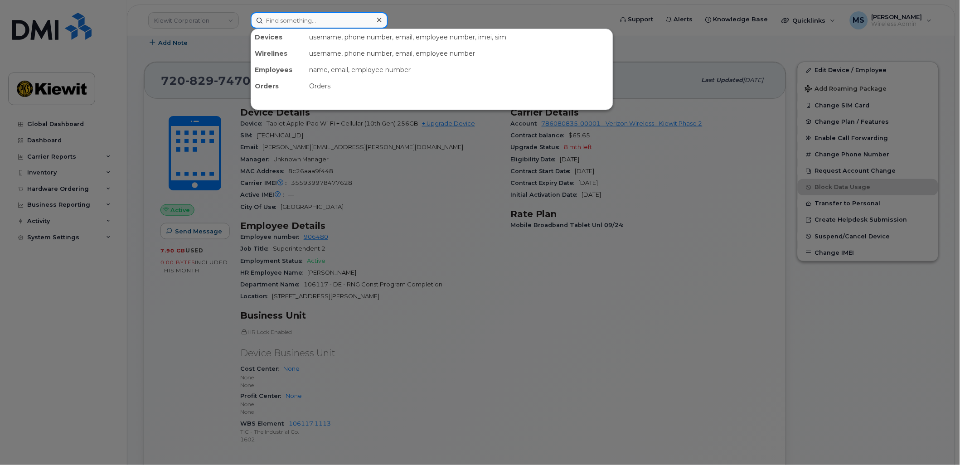
paste input "538911"
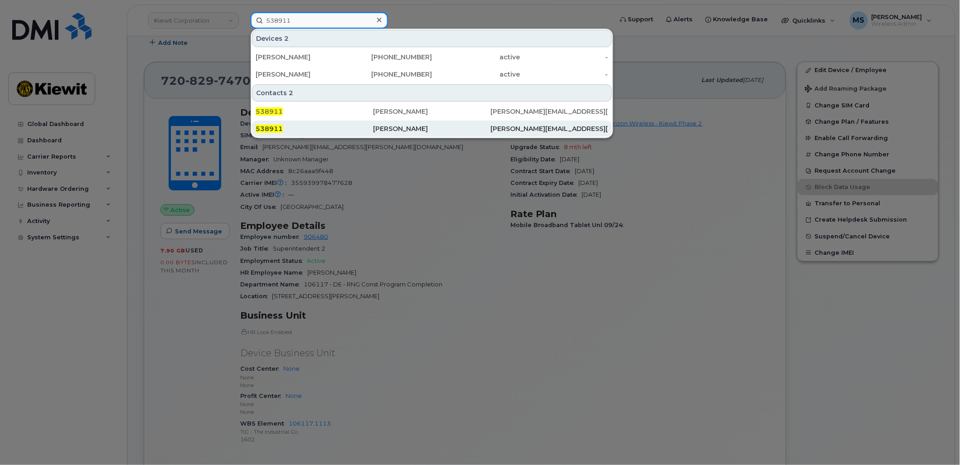
type input "538911"
click at [354, 124] on div "538911" at bounding box center [314, 129] width 117 height 16
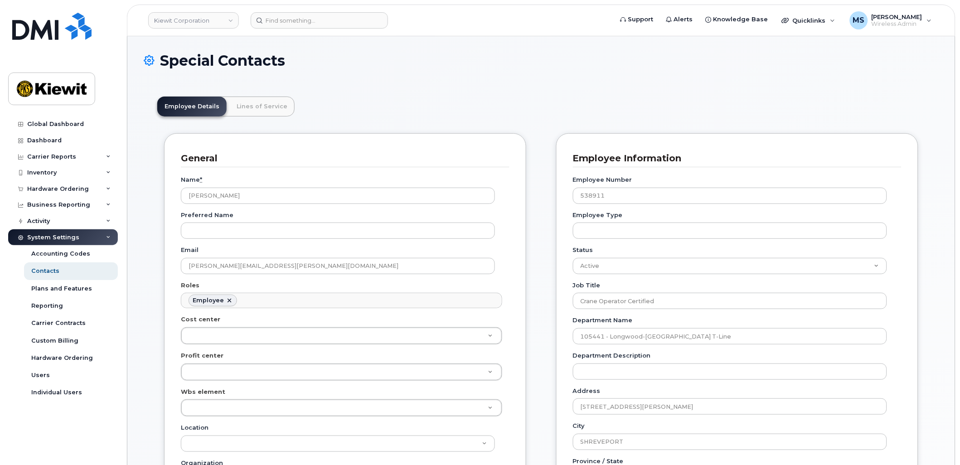
scroll to position [28, 0]
click at [266, 102] on link "Lines of Service" at bounding box center [261, 107] width 65 height 20
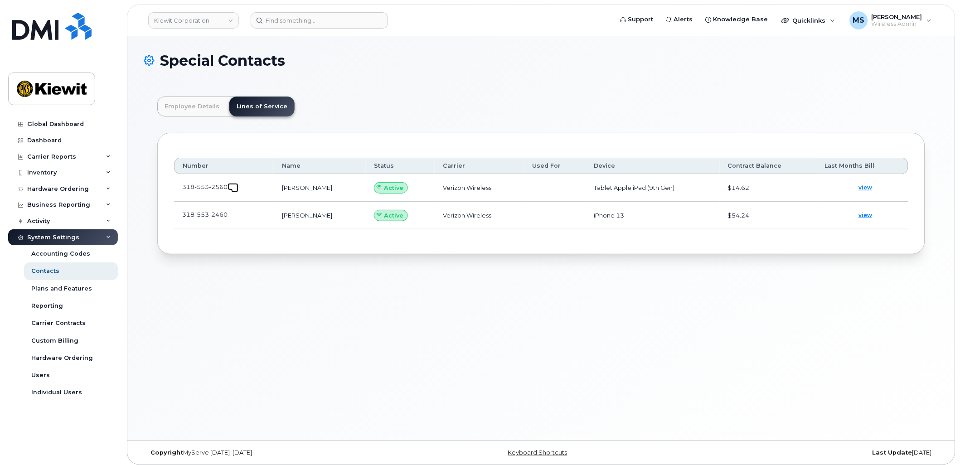
click at [236, 189] on span at bounding box center [234, 188] width 7 height 7
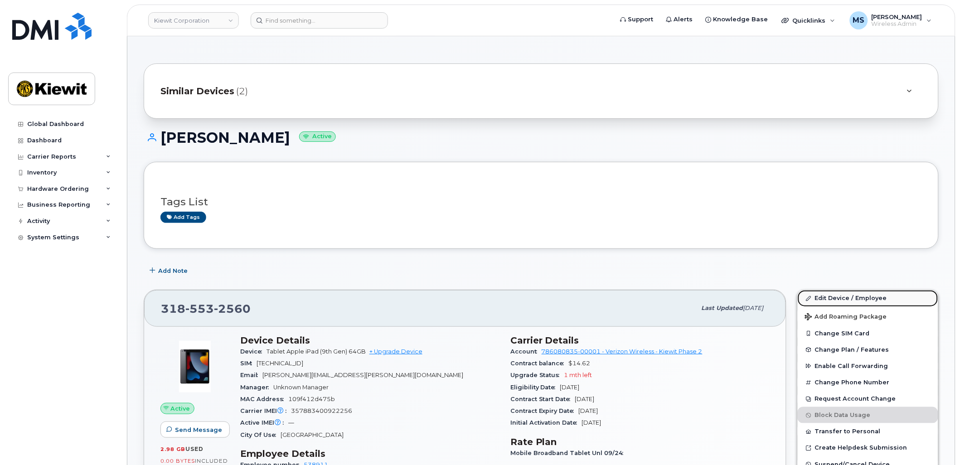
click at [849, 298] on link "Edit Device / Employee" at bounding box center [868, 298] width 141 height 16
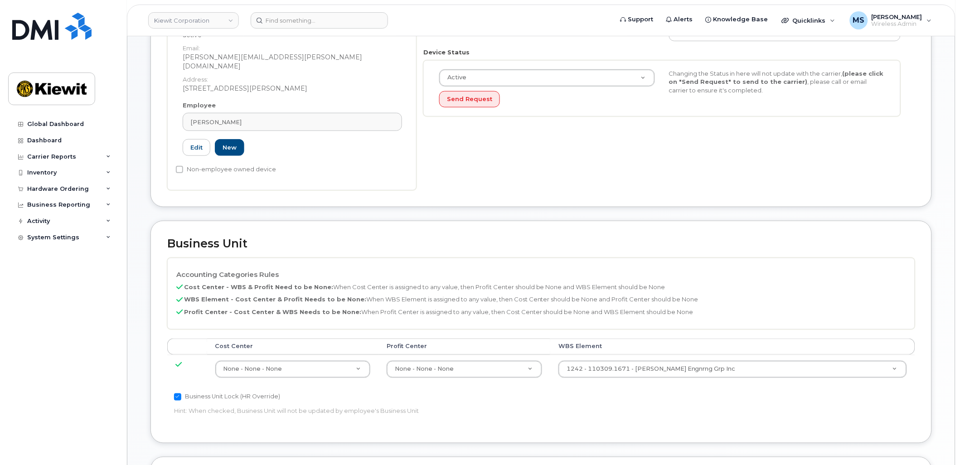
scroll to position [252, 0]
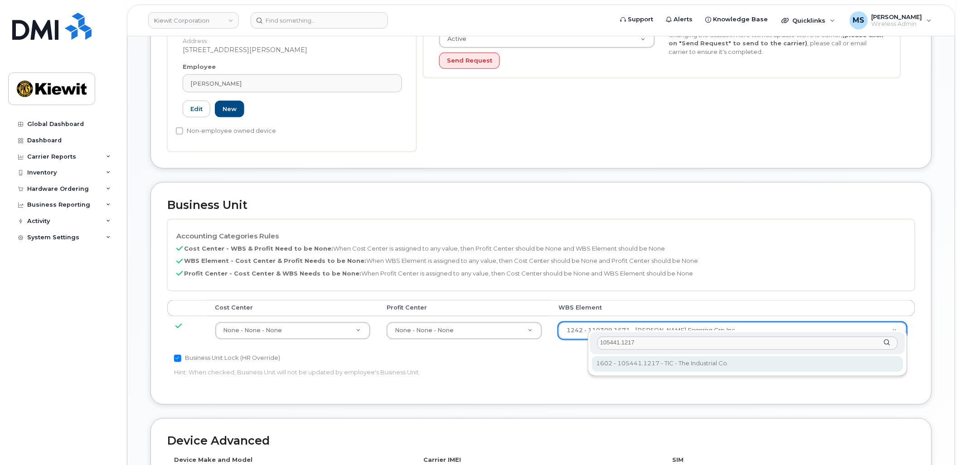
type input "105441.1217"
type input "30138096"
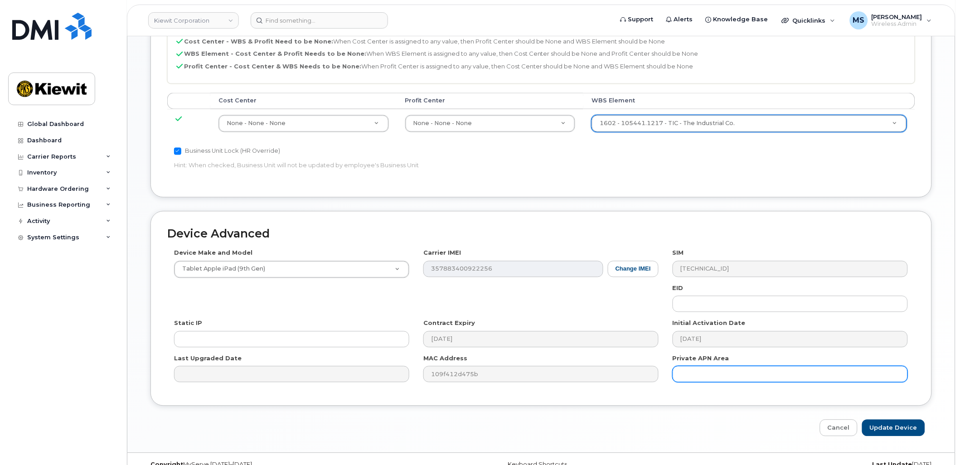
scroll to position [467, 0]
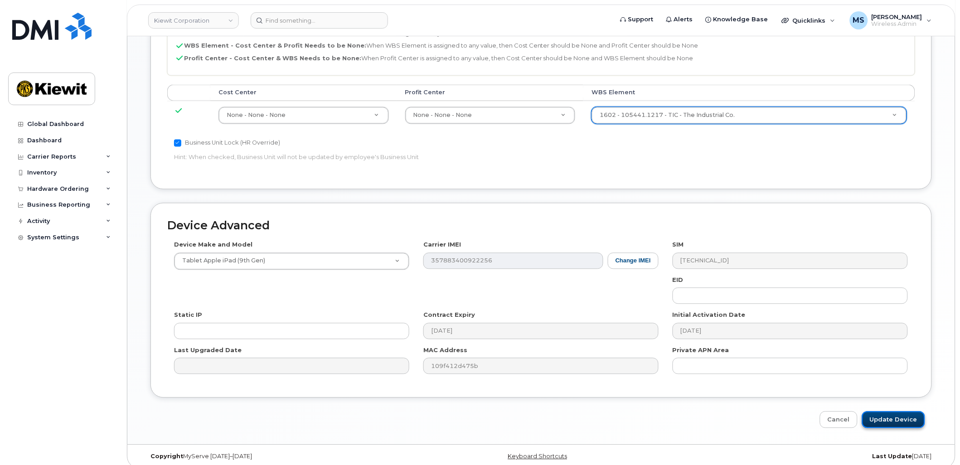
click at [890, 412] on input "Update Device" at bounding box center [893, 420] width 63 height 17
type input "Saving..."
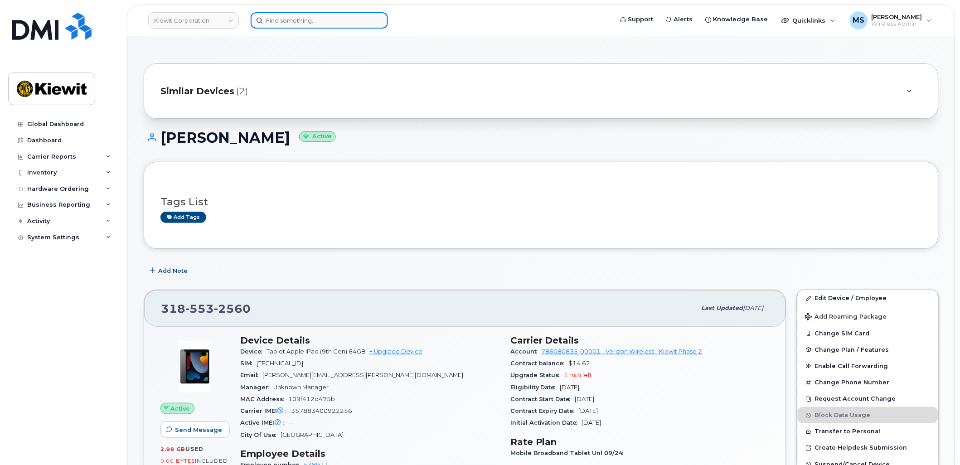
click at [348, 16] on input at bounding box center [319, 20] width 137 height 16
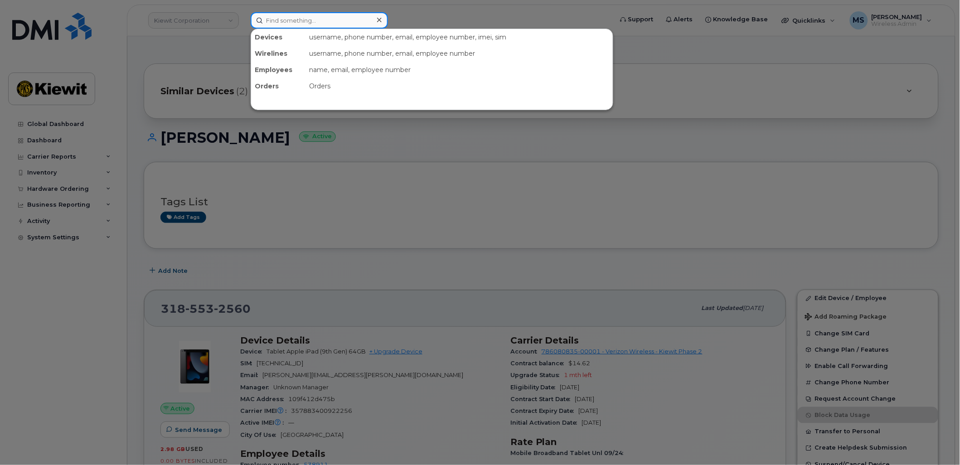
paste input "906480"
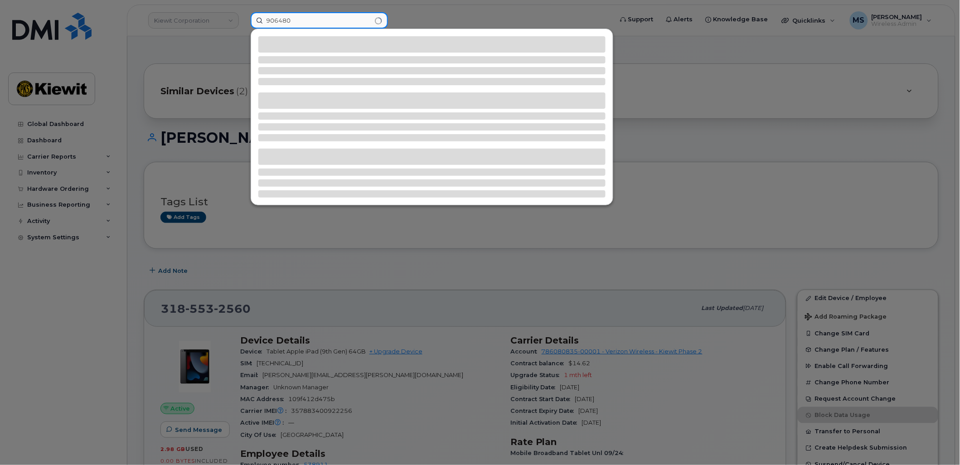
type input "906480"
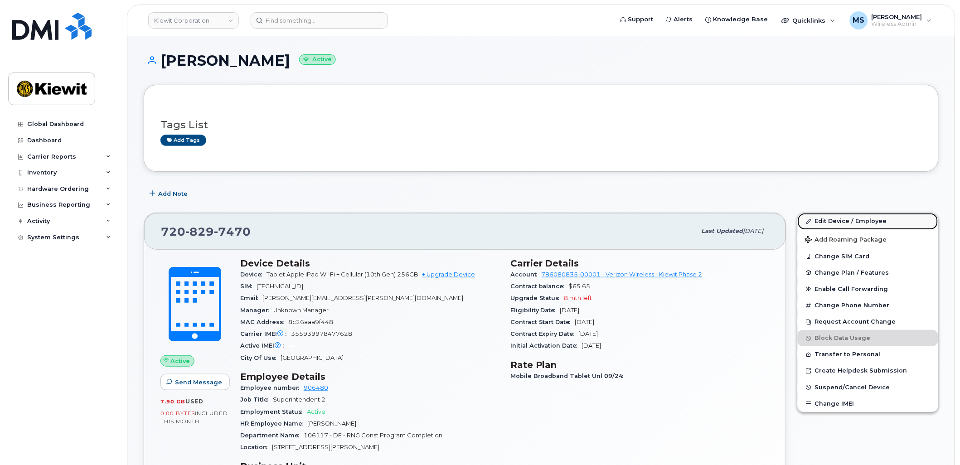
click at [833, 227] on link "Edit Device / Employee" at bounding box center [868, 221] width 141 height 16
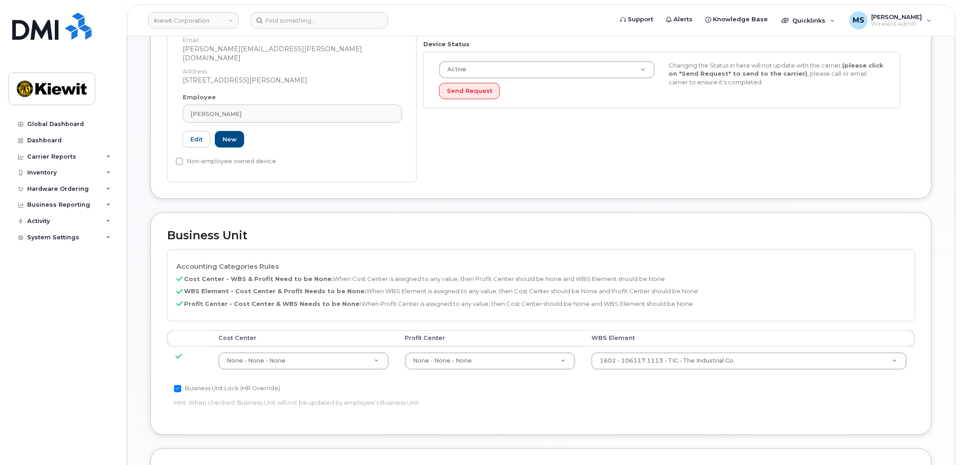
scroll to position [252, 0]
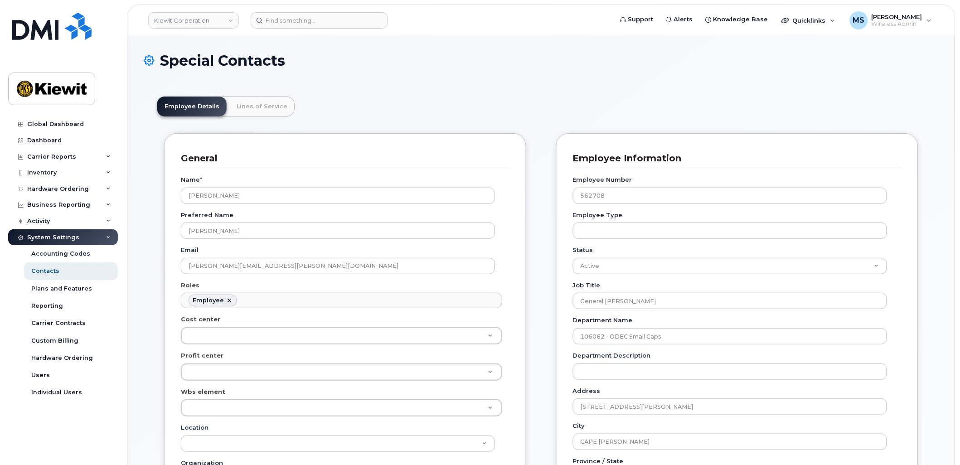
scroll to position [28, 0]
click at [247, 111] on link "Lines of Service" at bounding box center [261, 107] width 65 height 20
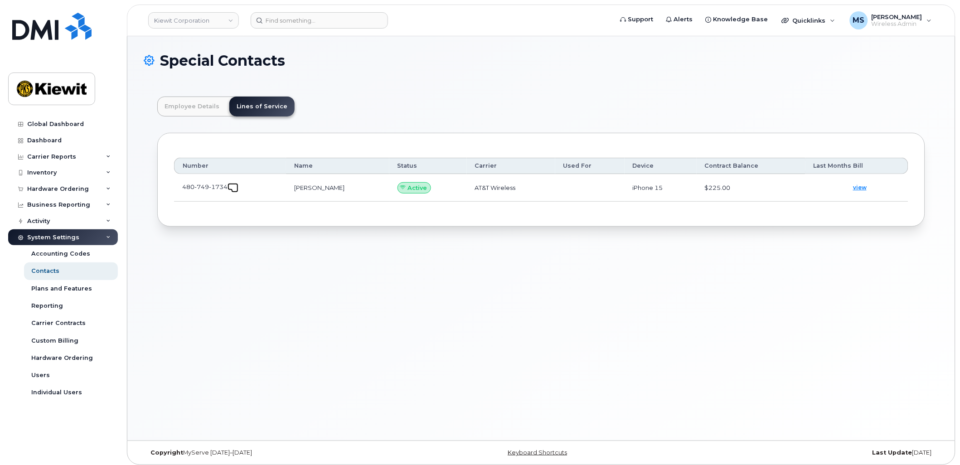
click at [237, 186] on span at bounding box center [234, 188] width 7 height 7
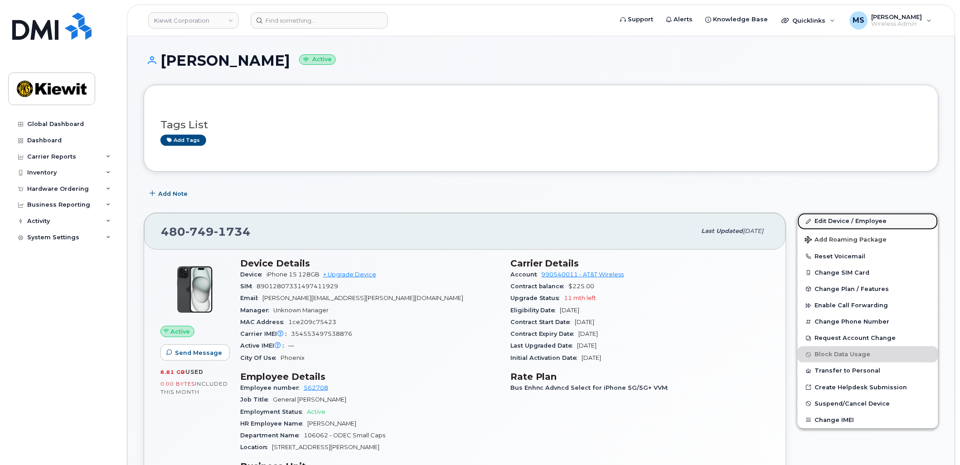
click at [830, 217] on link "Edit Device / Employee" at bounding box center [868, 221] width 141 height 16
drag, startPoint x: 830, startPoint y: 217, endPoint x: 786, endPoint y: 196, distance: 48.3
click at [786, 196] on div "Add Note" at bounding box center [541, 193] width 795 height 16
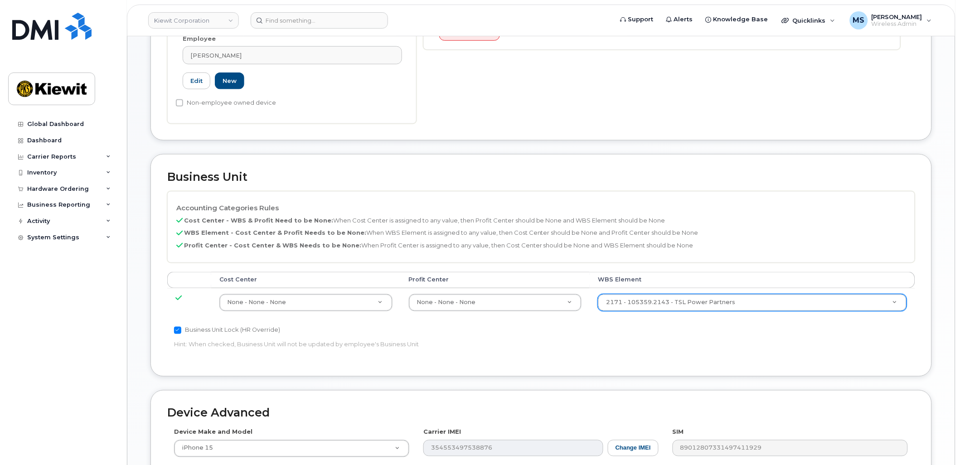
scroll to position [302, 0]
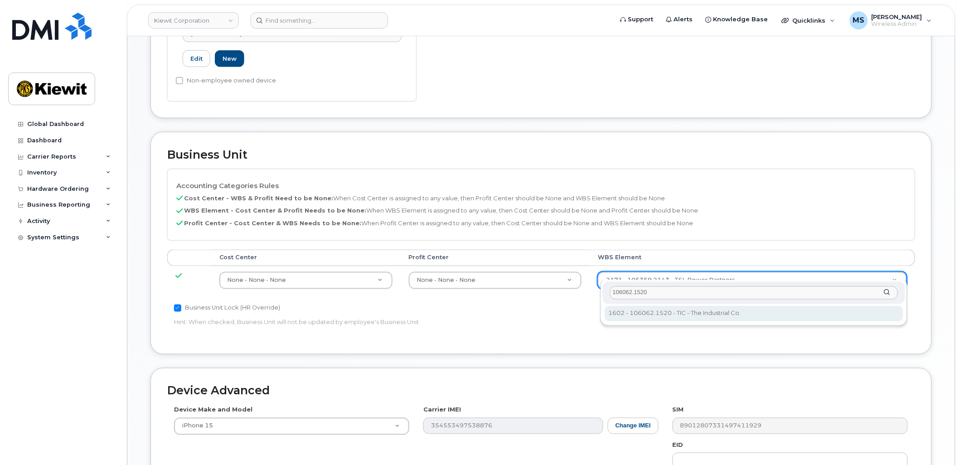
type input "106062.1520"
type input "35654482"
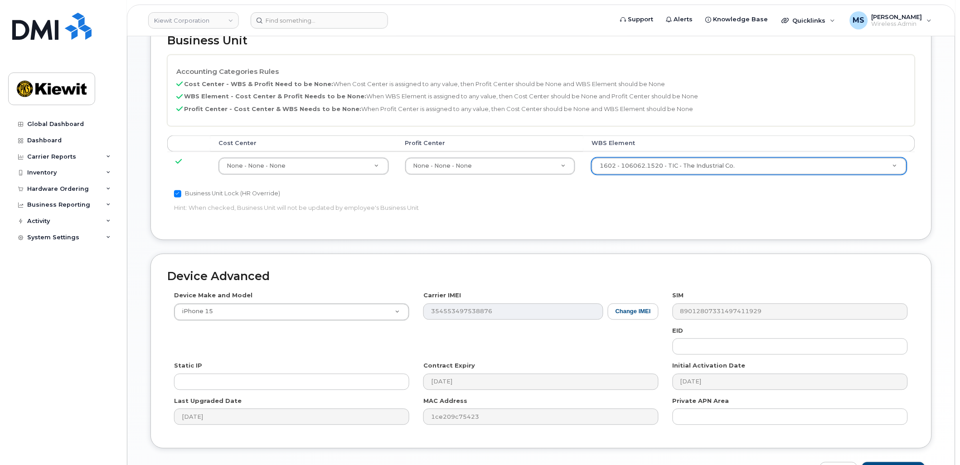
scroll to position [467, 0]
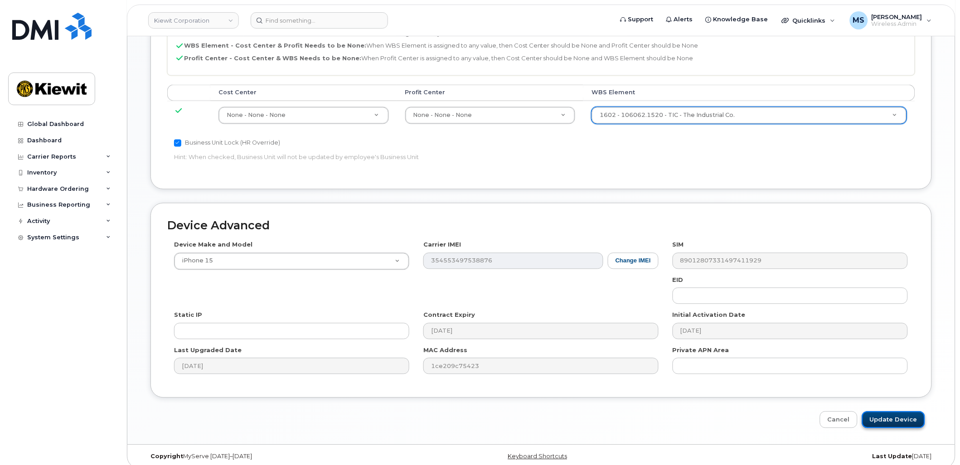
click at [903, 414] on input "Update Device" at bounding box center [893, 420] width 63 height 17
type input "Saving..."
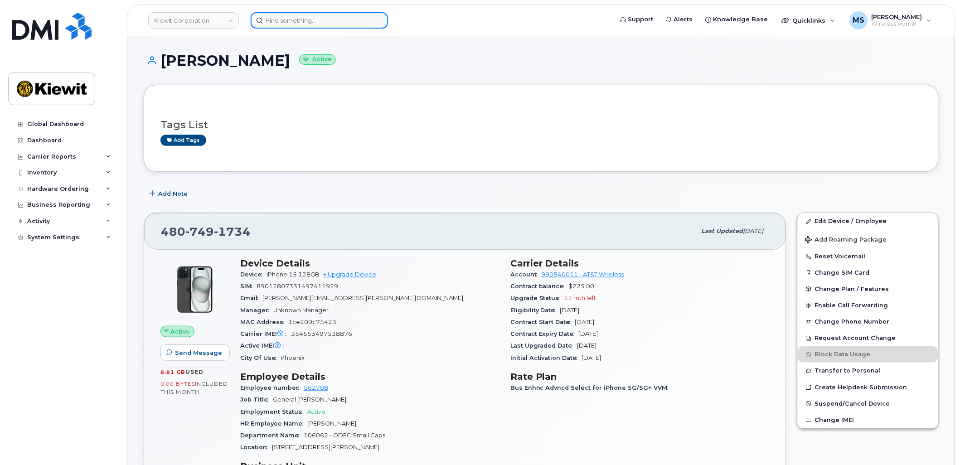
click at [328, 16] on input at bounding box center [319, 20] width 137 height 16
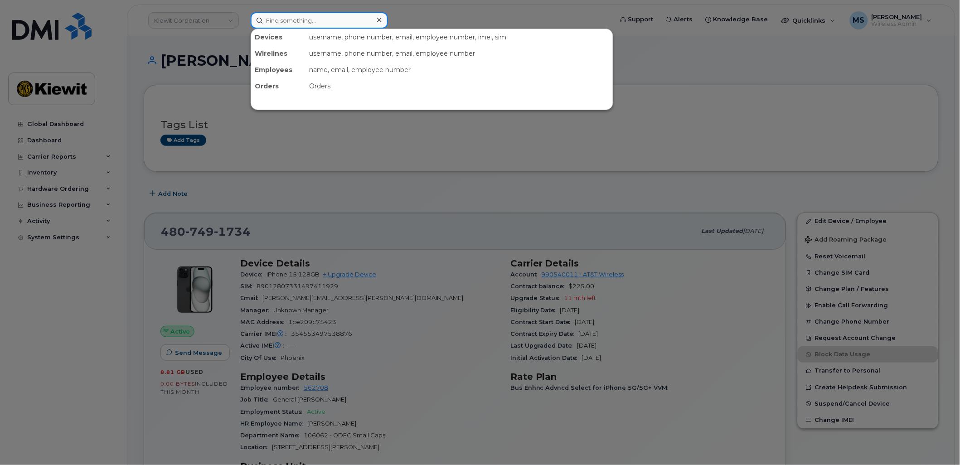
paste input "370471"
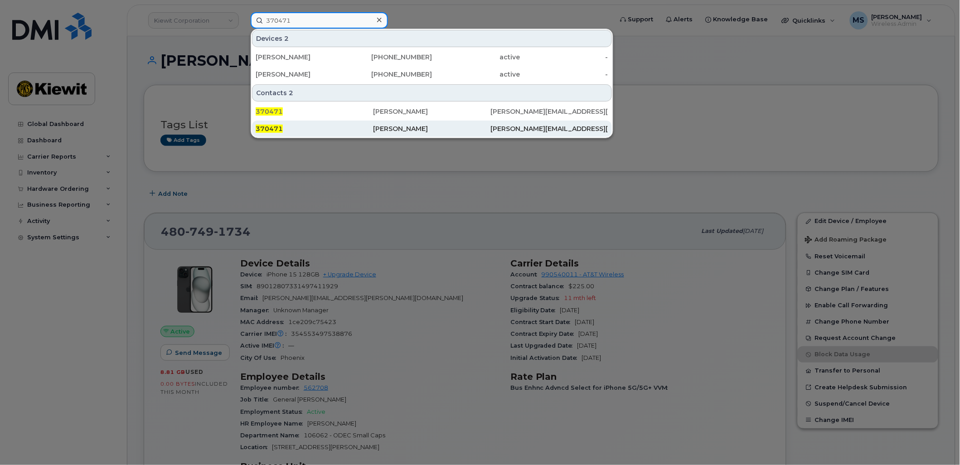
type input "370471"
click at [391, 130] on div "[PERSON_NAME]" at bounding box center [431, 128] width 117 height 9
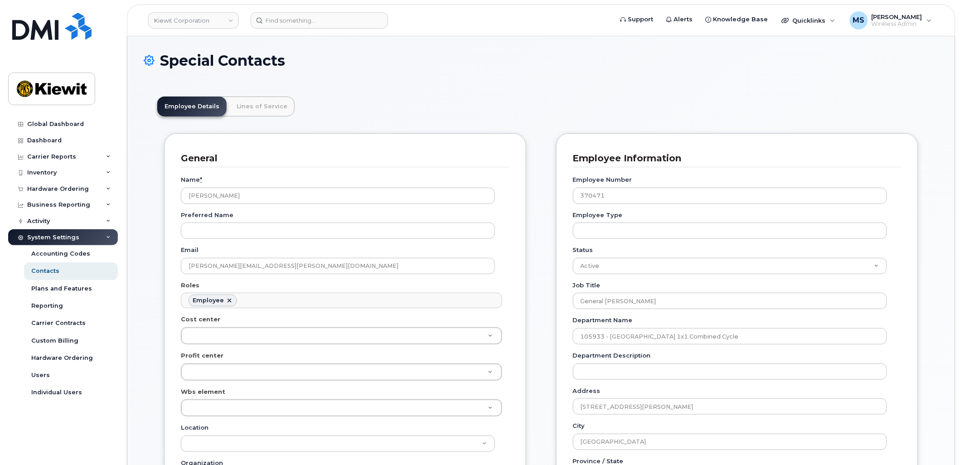
scroll to position [28, 0]
click at [271, 105] on link "Lines of Service" at bounding box center [261, 107] width 65 height 20
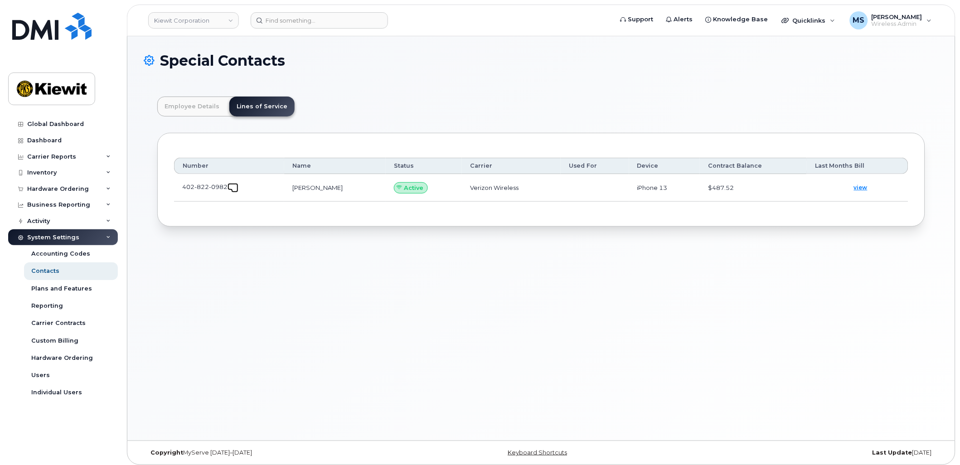
click at [235, 186] on span at bounding box center [234, 188] width 7 height 7
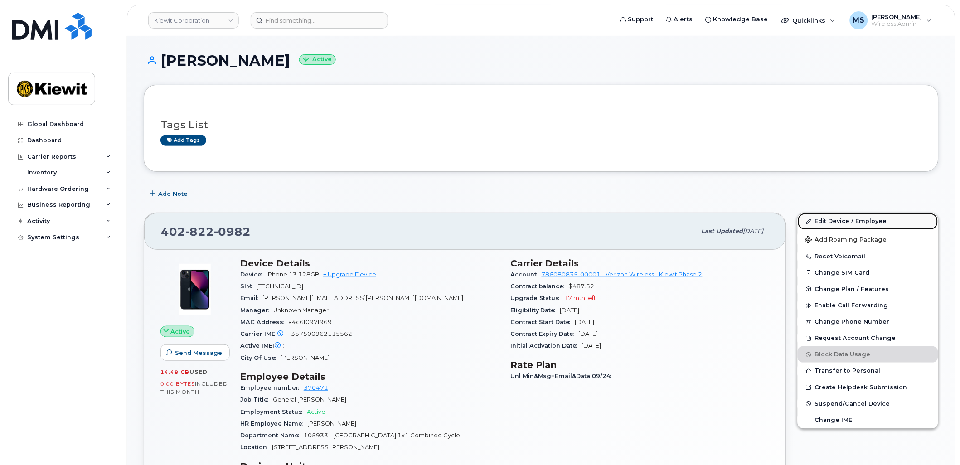
click at [828, 218] on link "Edit Device / Employee" at bounding box center [868, 221] width 141 height 16
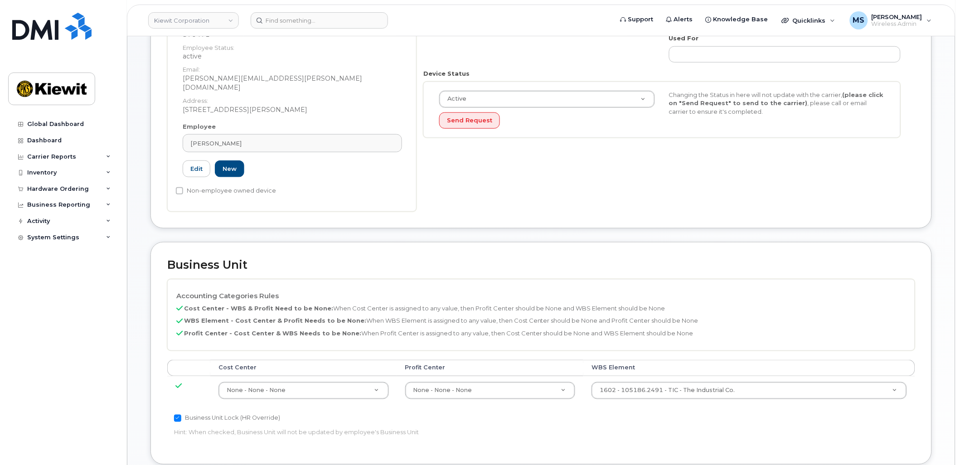
scroll to position [252, 0]
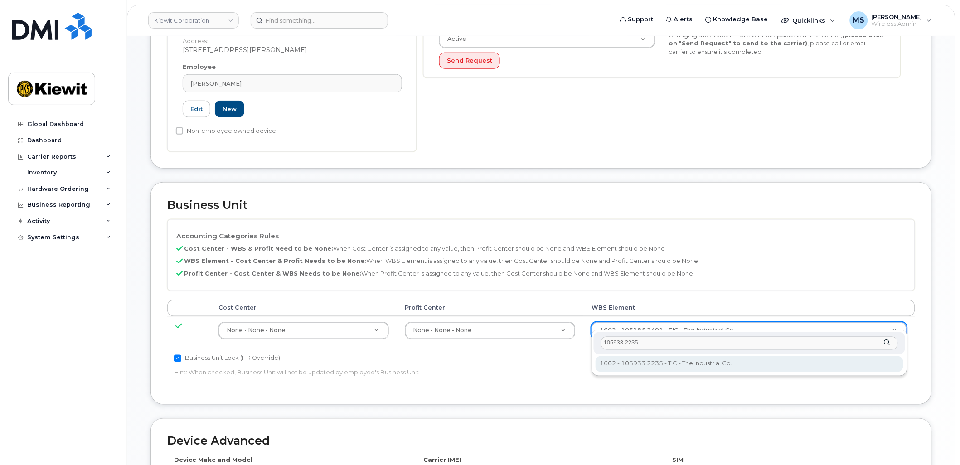
type input "105933.2235"
type input "30169104"
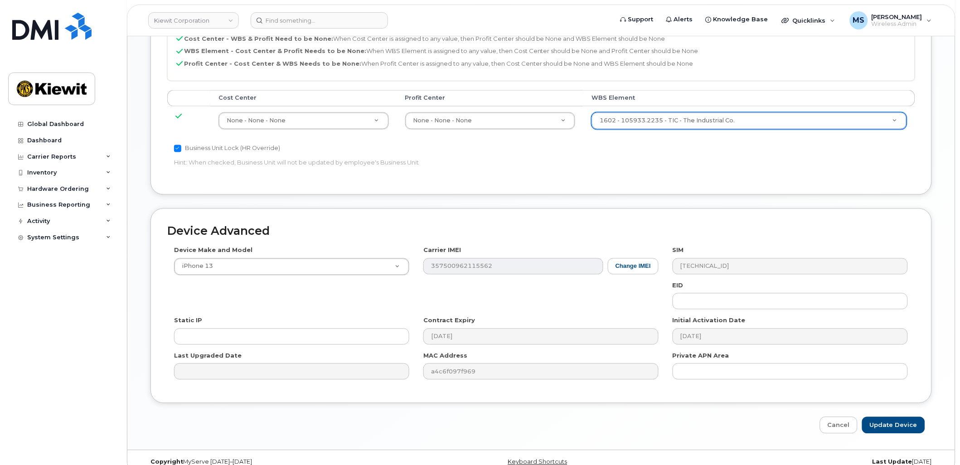
scroll to position [467, 0]
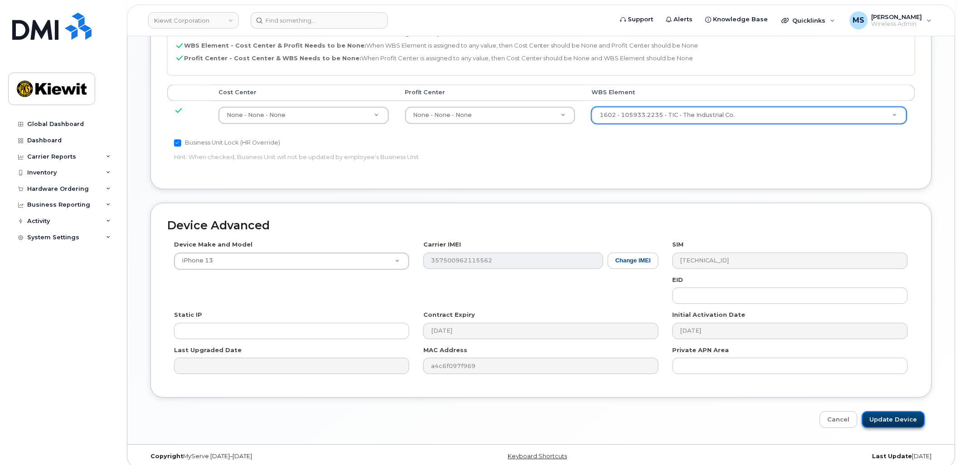
click at [898, 412] on input "Update Device" at bounding box center [893, 420] width 63 height 17
type input "Saving..."
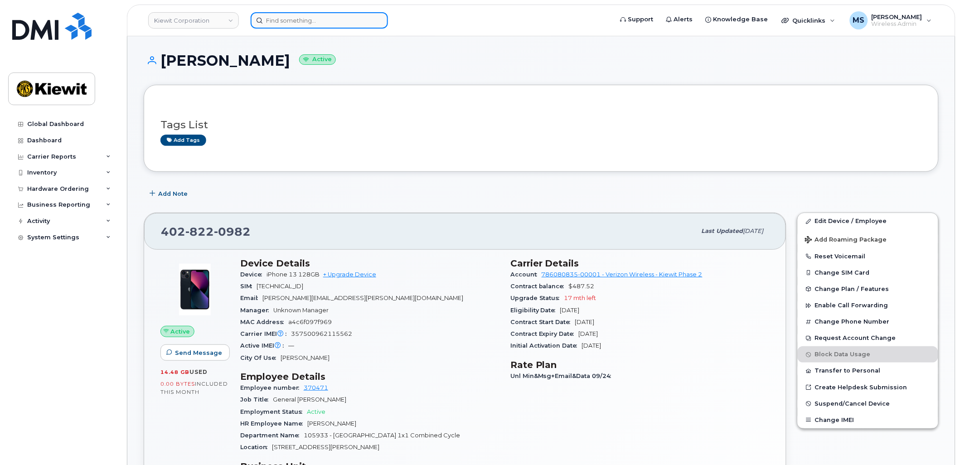
click at [338, 25] on input at bounding box center [319, 20] width 137 height 16
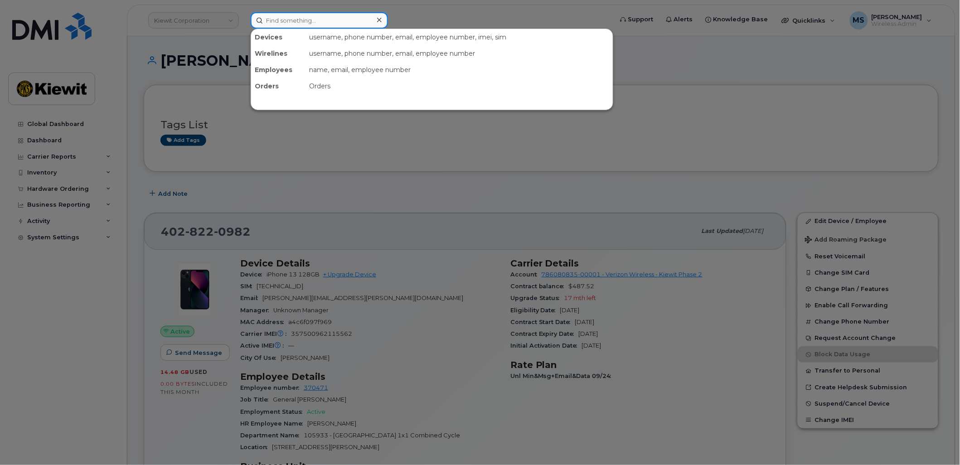
paste input "489739"
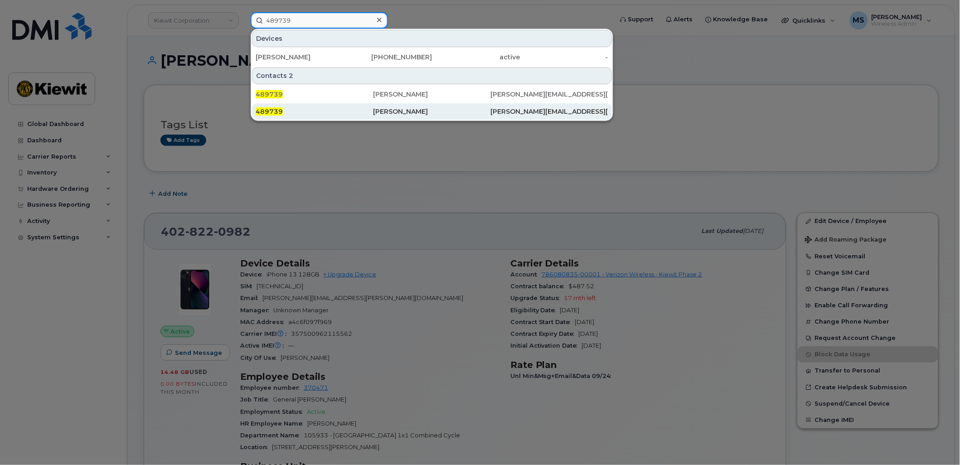
type input "489739"
click at [398, 105] on div "[PERSON_NAME]" at bounding box center [431, 111] width 117 height 16
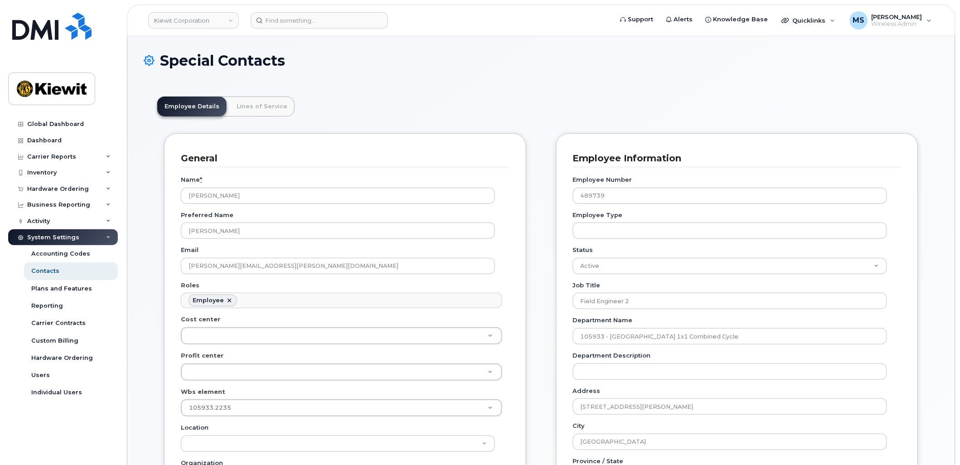
scroll to position [28, 0]
click at [271, 107] on link "Lines of Service" at bounding box center [261, 107] width 65 height 20
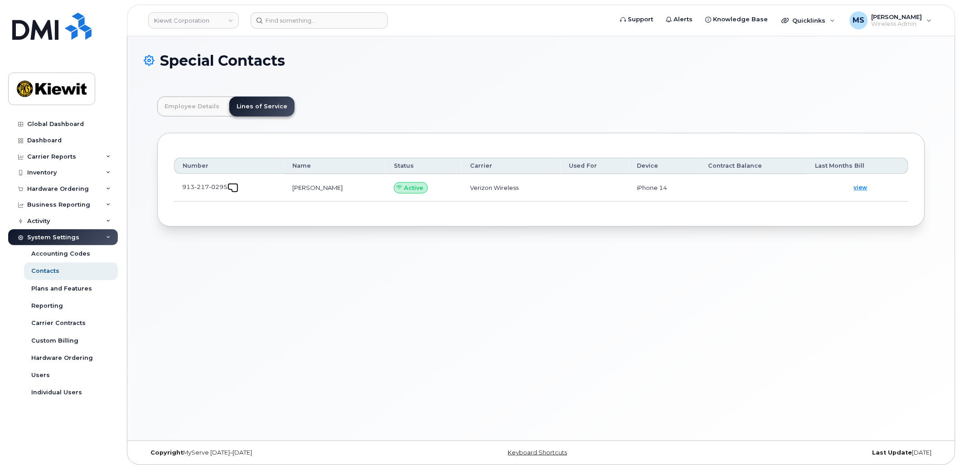
click at [229, 186] on link at bounding box center [233, 186] width 11 height 7
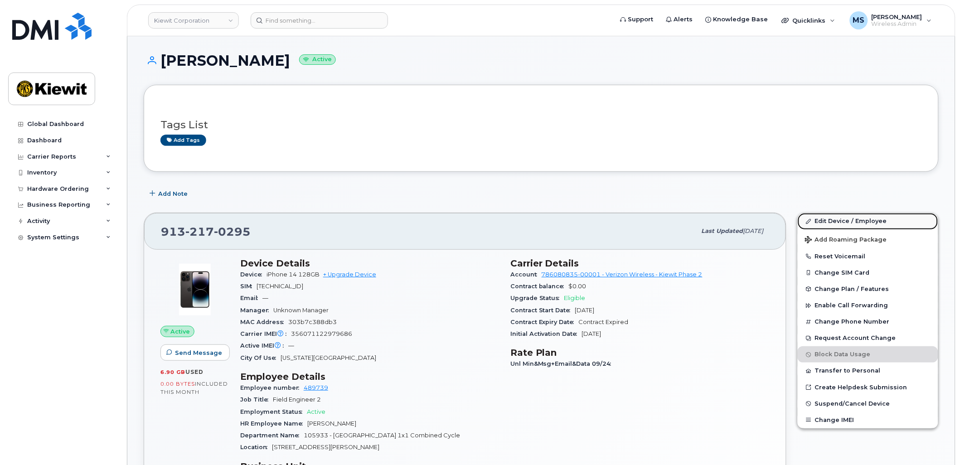
click at [849, 224] on link "Edit Device / Employee" at bounding box center [868, 221] width 141 height 16
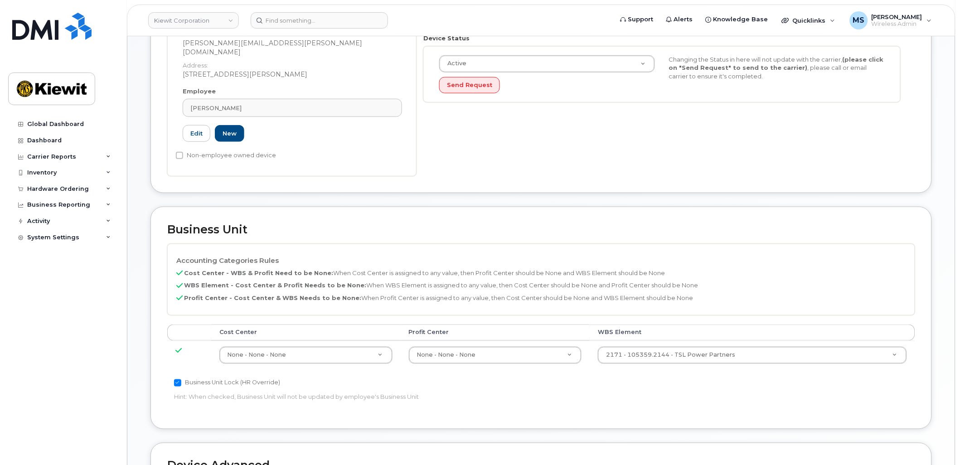
scroll to position [252, 0]
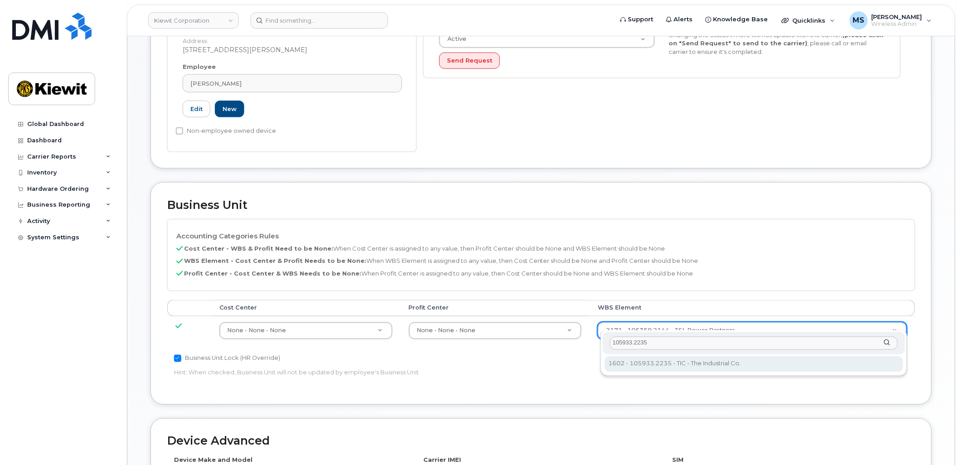
type input "105933.2235"
type input "30169104"
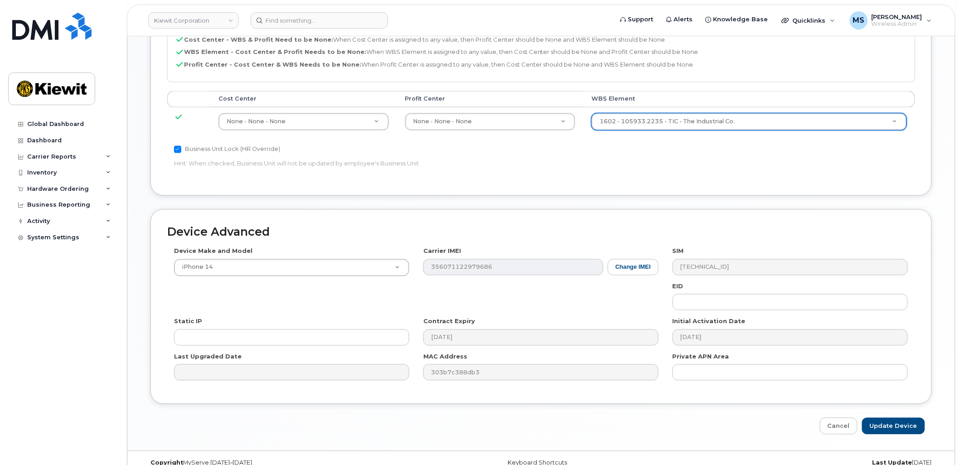
scroll to position [467, 0]
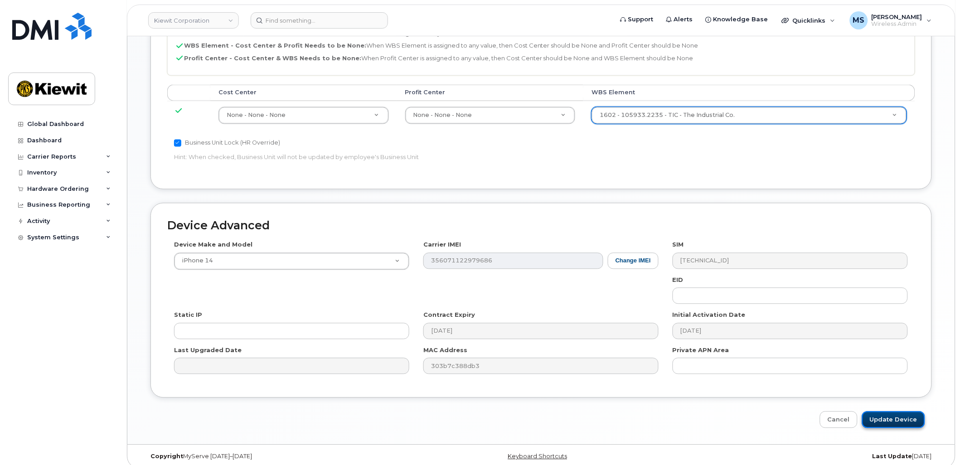
click at [887, 413] on input "Update Device" at bounding box center [893, 420] width 63 height 17
type input "Saving..."
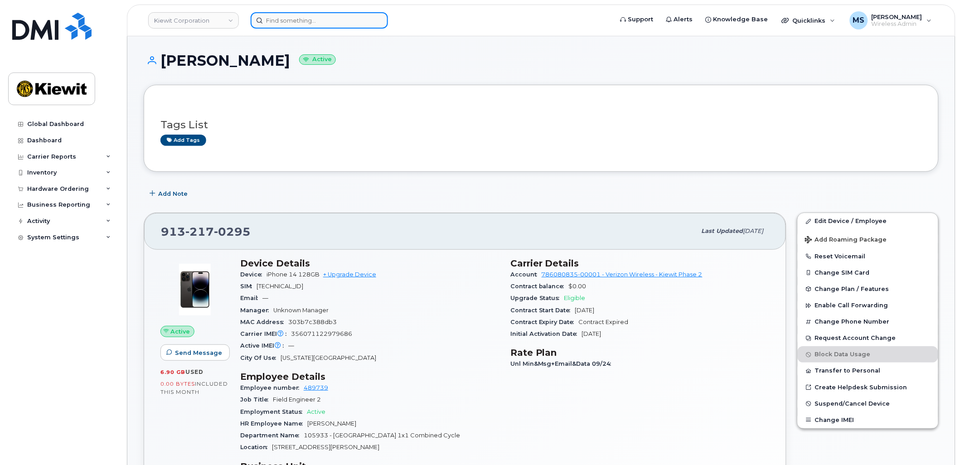
click at [298, 18] on input at bounding box center [319, 20] width 137 height 16
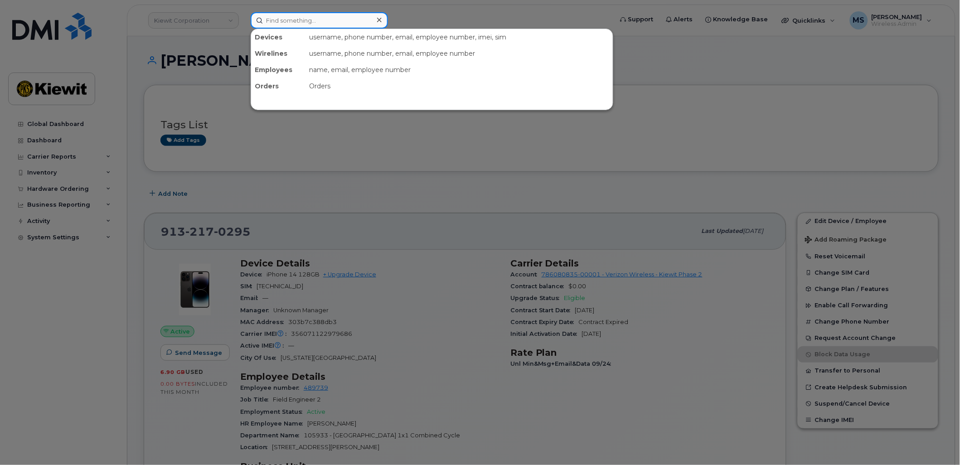
paste input "463984"
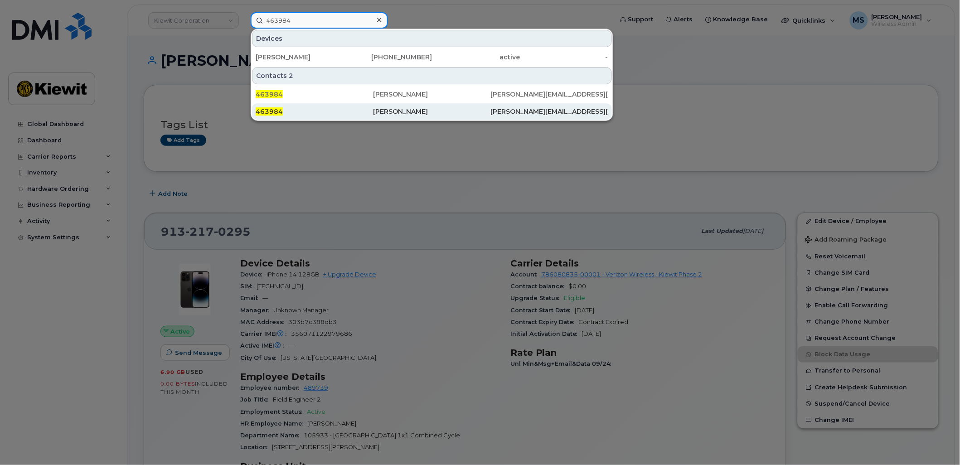
type input "463984"
click at [400, 112] on div "[PERSON_NAME]" at bounding box center [431, 111] width 117 height 9
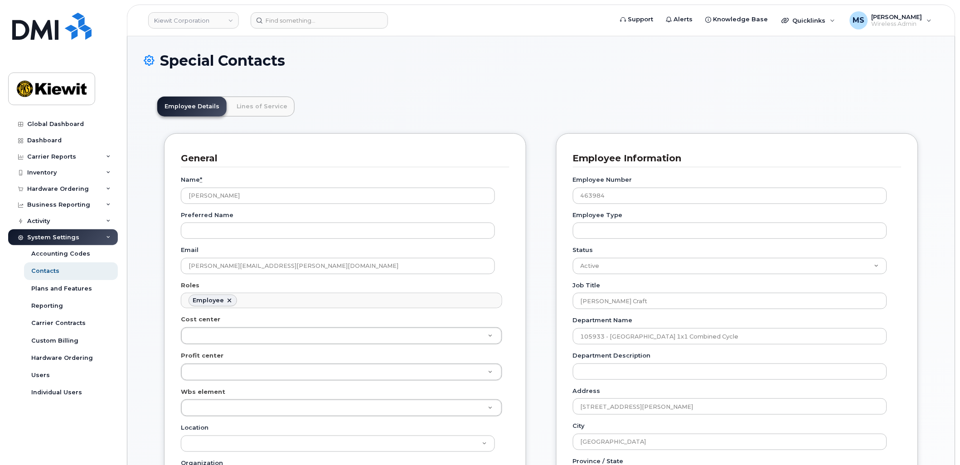
scroll to position [28, 0]
click at [261, 103] on link "Lines of Service" at bounding box center [261, 107] width 65 height 20
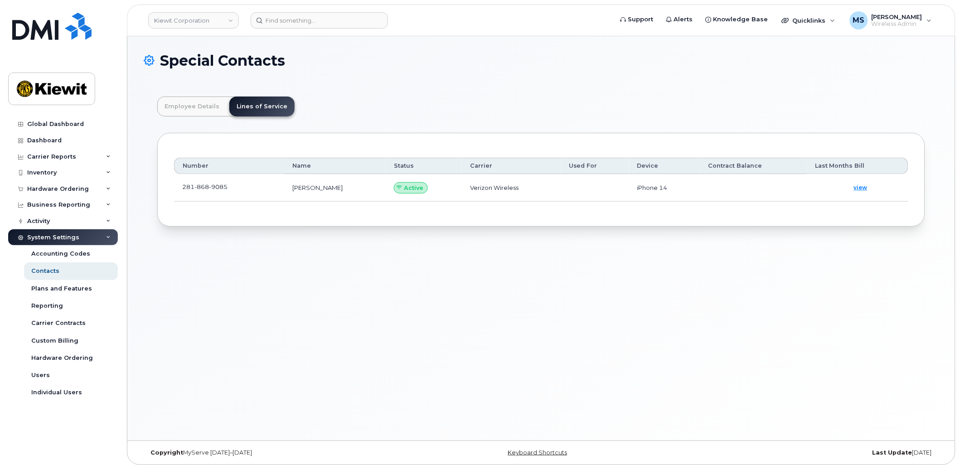
drag, startPoint x: 239, startPoint y: 180, endPoint x: 235, endPoint y: 186, distance: 6.8
click at [235, 186] on td "281 868 9085" at bounding box center [229, 188] width 110 height 28
click at [233, 187] on span at bounding box center [234, 188] width 7 height 7
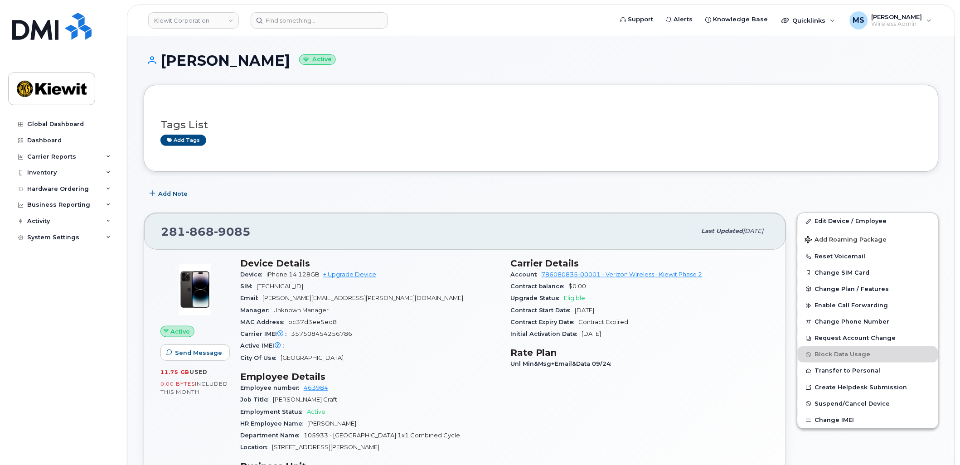
click at [864, 213] on div "Edit Device / Employee Add Roaming Package Reset Voicemail Change SIM Card Chan…" at bounding box center [867, 321] width 141 height 216
click at [864, 220] on link "Edit Device / Employee" at bounding box center [868, 221] width 141 height 16
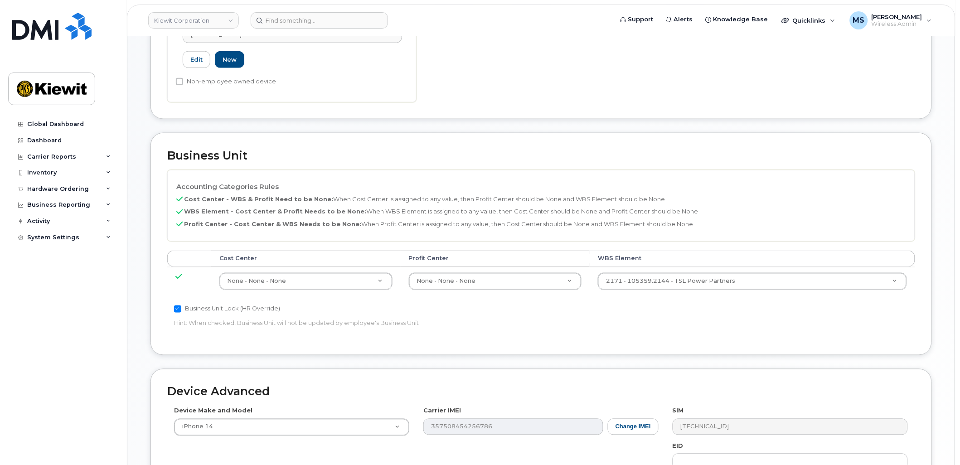
scroll to position [302, 0]
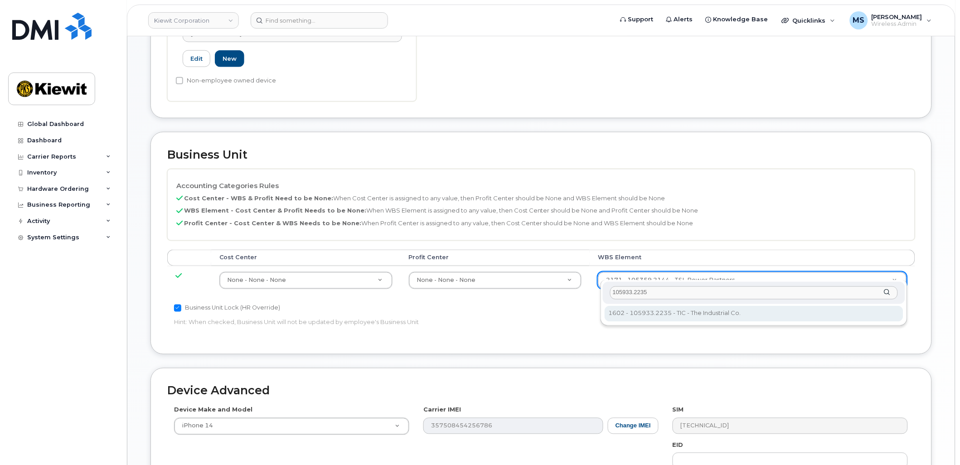
type input "105933.2235"
type input "30169104"
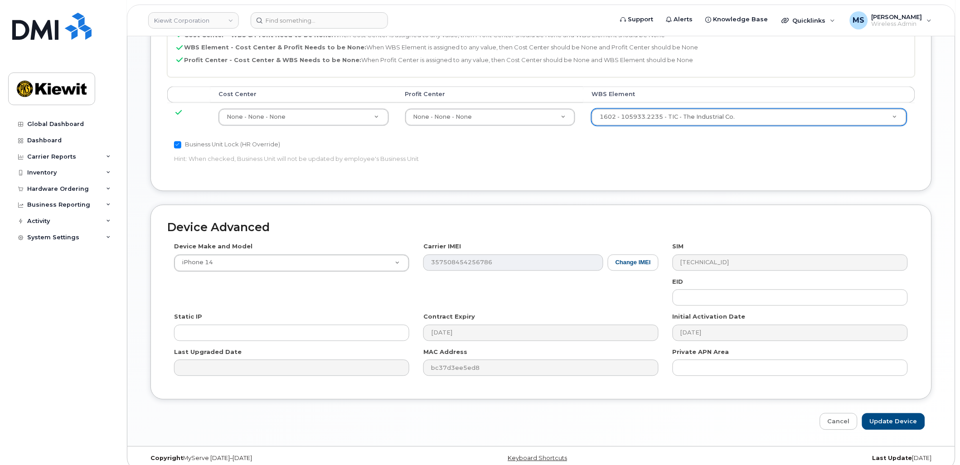
scroll to position [467, 0]
click at [883, 413] on input "Update Device" at bounding box center [893, 420] width 63 height 17
type input "Saving..."
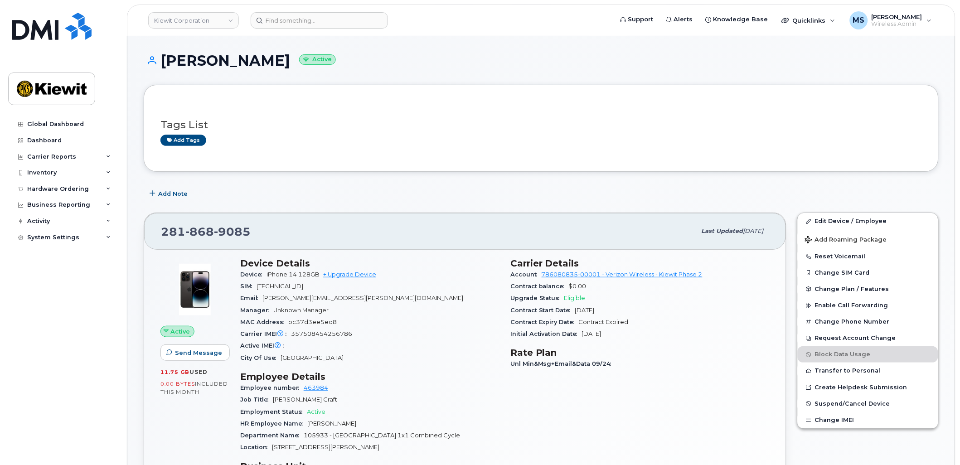
click at [326, 29] on header "Kiewit Corporation Support Alerts Knowledge Base Quicklinks Suspend / Cancel De…" at bounding box center [541, 21] width 829 height 32
click at [328, 21] on input at bounding box center [319, 20] width 137 height 16
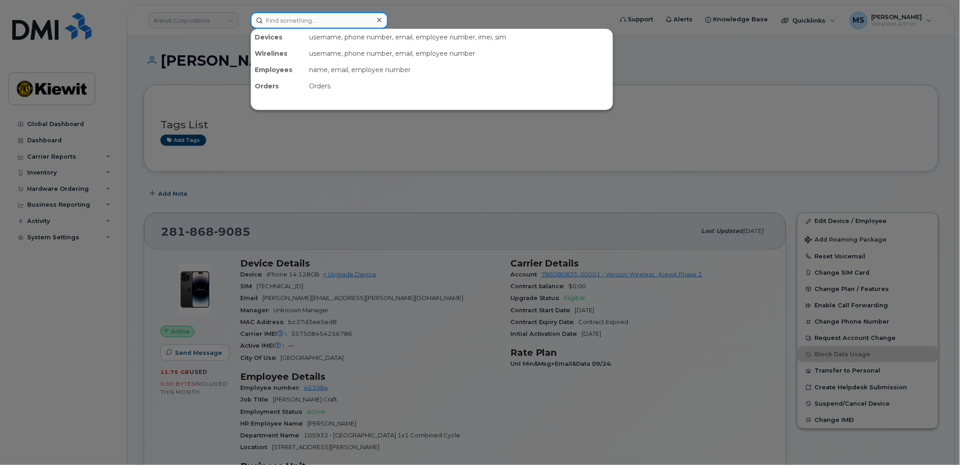
paste input "434753"
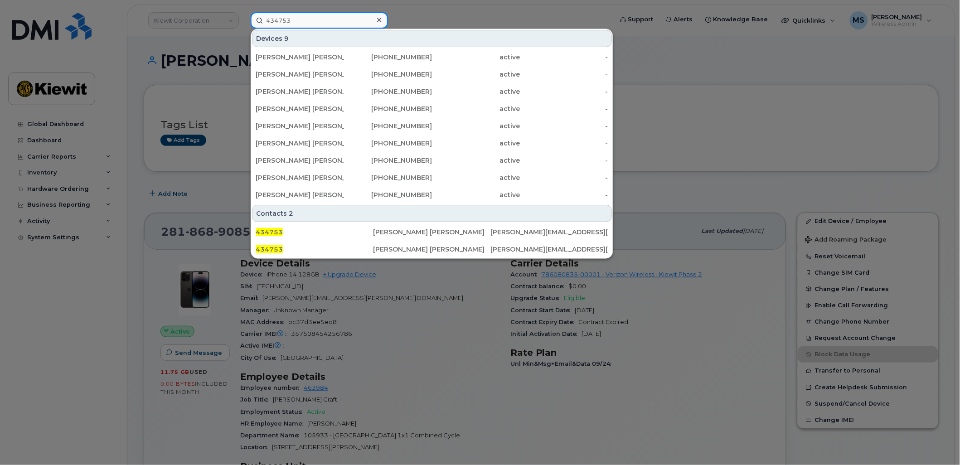
type input "434753"
click at [340, 165] on div "[PERSON_NAME] [PERSON_NAME]" at bounding box center [300, 160] width 88 height 16
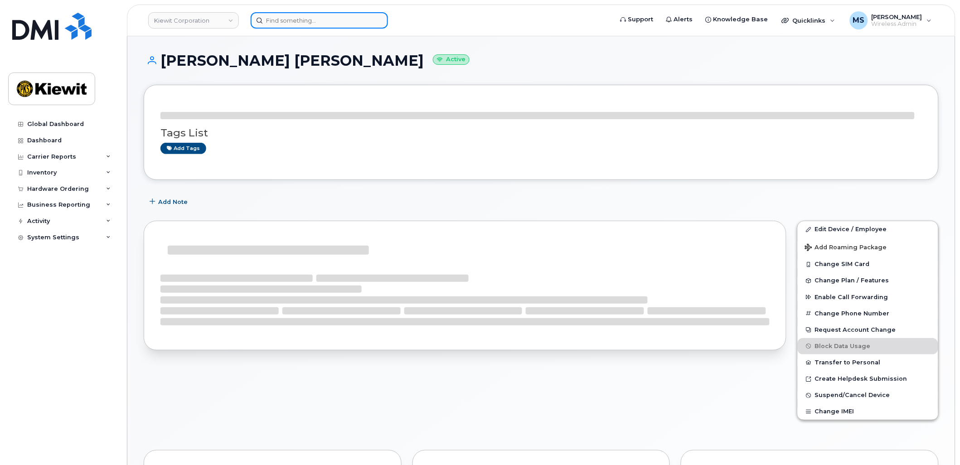
click at [320, 12] on input at bounding box center [319, 20] width 137 height 16
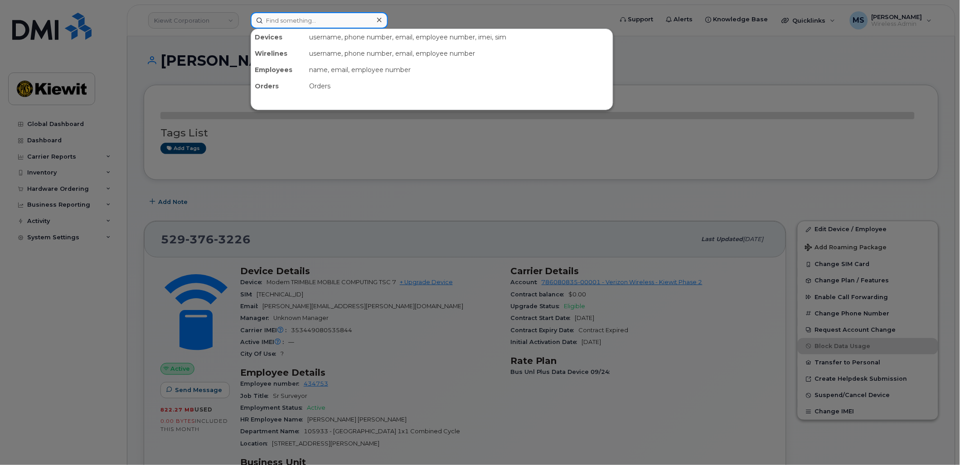
paste input "434753"
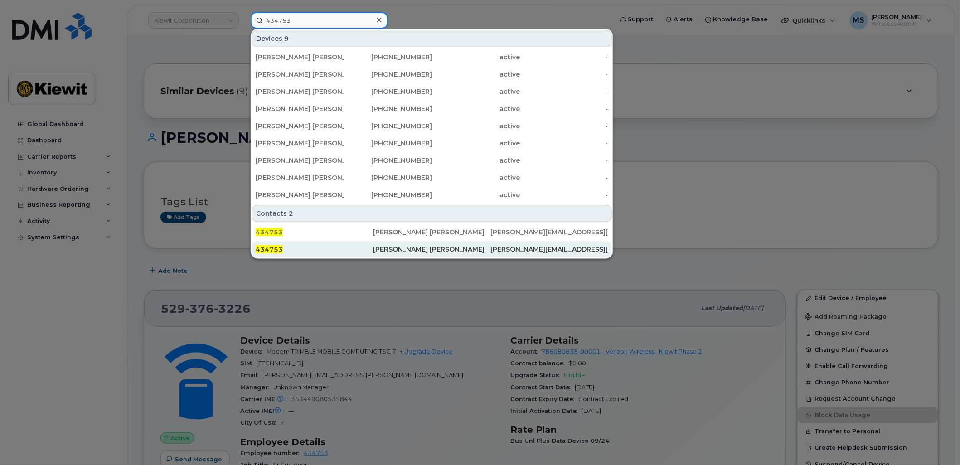
type input "434753"
click at [400, 244] on div "[PERSON_NAME] [PERSON_NAME]" at bounding box center [431, 249] width 117 height 16
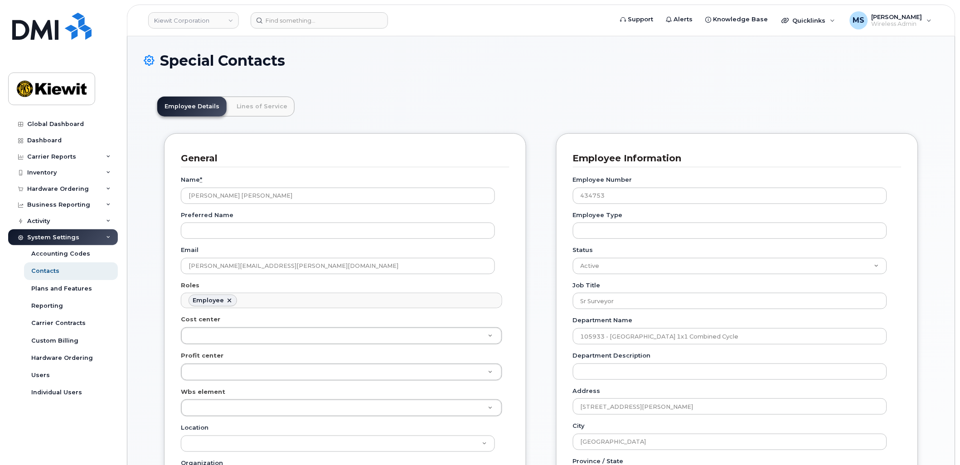
scroll to position [28, 0]
click at [264, 107] on link "Lines of Service" at bounding box center [261, 107] width 65 height 20
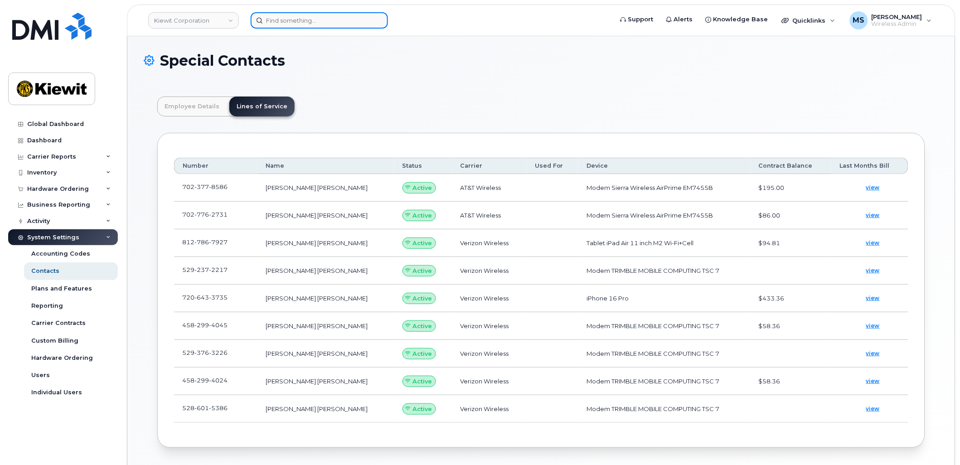
click at [333, 25] on input at bounding box center [319, 20] width 137 height 16
paste input "388528"
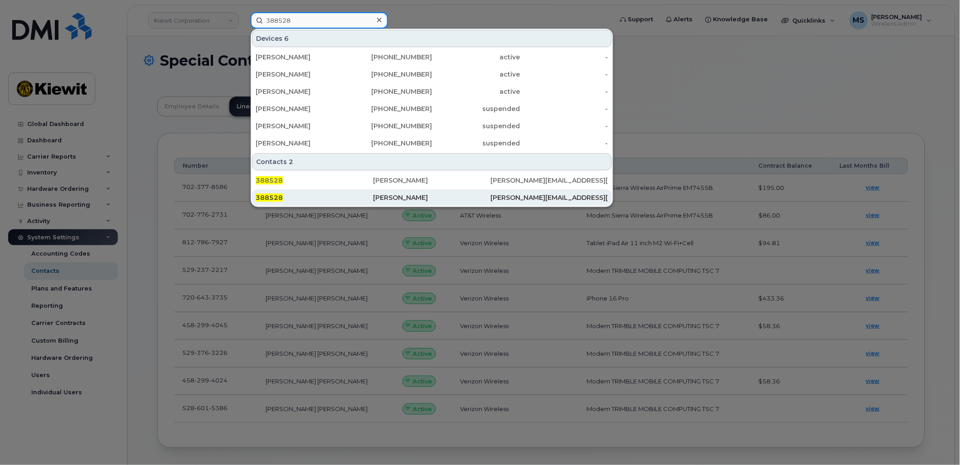
type input "388528"
click at [402, 196] on div "Justin Valenzuela" at bounding box center [431, 197] width 117 height 9
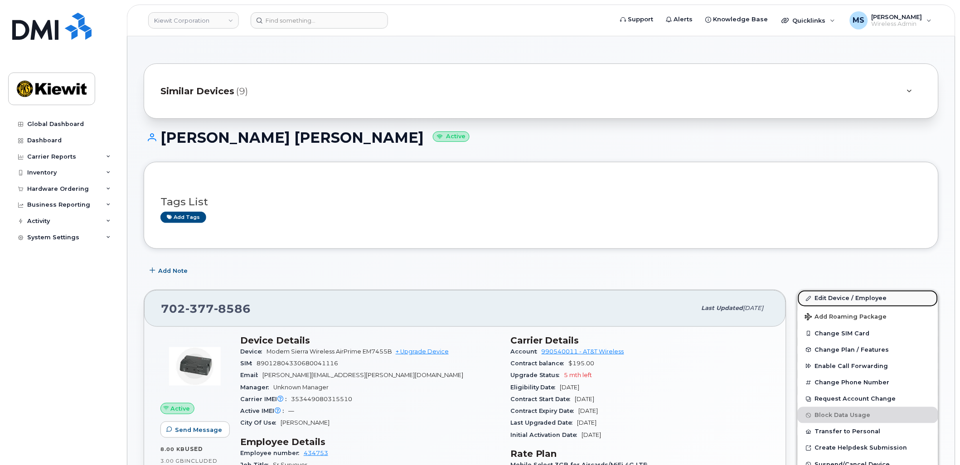
click at [857, 301] on link "Edit Device / Employee" at bounding box center [868, 298] width 141 height 16
click at [829, 292] on link "Edit Device / Employee" at bounding box center [868, 298] width 141 height 16
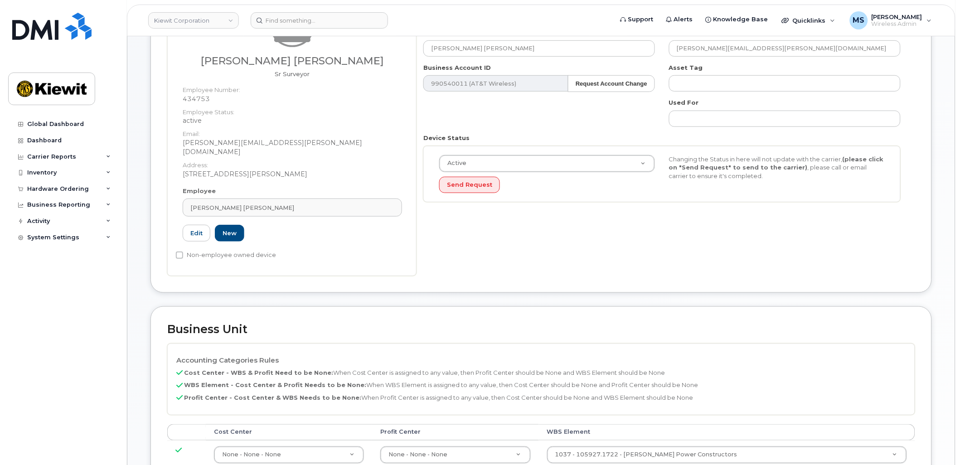
scroll to position [201, 0]
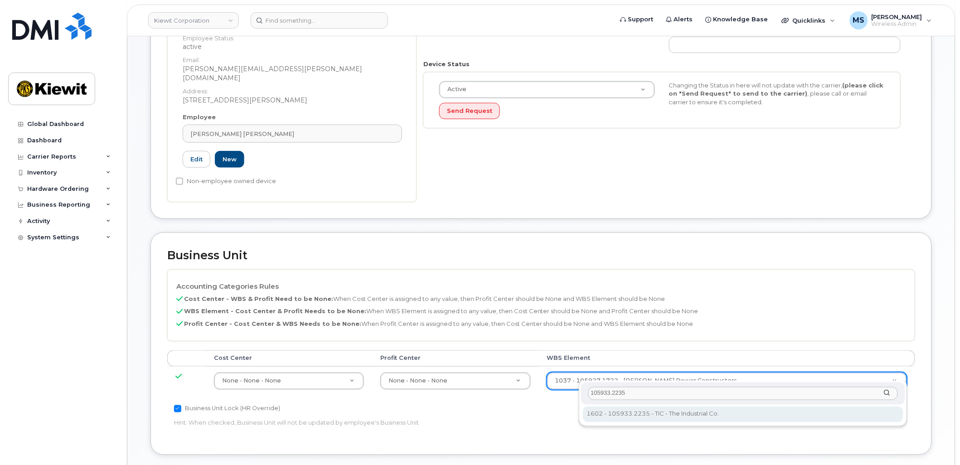
type input "105933.2235"
type input "30169104"
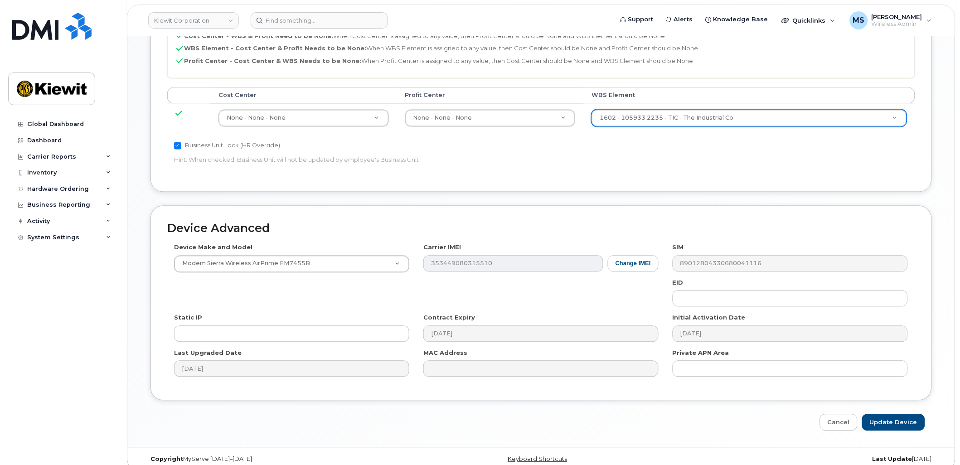
scroll to position [467, 0]
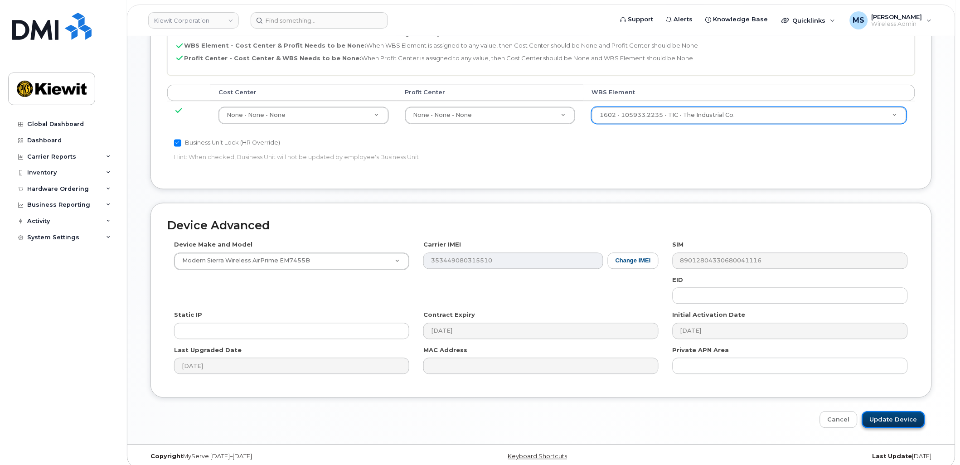
click at [892, 412] on input "Update Device" at bounding box center [893, 420] width 63 height 17
type input "Saving..."
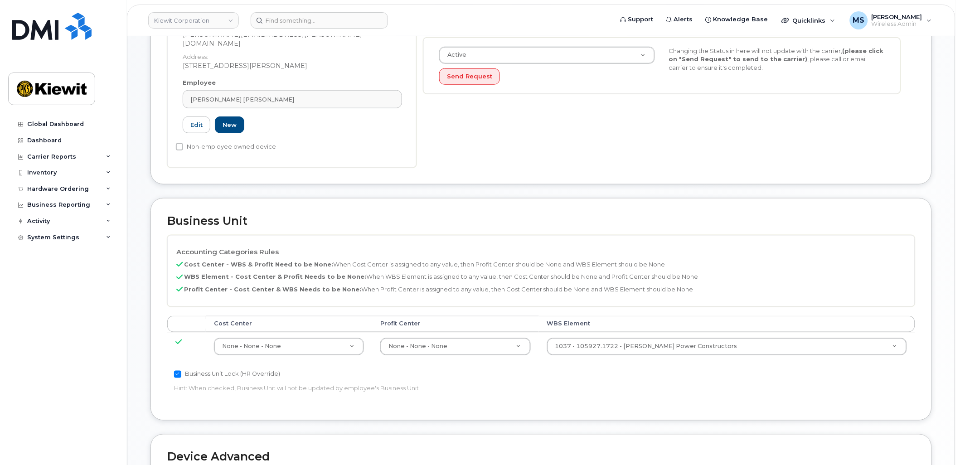
scroll to position [252, 0]
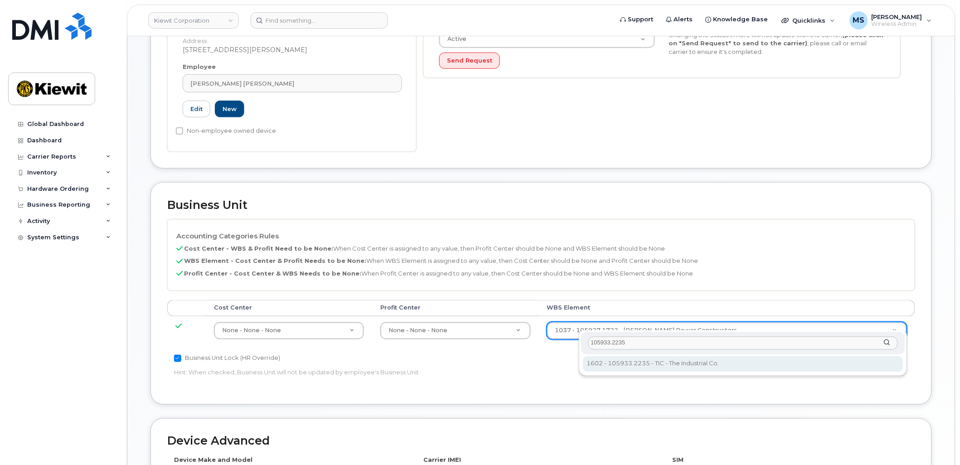
type input "105933.2235"
type input "30169104"
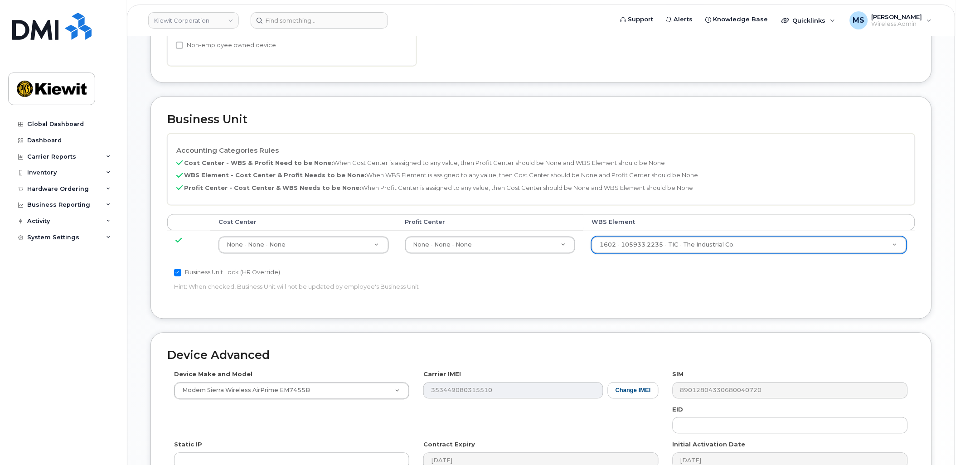
scroll to position [467, 0]
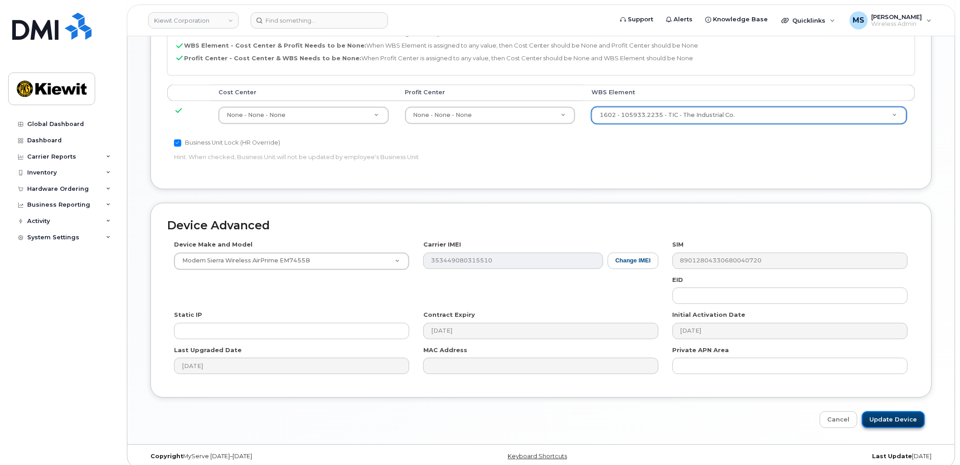
click at [877, 412] on input "Update Device" at bounding box center [893, 420] width 63 height 17
type input "Saving..."
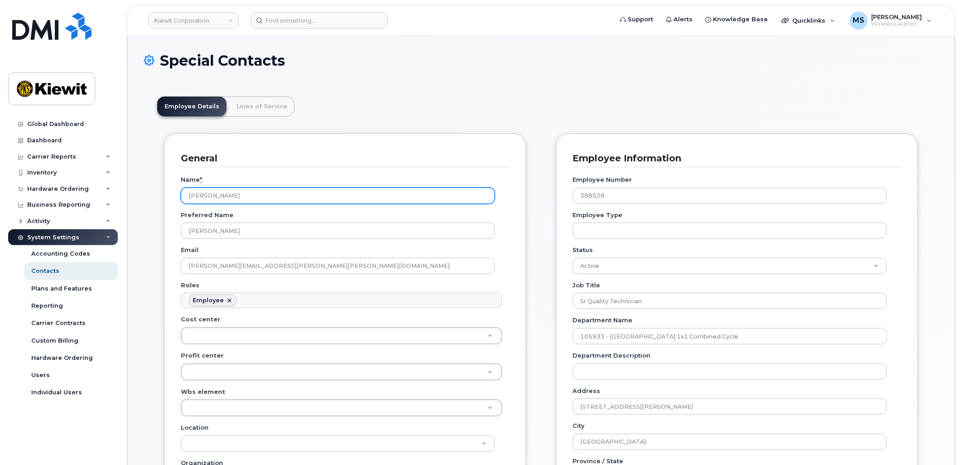
scroll to position [28, 0]
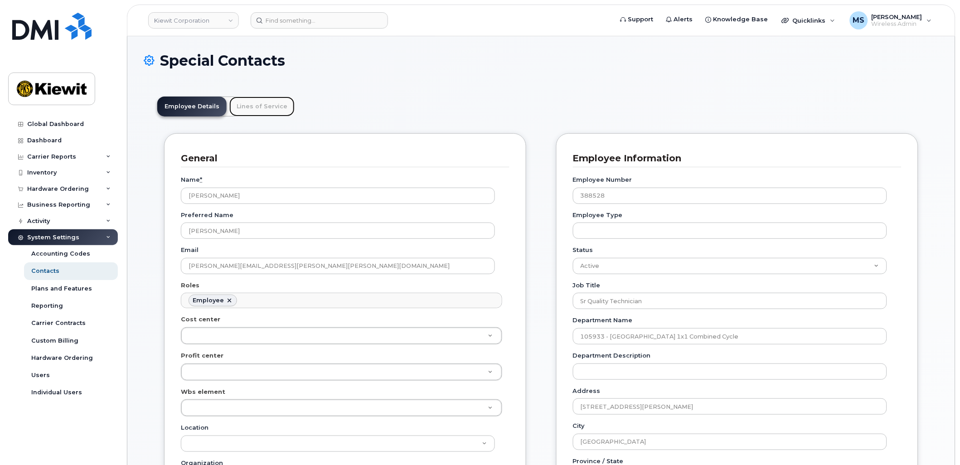
click at [266, 110] on link "Lines of Service" at bounding box center [261, 107] width 65 height 20
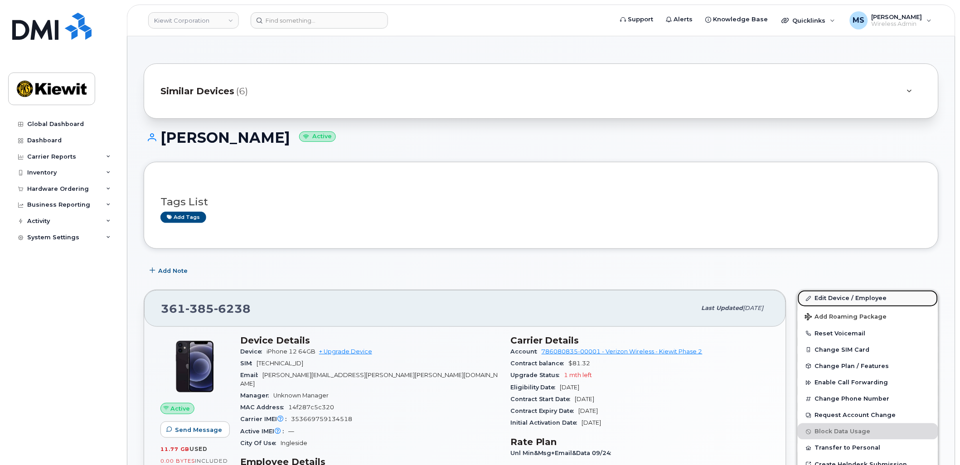
click at [843, 297] on link "Edit Device / Employee" at bounding box center [868, 298] width 141 height 16
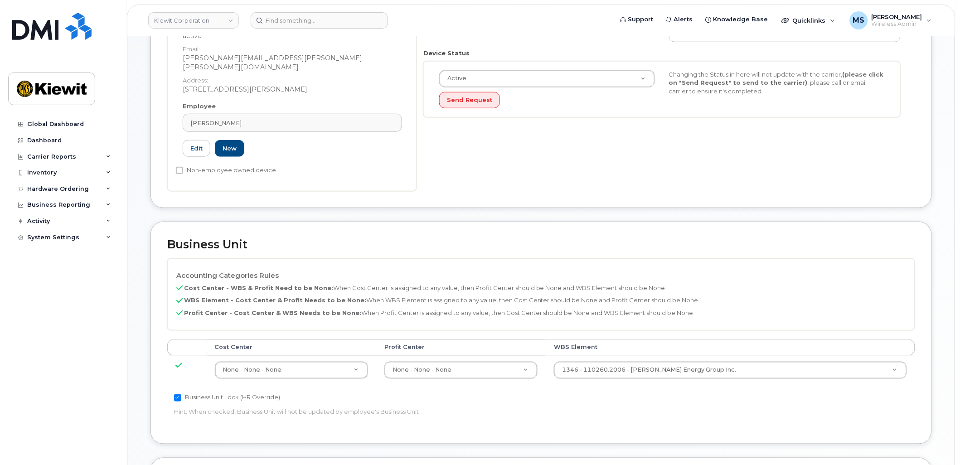
scroll to position [302, 0]
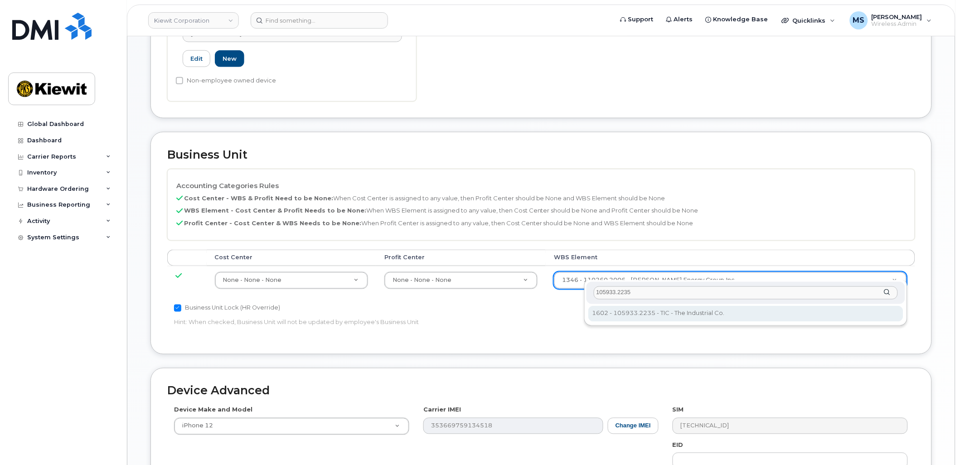
type input "105933.2235"
type input "30169104"
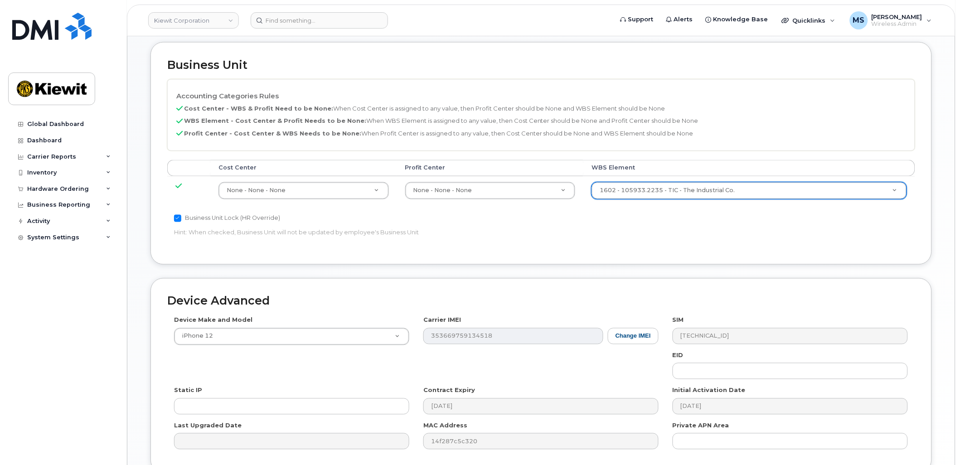
scroll to position [467, 0]
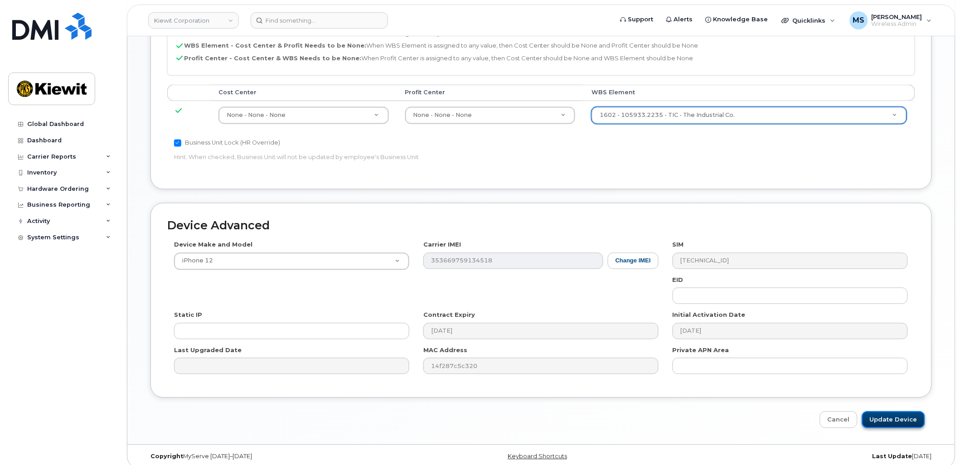
click at [891, 412] on input "Update Device" at bounding box center [893, 420] width 63 height 17
type input "Saving..."
